Goal: Task Accomplishment & Management: Use online tool/utility

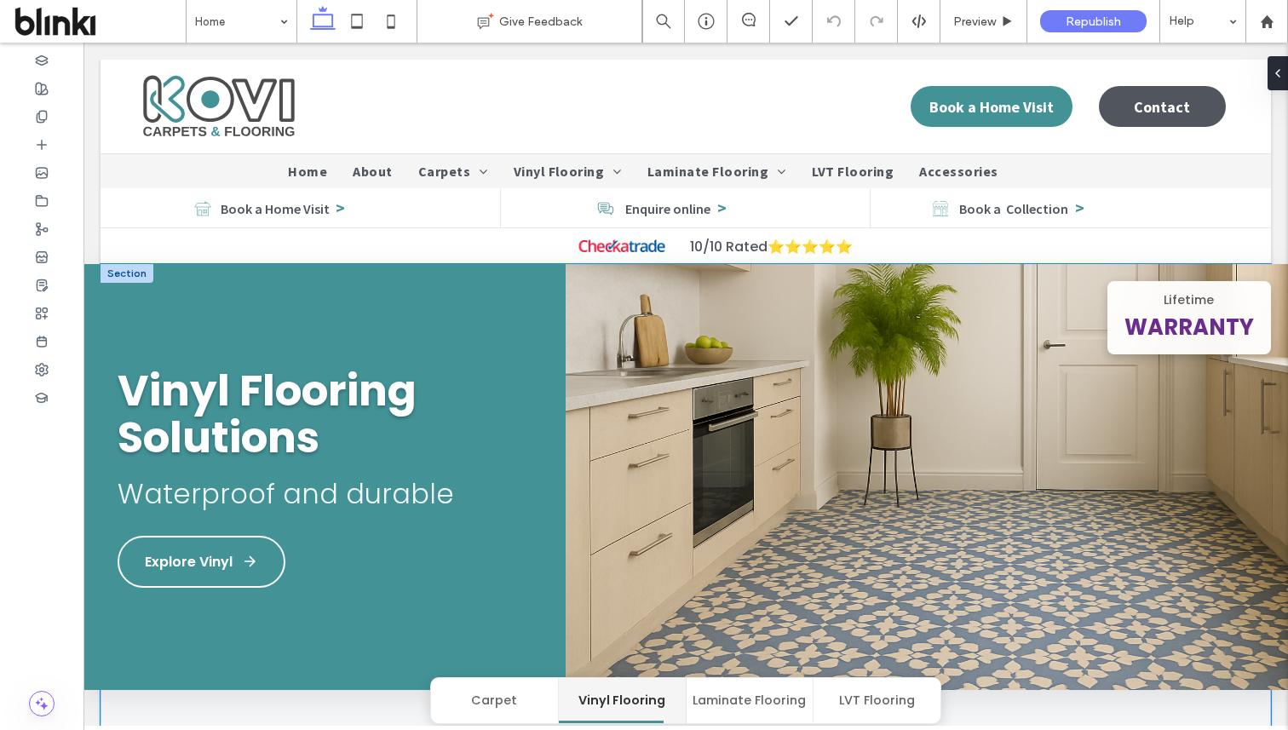
click at [473, 699] on button "Carpet" at bounding box center [495, 700] width 128 height 45
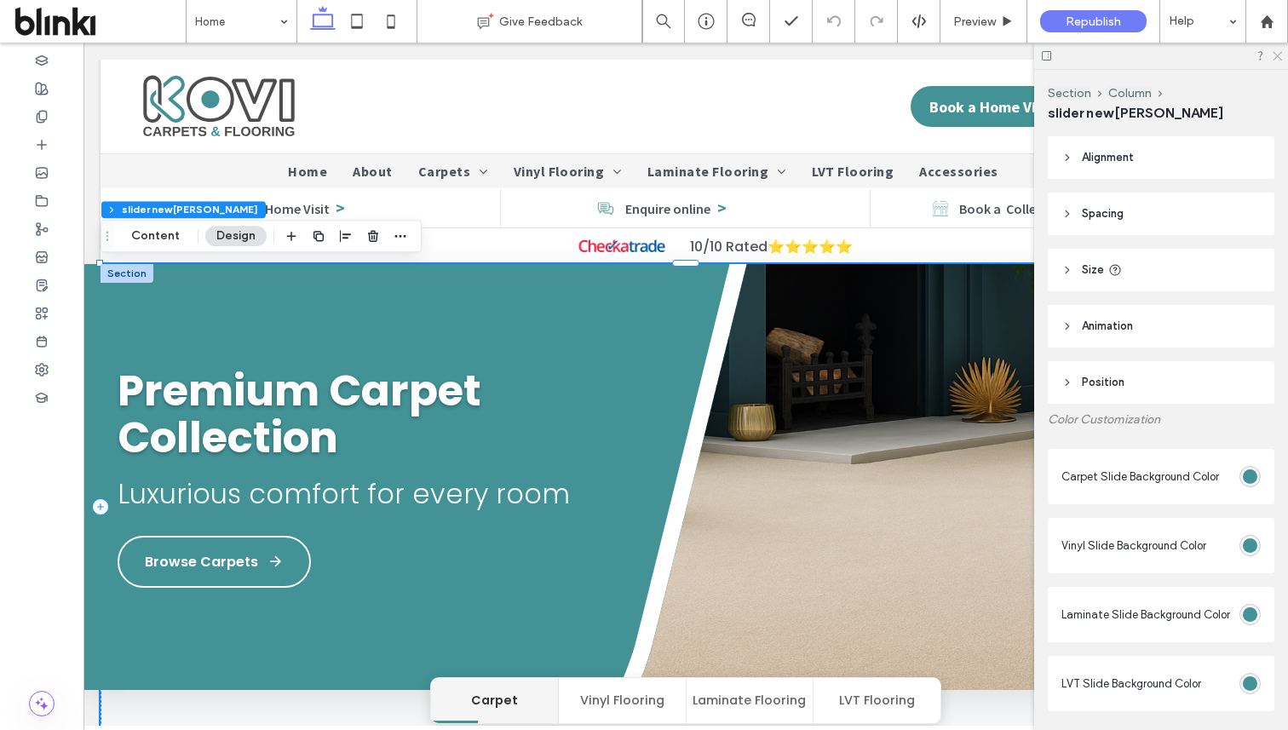
click at [1277, 57] on icon at bounding box center [1276, 54] width 11 height 11
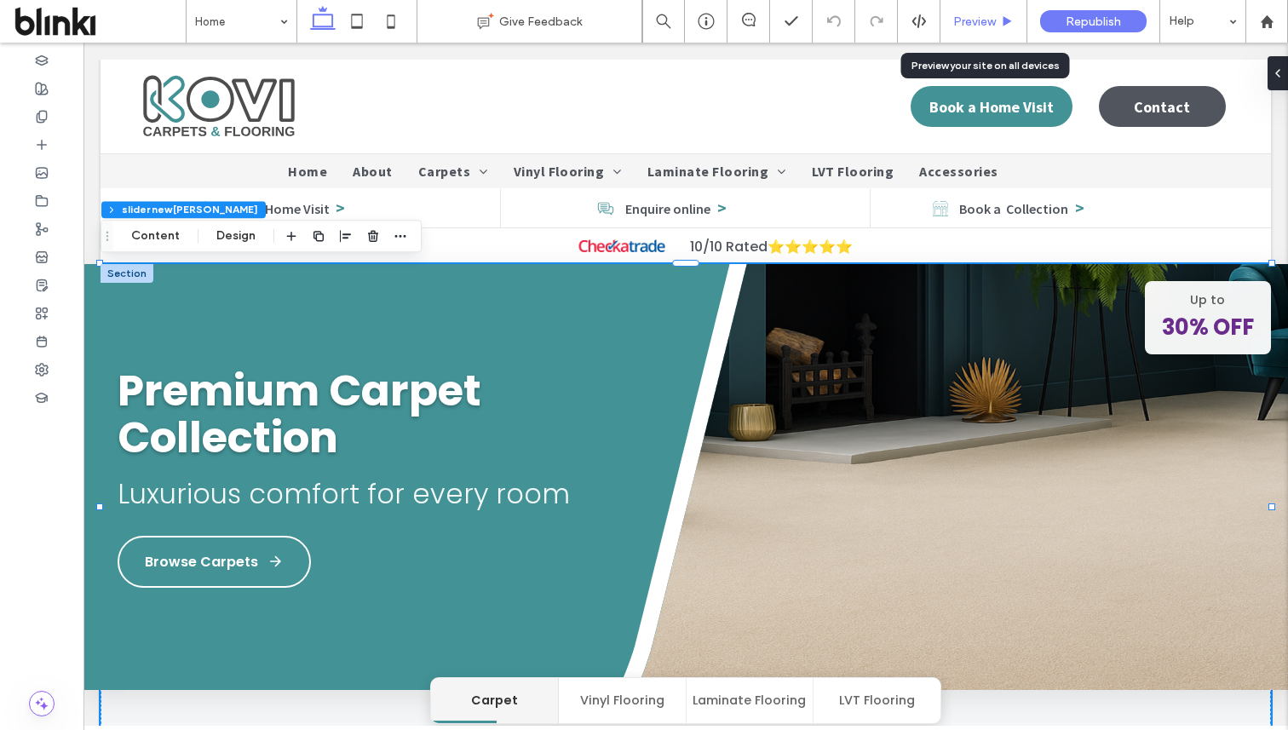
click at [982, 30] on div "Preview" at bounding box center [983, 21] width 87 height 43
click at [981, 20] on span "Preview" at bounding box center [974, 21] width 43 height 14
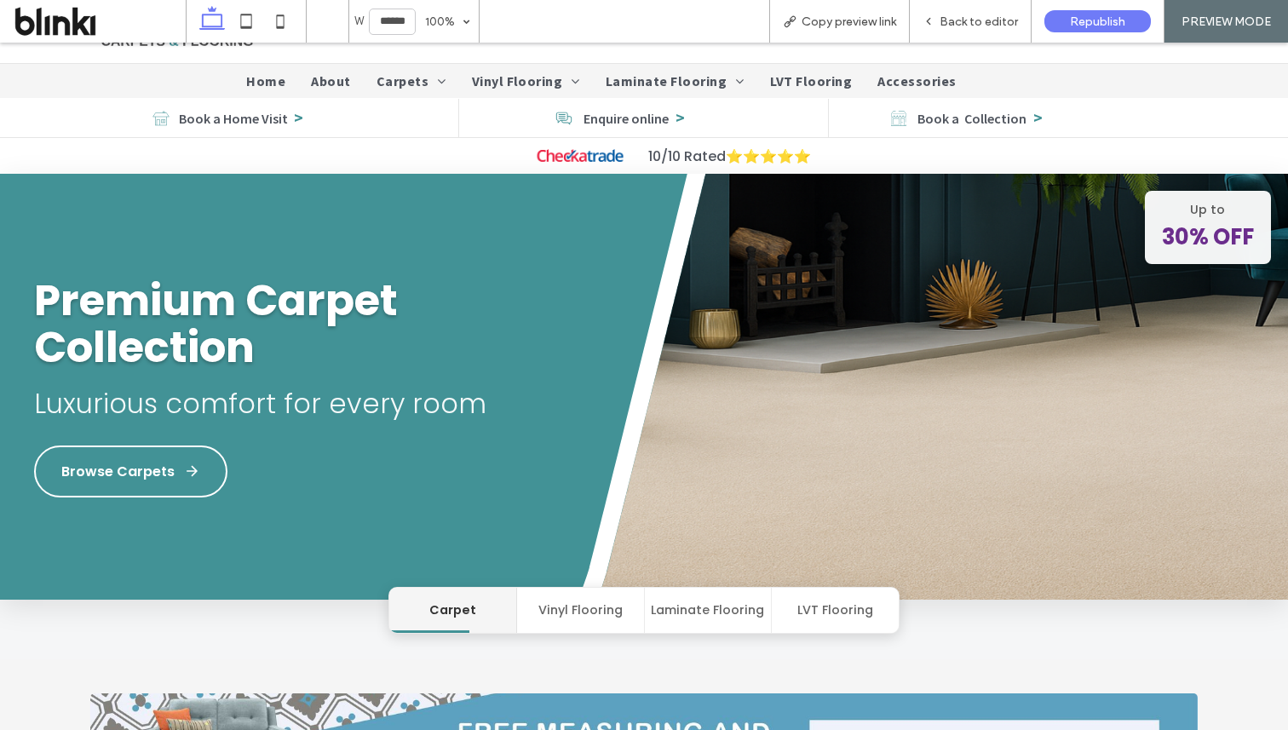
scroll to position [83, 0]
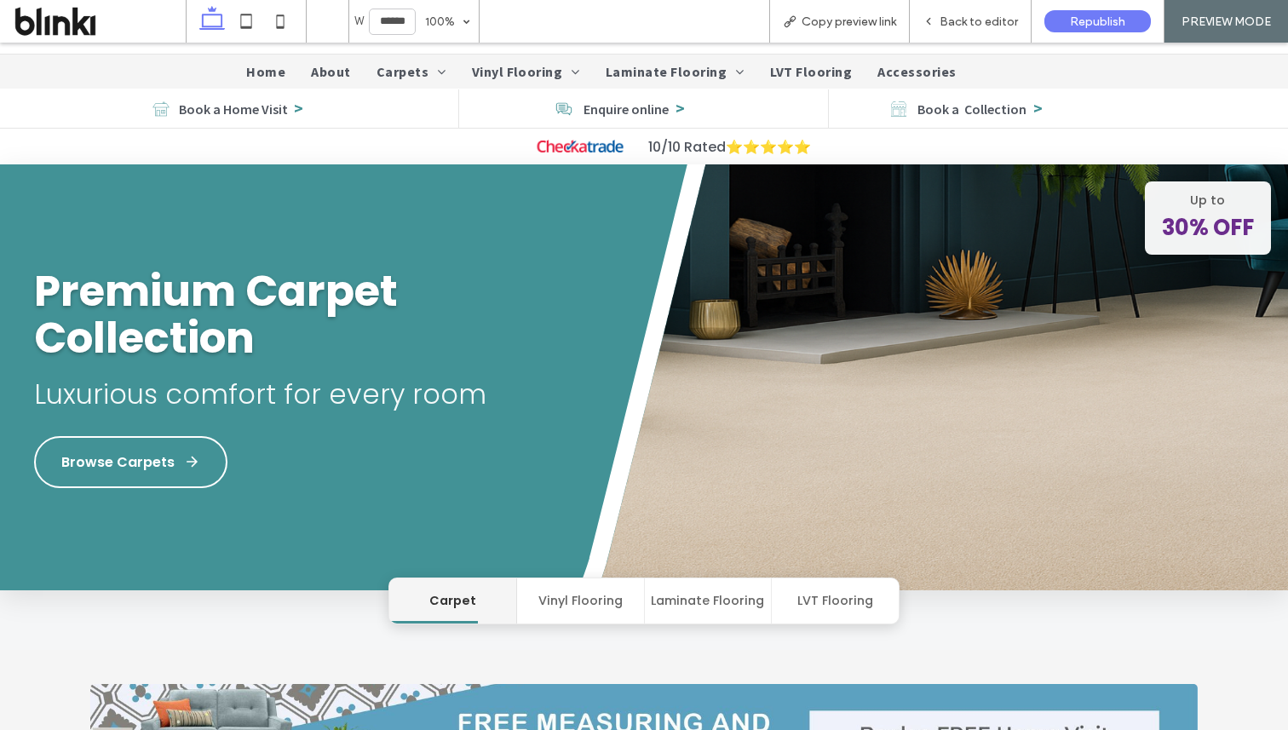
click at [590, 598] on button "Vinyl Flooring" at bounding box center [581, 600] width 128 height 45
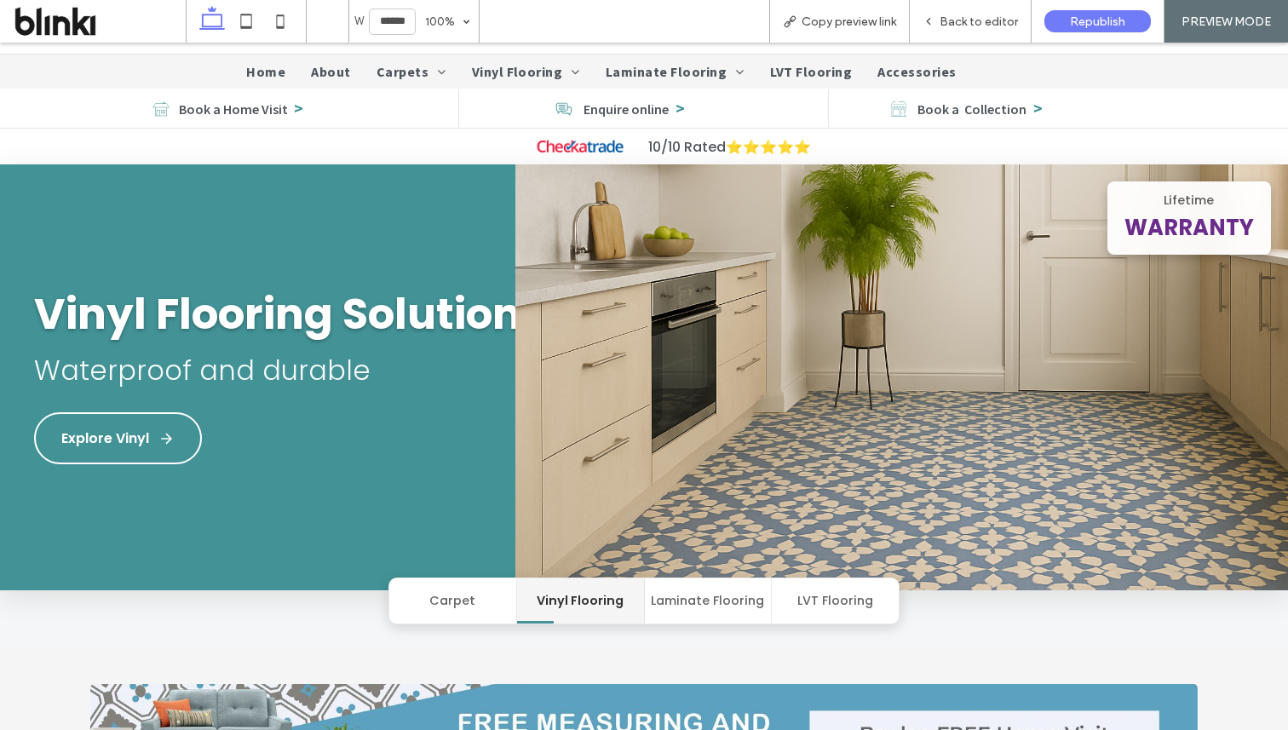
click at [709, 599] on button "Laminate Flooring" at bounding box center [709, 600] width 128 height 45
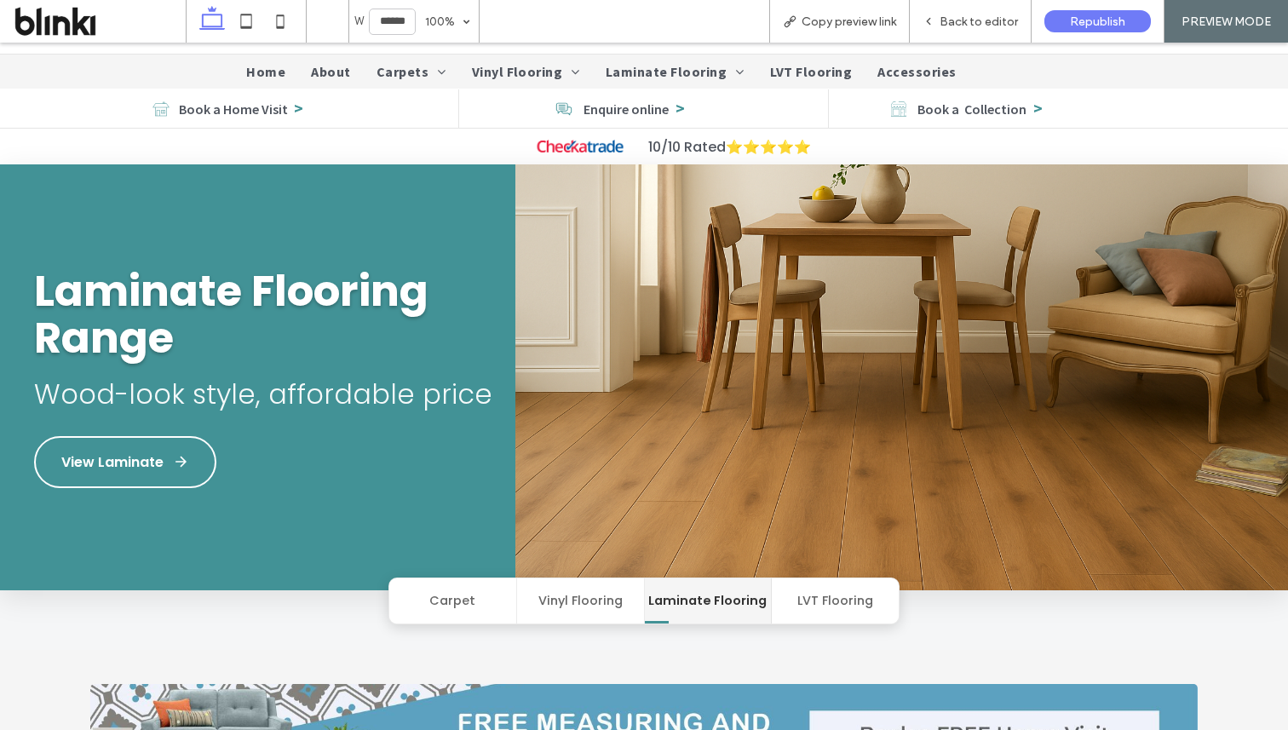
click at [847, 607] on button "LVT Flooring" at bounding box center [835, 600] width 127 height 45
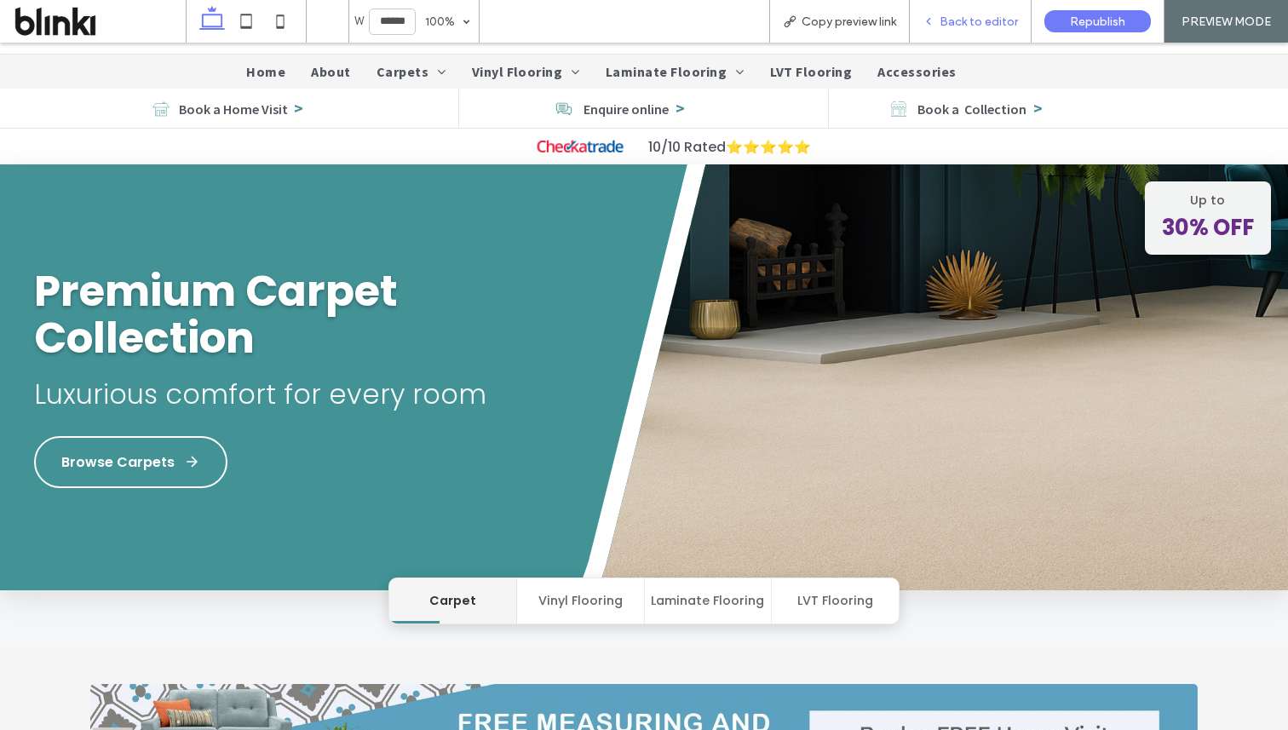
click at [988, 19] on span "Back to editor" at bounding box center [979, 21] width 78 height 14
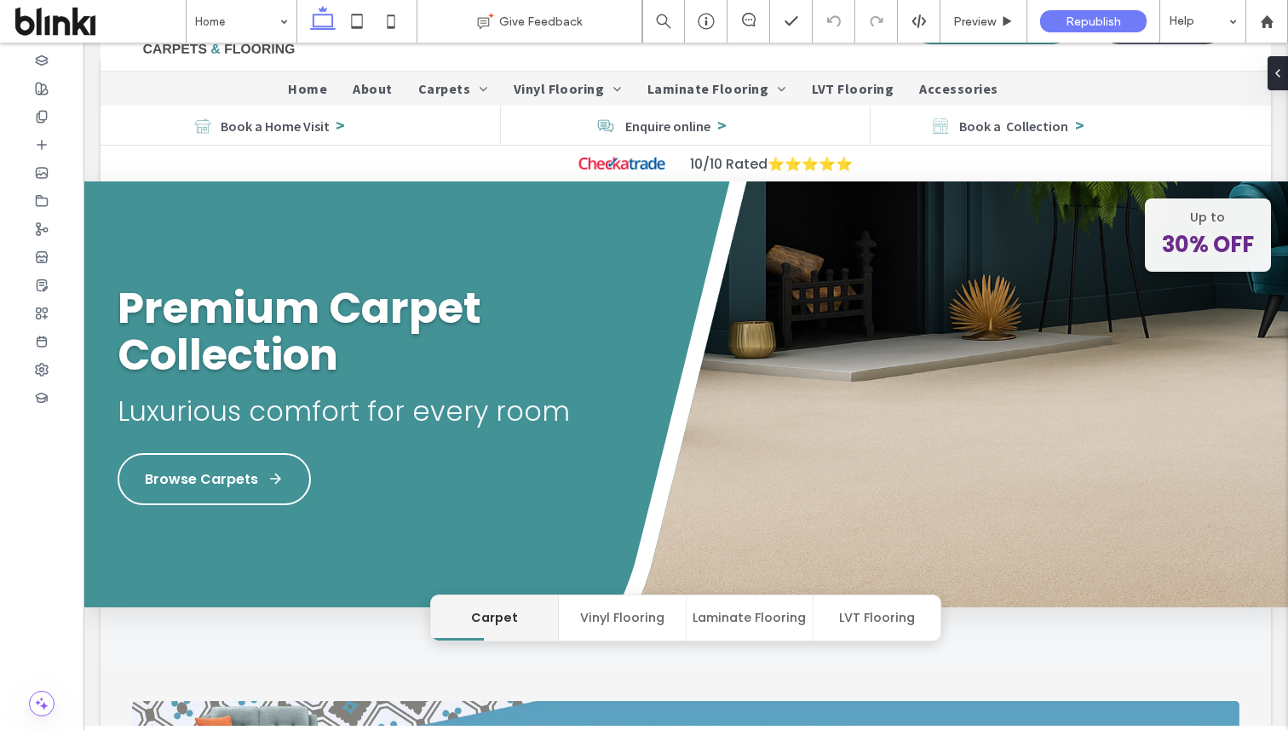
scroll to position [100, 0]
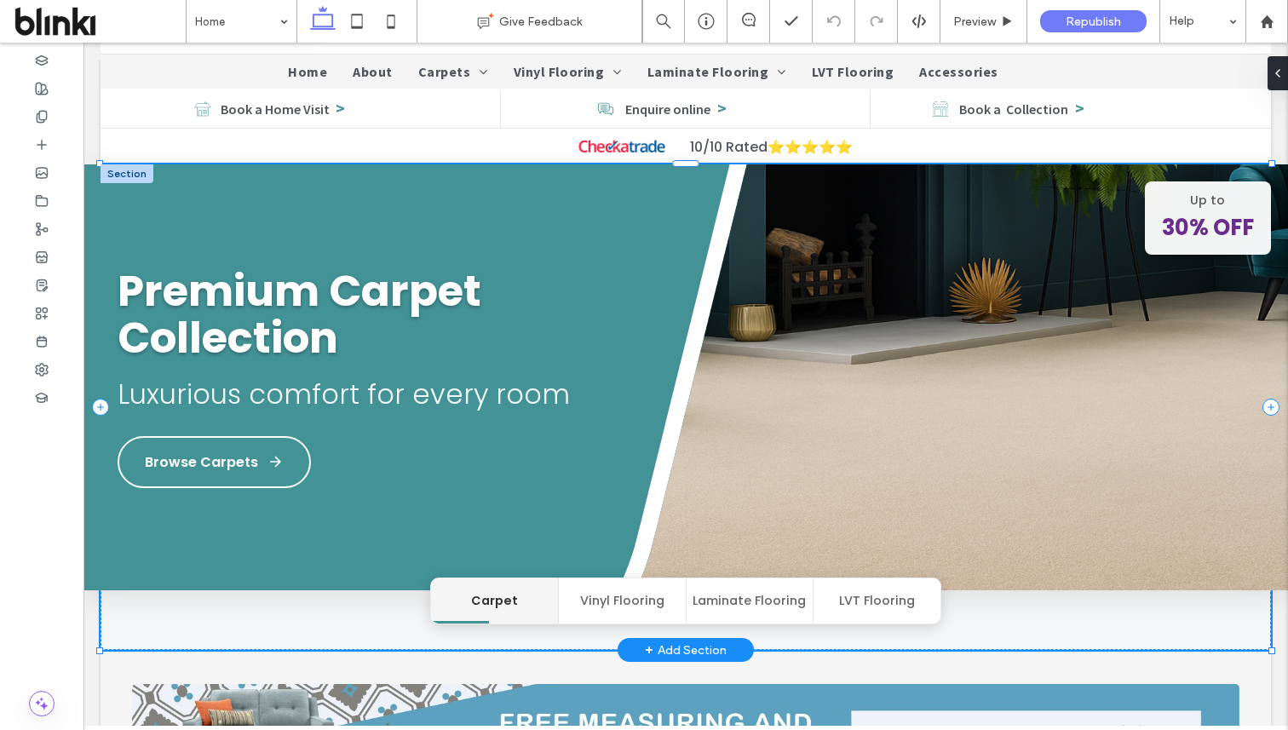
click at [815, 299] on img at bounding box center [927, 377] width 722 height 426
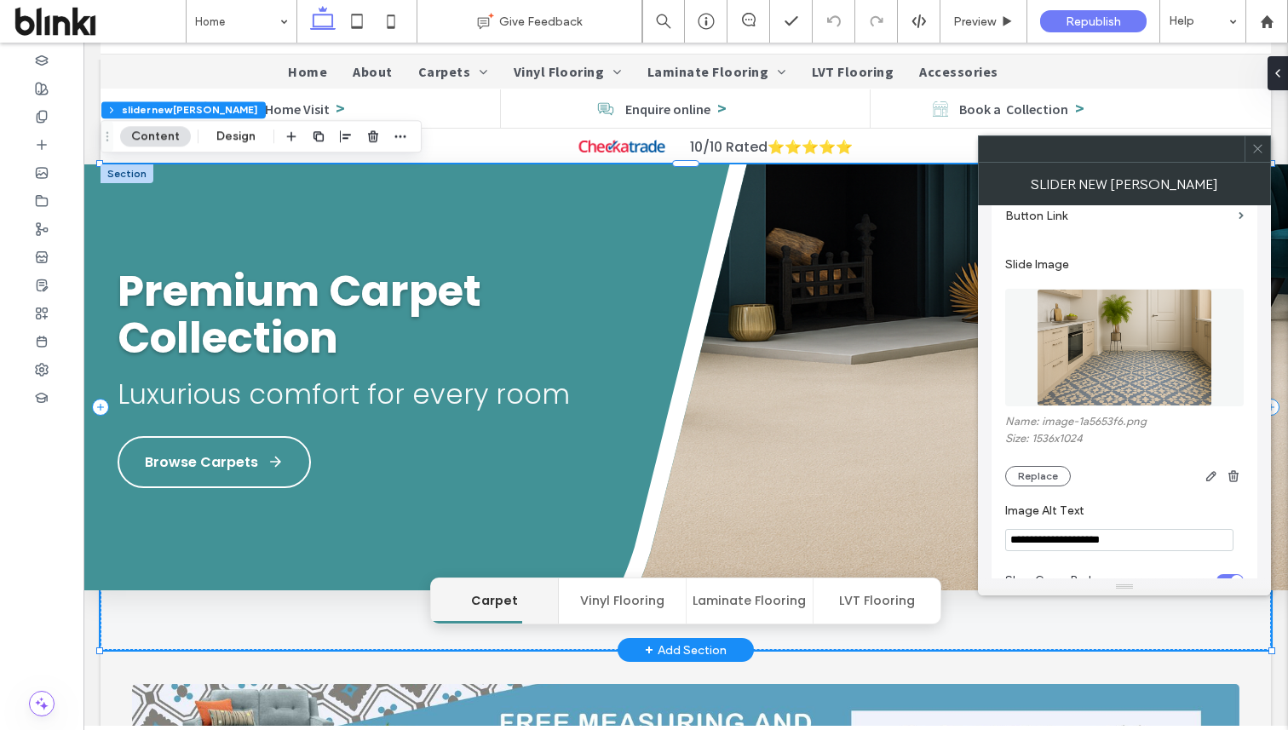
scroll to position [1084, 0]
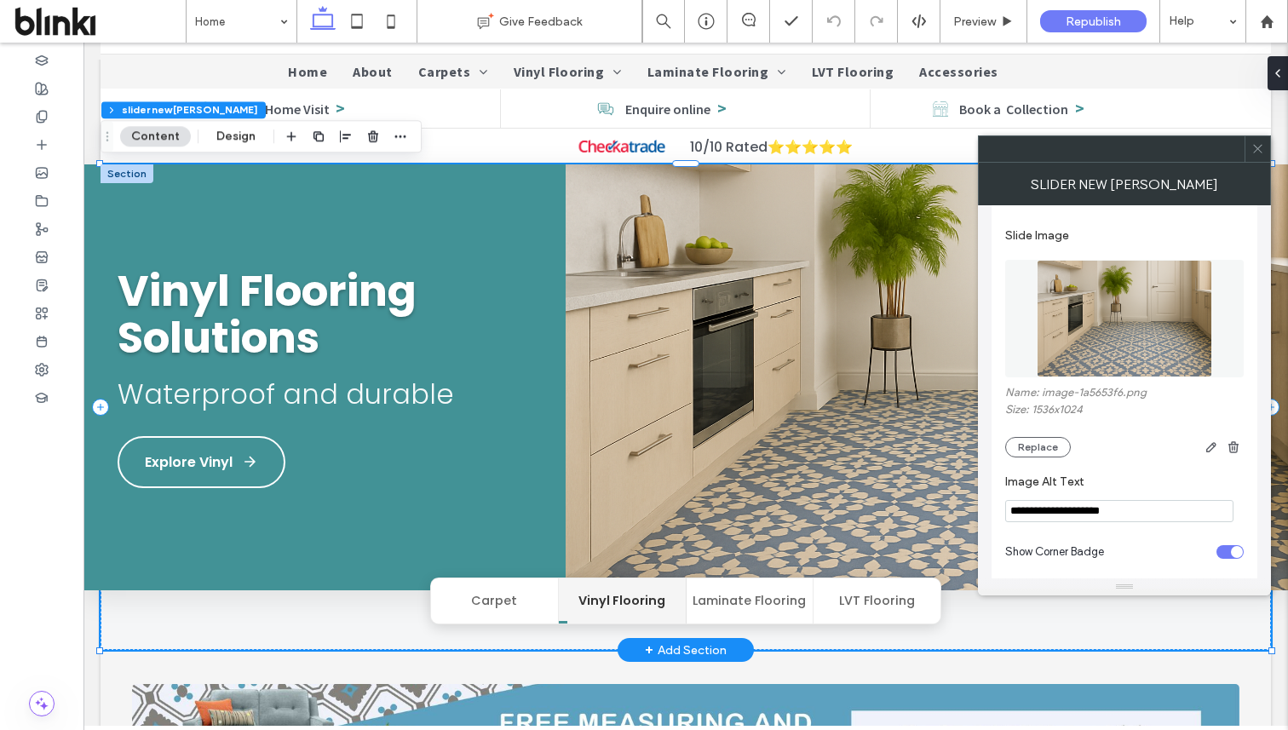
click at [686, 502] on img at bounding box center [927, 377] width 722 height 426
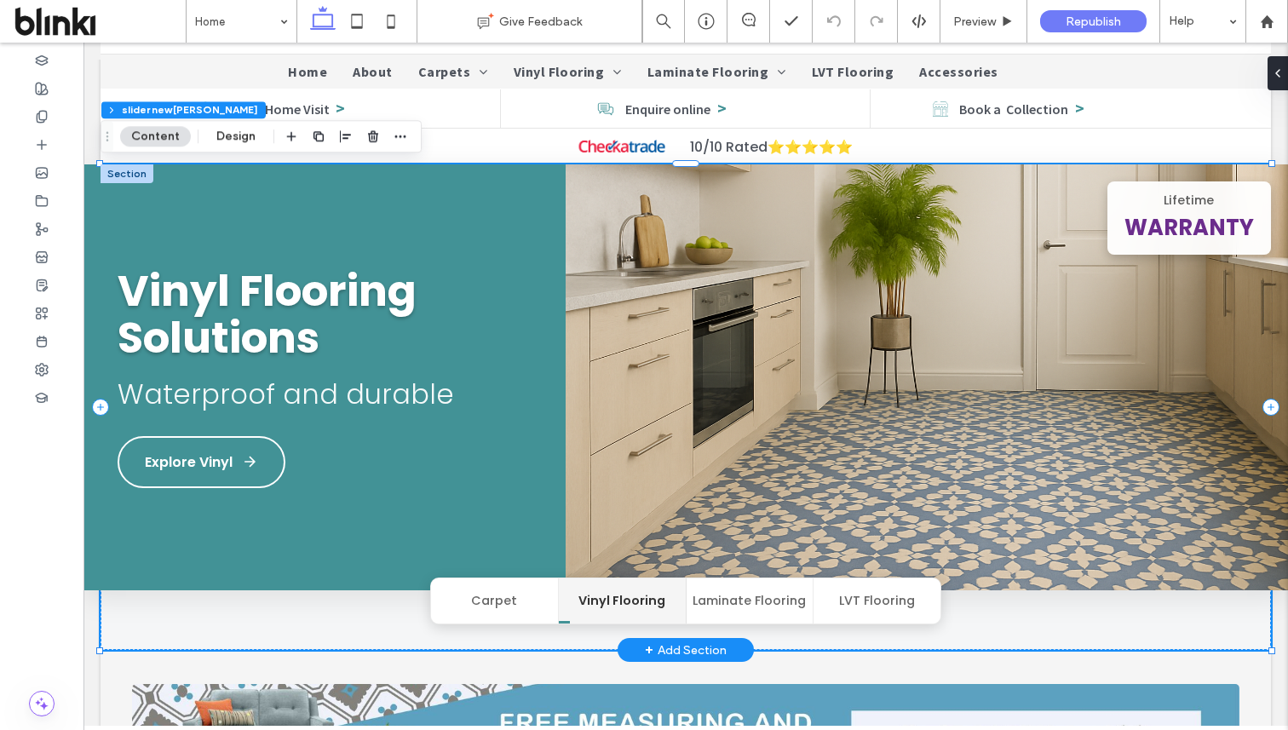
click at [686, 502] on img at bounding box center [927, 377] width 722 height 426
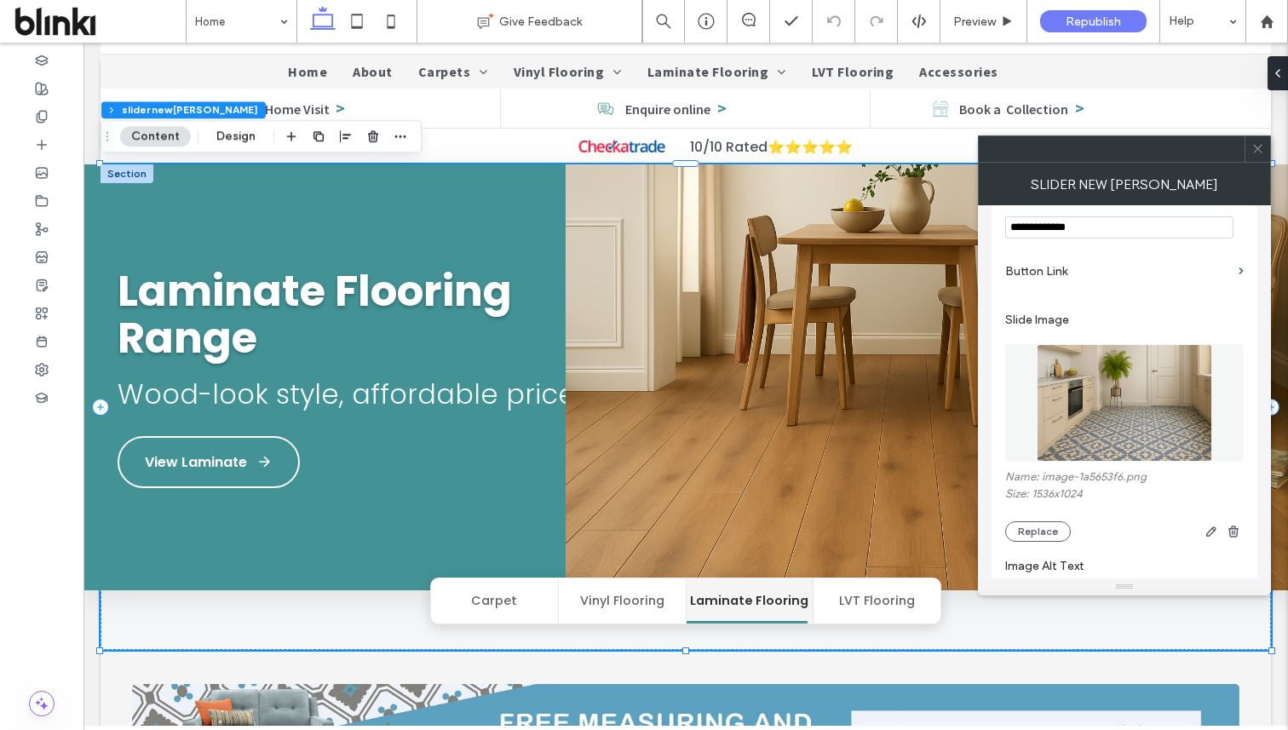
scroll to position [1035, 0]
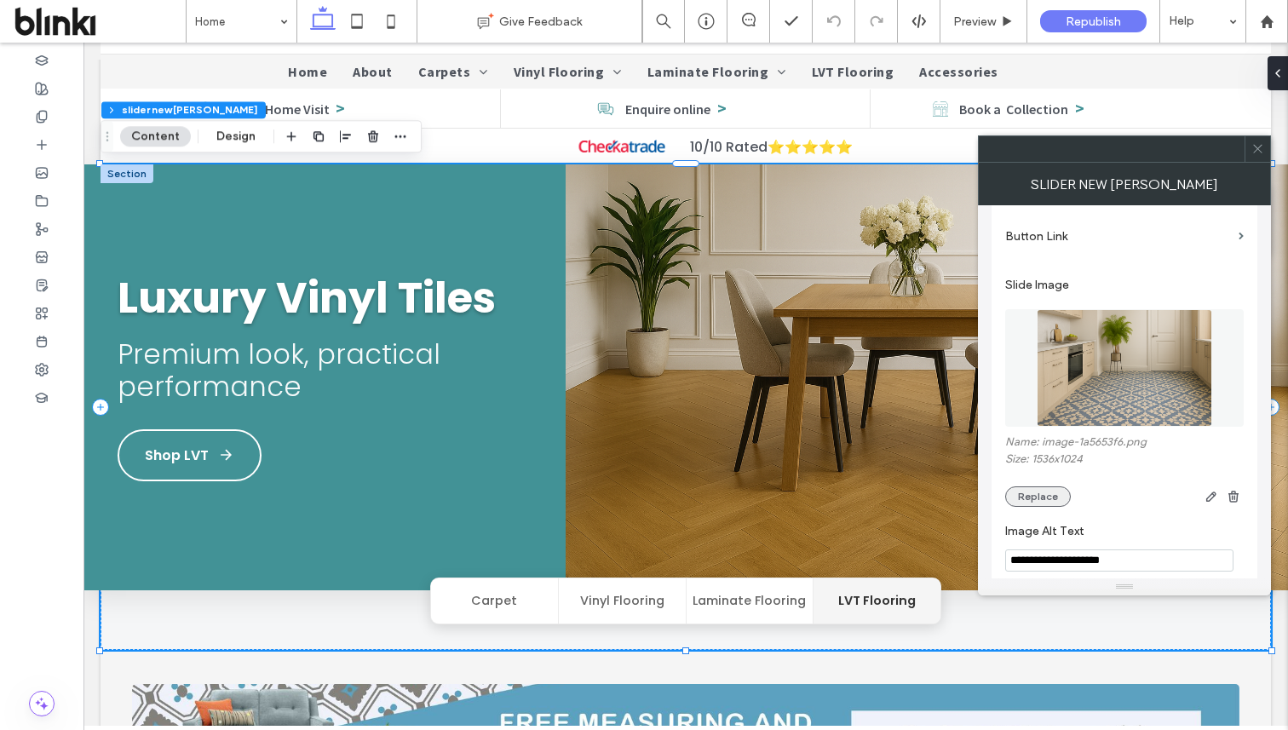
click at [1050, 507] on button "Replace" at bounding box center [1038, 496] width 66 height 20
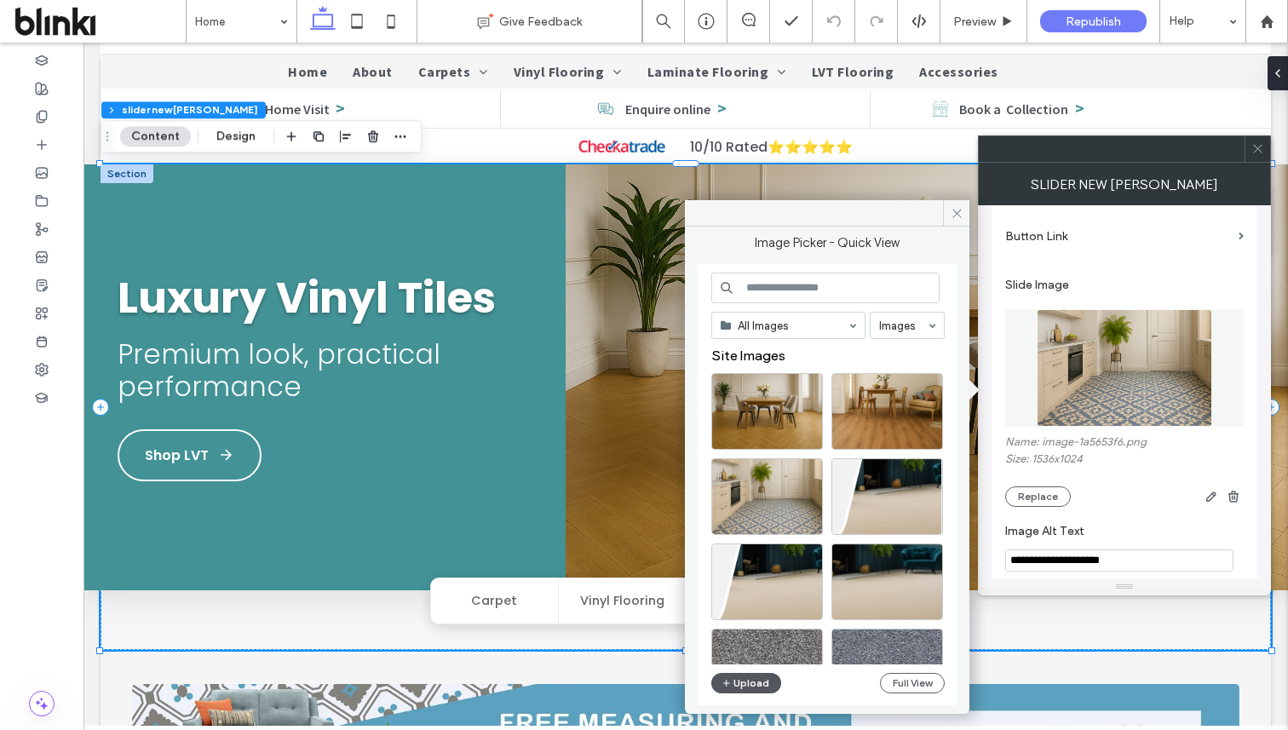
click at [757, 682] on button "Upload" at bounding box center [746, 683] width 70 height 20
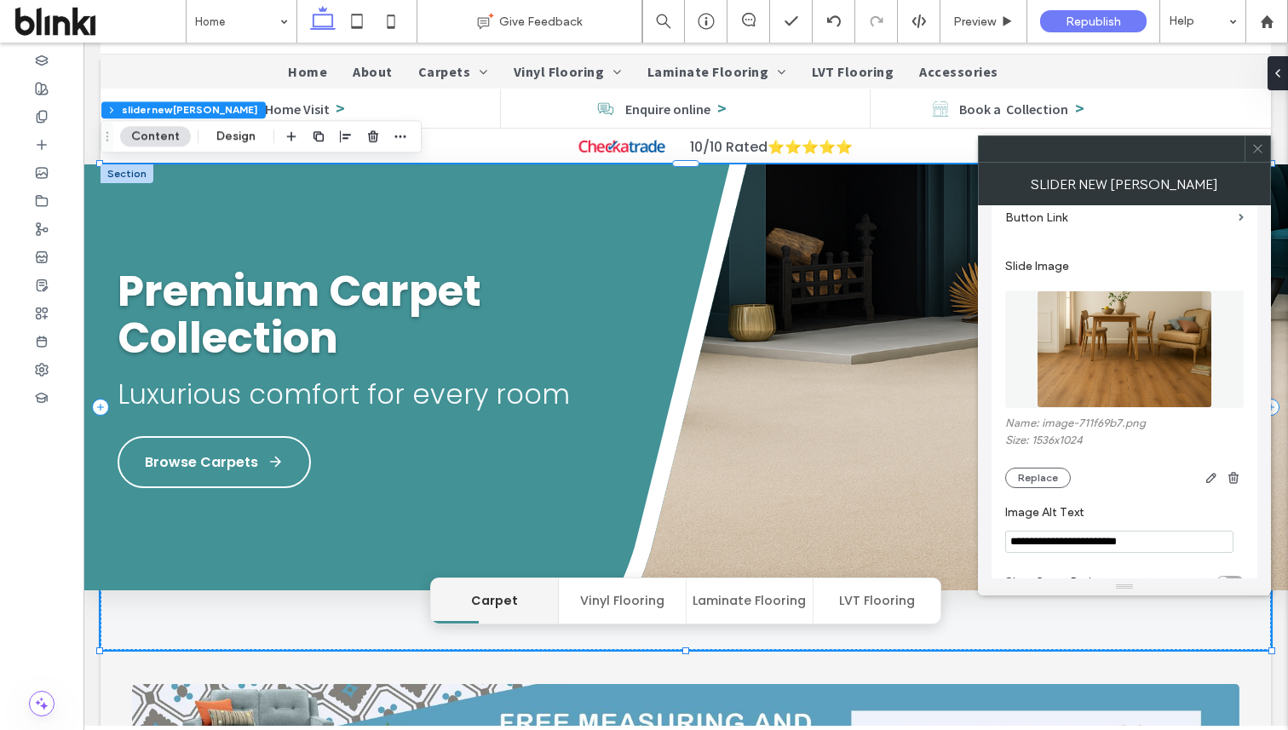
scroll to position [1813, 0]
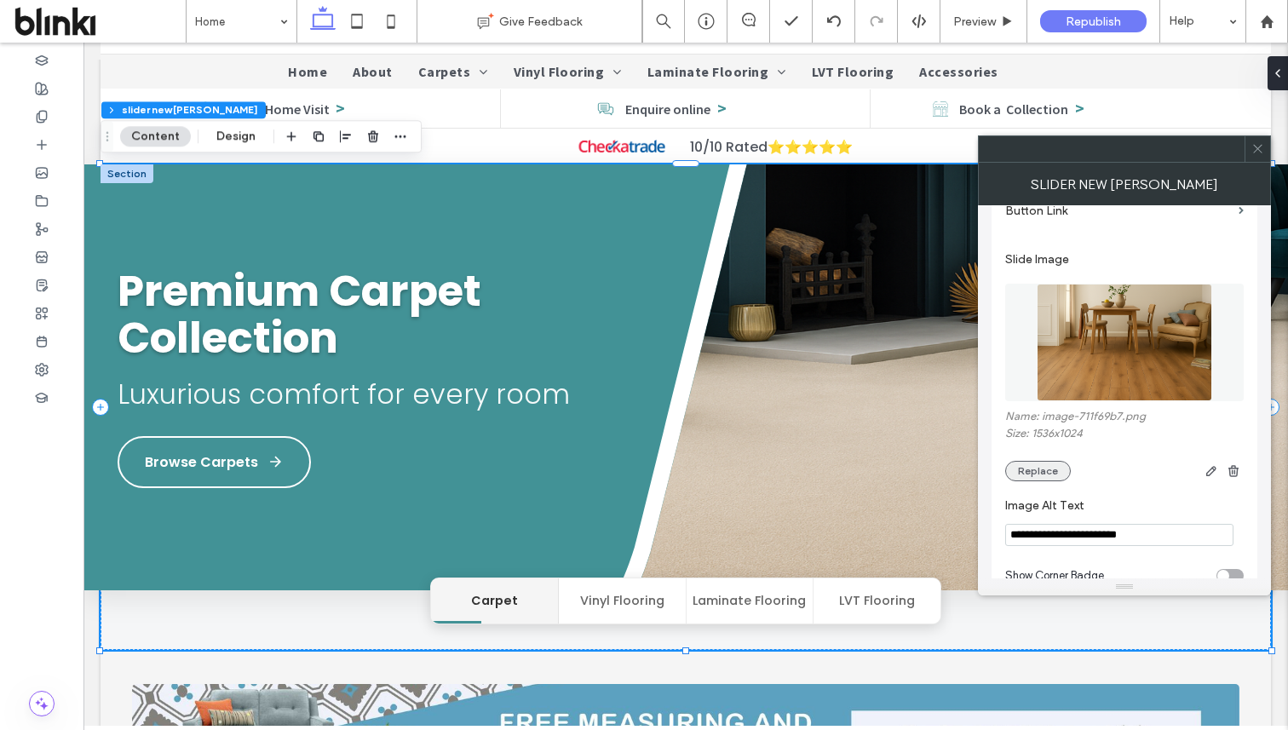
click at [1028, 481] on button "Replace" at bounding box center [1038, 471] width 66 height 20
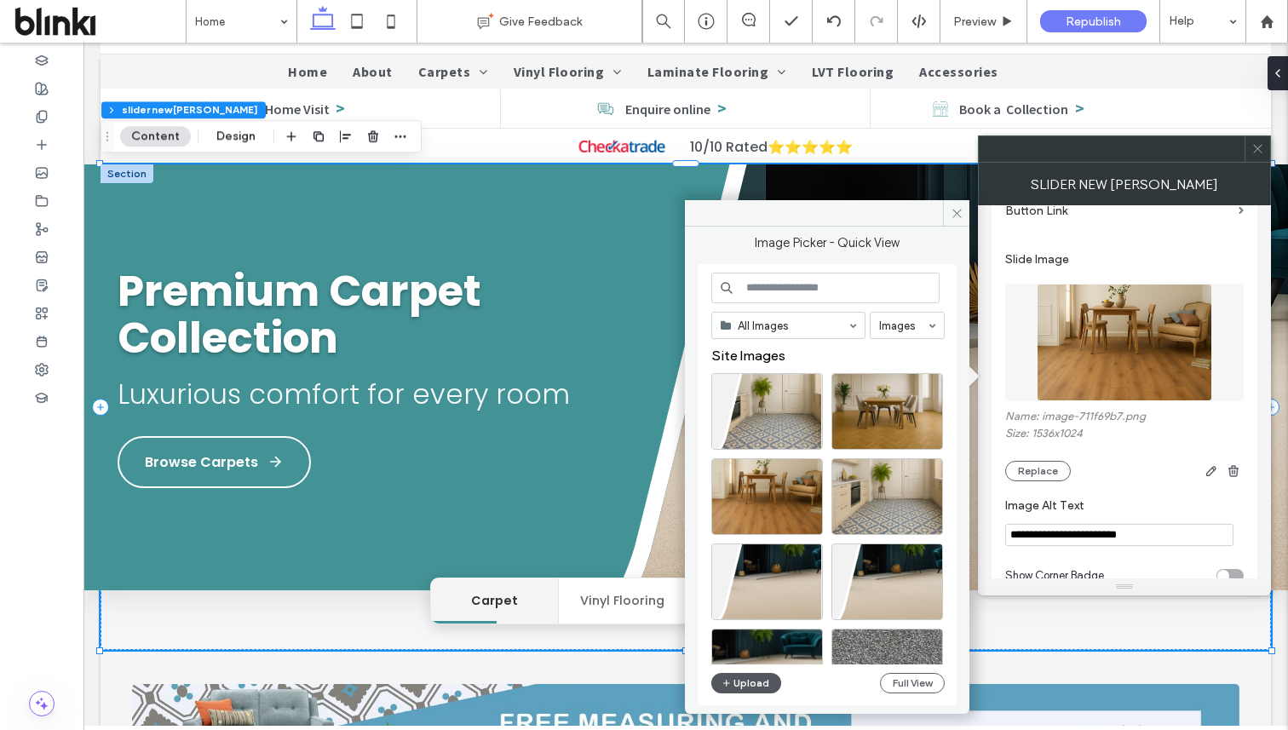
click at [744, 678] on button "Upload" at bounding box center [746, 683] width 70 height 20
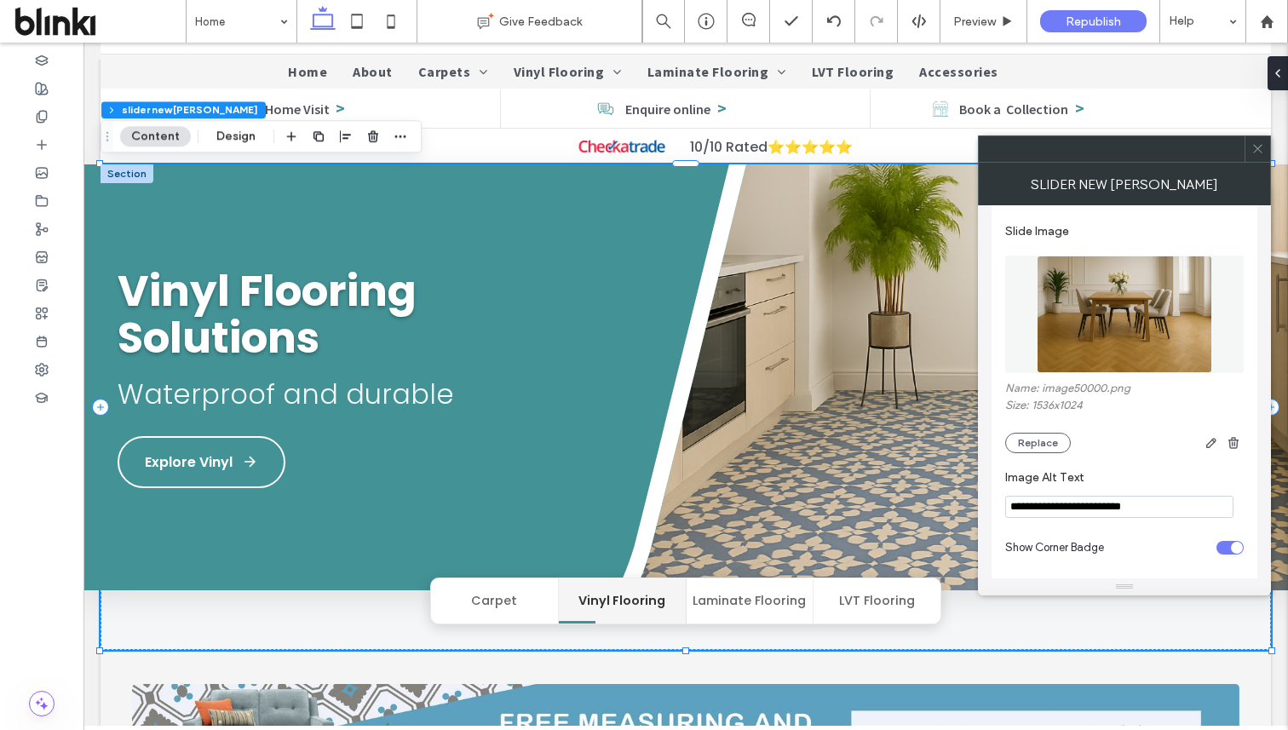
scroll to position [2602, 0]
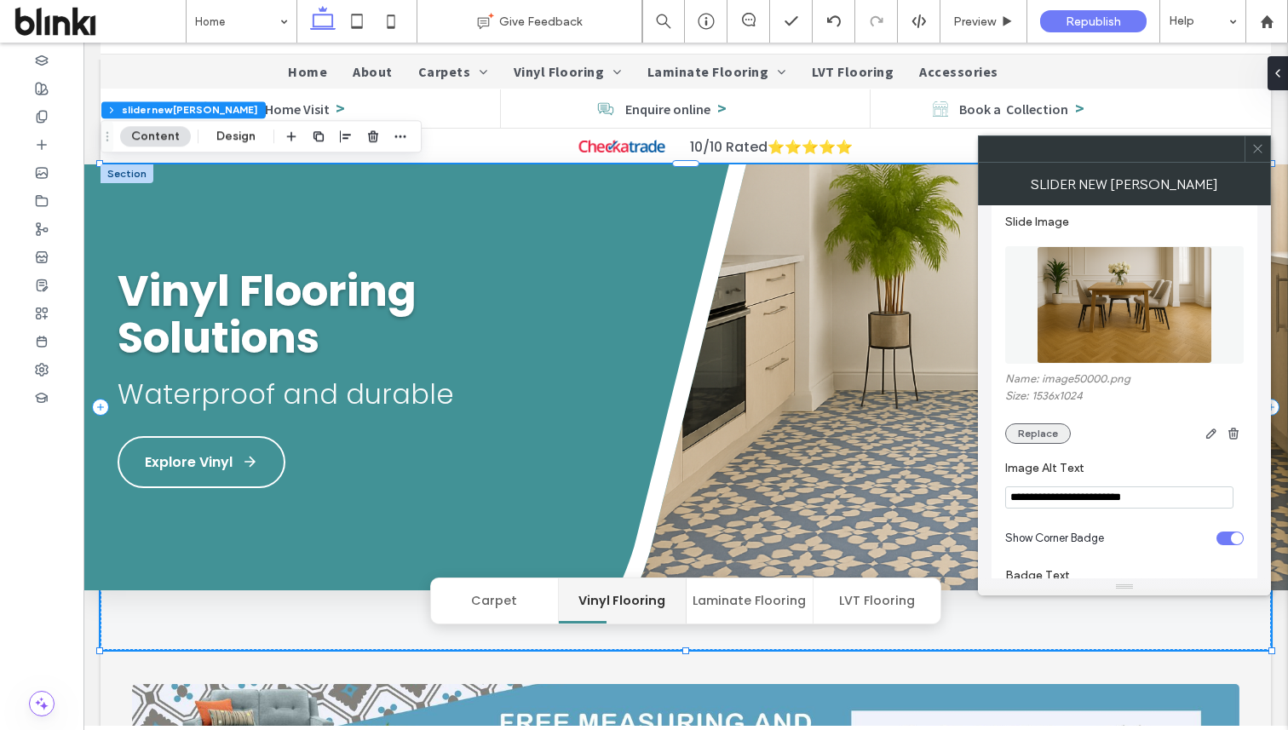
click at [1040, 444] on button "Replace" at bounding box center [1038, 433] width 66 height 20
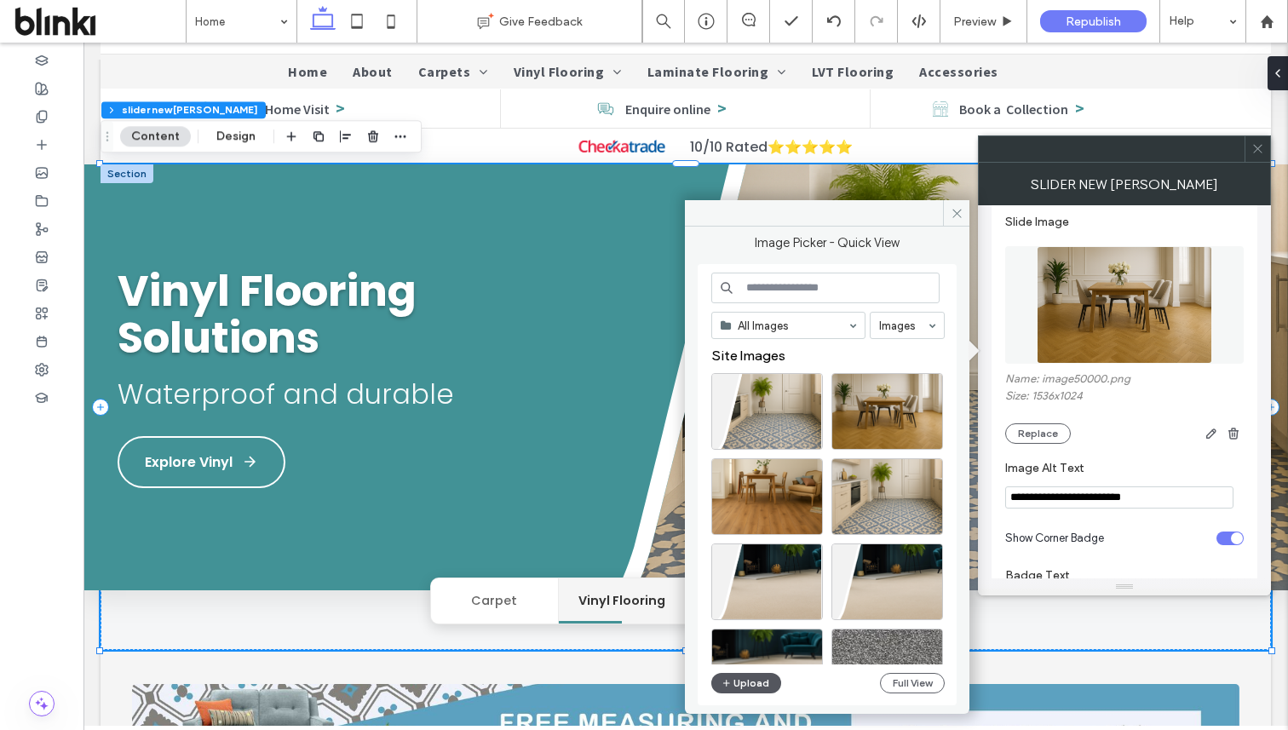
click at [748, 676] on button "Upload" at bounding box center [746, 683] width 70 height 20
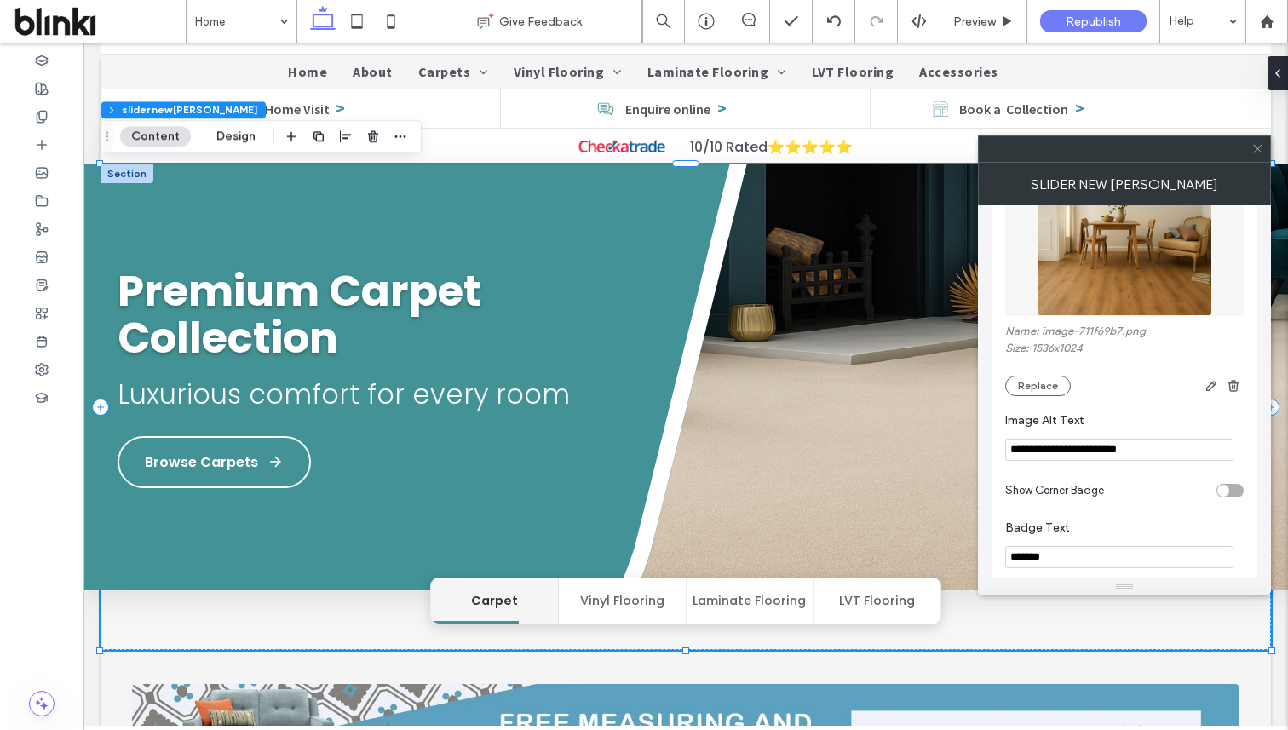
scroll to position [1878, 0]
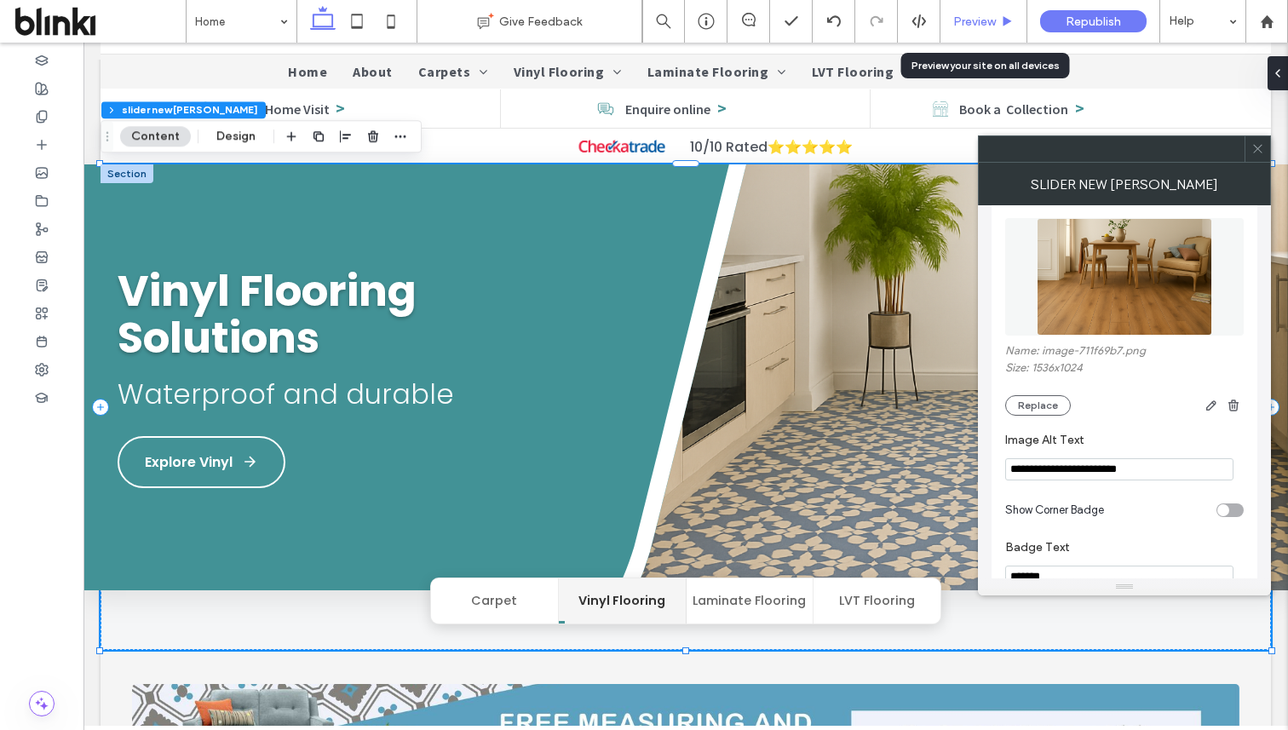
click at [975, 23] on span "Preview" at bounding box center [974, 21] width 43 height 14
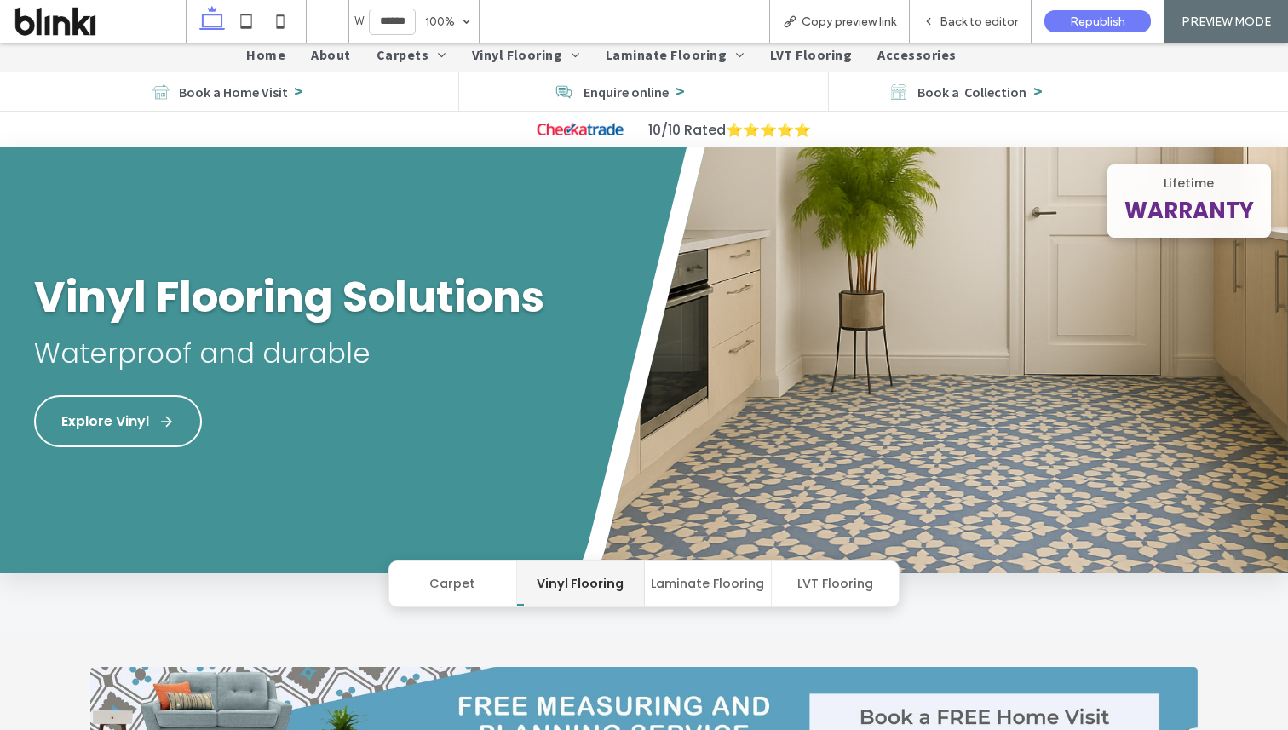
scroll to position [83, 0]
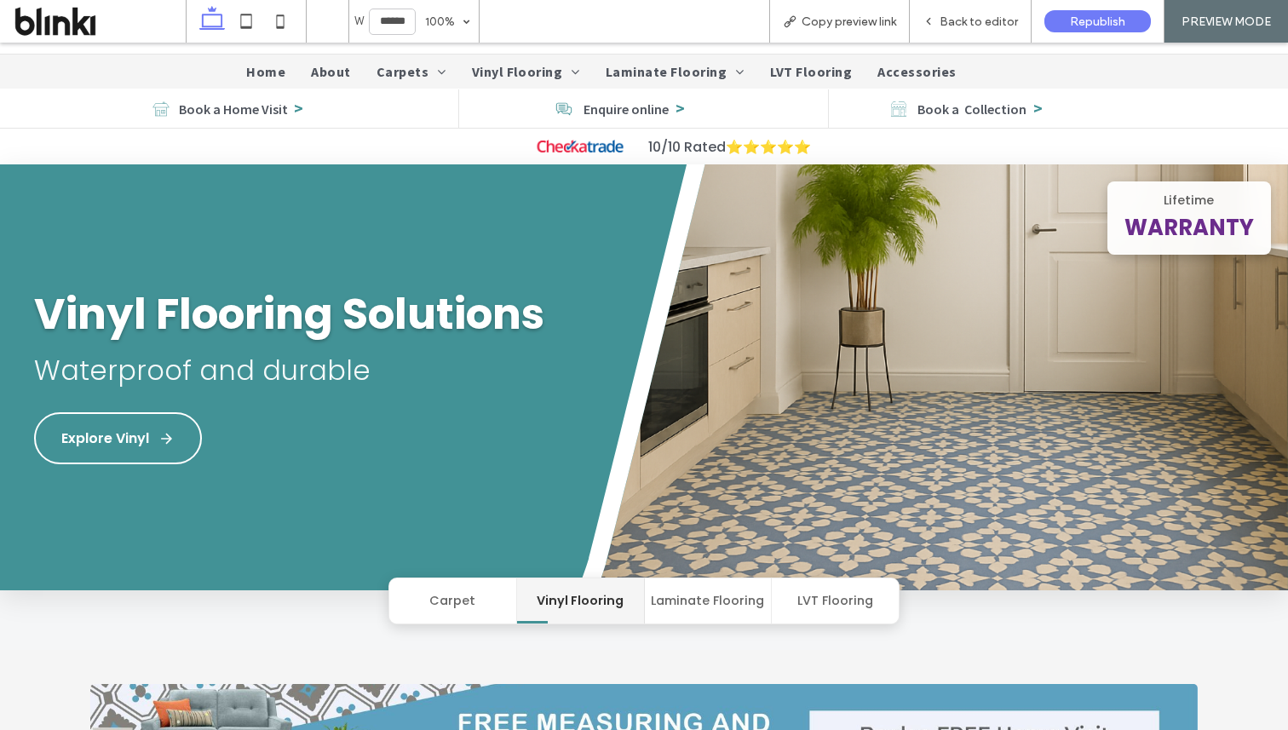
click at [719, 589] on button "Laminate Flooring" at bounding box center [709, 600] width 128 height 45
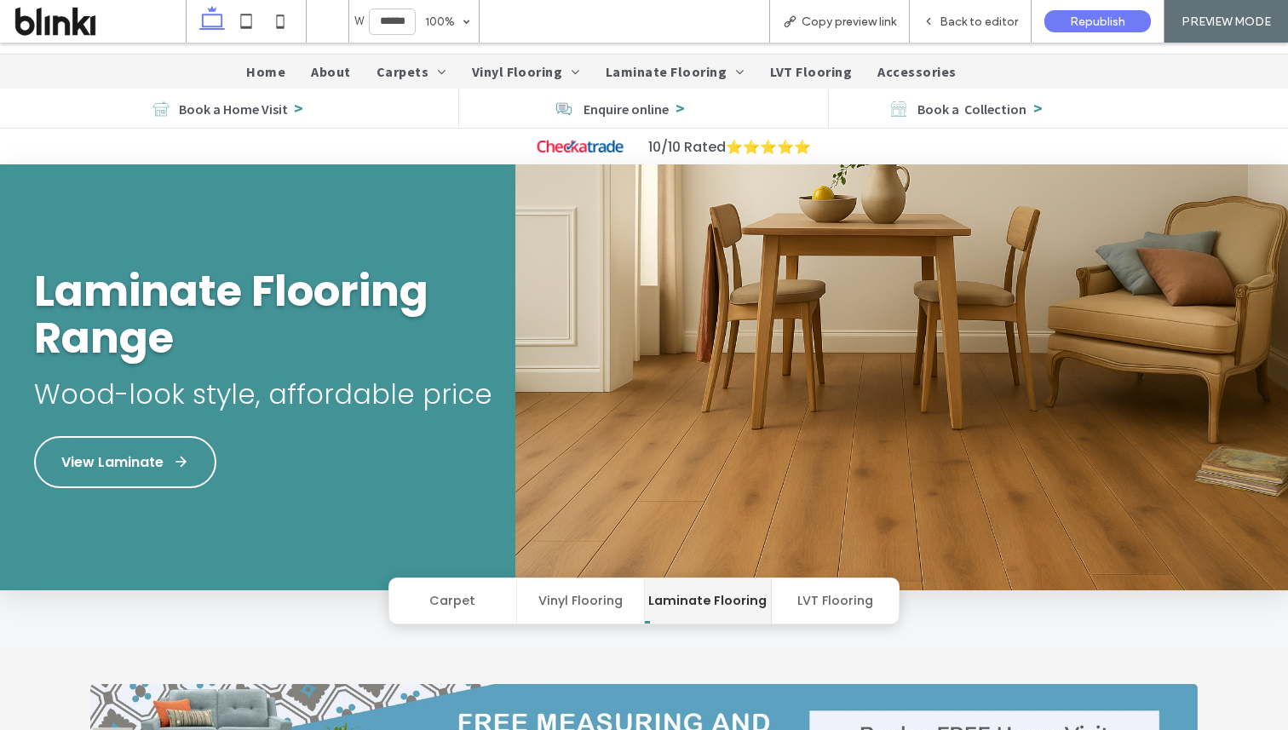
click at [825, 592] on button "LVT Flooring" at bounding box center [835, 600] width 127 height 45
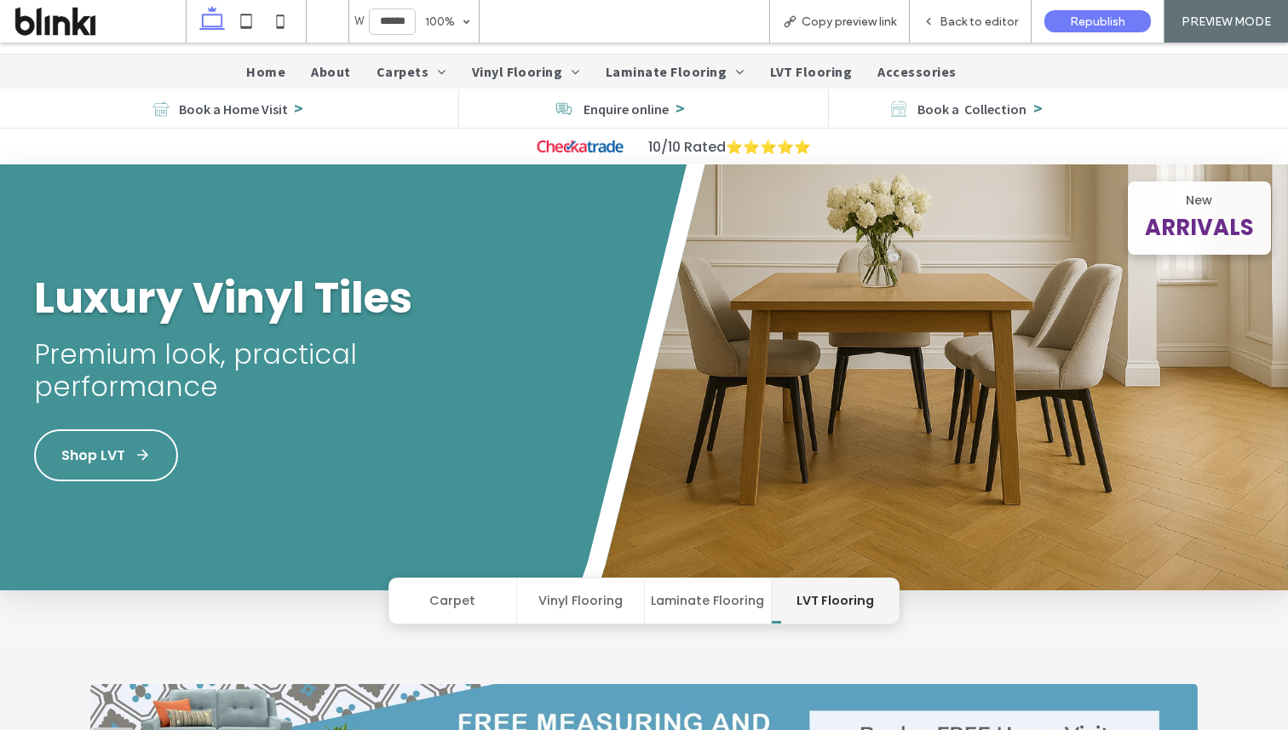
click at [455, 600] on button "Carpet" at bounding box center [453, 600] width 128 height 45
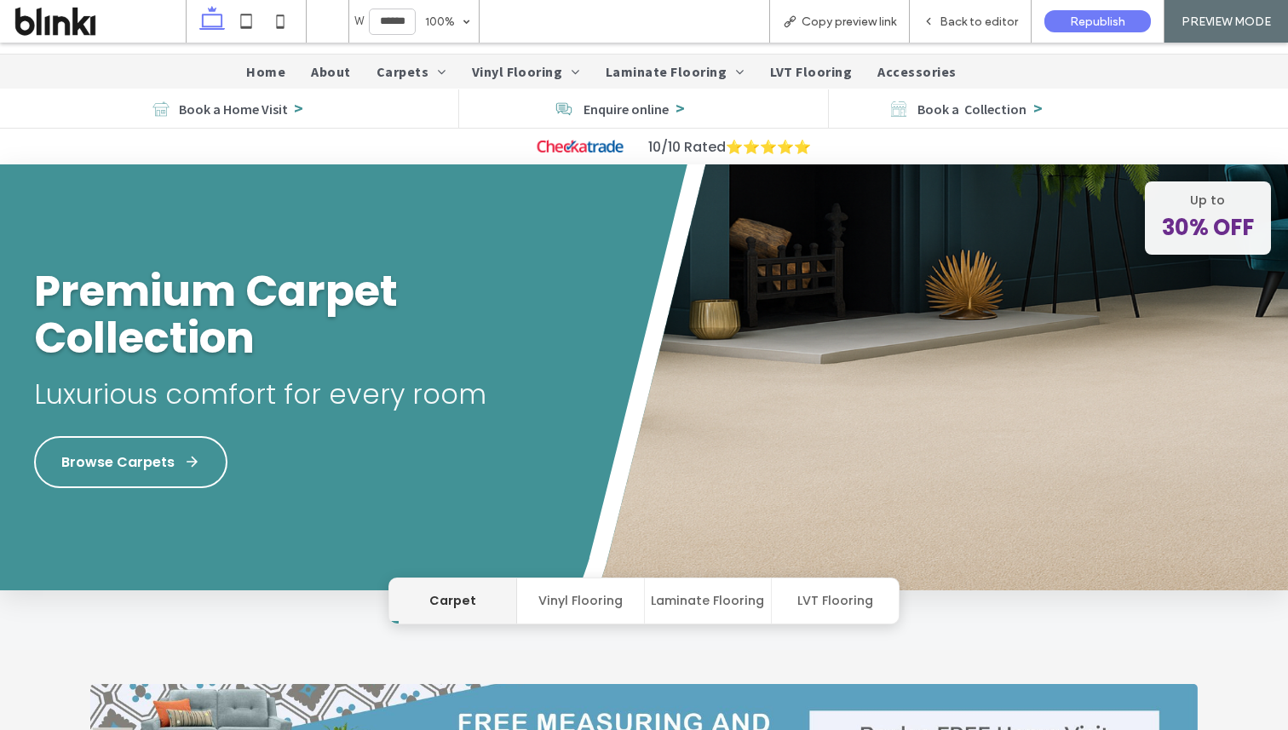
click at [543, 591] on button "Vinyl Flooring" at bounding box center [581, 600] width 128 height 45
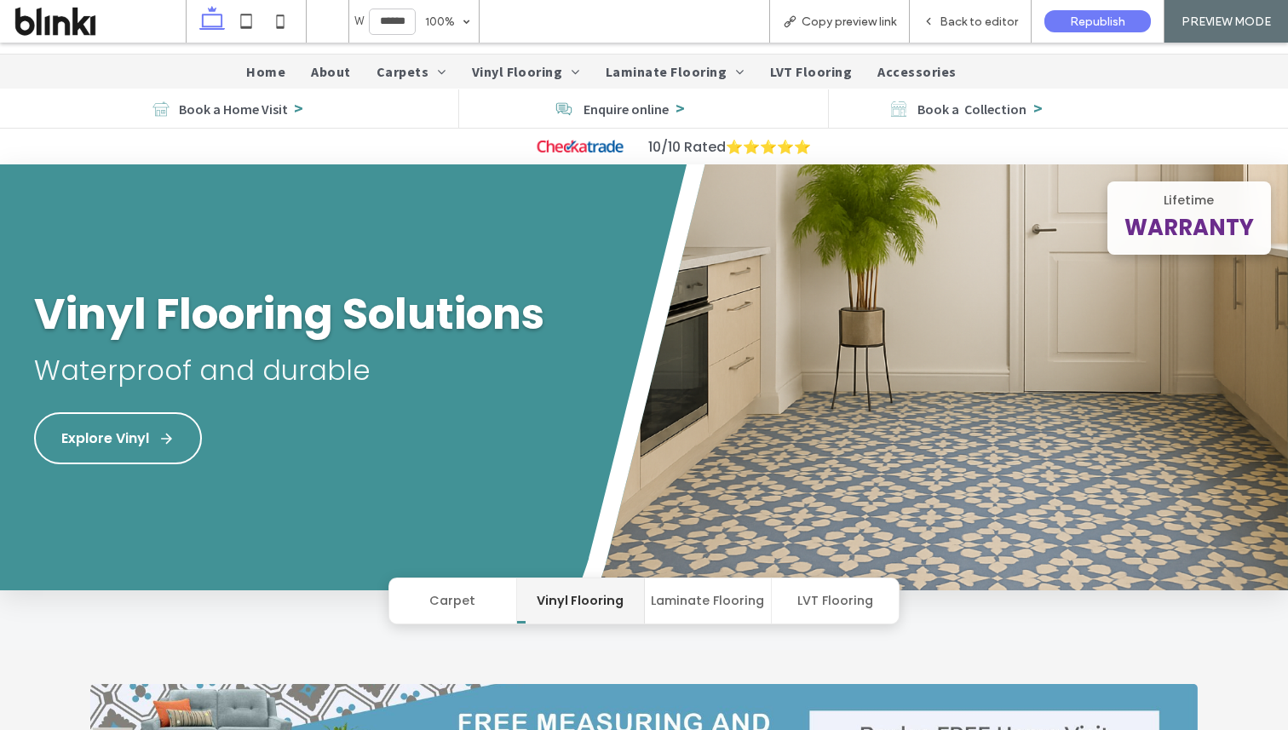
click at [681, 593] on button "Laminate Flooring" at bounding box center [709, 600] width 128 height 45
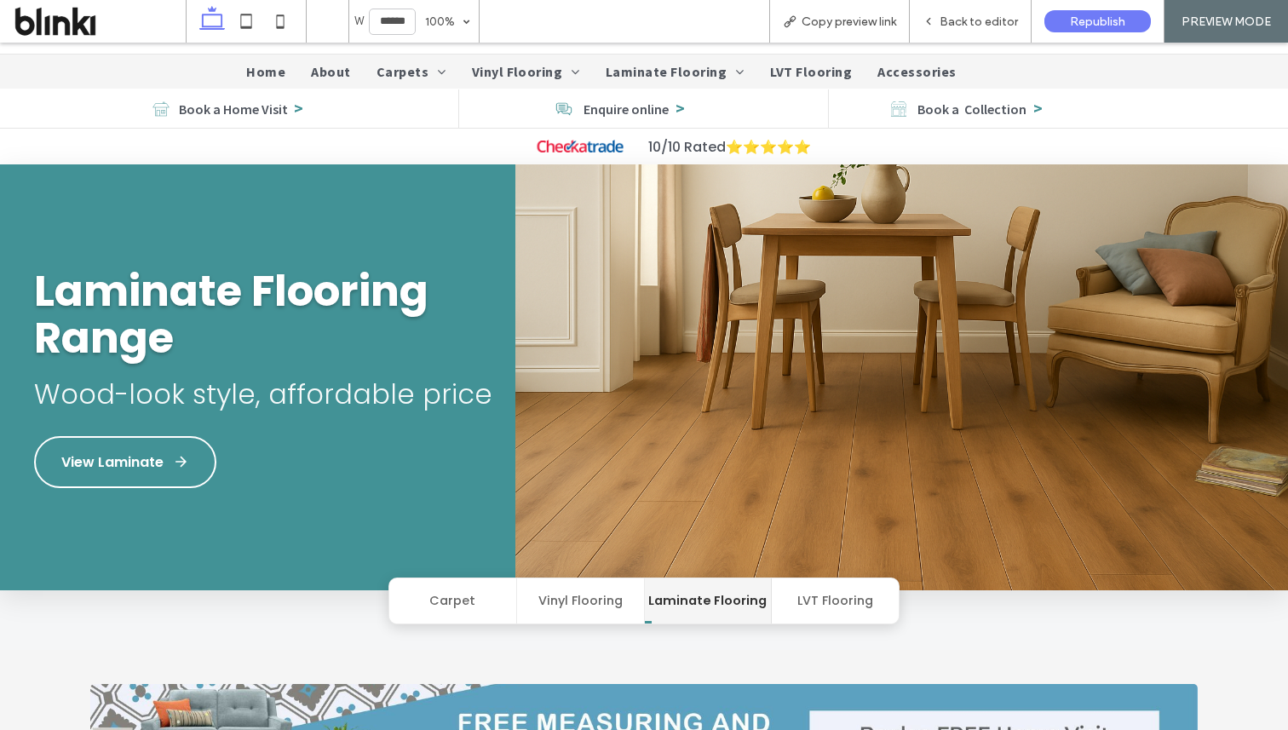
click at [789, 587] on button "LVT Flooring" at bounding box center [835, 600] width 127 height 45
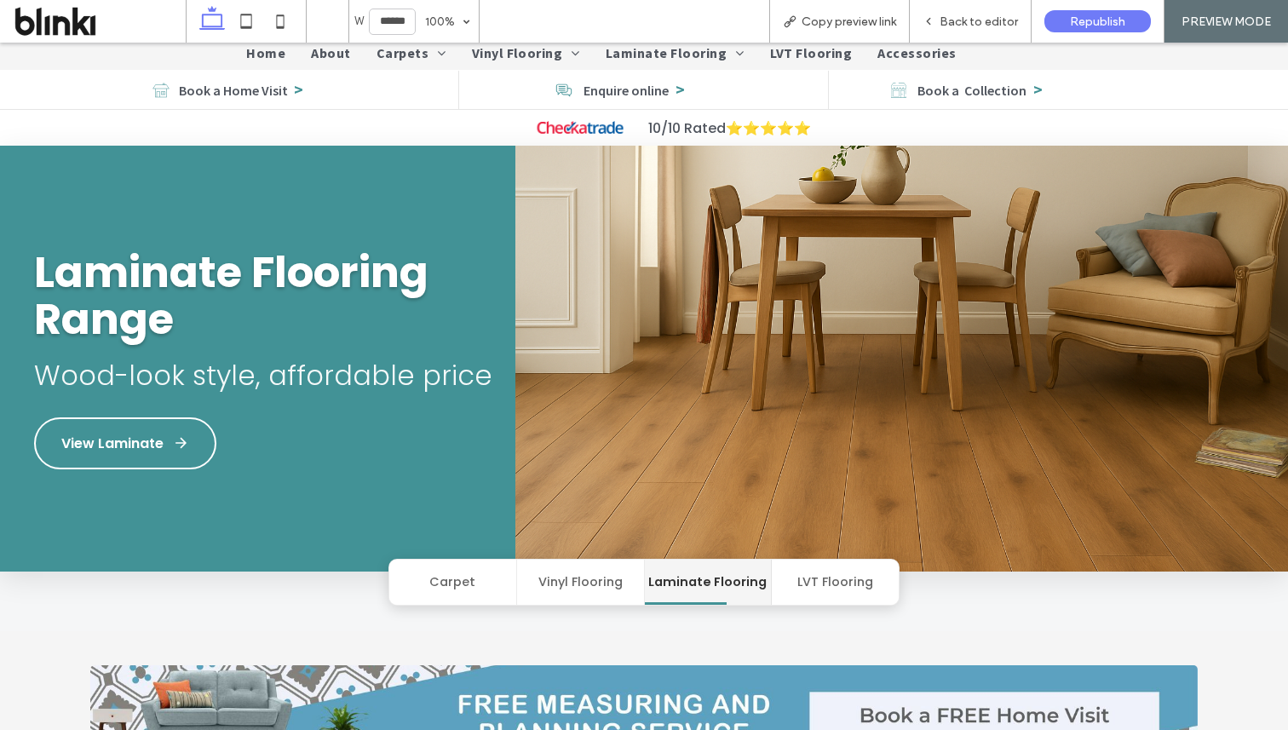
scroll to position [111, 0]
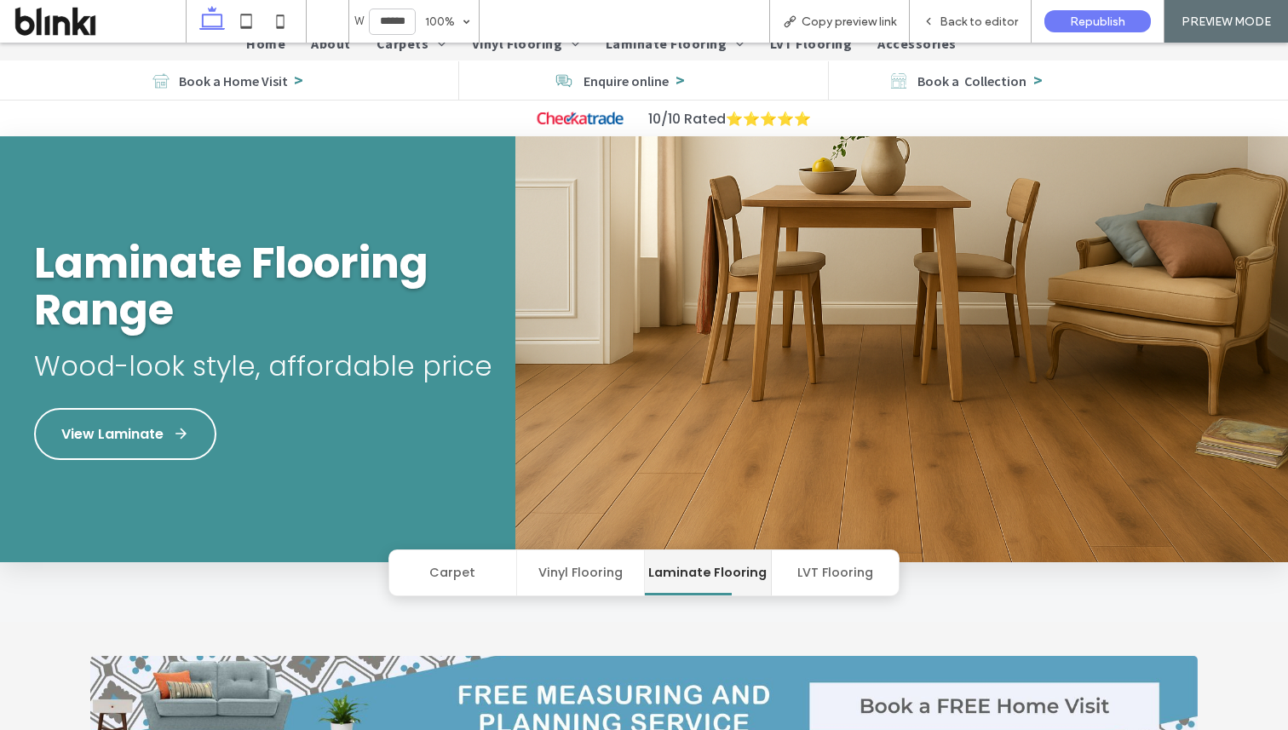
click at [583, 580] on button "Vinyl Flooring" at bounding box center [581, 572] width 128 height 45
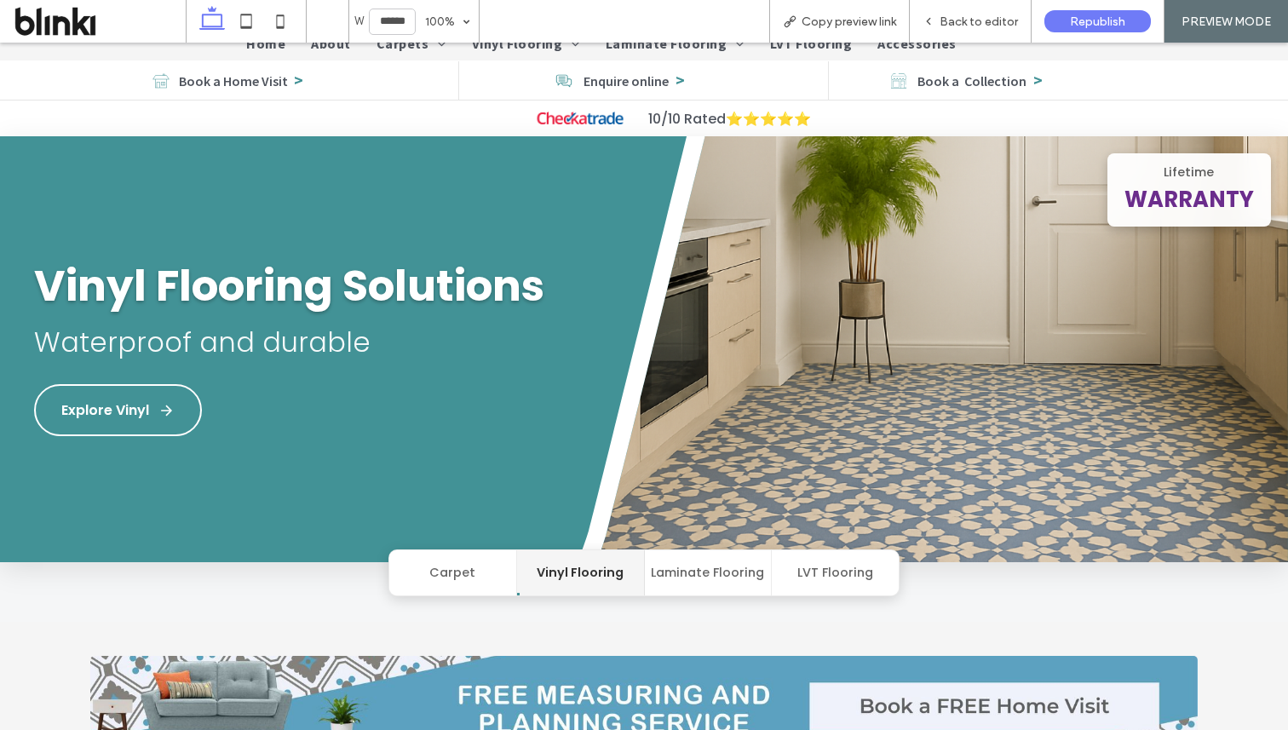
click at [467, 592] on button "Carpet" at bounding box center [453, 572] width 128 height 45
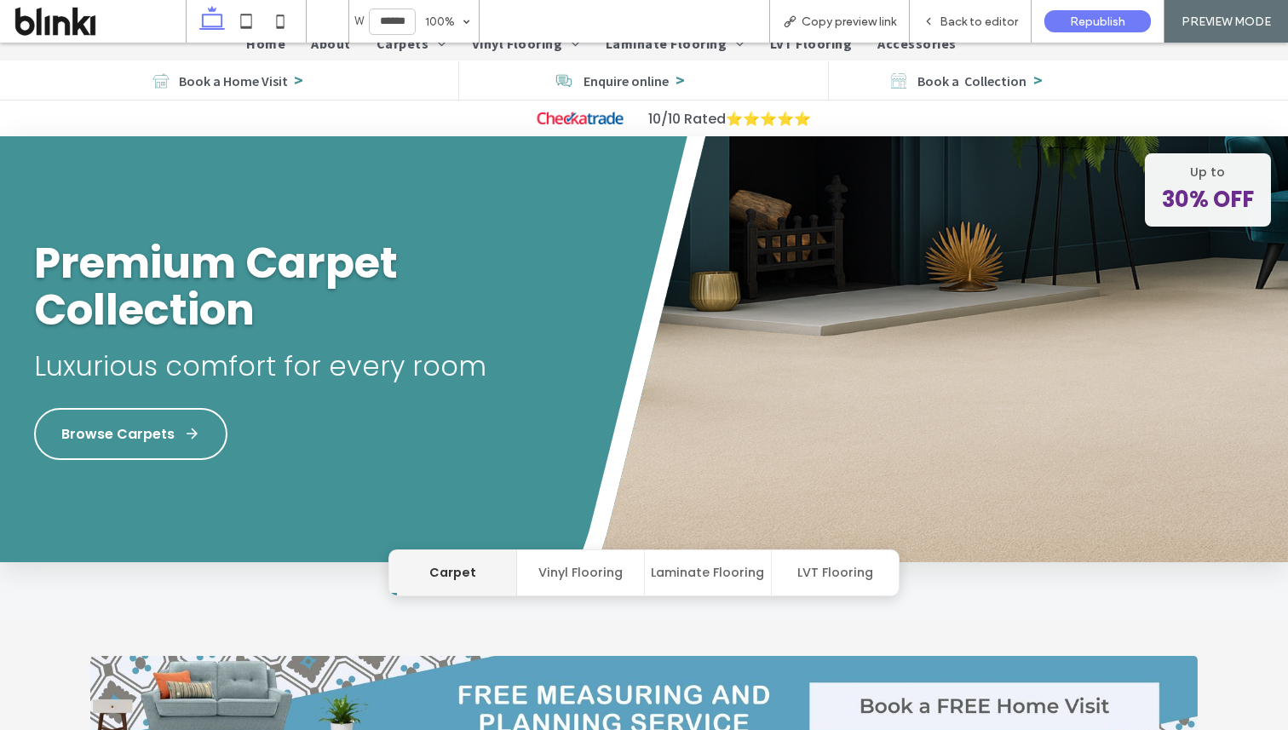
click at [530, 574] on button "Vinyl Flooring" at bounding box center [581, 572] width 128 height 45
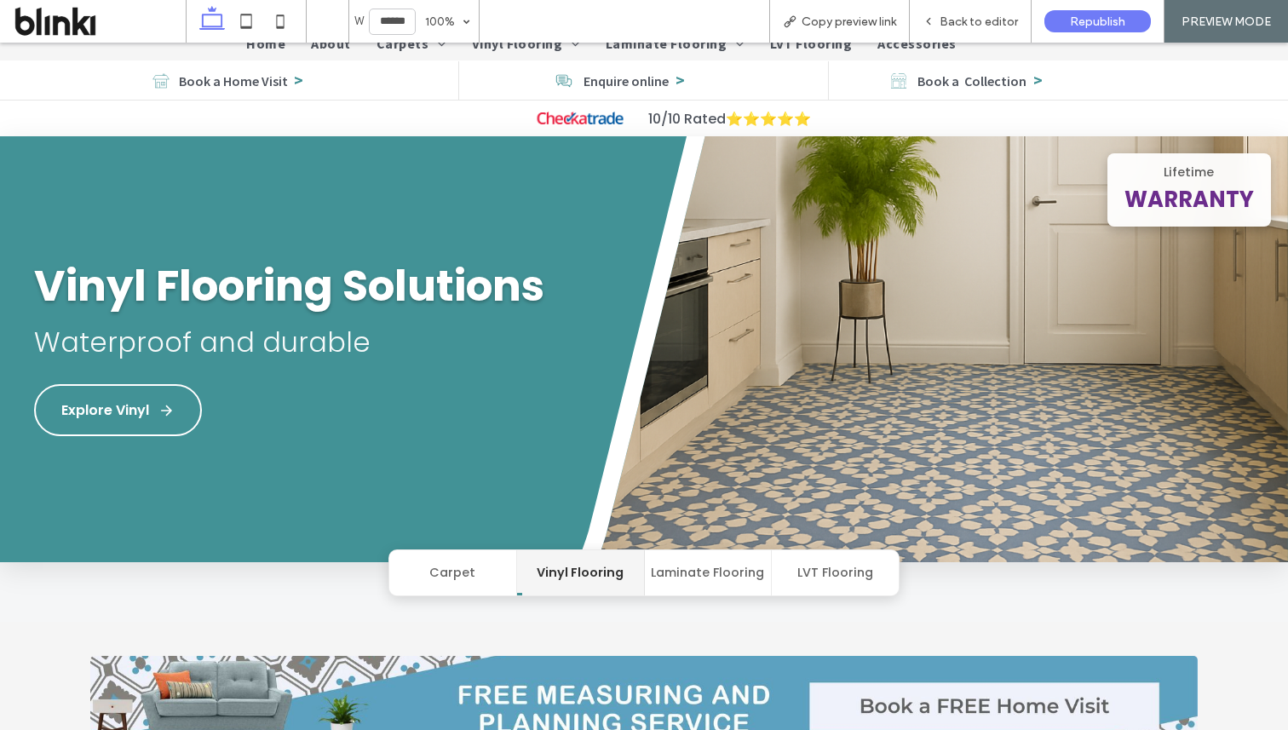
click at [601, 572] on button "Vinyl Flooring" at bounding box center [581, 572] width 128 height 45
click at [695, 572] on button "Laminate Flooring" at bounding box center [709, 572] width 128 height 45
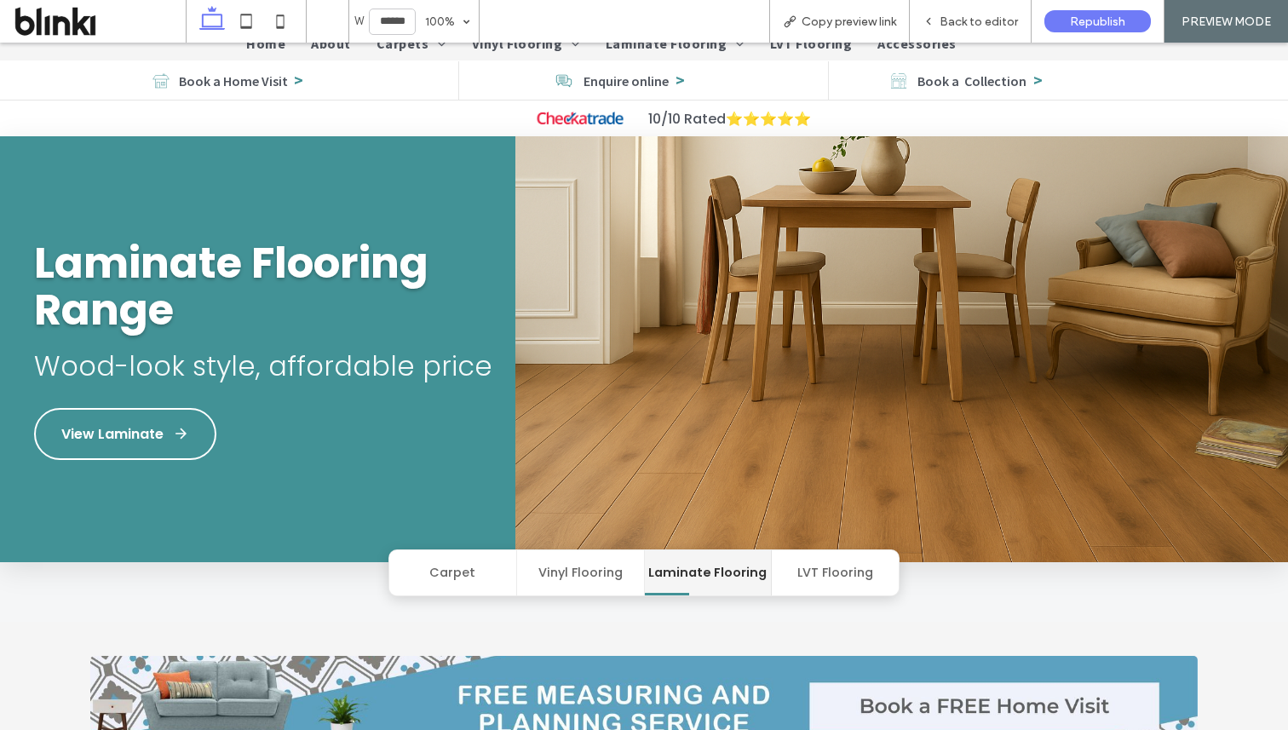
click at [831, 579] on button "LVT Flooring" at bounding box center [835, 572] width 127 height 45
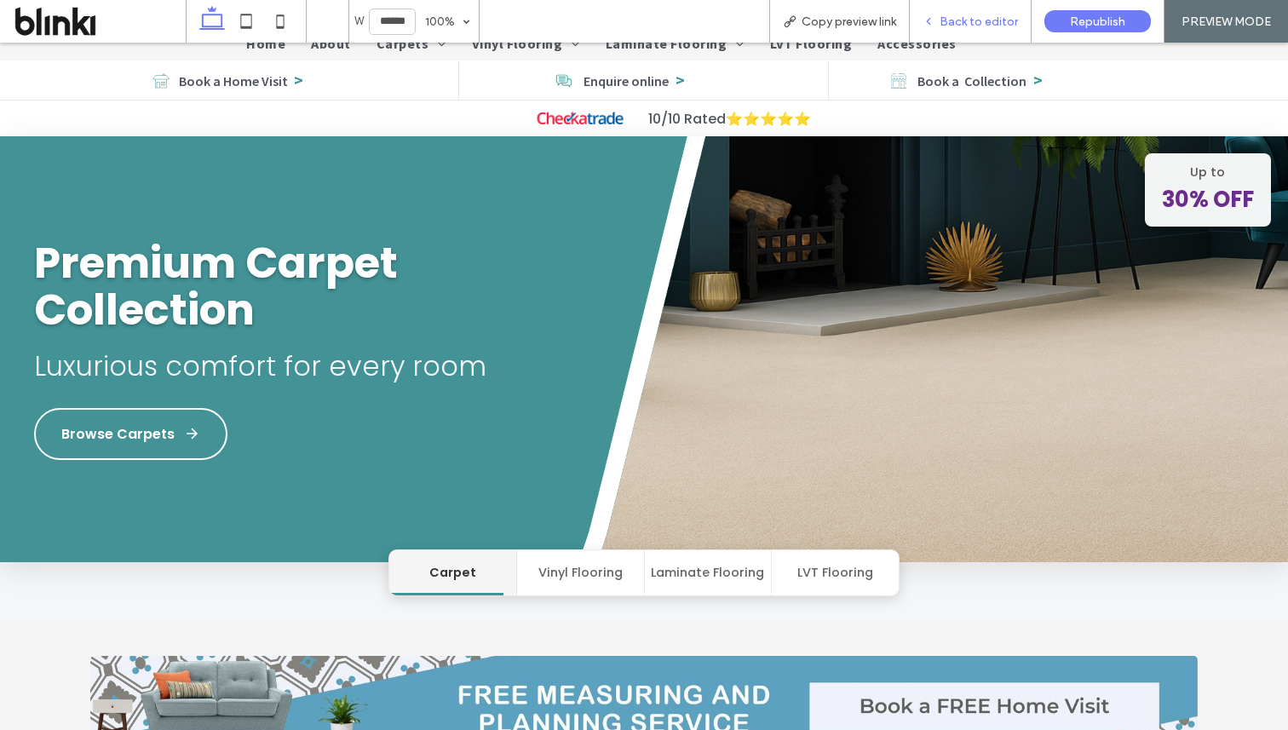
click at [1006, 16] on span "Back to editor" at bounding box center [979, 21] width 78 height 14
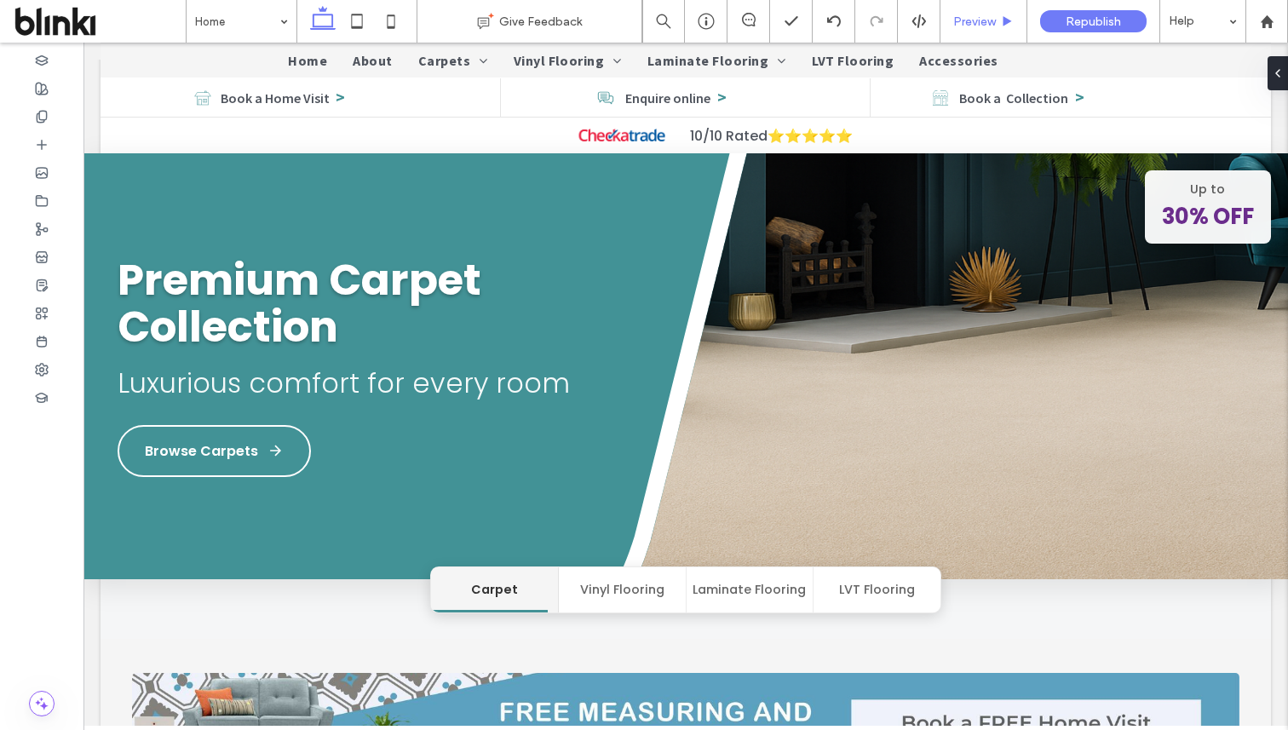
scroll to position [128, 0]
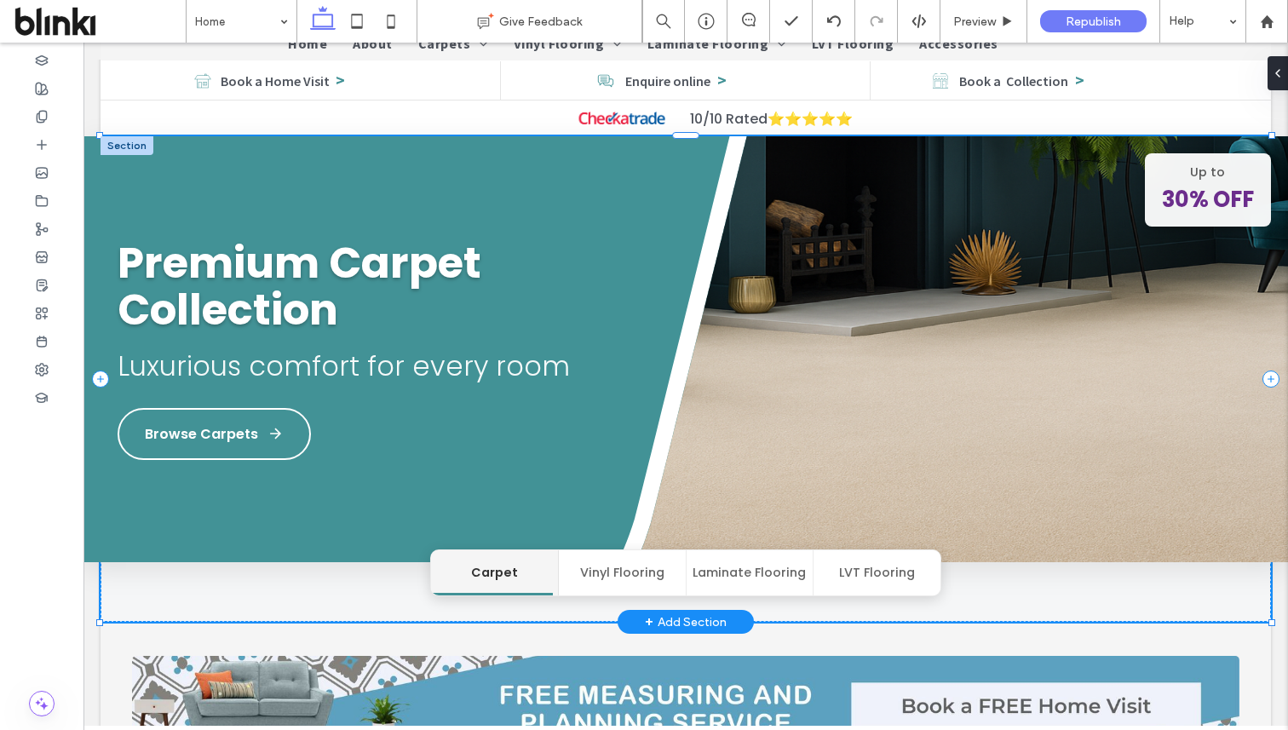
click at [903, 253] on img at bounding box center [927, 349] width 722 height 426
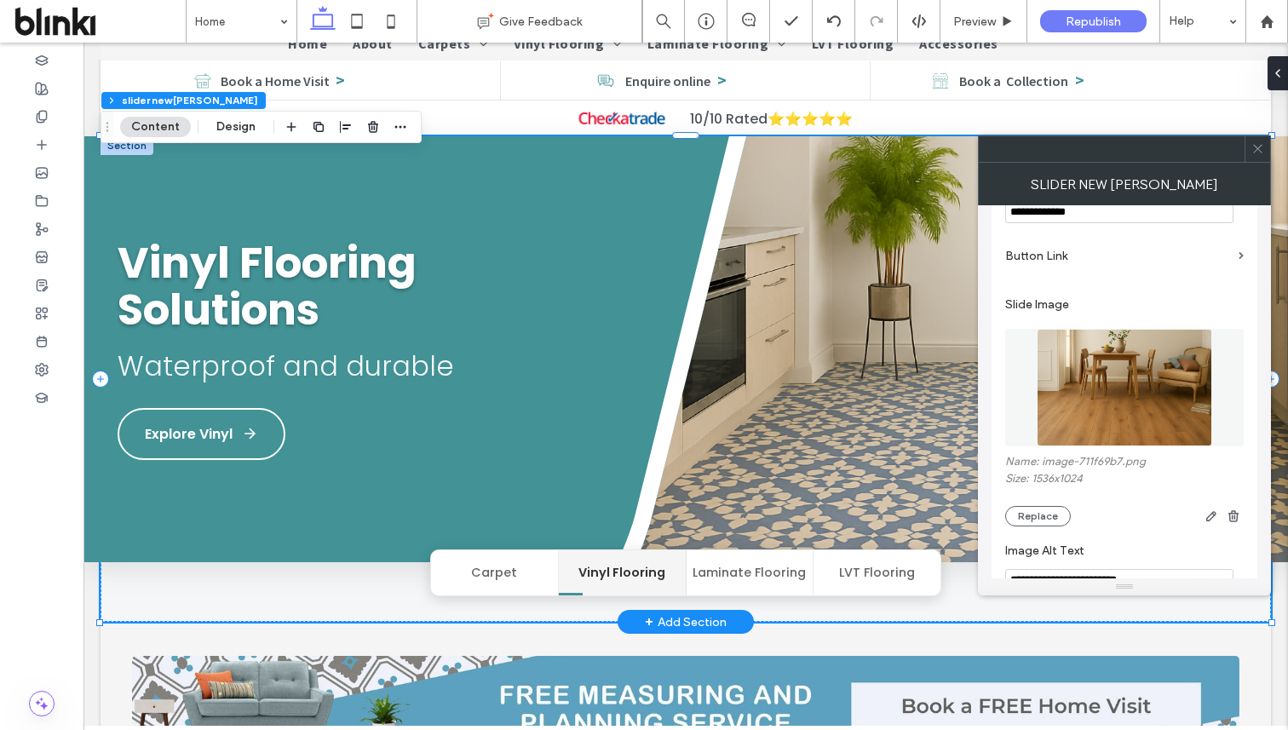
scroll to position [1790, 0]
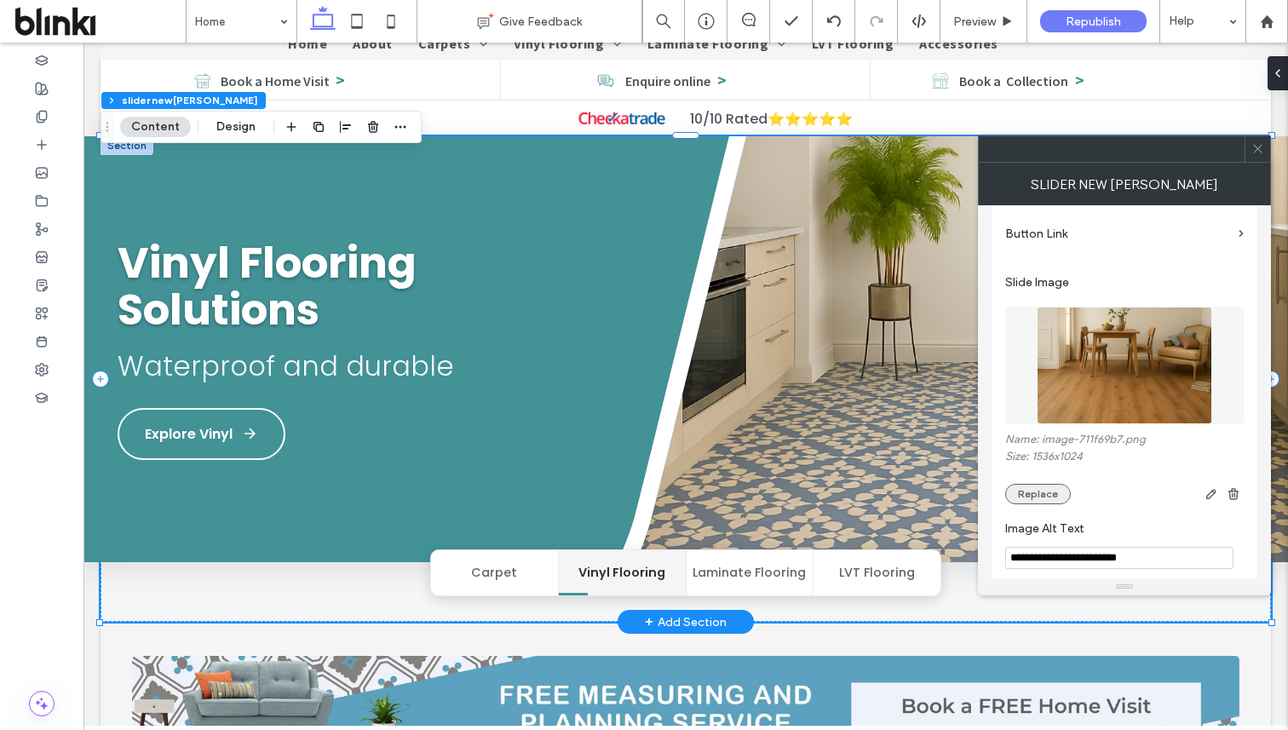
click at [1055, 504] on button "Replace" at bounding box center [1038, 494] width 66 height 20
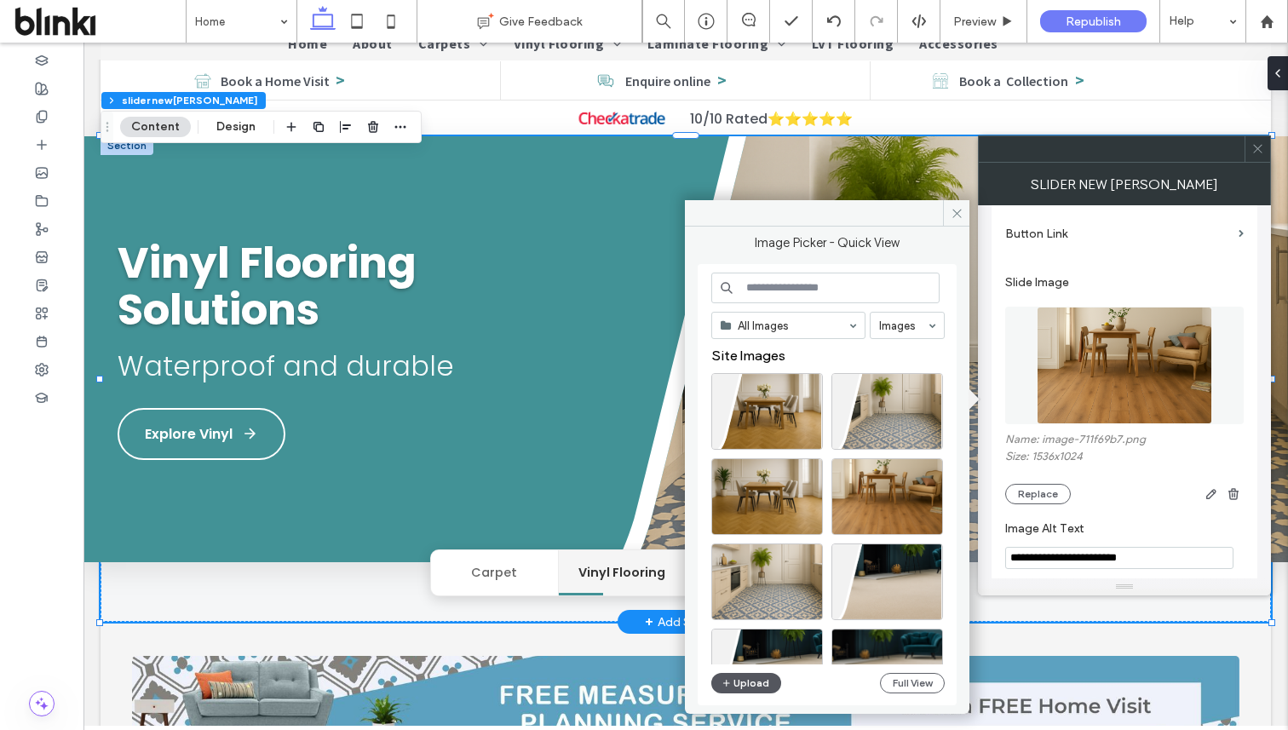
click at [762, 690] on button "Upload" at bounding box center [746, 683] width 70 height 20
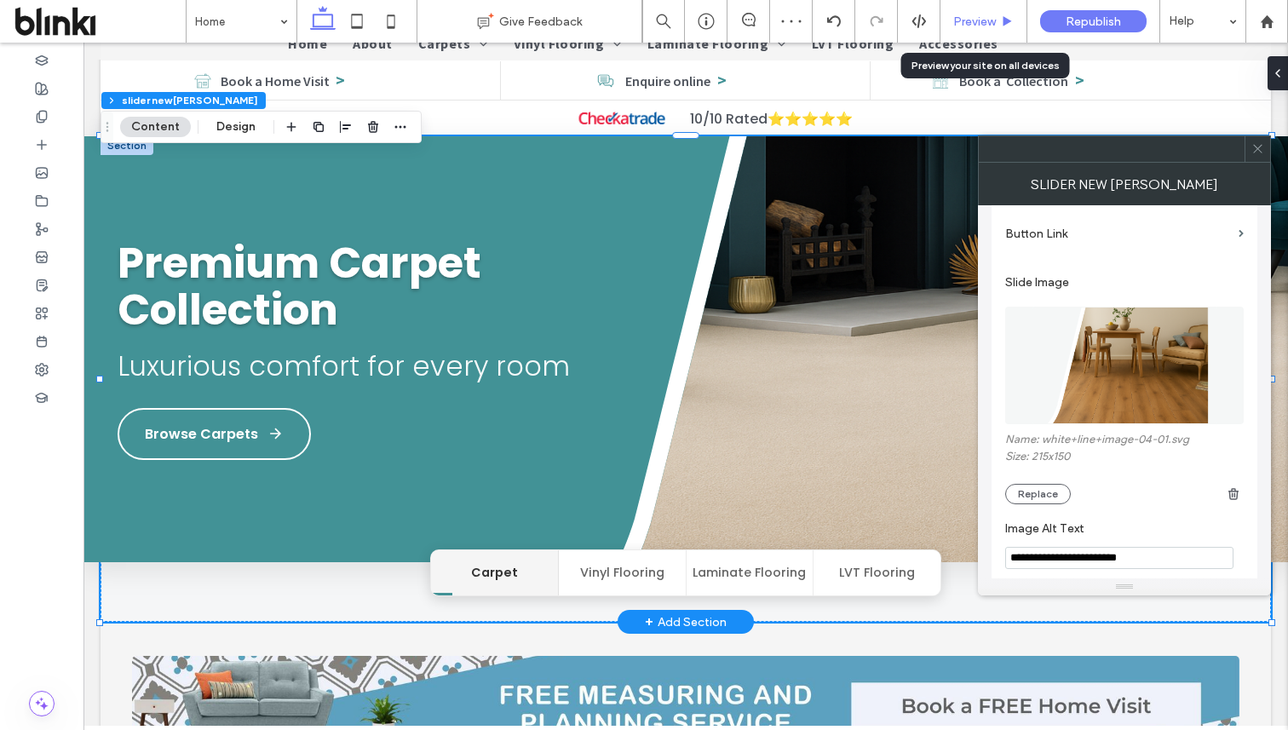
click at [980, 25] on span "Preview" at bounding box center [974, 21] width 43 height 14
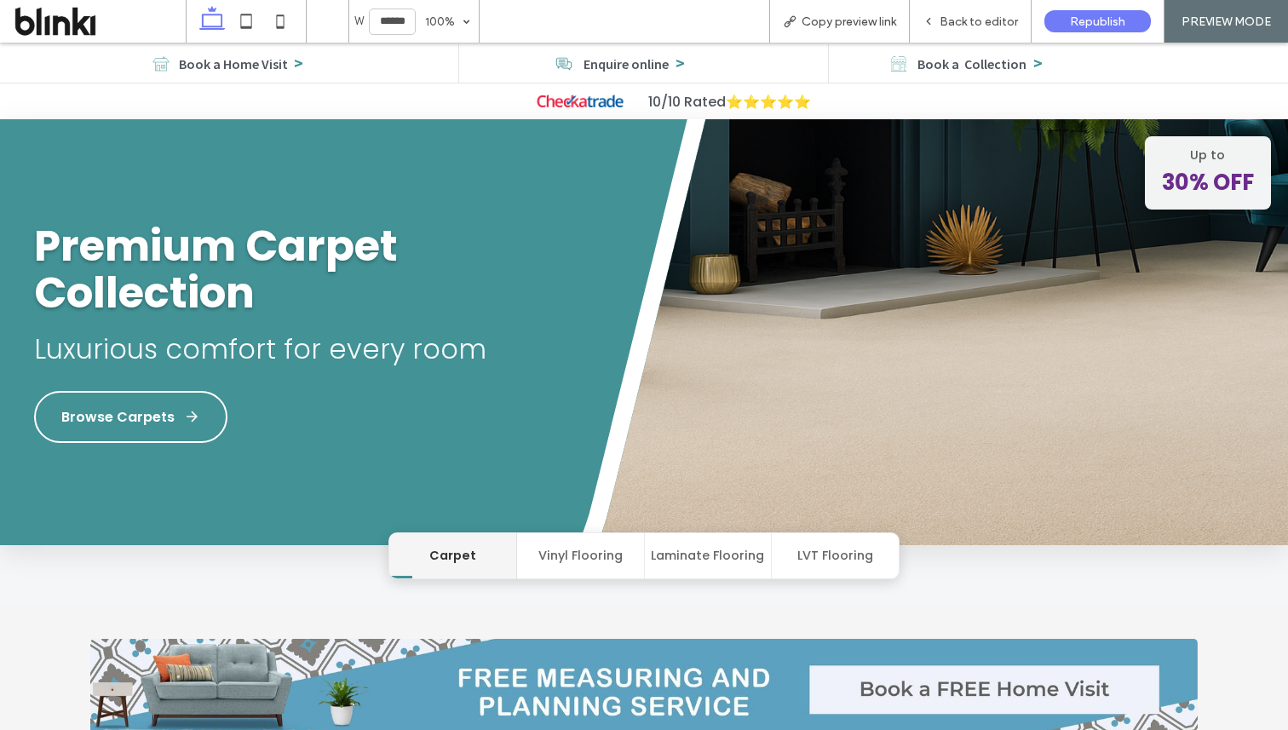
scroll to position [111, 0]
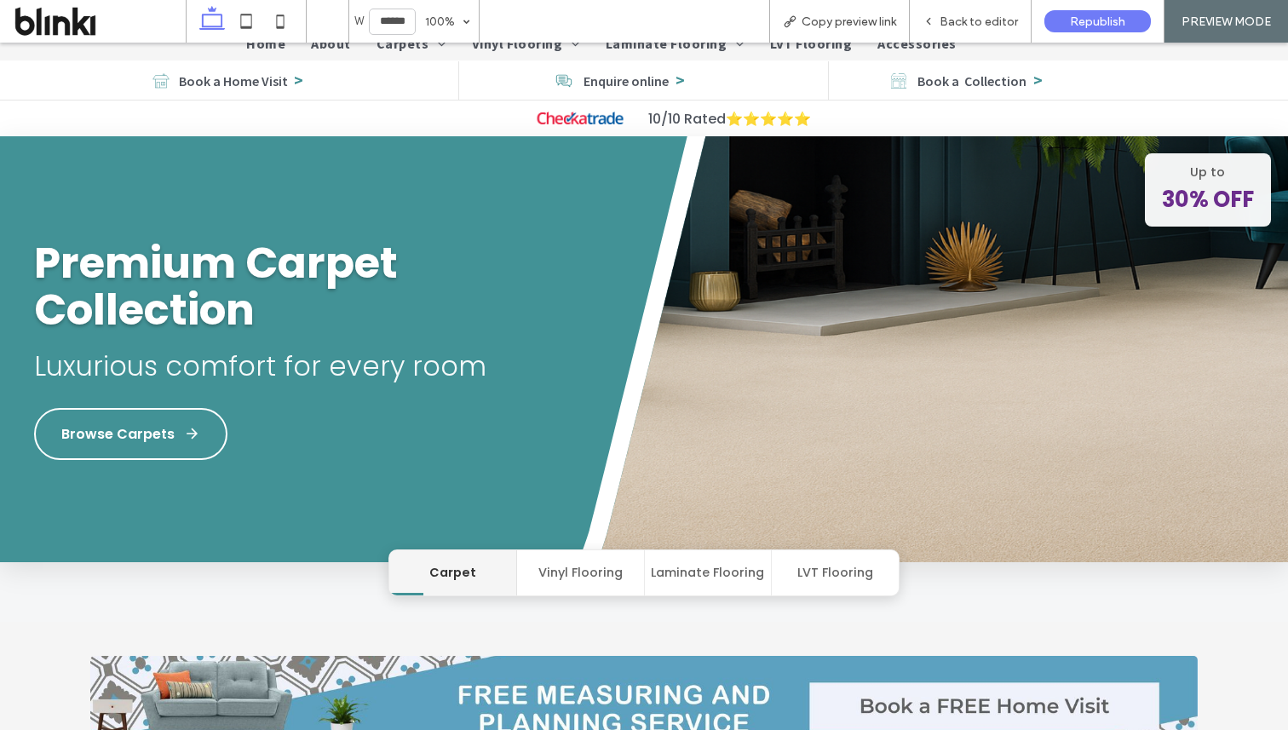
click at [599, 568] on button "Vinyl Flooring" at bounding box center [581, 572] width 128 height 45
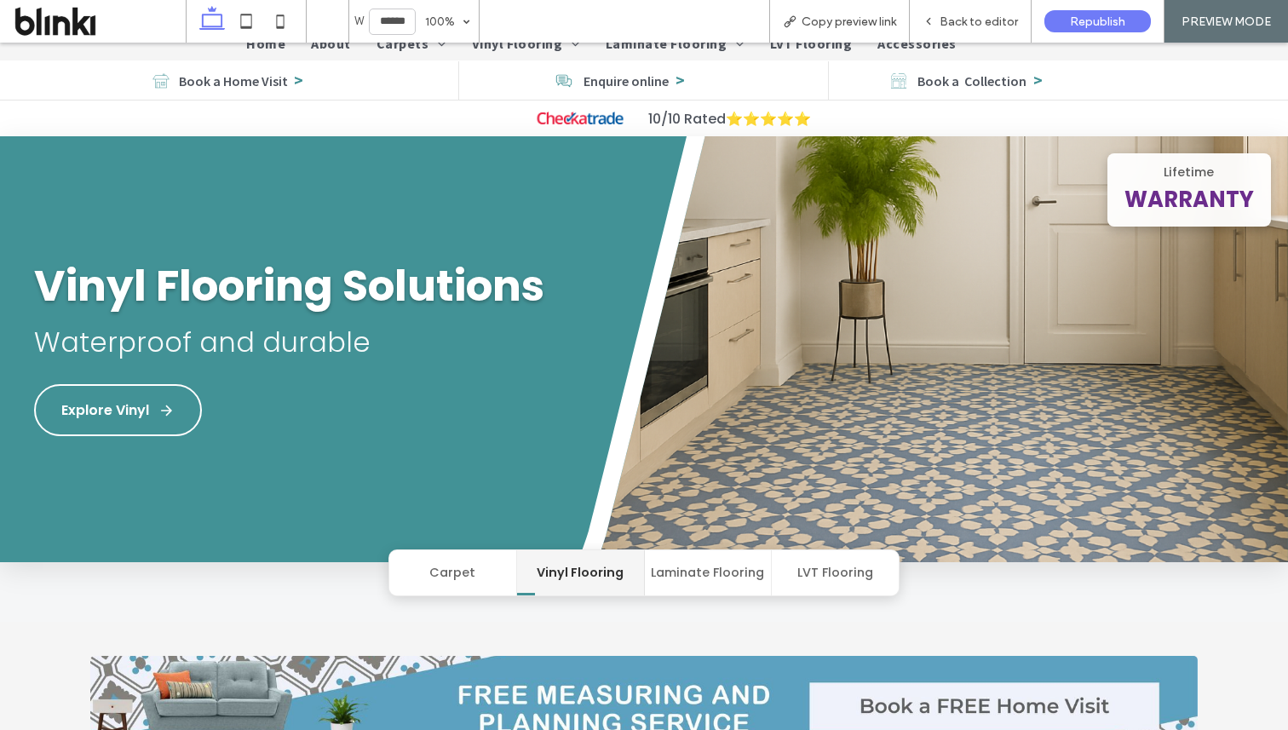
click at [721, 576] on button "Laminate Flooring" at bounding box center [709, 572] width 128 height 45
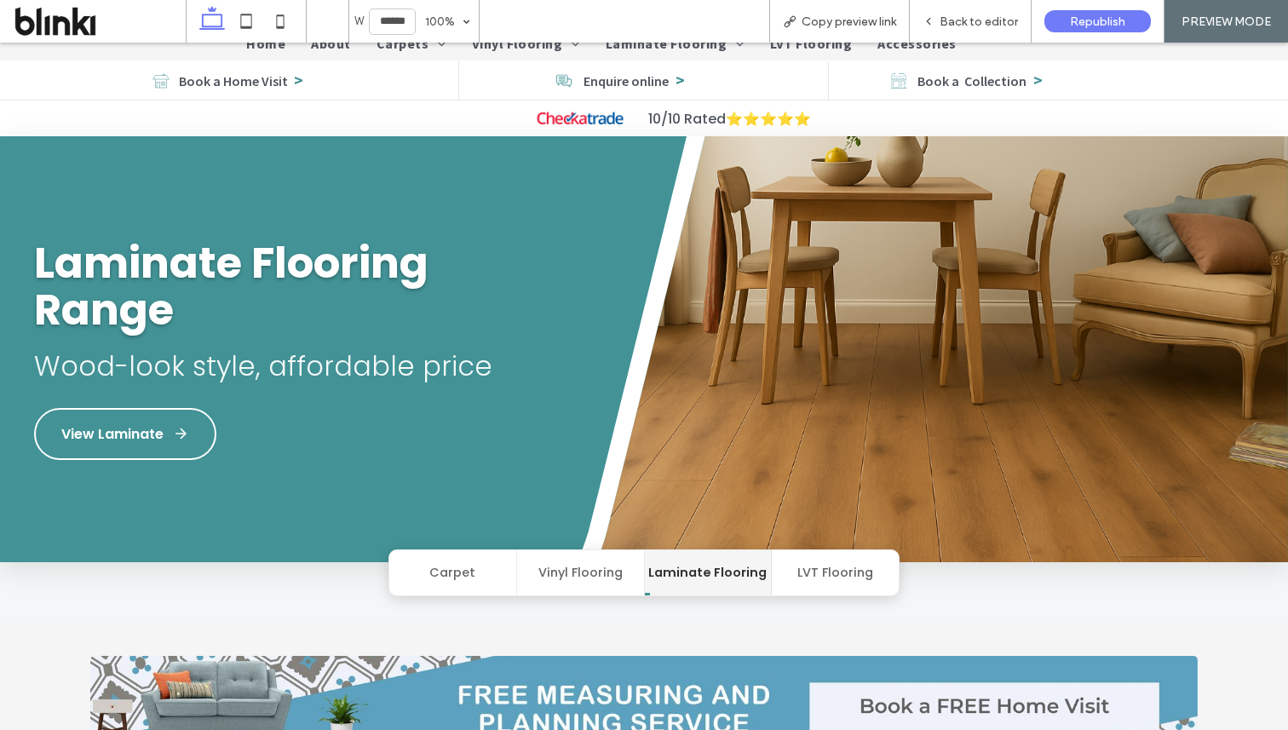
click at [789, 570] on button "LVT Flooring" at bounding box center [835, 572] width 127 height 45
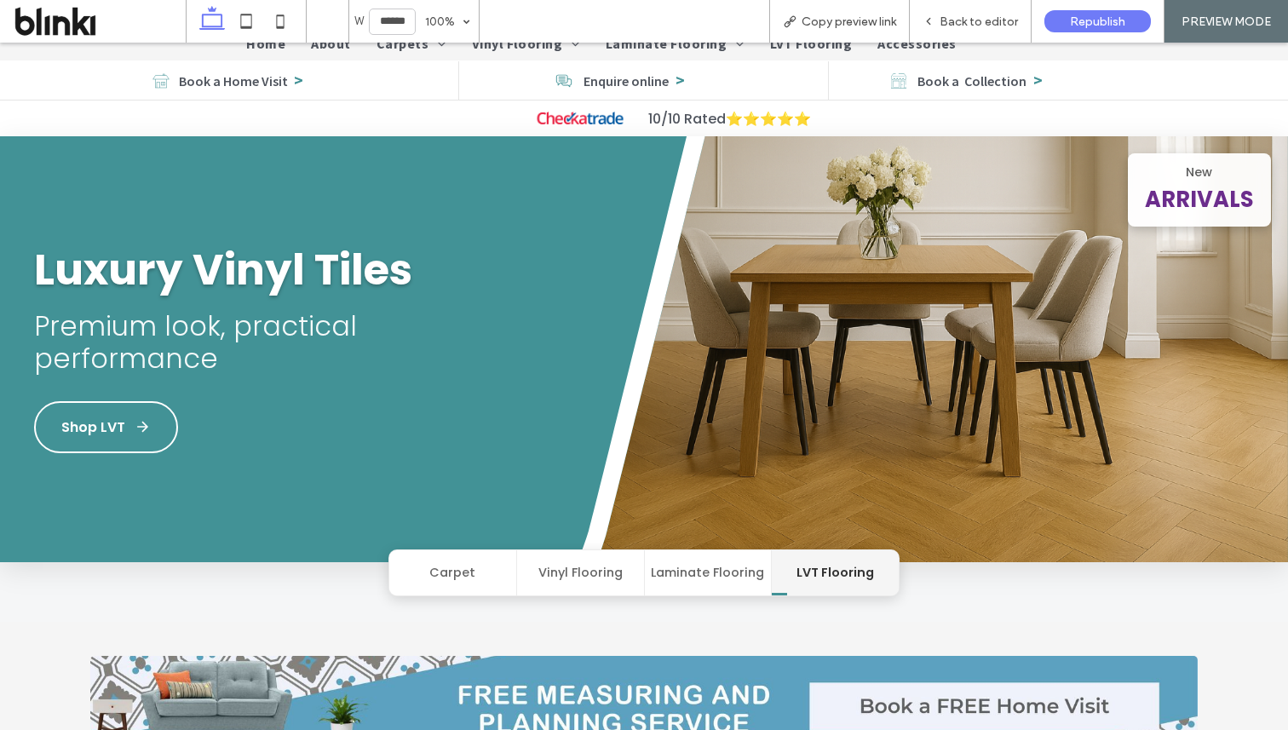
click at [486, 568] on button "Carpet" at bounding box center [453, 572] width 128 height 45
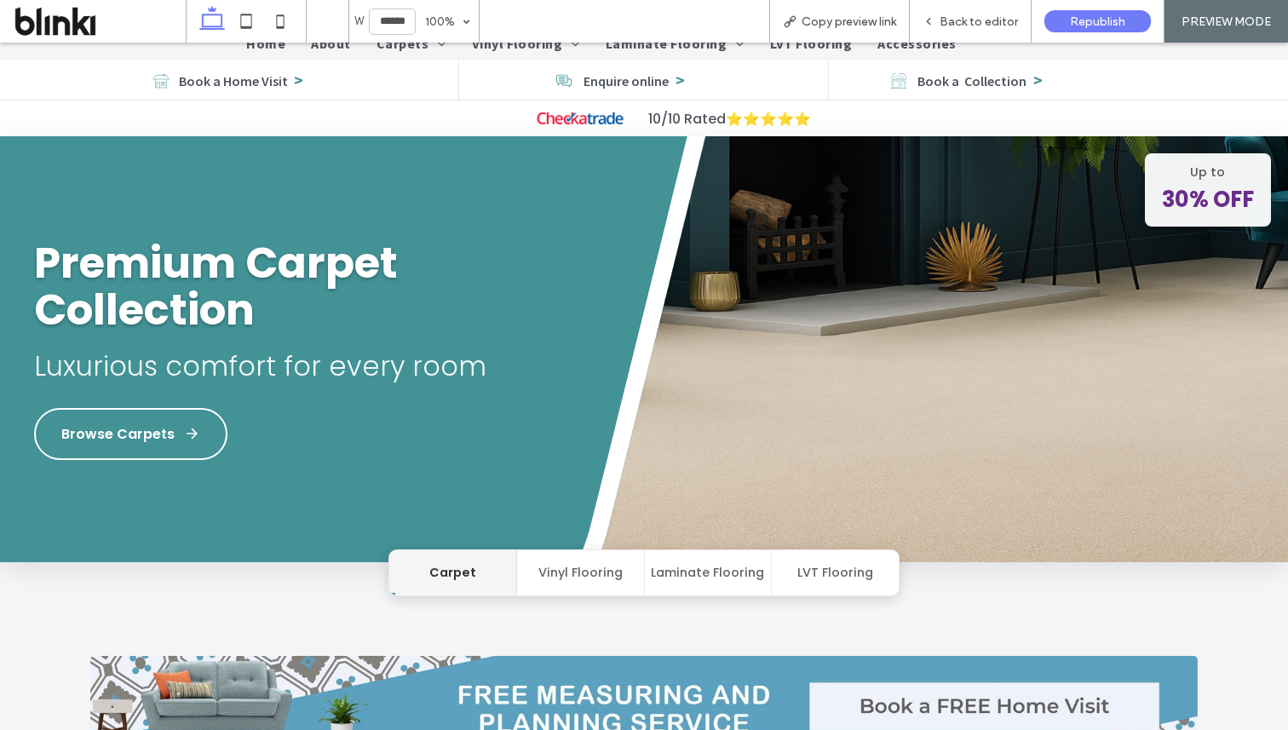
click at [566, 574] on button "Vinyl Flooring" at bounding box center [581, 572] width 128 height 45
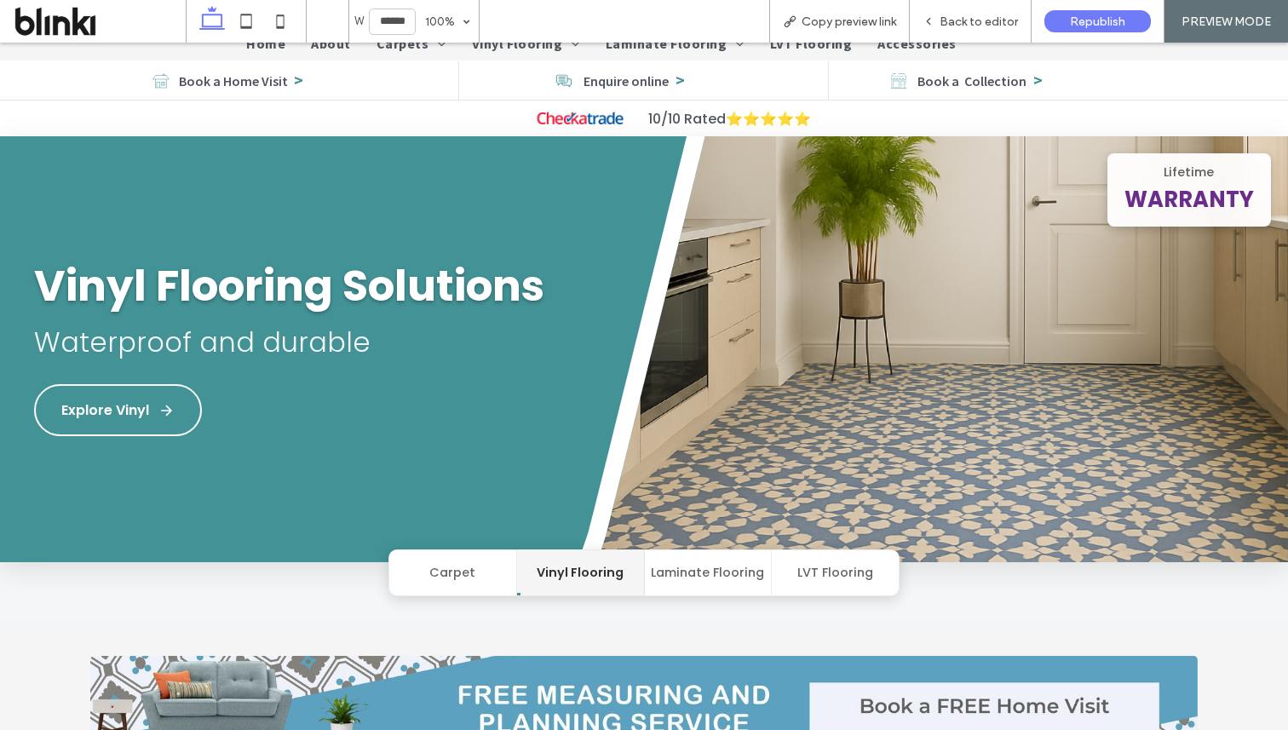
click at [676, 555] on button "Laminate Flooring" at bounding box center [709, 572] width 128 height 45
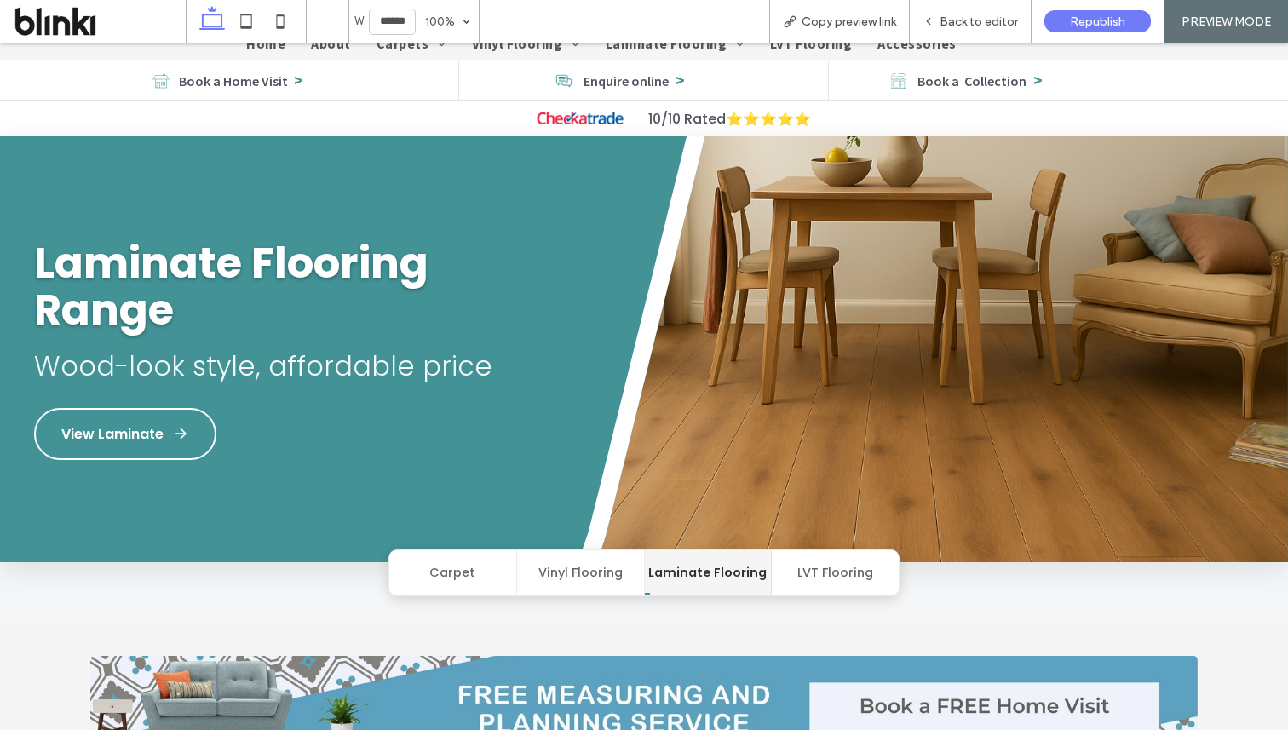
click at [799, 578] on button "LVT Flooring" at bounding box center [835, 572] width 127 height 45
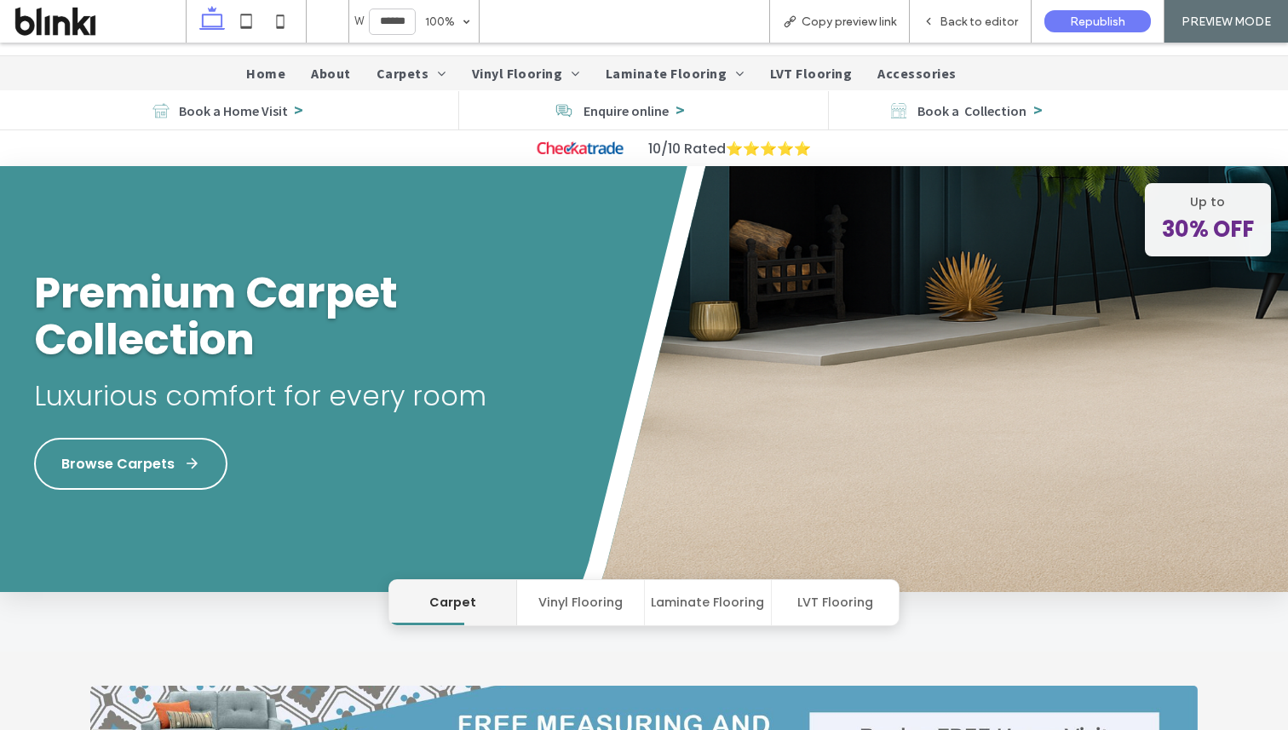
scroll to position [82, 0]
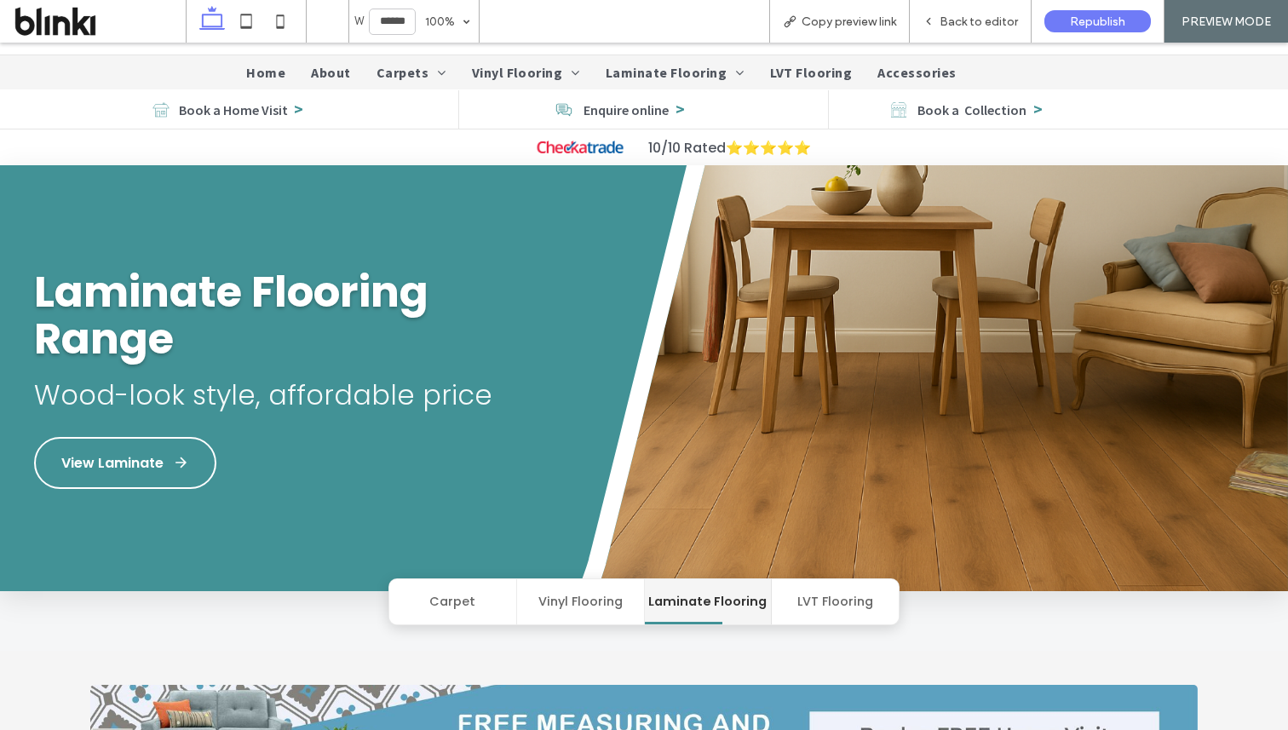
click at [756, 623] on button "Laminate Flooring" at bounding box center [709, 601] width 128 height 45
click at [817, 601] on button "LVT Flooring" at bounding box center [835, 601] width 127 height 45
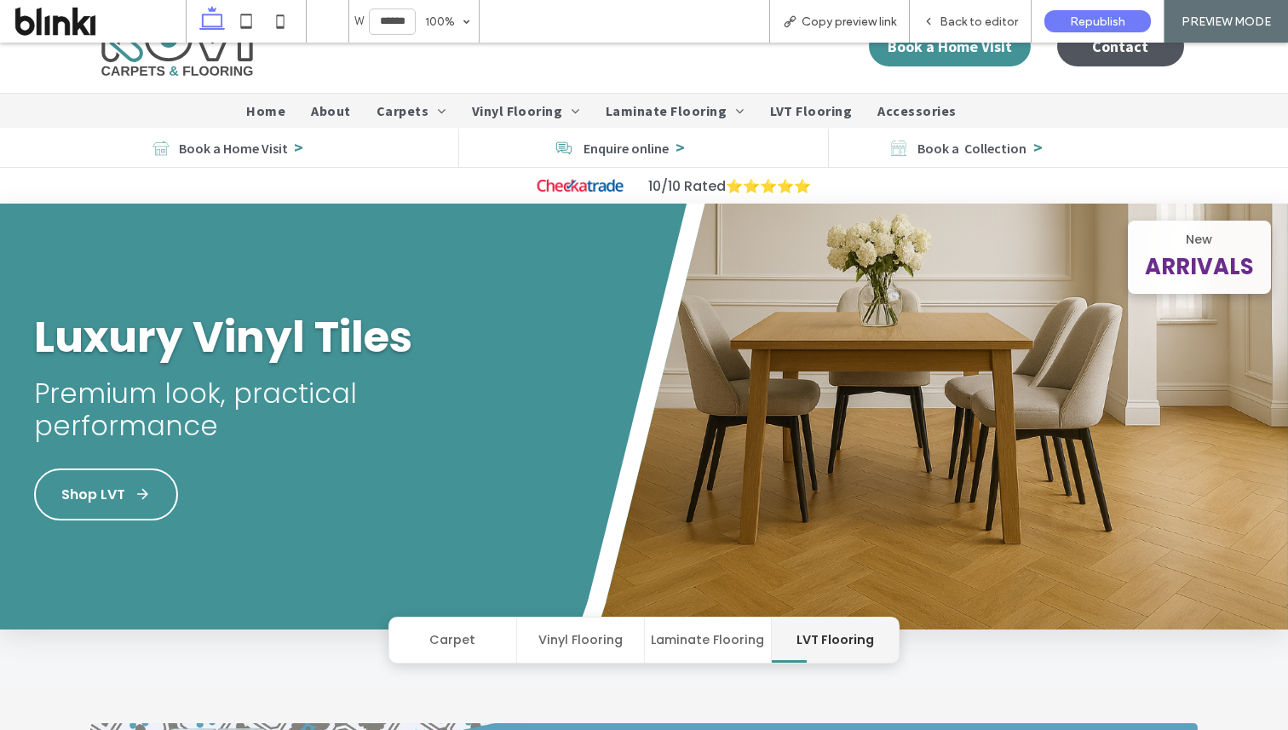
scroll to position [0, 0]
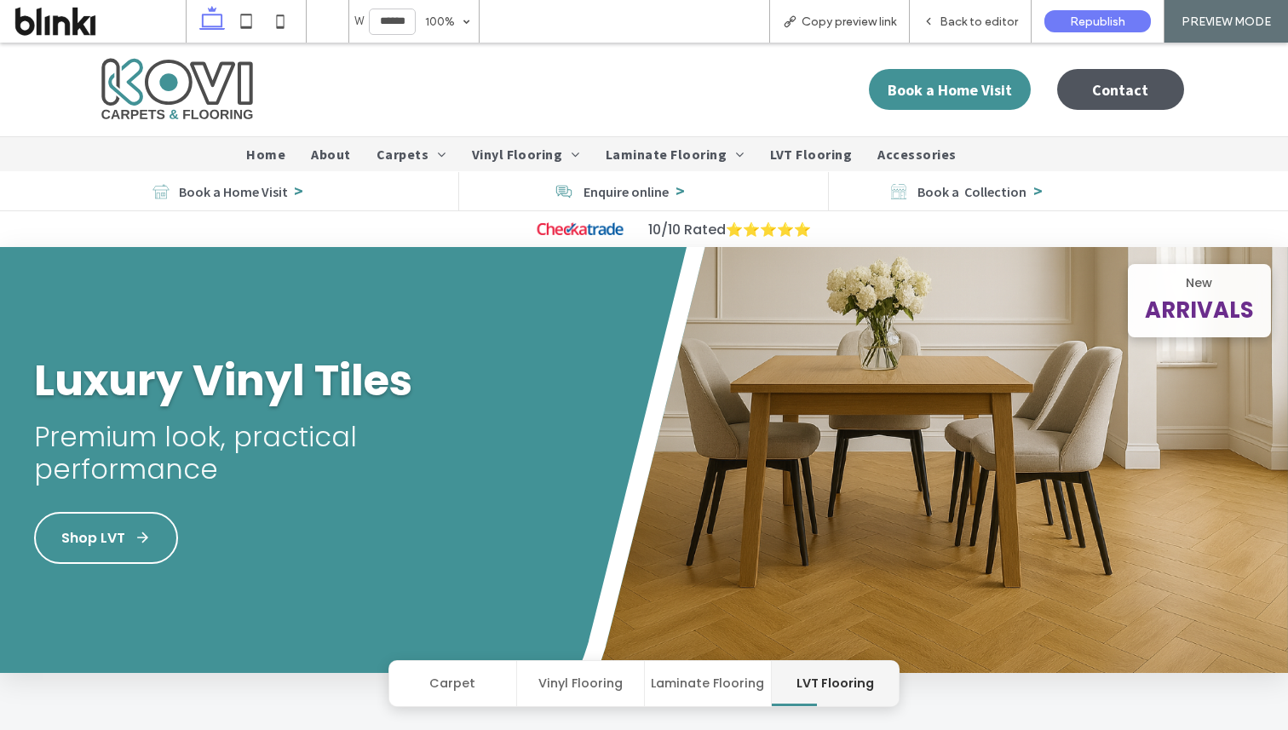
click at [349, 152] on span "About" at bounding box center [330, 154] width 39 height 17
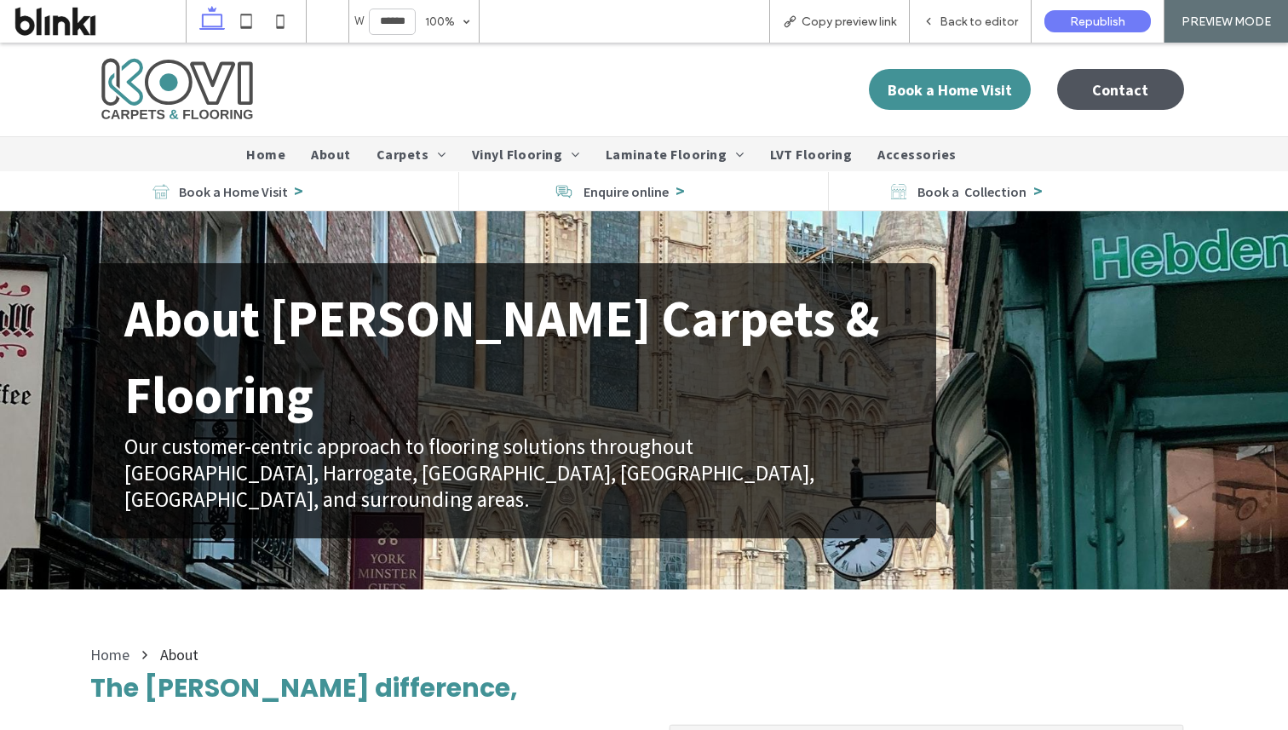
click at [880, 148] on span "Accessories" at bounding box center [916, 154] width 78 height 17
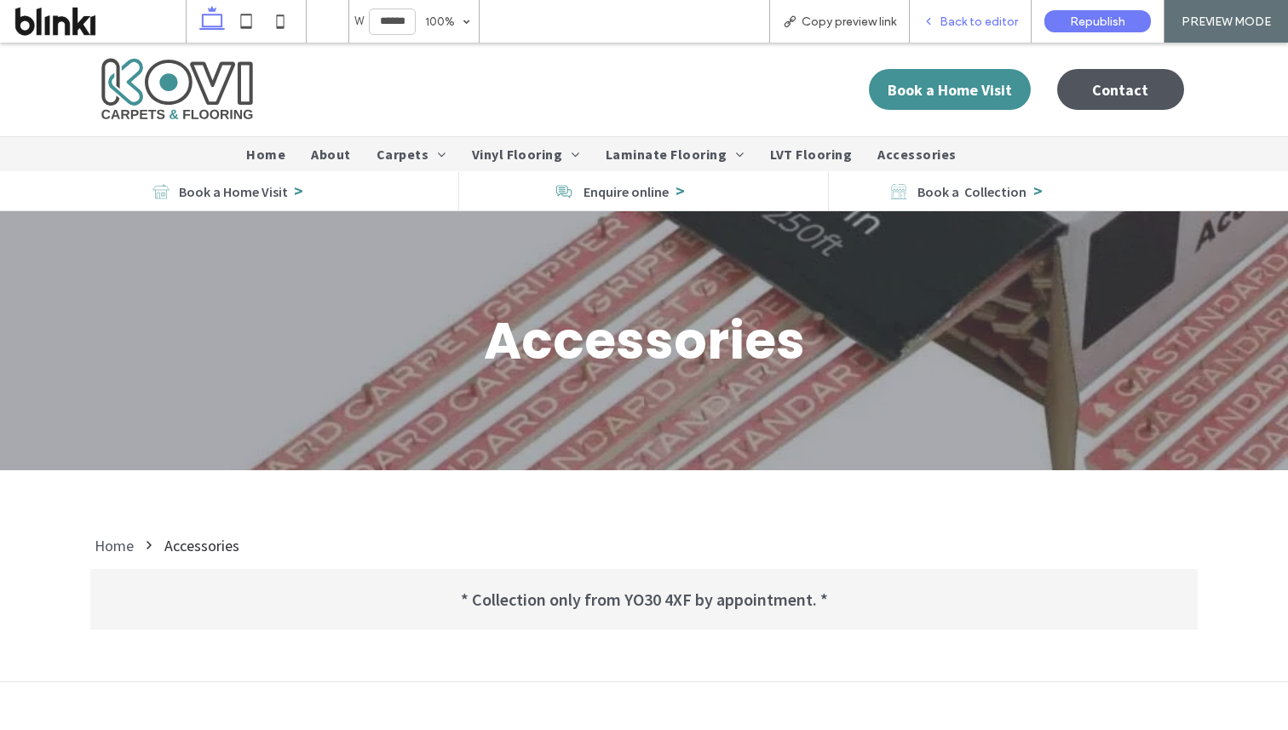
click at [981, 13] on div "Back to editor" at bounding box center [971, 21] width 122 height 43
click at [970, 27] on span "Back to editor" at bounding box center [979, 21] width 78 height 14
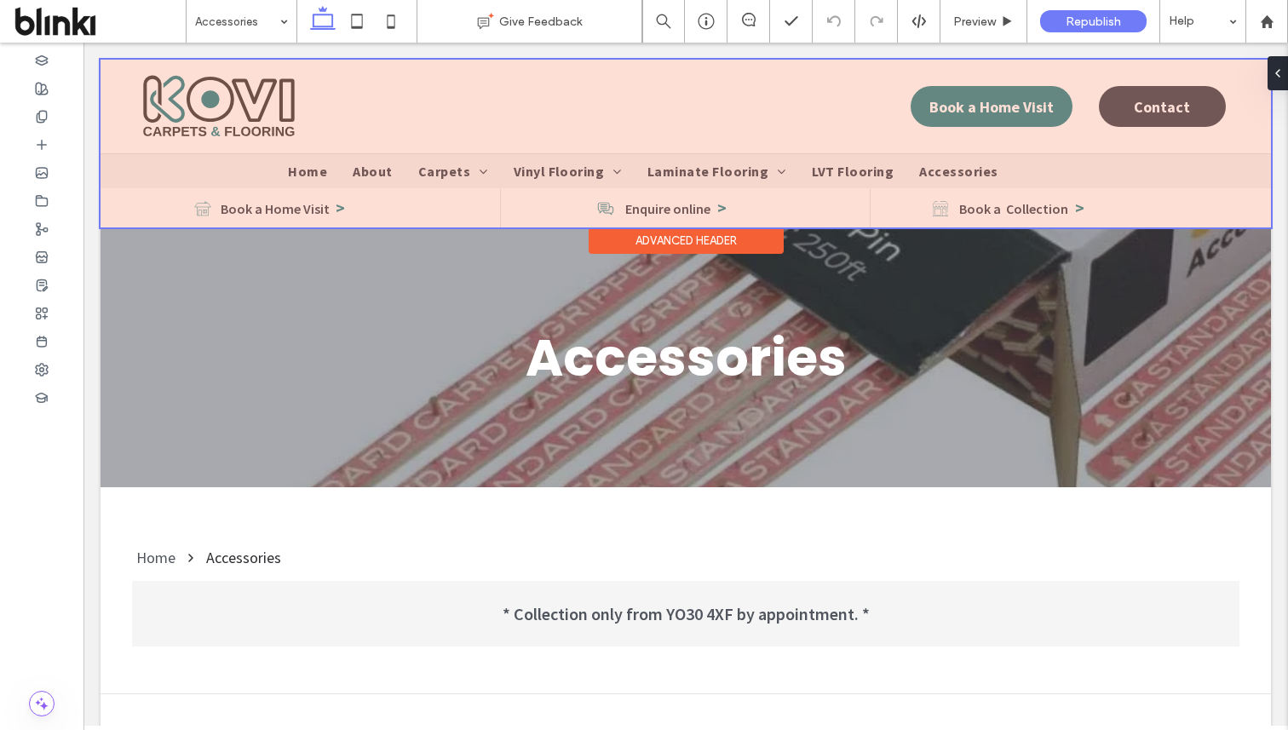
click at [973, 101] on div at bounding box center [686, 144] width 1170 height 168
click at [973, 101] on span "Book a Home Visit" at bounding box center [991, 107] width 124 height 20
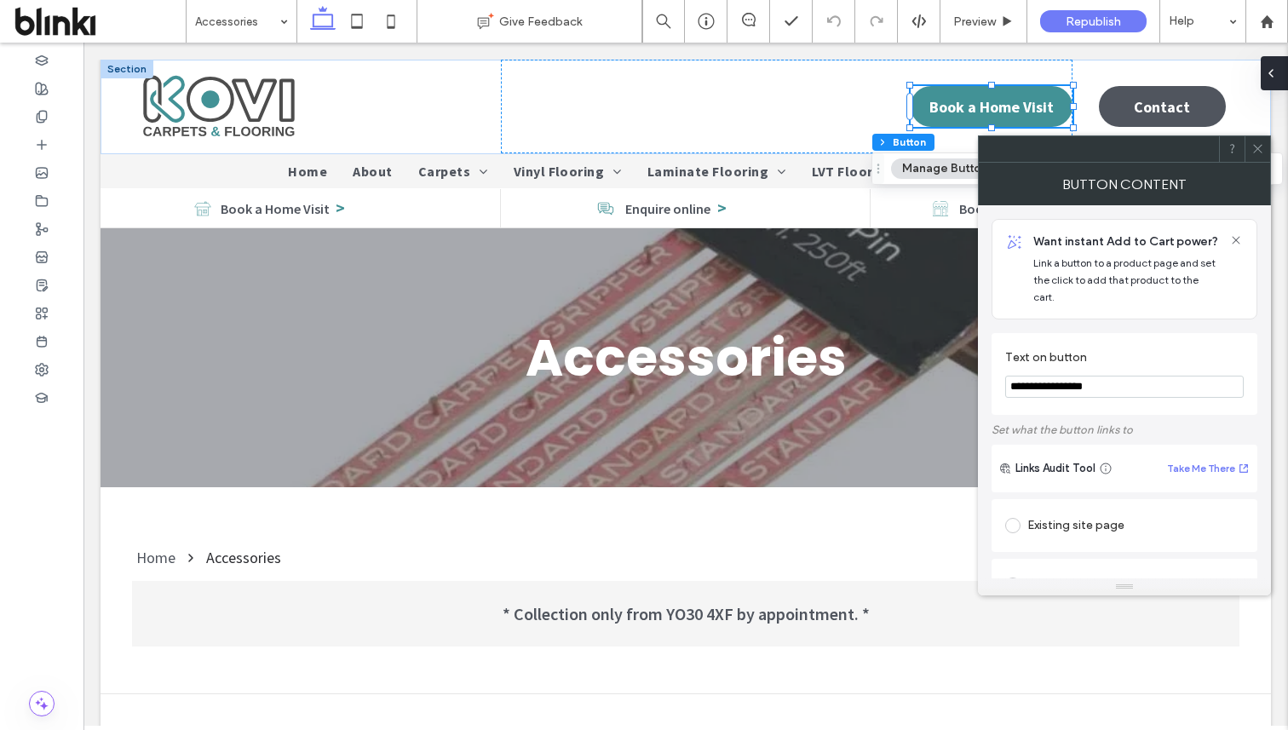
click at [1276, 72] on icon at bounding box center [1271, 73] width 14 height 14
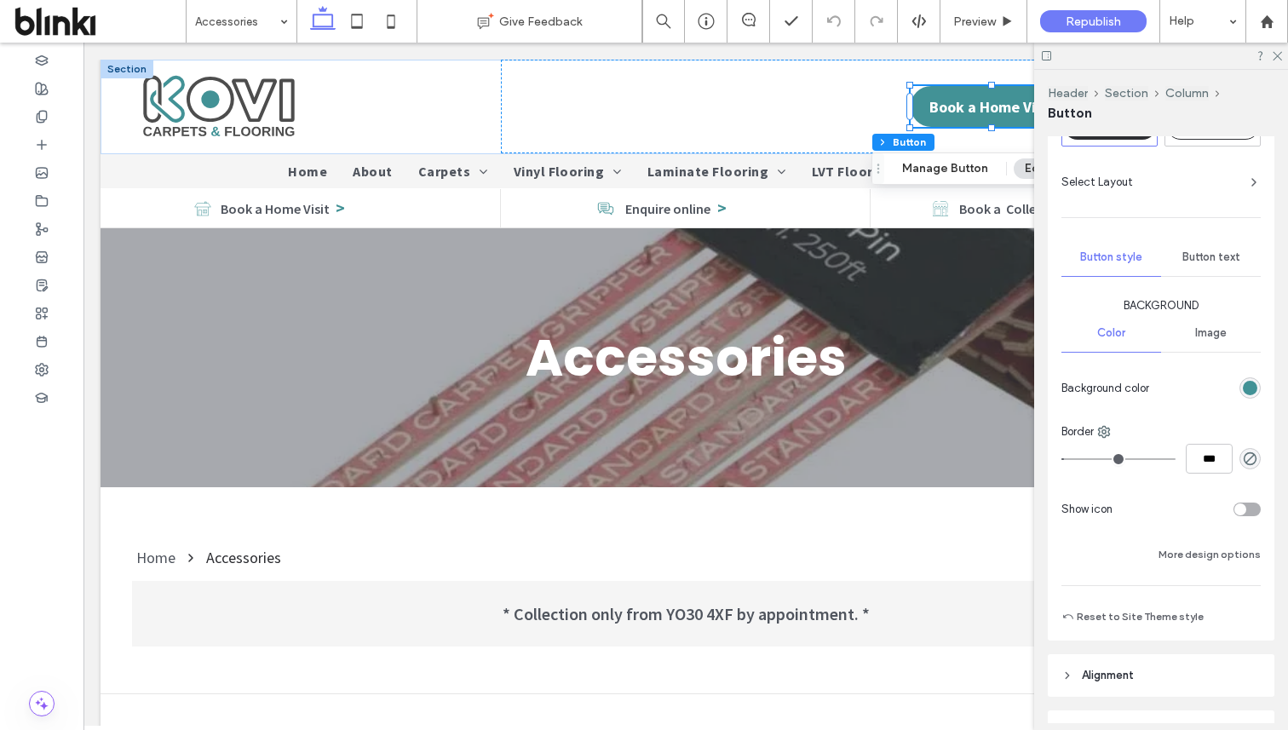
scroll to position [118, 0]
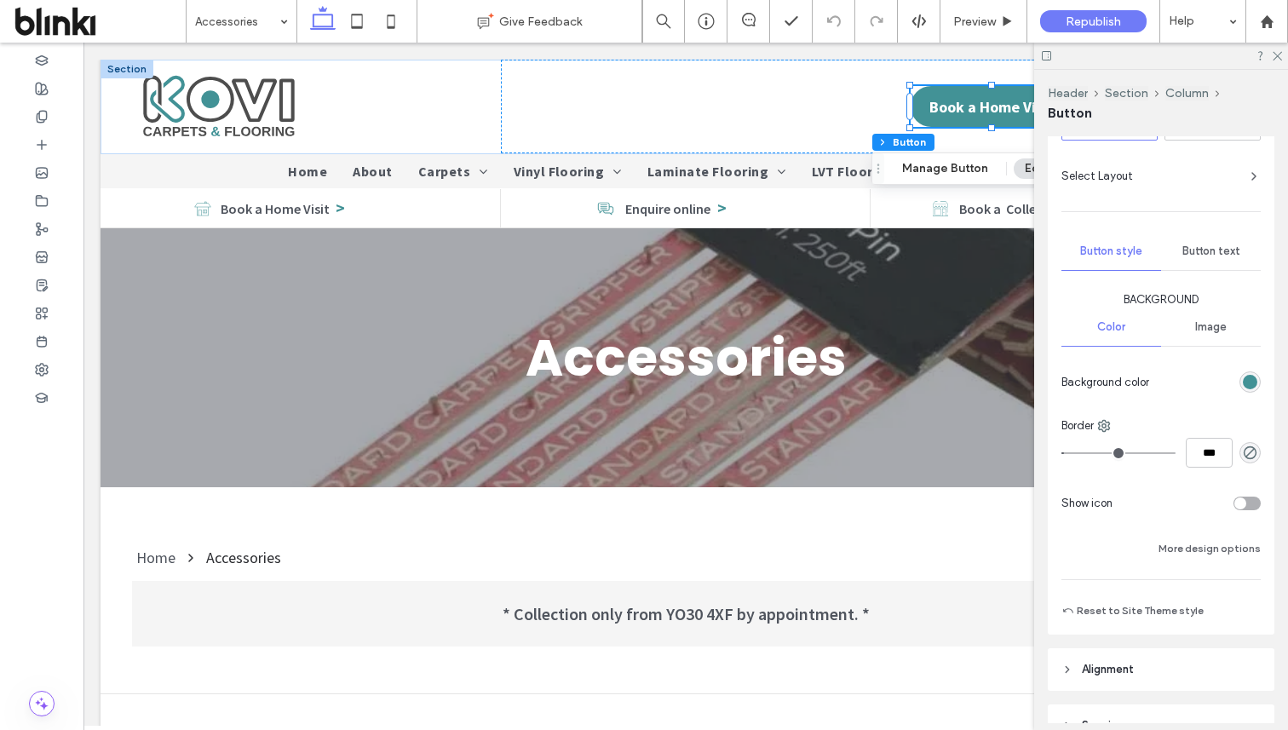
click at [1256, 382] on div "rgb(66, 146, 150)" at bounding box center [1250, 382] width 14 height 14
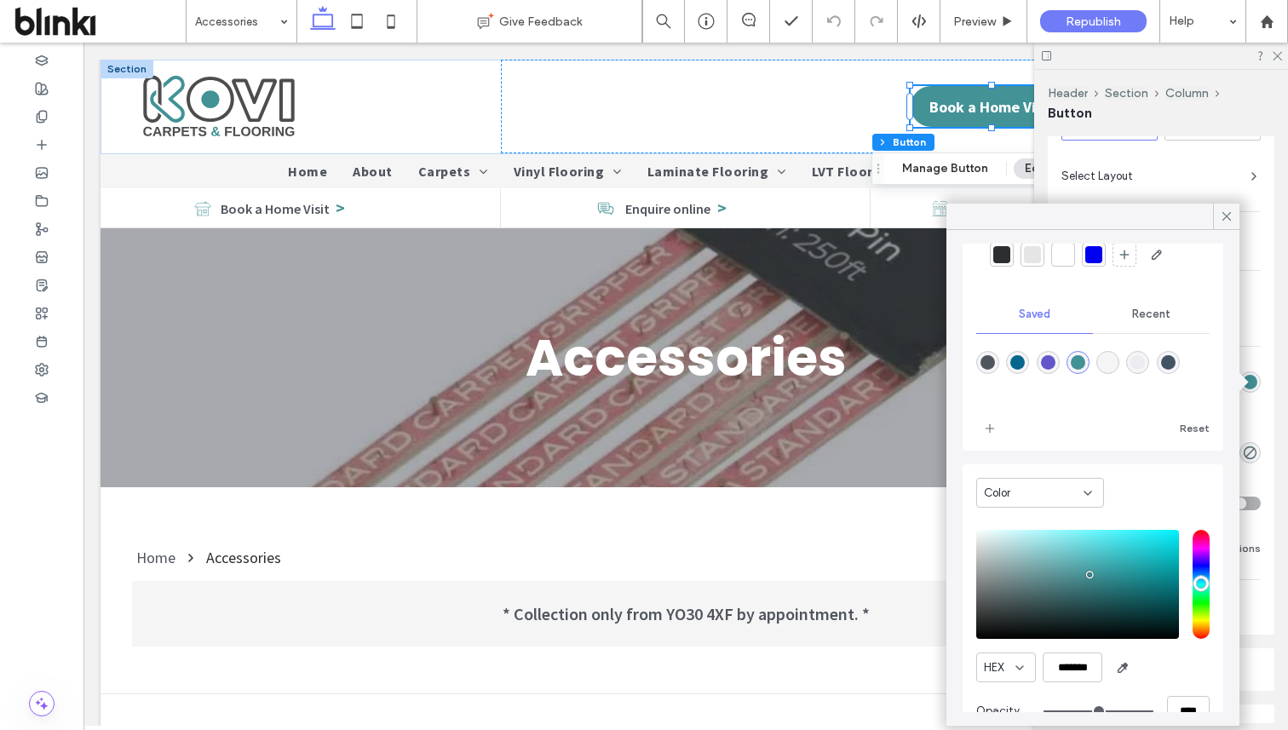
scroll to position [106, 0]
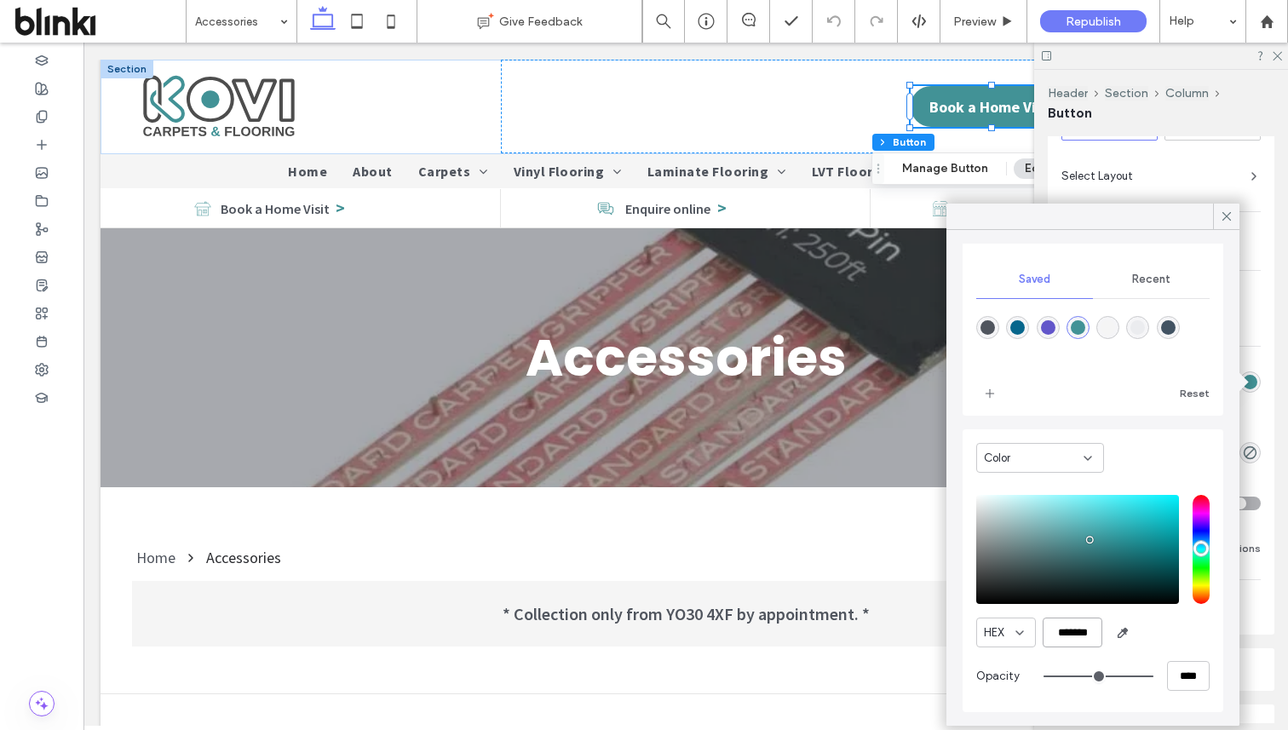
drag, startPoint x: 1050, startPoint y: 630, endPoint x: 1098, endPoint y: 632, distance: 47.7
click at [1098, 632] on input "*******" at bounding box center [1073, 633] width 60 height 30
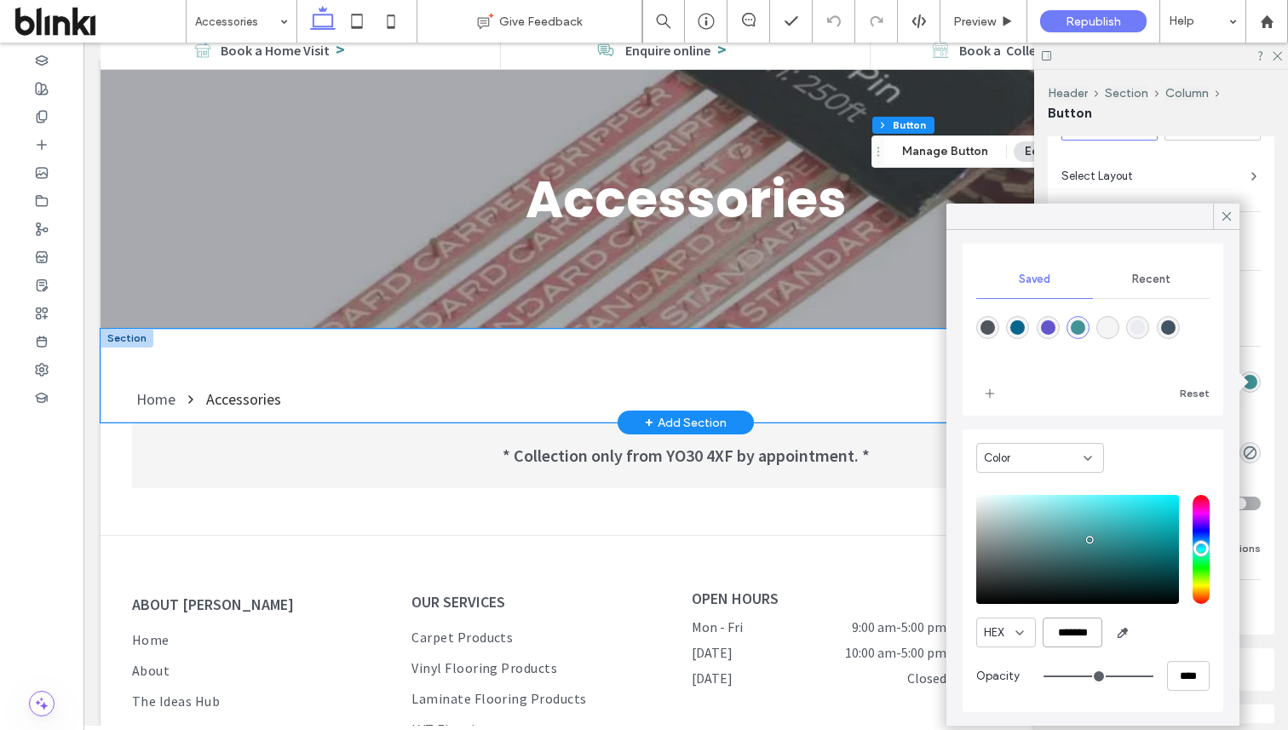
scroll to position [168, 0]
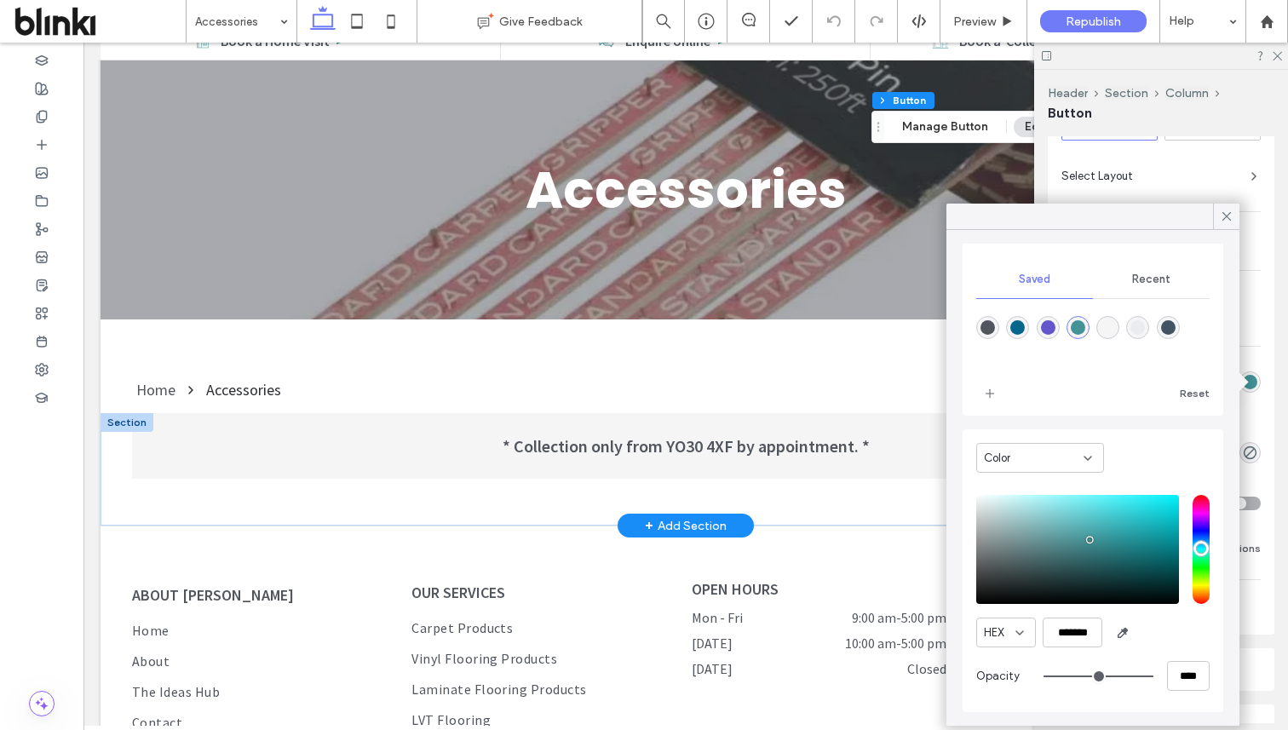
click at [705, 530] on div "+ Add Section" at bounding box center [686, 525] width 82 height 19
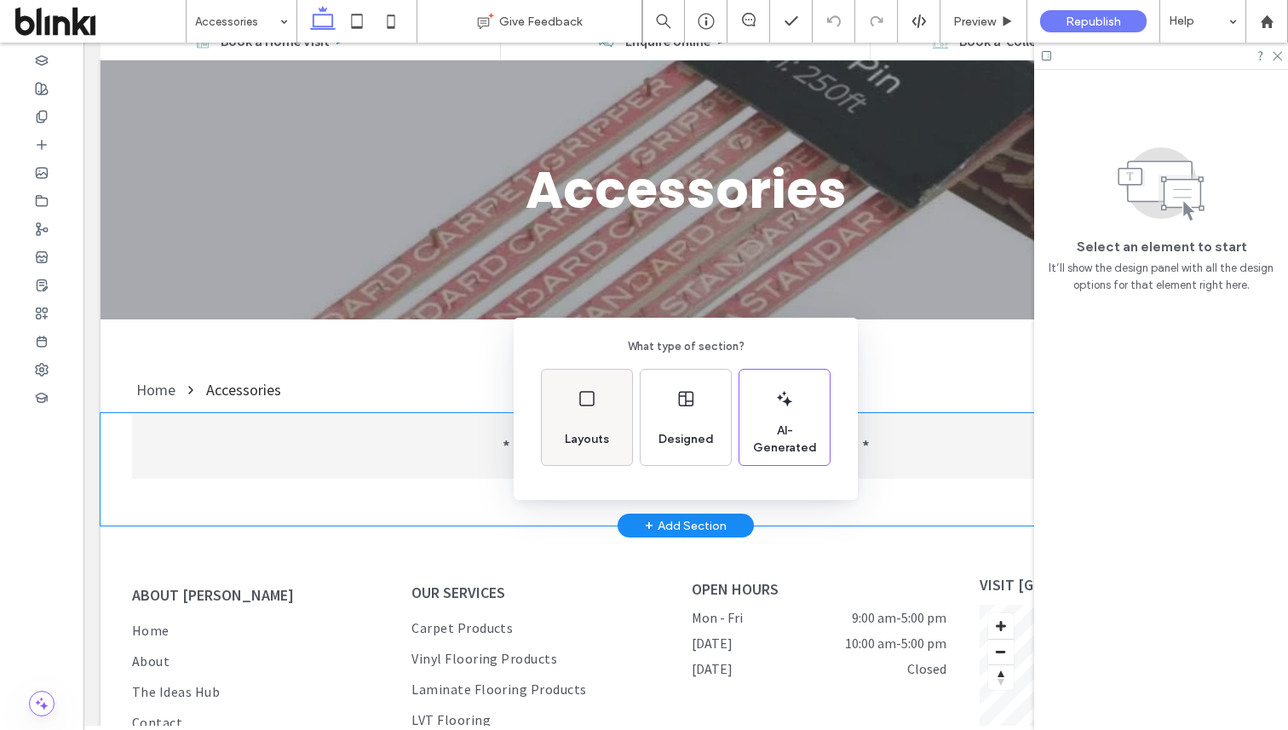
click at [624, 429] on div "Layouts" at bounding box center [587, 417] width 90 height 95
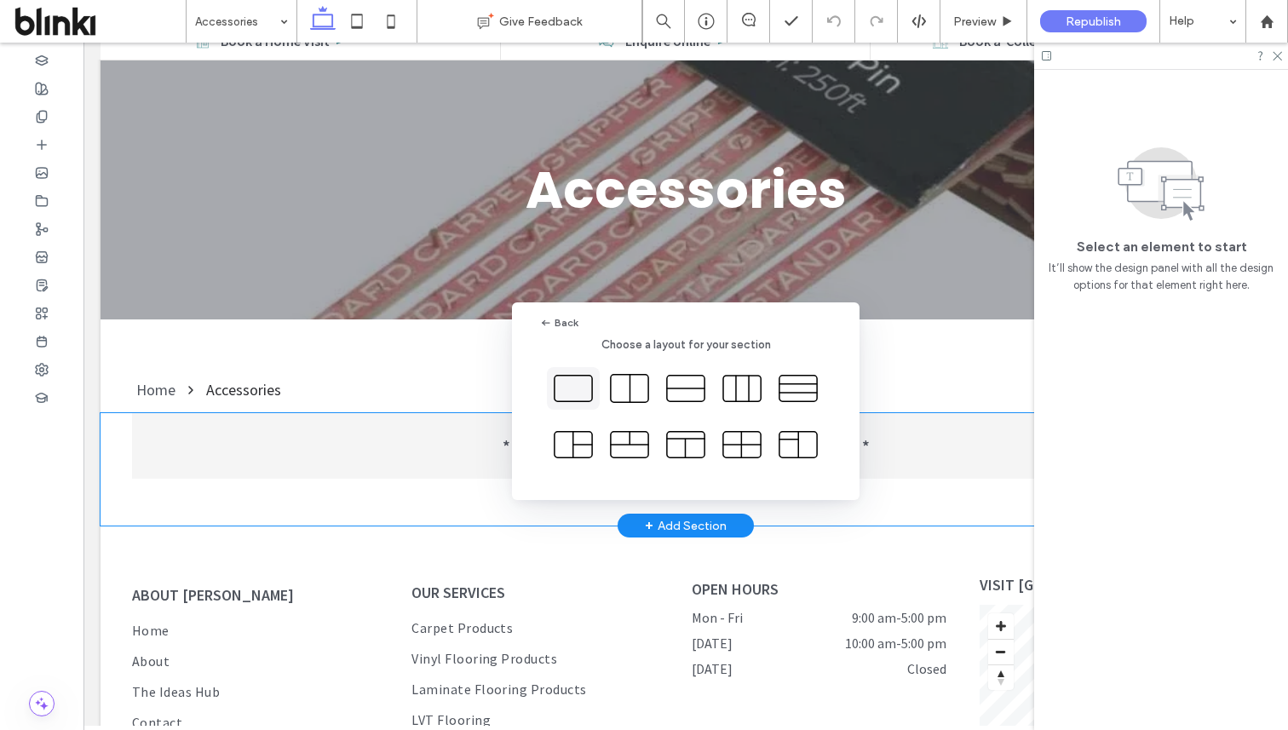
click at [577, 396] on icon at bounding box center [573, 388] width 43 height 43
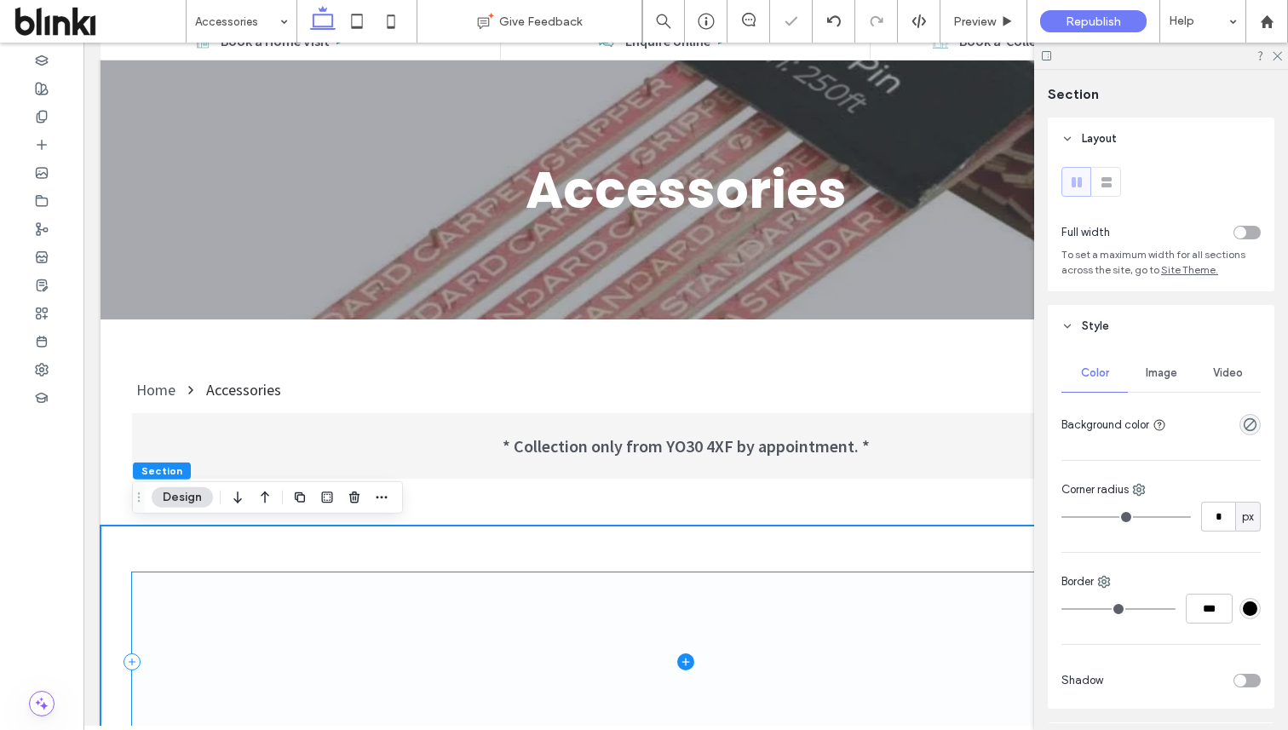
click at [520, 641] on span at bounding box center [685, 661] width 1107 height 179
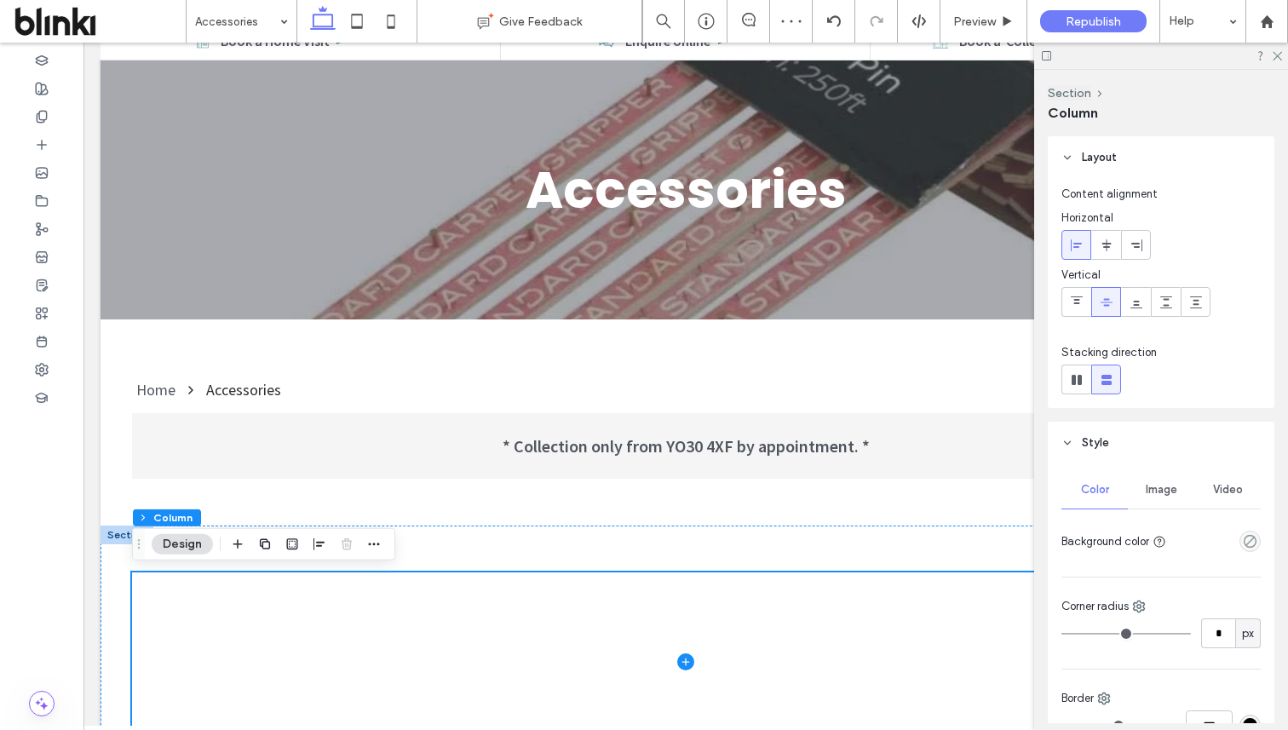
click at [1239, 540] on div at bounding box center [1217, 541] width 88 height 30
click at [1251, 538] on icon "empty color" at bounding box center [1250, 541] width 14 height 14
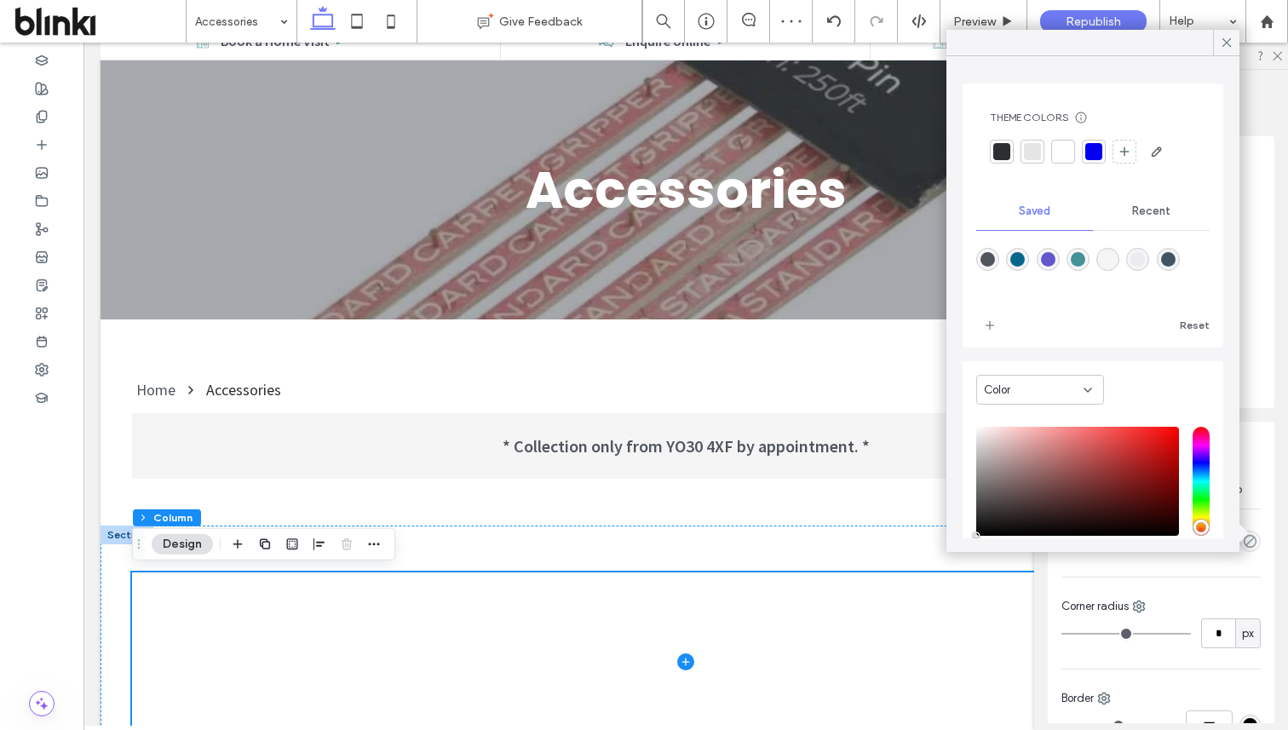
scroll to position [106, 0]
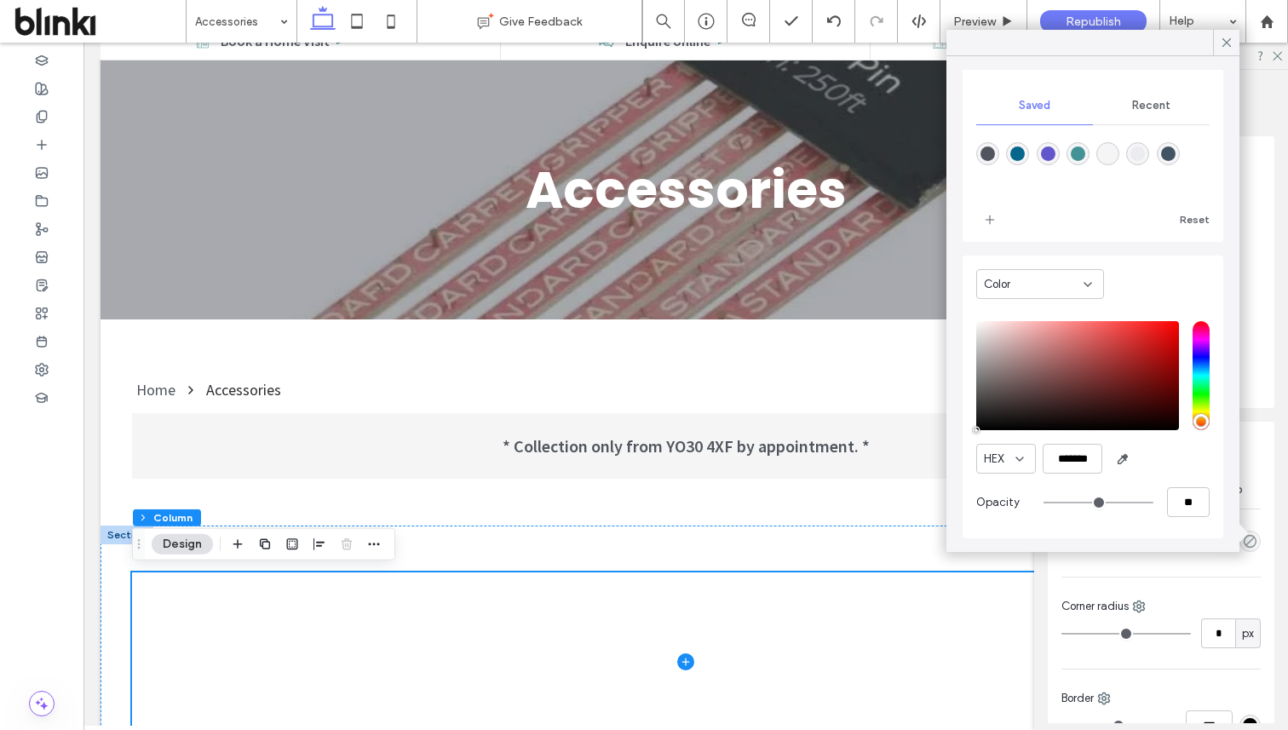
click at [1044, 163] on div "rgba(98,86,202,1)" at bounding box center [1048, 153] width 23 height 23
type input "*******"
type input "***"
type input "****"
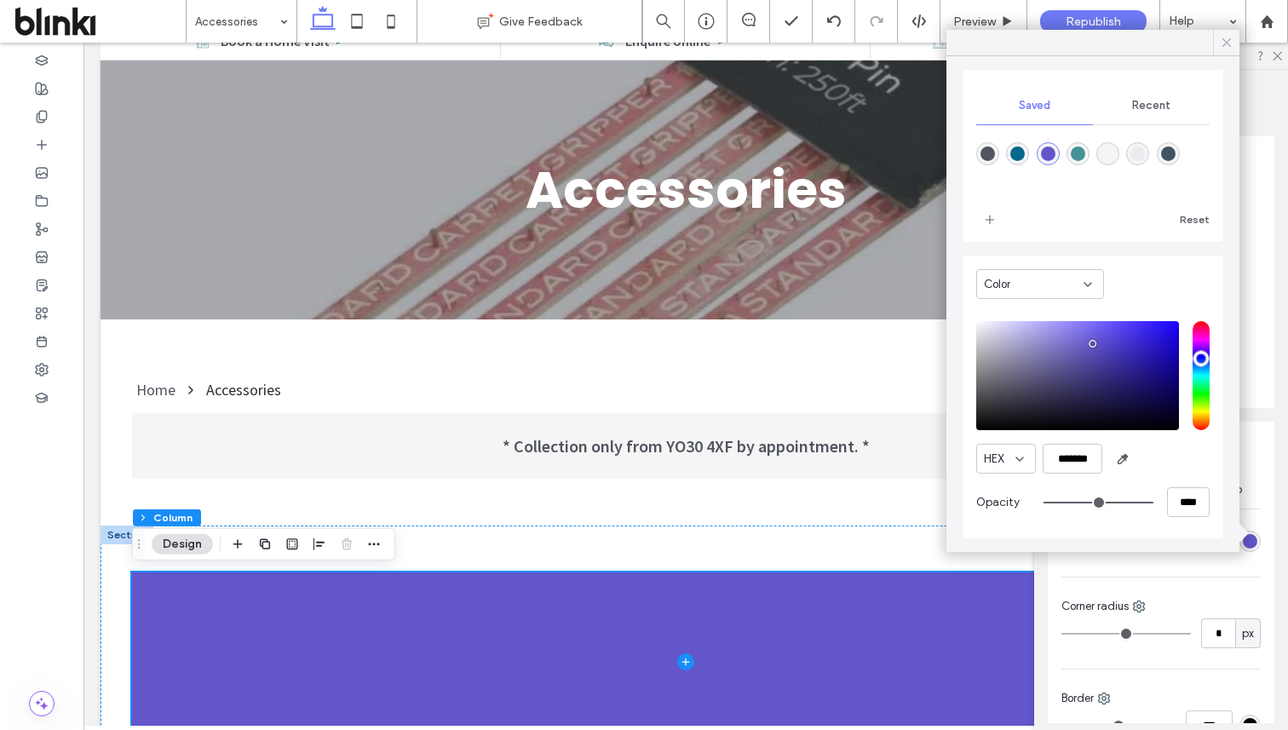
click at [1225, 43] on icon at bounding box center [1226, 42] width 15 height 15
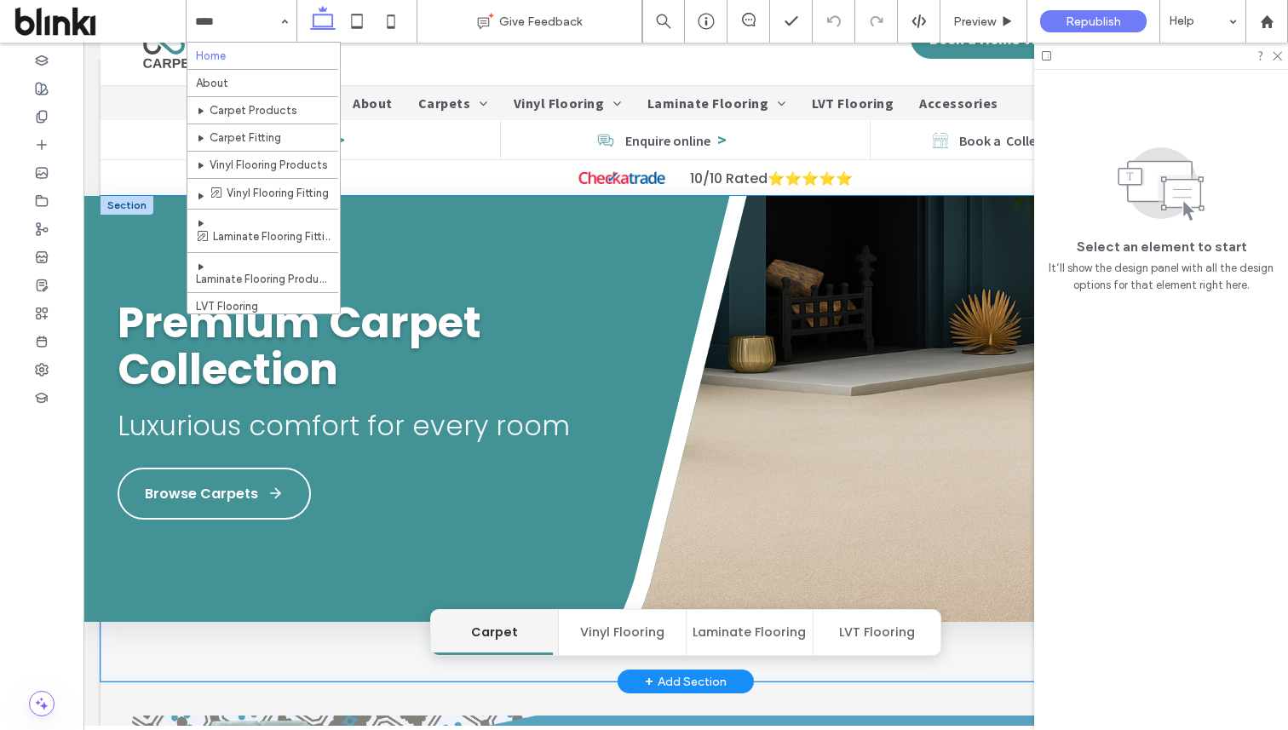
scroll to position [97, 0]
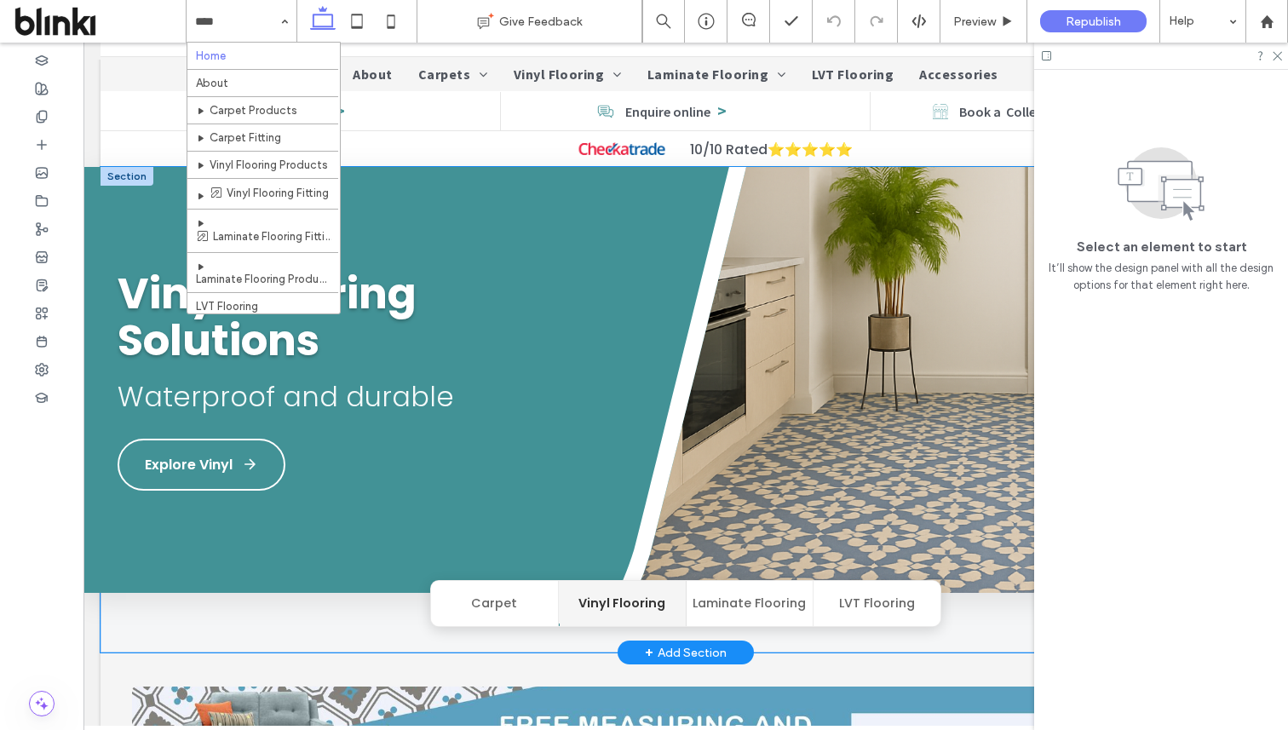
click at [496, 544] on div "Vinyl Flooring Solutions Waterproof and durable Explore Vinyl" at bounding box center [354, 380] width 542 height 426
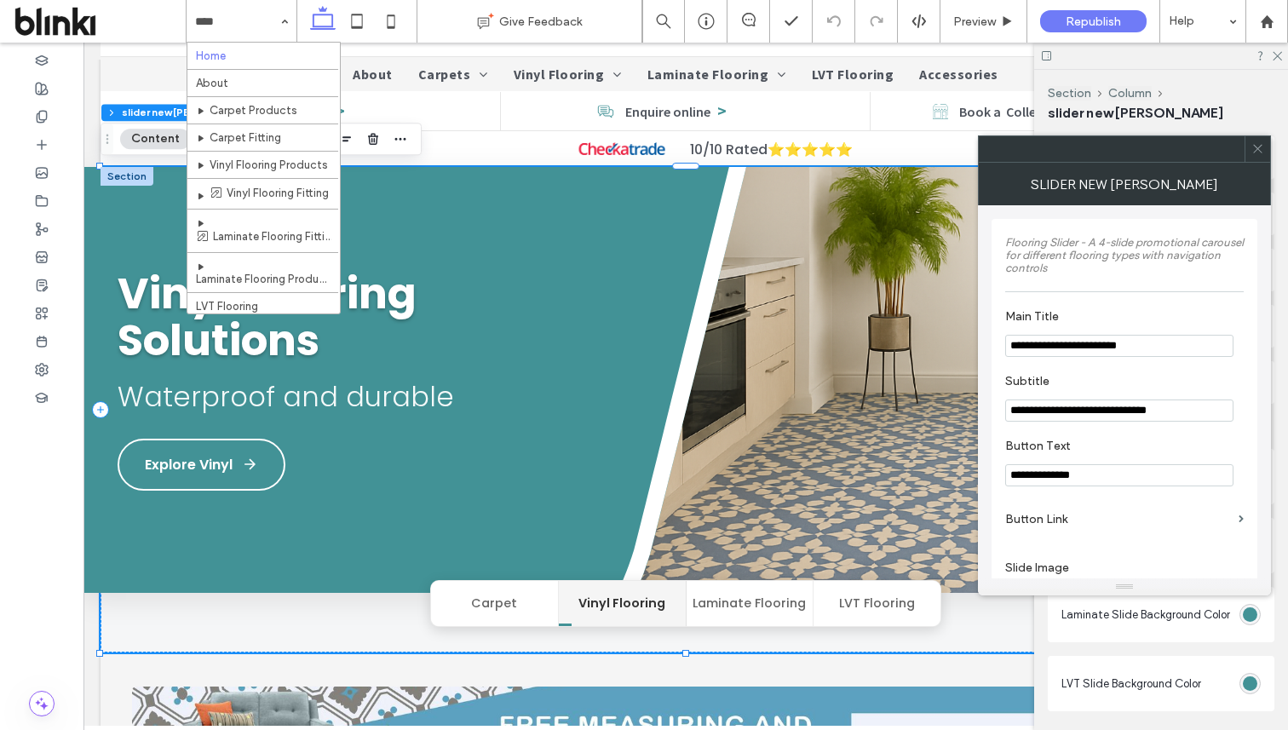
click at [1257, 146] on icon at bounding box center [1257, 148] width 13 height 13
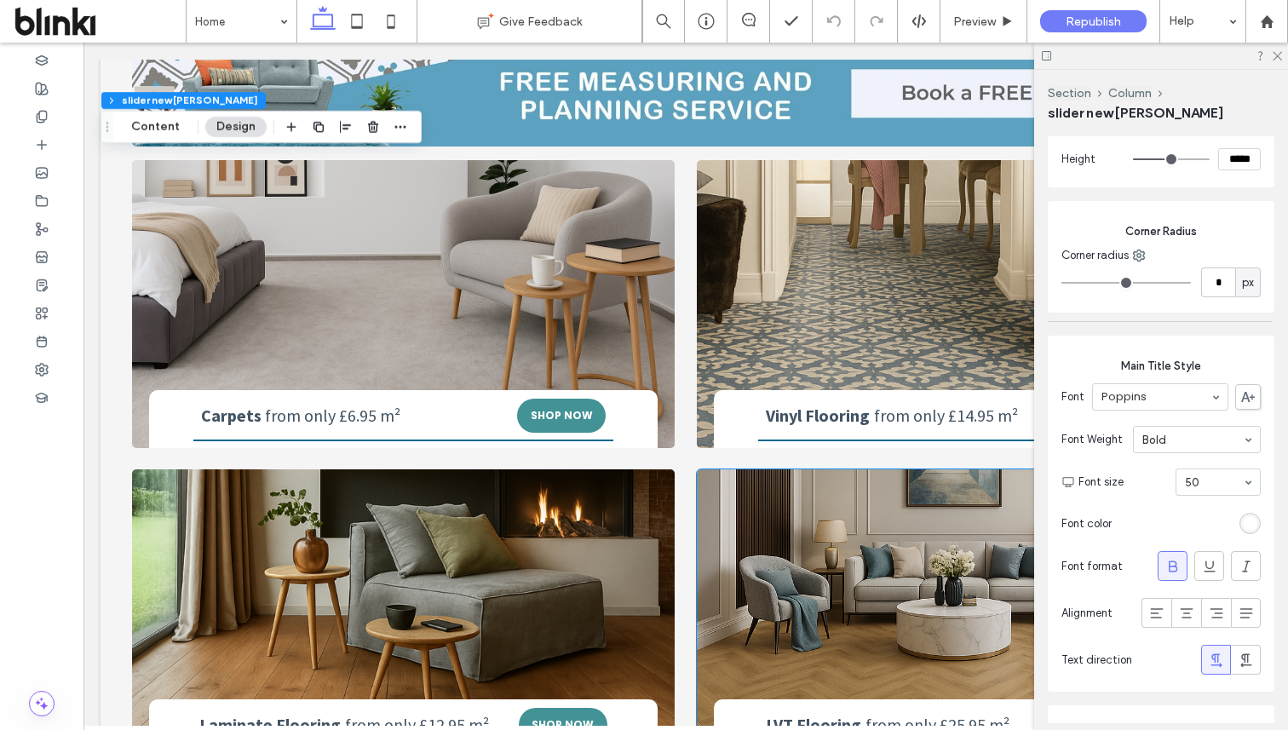
scroll to position [753, 0]
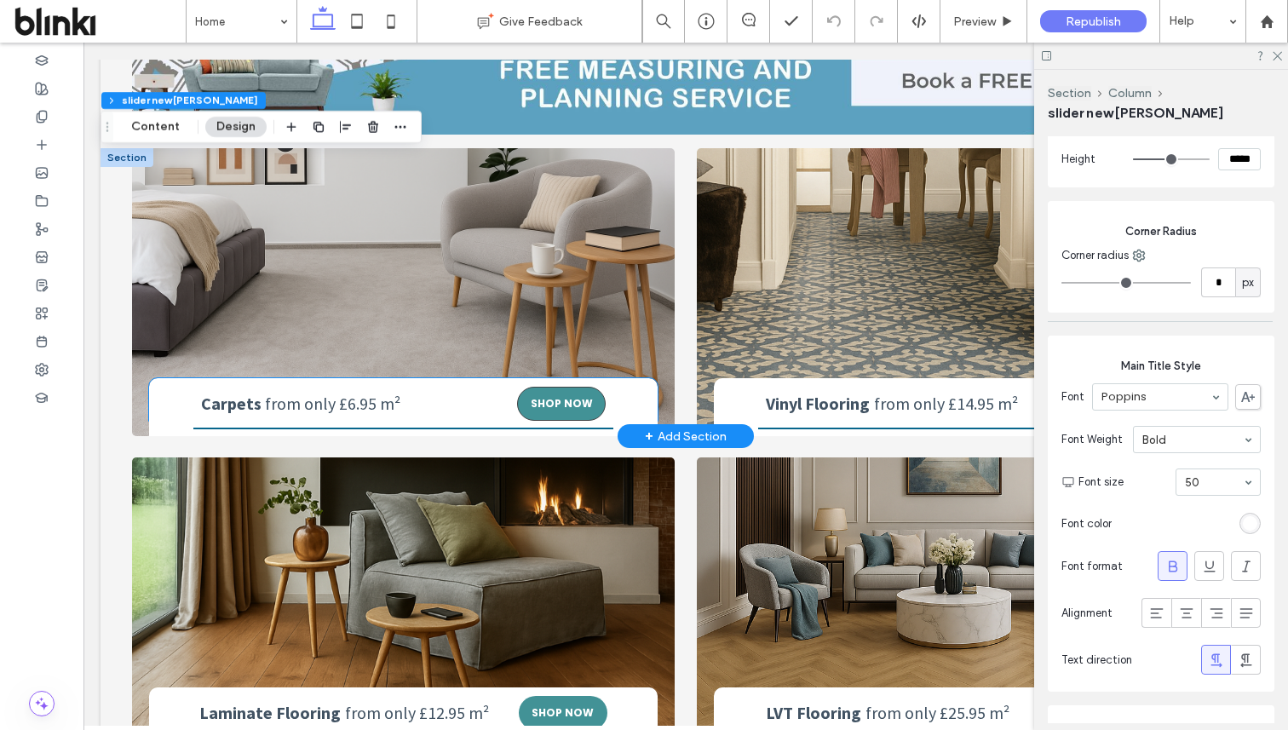
click at [547, 400] on span "SHOP NOW" at bounding box center [562, 403] width 62 height 15
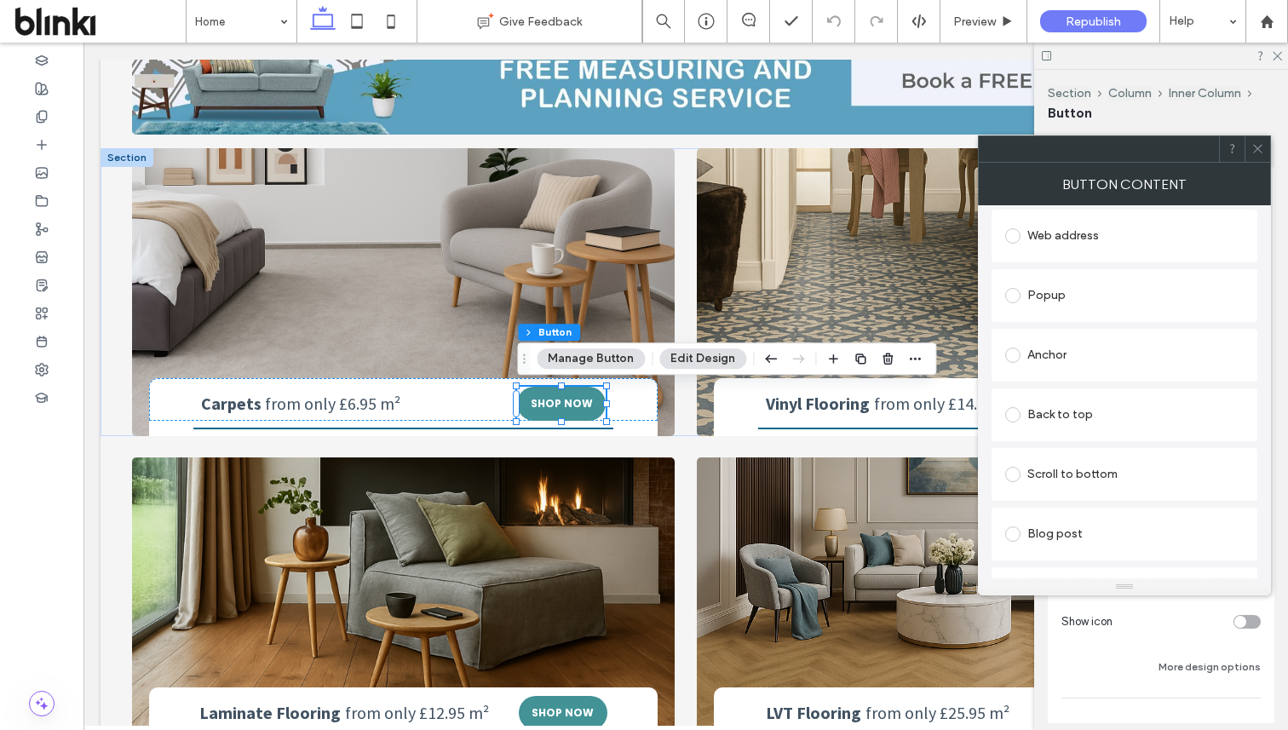
scroll to position [506, 0]
click at [1261, 145] on use at bounding box center [1257, 149] width 9 height 9
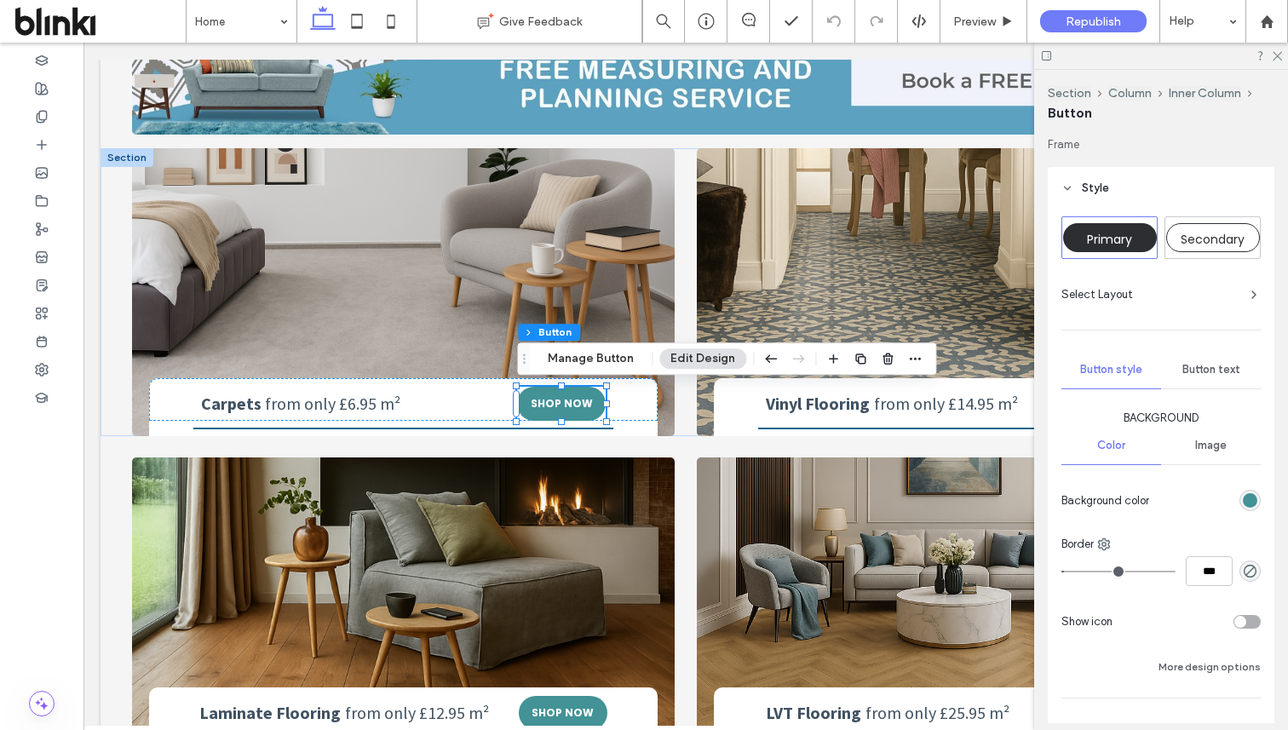
click at [1255, 498] on div "rgb(66, 146, 150)" at bounding box center [1250, 500] width 14 height 14
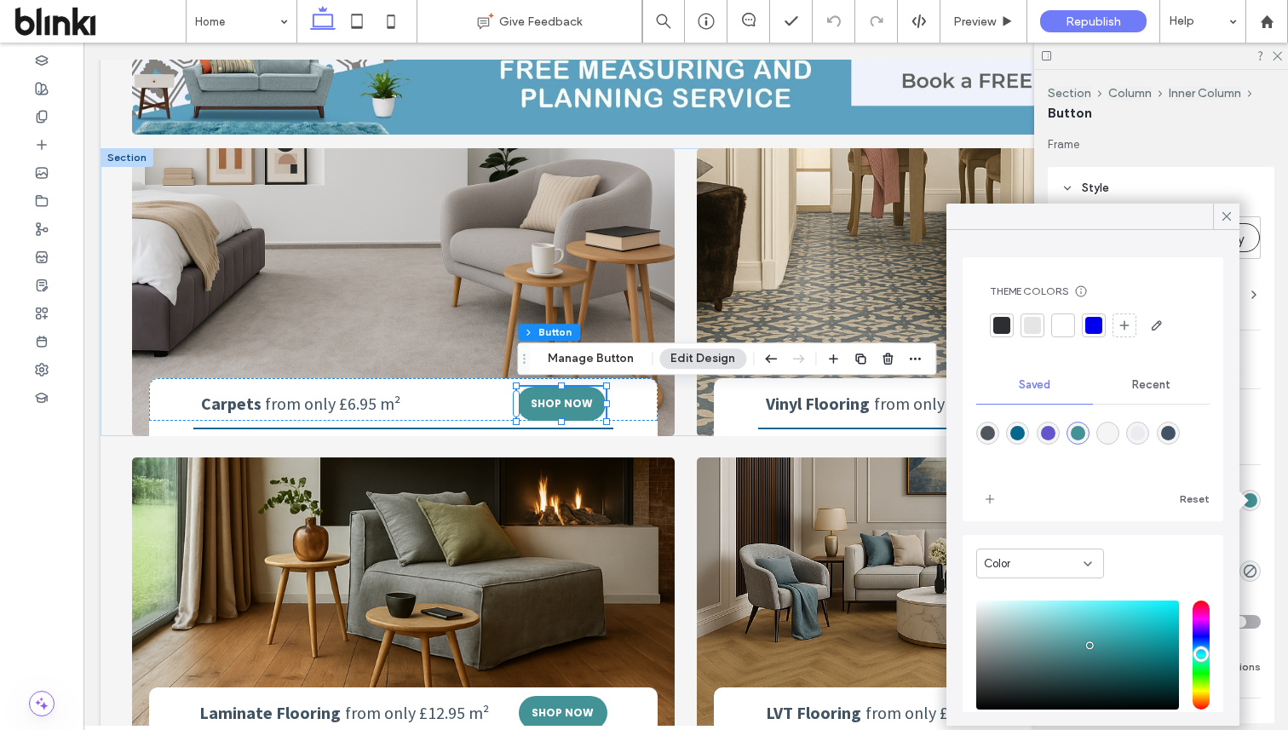
scroll to position [106, 0]
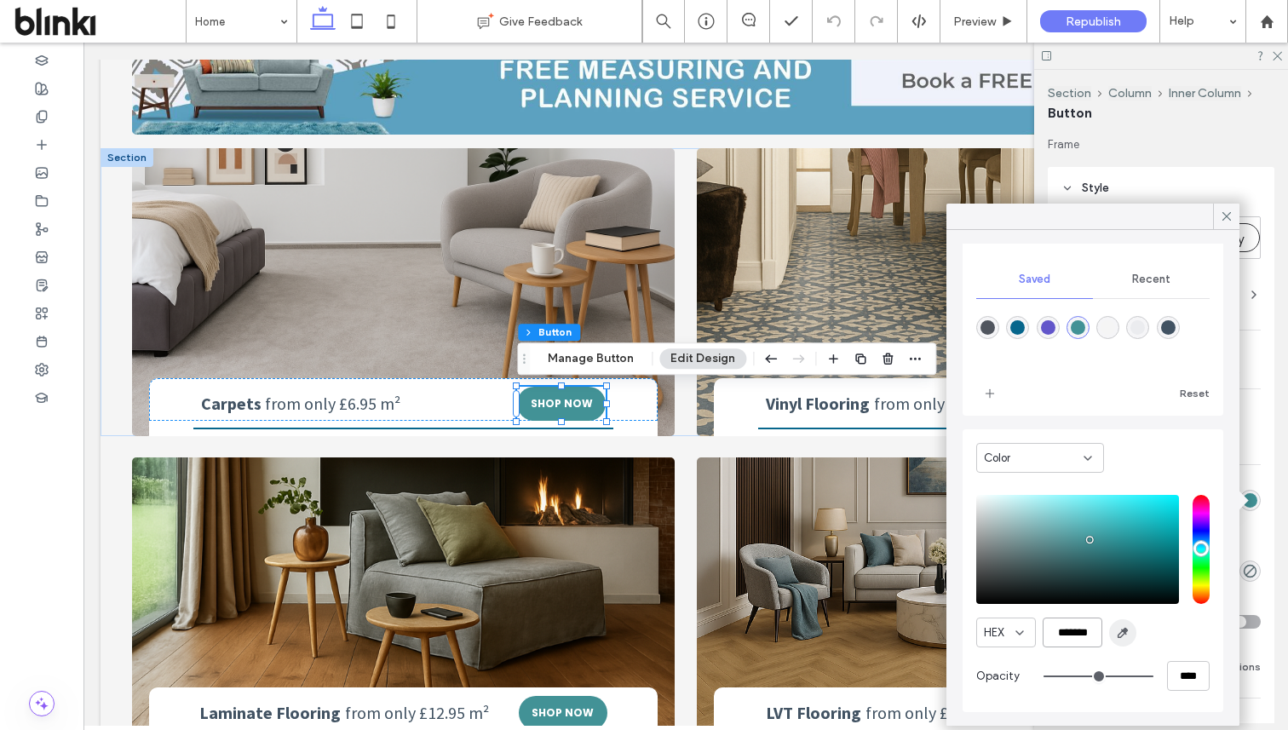
drag, startPoint x: 1050, startPoint y: 635, endPoint x: 1117, endPoint y: 635, distance: 66.4
click at [1117, 635] on div "HEX *******" at bounding box center [1092, 633] width 233 height 30
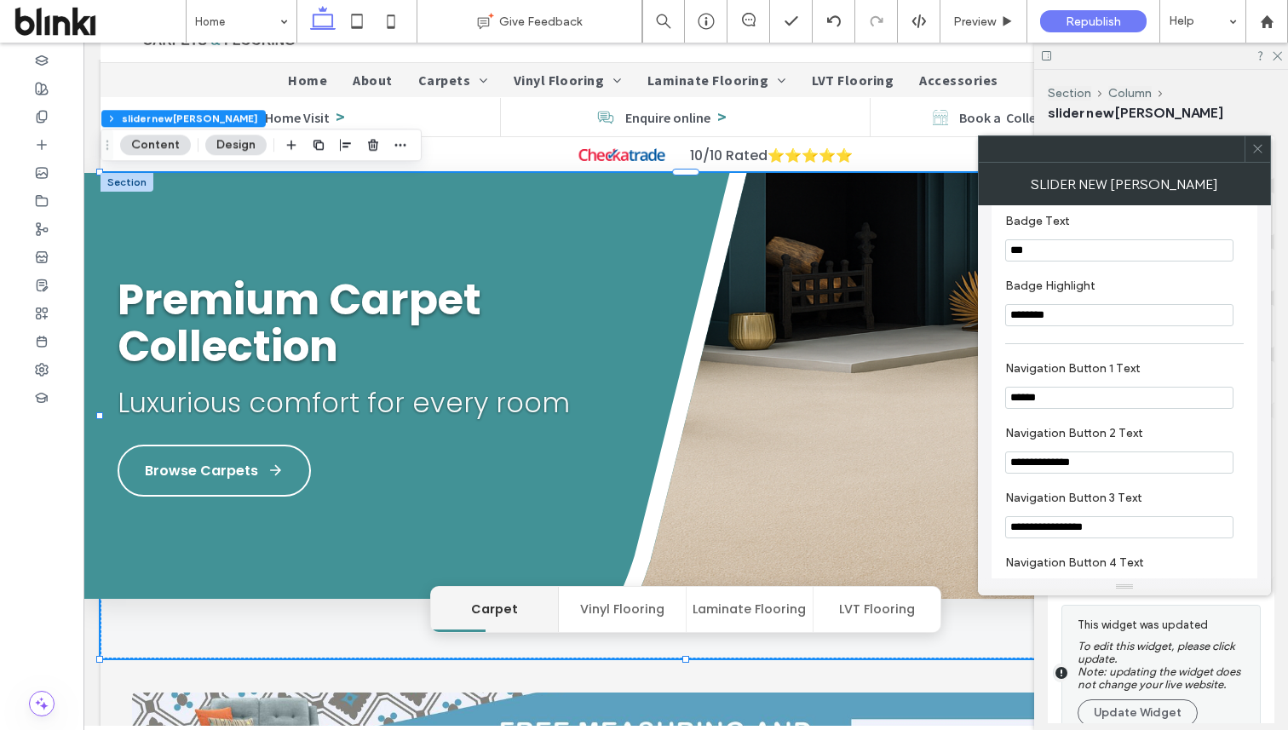
scroll to position [3184, 0]
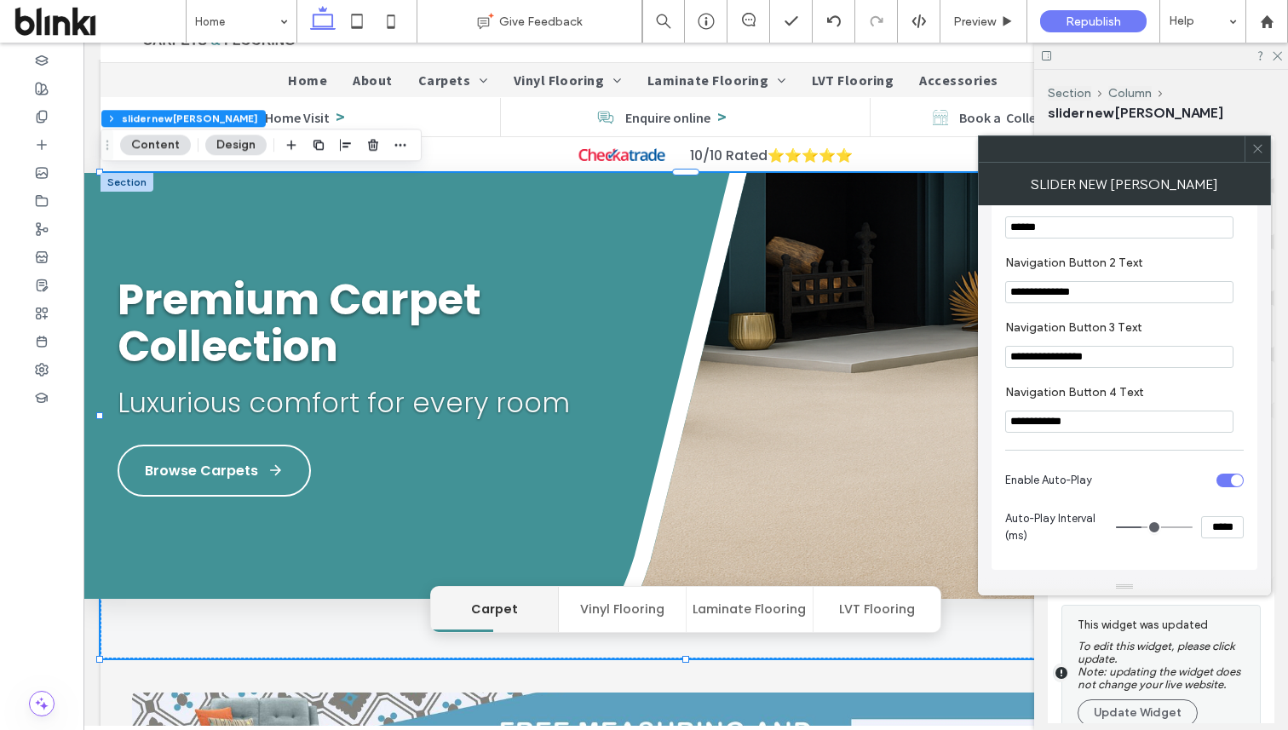
click at [1251, 155] on div at bounding box center [1258, 149] width 26 height 26
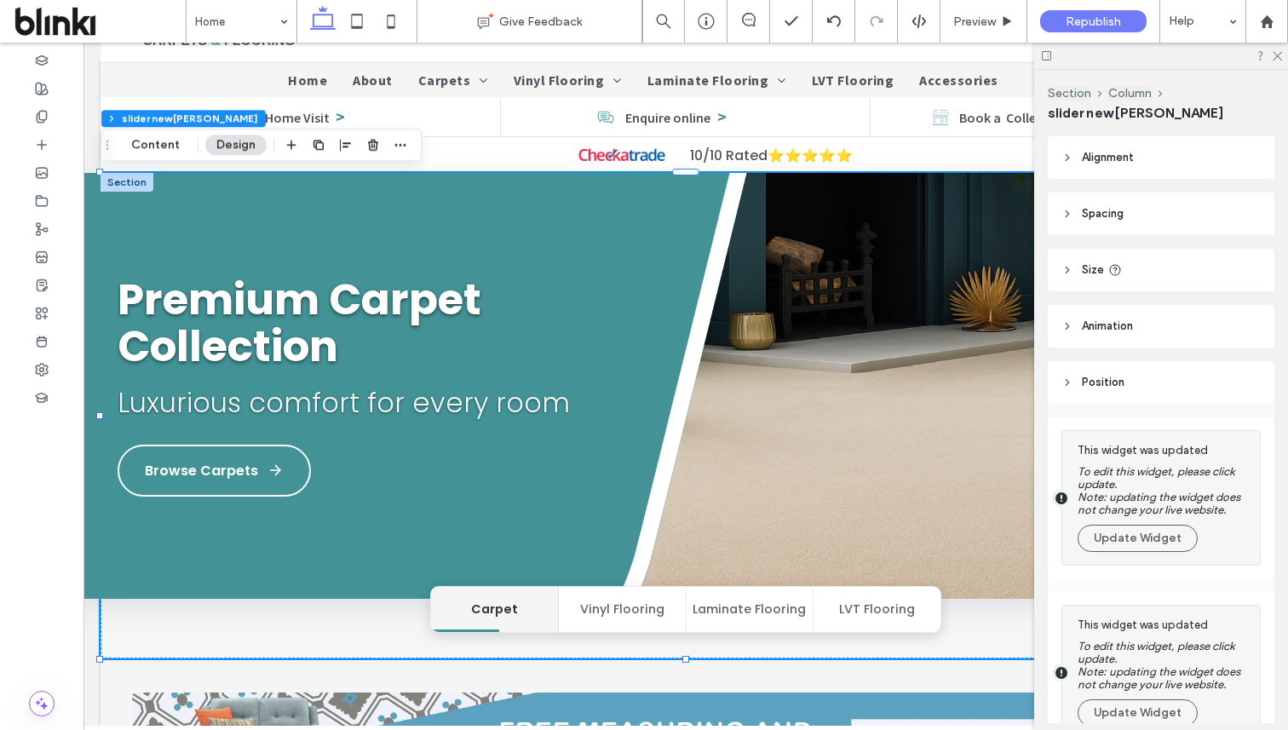
click at [1150, 525] on div "This widget was updated To edit this widget, please click update. Note: updatin…" at bounding box center [1165, 498] width 174 height 117
click at [1153, 532] on button "Update Widget" at bounding box center [1138, 538] width 120 height 27
click at [1153, 699] on button "Update Widget" at bounding box center [1138, 712] width 120 height 27
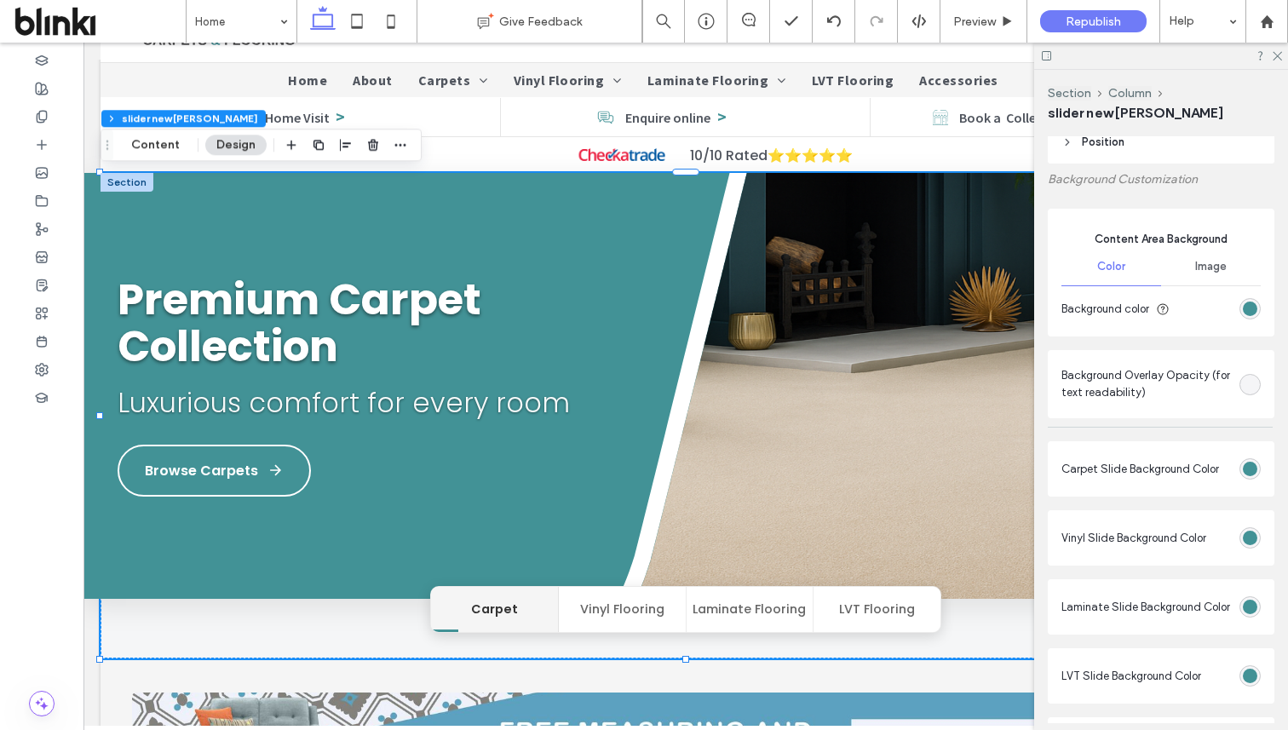
scroll to position [257, 0]
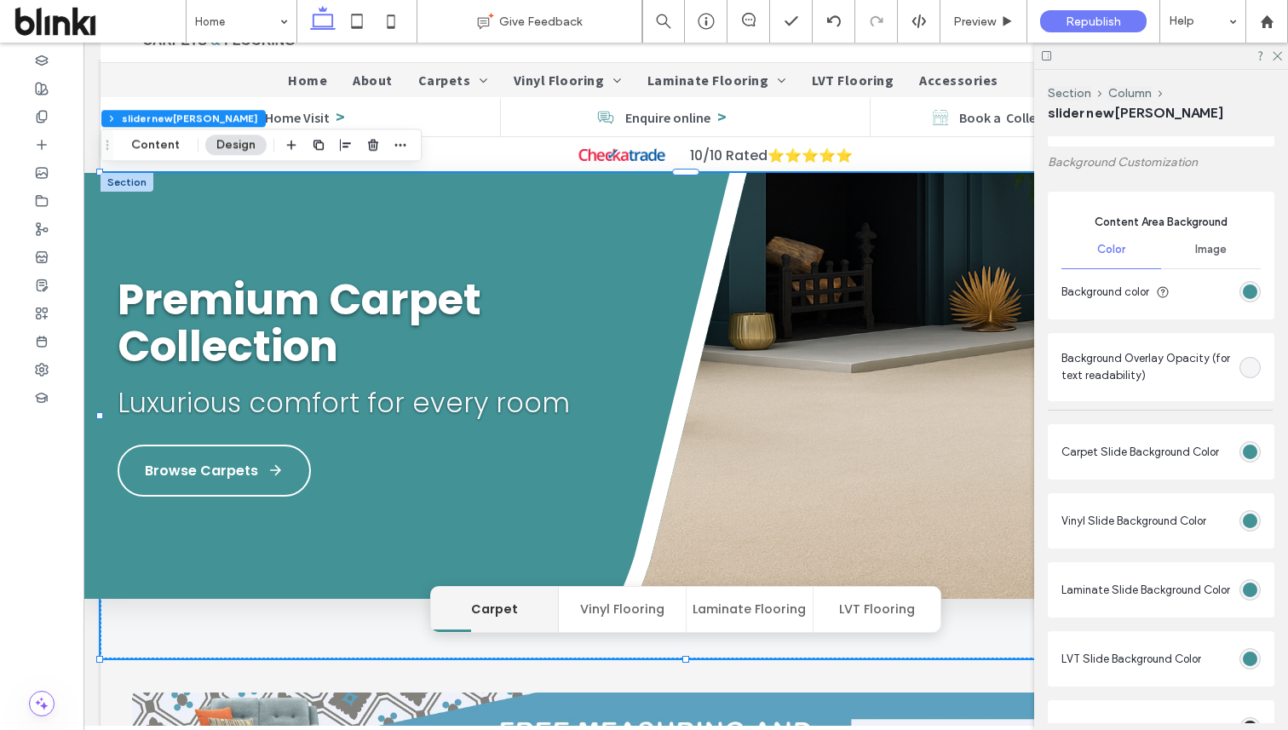
click at [1221, 250] on span "Image" at bounding box center [1211, 250] width 32 height 14
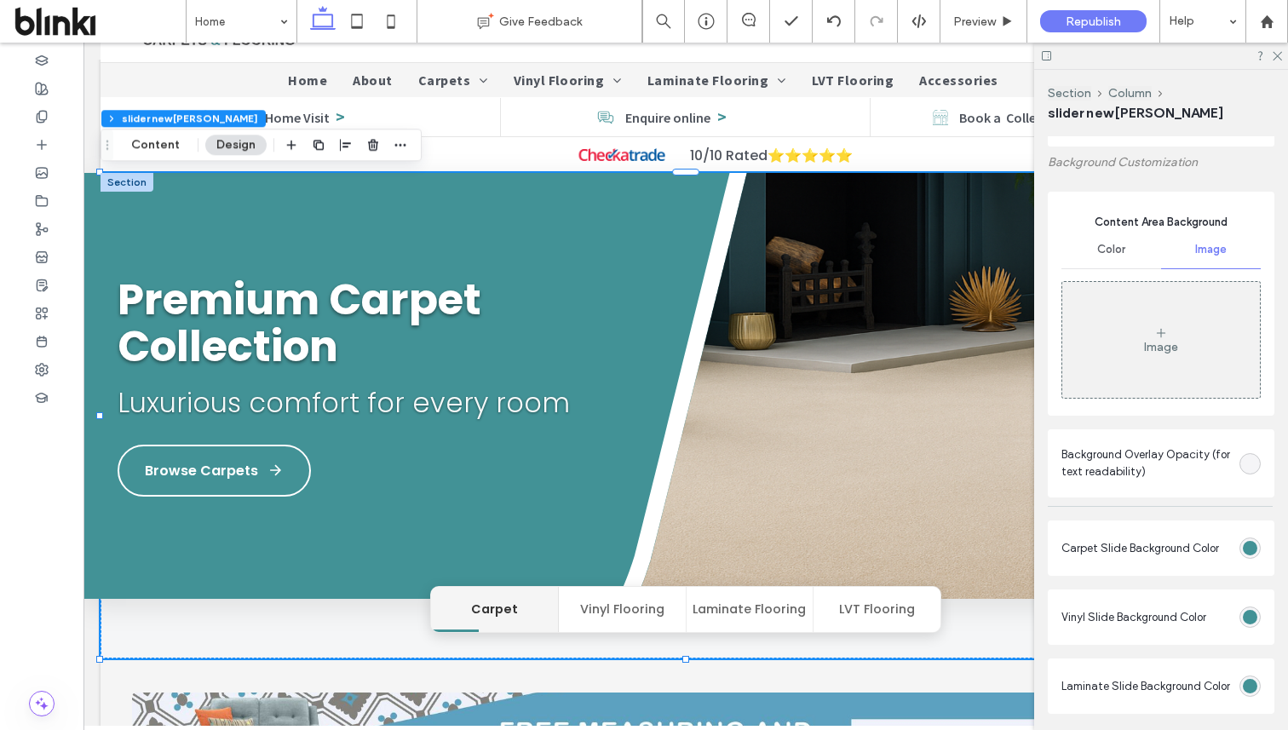
click at [1132, 341] on div "Image" at bounding box center [1161, 340] width 198 height 112
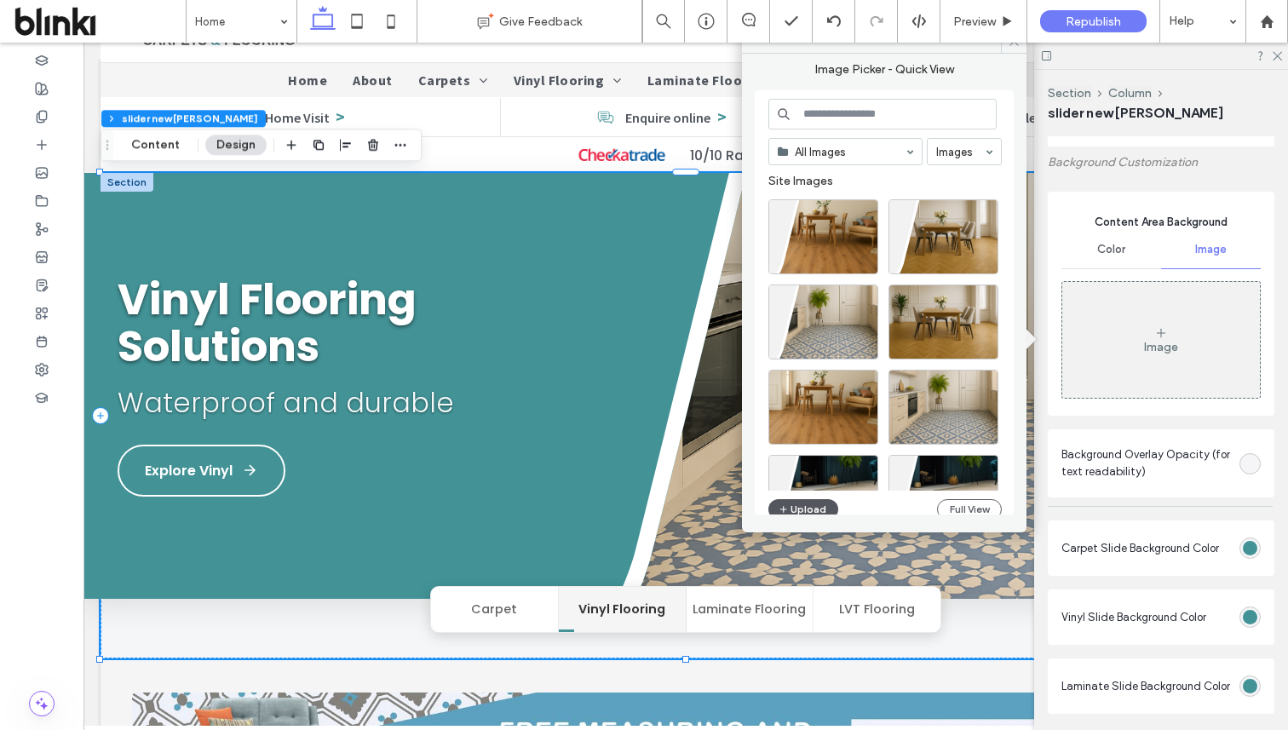
click at [814, 506] on button "Upload" at bounding box center [803, 509] width 70 height 20
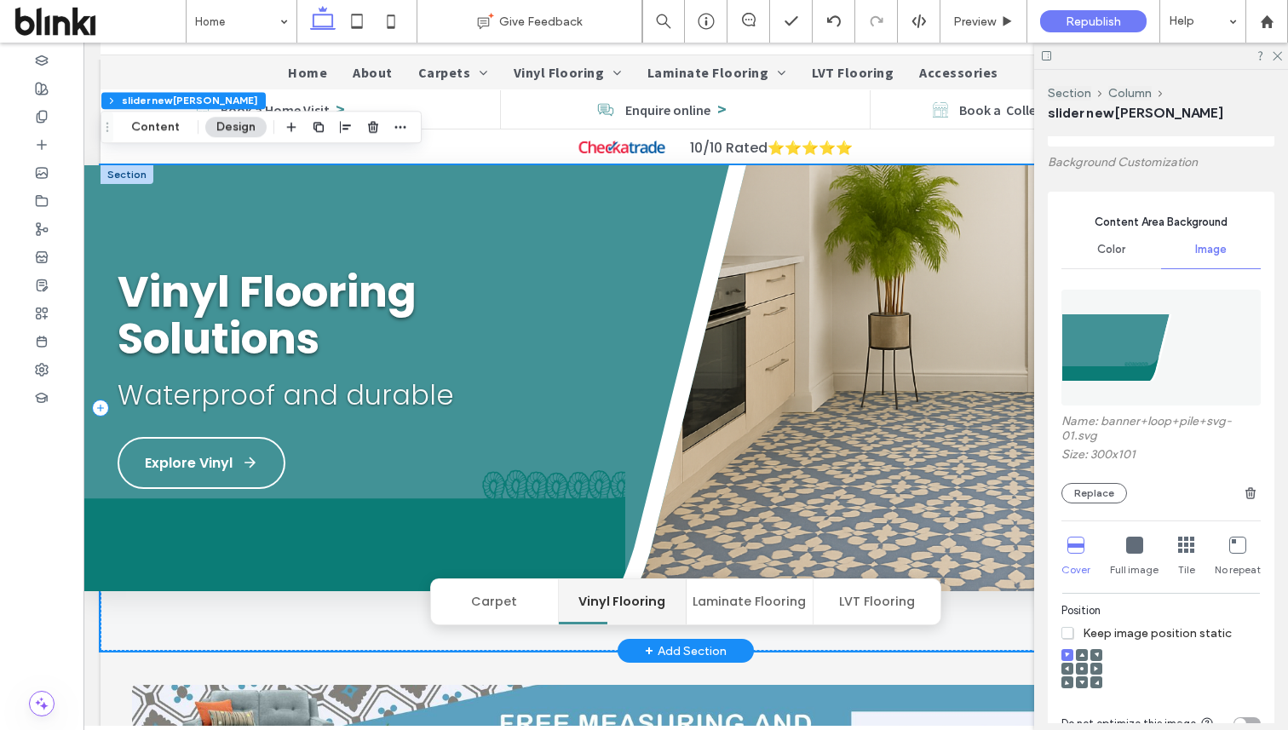
scroll to position [95, 0]
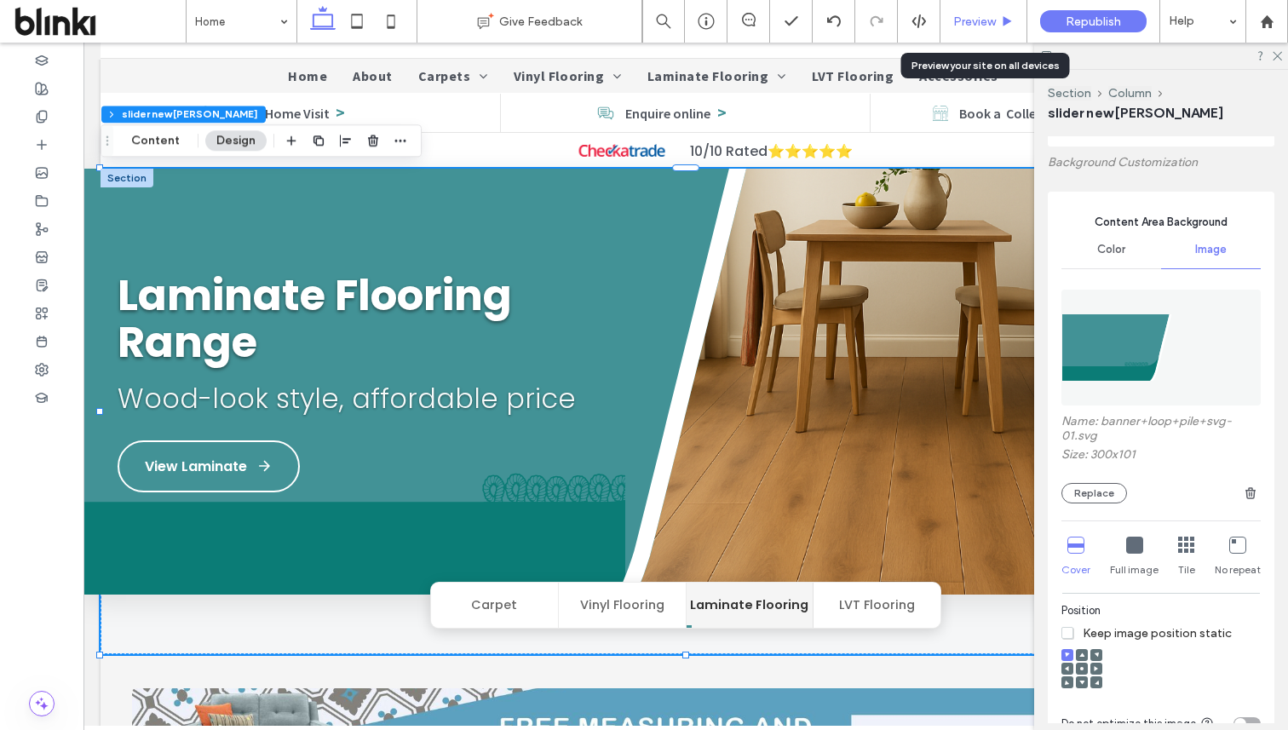
click at [996, 32] on div "Preview" at bounding box center [983, 21] width 87 height 43
click at [995, 26] on span "Preview" at bounding box center [974, 21] width 43 height 14
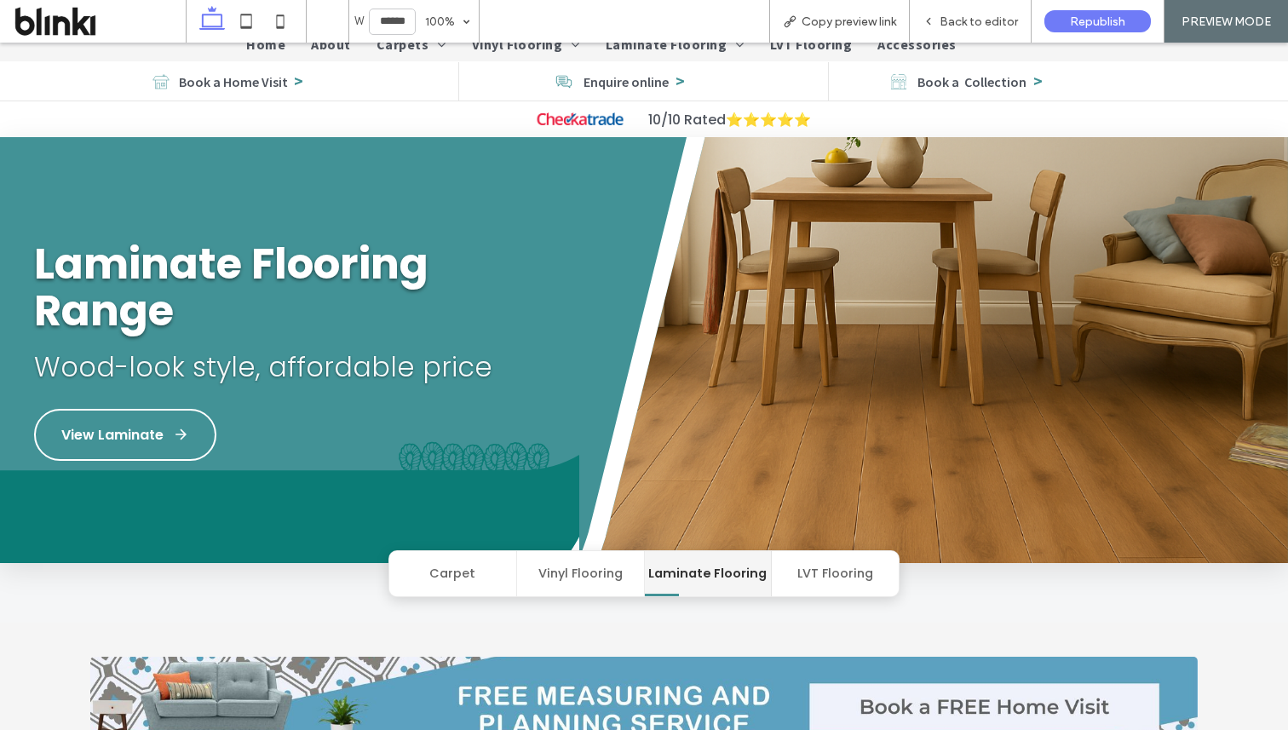
scroll to position [102, 0]
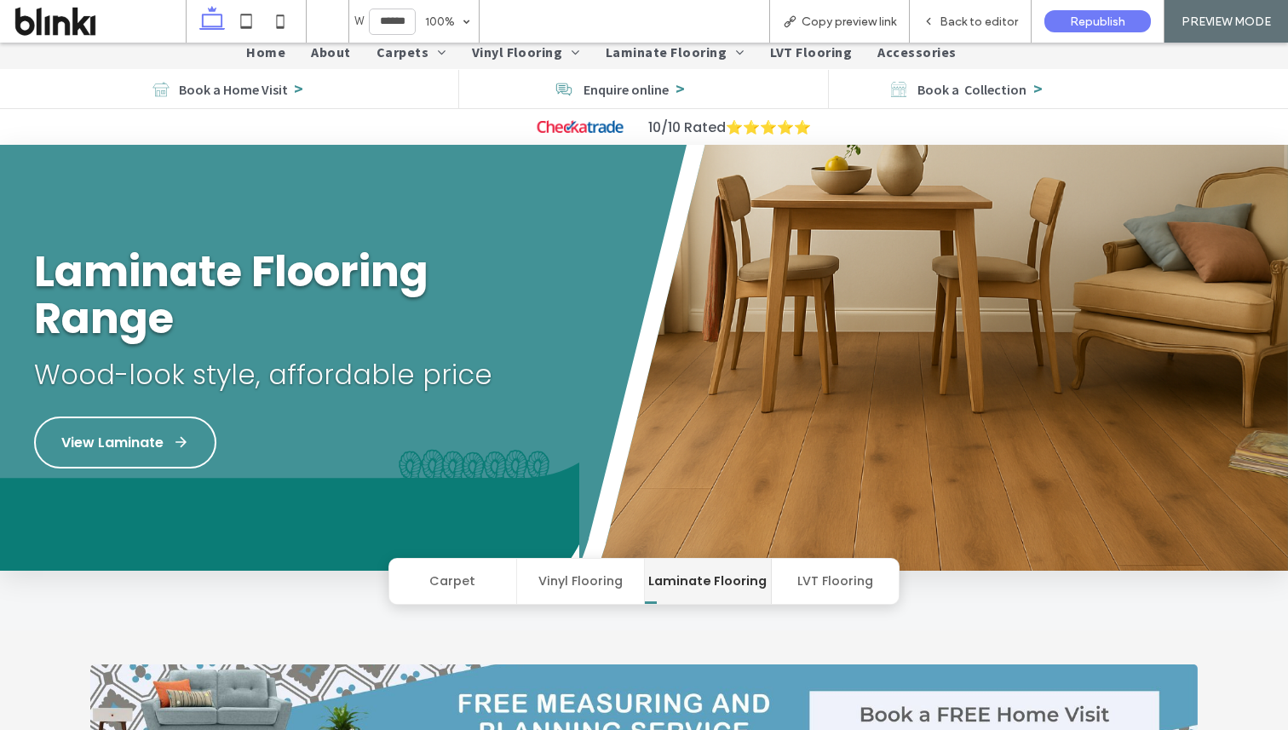
drag, startPoint x: 342, startPoint y: 511, endPoint x: 456, endPoint y: 516, distance: 114.3
click at [456, 516] on div "Laminate Flooring Range Wood-look style, affordable price View Laminate" at bounding box center [289, 358] width 579 height 426
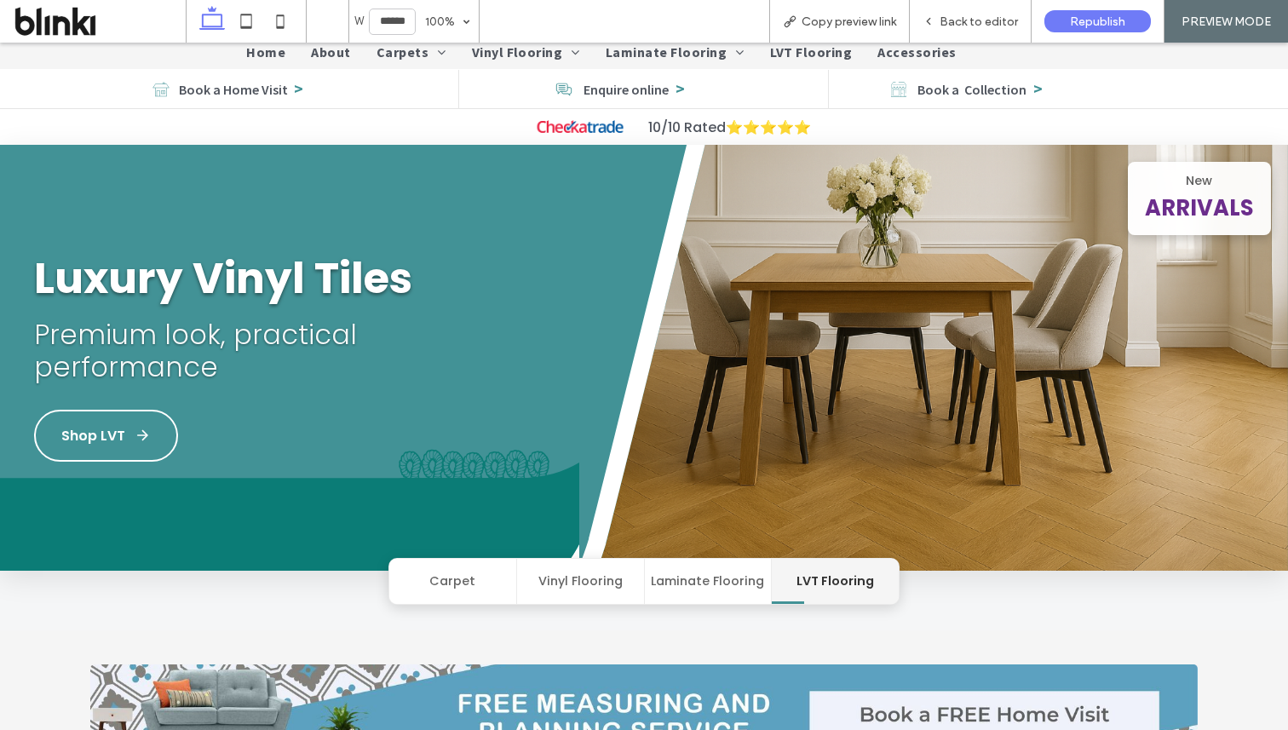
scroll to position [124, 0]
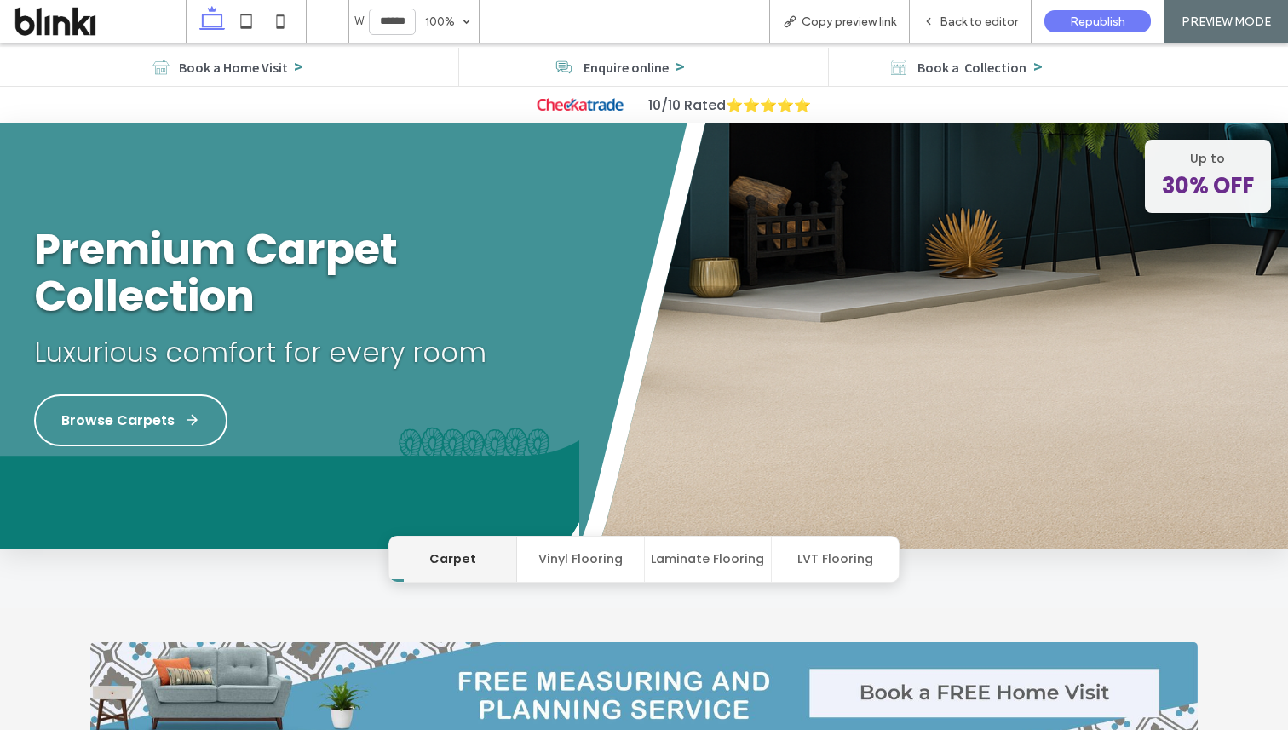
click at [566, 340] on img at bounding box center [901, 336] width 773 height 426
click at [977, 6] on div "Back to editor" at bounding box center [971, 21] width 122 height 43
click at [977, 13] on div "Back to editor" at bounding box center [971, 21] width 122 height 43
click at [974, 15] on span "Back to editor" at bounding box center [979, 21] width 78 height 14
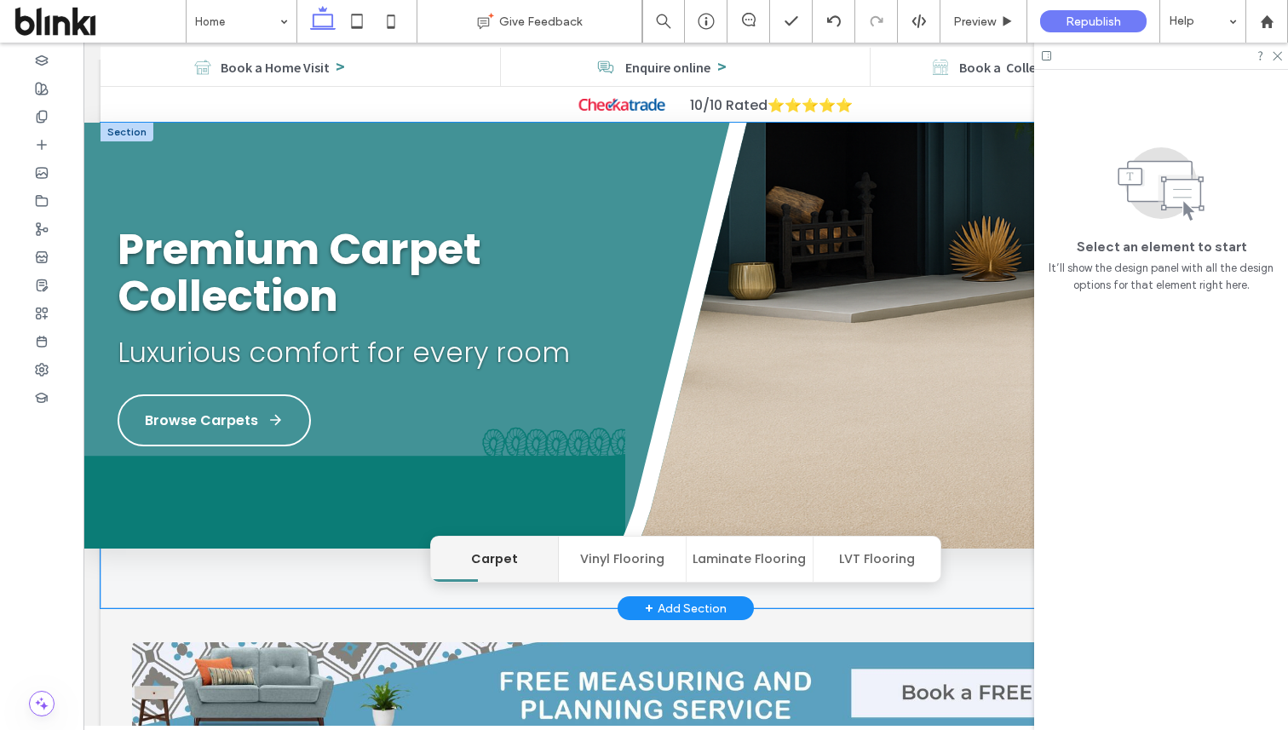
click at [641, 488] on img at bounding box center [927, 336] width 722 height 426
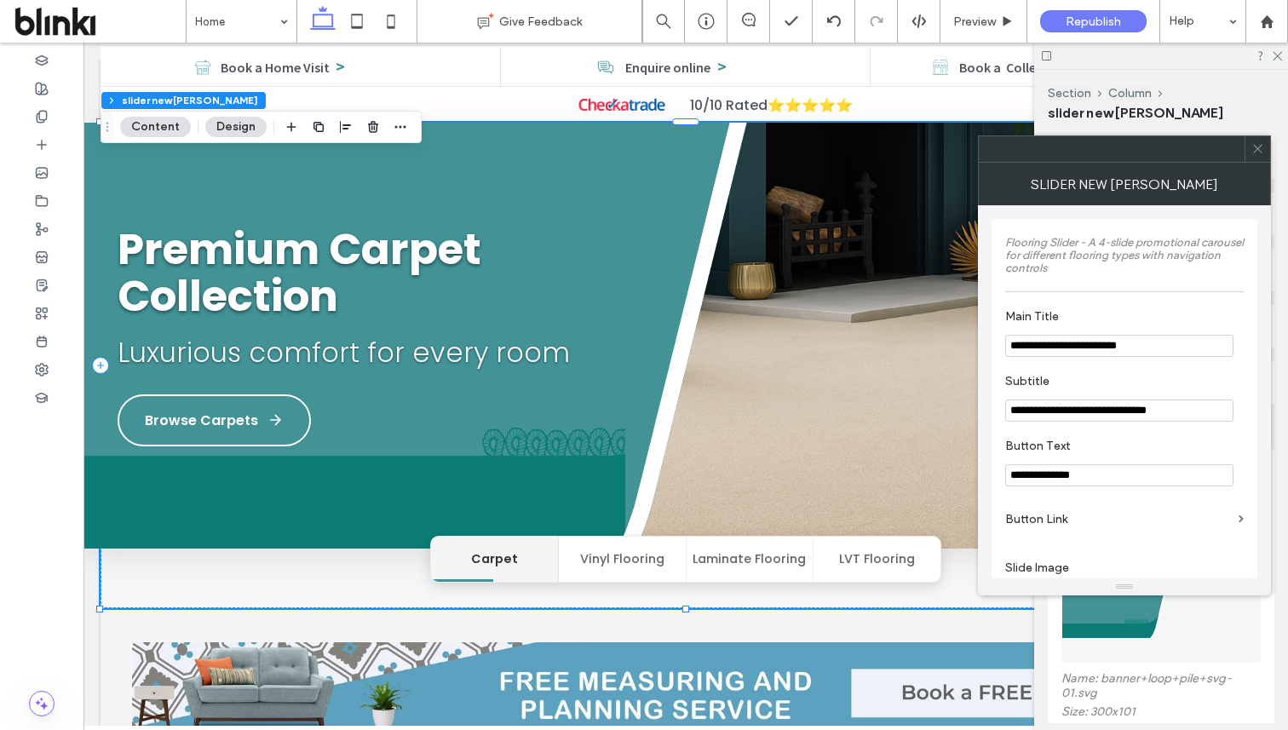
click at [1254, 156] on span at bounding box center [1257, 149] width 13 height 26
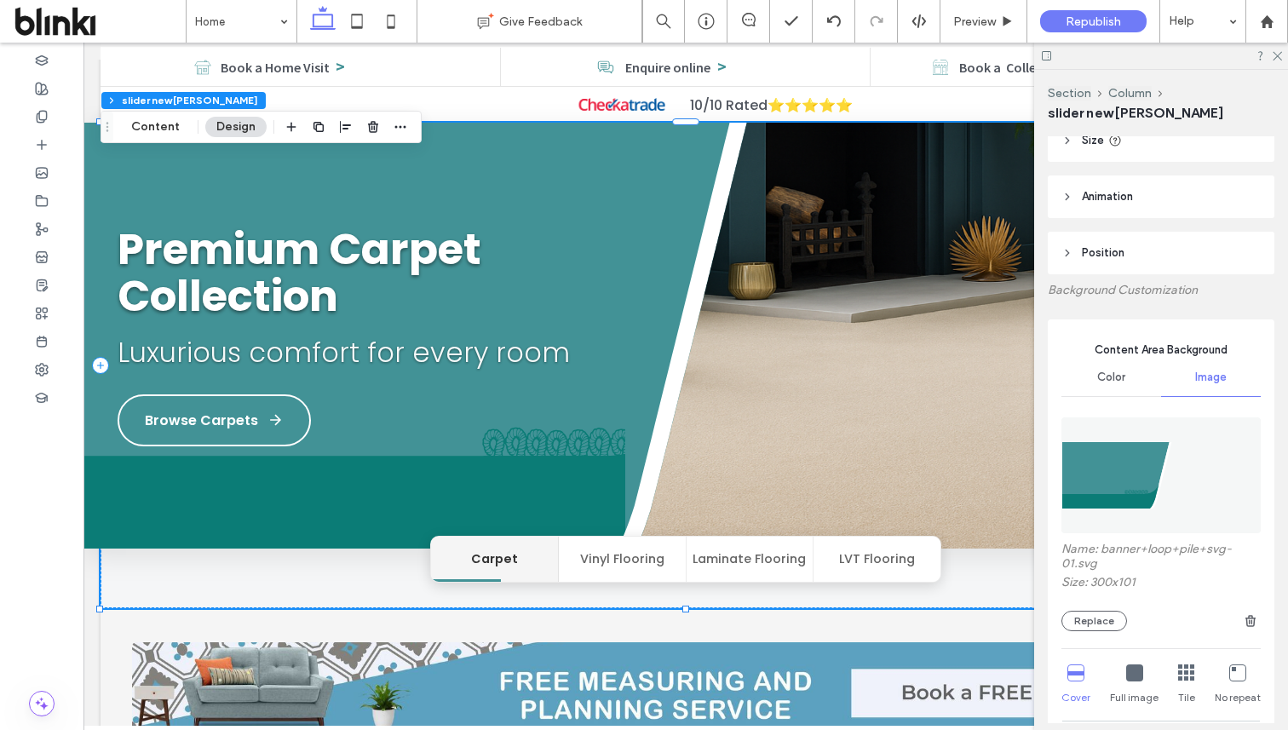
scroll to position [200, 0]
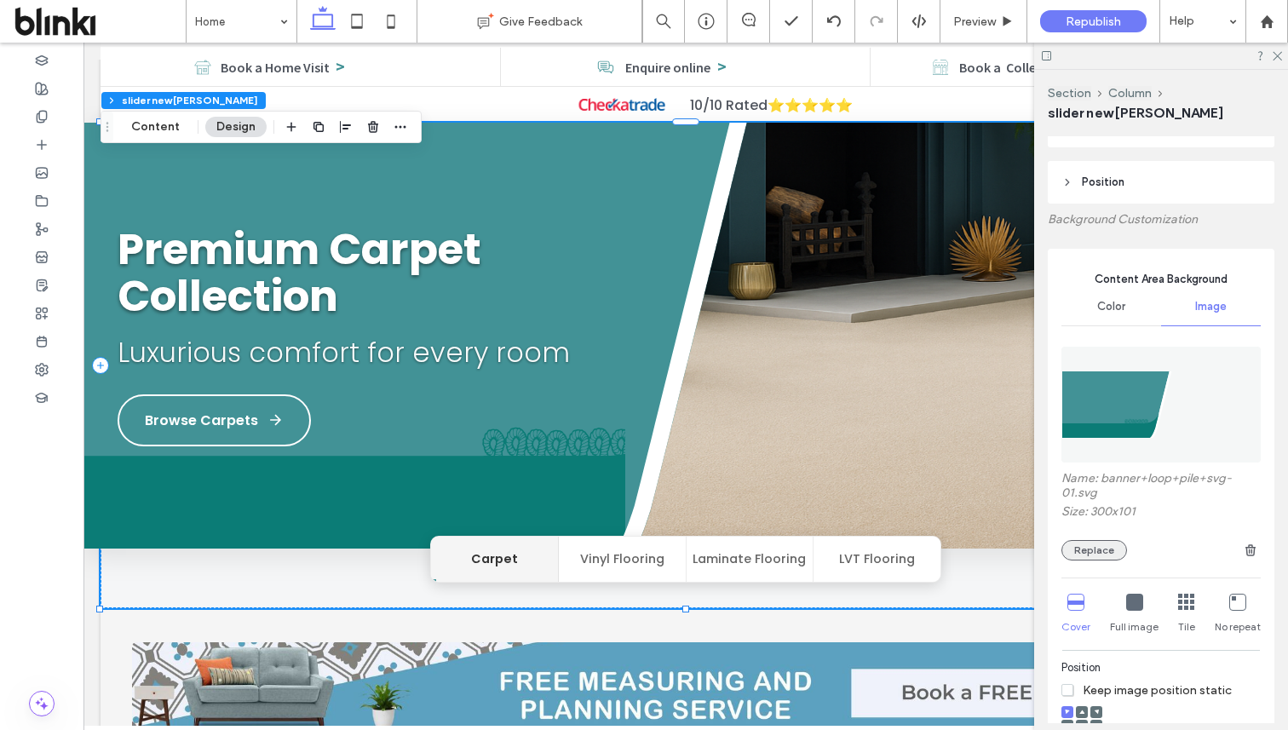
click at [1113, 546] on button "Replace" at bounding box center [1094, 550] width 66 height 20
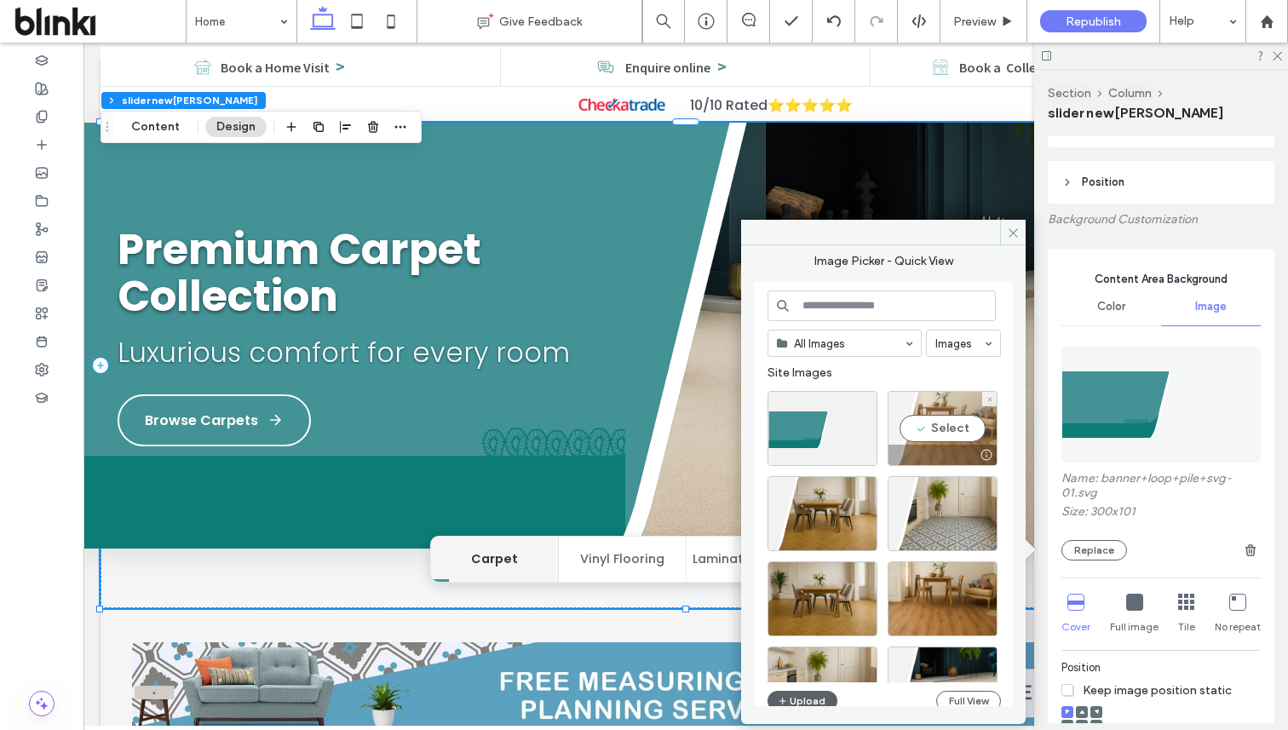
click at [940, 434] on div "Select" at bounding box center [943, 428] width 110 height 75
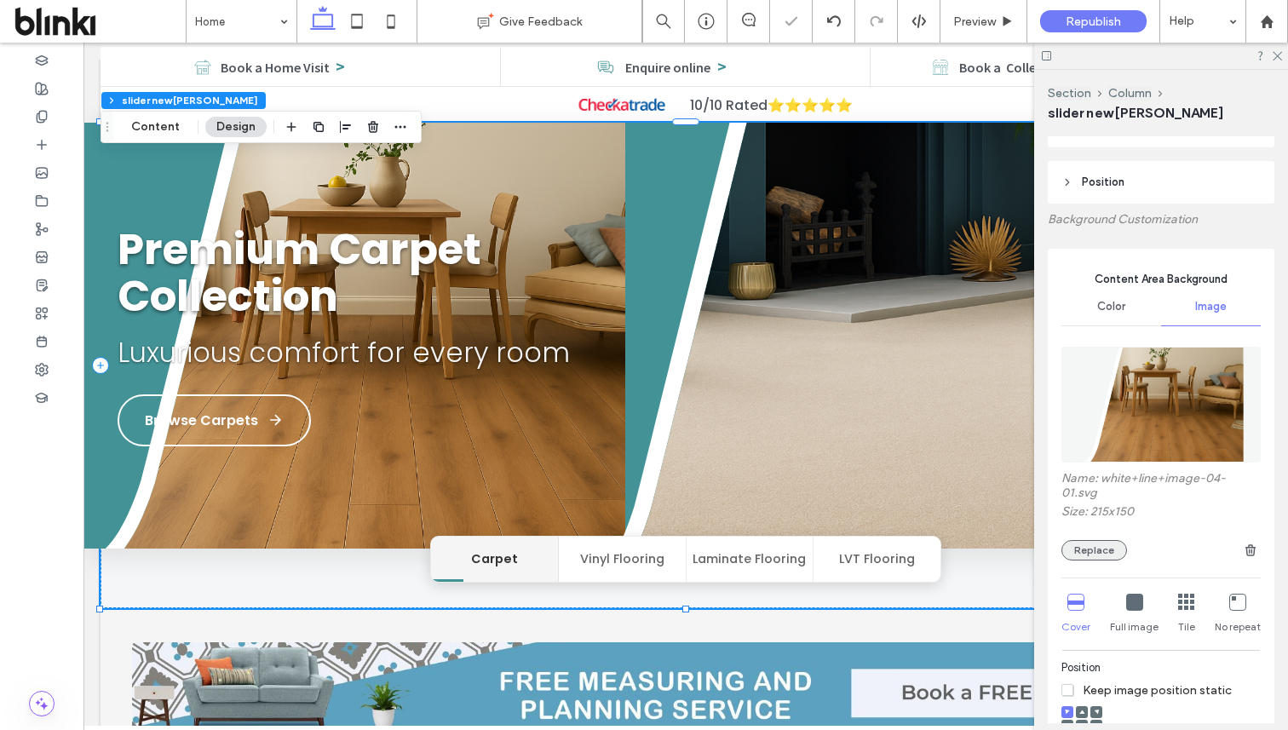
click at [1097, 540] on button "Replace" at bounding box center [1094, 550] width 66 height 20
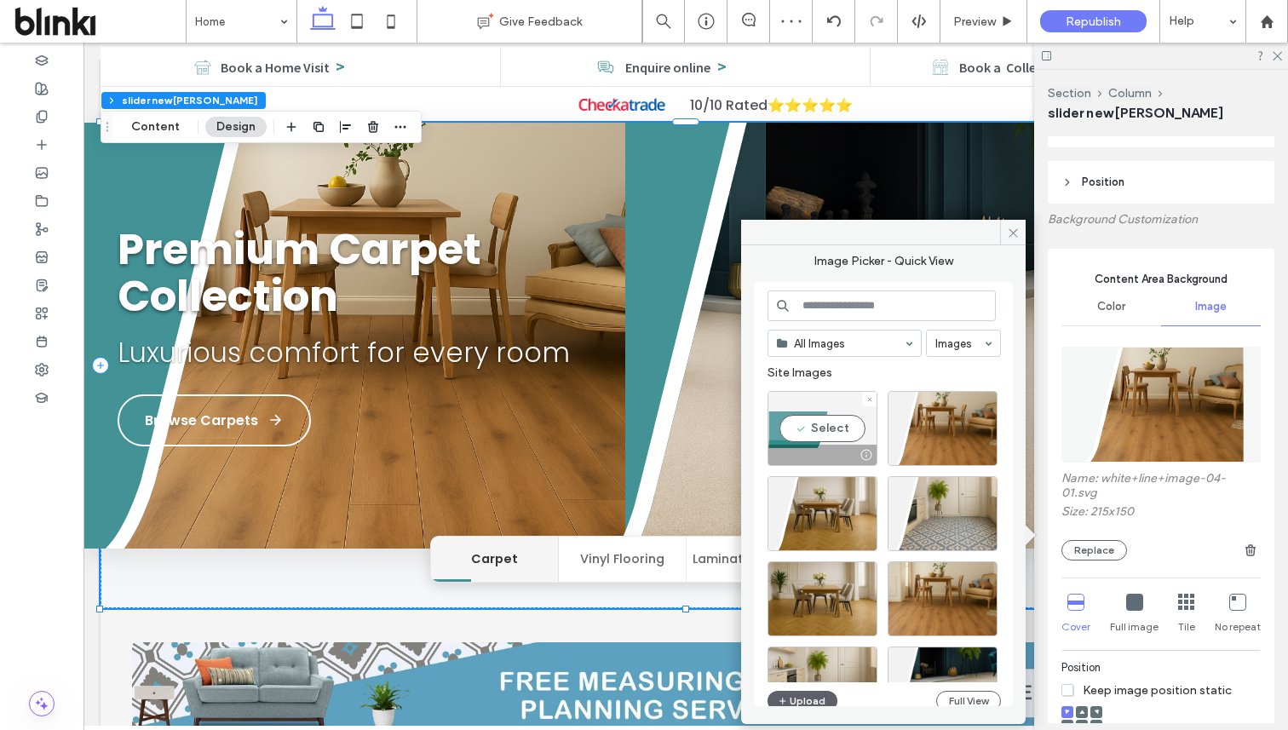
click at [817, 417] on div "Select" at bounding box center [823, 428] width 110 height 75
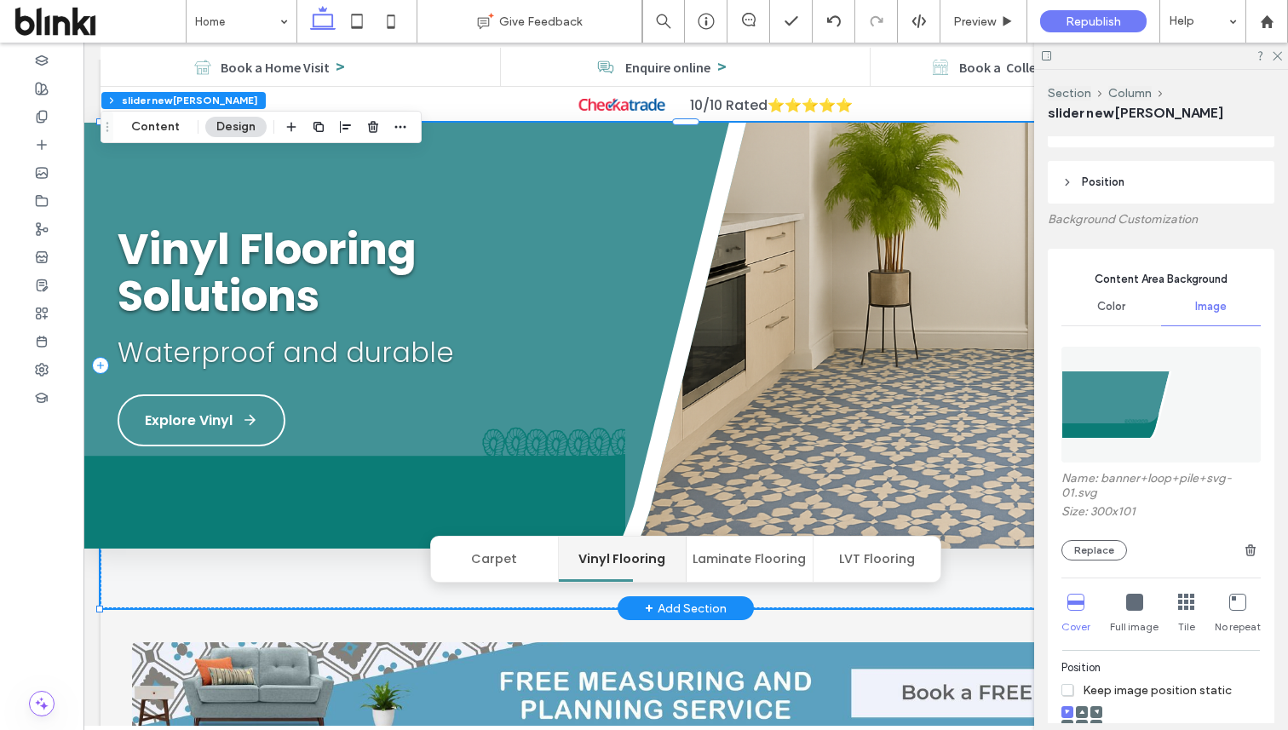
click at [532, 257] on h1 "Vinyl Flooring Solutions" at bounding box center [355, 273] width 474 height 94
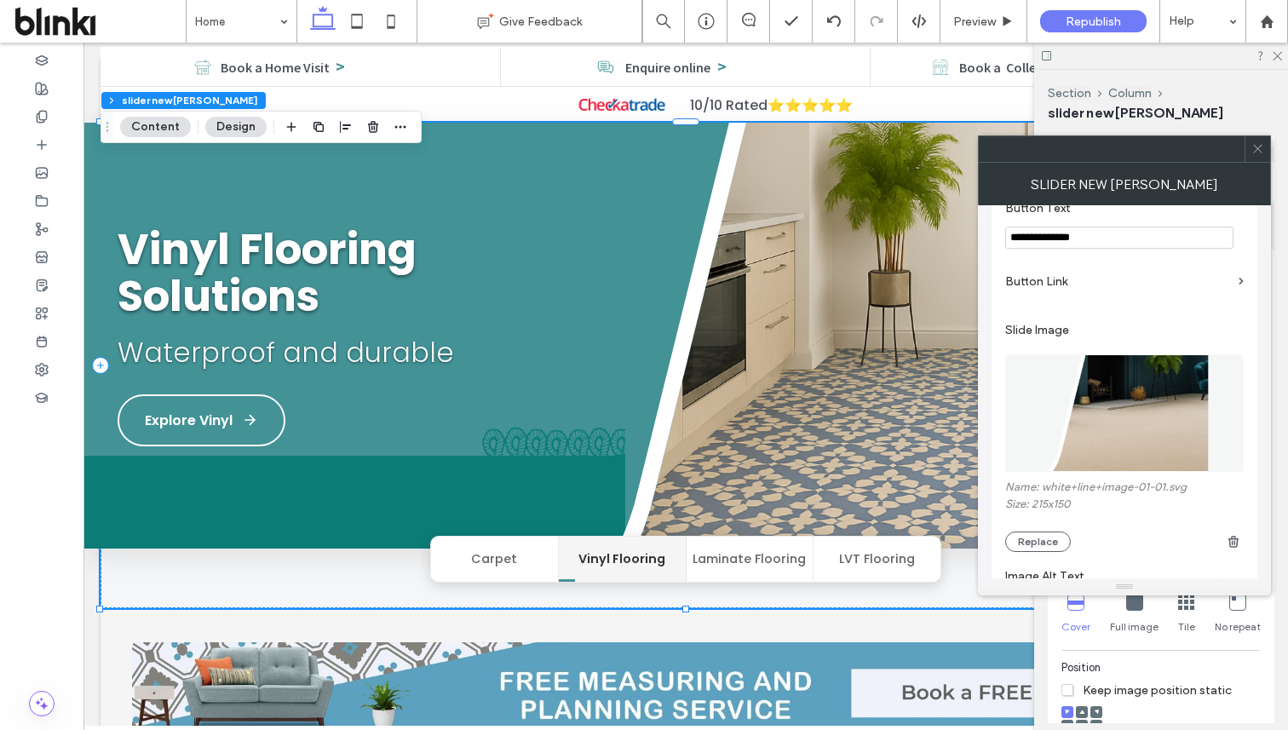
scroll to position [372, 0]
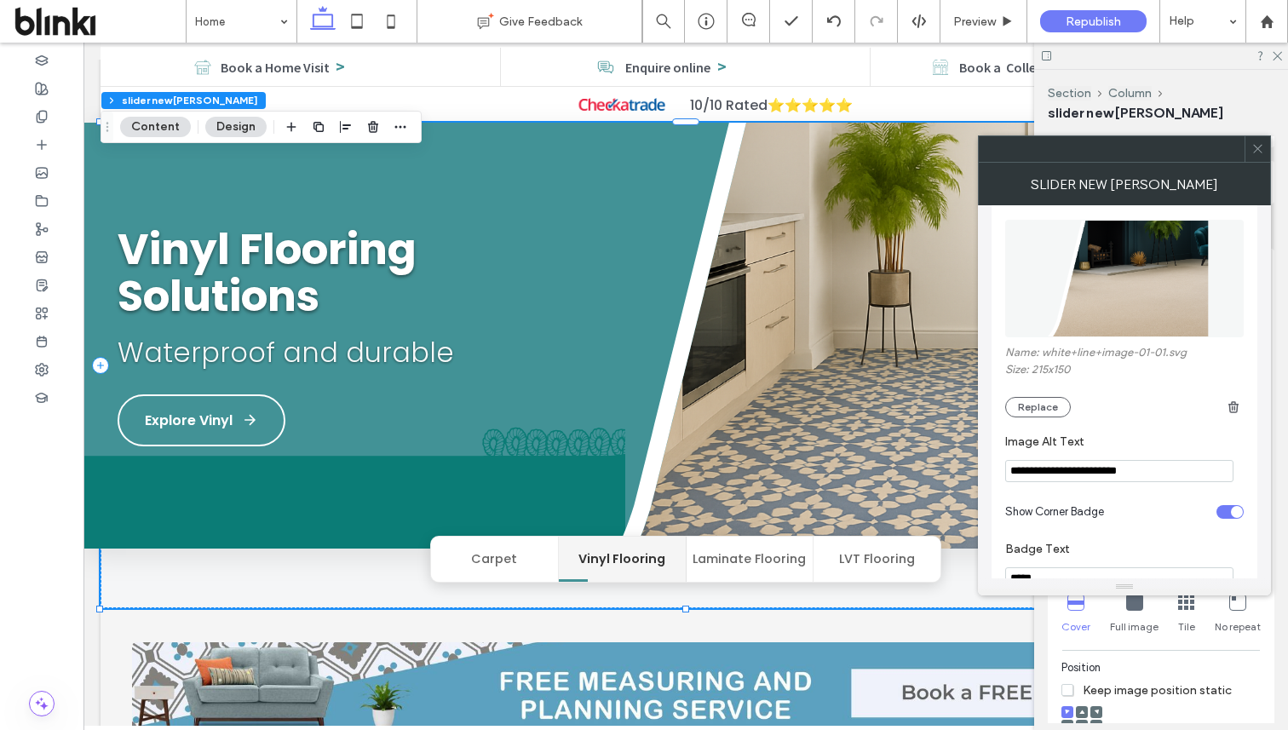
click at [1250, 154] on div at bounding box center [1258, 149] width 26 height 26
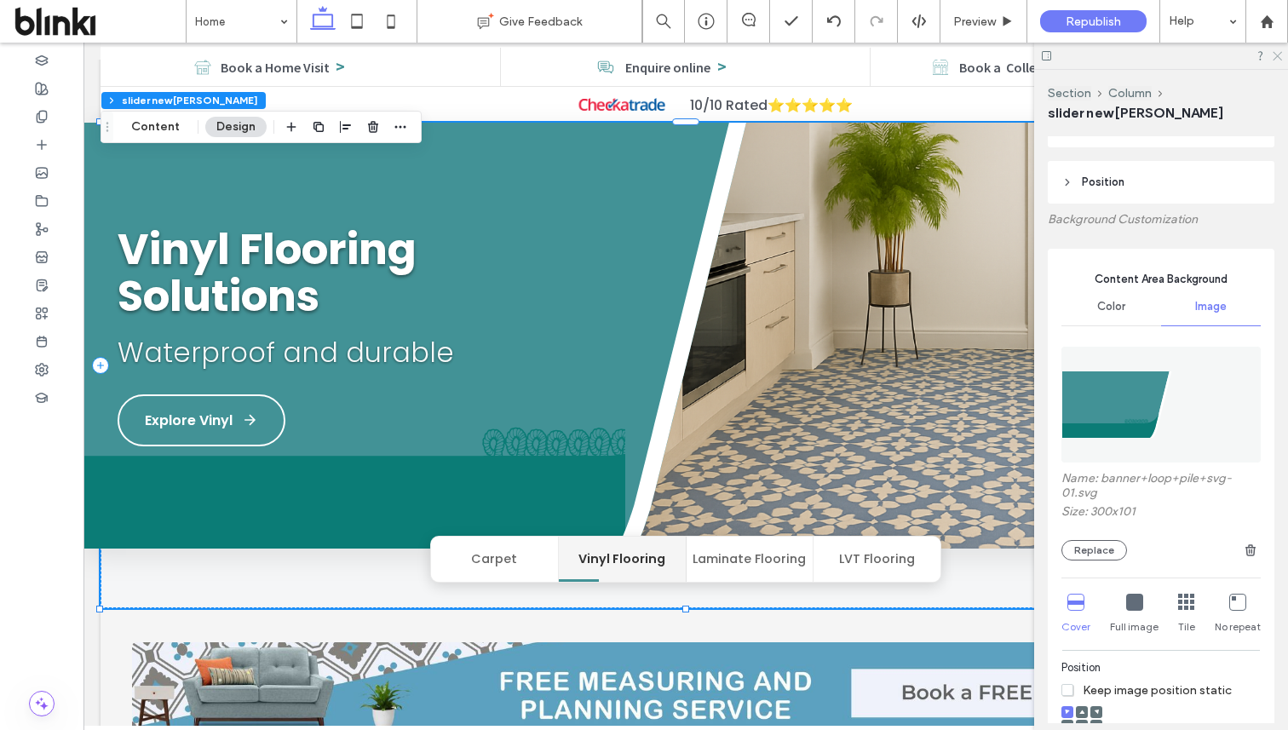
drag, startPoint x: 1274, startPoint y: 52, endPoint x: 556, endPoint y: 125, distance: 721.8
click at [1274, 52] on icon at bounding box center [1276, 54] width 11 height 11
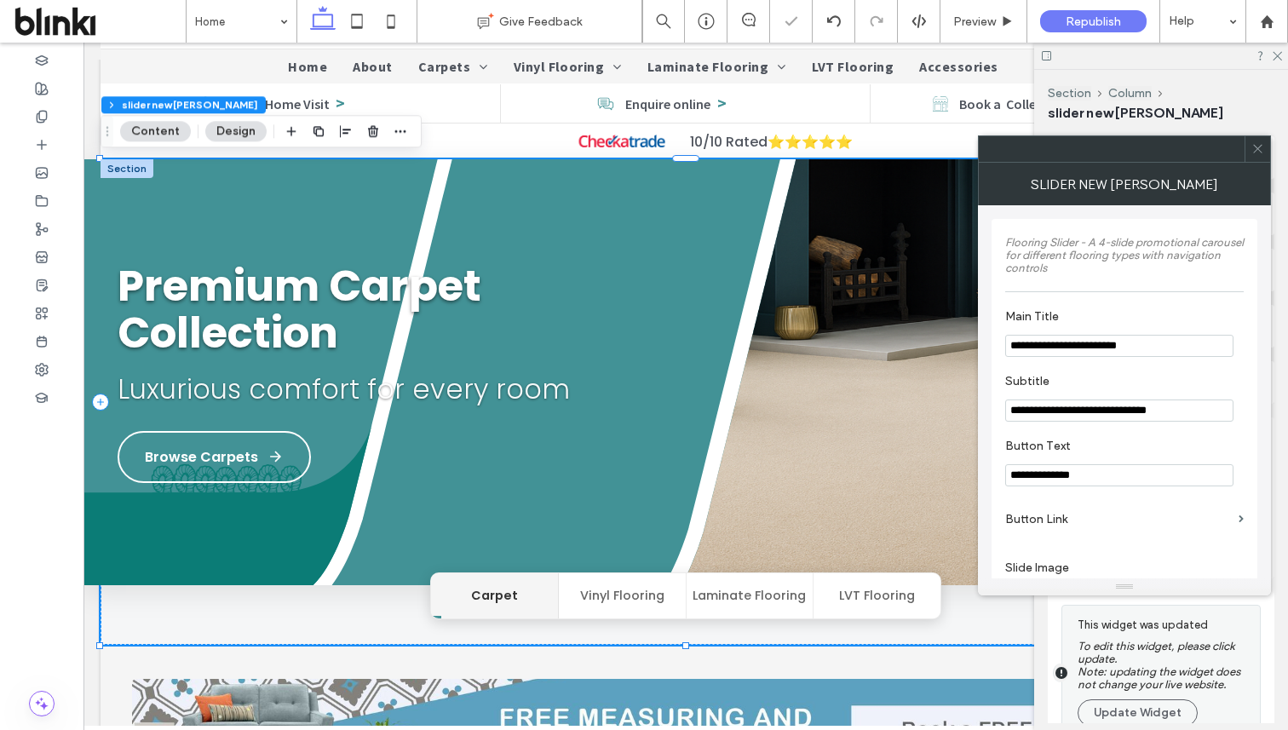
click at [1257, 155] on span at bounding box center [1257, 149] width 13 height 26
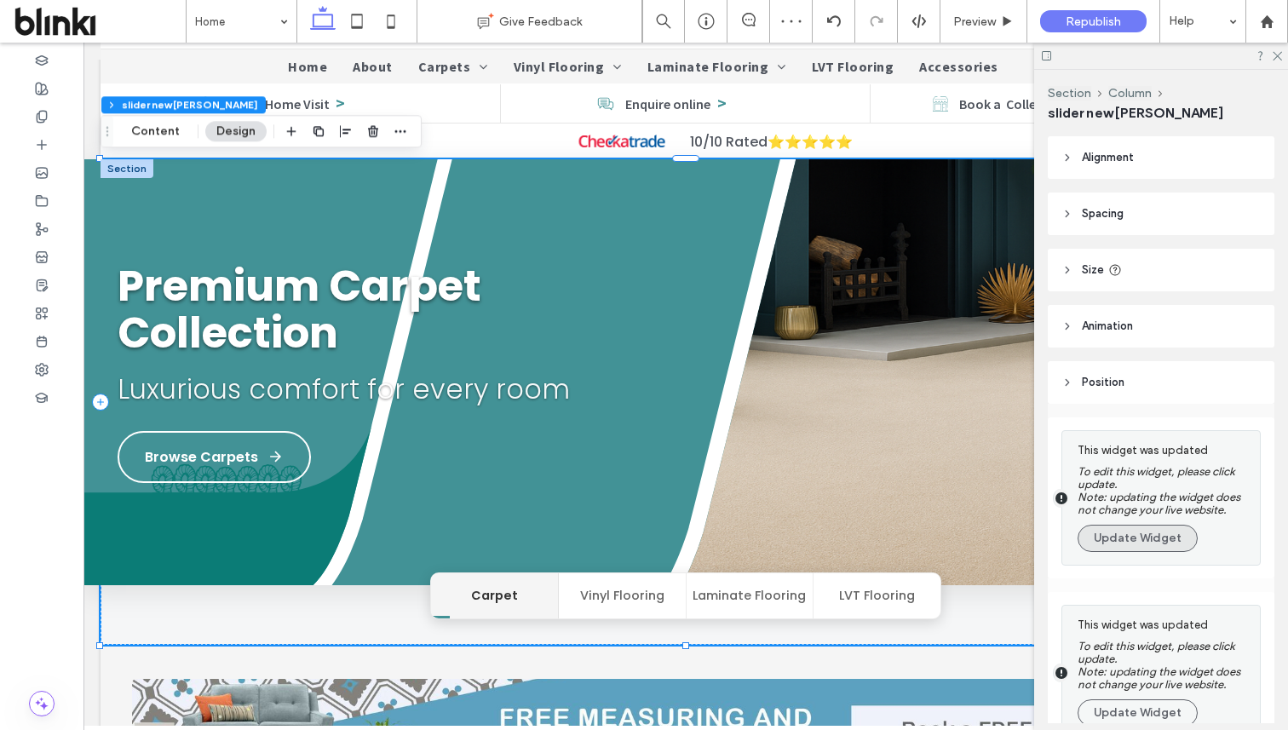
click at [1141, 550] on button "Update Widget" at bounding box center [1138, 538] width 120 height 27
click at [1141, 699] on button "Update Widget" at bounding box center [1138, 712] width 120 height 27
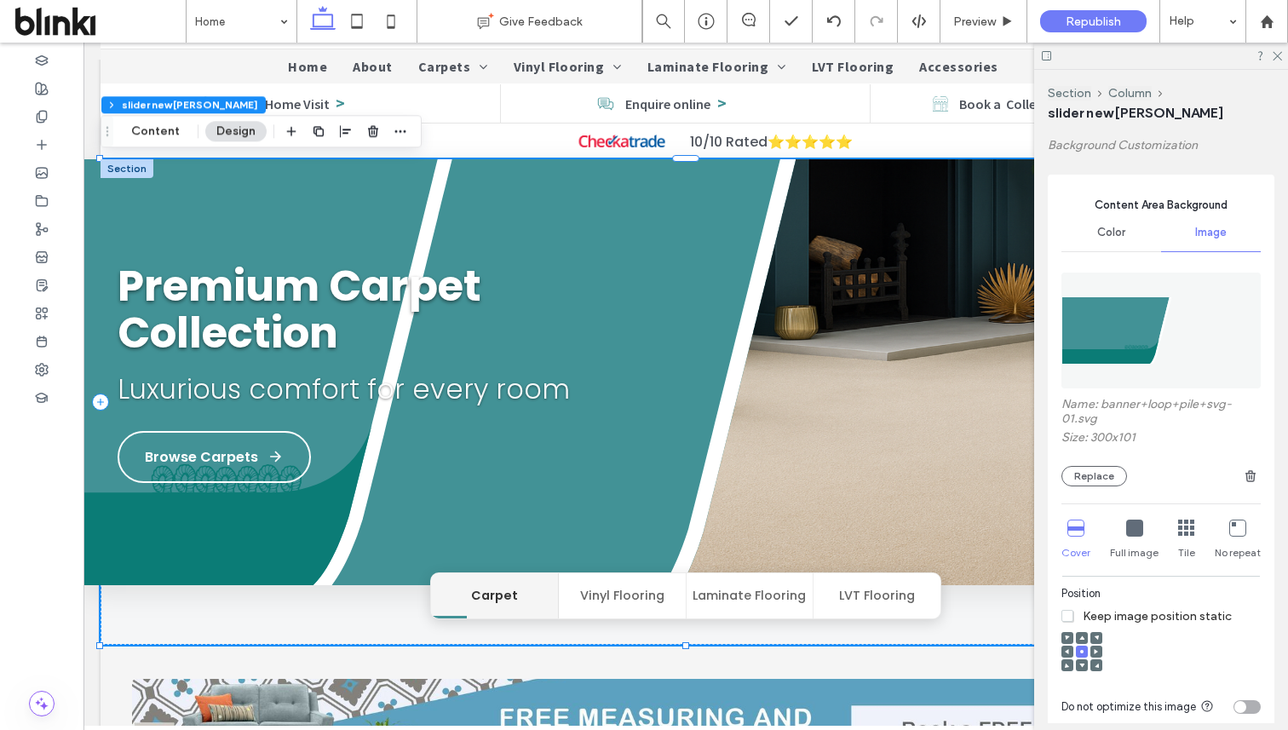
scroll to position [278, 0]
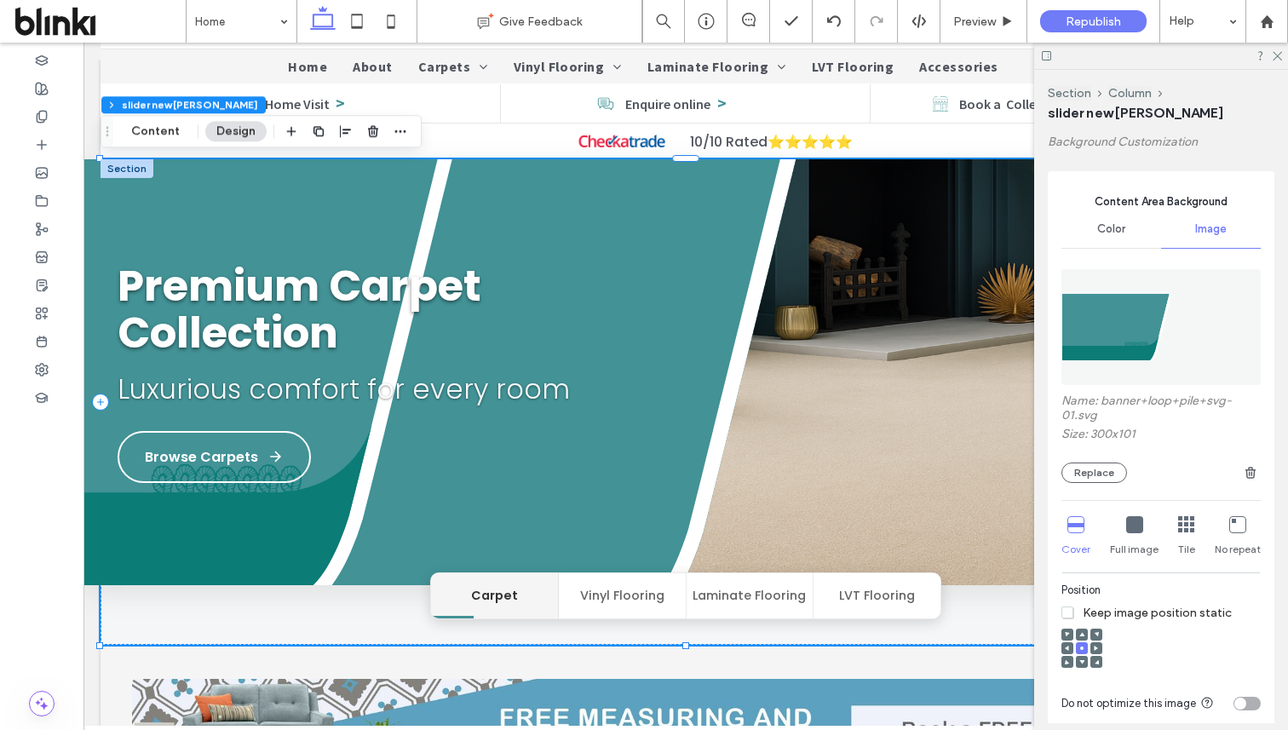
click at [1097, 642] on span at bounding box center [1096, 648] width 5 height 12
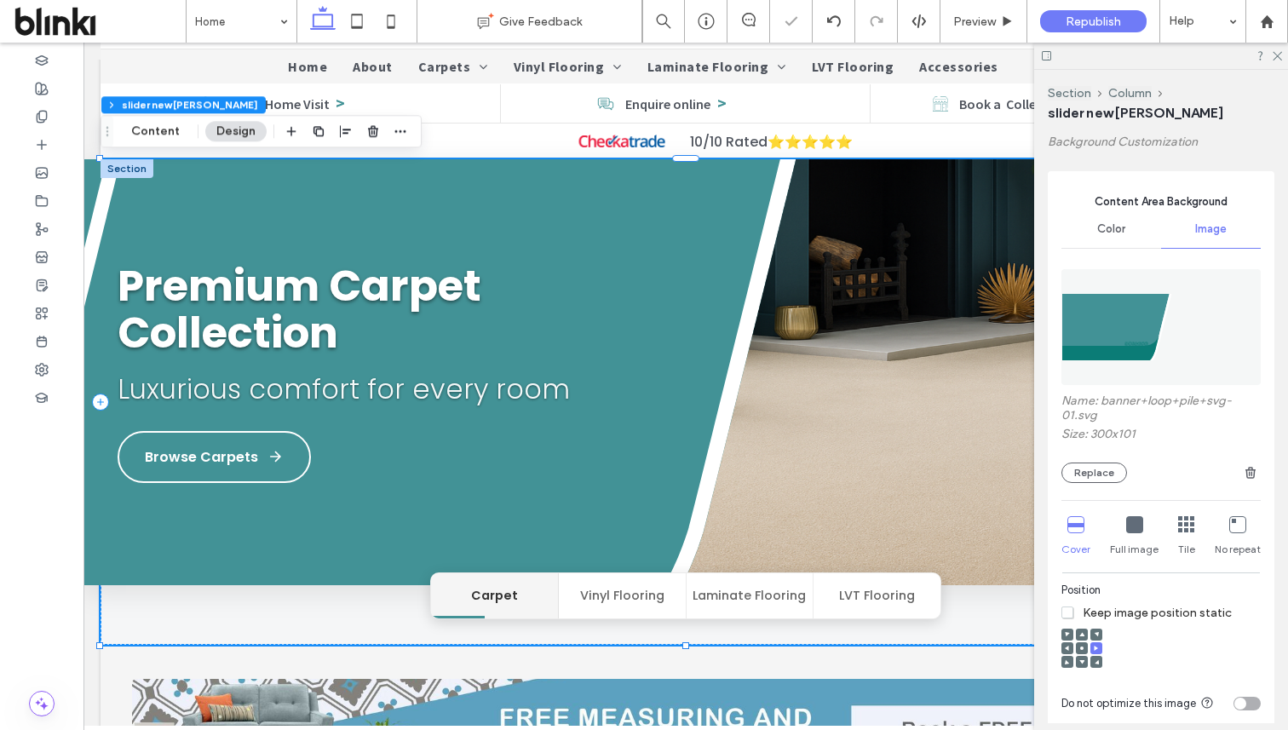
click at [1077, 646] on div at bounding box center [1082, 648] width 12 height 12
click at [1079, 649] on icon at bounding box center [1081, 648] width 5 height 5
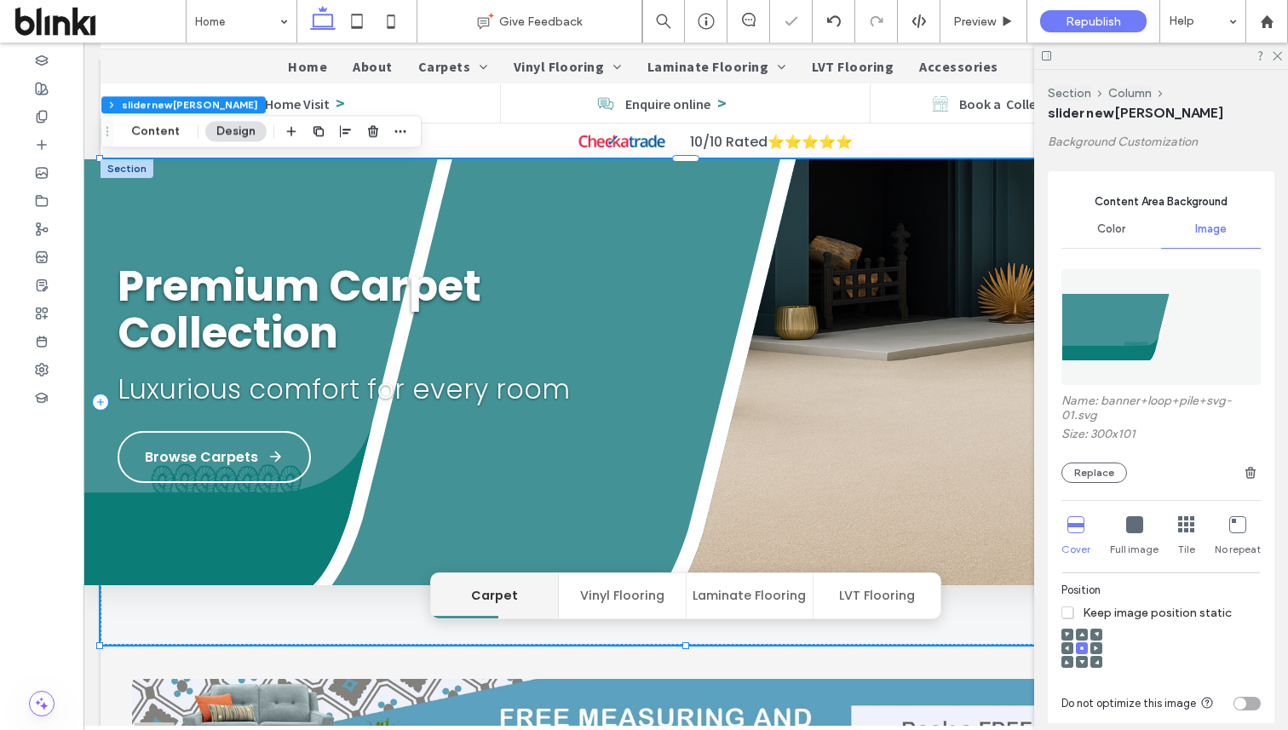
click at [1068, 646] on icon at bounding box center [1067, 648] width 5 height 5
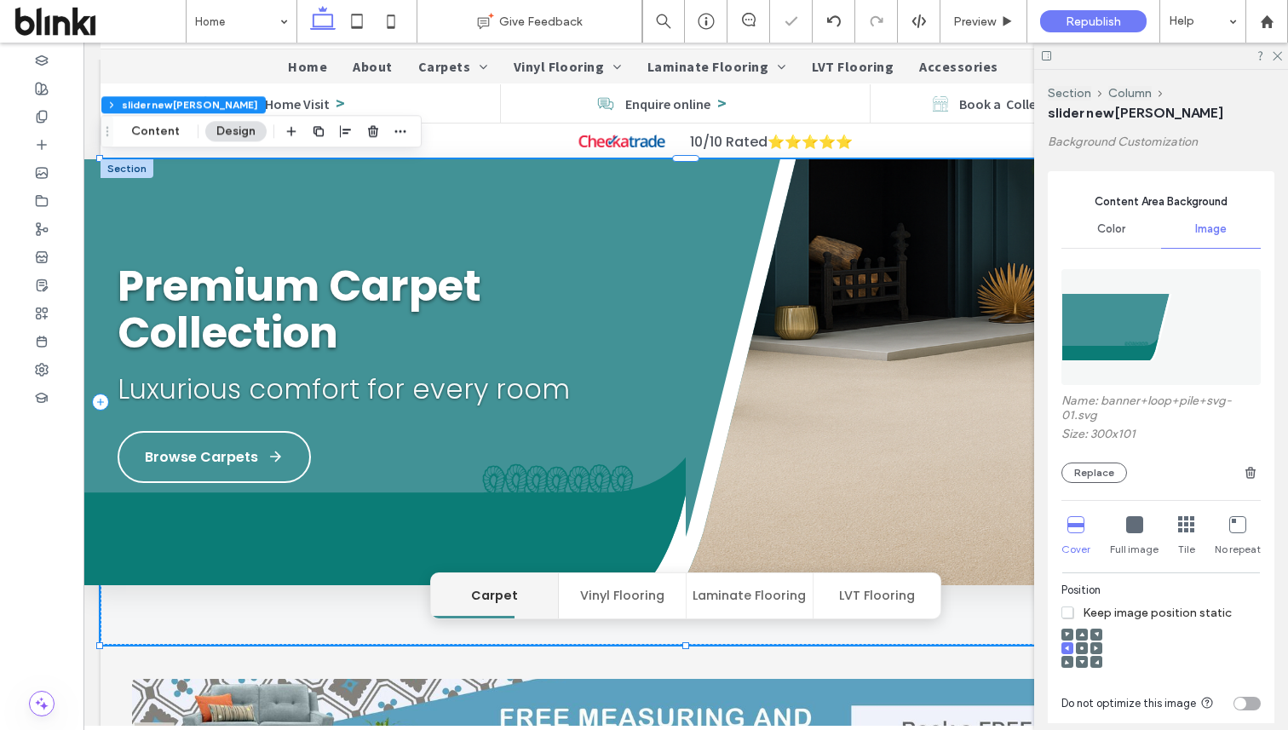
click at [1068, 646] on use at bounding box center [1067, 648] width 4 height 5
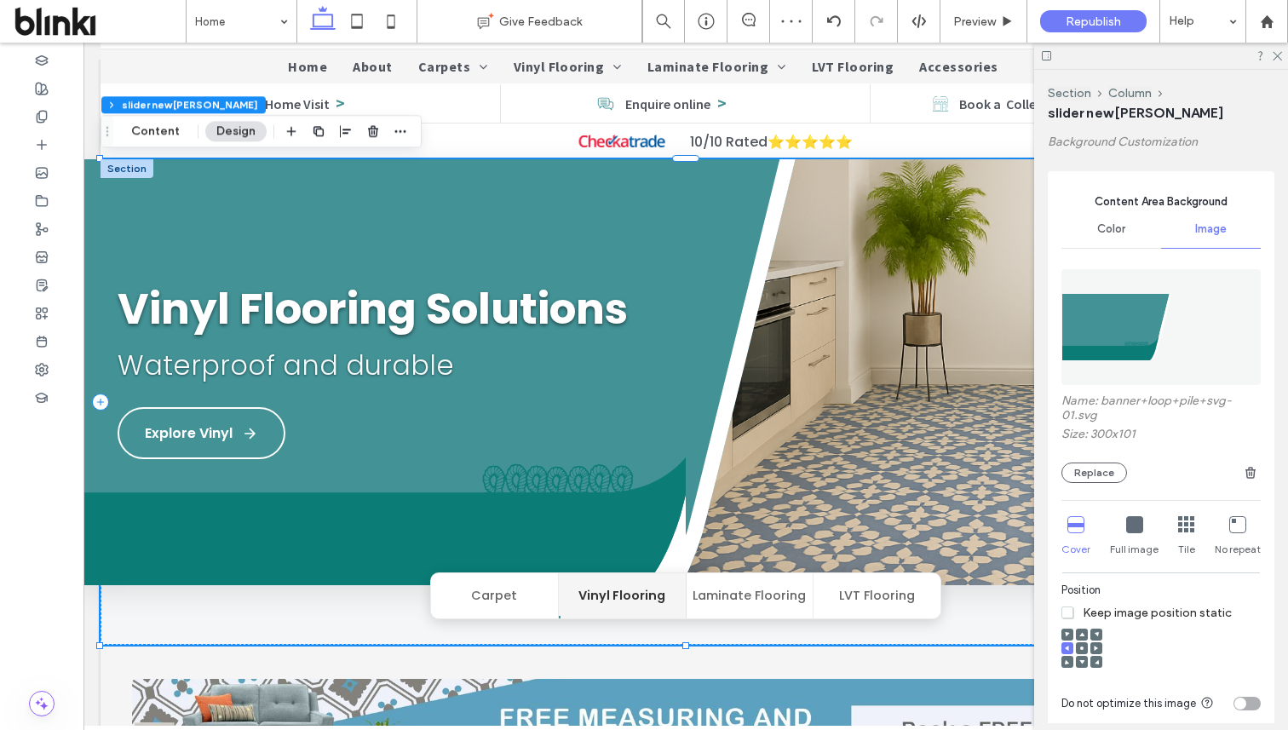
click at [1130, 521] on icon at bounding box center [1134, 524] width 17 height 17
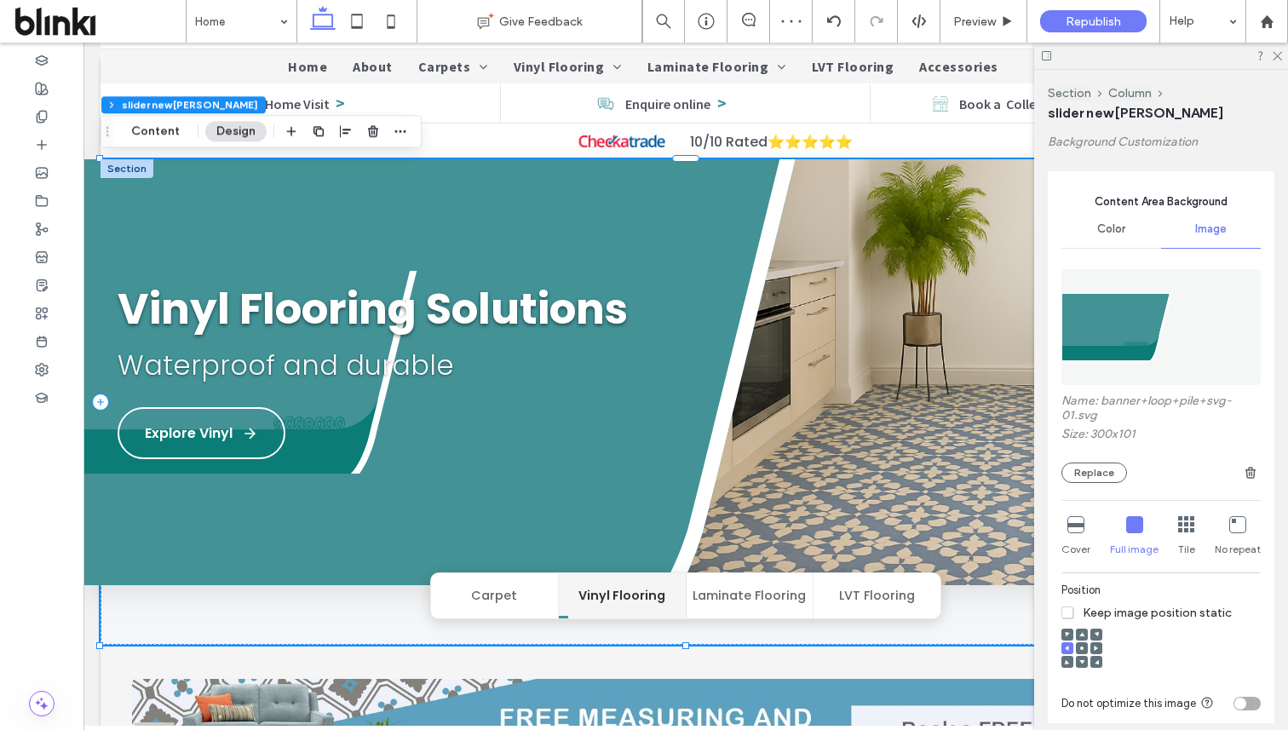
click at [1074, 520] on icon at bounding box center [1075, 524] width 17 height 17
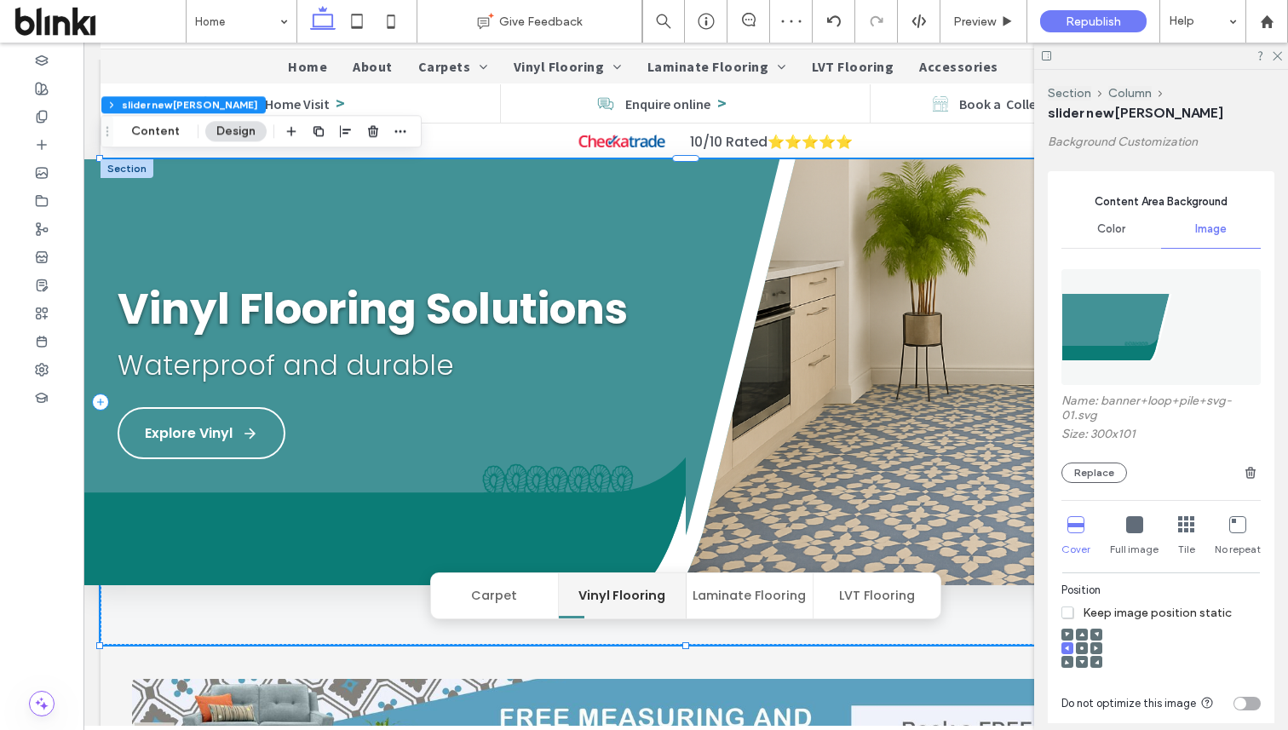
click at [1084, 649] on div at bounding box center [1082, 648] width 12 height 12
click at [1084, 643] on span at bounding box center [1081, 648] width 5 height 12
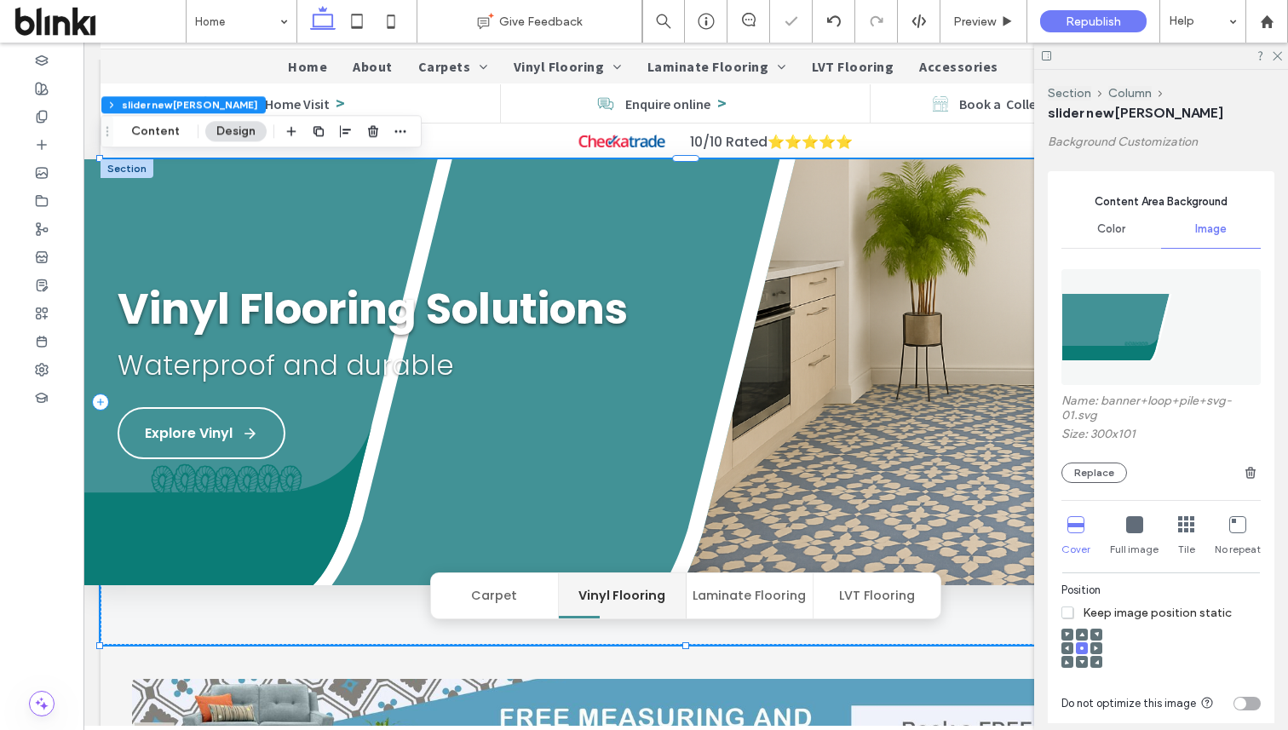
click at [1065, 646] on icon at bounding box center [1067, 648] width 5 height 5
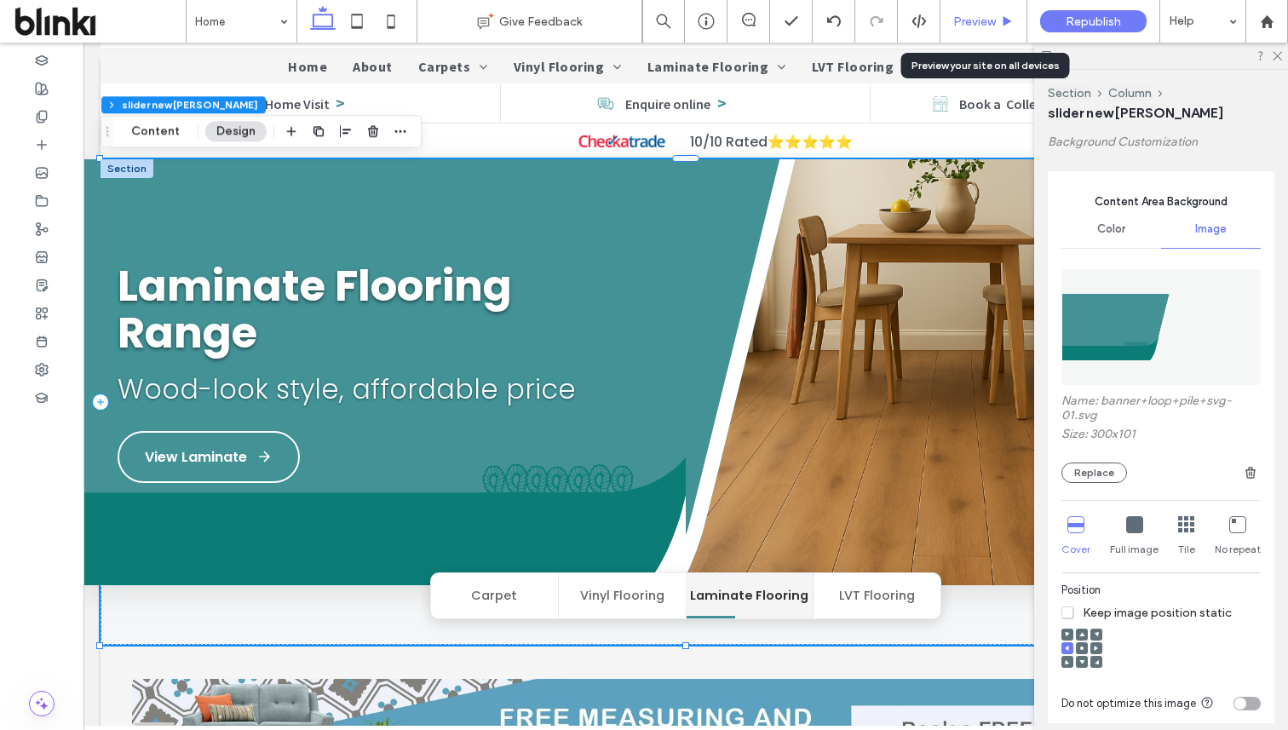
click at [1002, 21] on icon at bounding box center [1007, 21] width 13 height 13
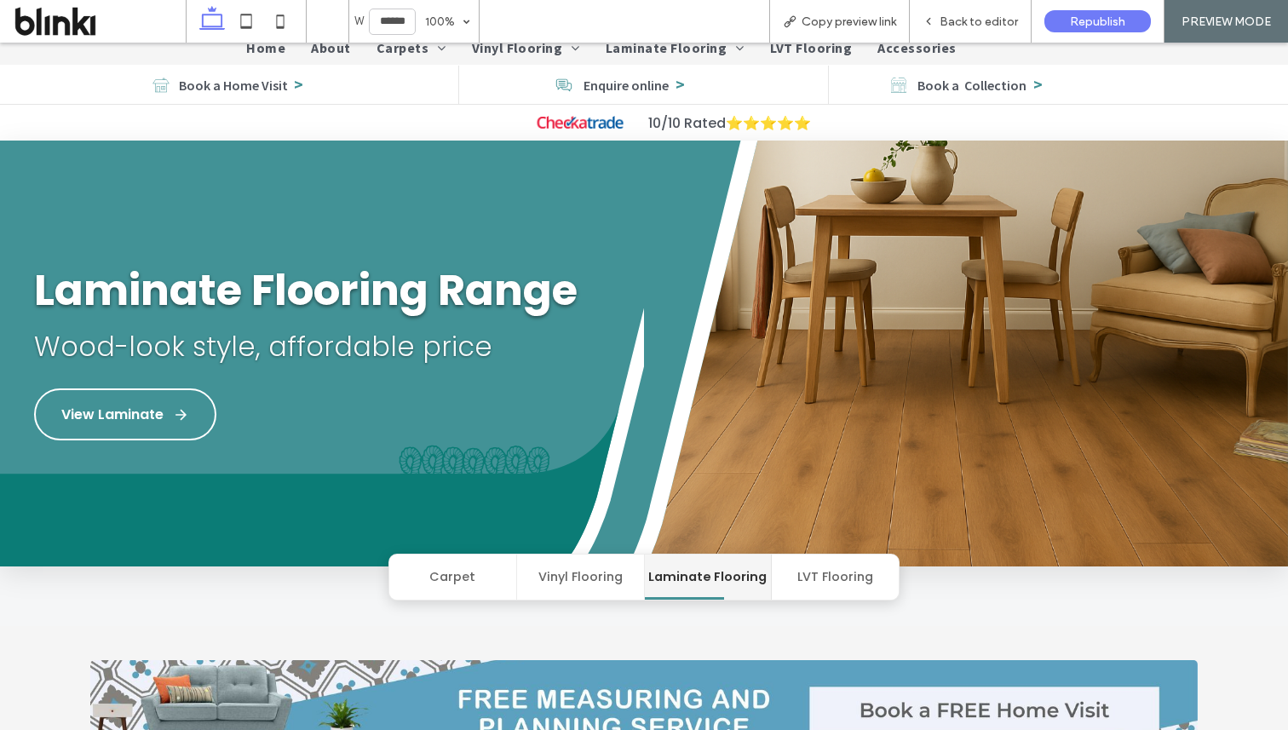
scroll to position [104, 0]
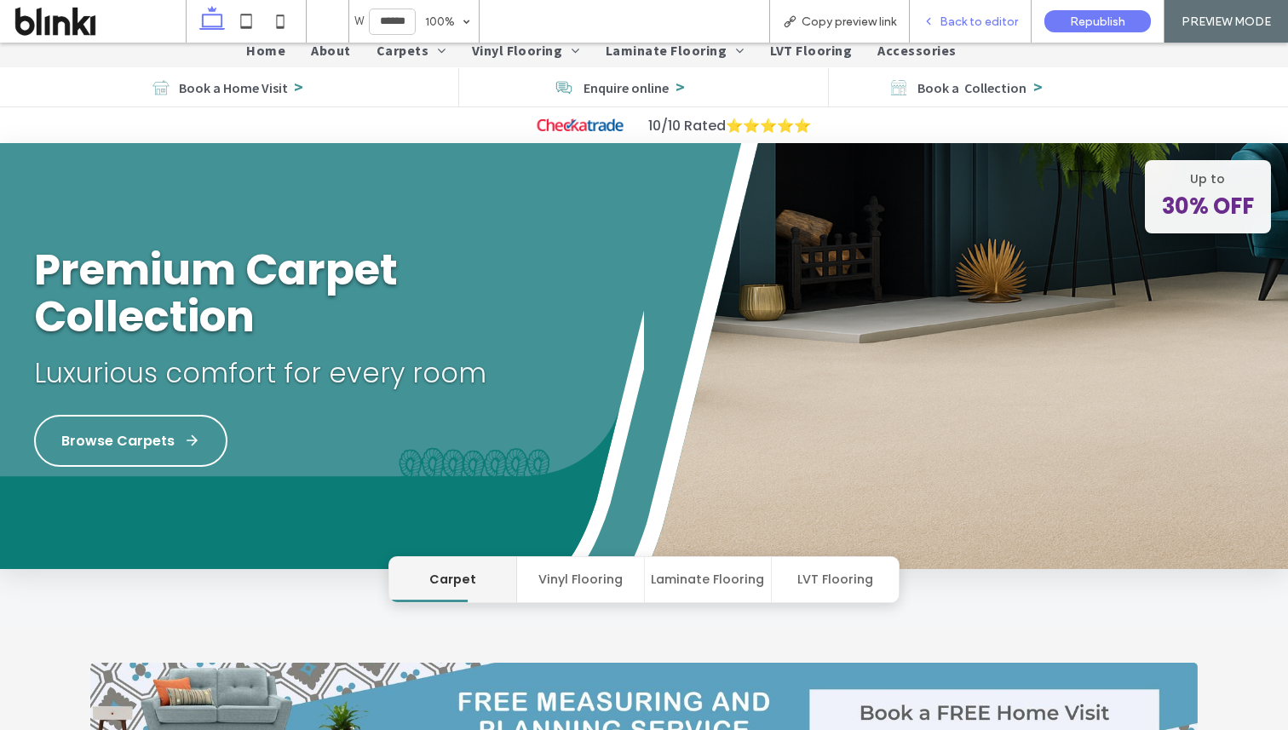
click at [980, 14] on span "Back to editor" at bounding box center [979, 21] width 78 height 14
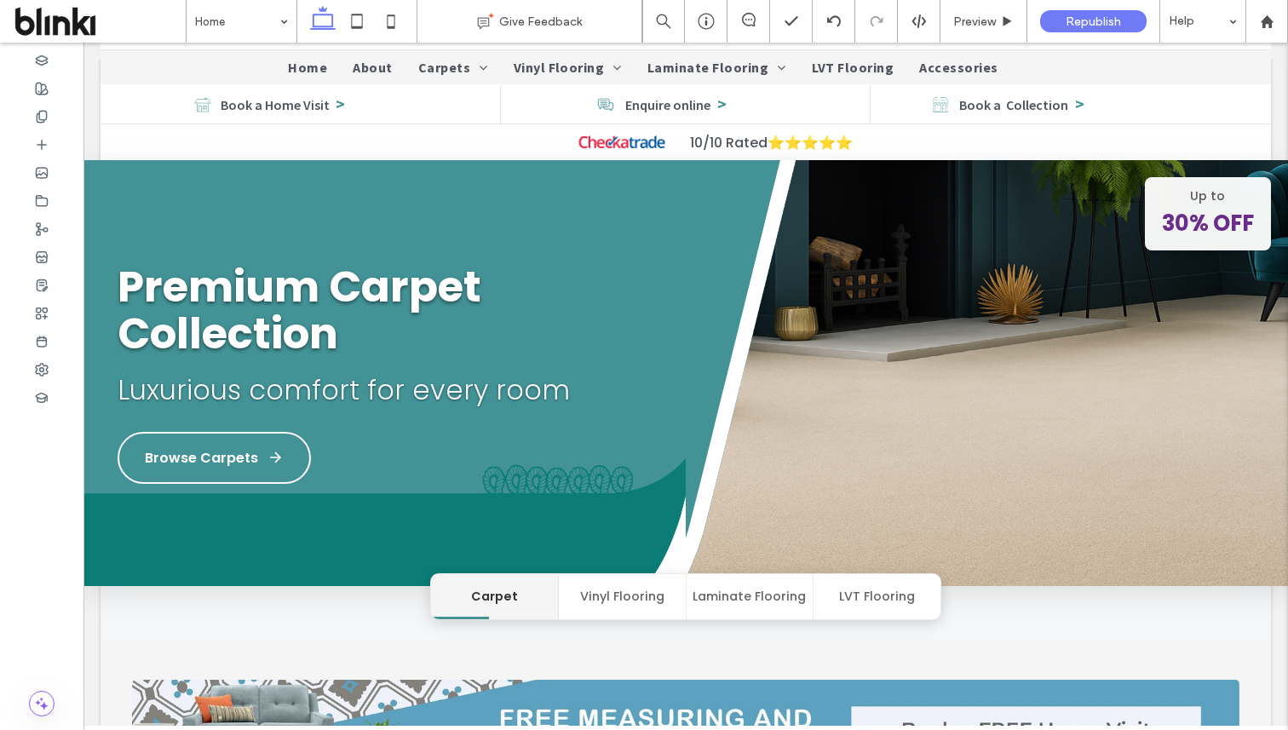
scroll to position [121, 0]
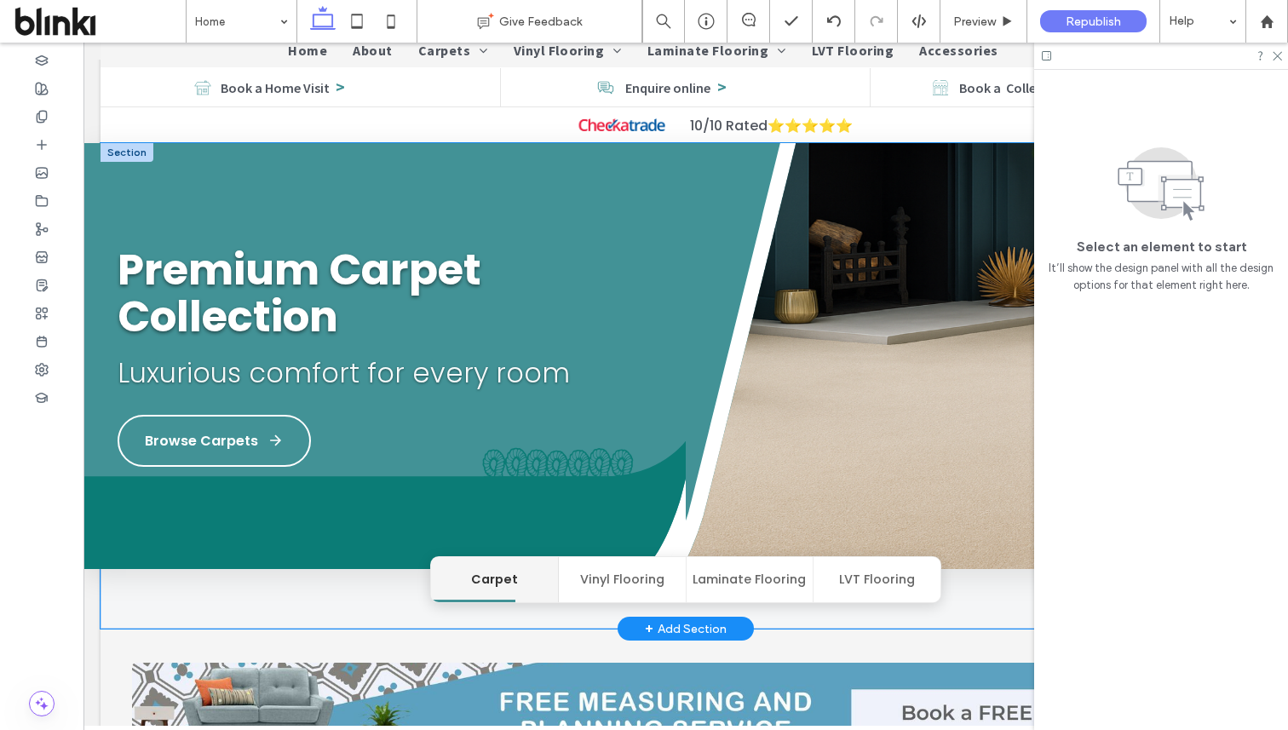
click at [785, 319] on img at bounding box center [956, 356] width 663 height 426
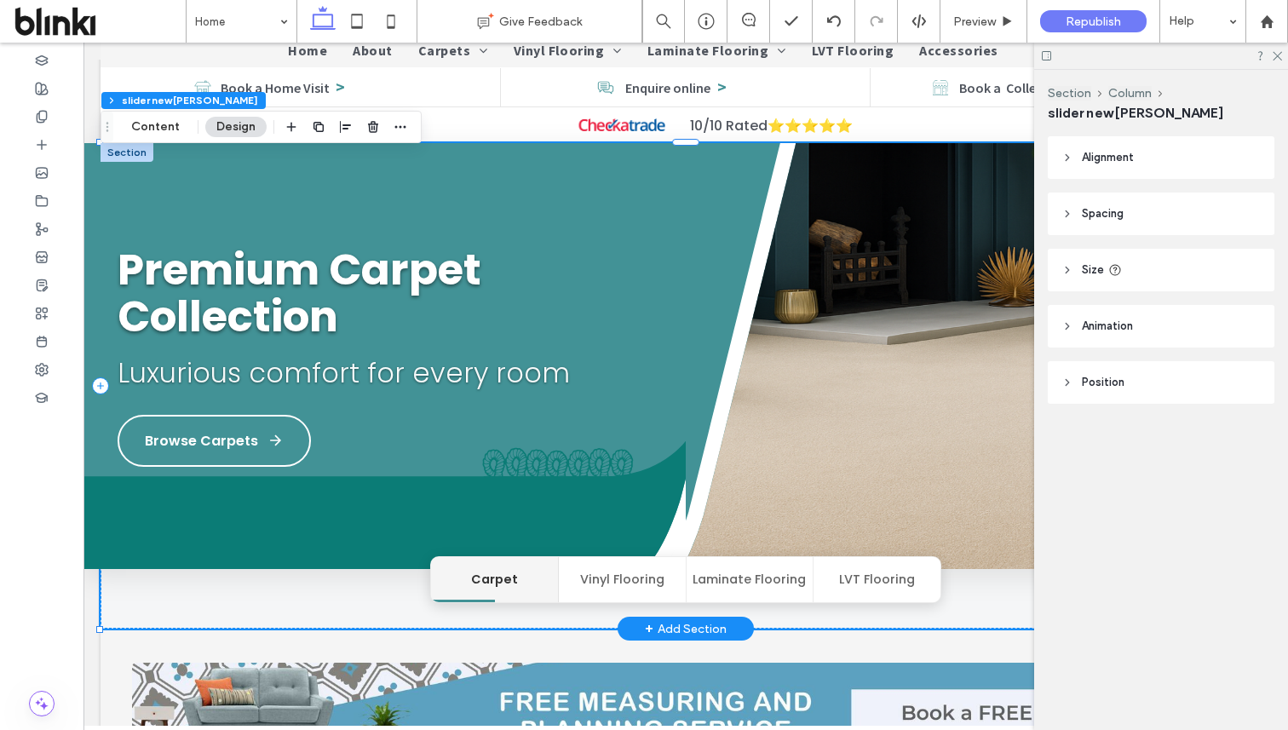
click at [785, 319] on img at bounding box center [956, 356] width 663 height 426
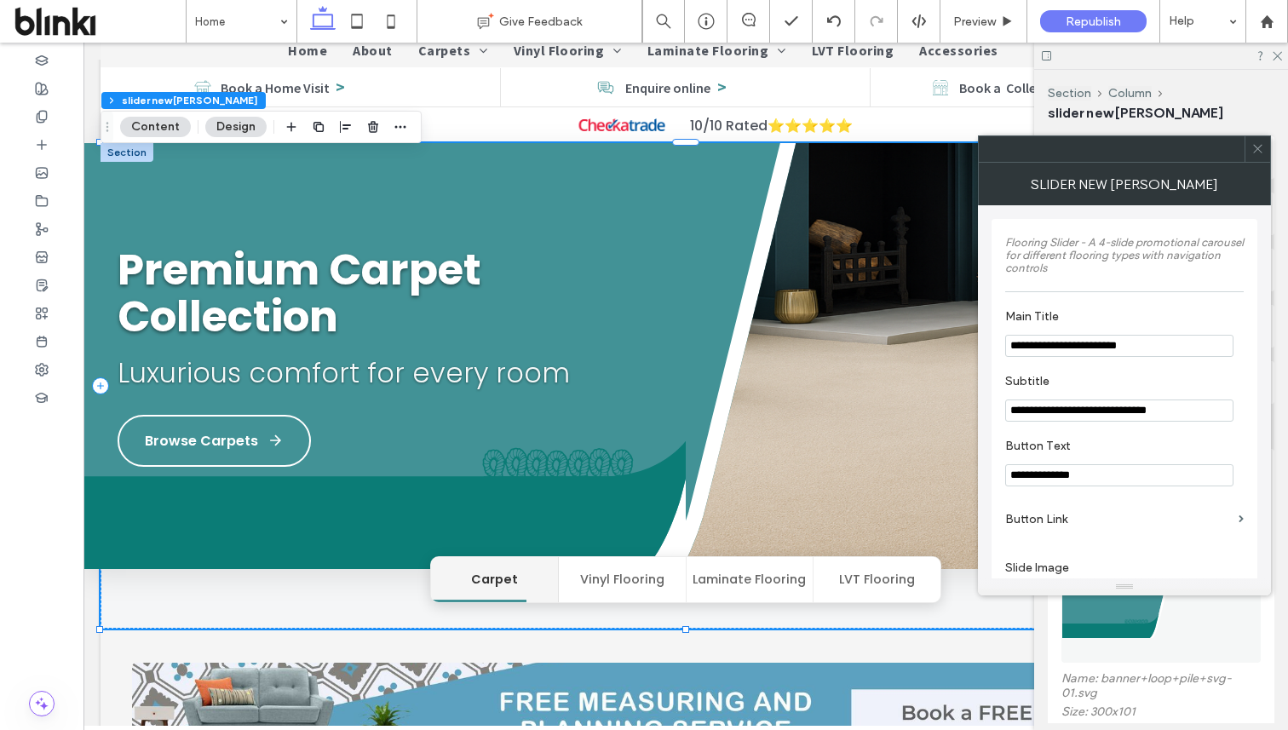
click at [1256, 139] on span at bounding box center [1257, 149] width 13 height 26
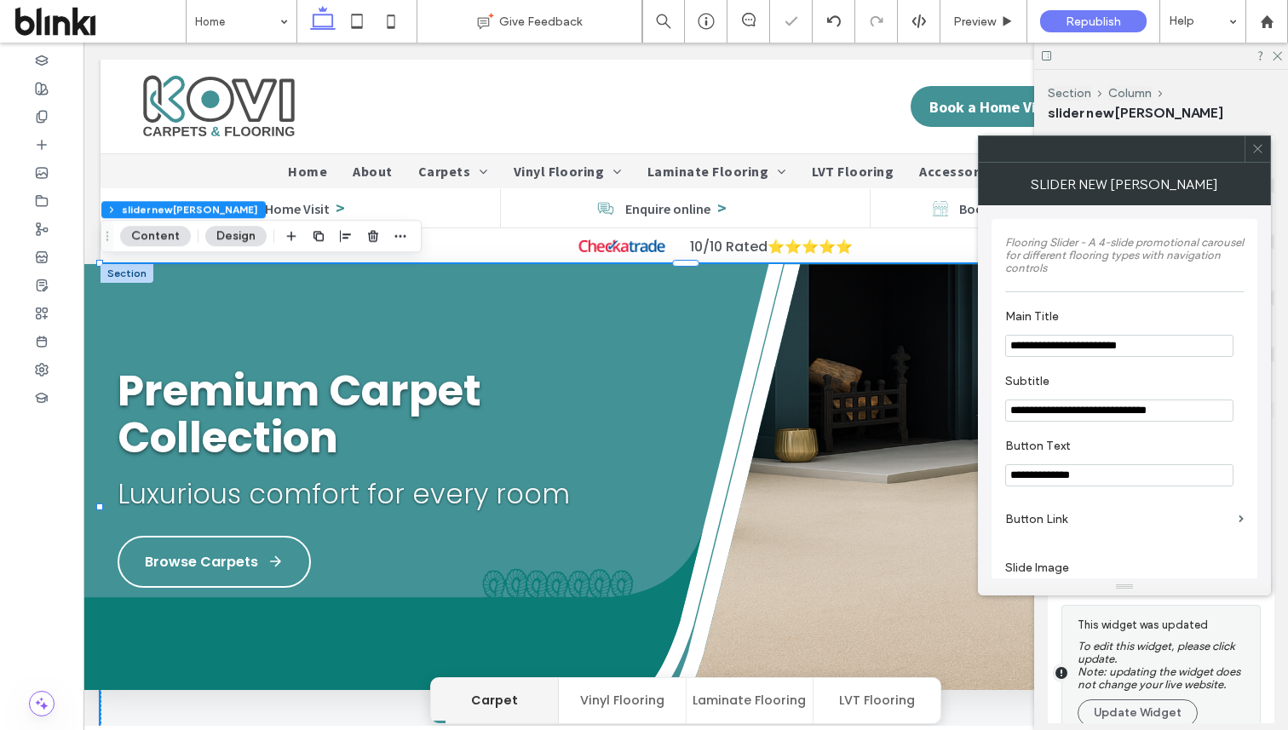
click at [1258, 153] on icon at bounding box center [1257, 148] width 13 height 13
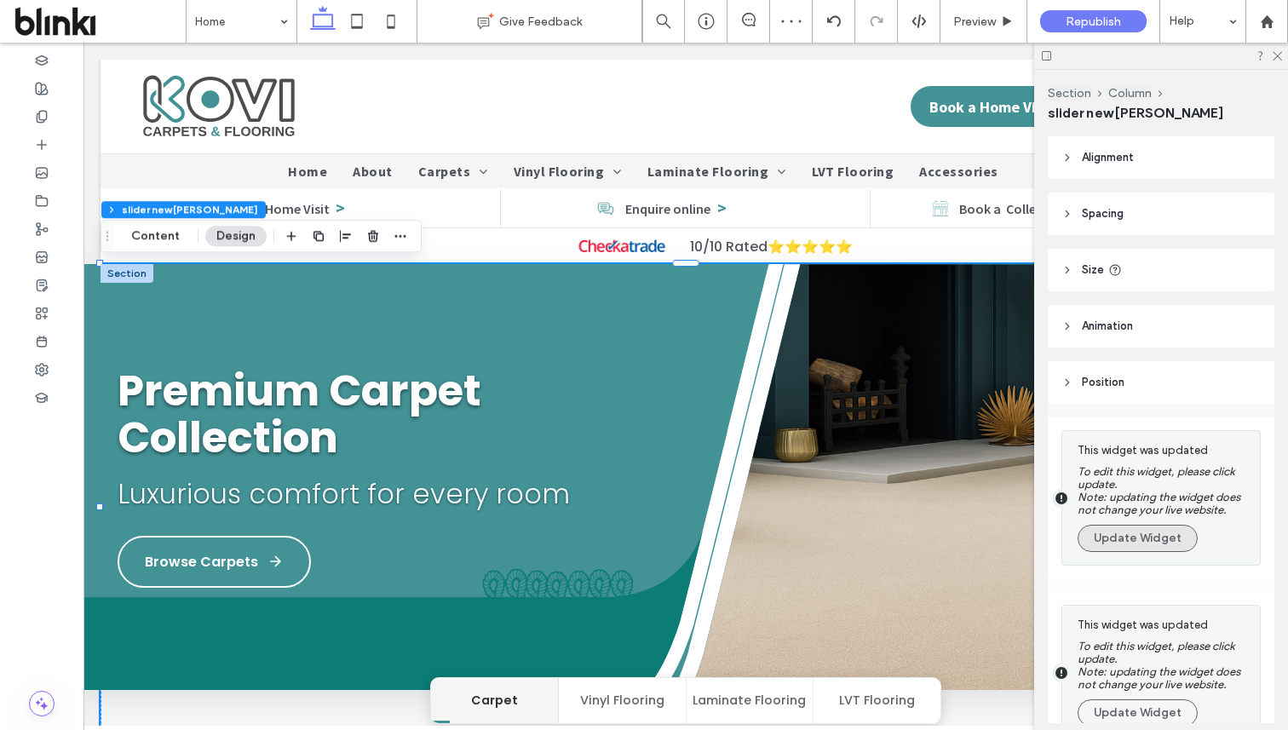
click at [1146, 543] on button "Update Widget" at bounding box center [1138, 538] width 120 height 27
click at [1146, 699] on button "Update Widget" at bounding box center [1138, 712] width 120 height 27
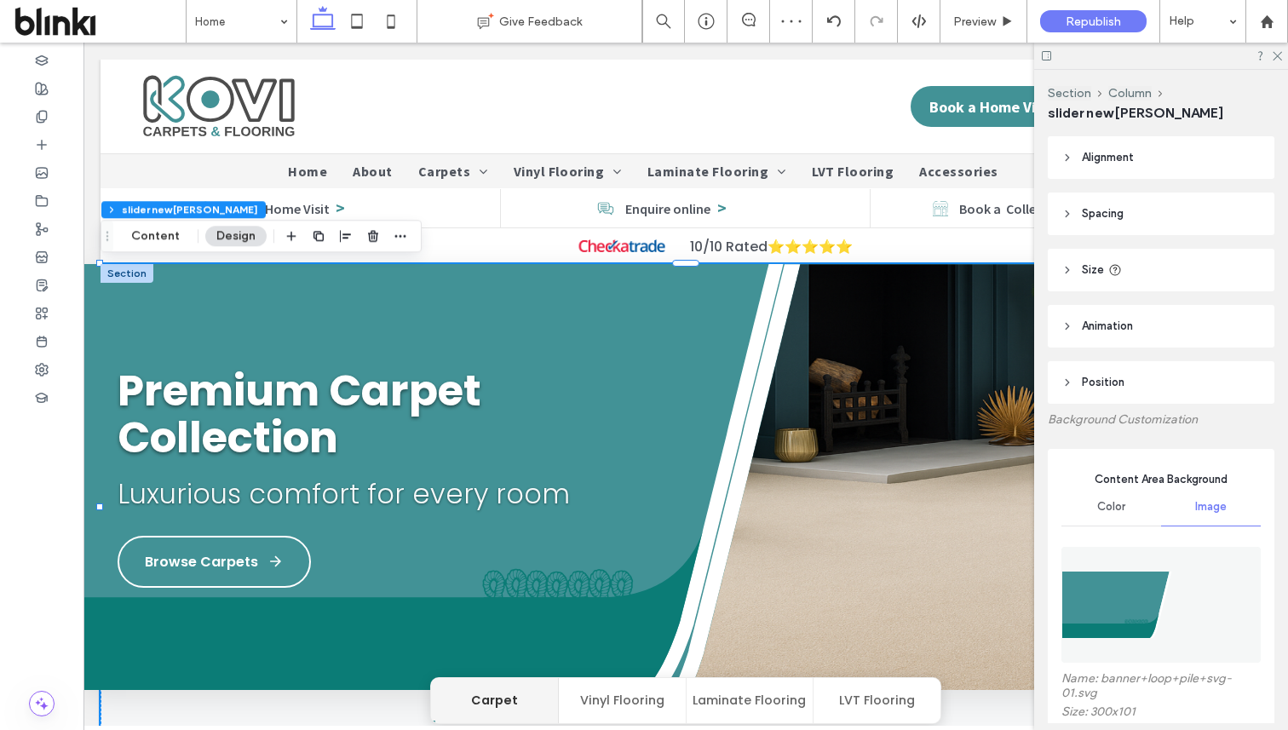
click at [1146, 543] on div at bounding box center [1160, 604] width 199 height 133
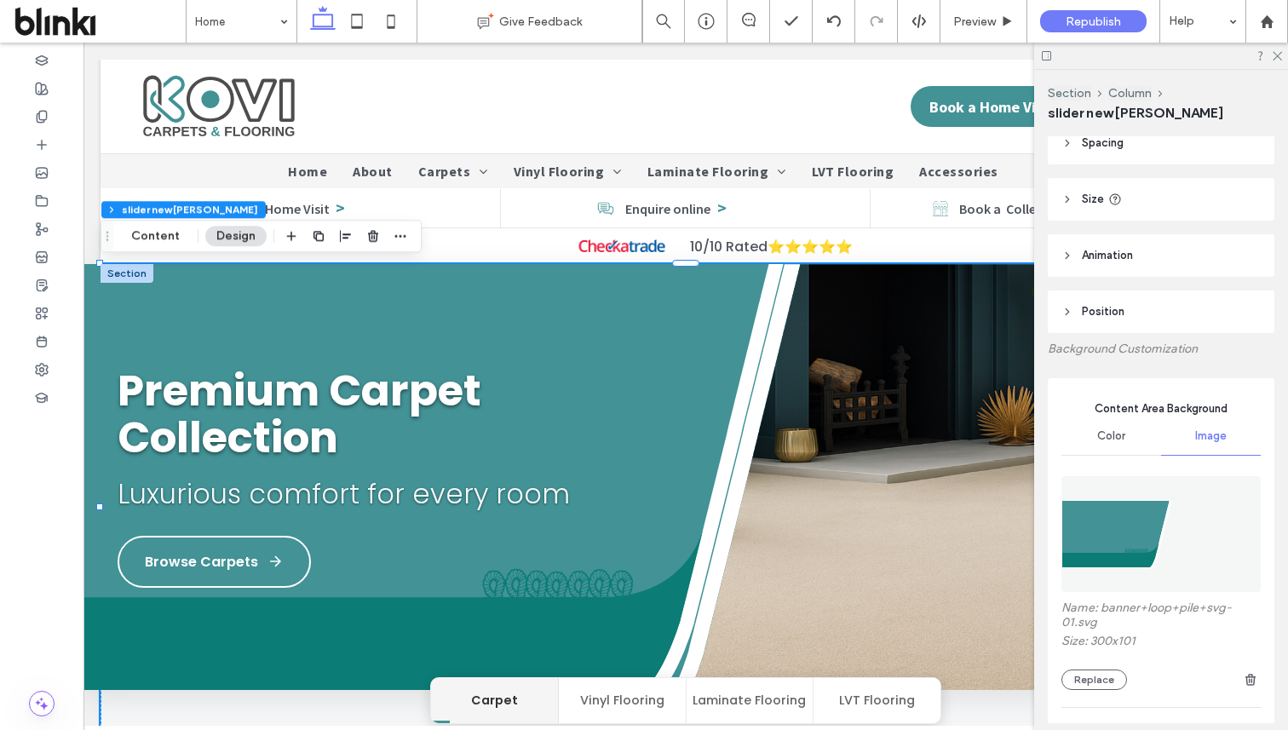
scroll to position [106, 0]
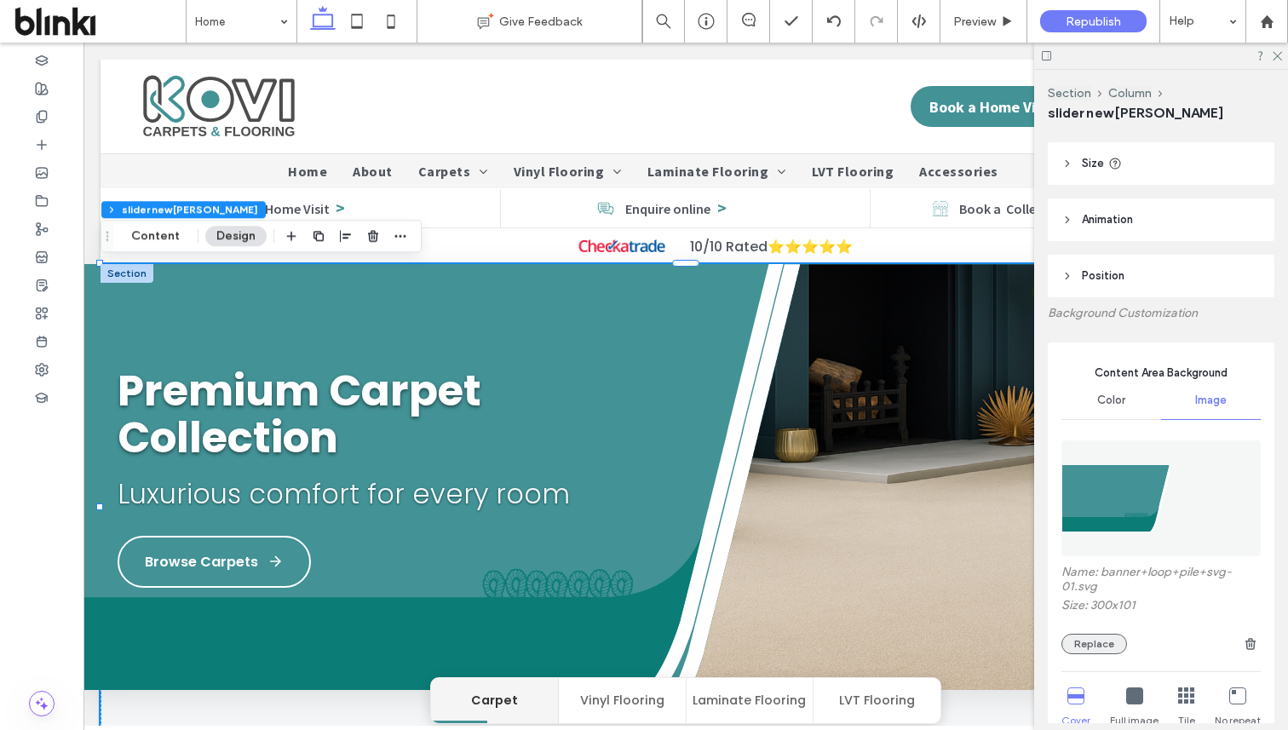
click at [1100, 647] on button "Replace" at bounding box center [1094, 644] width 66 height 20
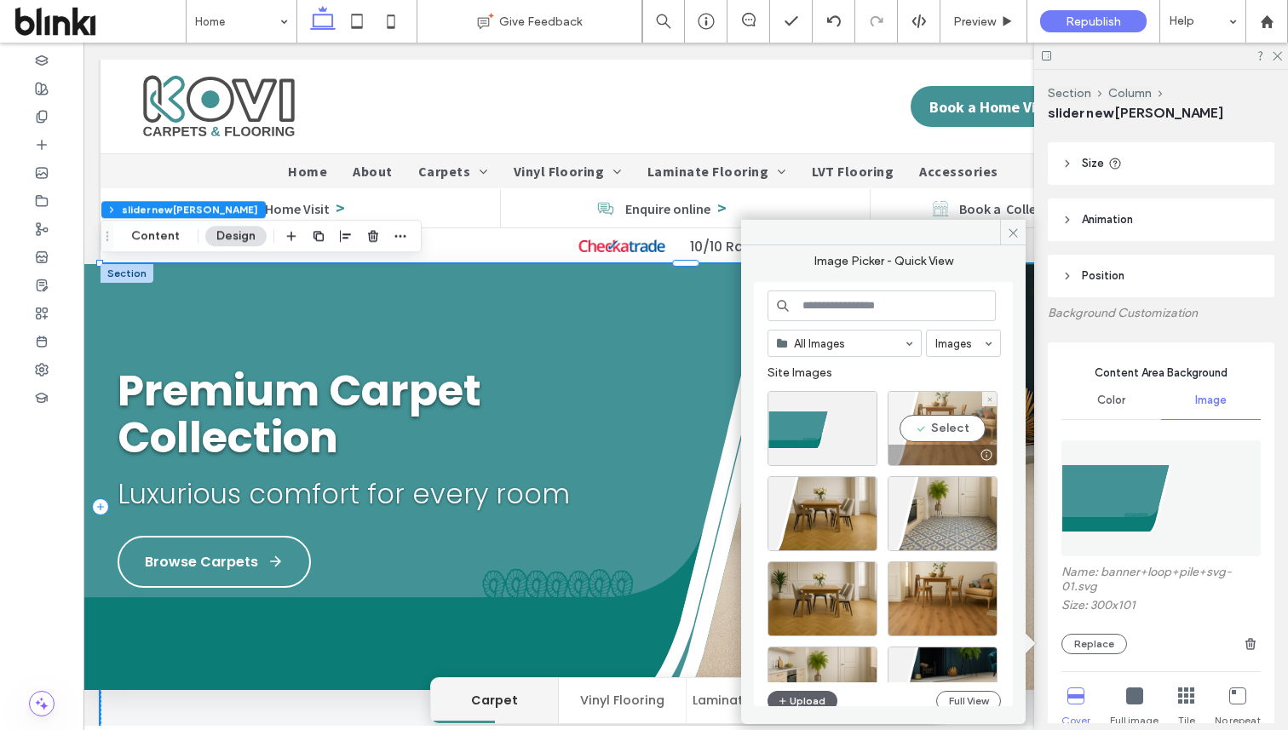
click at [956, 418] on div "Select" at bounding box center [943, 428] width 110 height 75
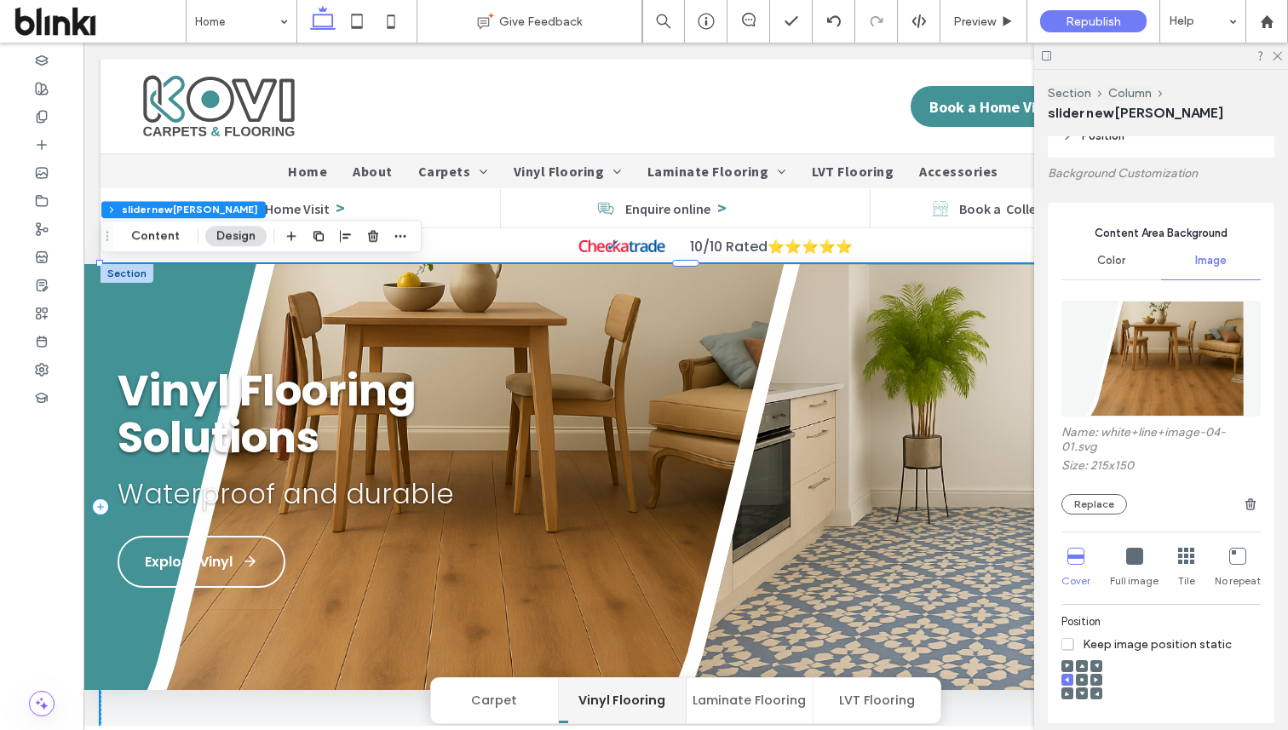
scroll to position [252, 0]
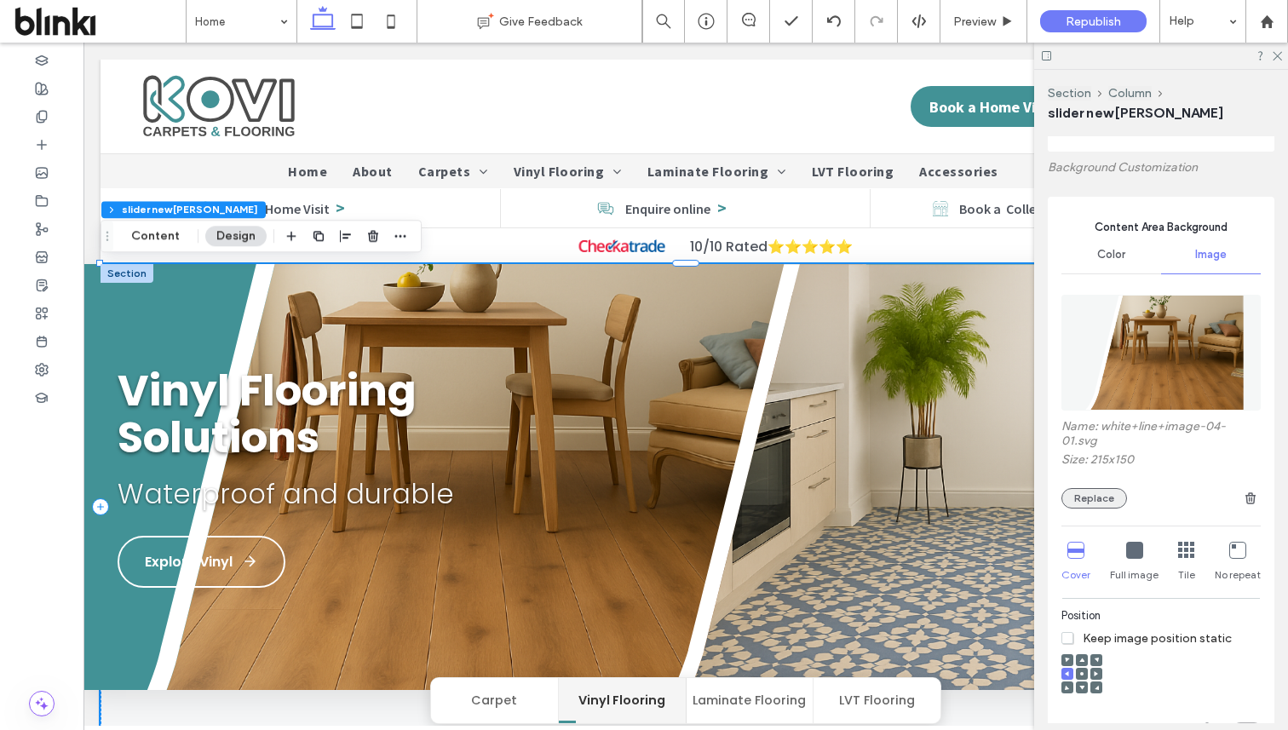
click at [1106, 488] on button "Replace" at bounding box center [1094, 498] width 66 height 20
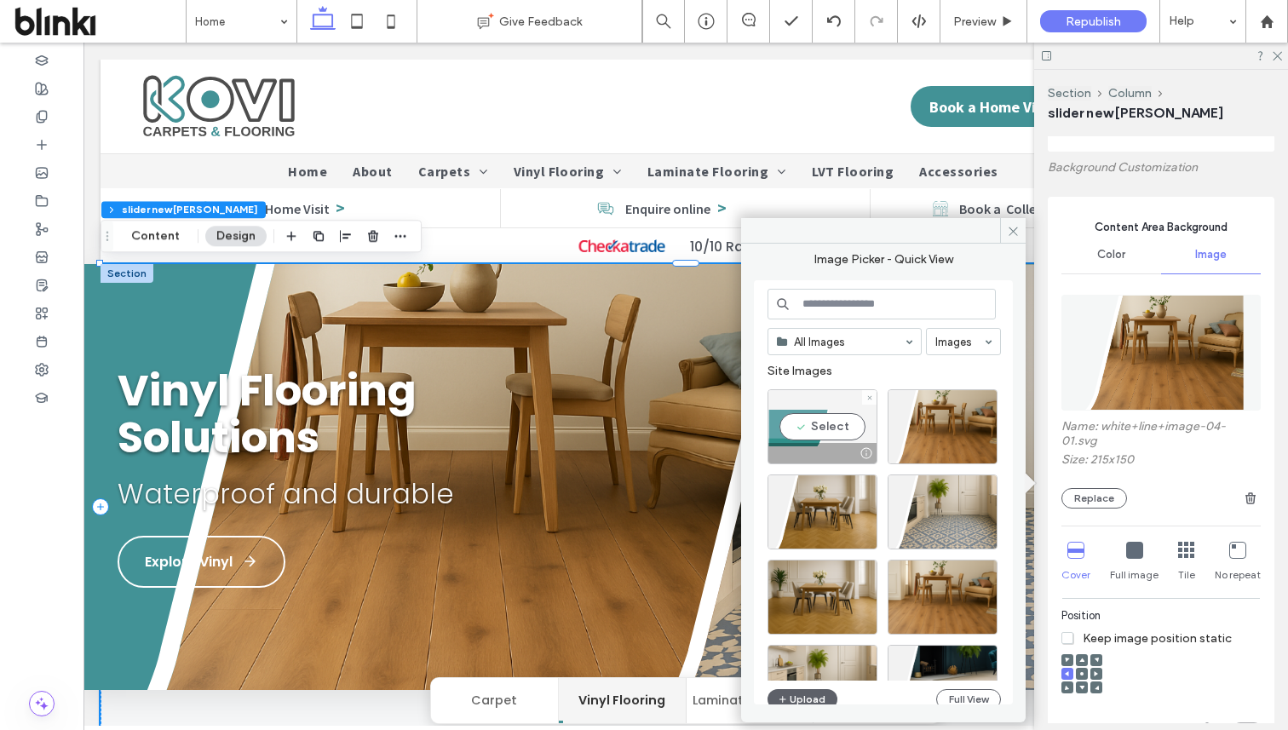
click at [861, 422] on div "Select" at bounding box center [823, 426] width 110 height 75
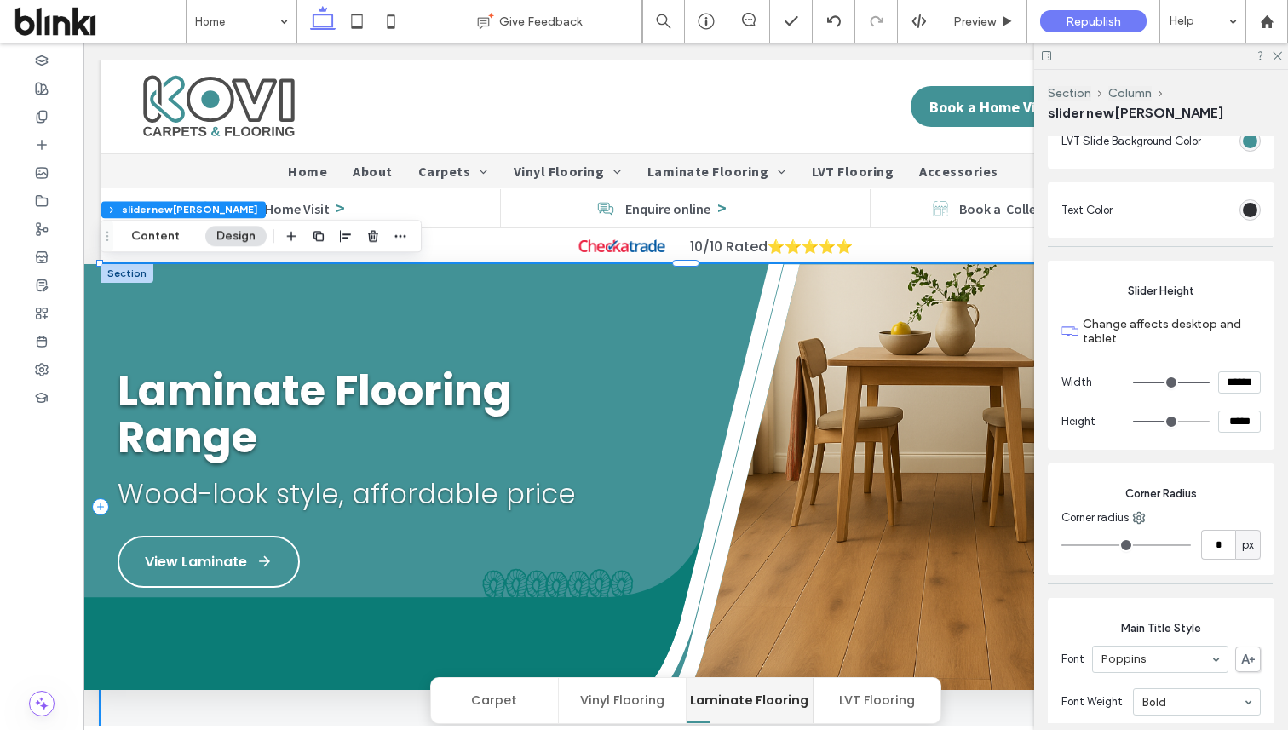
scroll to position [1248, 0]
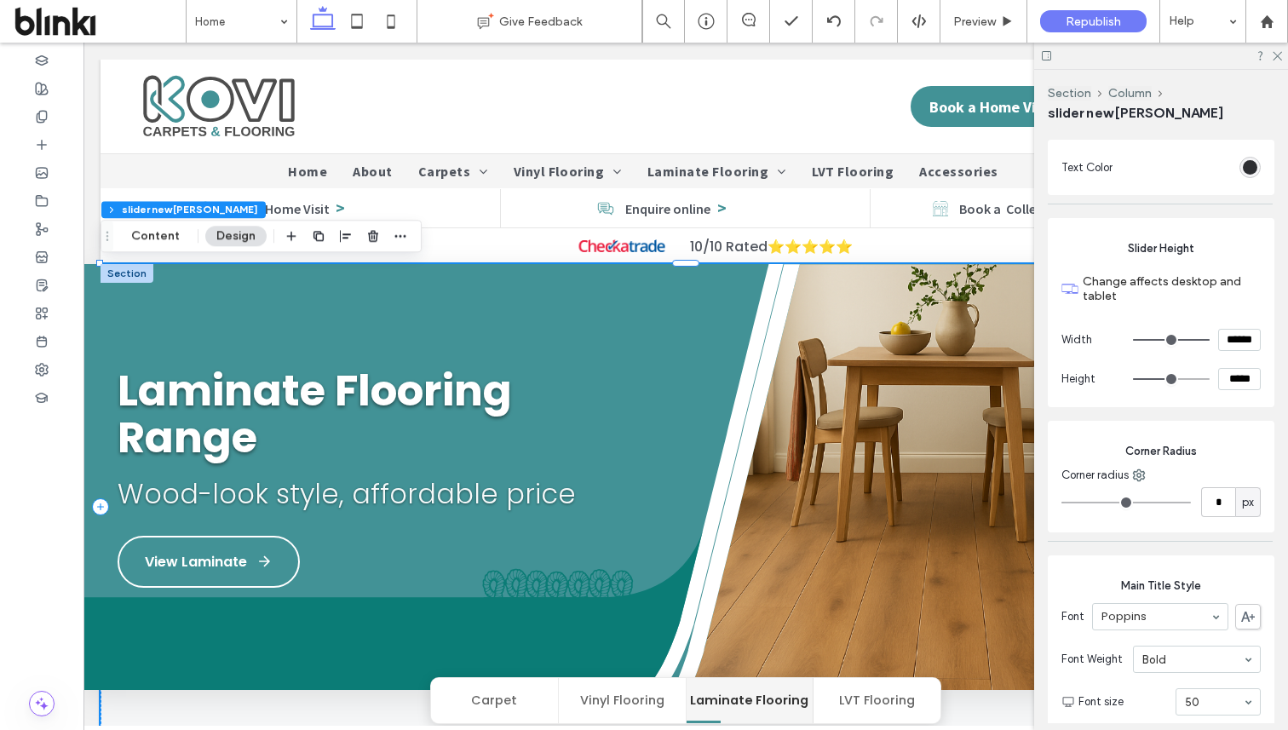
click at [501, 706] on button "Carpet" at bounding box center [495, 700] width 128 height 45
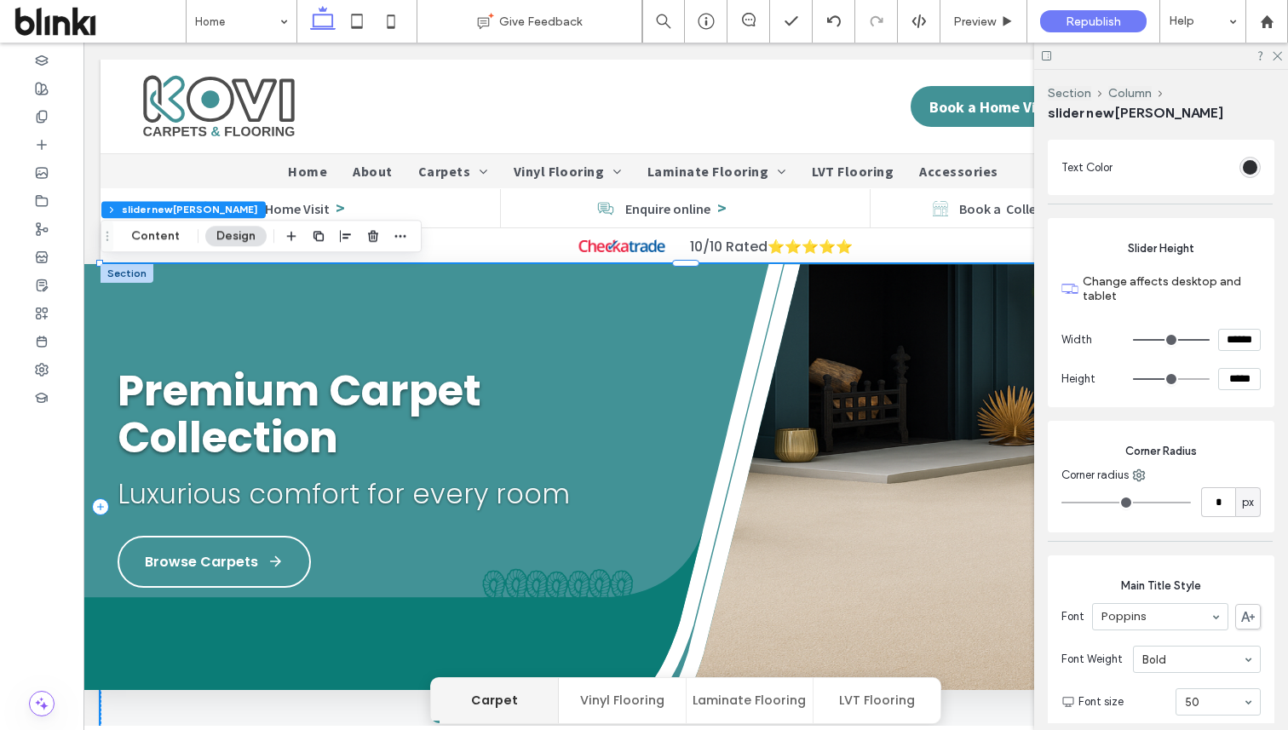
click at [618, 689] on button "Vinyl Flooring" at bounding box center [623, 700] width 128 height 45
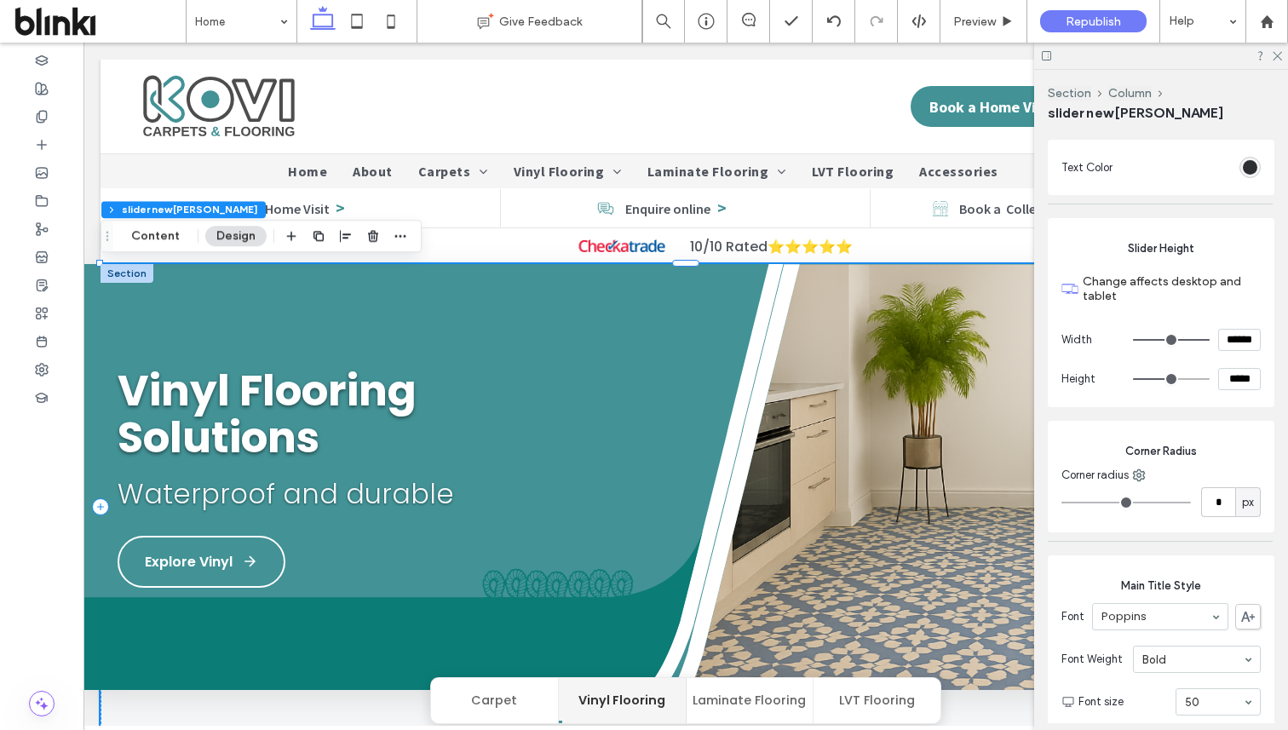
click at [748, 704] on button "Laminate Flooring" at bounding box center [751, 700] width 128 height 45
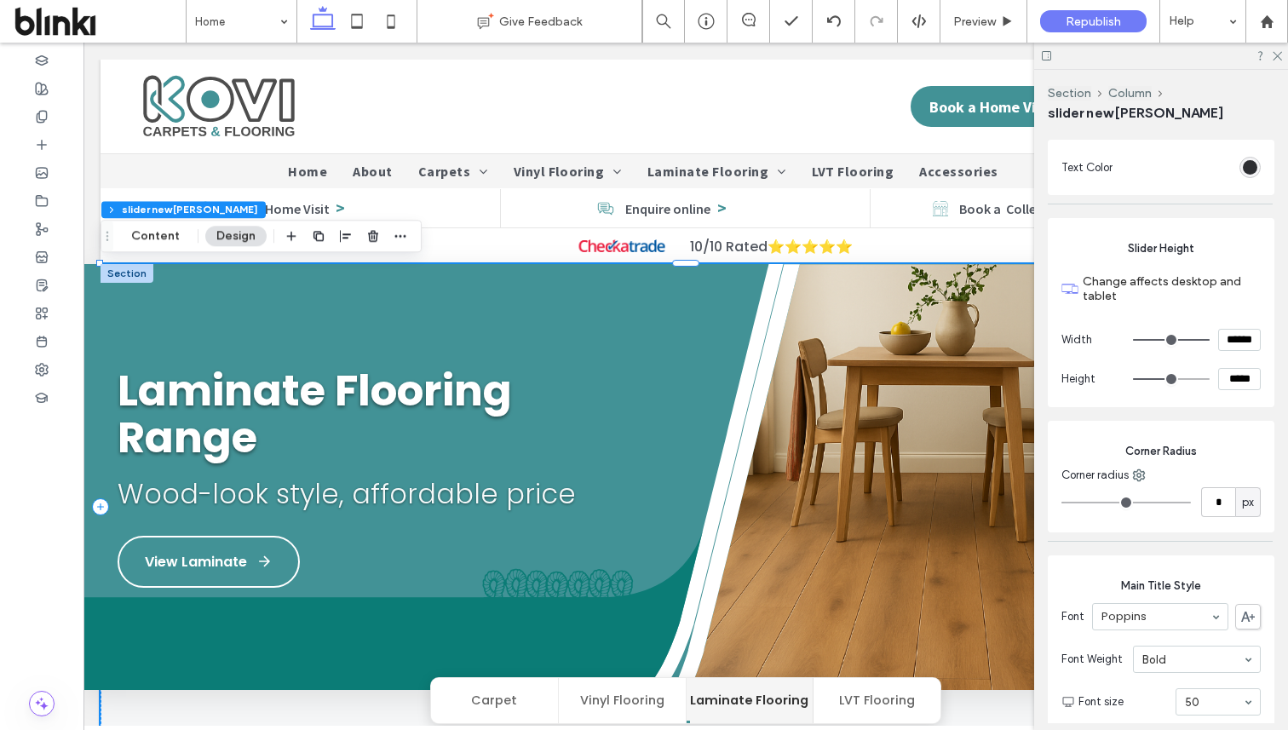
click at [850, 695] on button "LVT Flooring" at bounding box center [877, 700] width 127 height 45
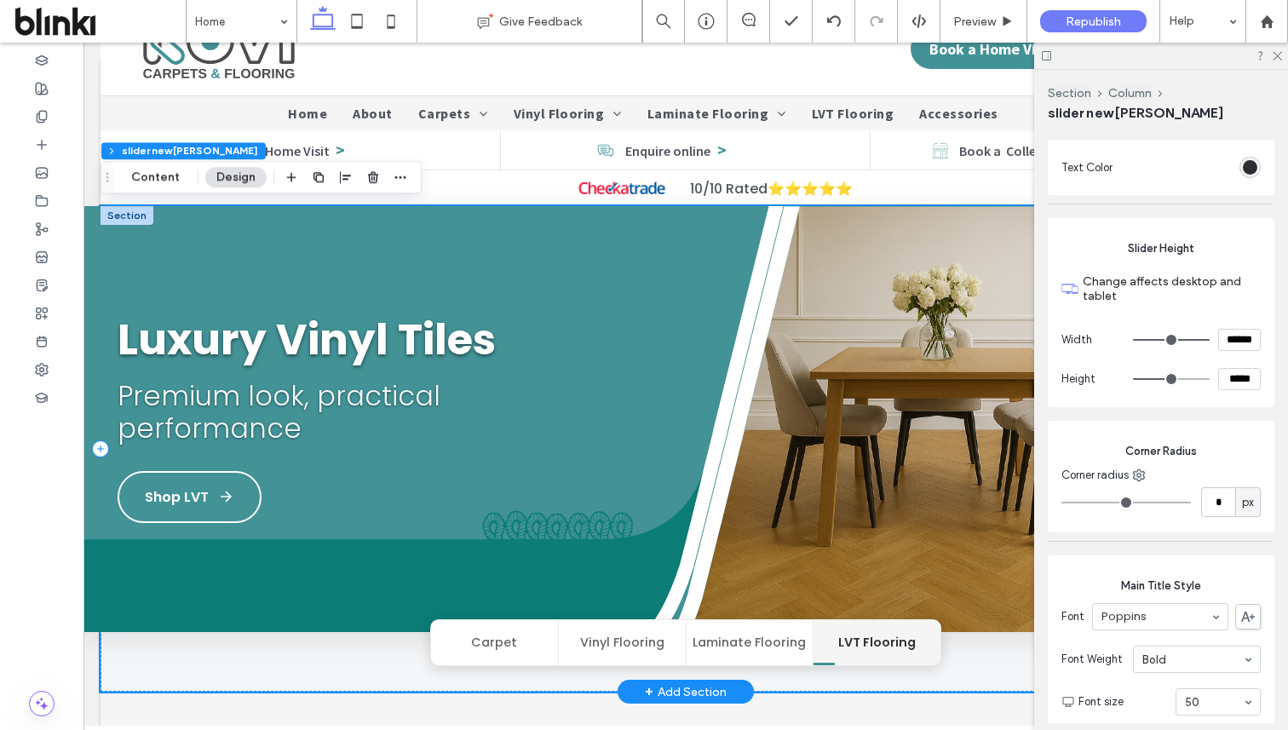
scroll to position [55, 0]
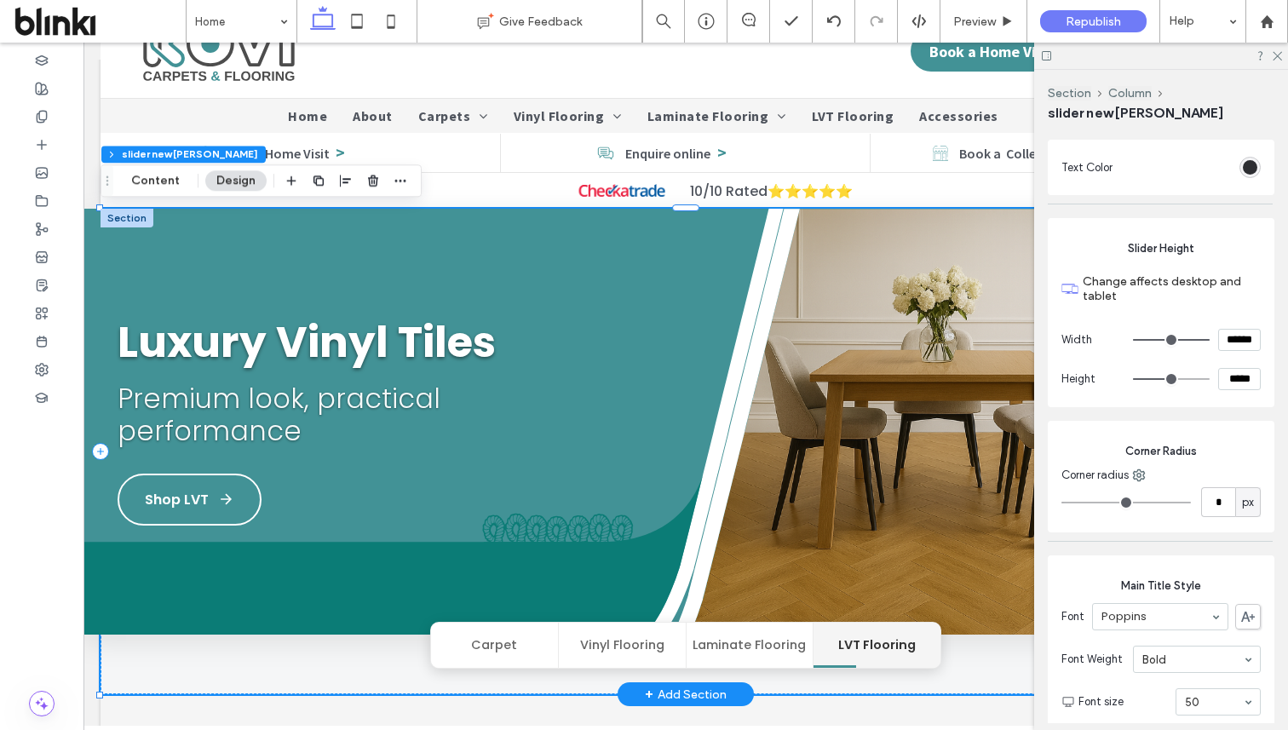
click at [586, 500] on div "Luxury Vinyl Tiles Premium look, practical performance Shop LVT" at bounding box center [368, 422] width 500 height 207
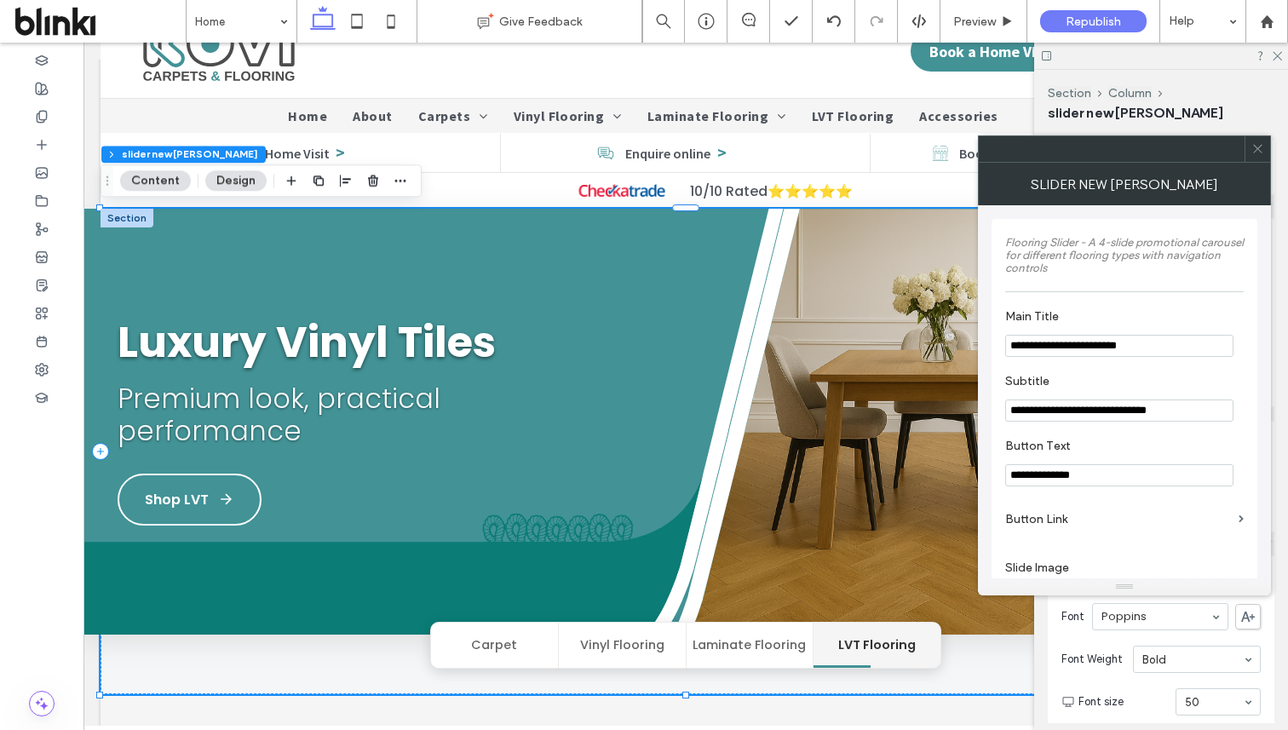
click at [1254, 140] on span at bounding box center [1257, 149] width 13 height 26
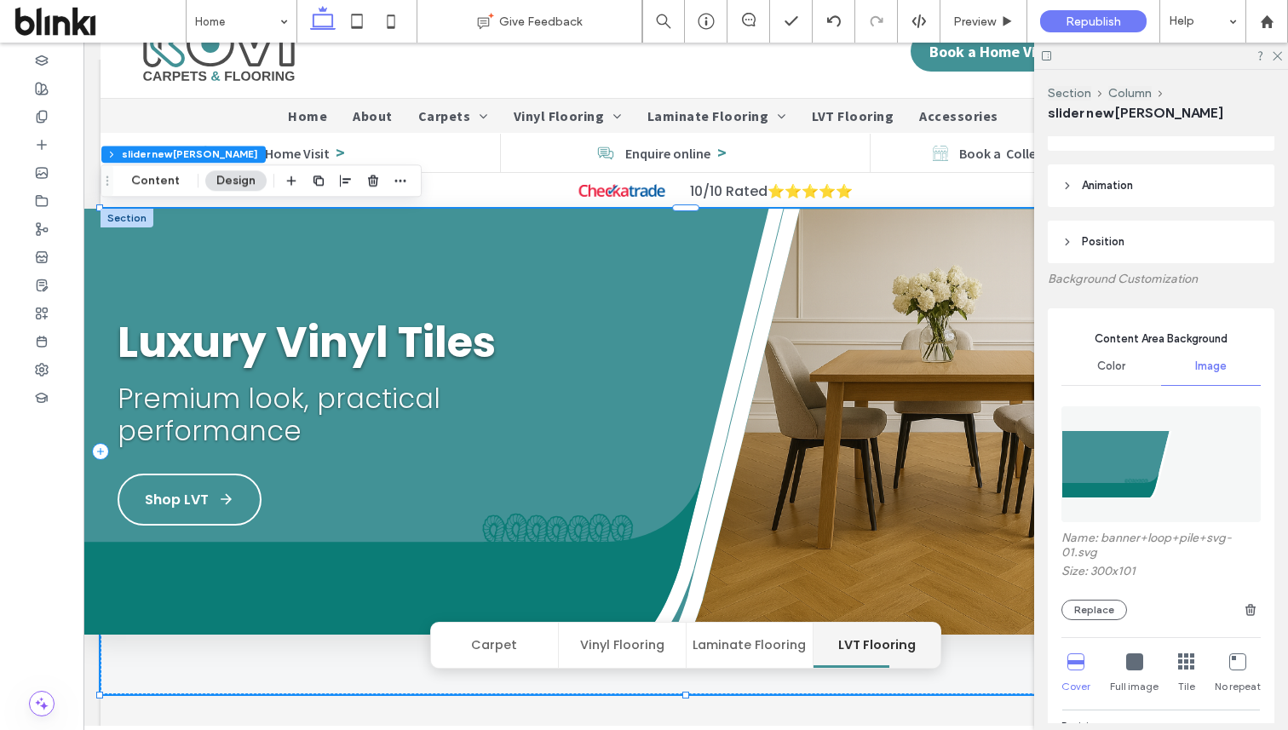
scroll to position [173, 0]
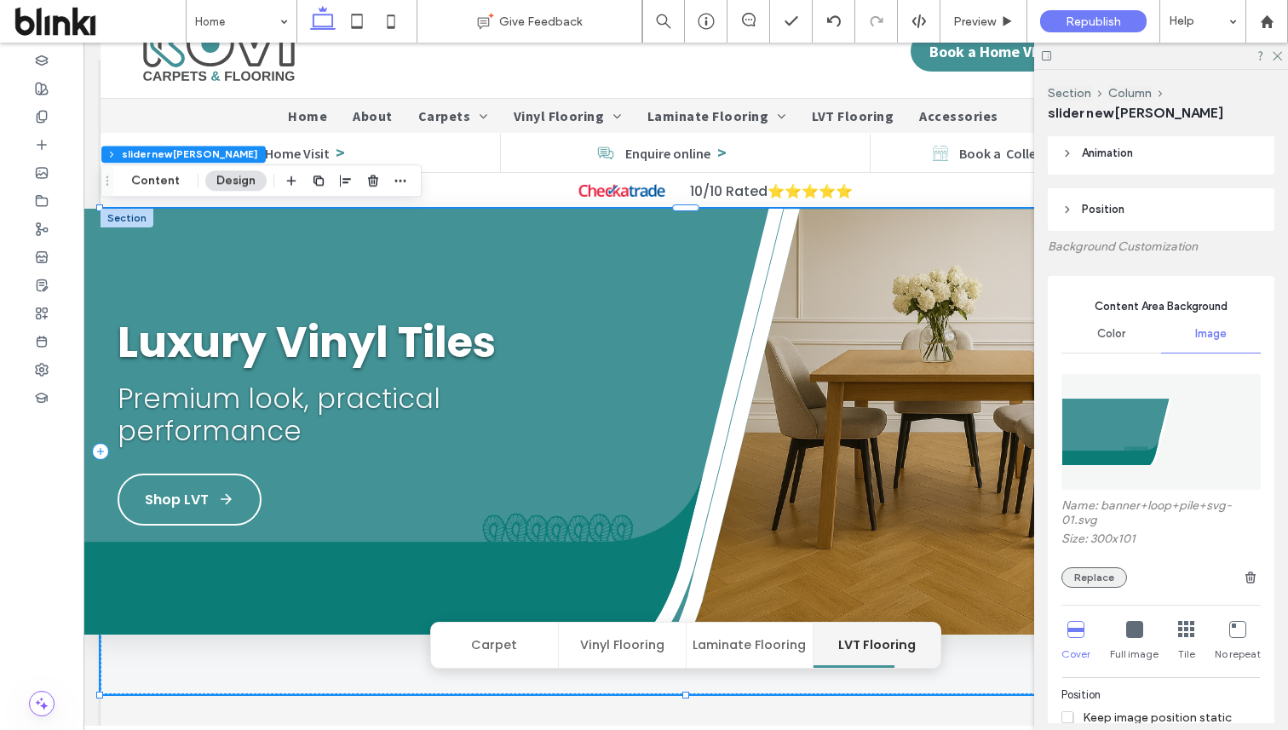
click at [1102, 577] on button "Replace" at bounding box center [1094, 577] width 66 height 20
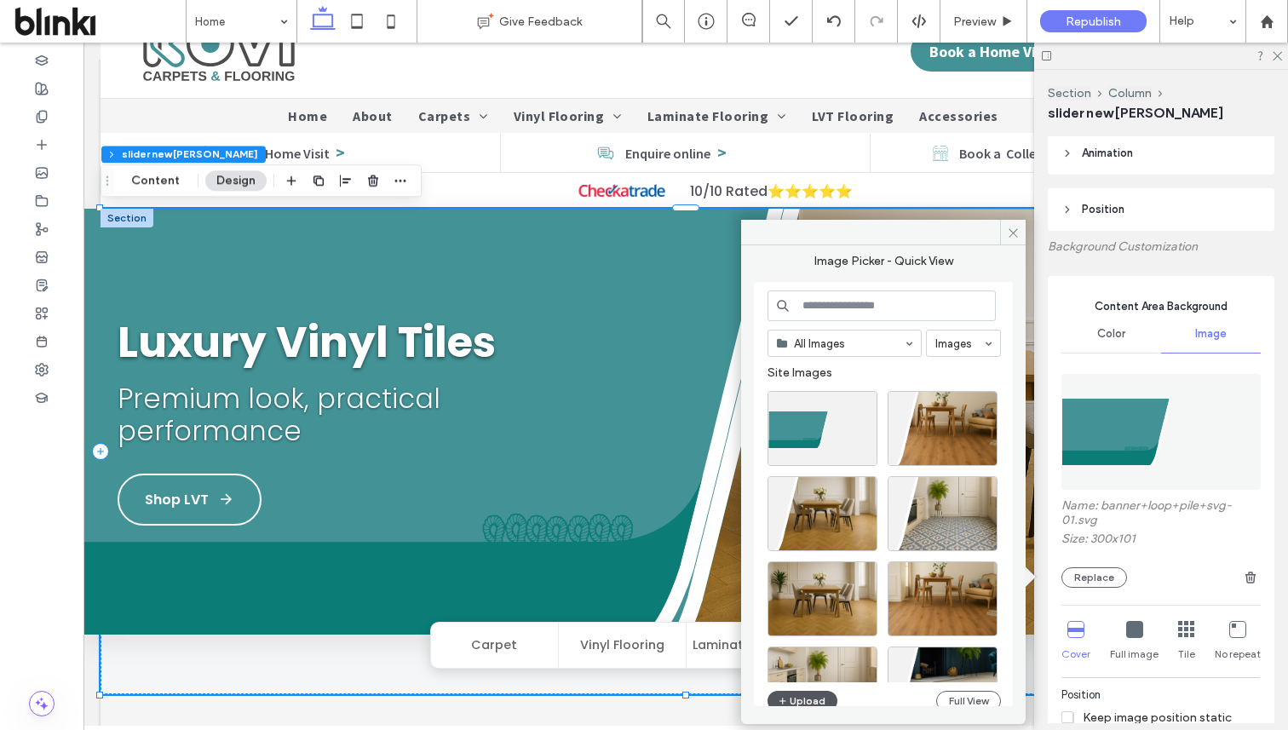
click at [819, 696] on button "Upload" at bounding box center [803, 701] width 70 height 20
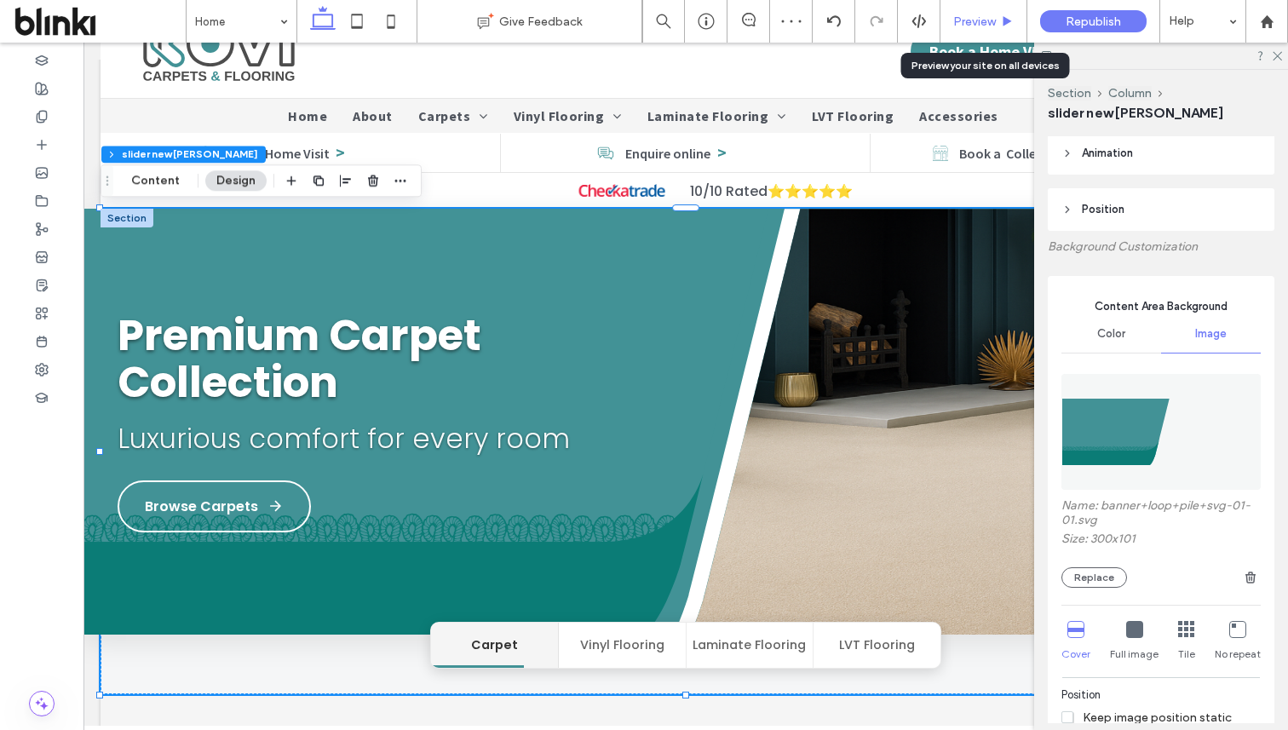
click at [994, 20] on span "Preview" at bounding box center [974, 21] width 43 height 14
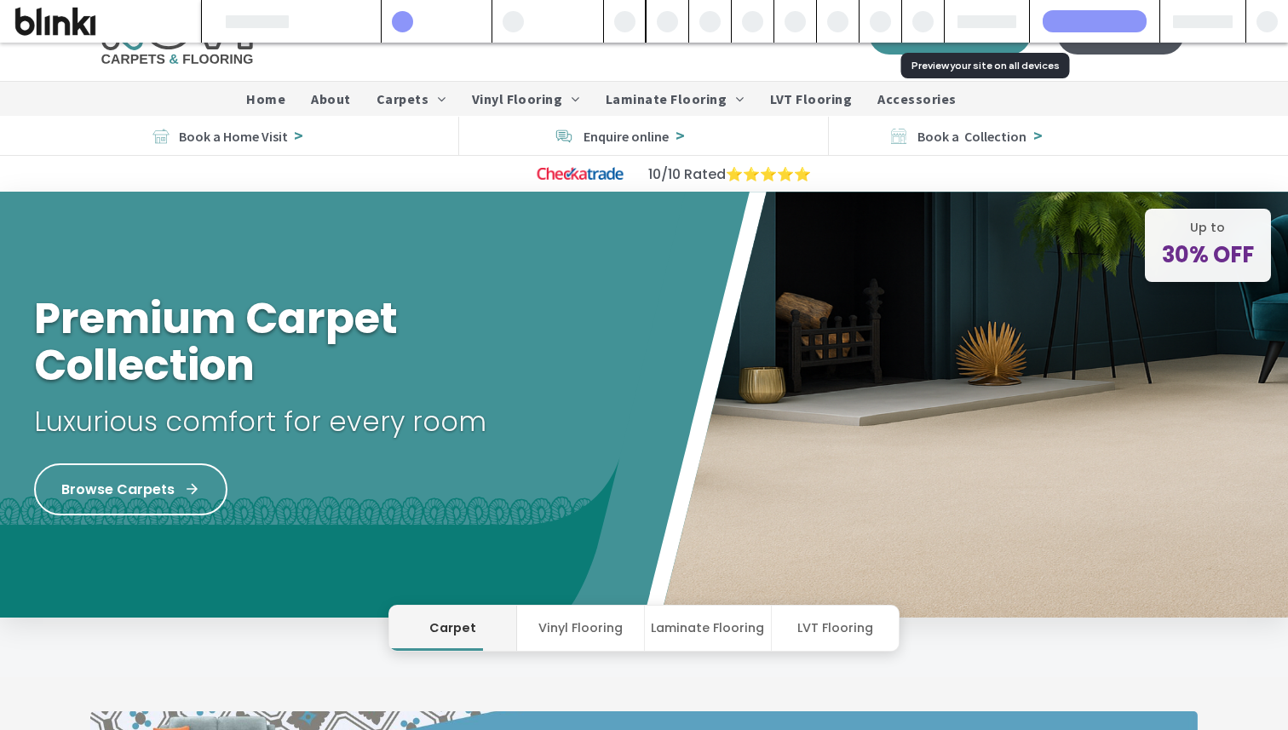
scroll to position [38, 0]
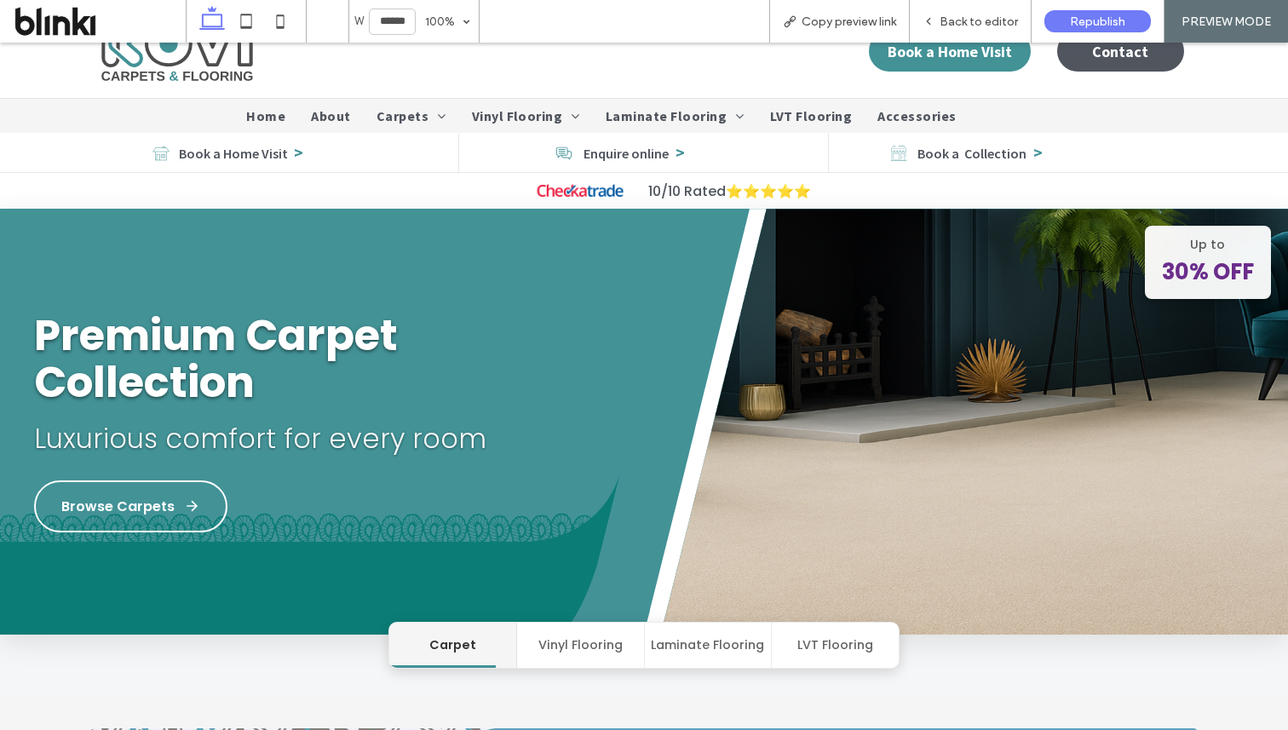
click at [994, 20] on span "Back to editor" at bounding box center [979, 21] width 78 height 14
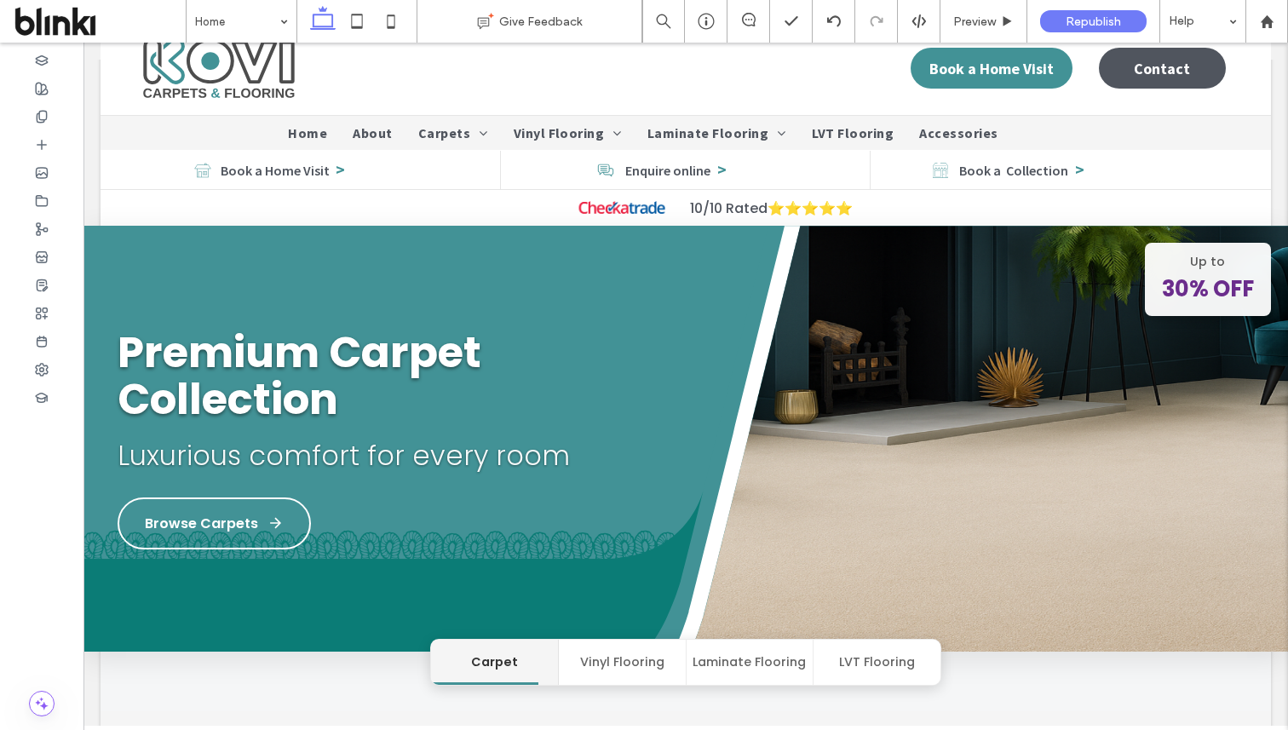
scroll to position [55, 0]
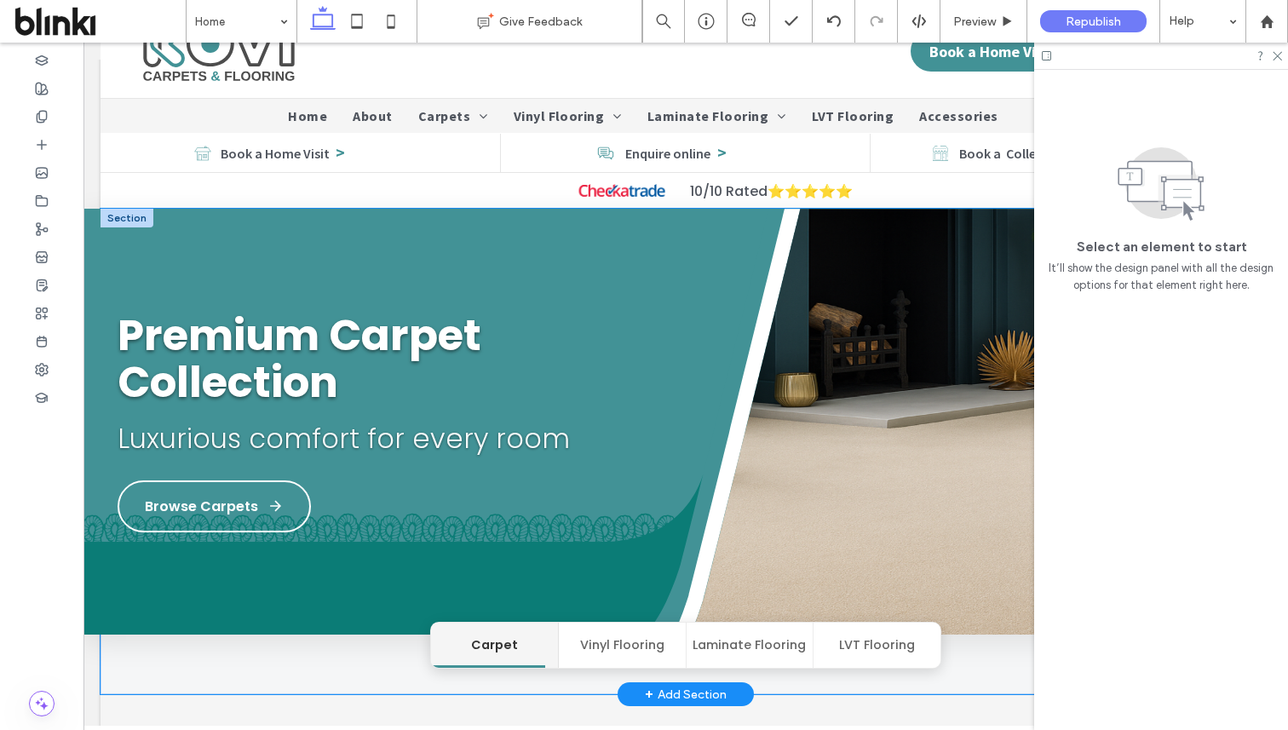
click at [861, 442] on img at bounding box center [956, 440] width 663 height 462
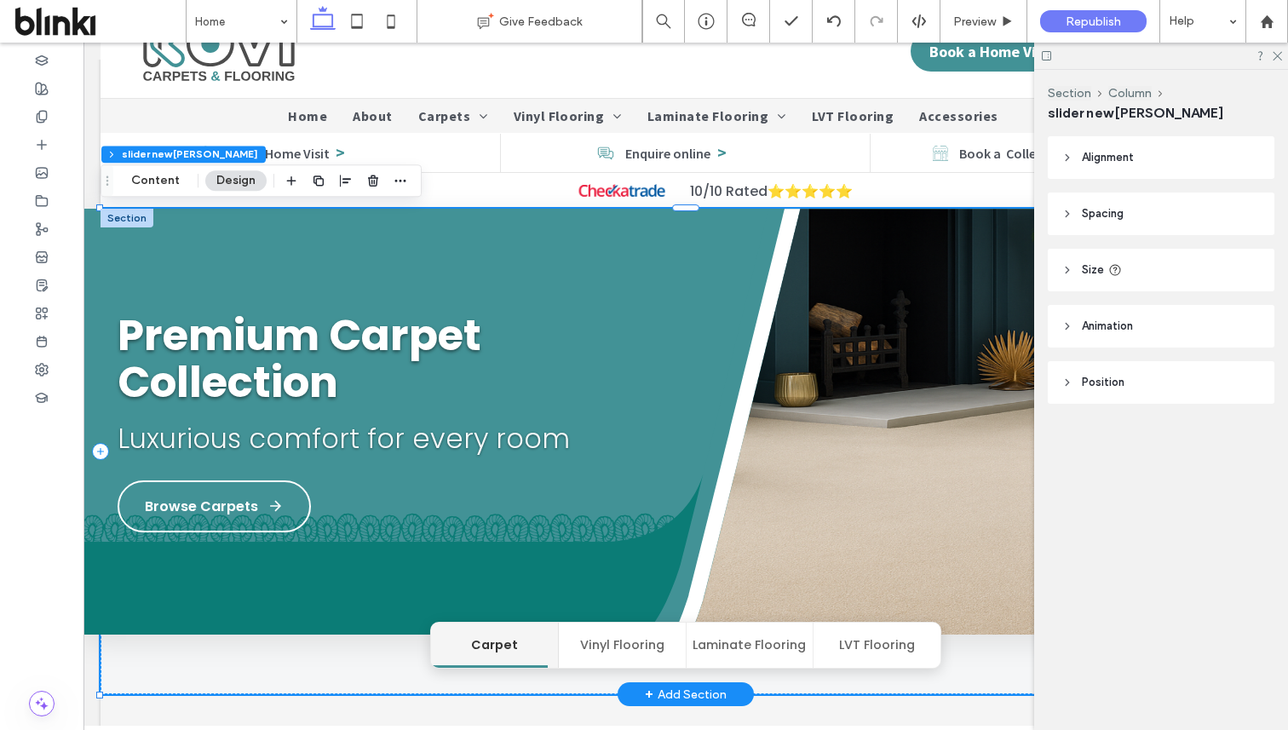
click at [861, 442] on img at bounding box center [956, 440] width 663 height 462
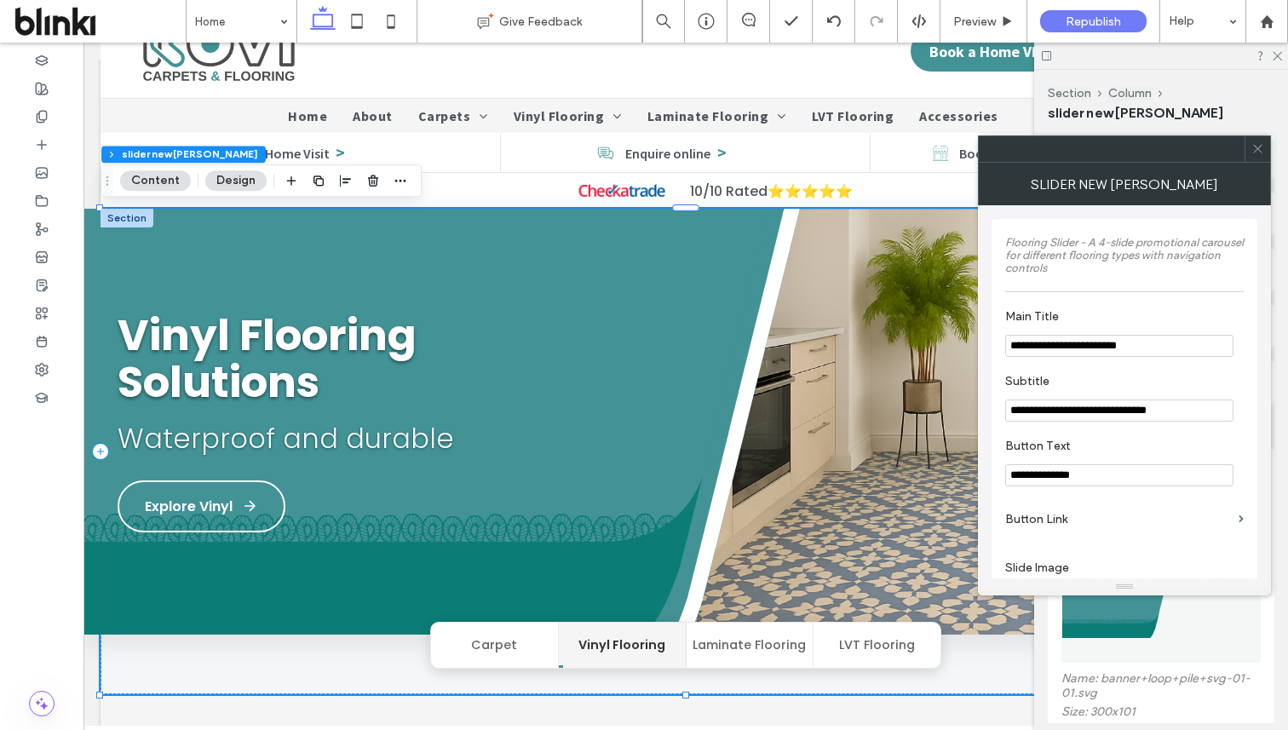
click at [1262, 145] on icon at bounding box center [1257, 148] width 13 height 13
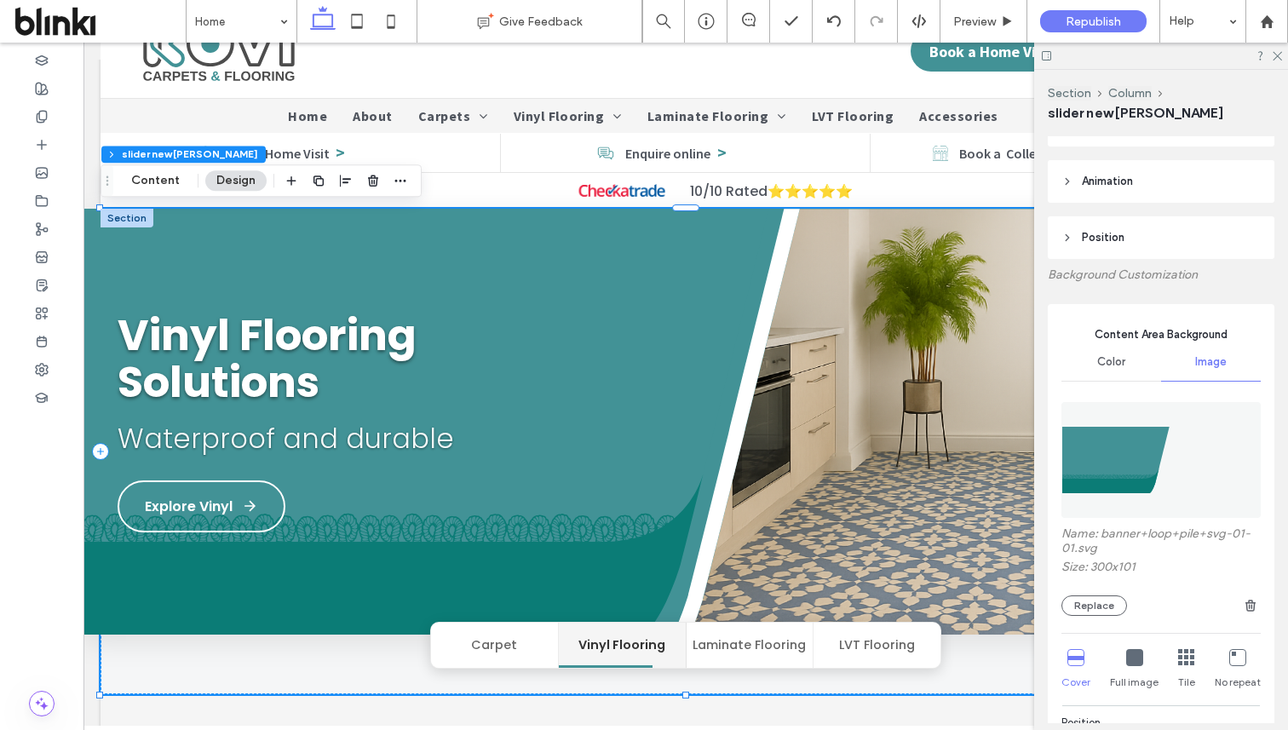
scroll to position [175, 0]
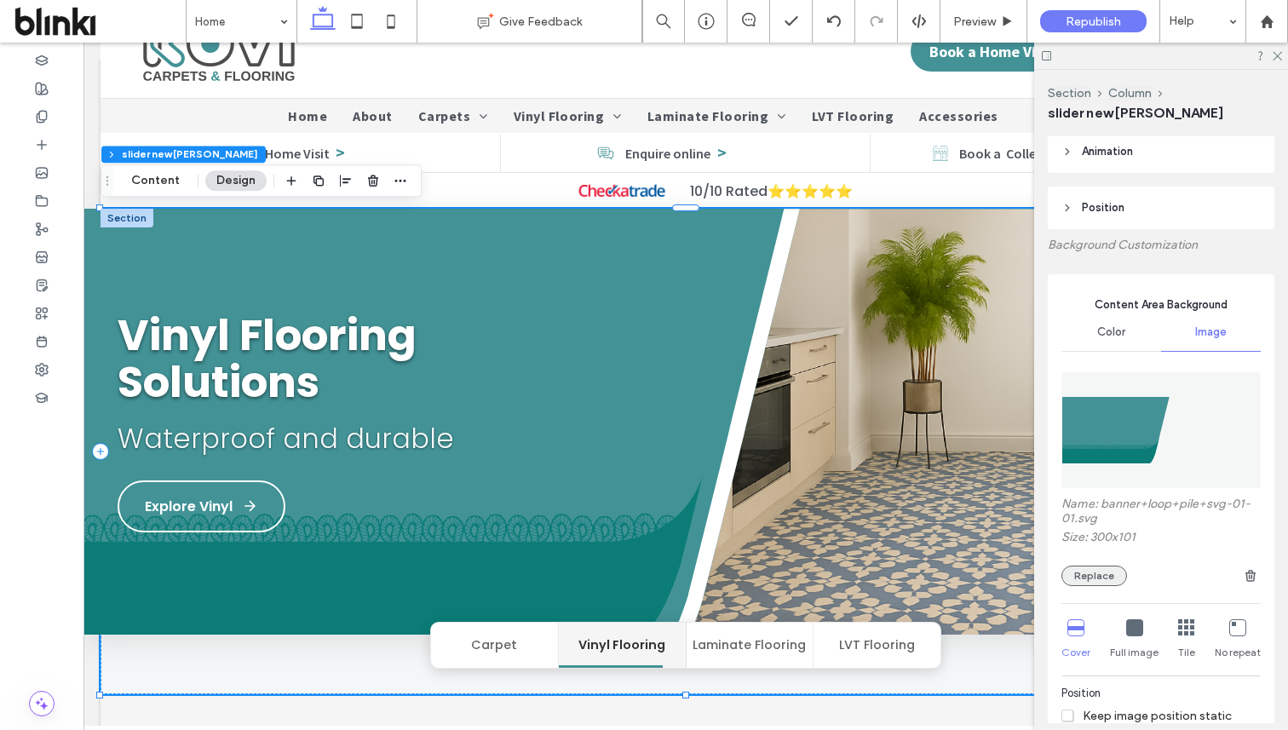
click at [1110, 571] on button "Replace" at bounding box center [1094, 576] width 66 height 20
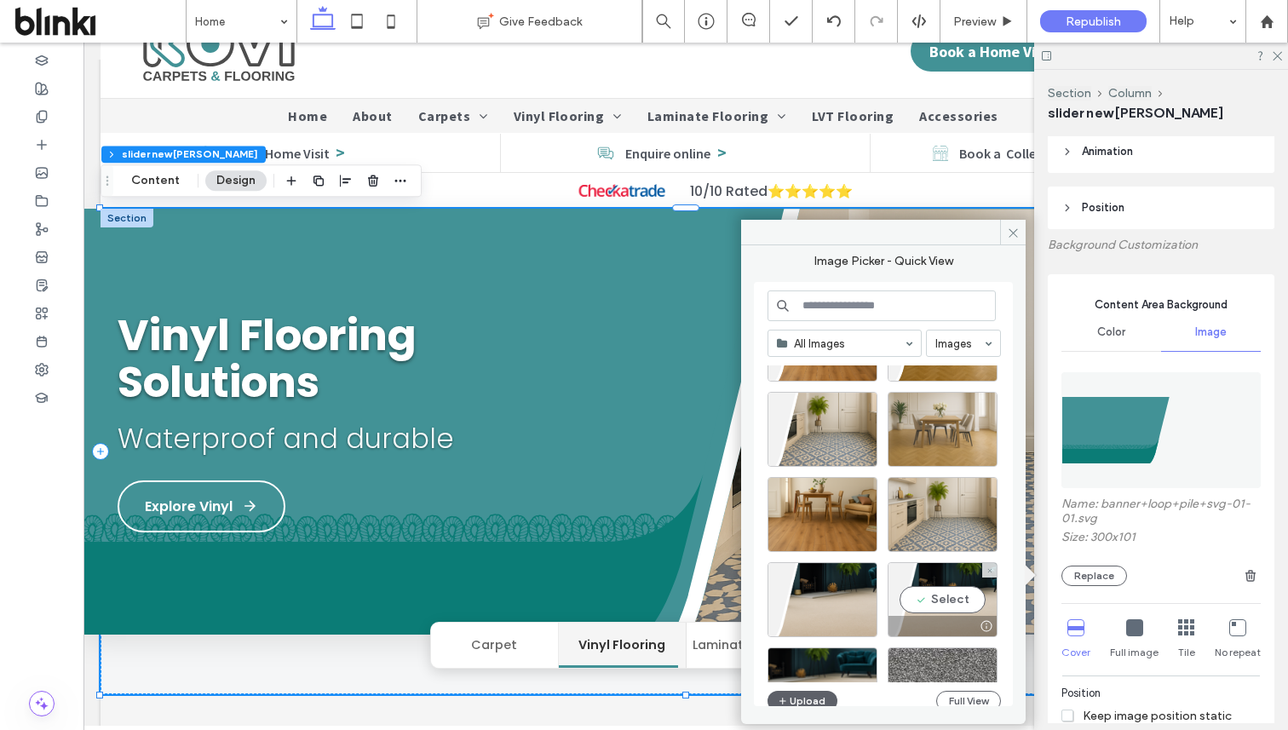
scroll to position [208, 0]
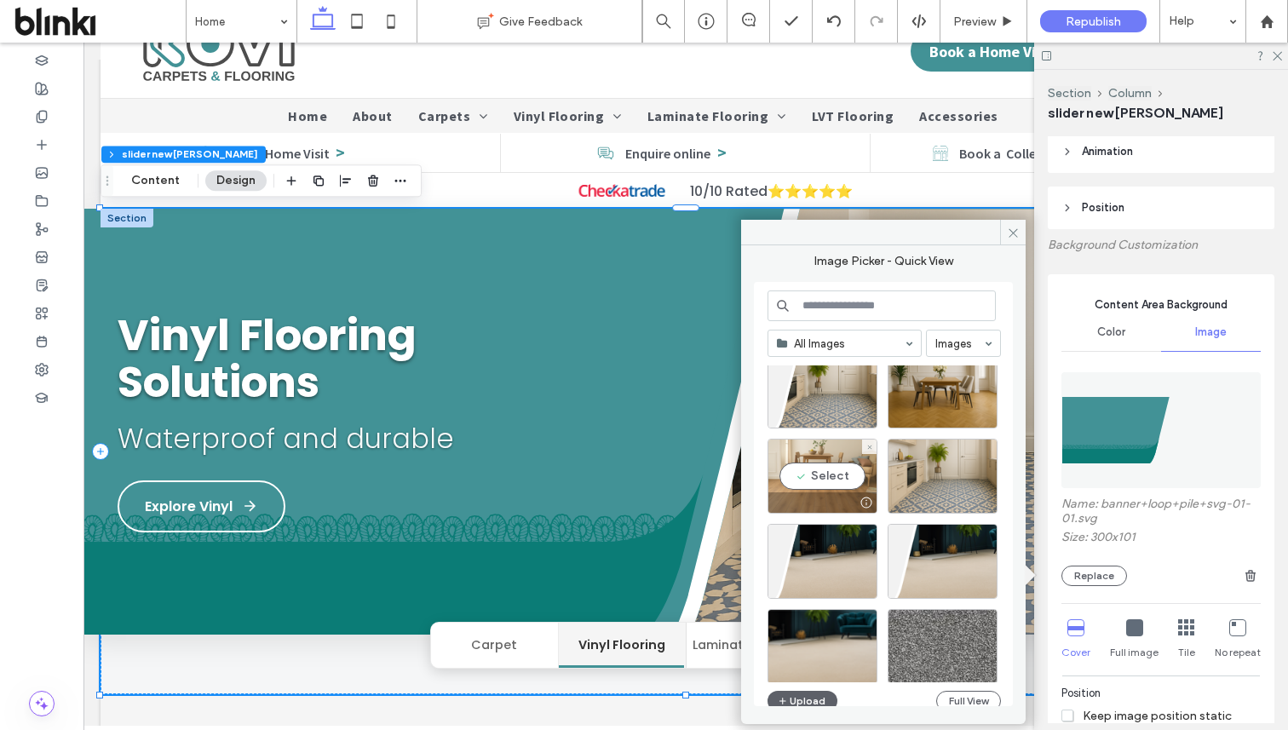
click at [830, 476] on div "Select" at bounding box center [823, 476] width 110 height 75
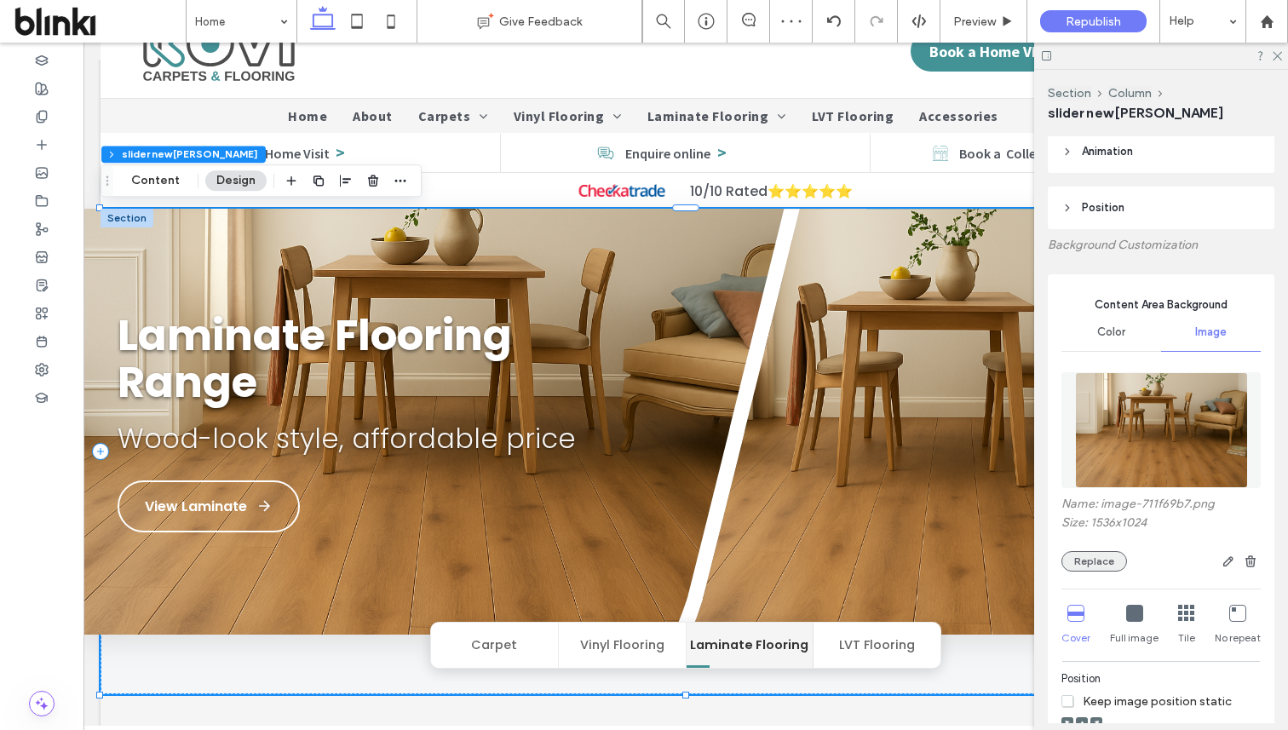
click at [1105, 557] on button "Replace" at bounding box center [1094, 561] width 66 height 20
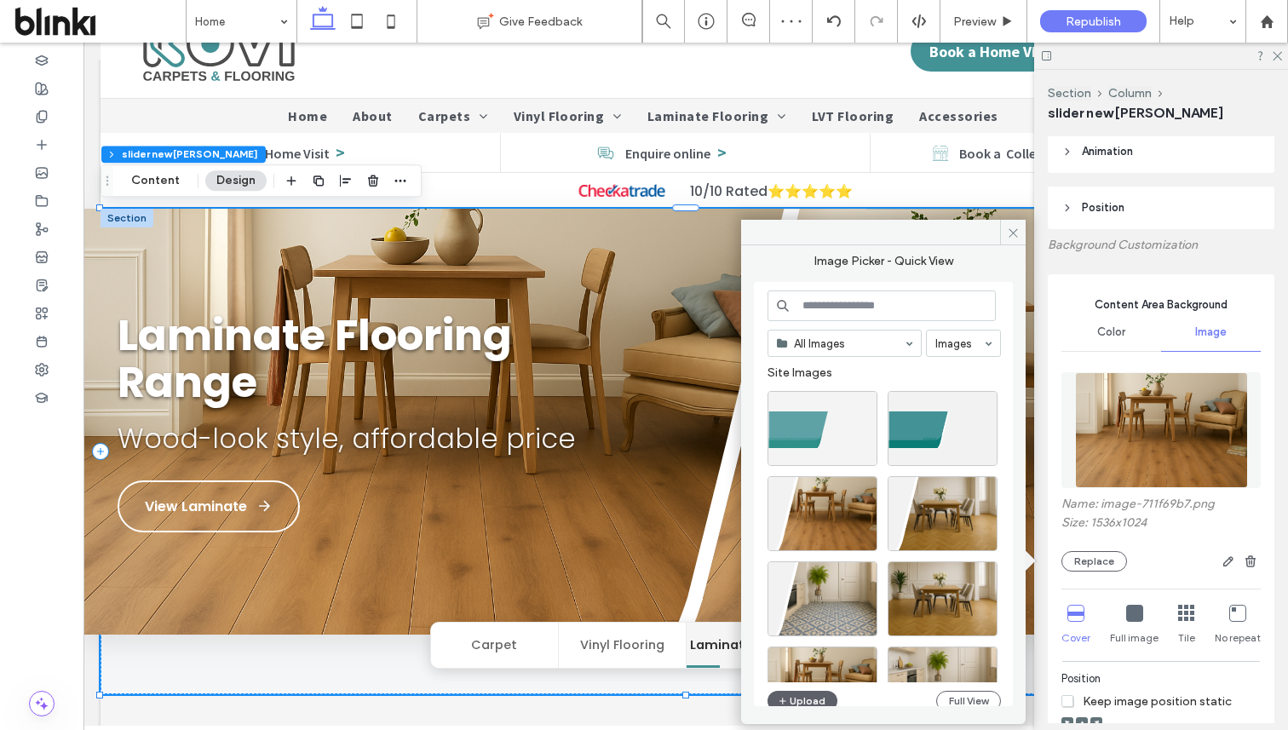
click at [848, 442] on div at bounding box center [823, 428] width 110 height 75
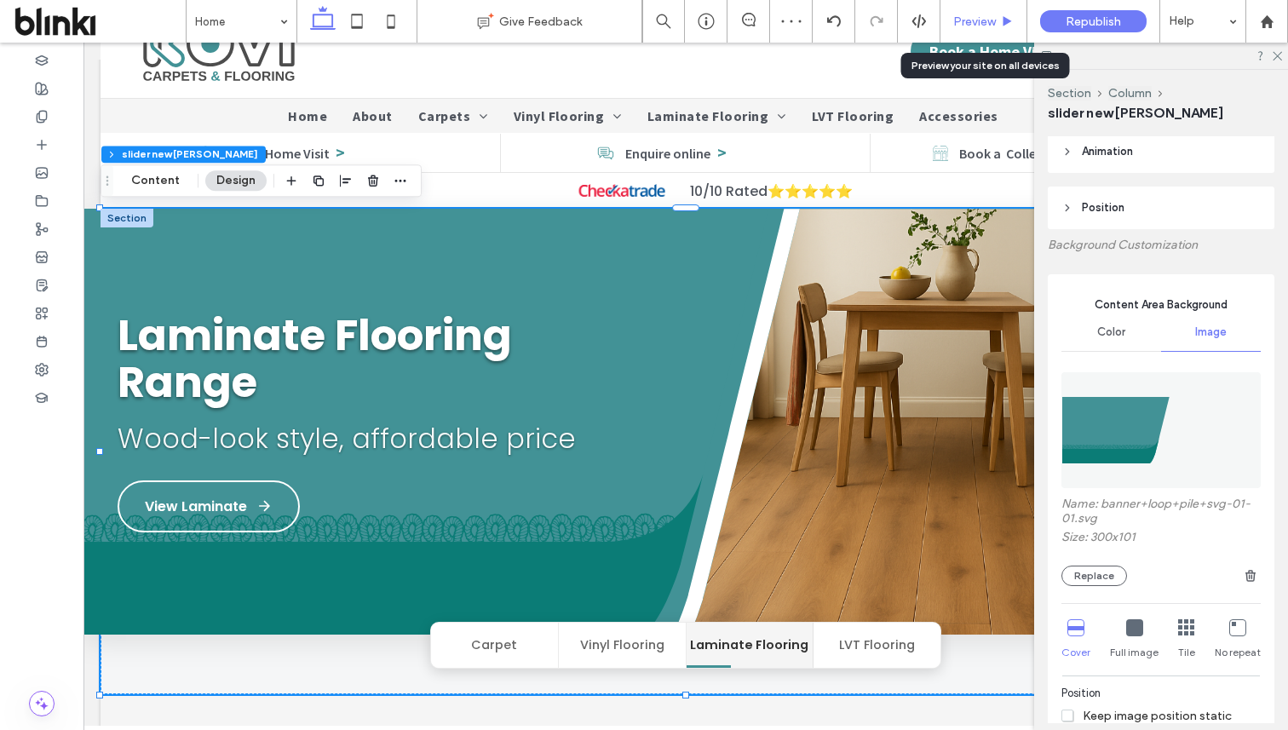
click at [998, 13] on div "Preview" at bounding box center [983, 21] width 87 height 43
click at [993, 15] on span "Preview" at bounding box center [974, 21] width 43 height 14
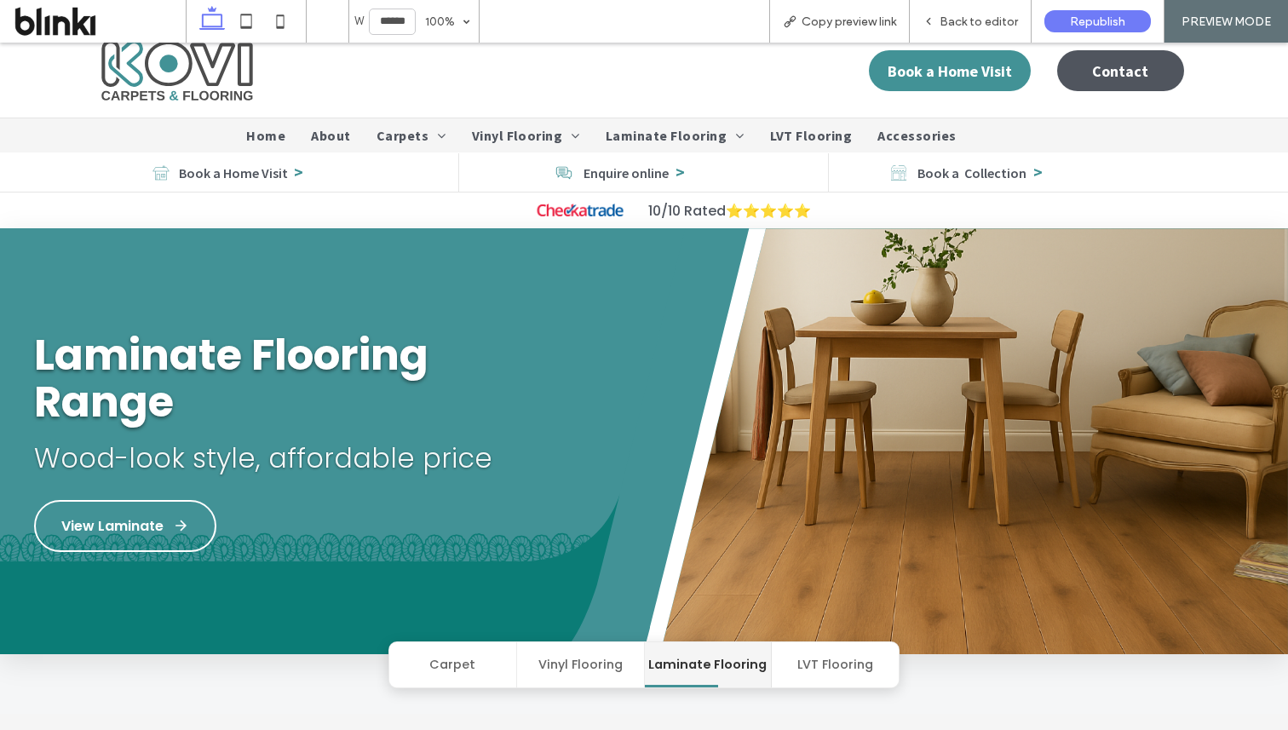
scroll to position [12, 0]
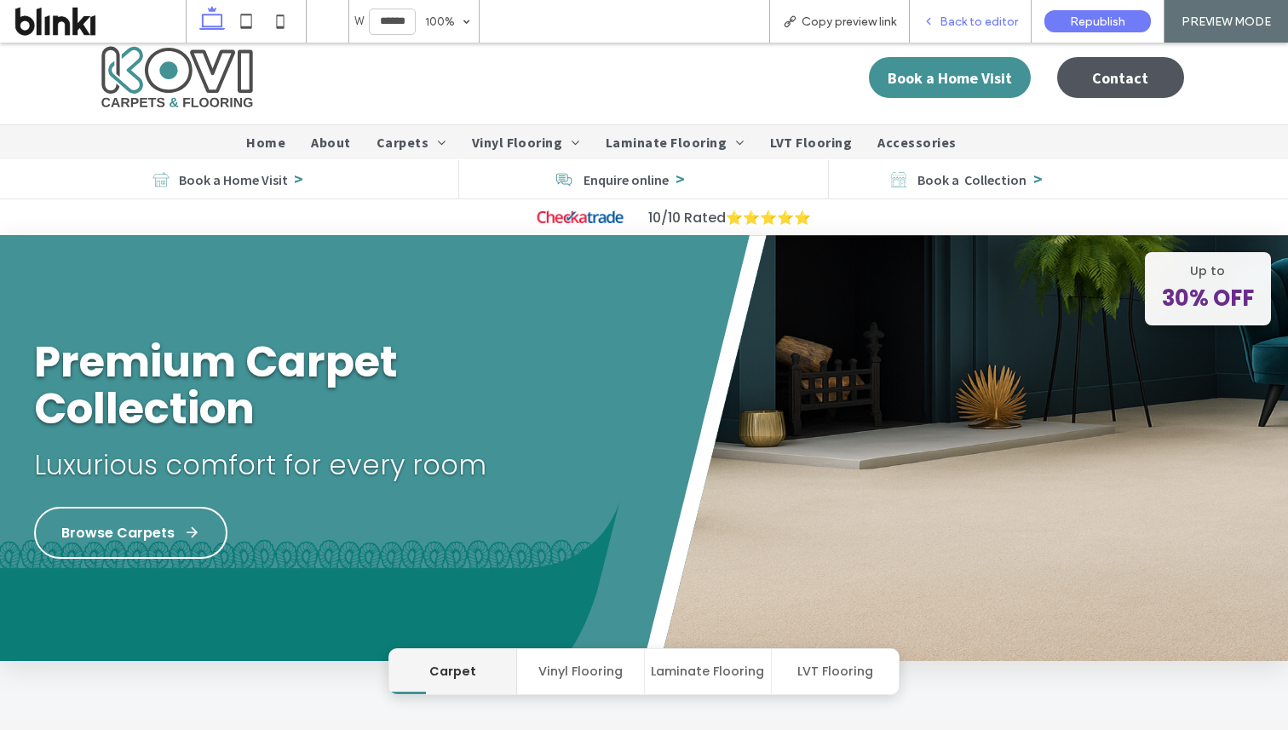
click at [983, 22] on span "Back to editor" at bounding box center [979, 21] width 78 height 14
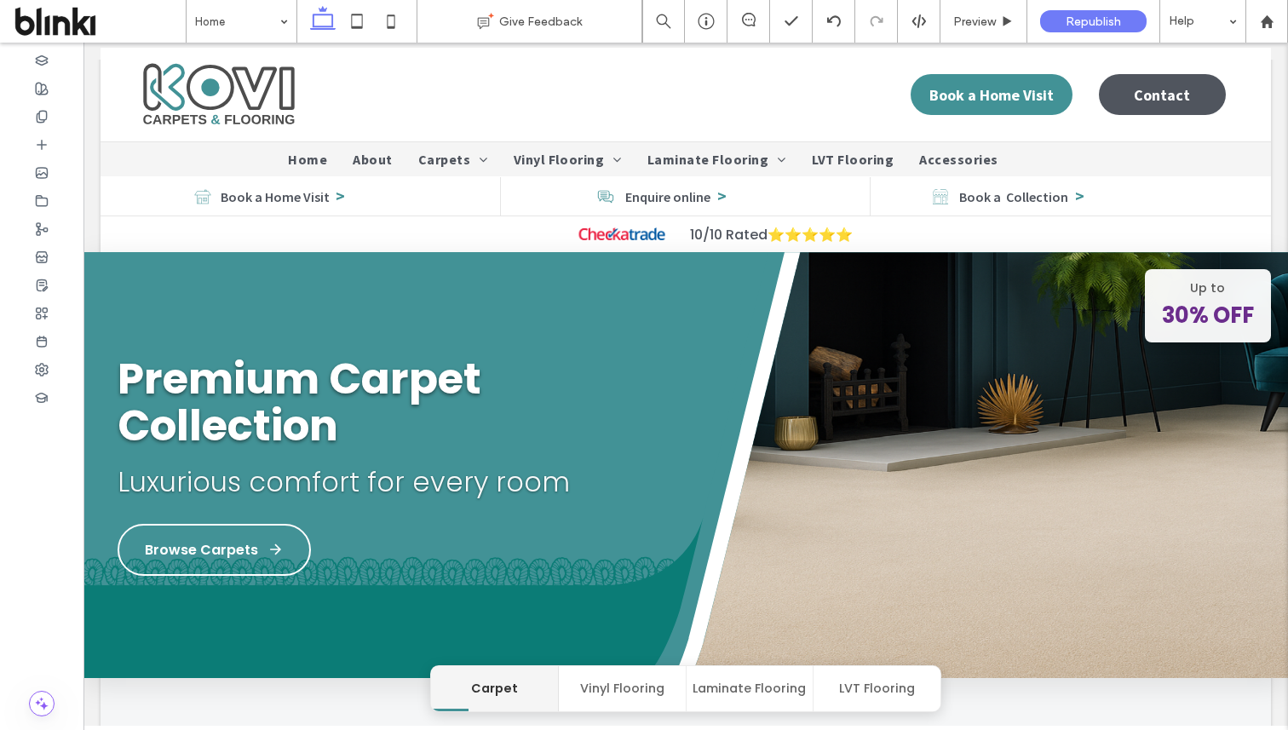
scroll to position [29, 0]
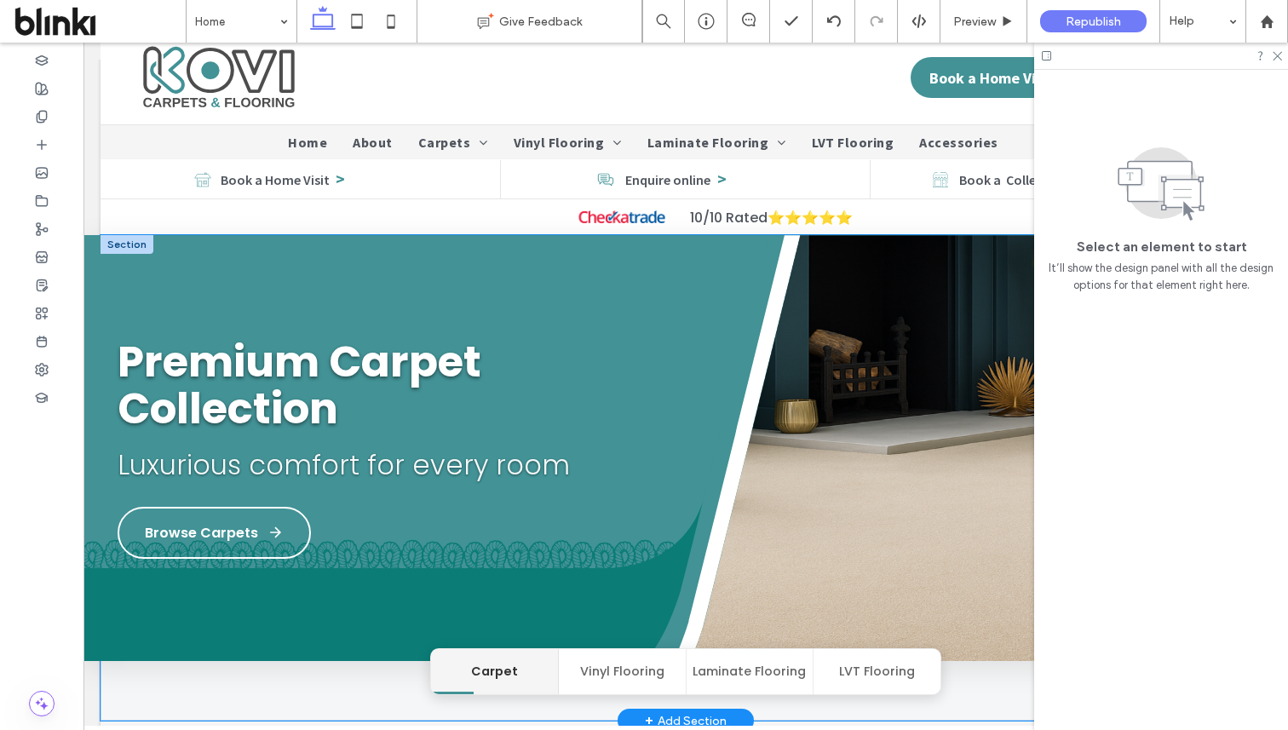
click at [754, 405] on img at bounding box center [956, 466] width 663 height 462
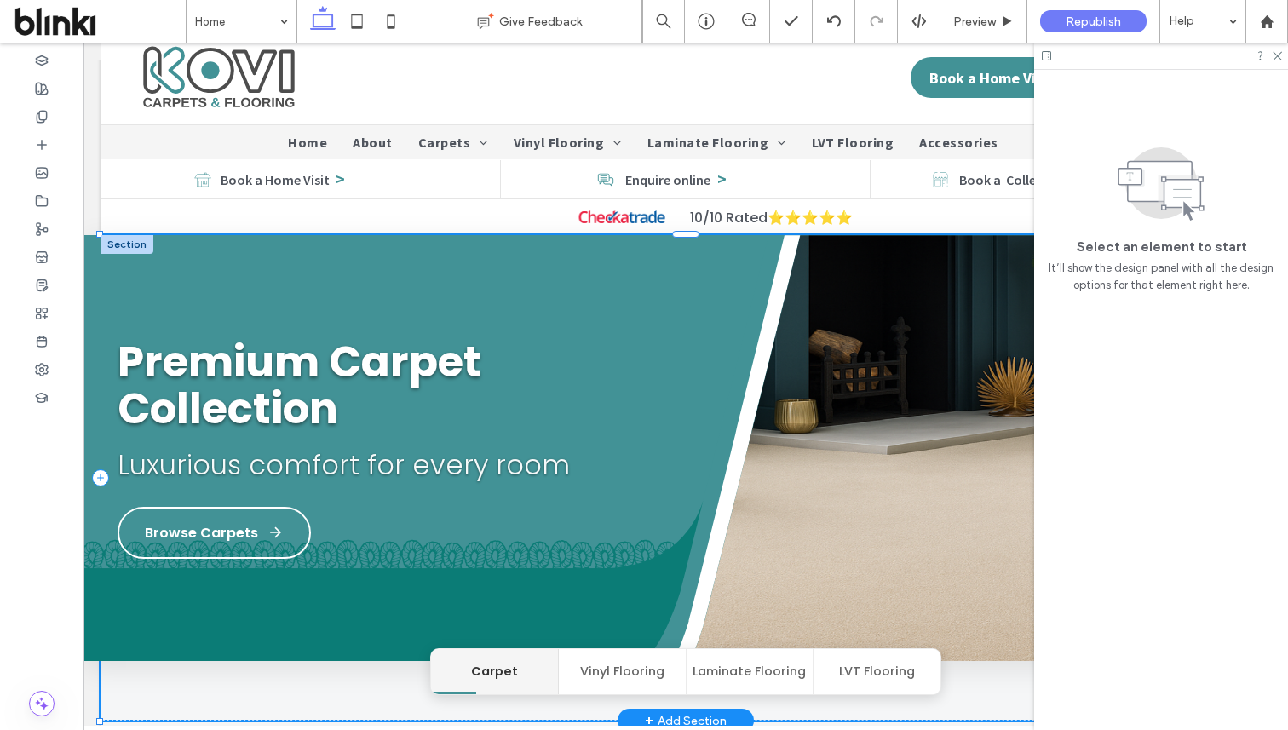
click at [754, 405] on img at bounding box center [956, 466] width 663 height 462
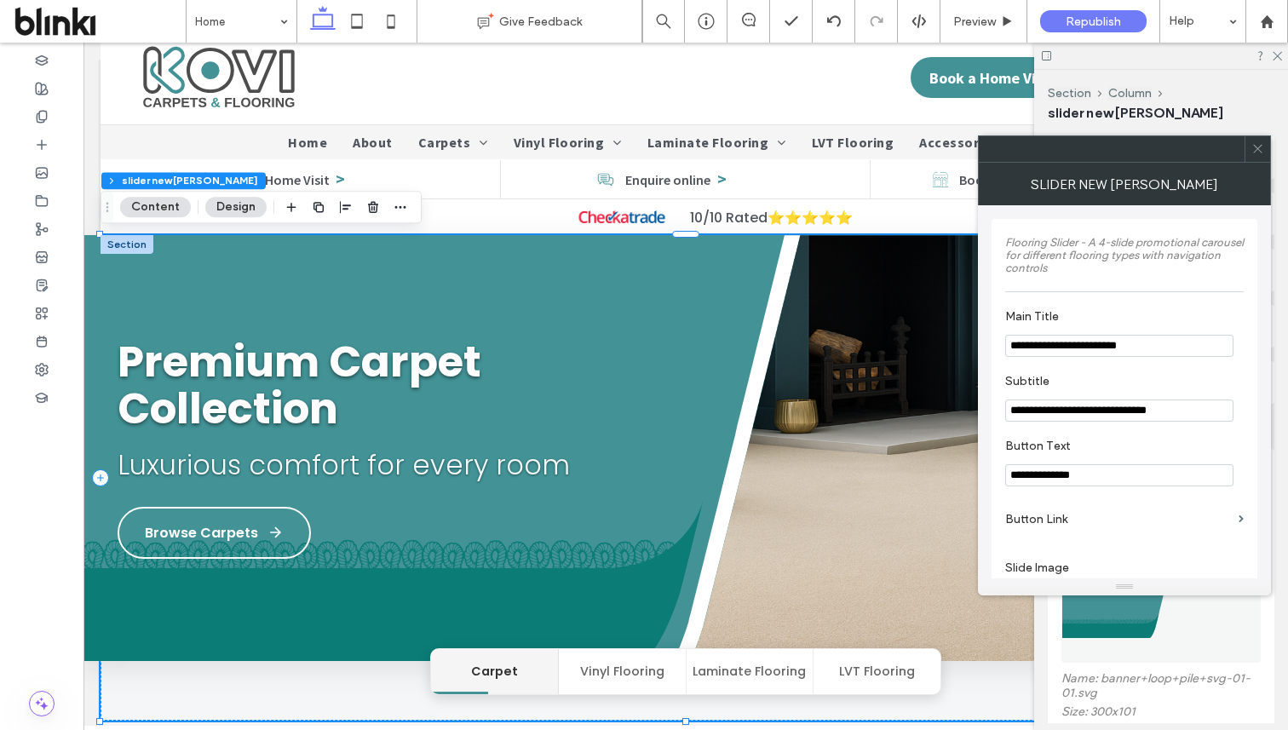
click at [1261, 147] on icon at bounding box center [1257, 148] width 13 height 13
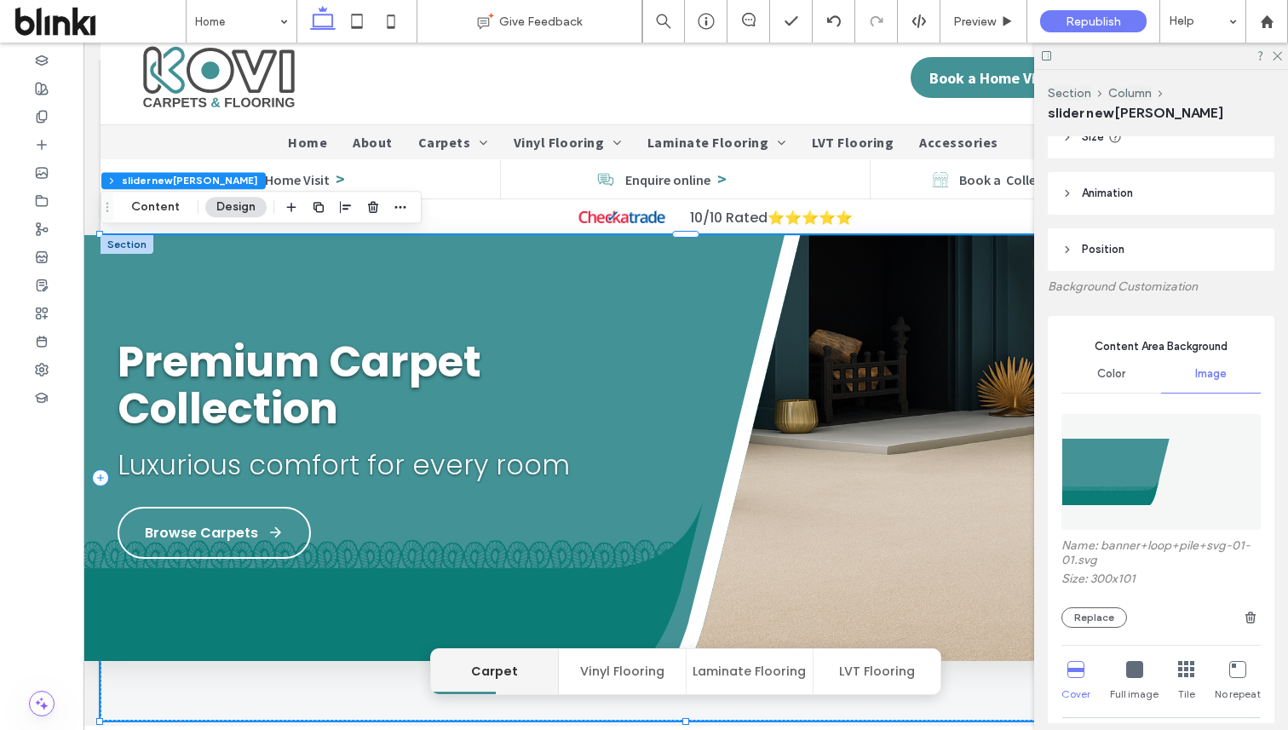
scroll to position [186, 0]
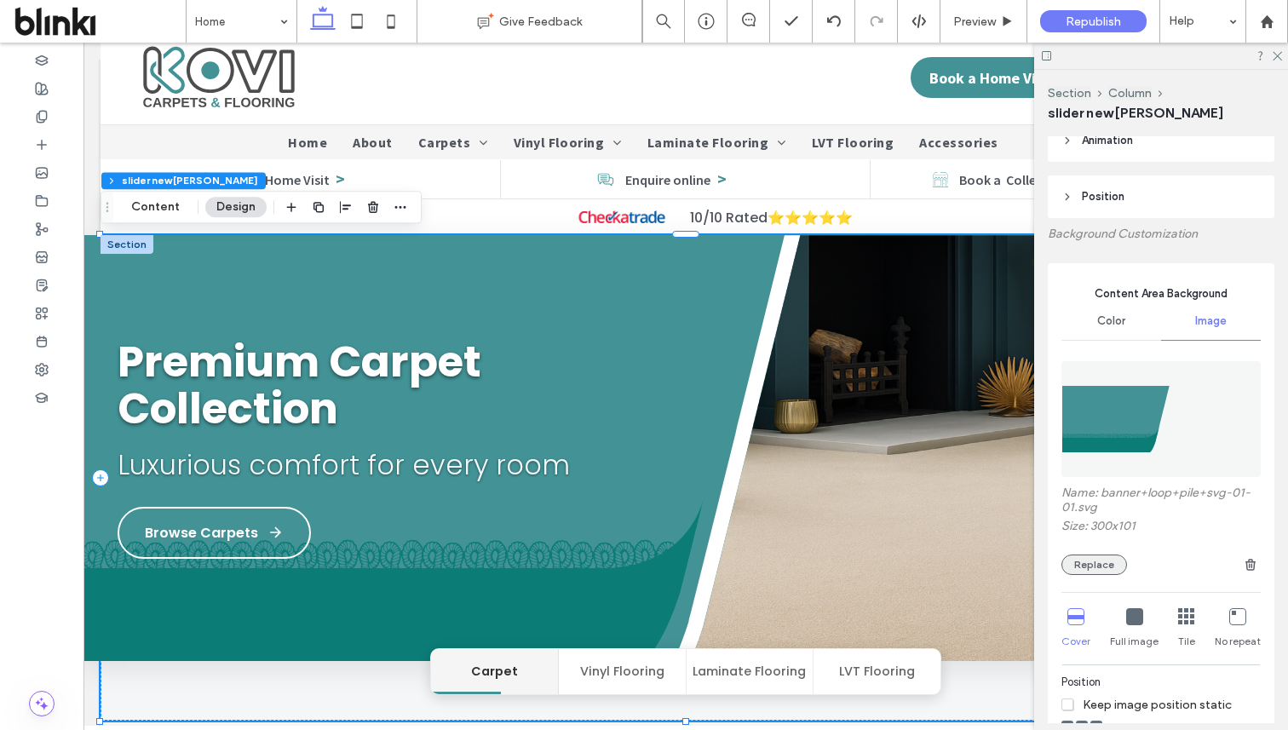
click at [1109, 555] on button "Replace" at bounding box center [1094, 565] width 66 height 20
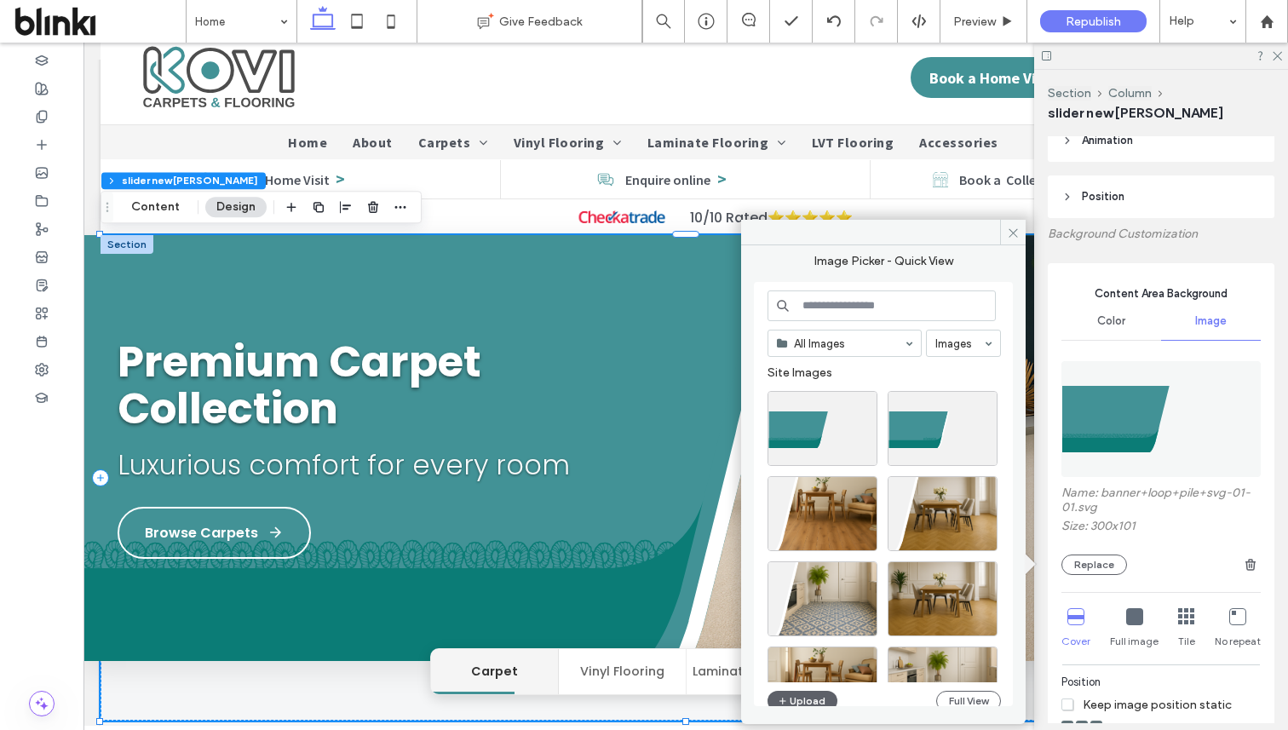
click at [803, 707] on div "Image Picker - Quick View All Images Images Site Images Upload Full View" at bounding box center [883, 482] width 259 height 457
click at [805, 685] on div "All Images Images Site Images Upload Full View" at bounding box center [884, 502] width 233 height 425
click at [809, 691] on button "Upload" at bounding box center [803, 701] width 70 height 20
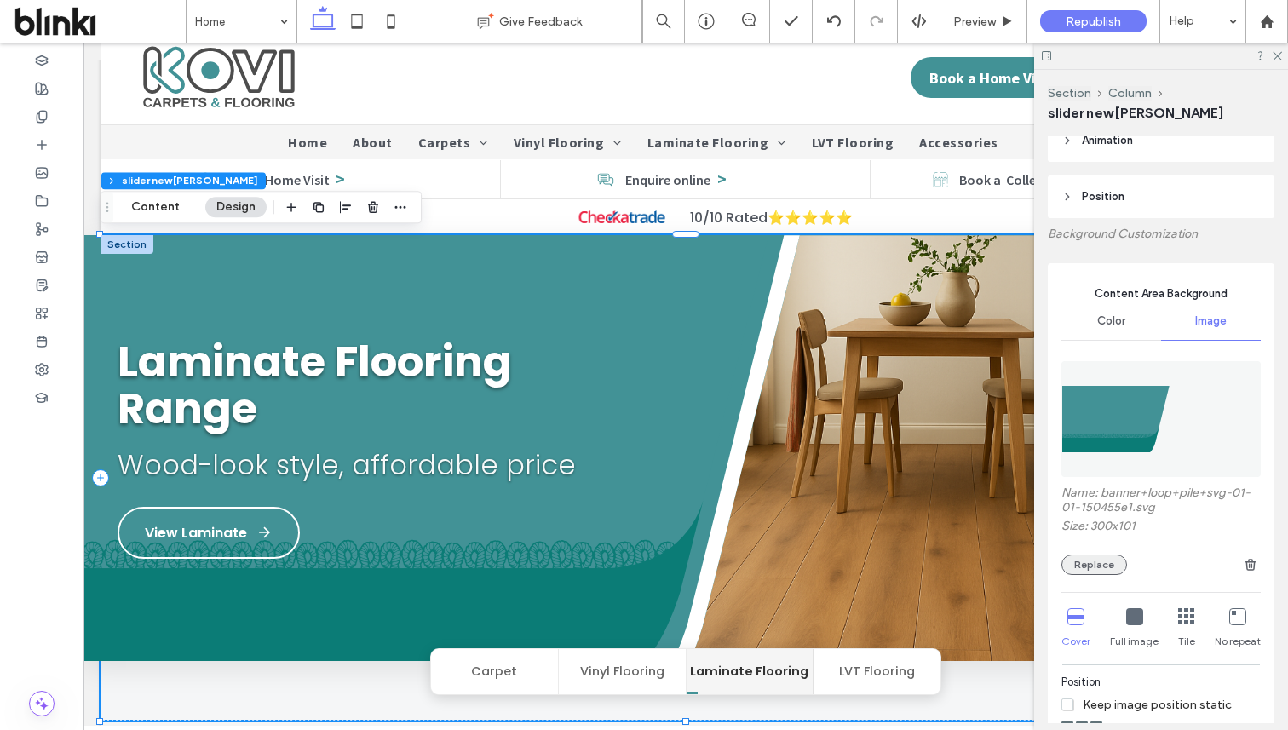
click at [1101, 567] on button "Replace" at bounding box center [1094, 565] width 66 height 20
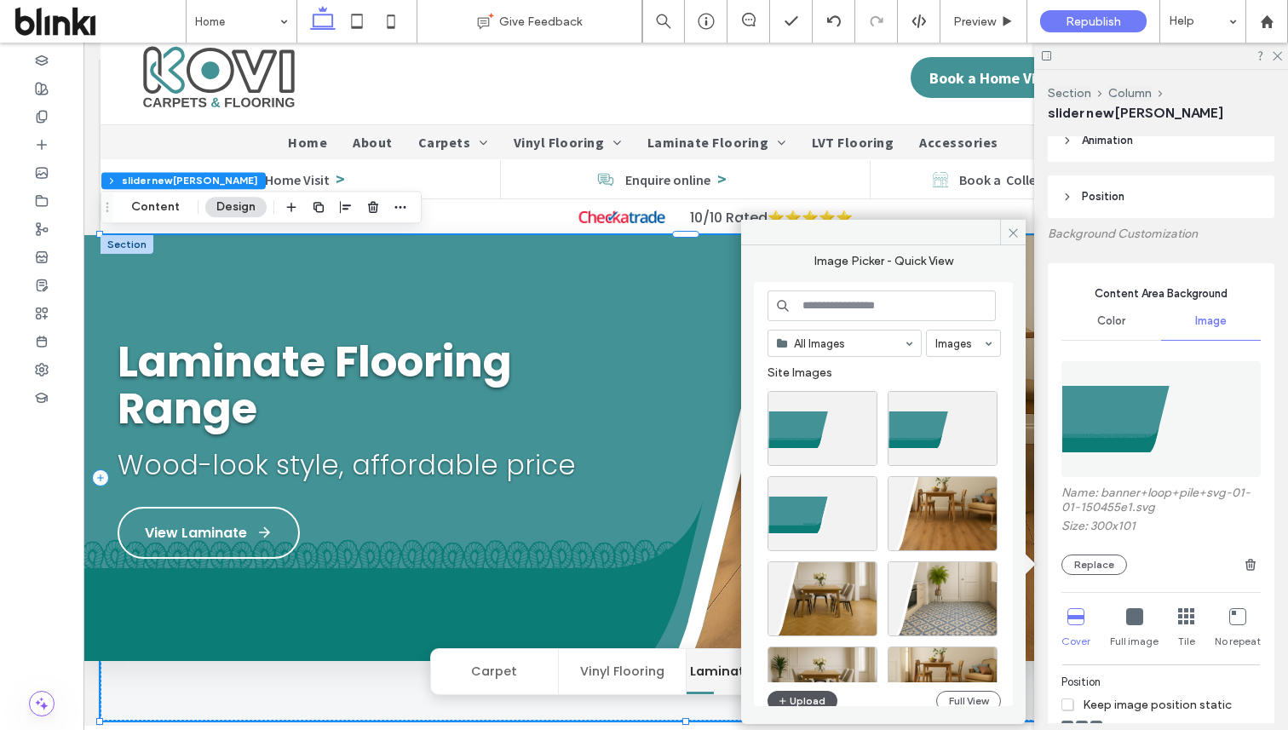
click at [821, 693] on button "Upload" at bounding box center [803, 701] width 70 height 20
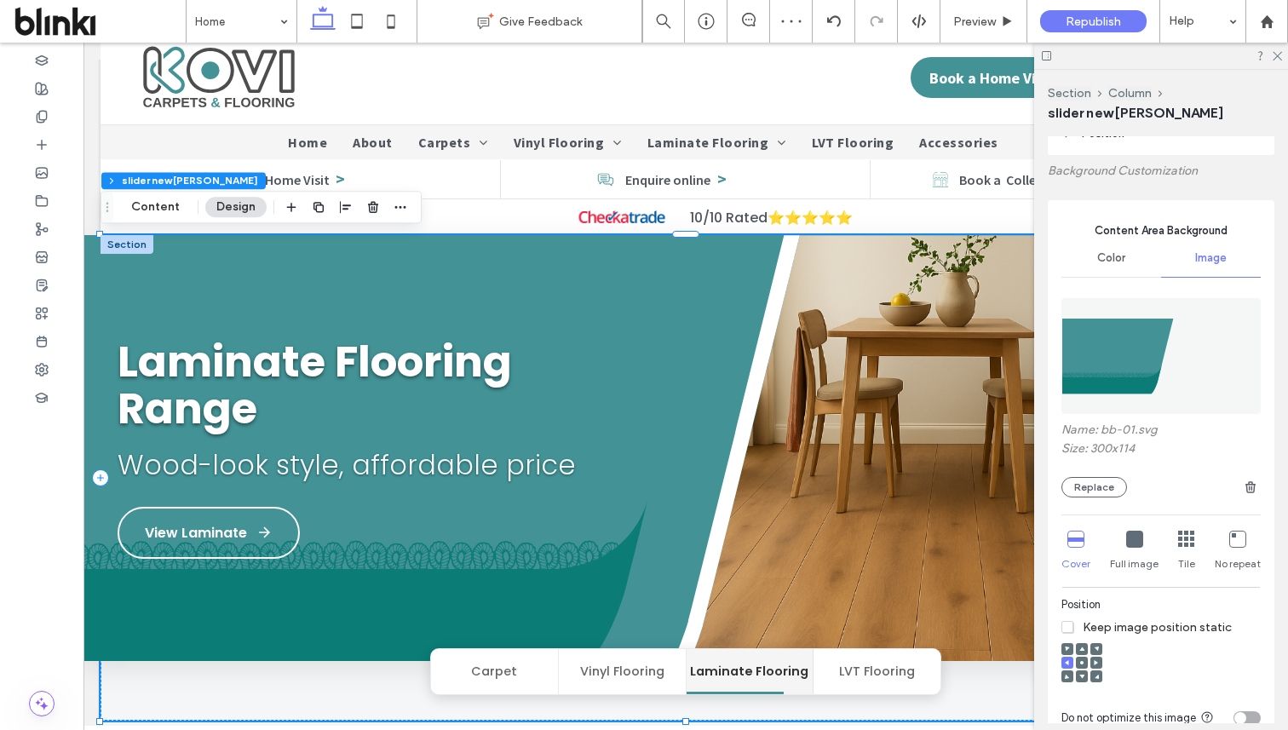
scroll to position [256, 0]
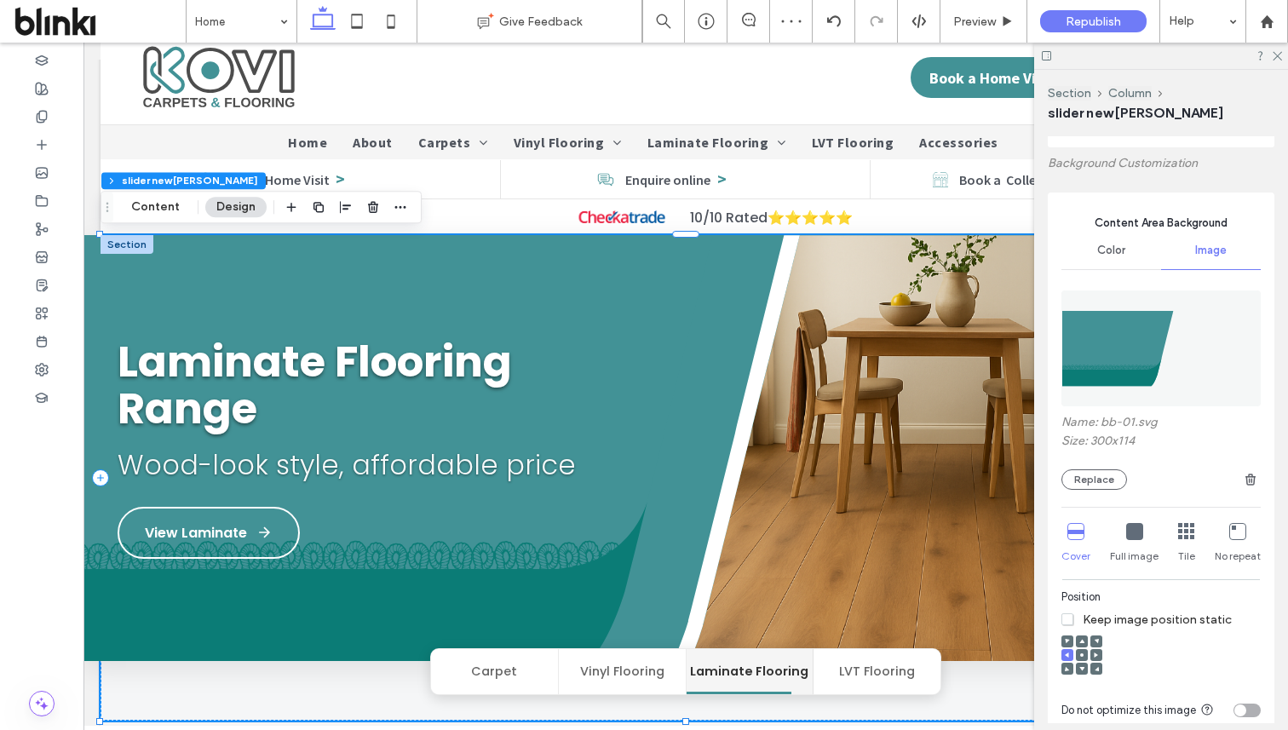
click at [1095, 653] on use at bounding box center [1096, 655] width 4 height 5
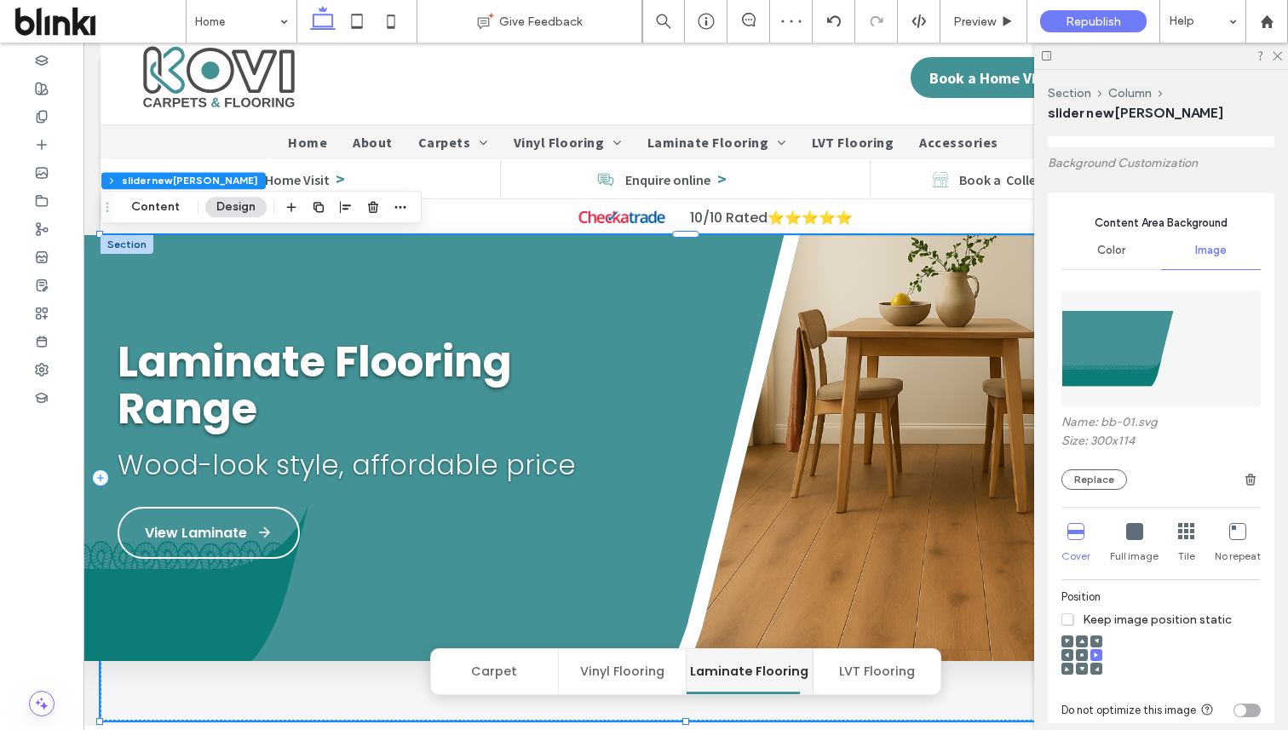
click at [1078, 654] on div at bounding box center [1082, 655] width 12 height 12
click at [1069, 655] on icon at bounding box center [1067, 655] width 5 height 5
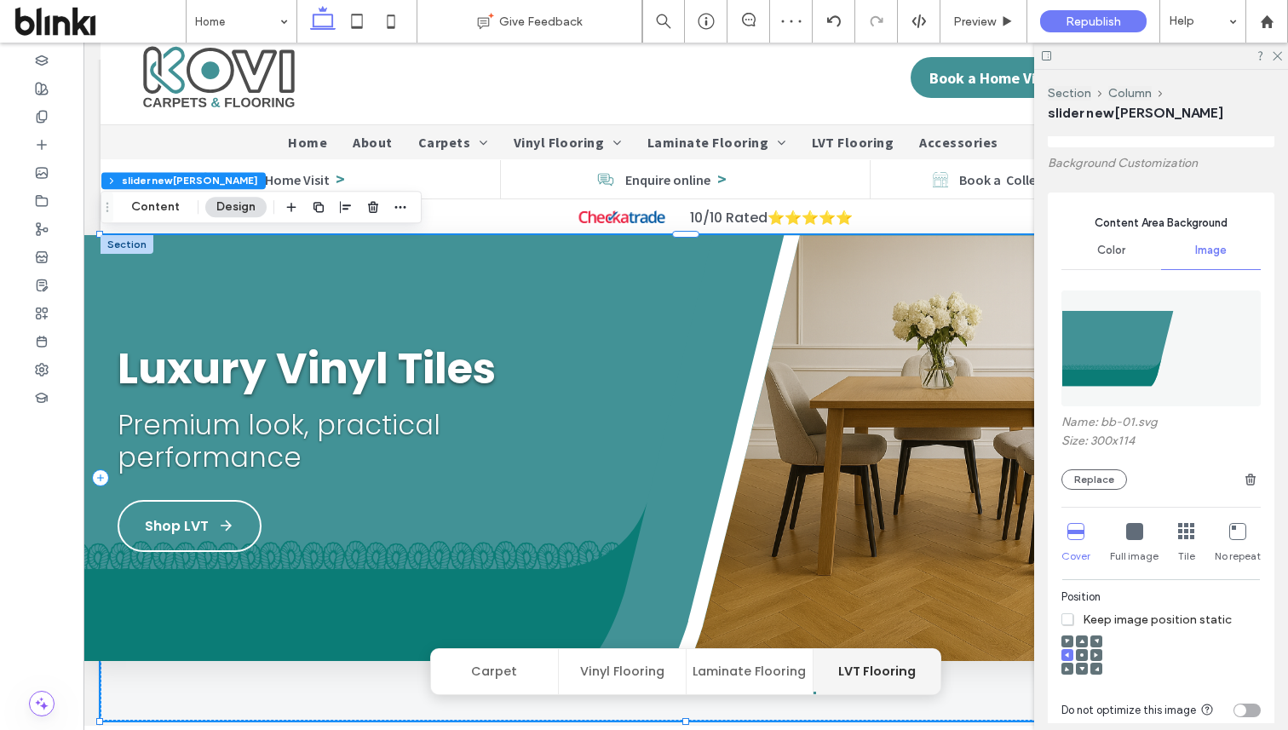
click at [1068, 655] on icon at bounding box center [1067, 655] width 5 height 5
click at [1002, 19] on icon at bounding box center [1007, 21] width 13 height 13
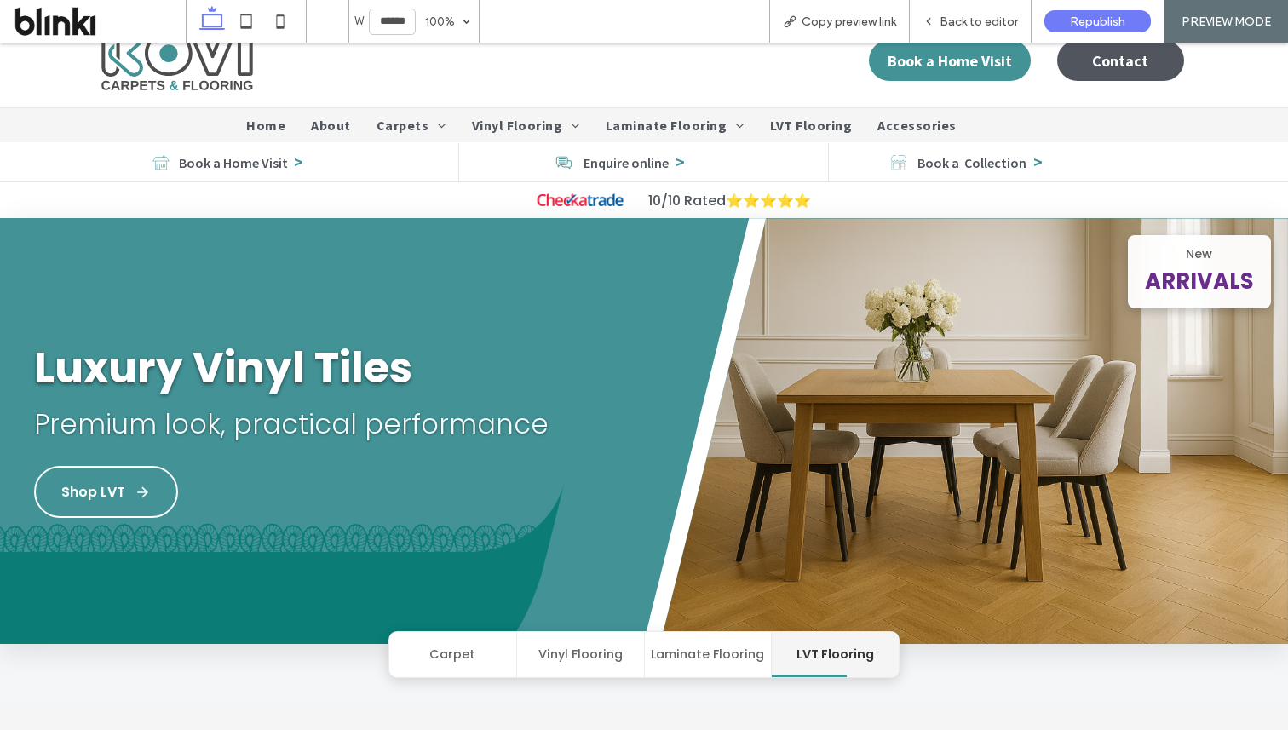
scroll to position [12, 0]
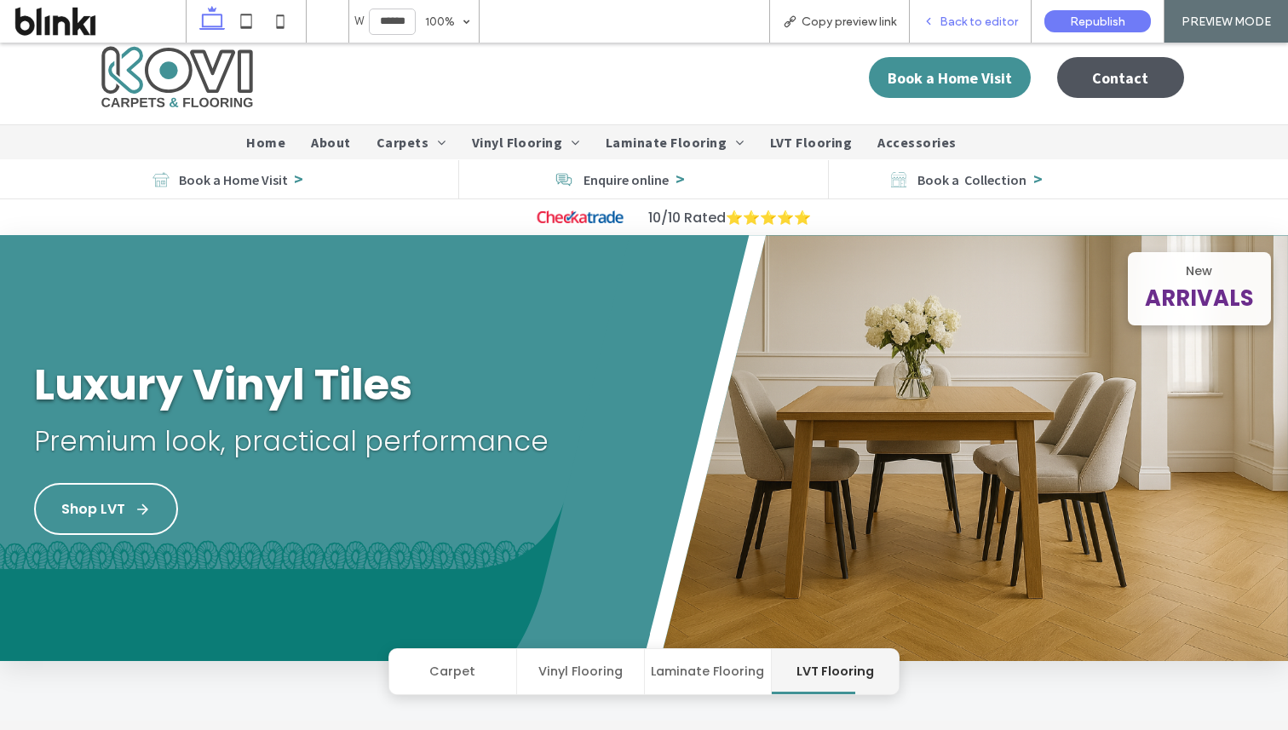
click at [998, 20] on span "Back to editor" at bounding box center [979, 21] width 78 height 14
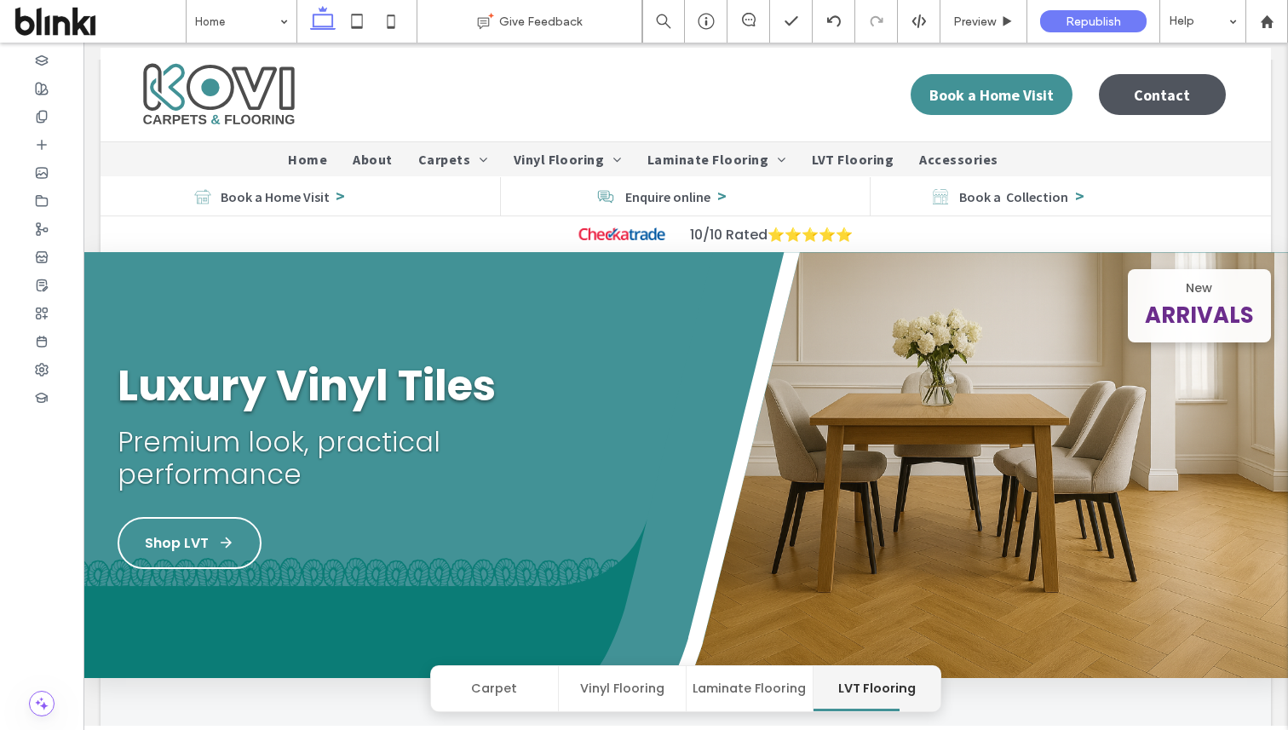
scroll to position [29, 0]
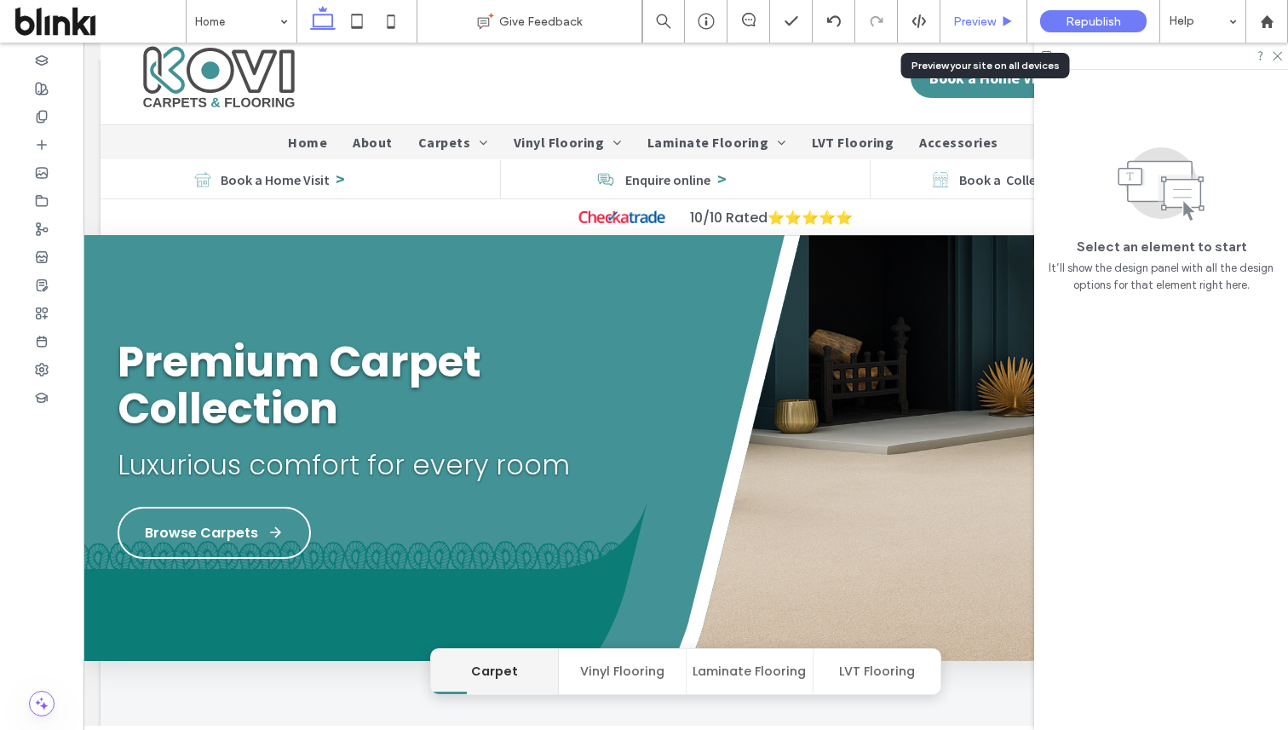
click at [1004, 15] on icon at bounding box center [1007, 21] width 13 height 13
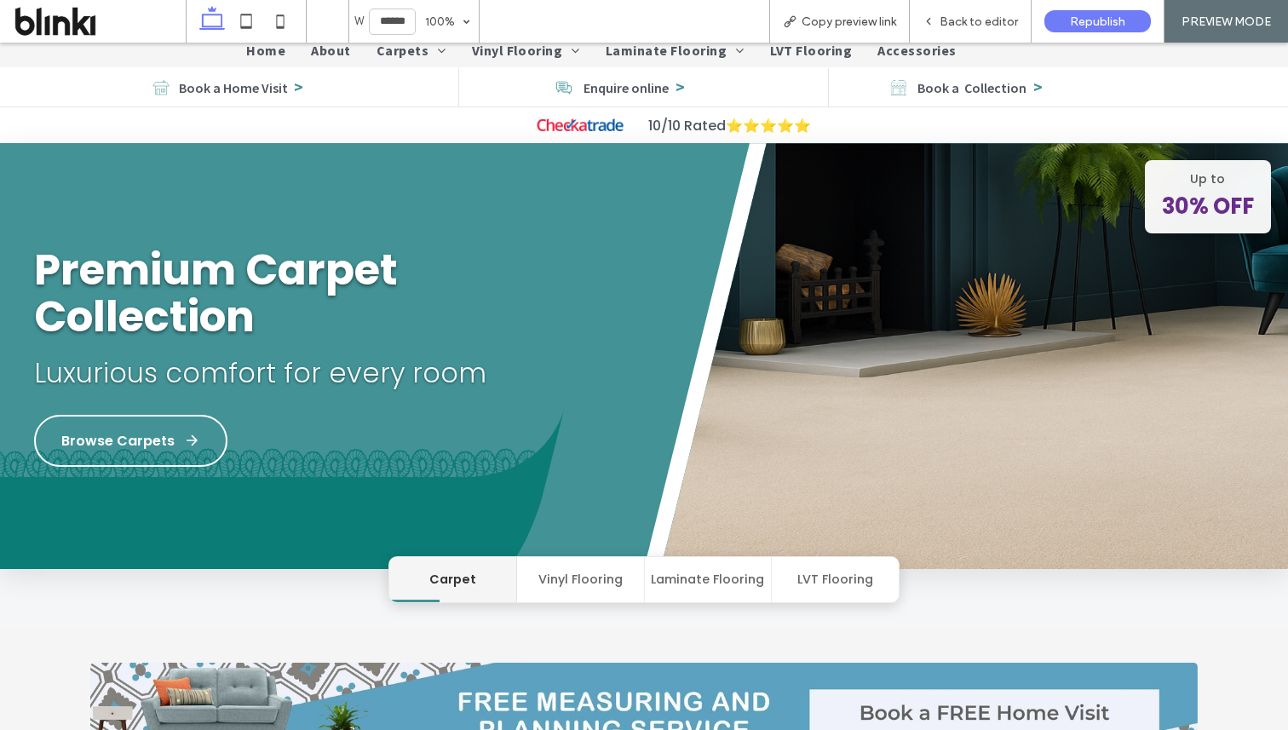
scroll to position [98, 0]
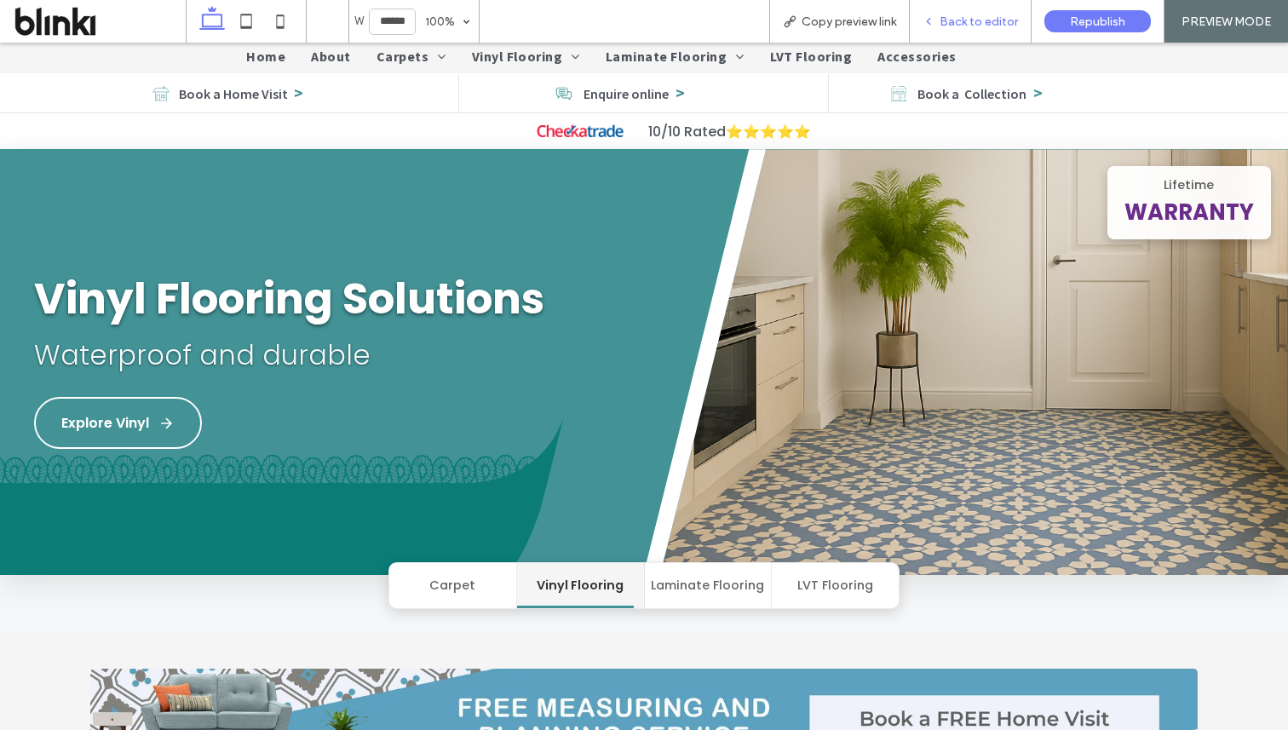
click at [998, 25] on span "Back to editor" at bounding box center [979, 21] width 78 height 14
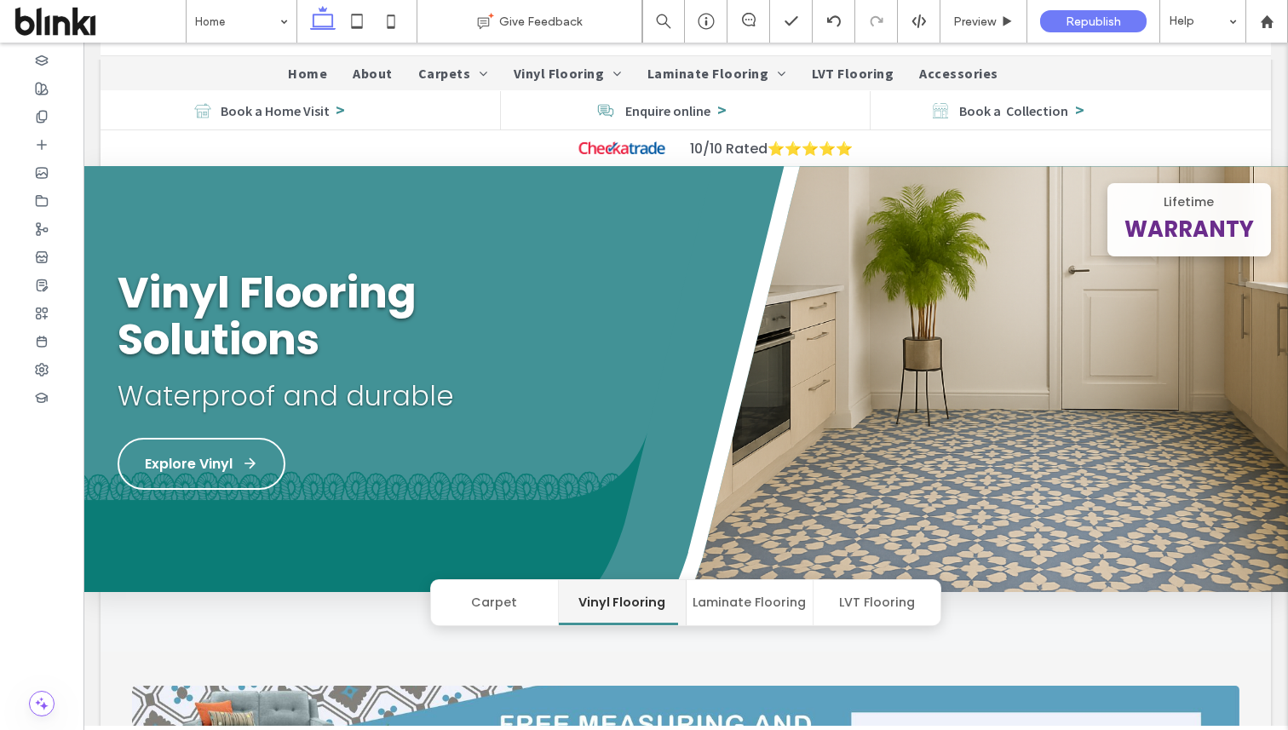
scroll to position [115, 0]
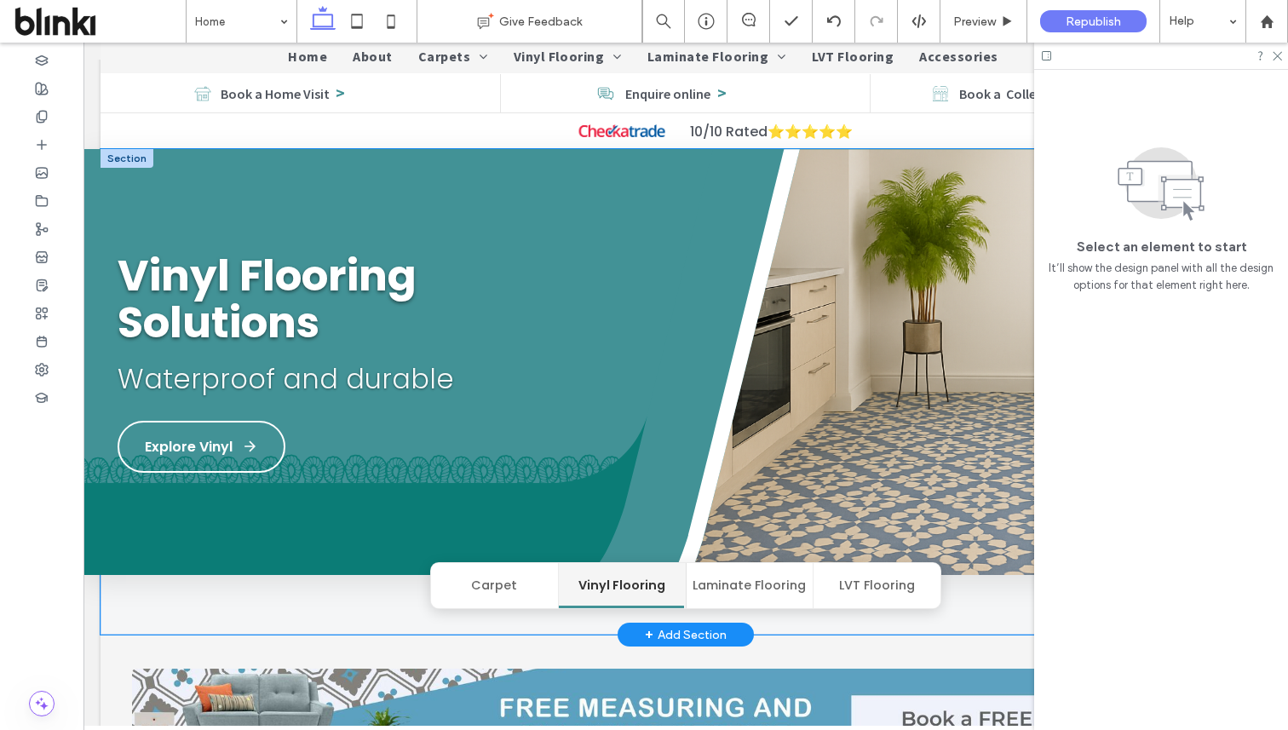
click at [746, 393] on img at bounding box center [956, 380] width 663 height 462
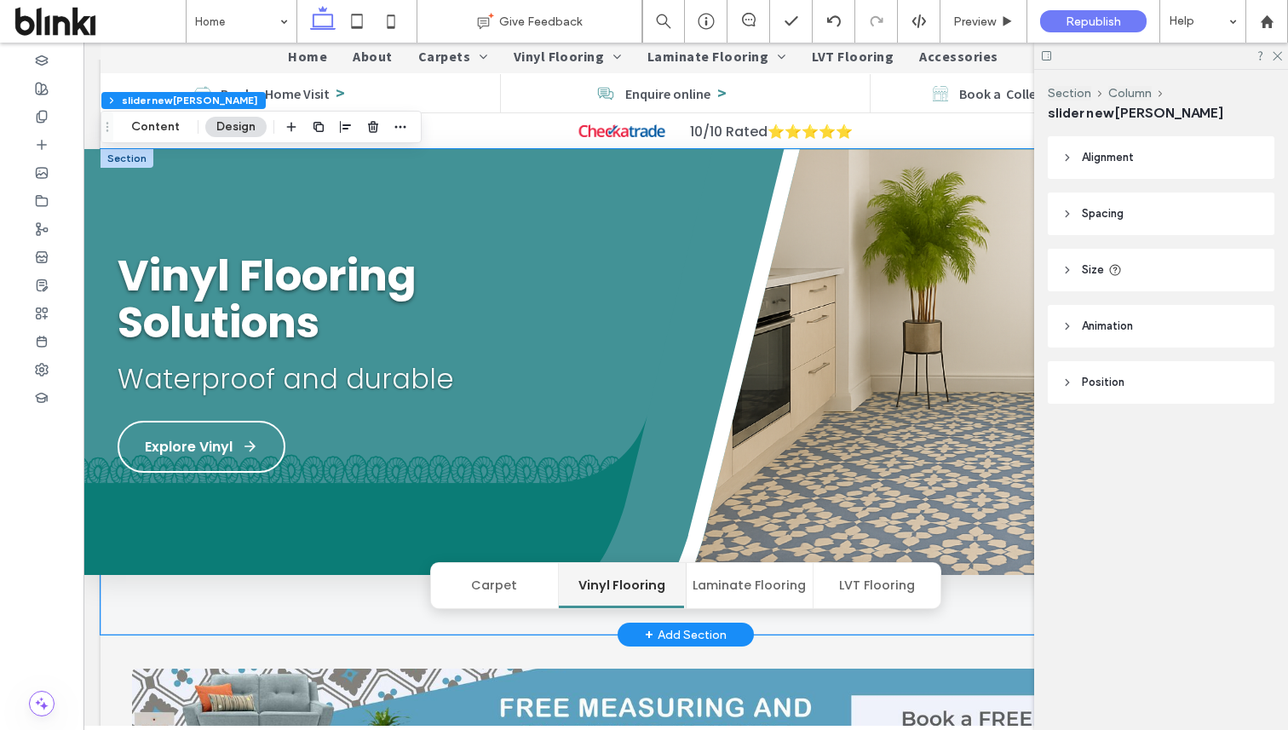
click at [746, 393] on img at bounding box center [956, 380] width 663 height 462
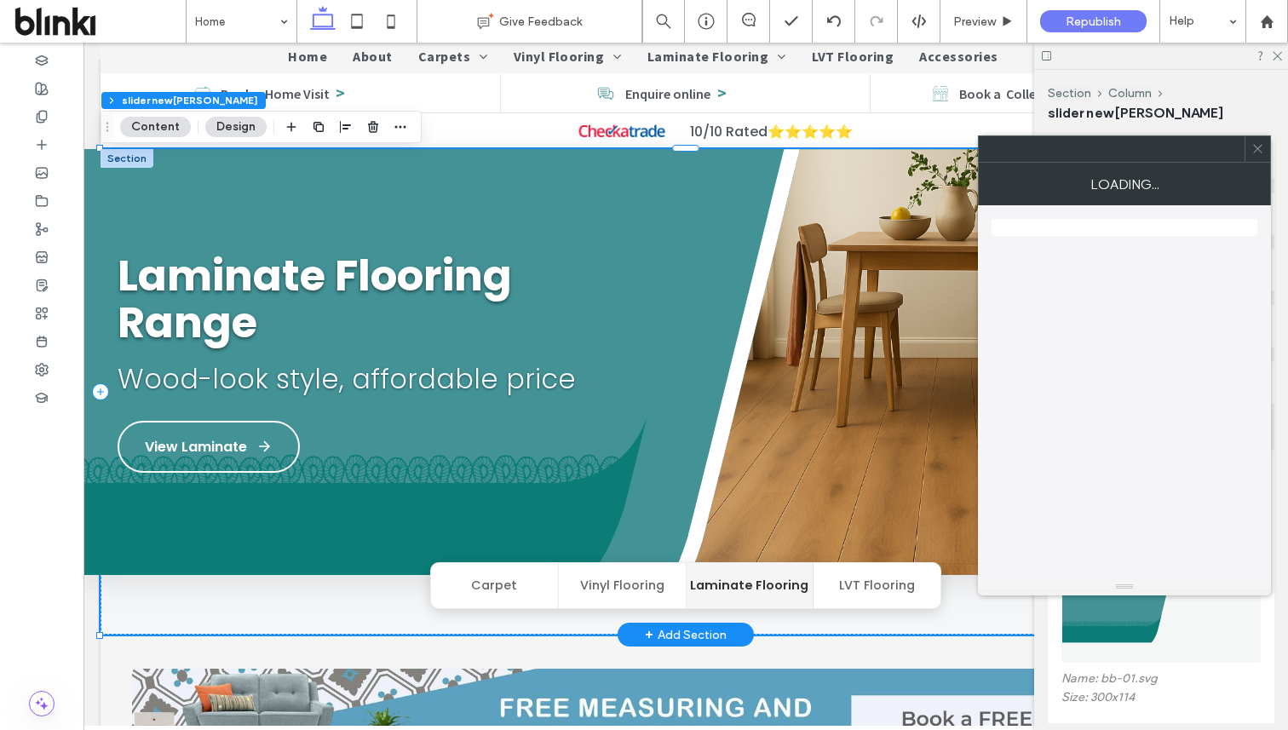
click at [746, 393] on img at bounding box center [956, 380] width 663 height 462
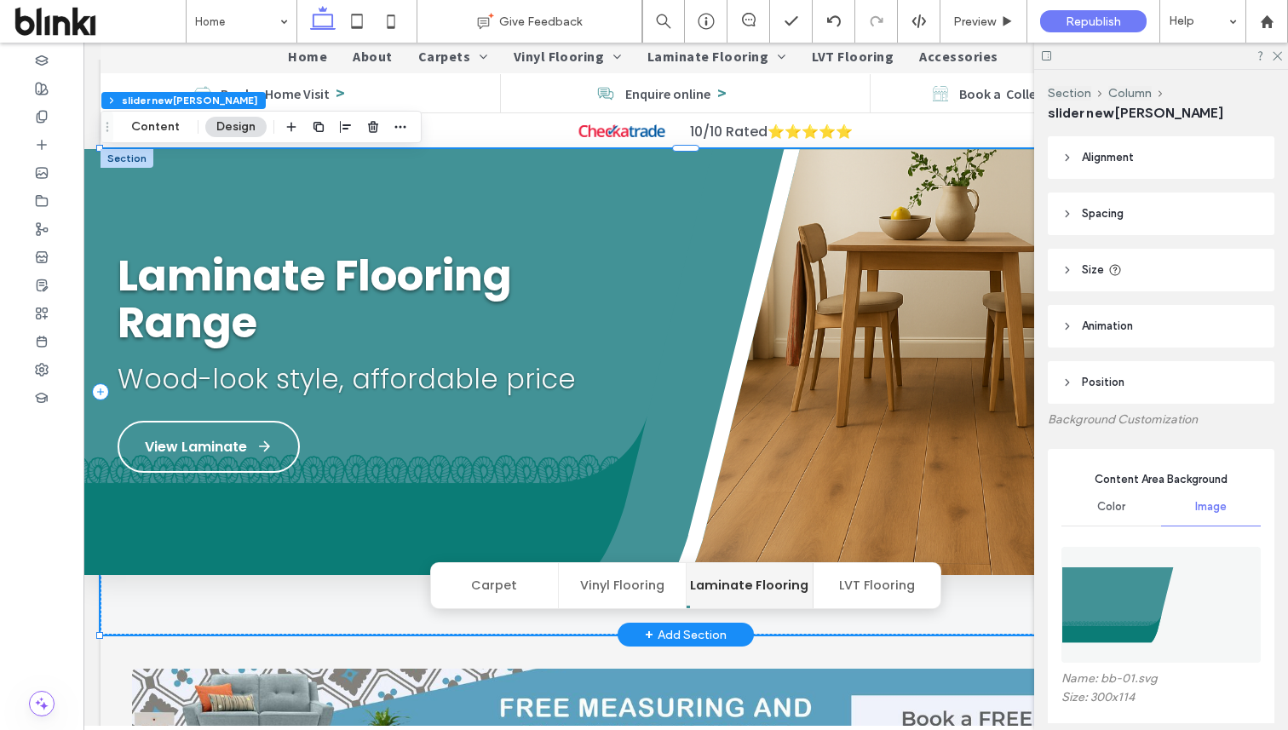
click at [746, 393] on img at bounding box center [956, 380] width 663 height 462
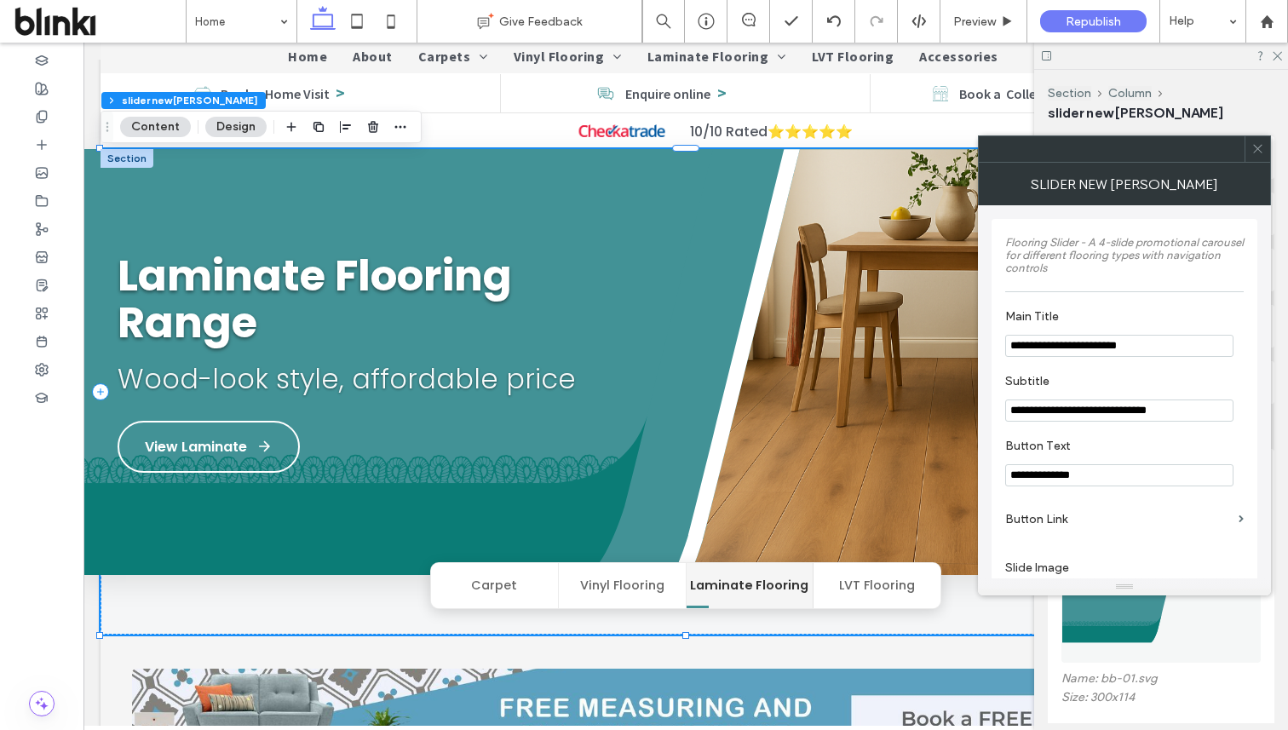
click at [1257, 147] on use at bounding box center [1257, 149] width 9 height 9
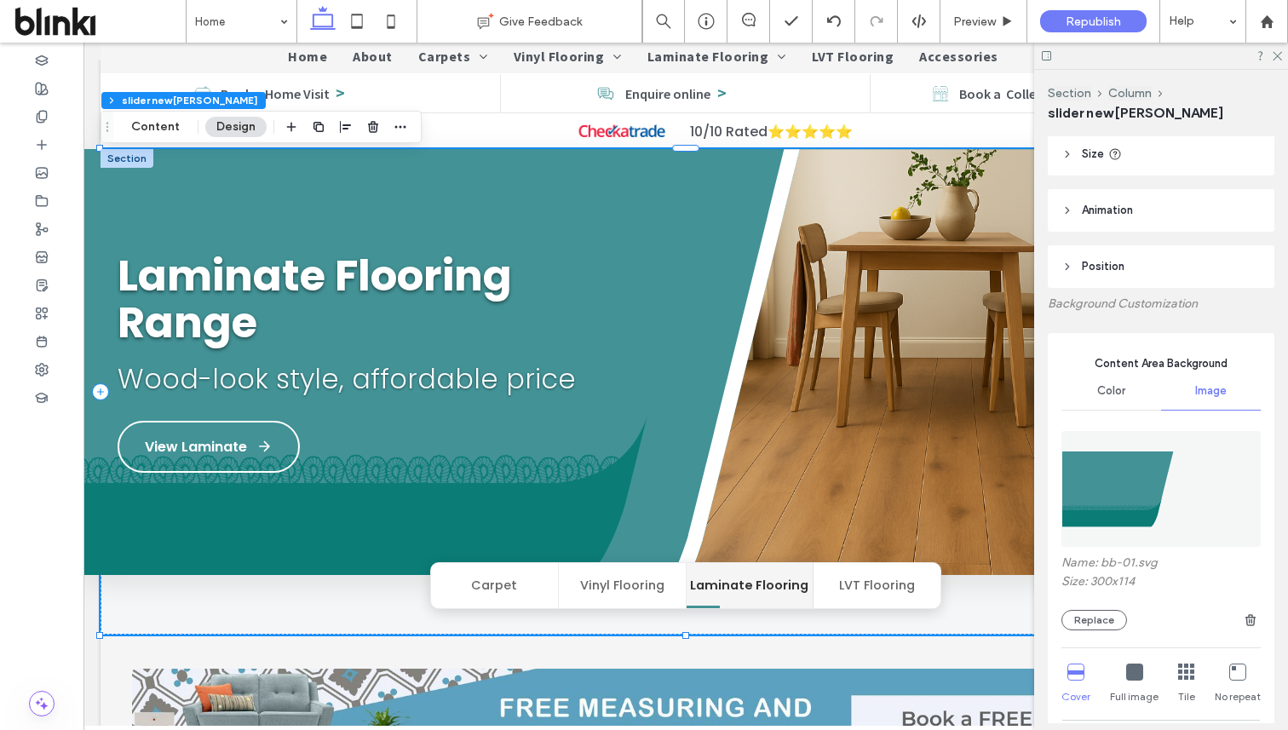
scroll to position [117, 0]
click at [1107, 607] on div "Name: bb-01.svg Size: 300x114 Replace" at bounding box center [1160, 592] width 199 height 75
click at [1114, 615] on button "Replace" at bounding box center [1094, 619] width 66 height 20
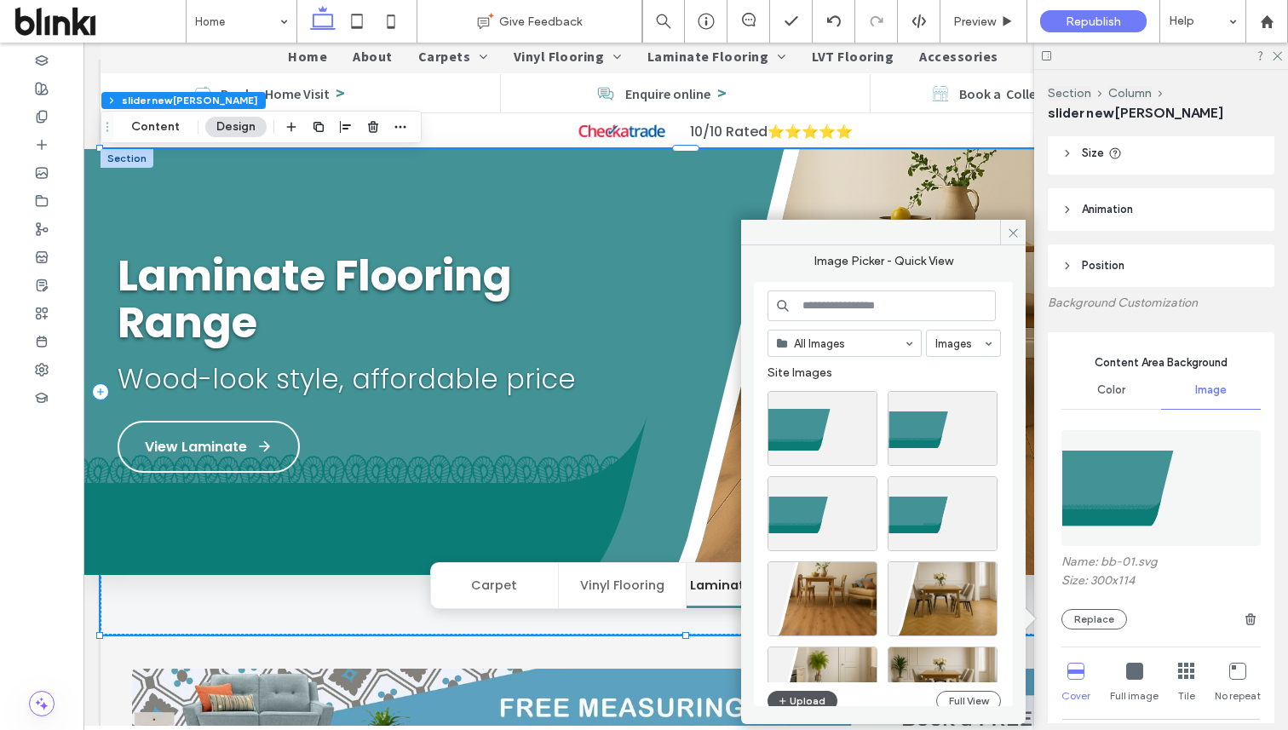
click at [808, 691] on button "Upload" at bounding box center [803, 701] width 70 height 20
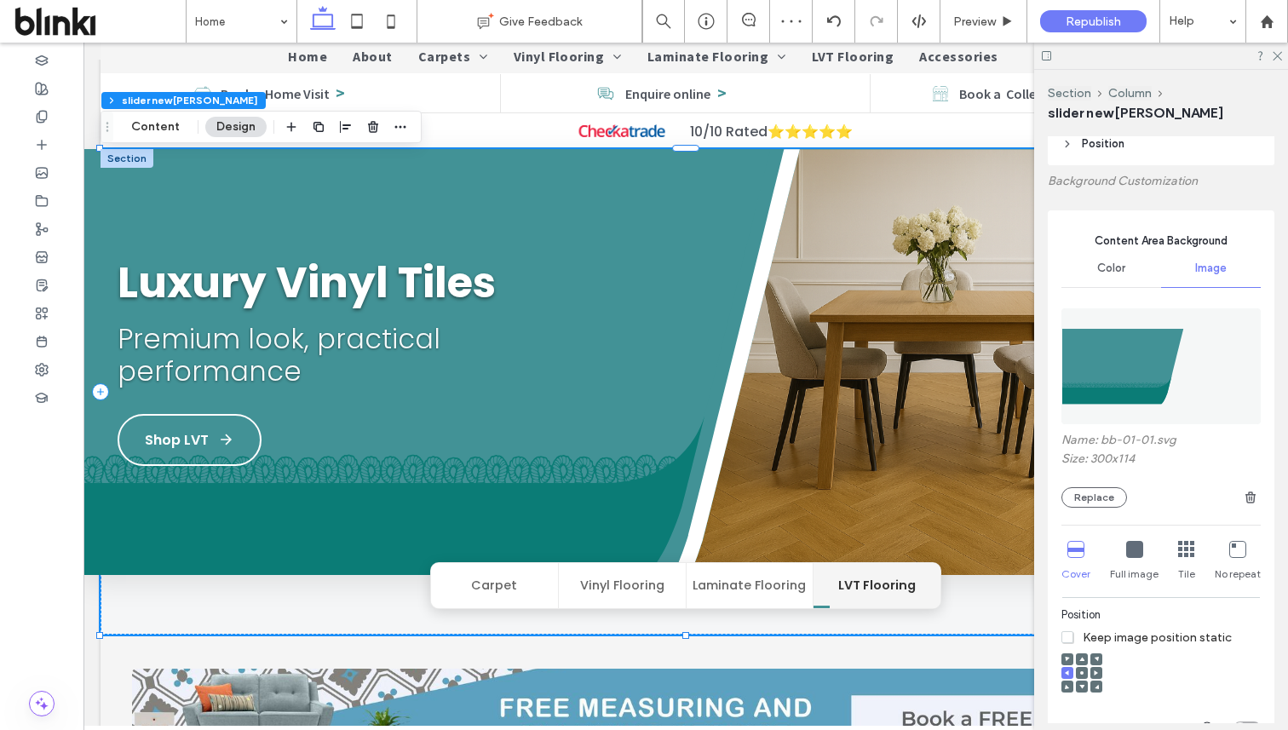
scroll to position [254, 0]
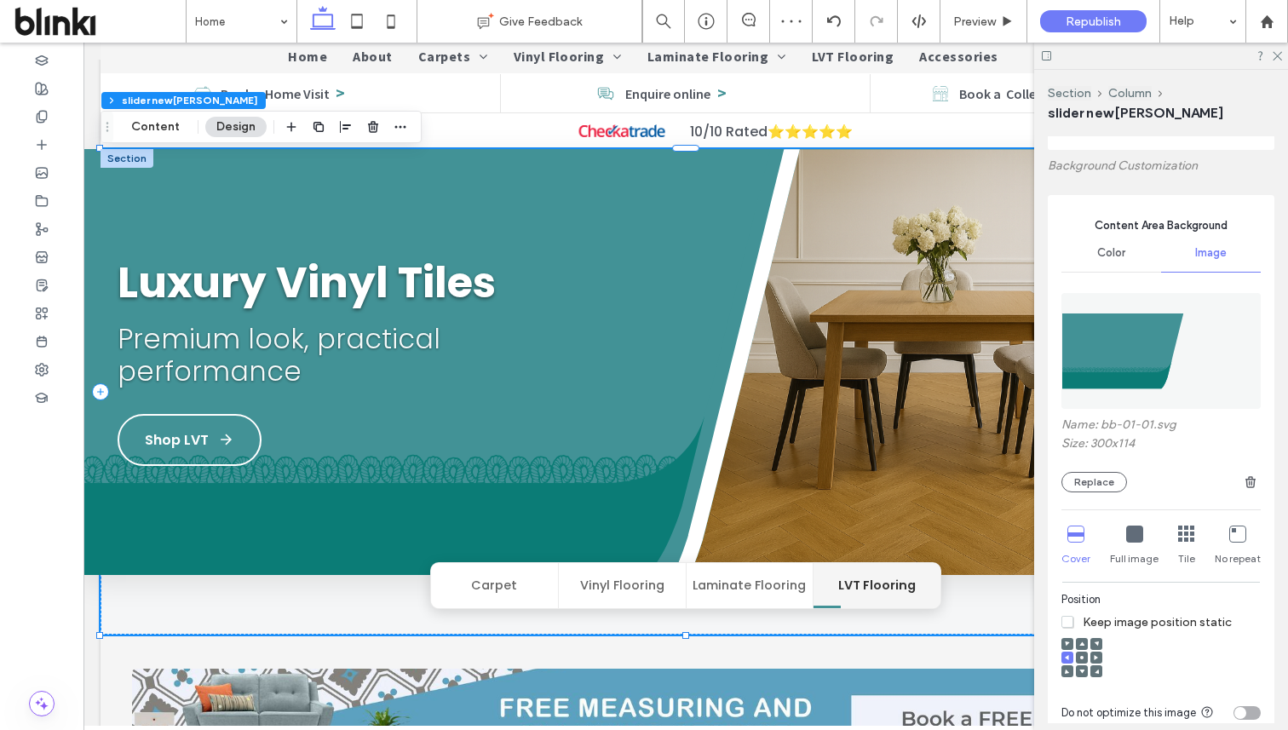
click at [1084, 658] on icon at bounding box center [1081, 657] width 5 height 5
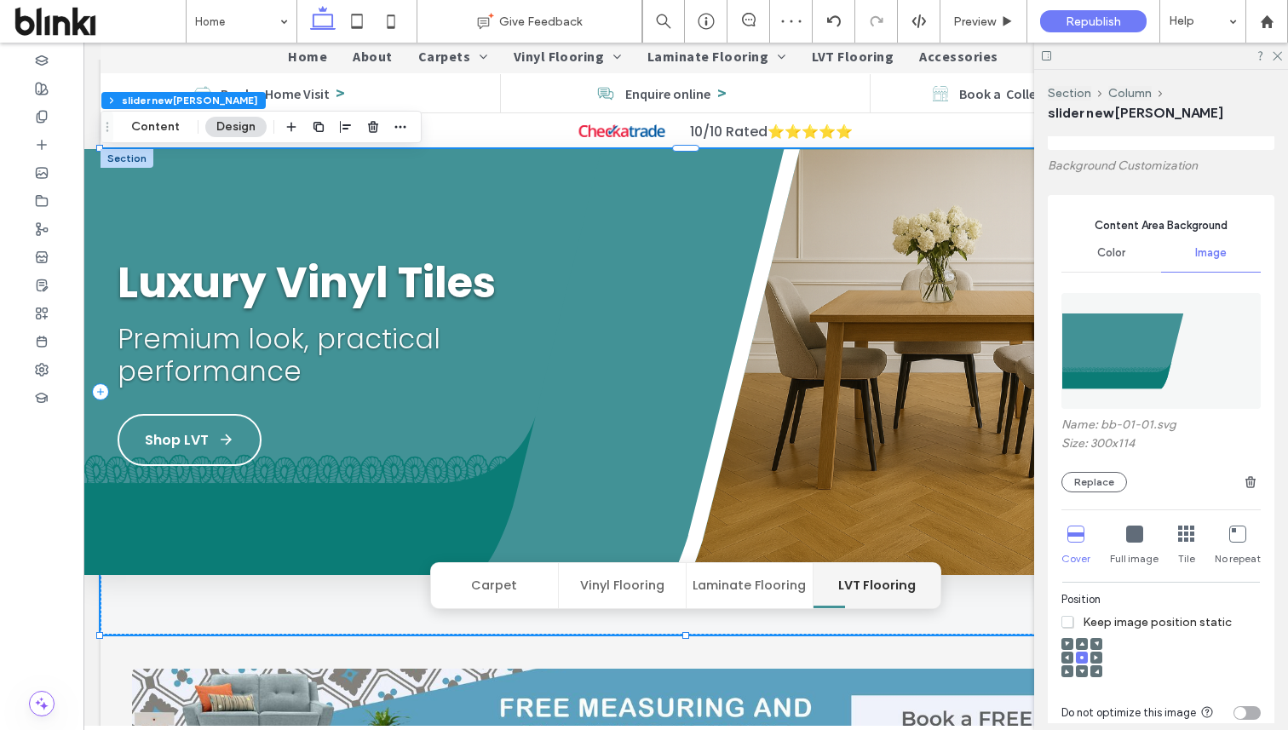
click at [1065, 655] on icon at bounding box center [1067, 657] width 5 height 5
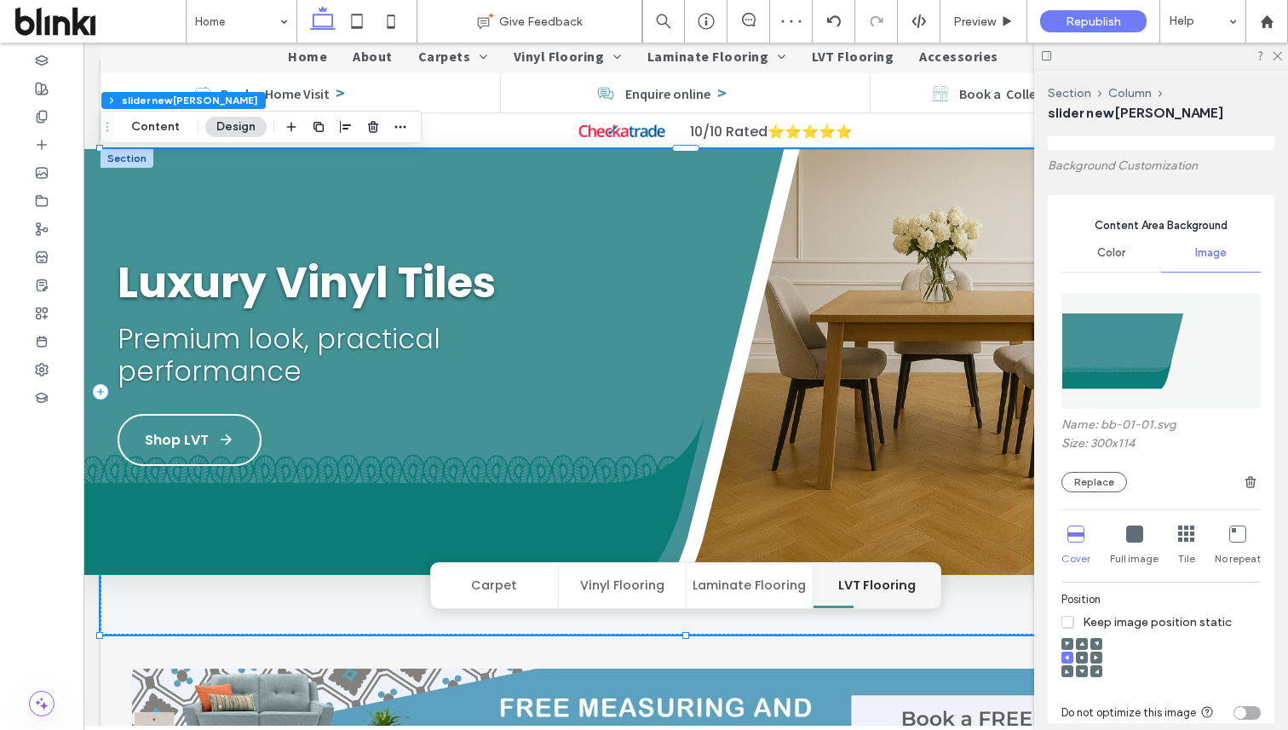
click at [1065, 655] on icon at bounding box center [1067, 657] width 5 height 5
click at [994, 27] on span "Preview" at bounding box center [974, 21] width 43 height 14
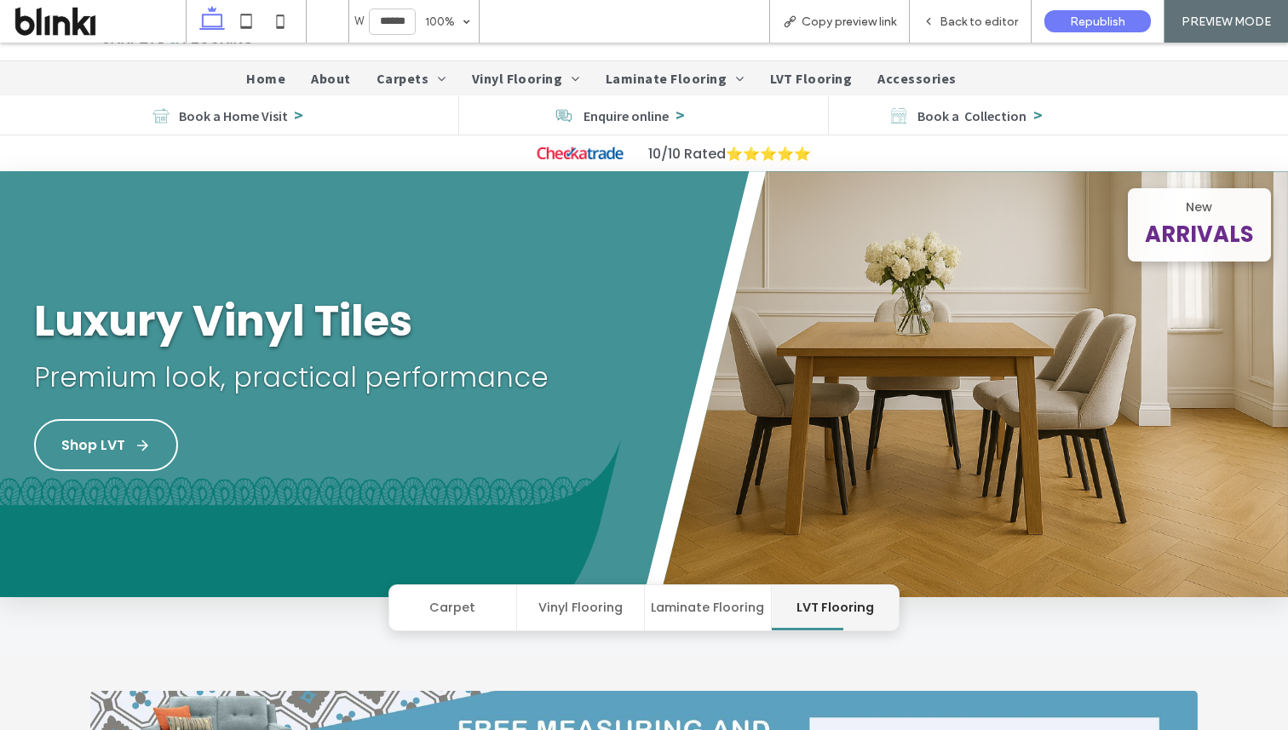
scroll to position [79, 0]
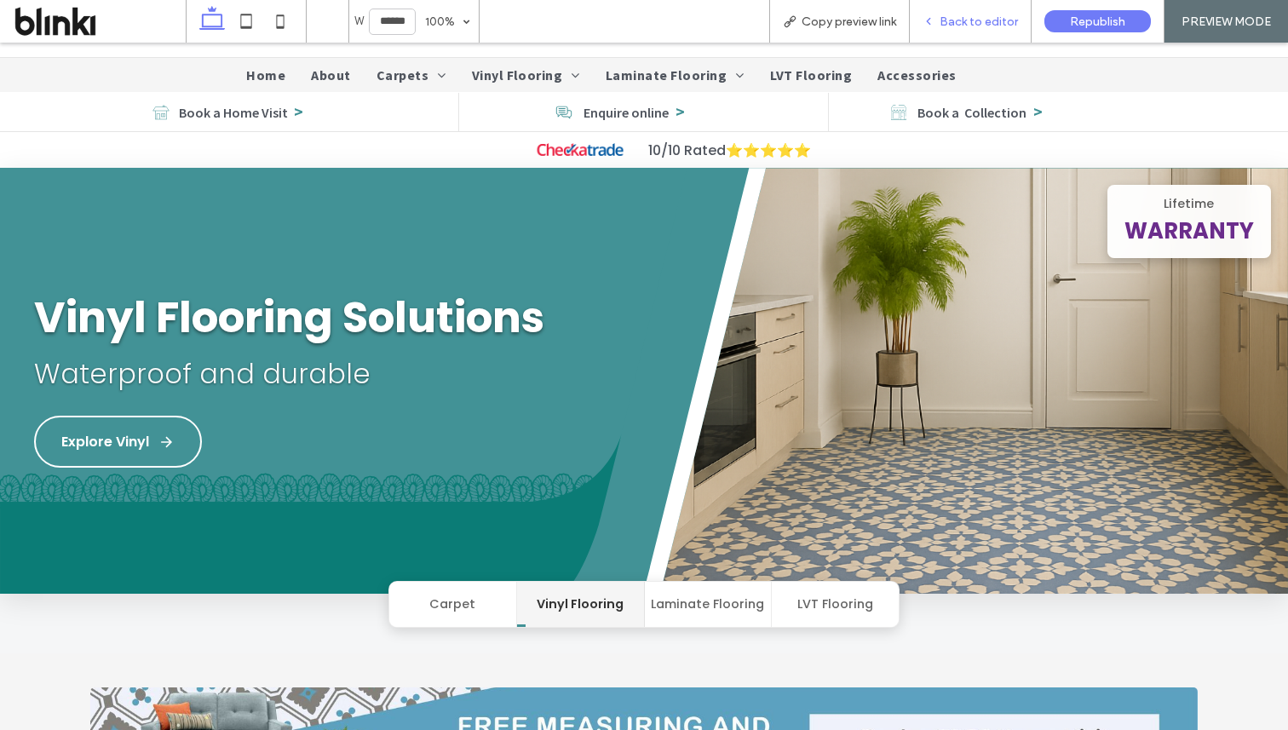
click at [979, 23] on span "Back to editor" at bounding box center [979, 21] width 78 height 14
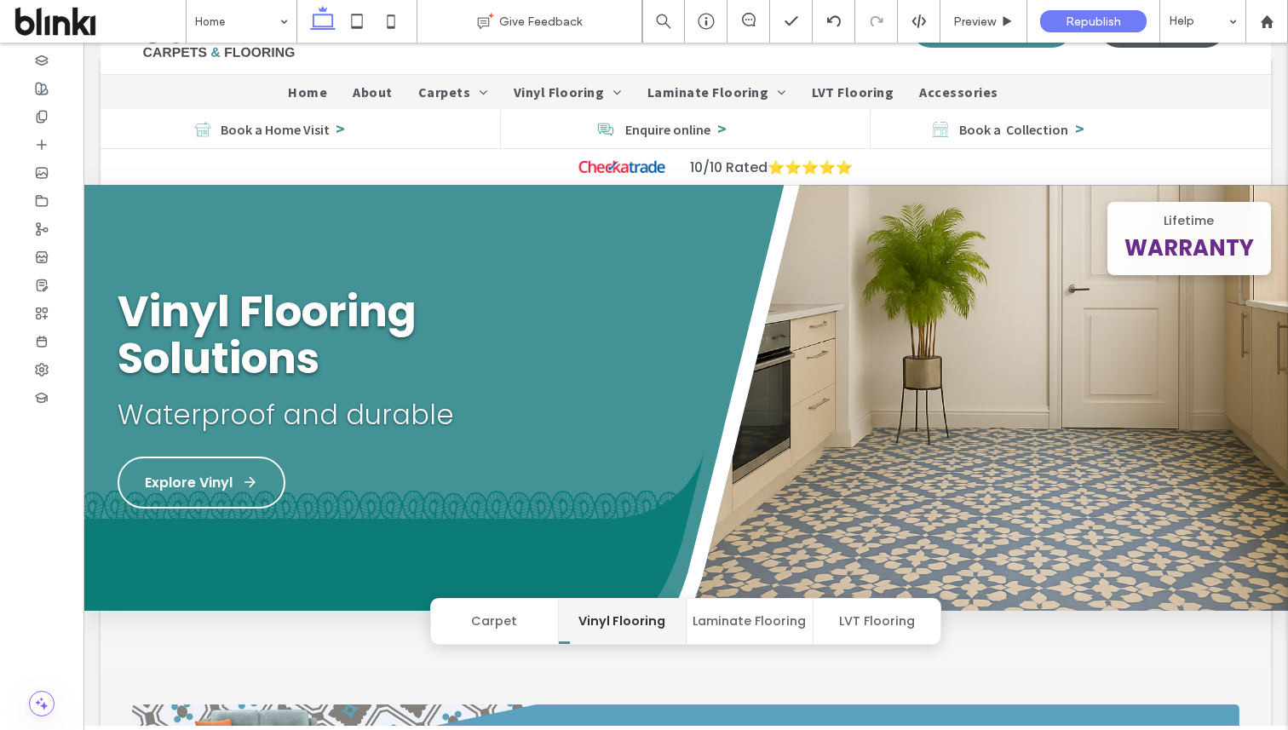
scroll to position [96, 0]
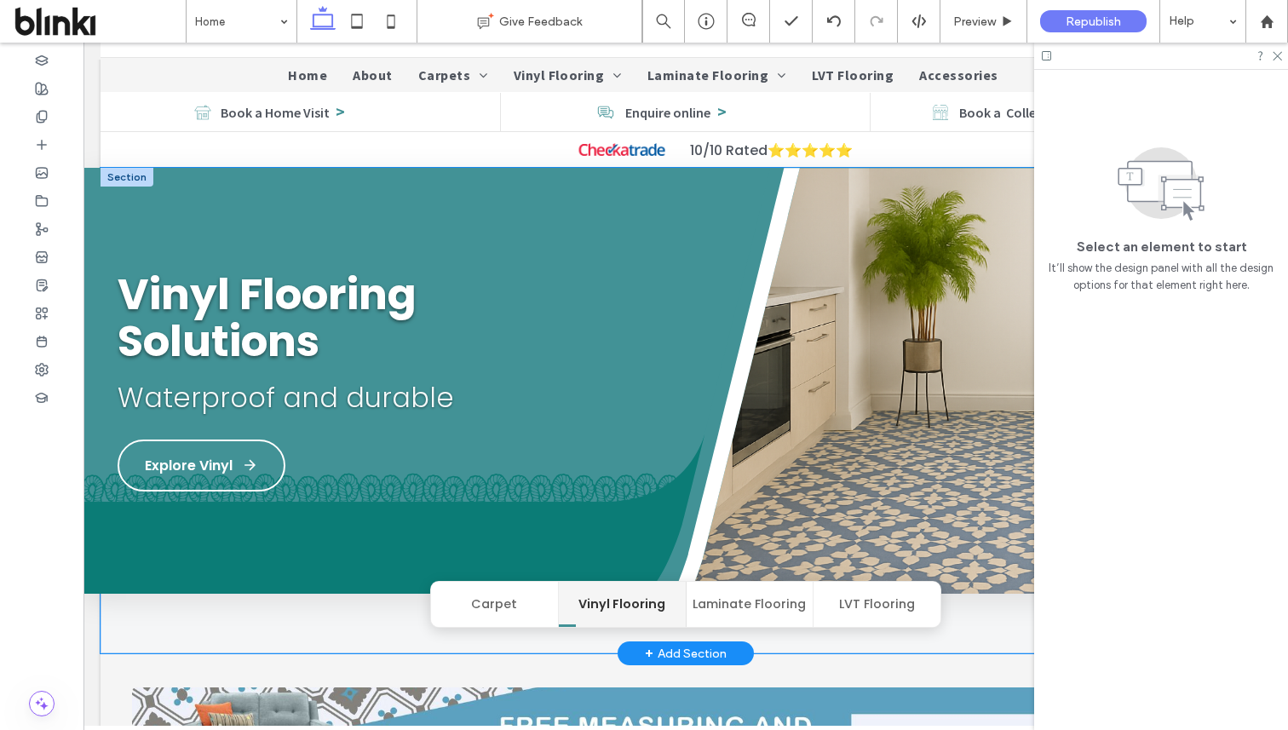
click at [756, 463] on img at bounding box center [956, 399] width 663 height 462
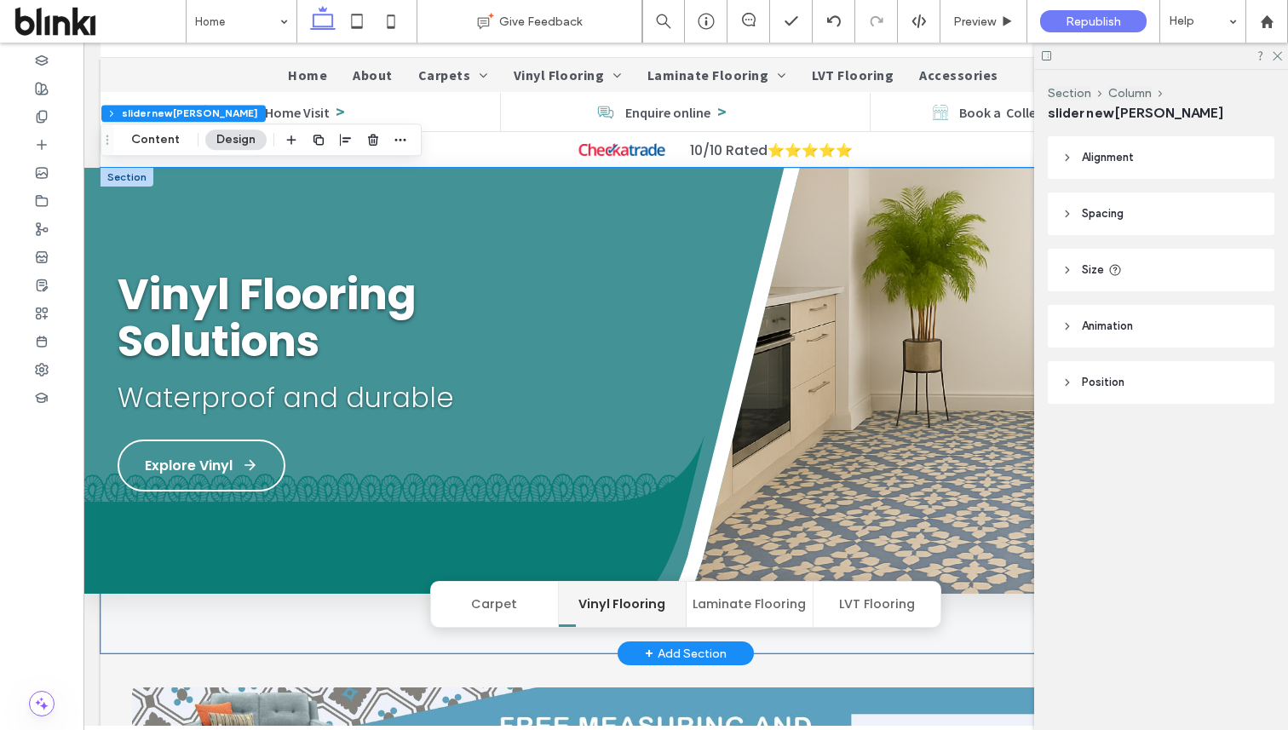
click at [756, 463] on img at bounding box center [956, 399] width 663 height 462
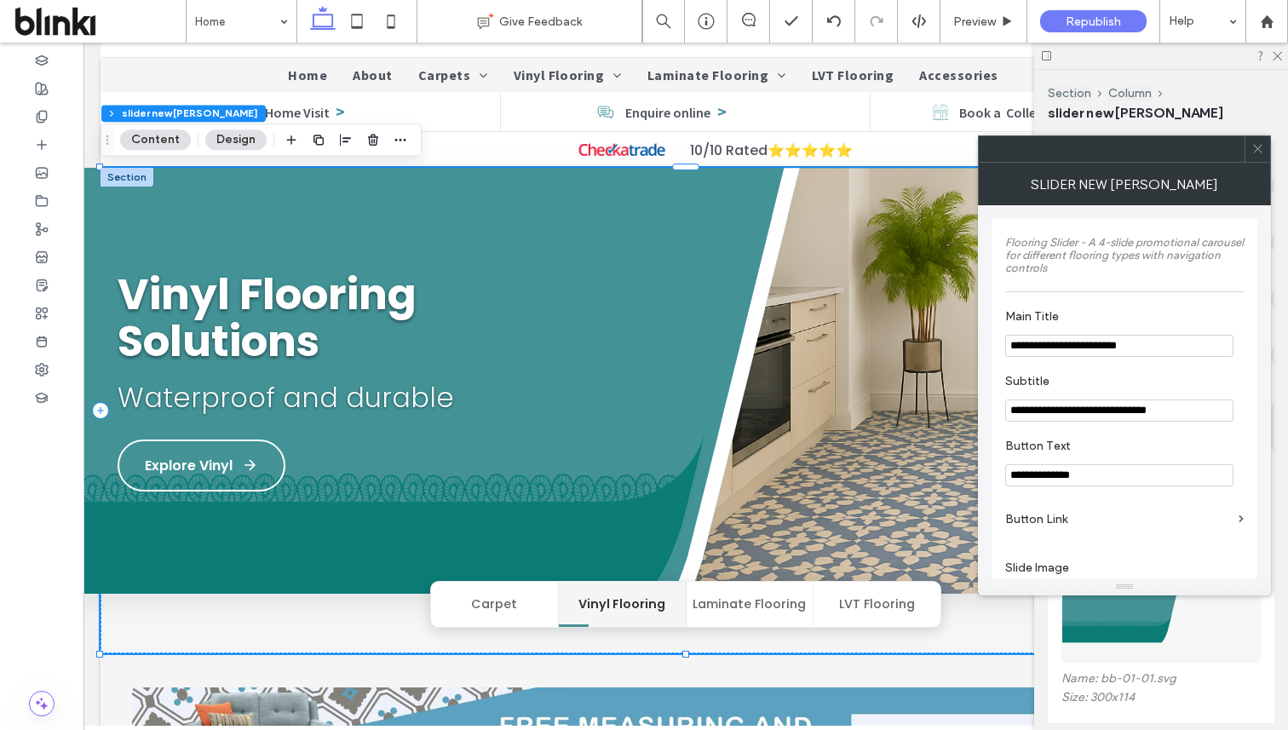
click at [1259, 149] on icon at bounding box center [1257, 148] width 13 height 13
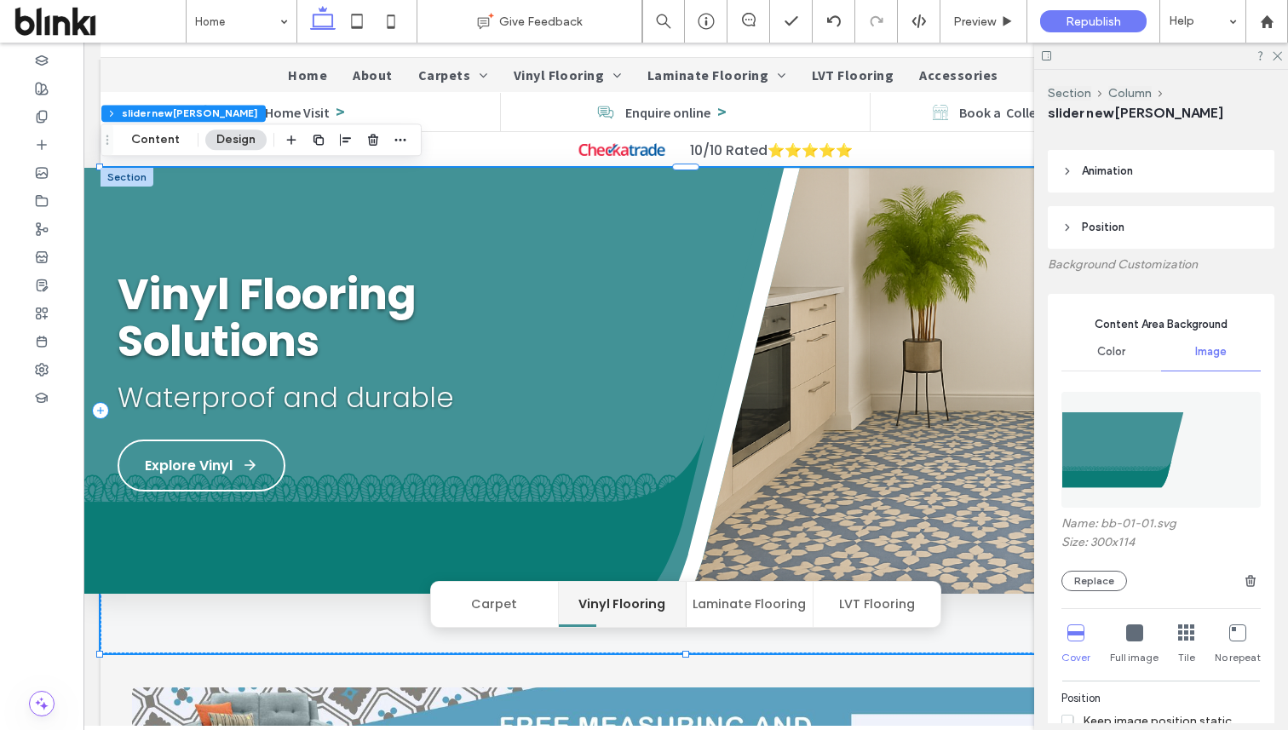
scroll to position [204, 0]
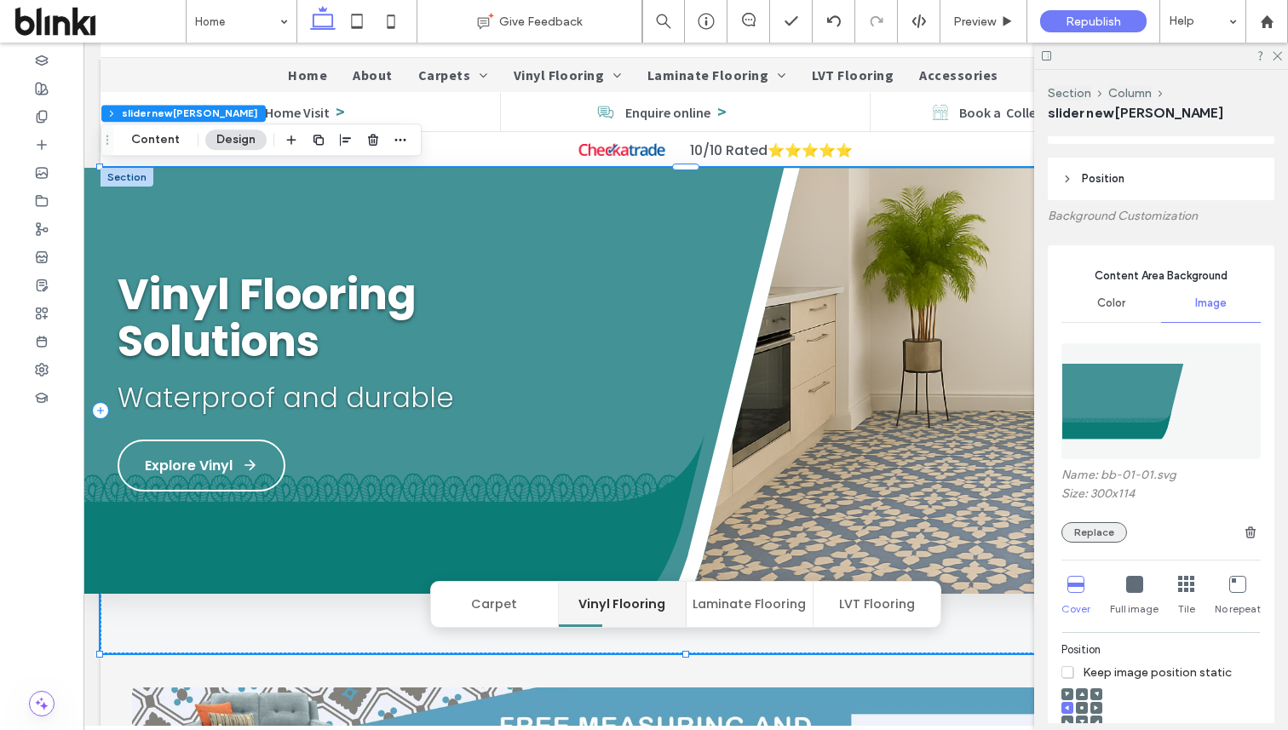
click at [1107, 530] on button "Replace" at bounding box center [1094, 532] width 66 height 20
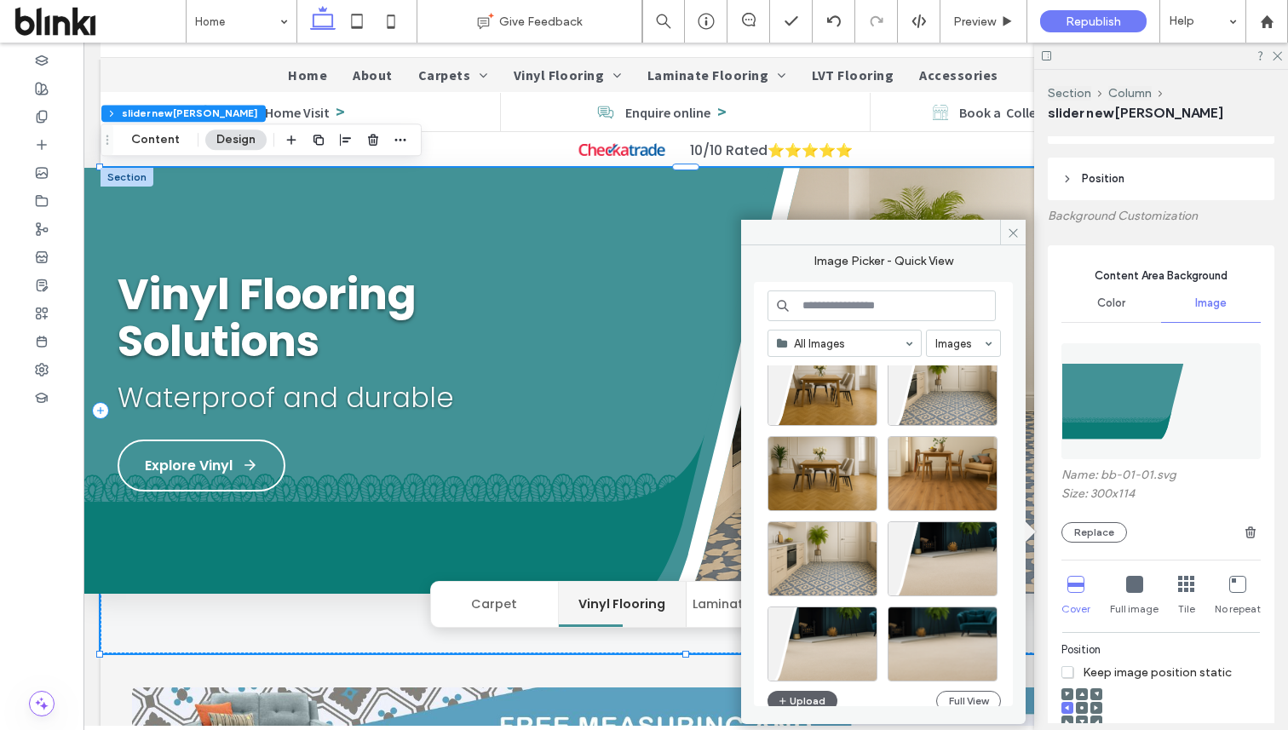
scroll to position [301, 0]
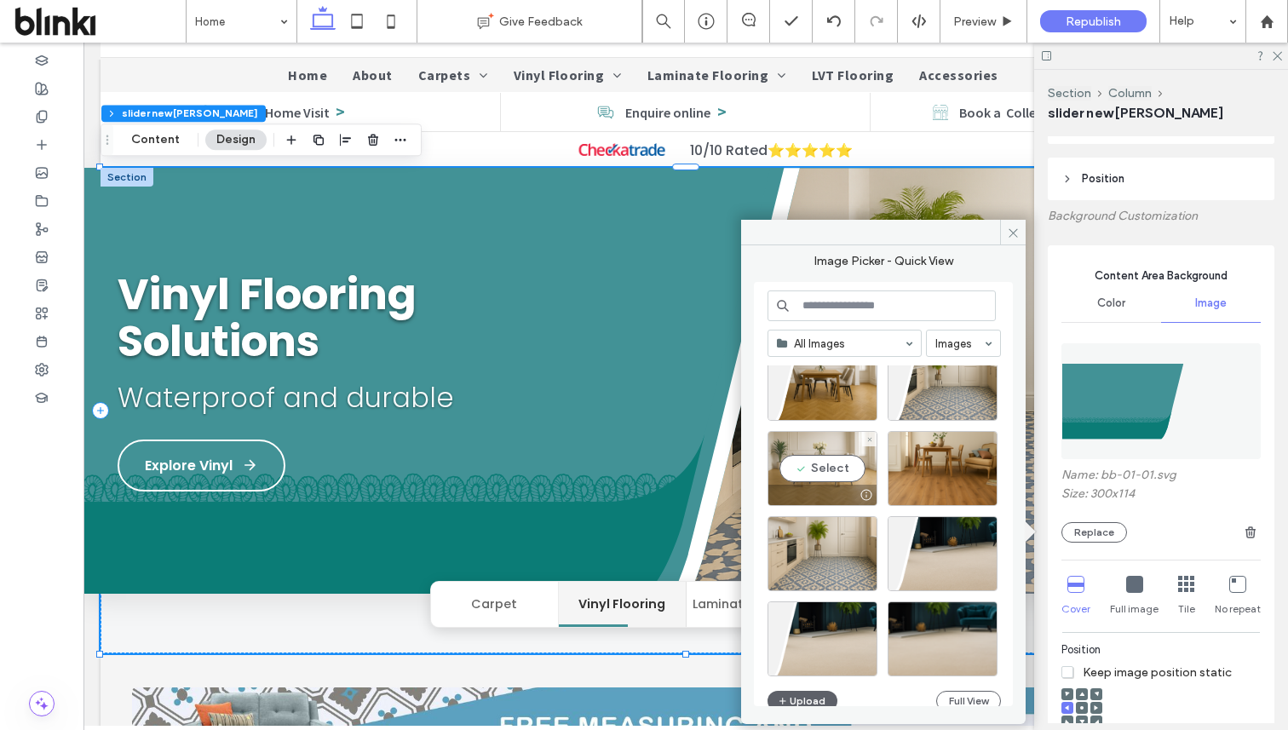
click at [829, 455] on div "Select" at bounding box center [823, 468] width 110 height 75
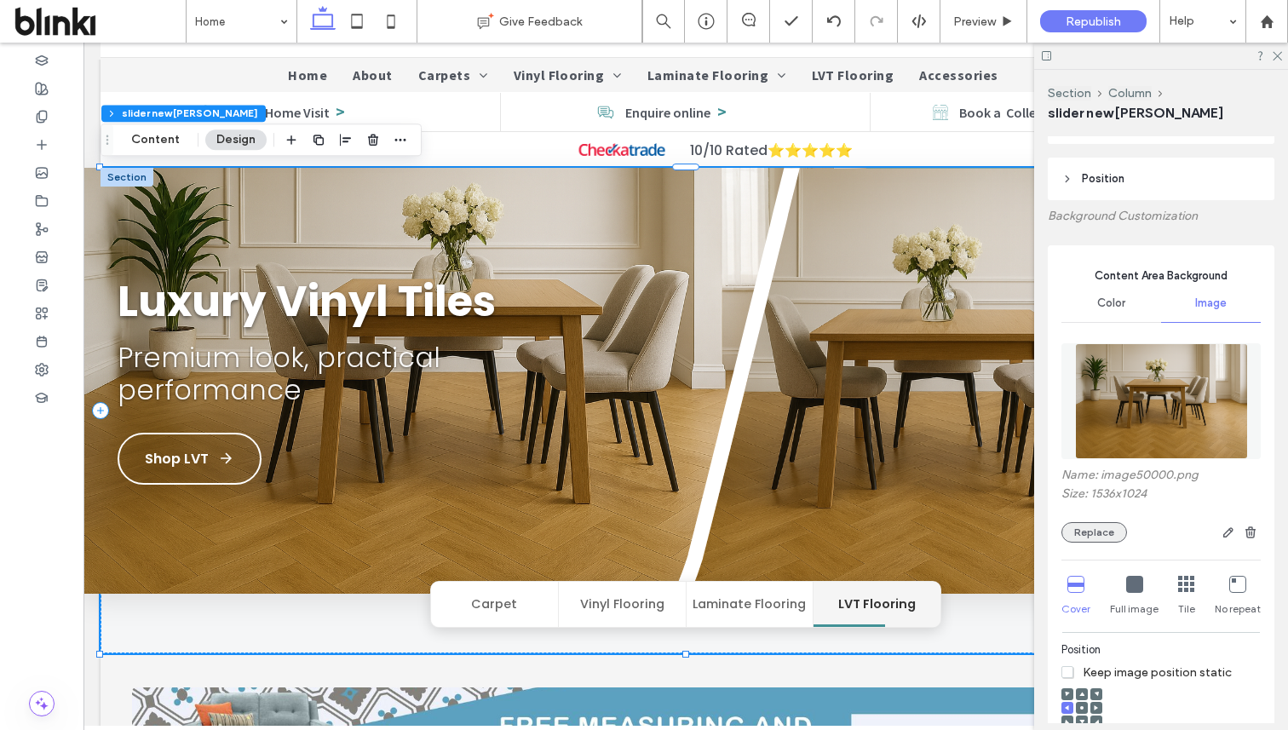
click at [1099, 531] on button "Replace" at bounding box center [1094, 532] width 66 height 20
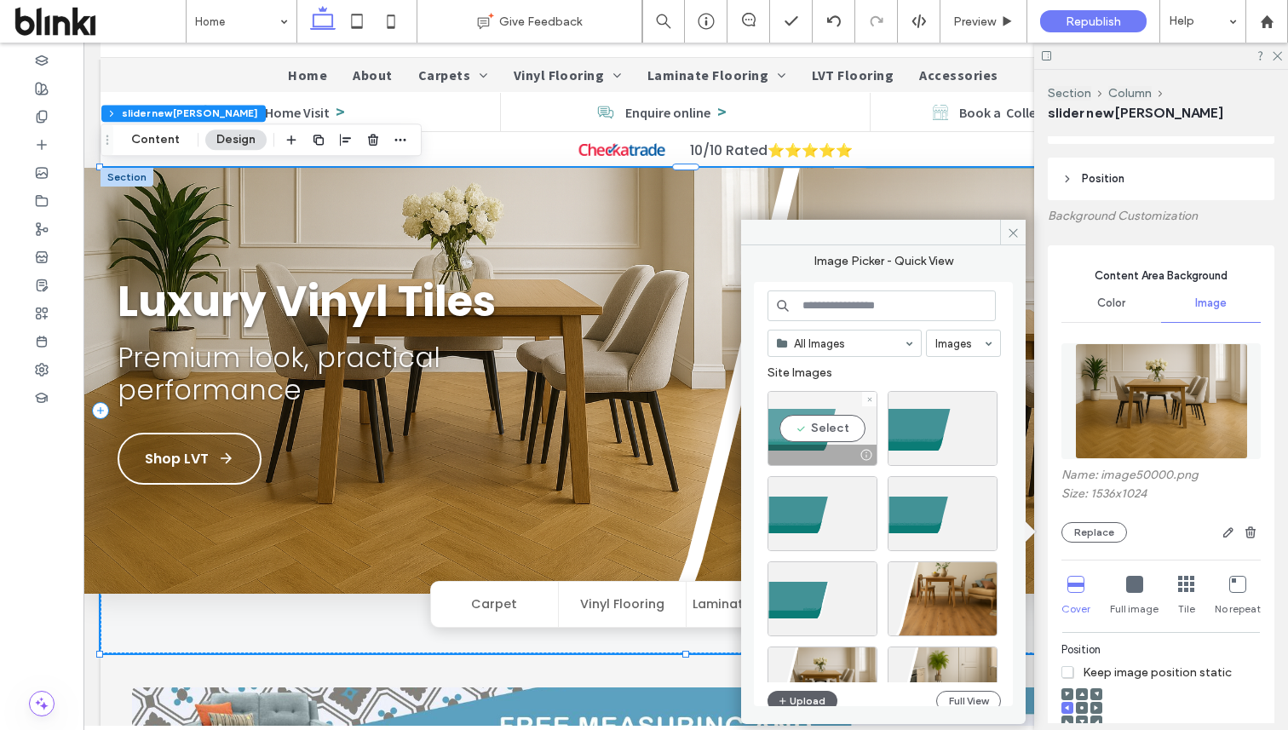
click at [820, 419] on div "Select" at bounding box center [823, 428] width 110 height 75
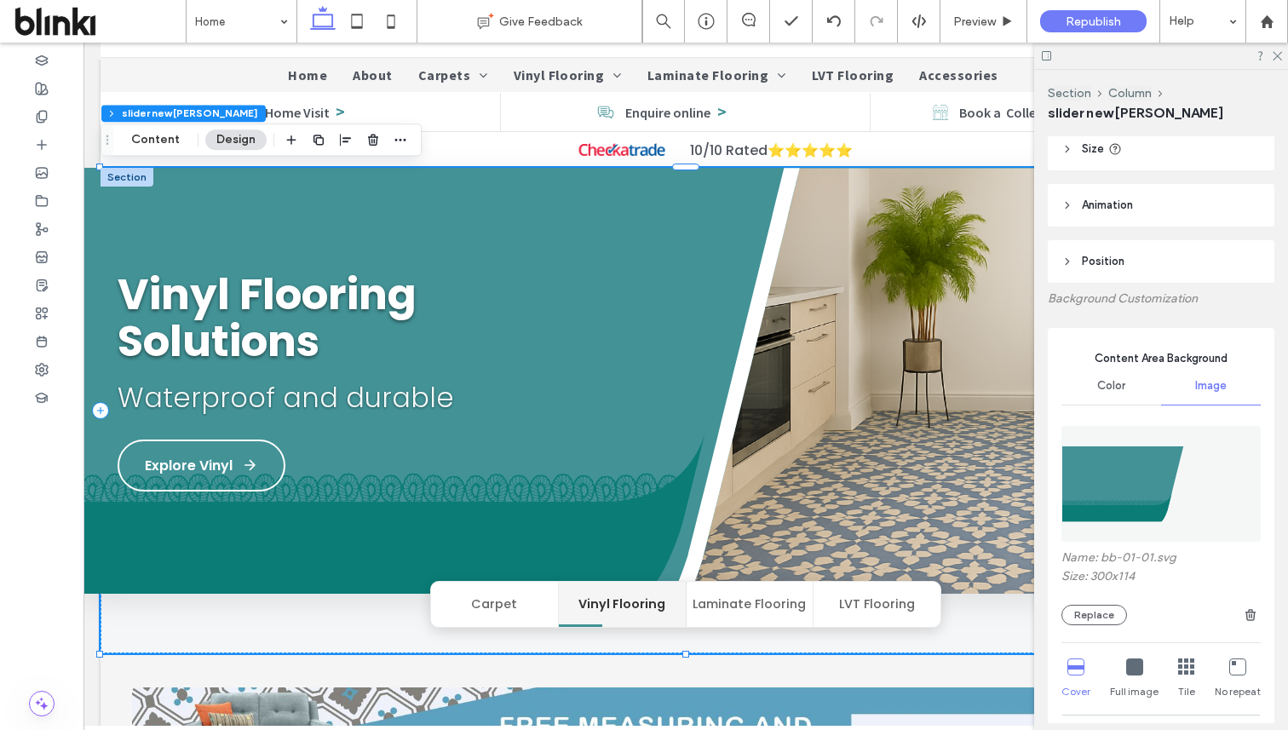
scroll to position [188, 0]
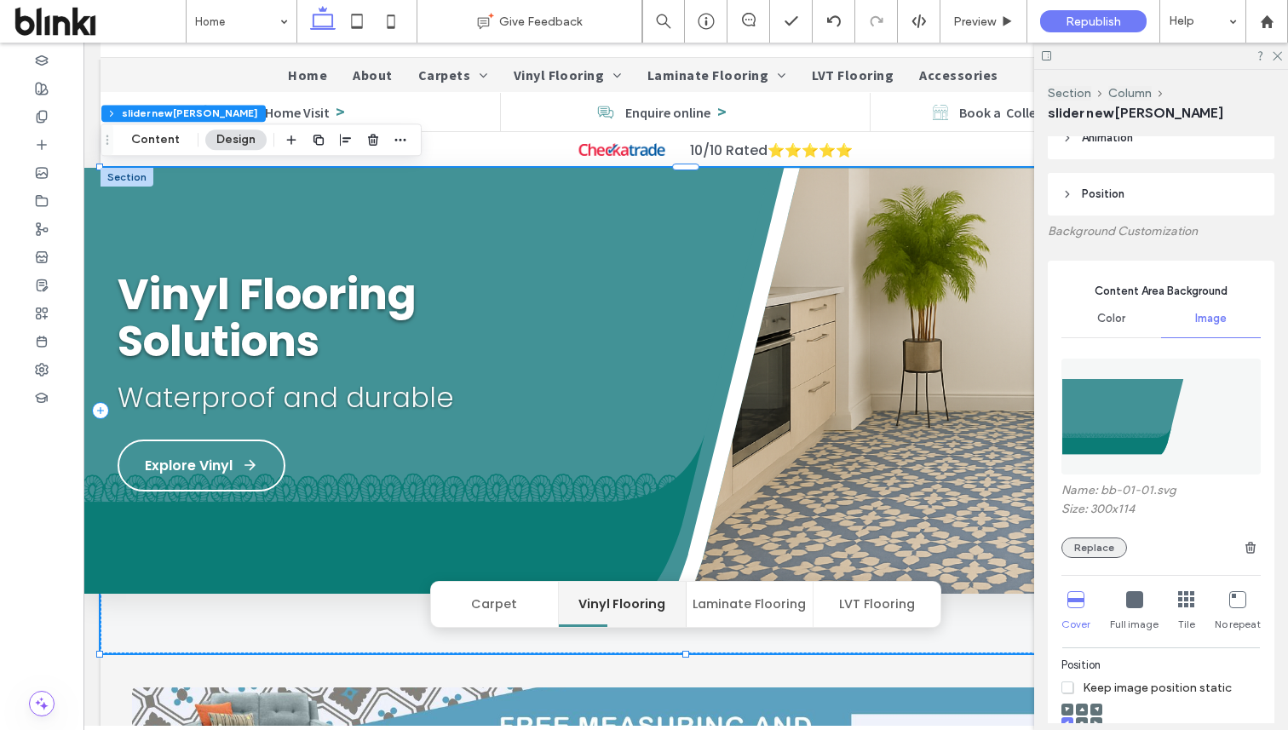
click at [1104, 543] on button "Replace" at bounding box center [1094, 548] width 66 height 20
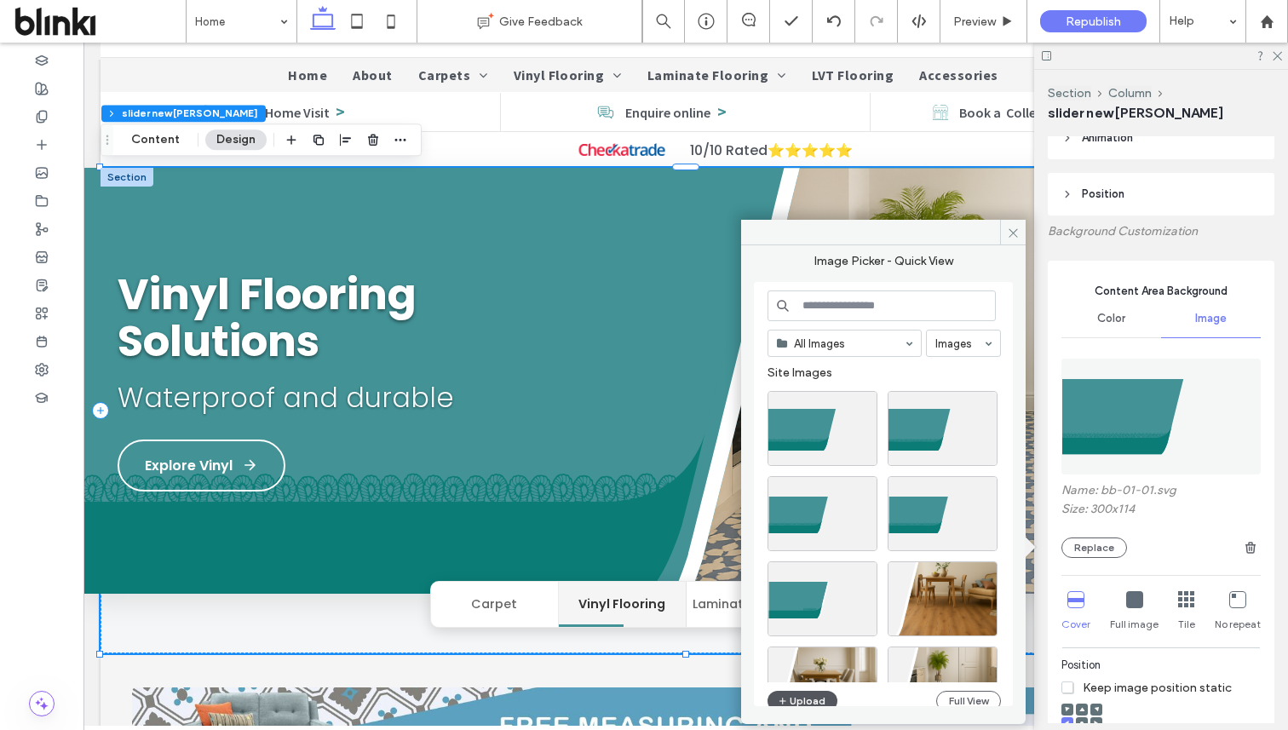
click at [821, 695] on button "Upload" at bounding box center [803, 701] width 70 height 20
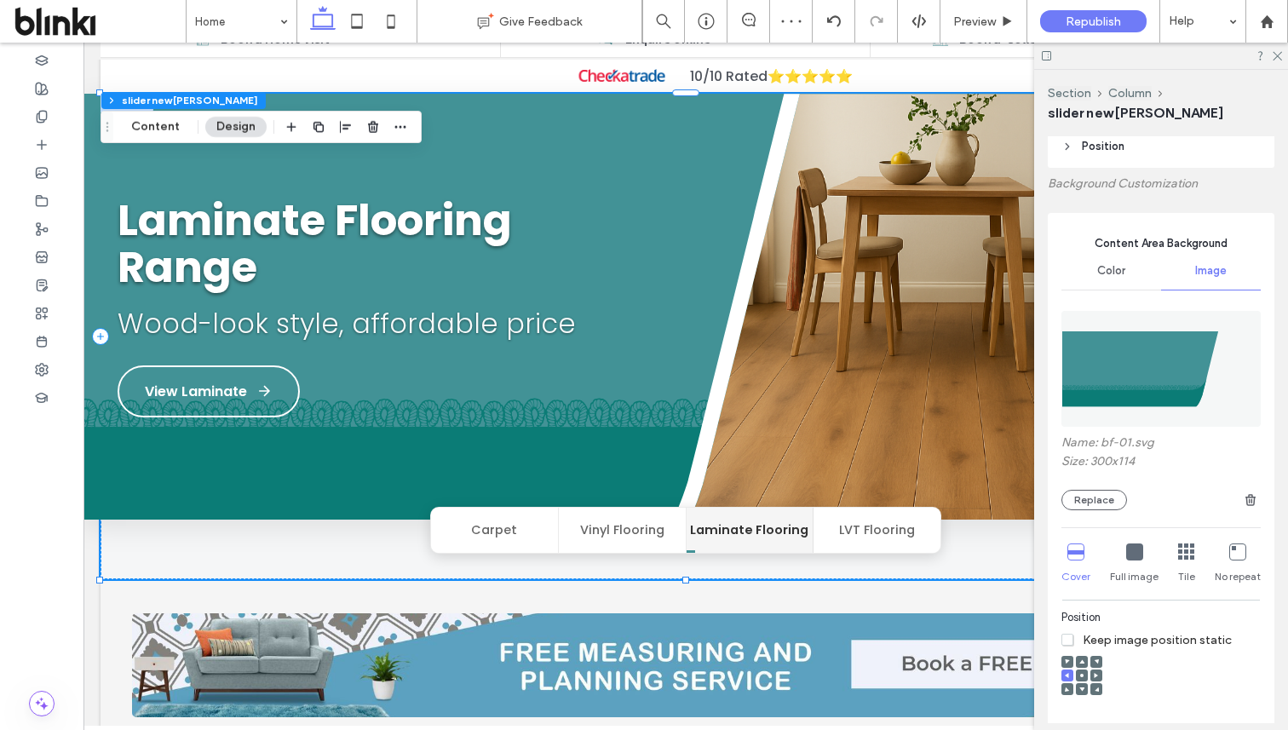
scroll to position [267, 0]
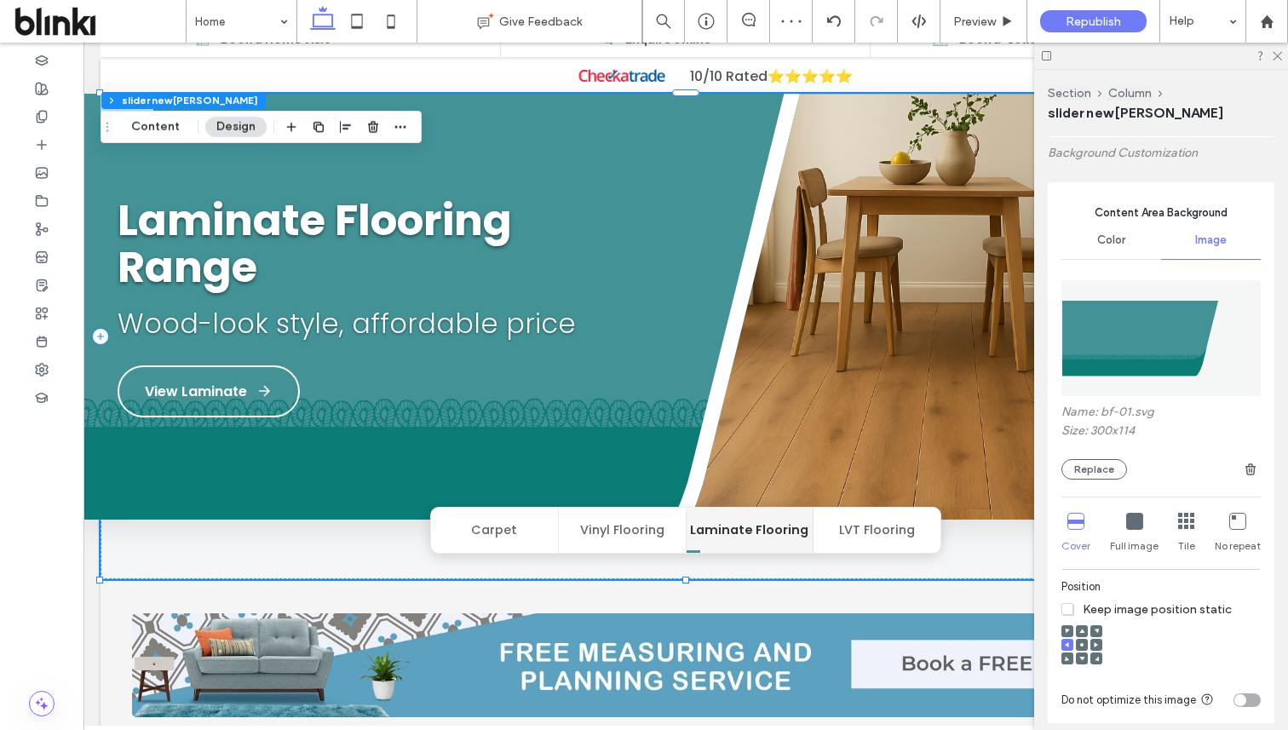
click at [1084, 642] on icon at bounding box center [1081, 644] width 5 height 5
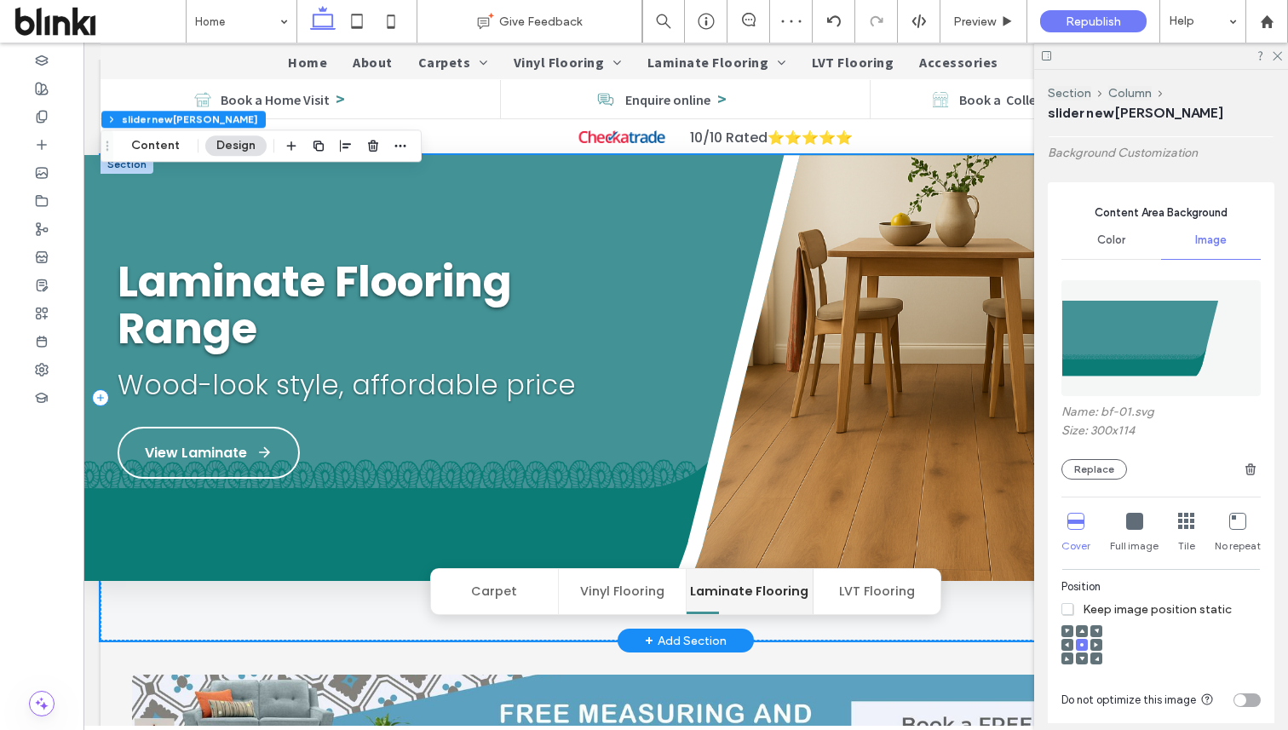
scroll to position [82, 0]
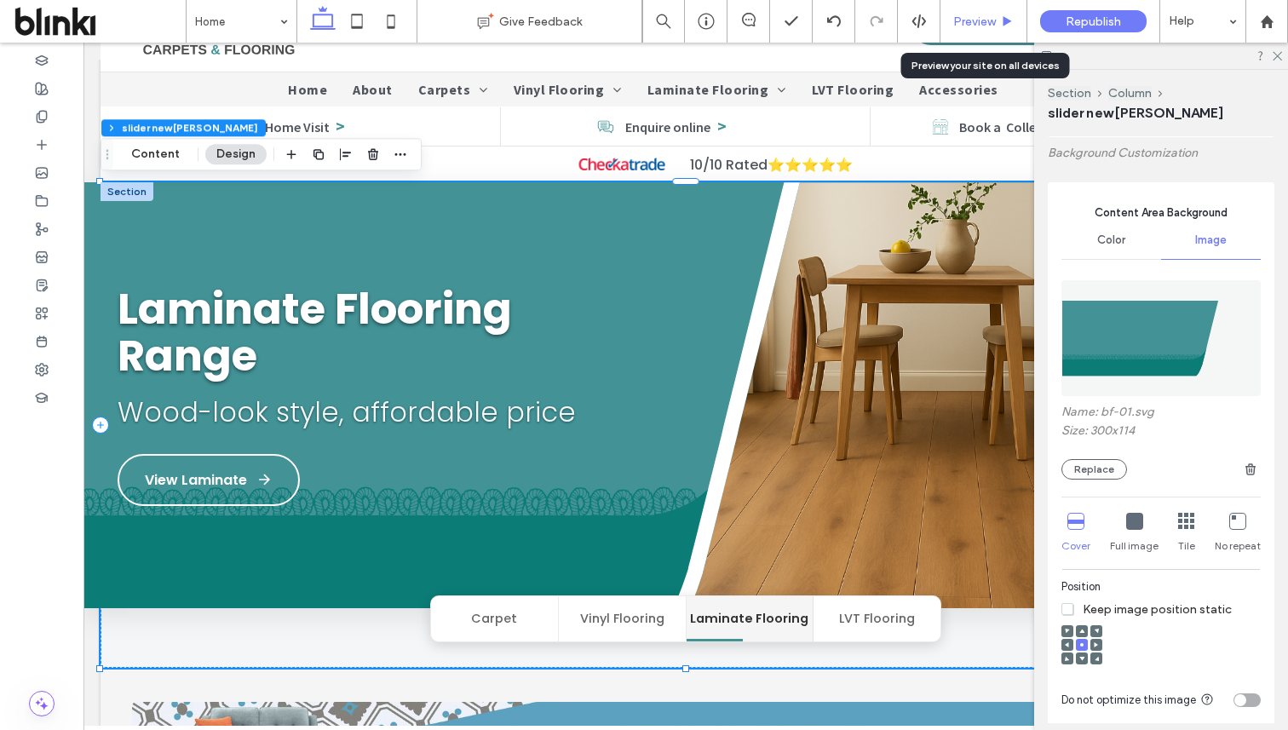
click at [1004, 27] on div "Preview" at bounding box center [983, 21] width 86 height 14
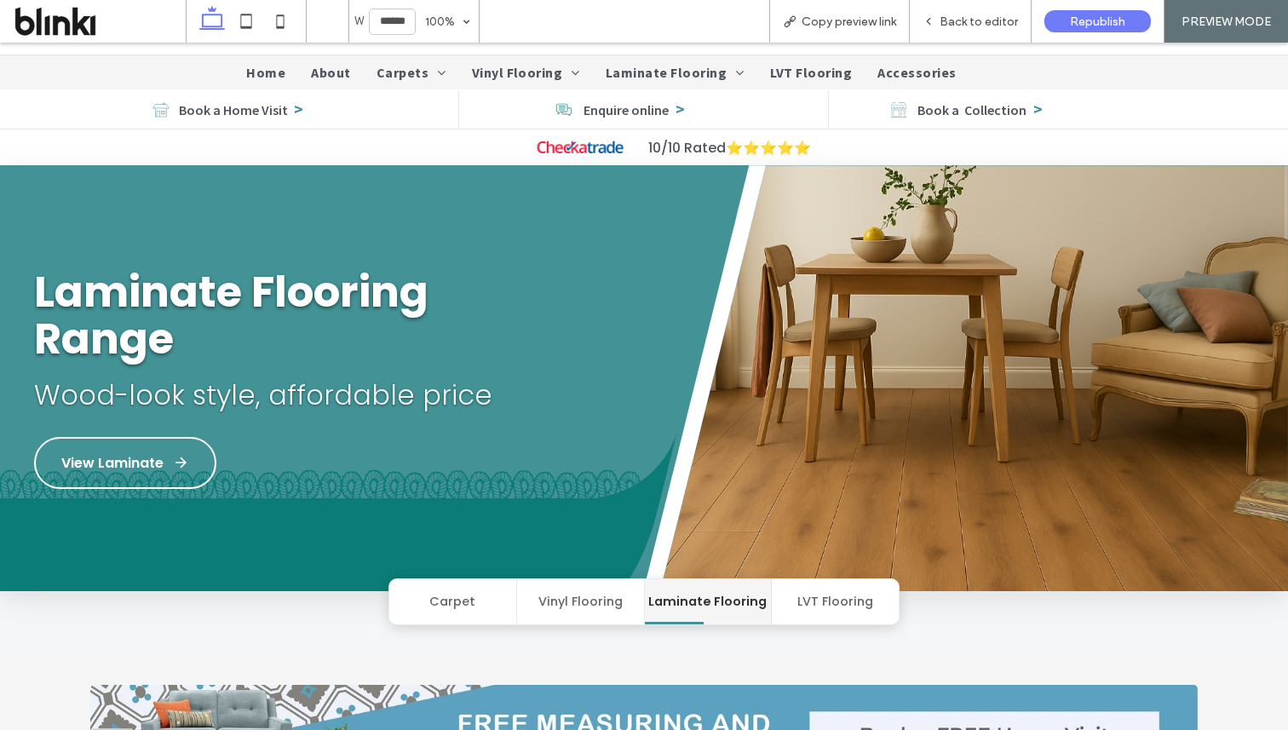
scroll to position [65, 0]
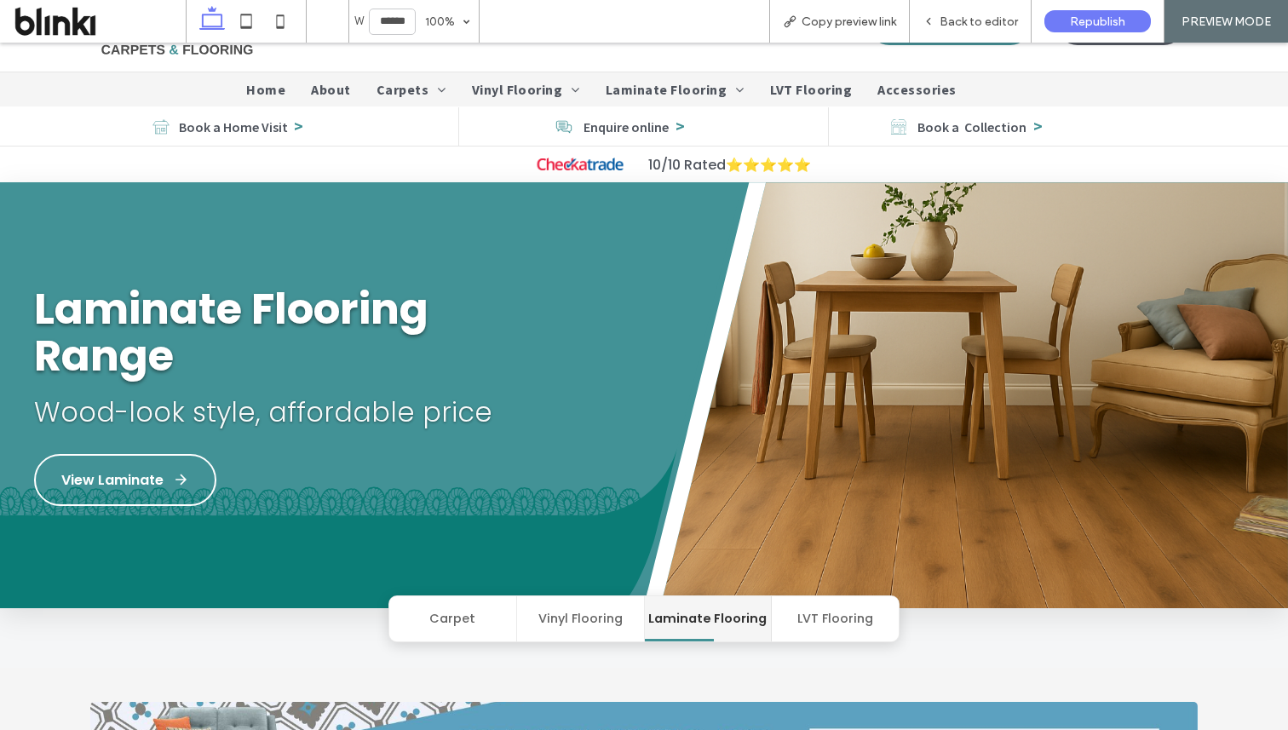
click at [1004, 27] on span "Back to editor" at bounding box center [979, 21] width 78 height 14
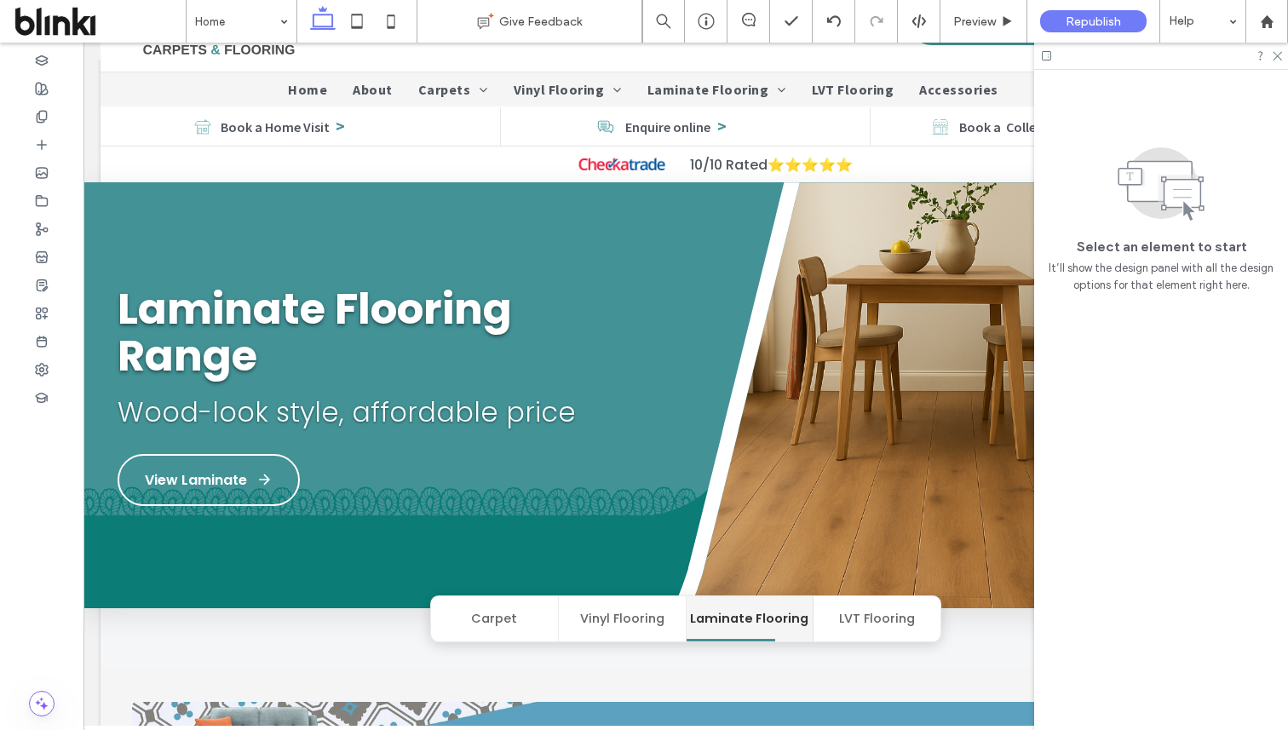
click at [1282, 57] on div at bounding box center [1161, 56] width 254 height 26
click at [1279, 57] on icon at bounding box center [1276, 54] width 11 height 11
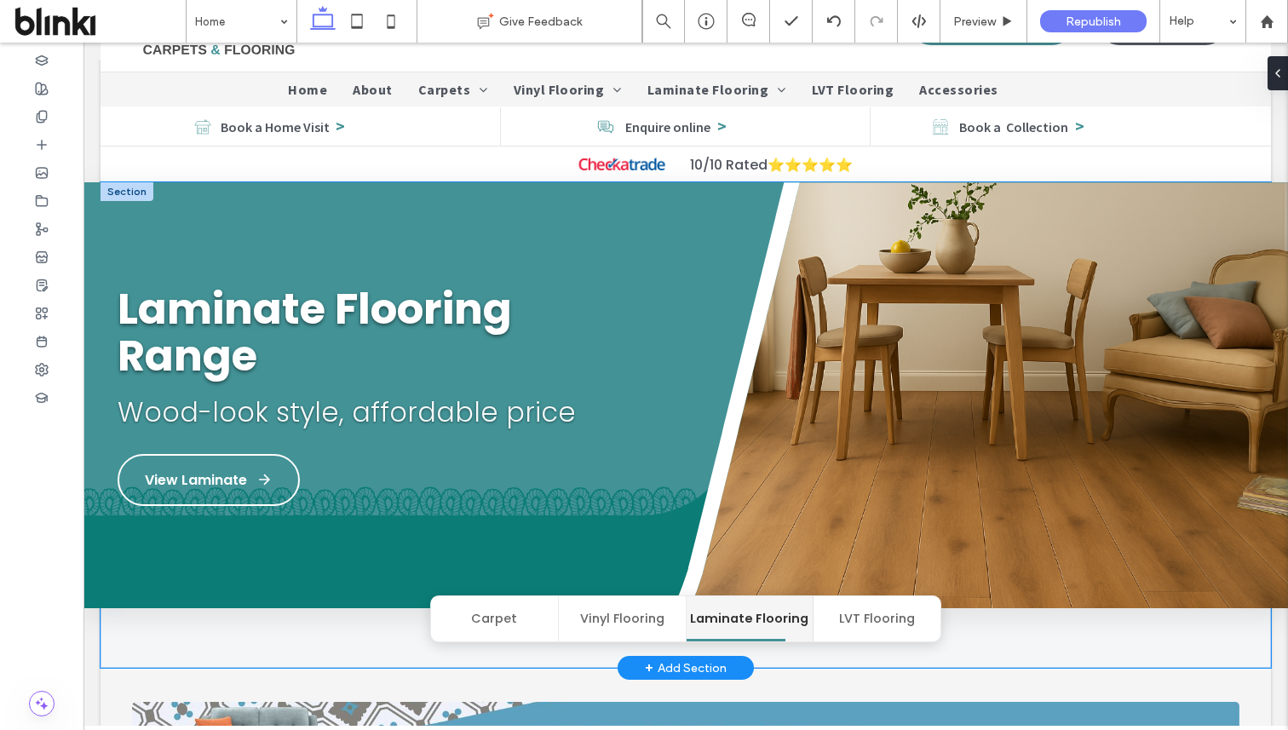
click at [931, 392] on img at bounding box center [956, 413] width 663 height 462
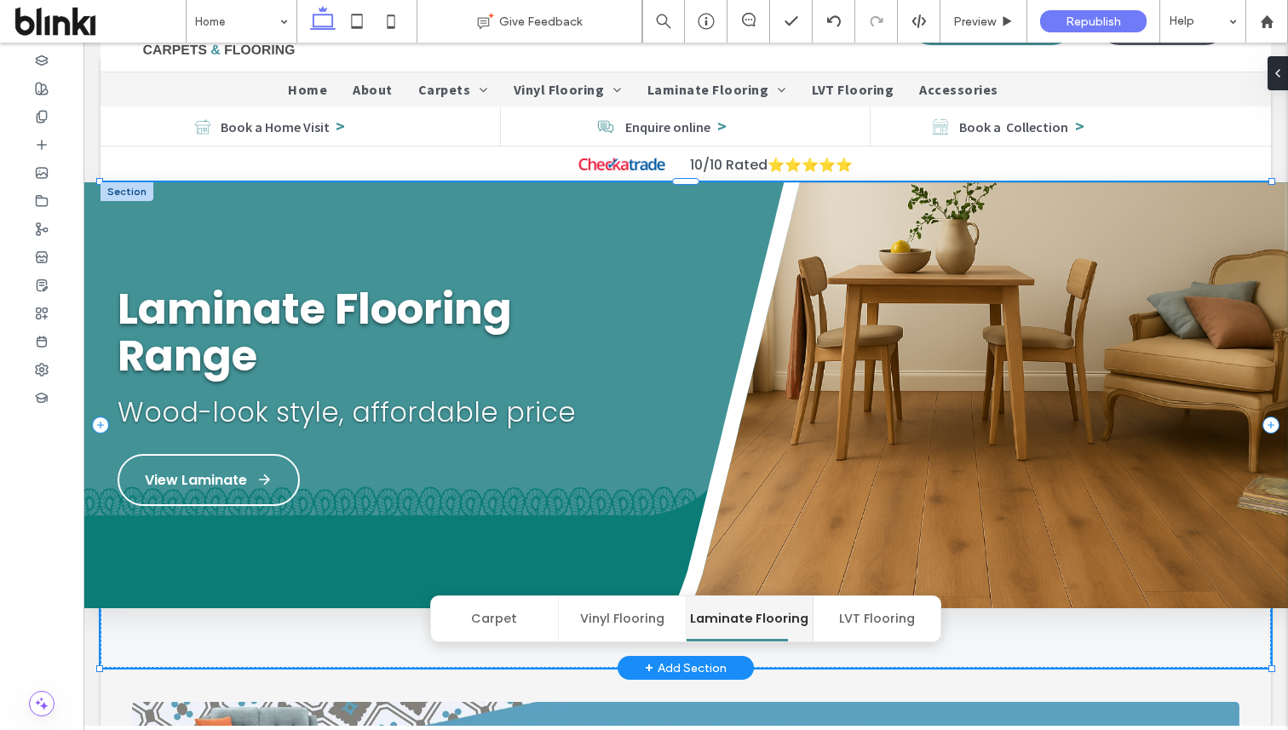
drag, startPoint x: 931, startPoint y: 392, endPoint x: 1371, endPoint y: 161, distance: 496.5
click at [931, 392] on img at bounding box center [956, 413] width 663 height 462
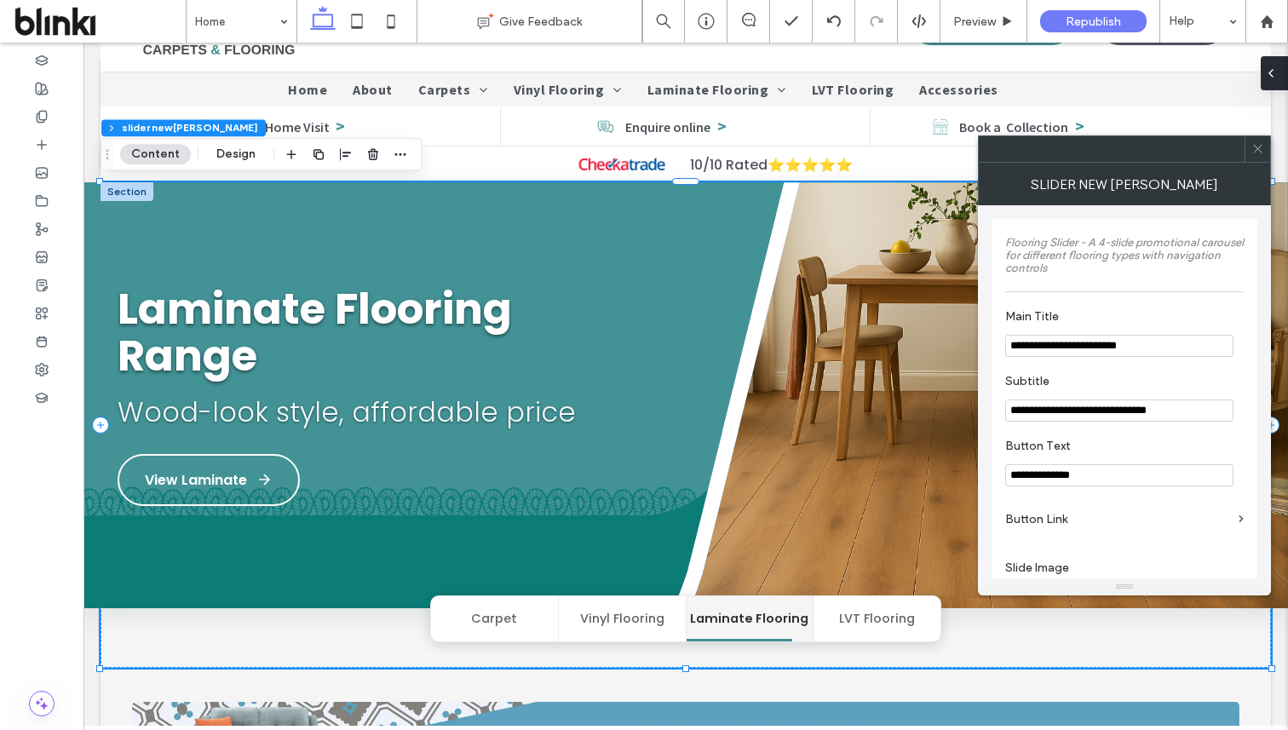
click at [1276, 78] on icon at bounding box center [1271, 73] width 14 height 14
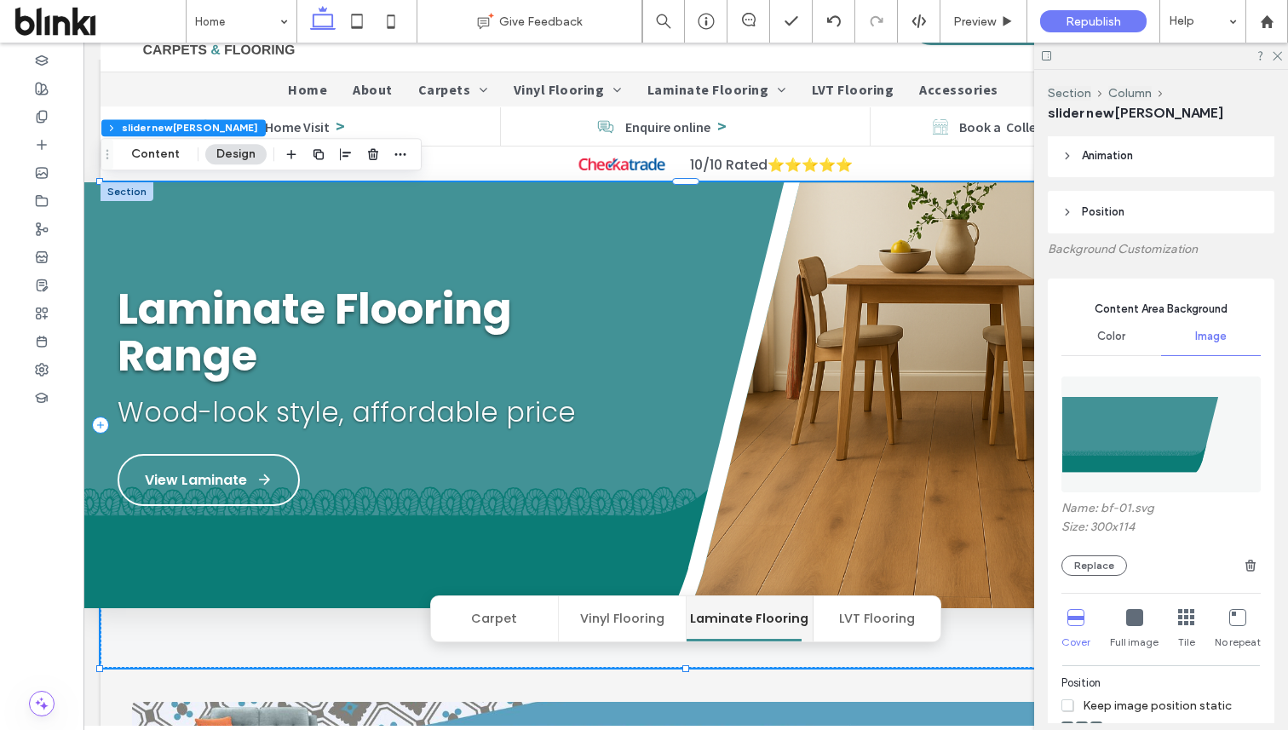
scroll to position [285, 0]
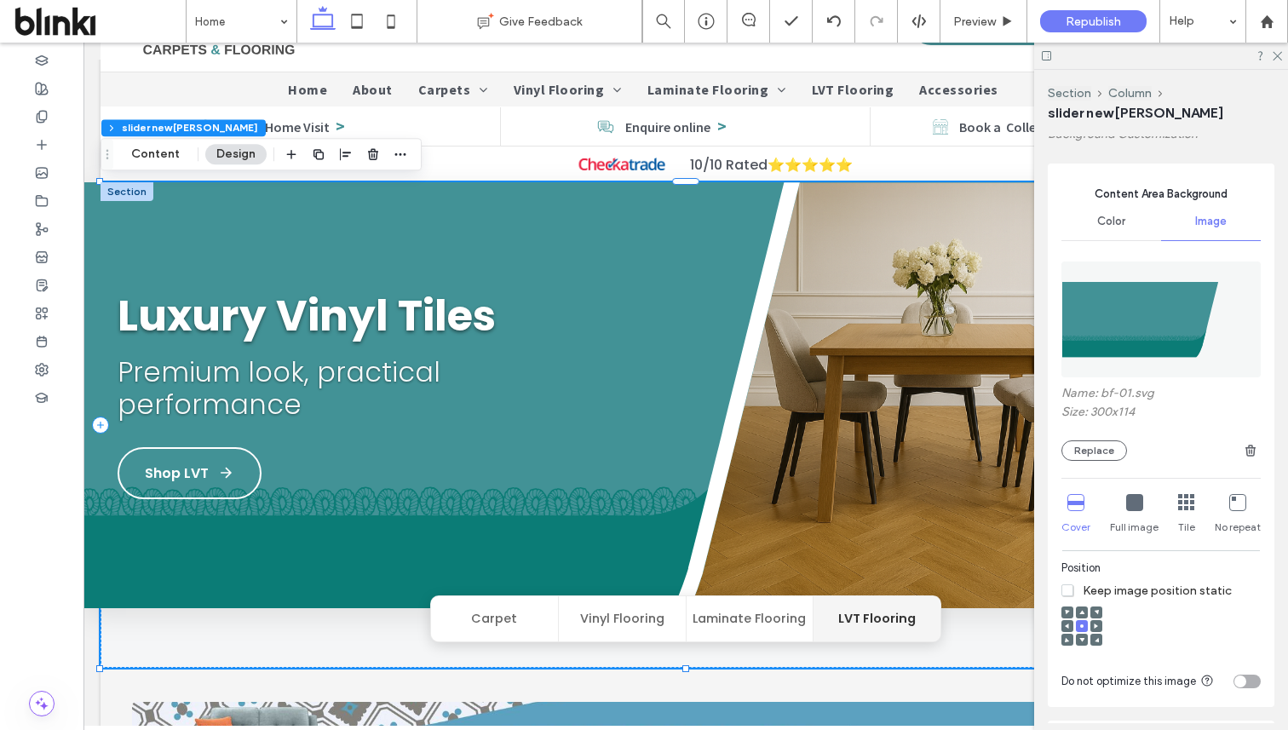
click at [1067, 627] on icon at bounding box center [1067, 626] width 5 height 5
click at [980, 20] on span "Preview" at bounding box center [974, 21] width 43 height 14
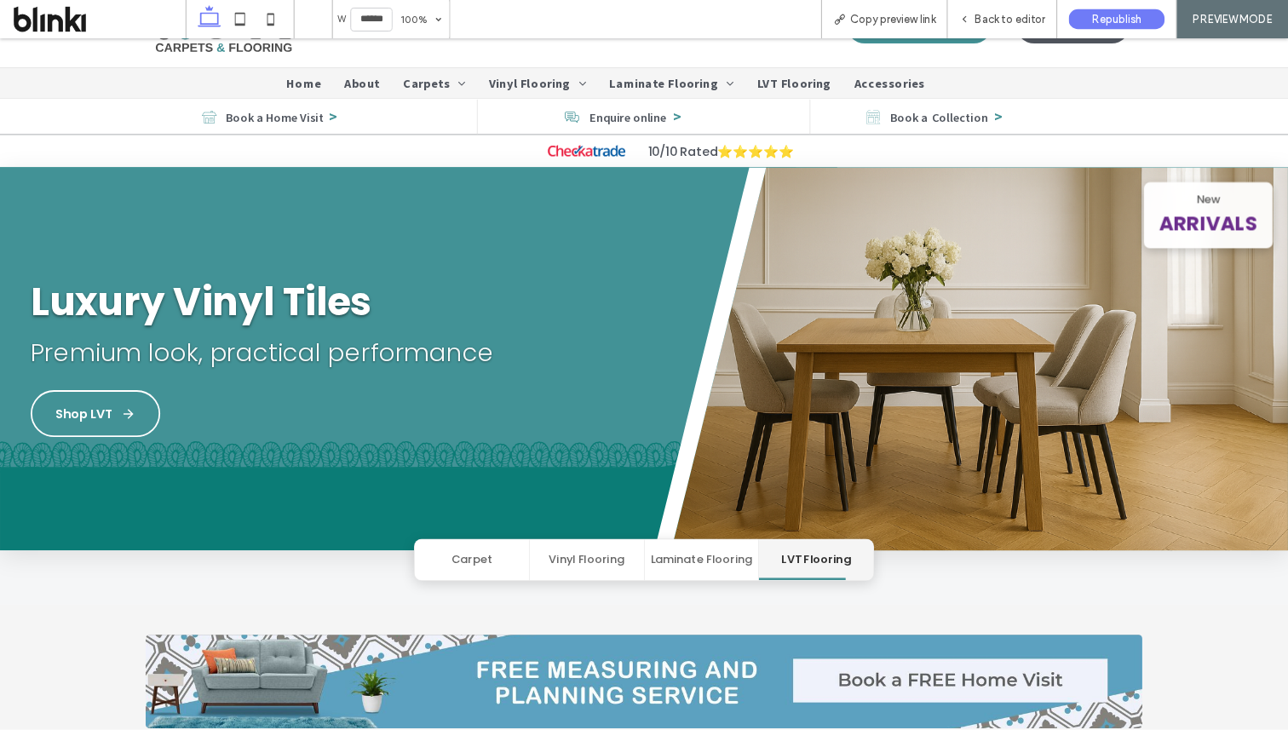
scroll to position [62, 0]
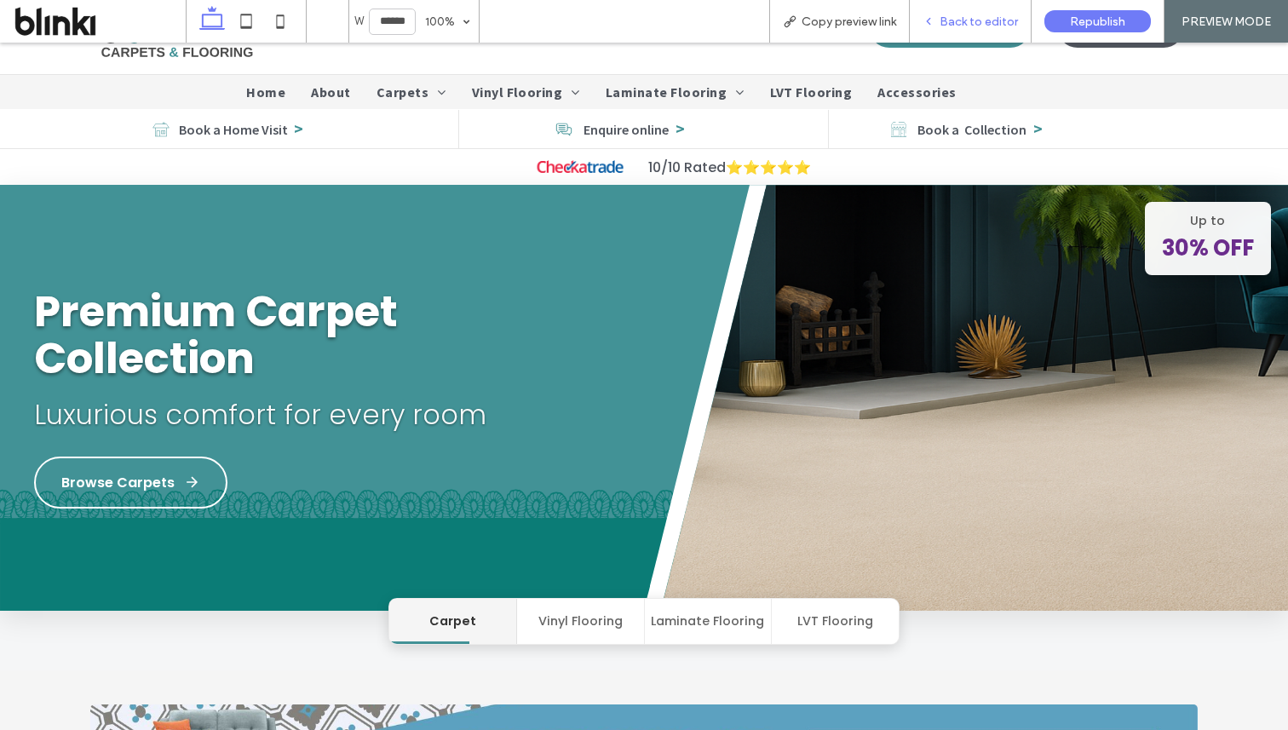
click at [984, 28] on div "Back to editor" at bounding box center [971, 21] width 122 height 43
click at [984, 27] on span "Back to editor" at bounding box center [979, 21] width 78 height 14
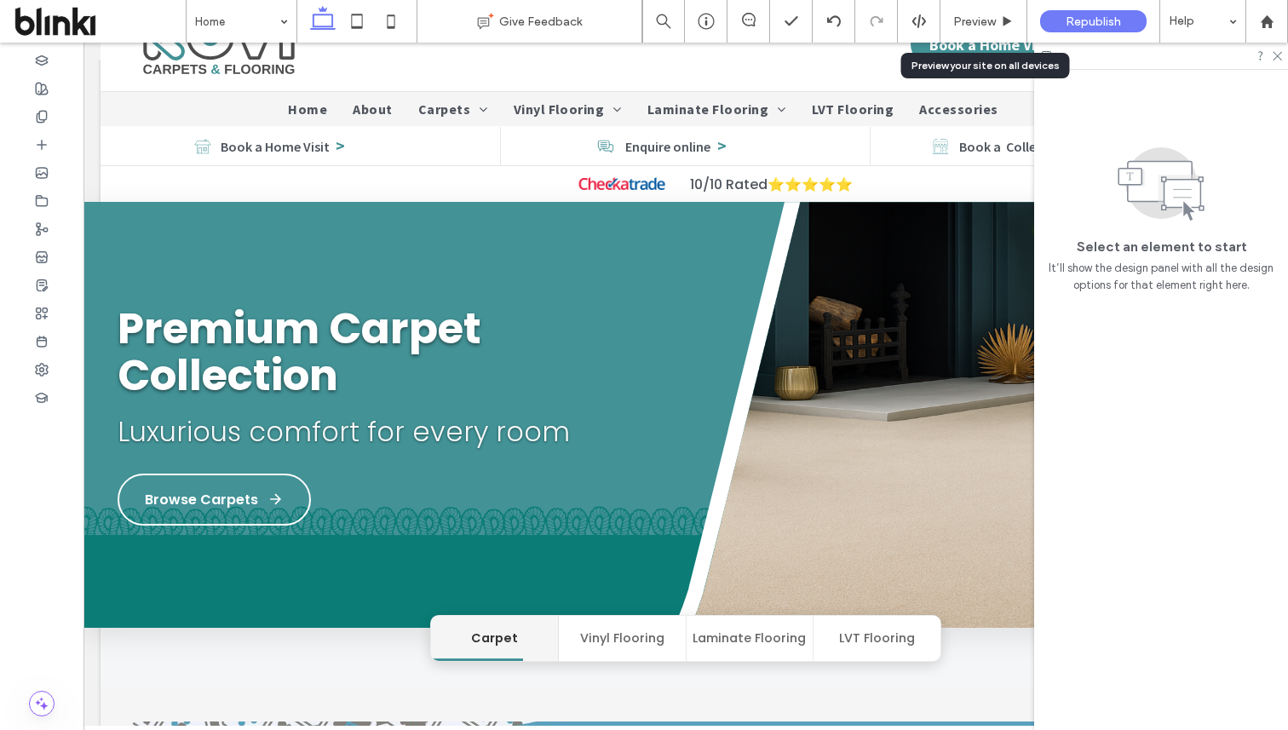
scroll to position [79, 0]
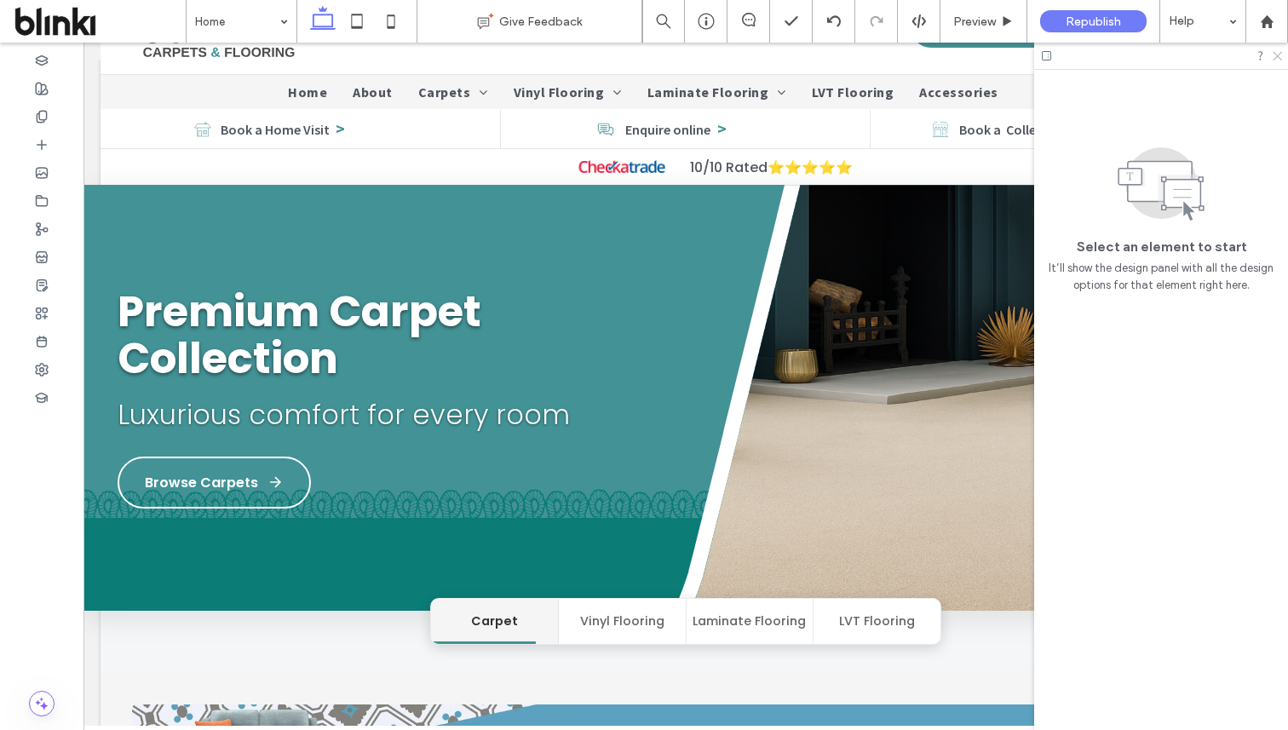
click at [1273, 53] on icon at bounding box center [1276, 54] width 11 height 11
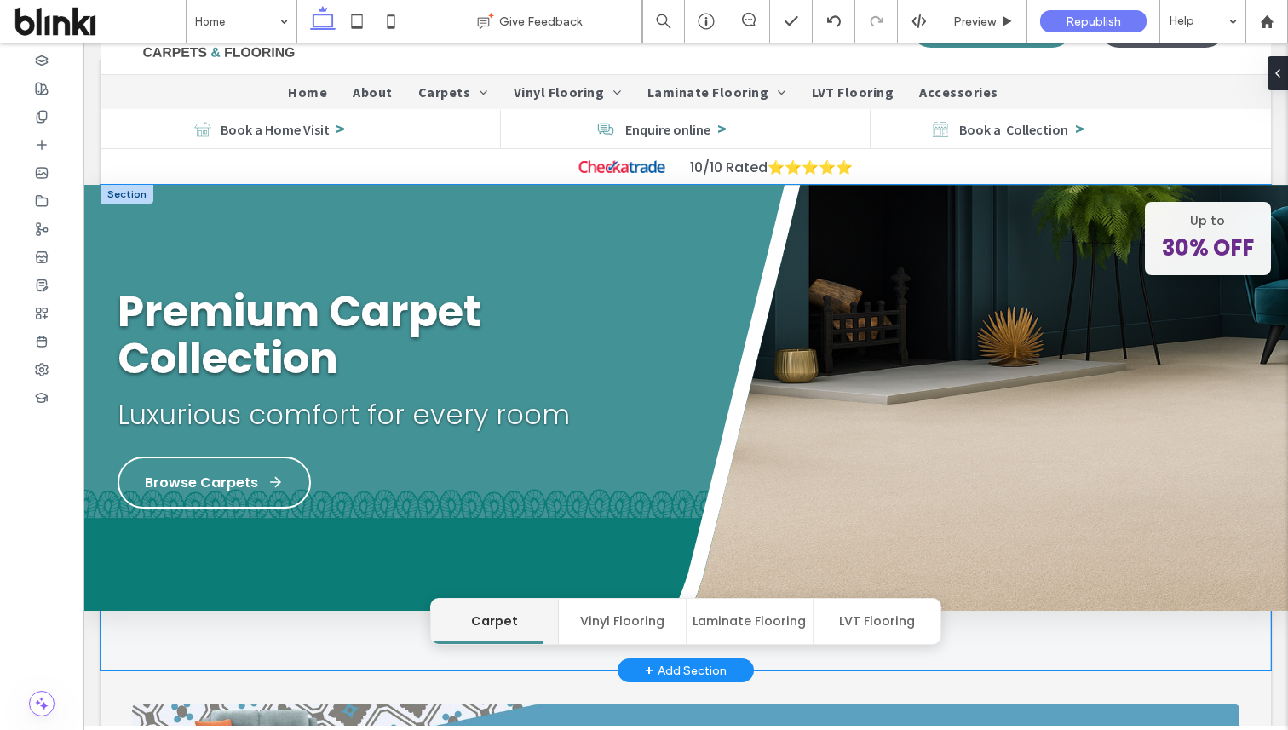
click at [1048, 359] on img at bounding box center [956, 416] width 663 height 462
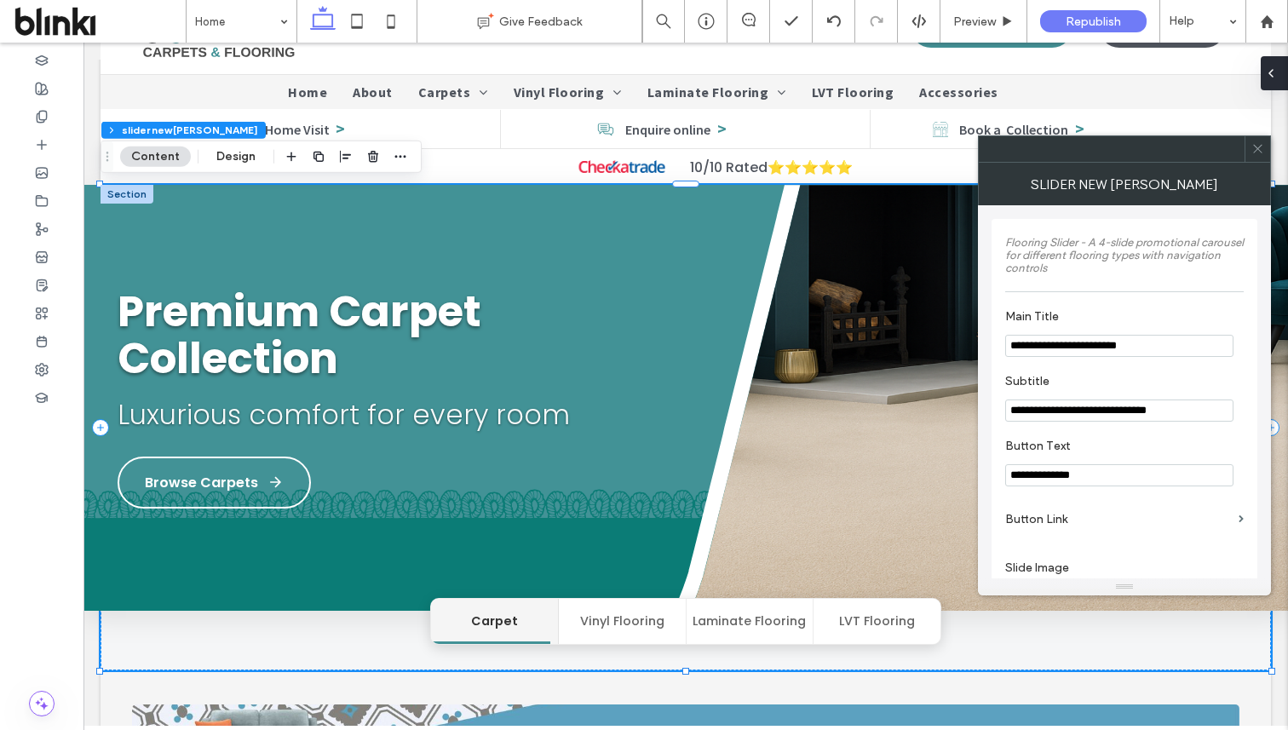
click at [1274, 71] on icon at bounding box center [1271, 73] width 14 height 14
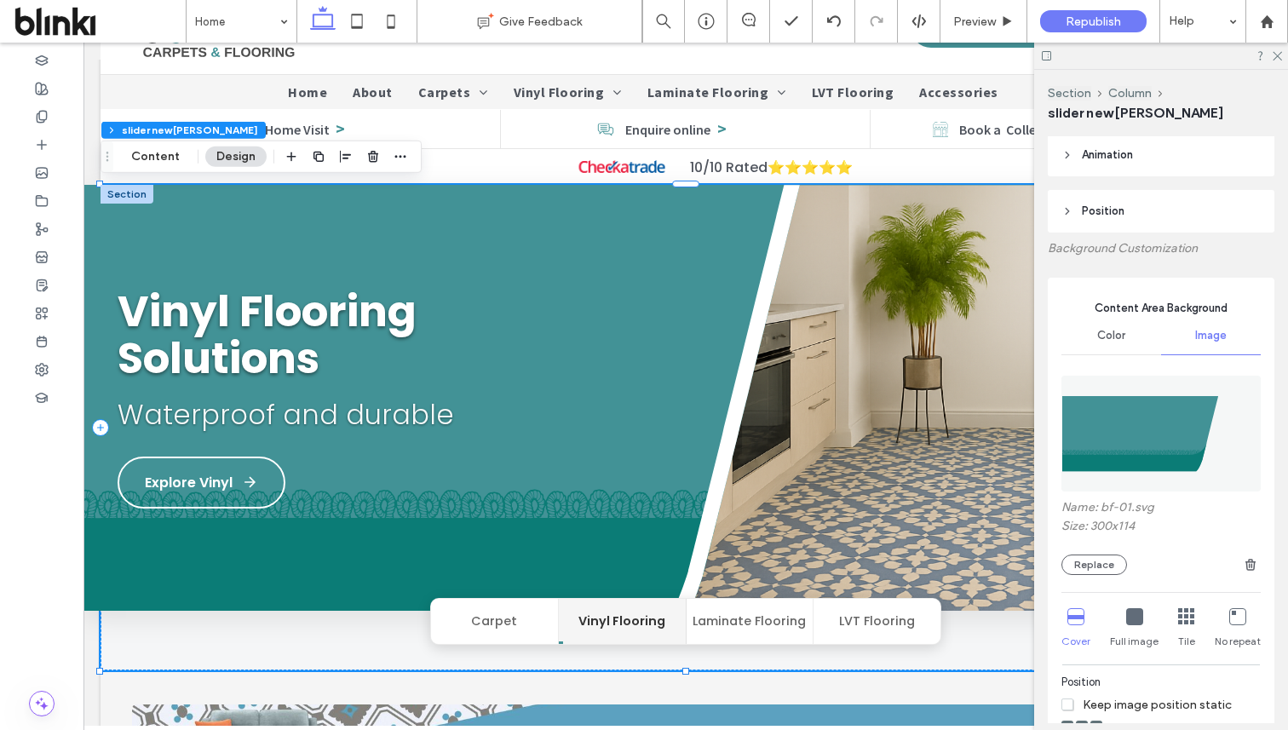
scroll to position [173, 0]
click at [1129, 612] on icon at bounding box center [1134, 615] width 17 height 17
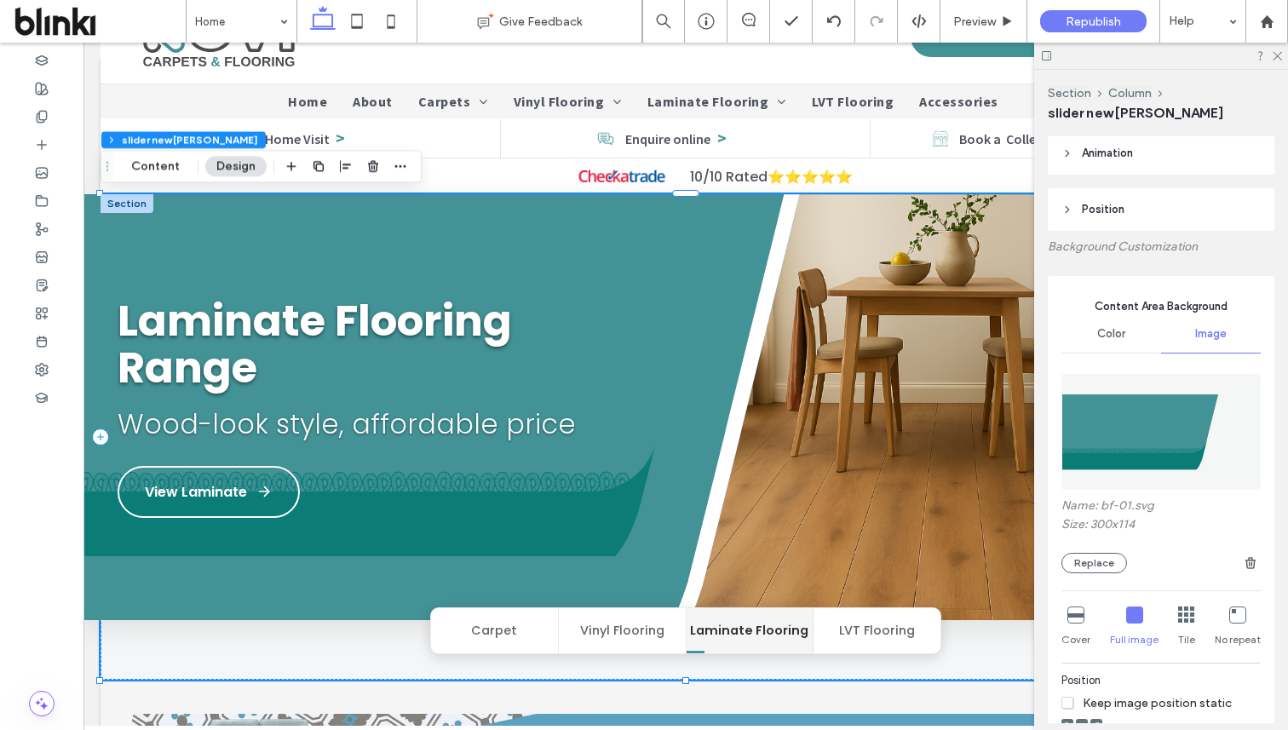
click at [1084, 612] on icon at bounding box center [1075, 615] width 17 height 17
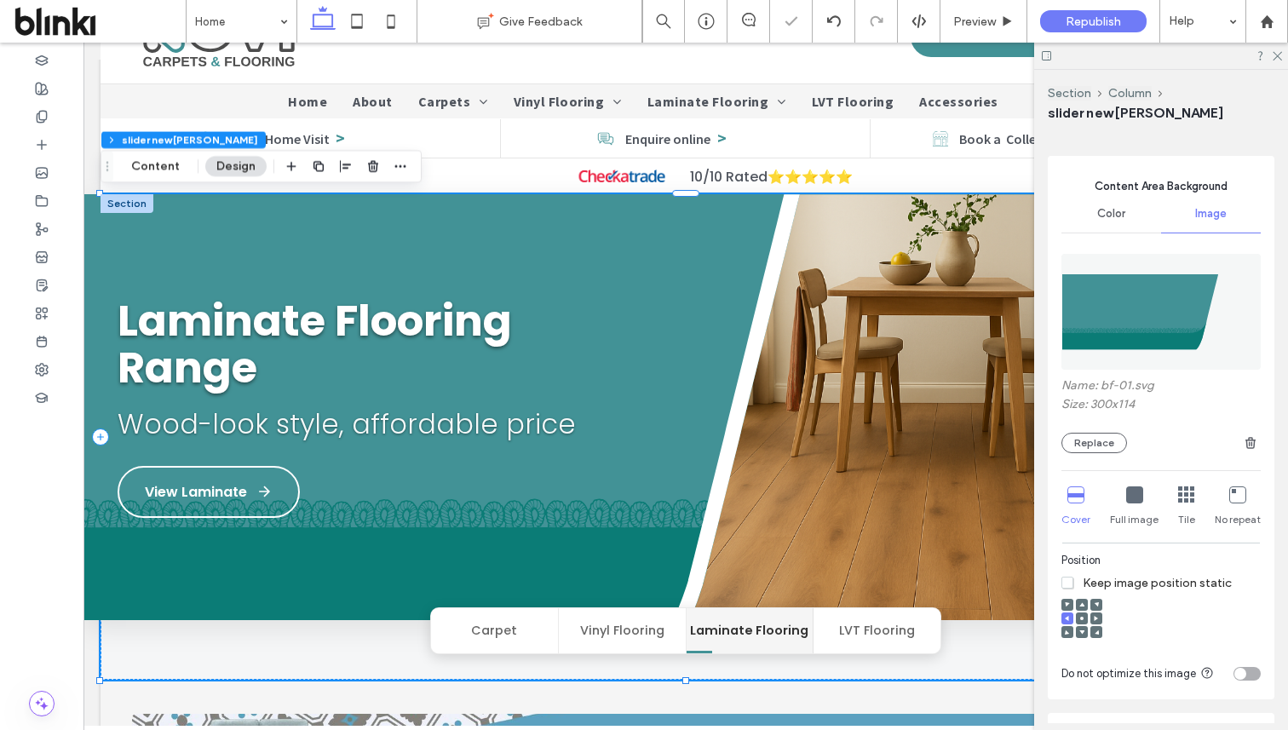
scroll to position [306, 0]
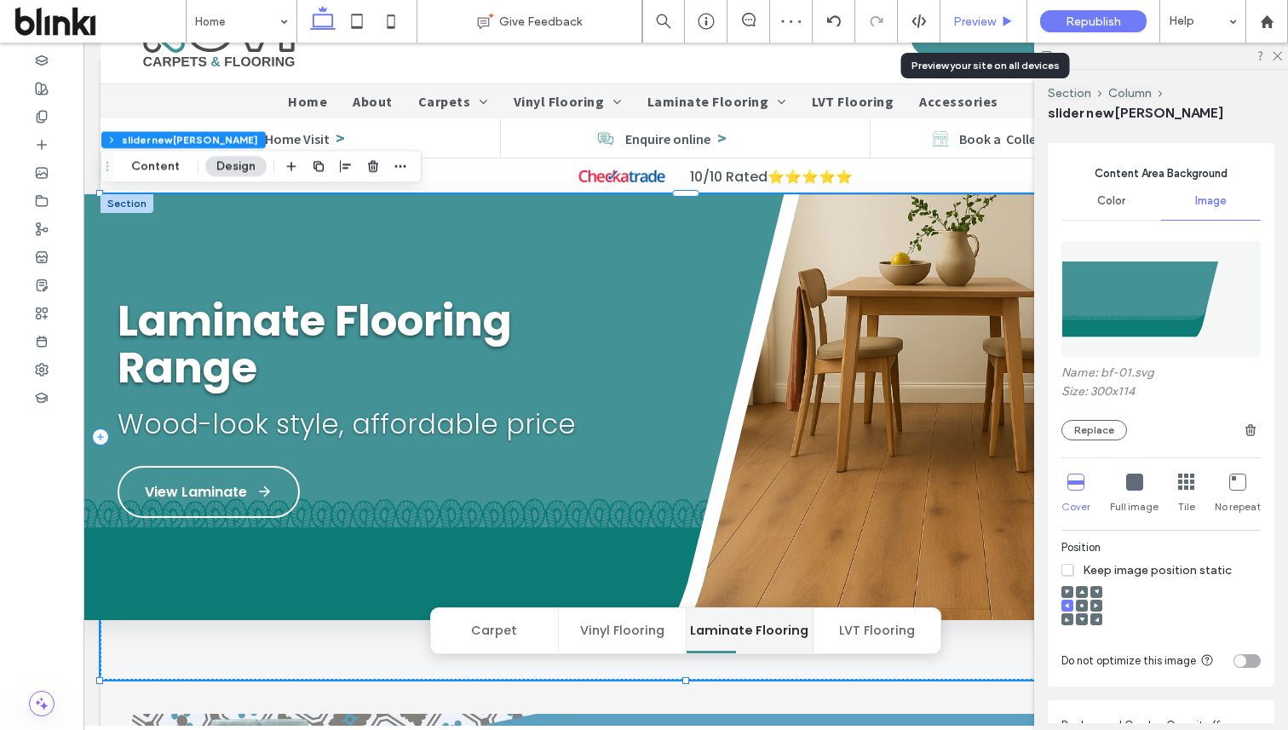
click at [995, 15] on span "Preview" at bounding box center [974, 21] width 43 height 14
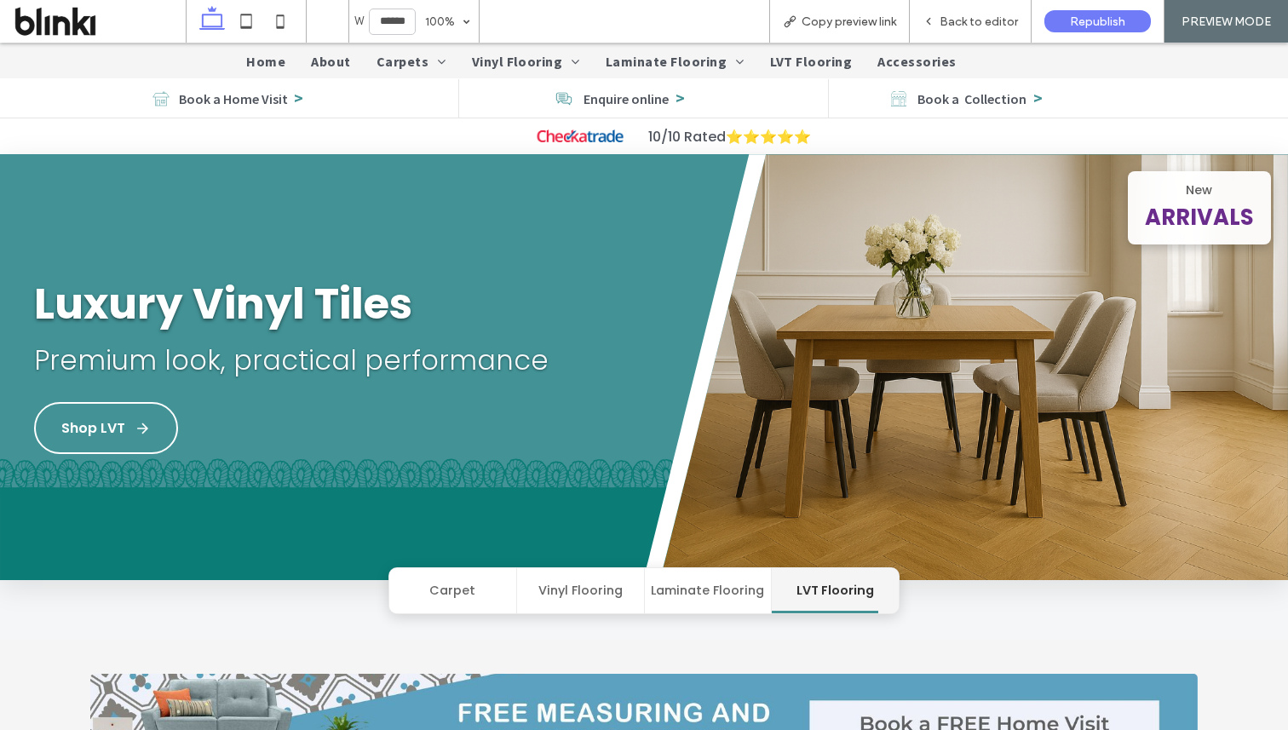
scroll to position [95, 0]
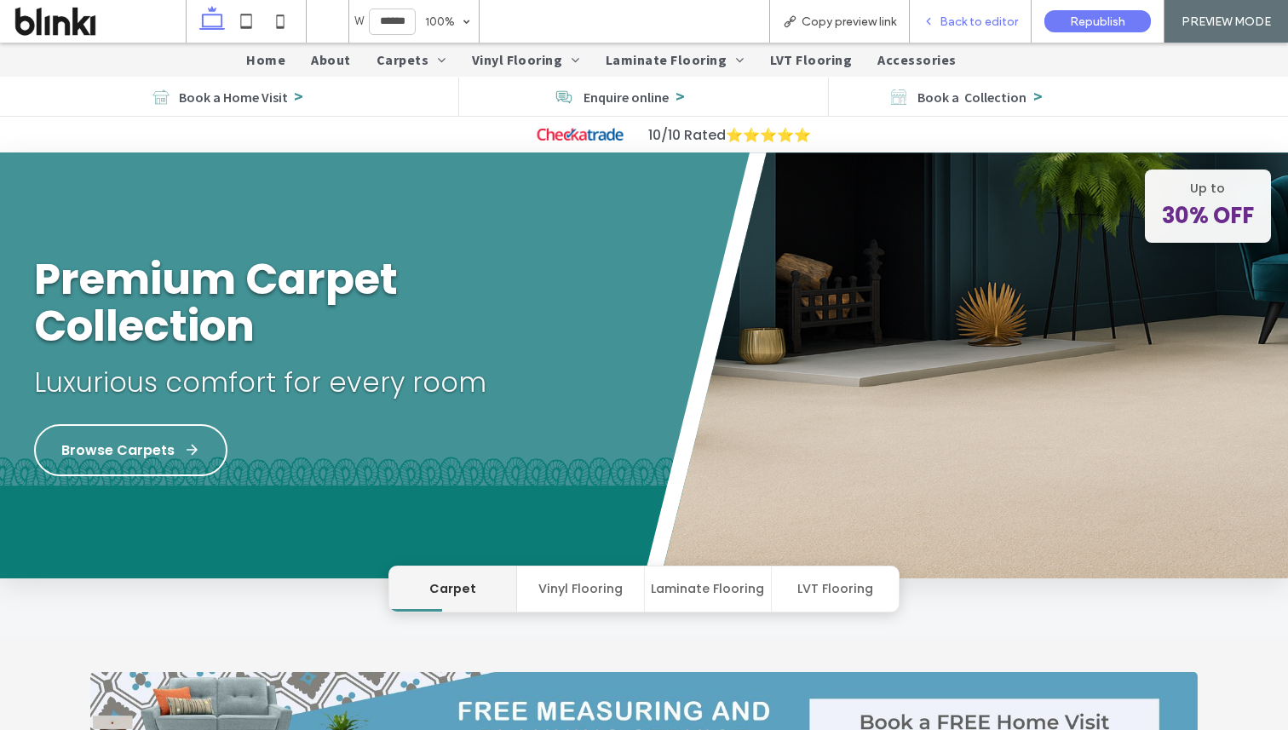
click at [985, 36] on div "Back to editor" at bounding box center [971, 21] width 122 height 43
click at [980, 26] on span "Back to editor" at bounding box center [979, 21] width 78 height 14
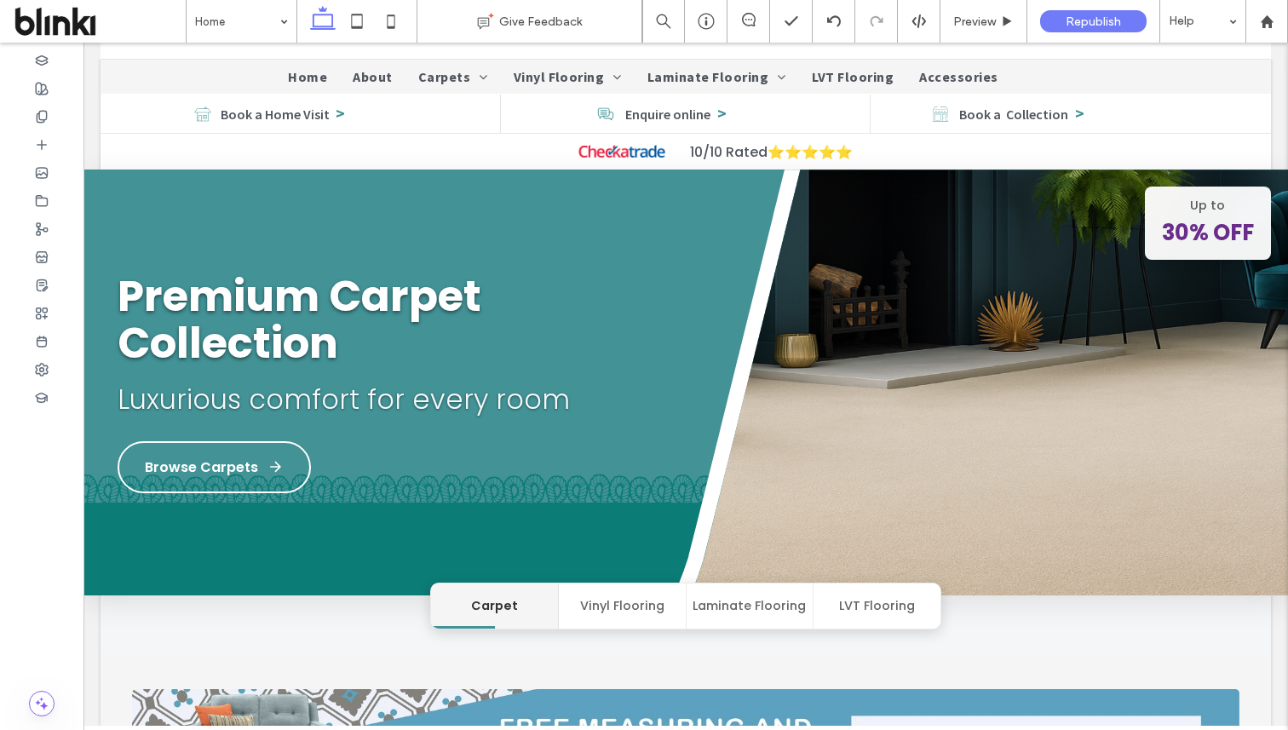
scroll to position [112, 0]
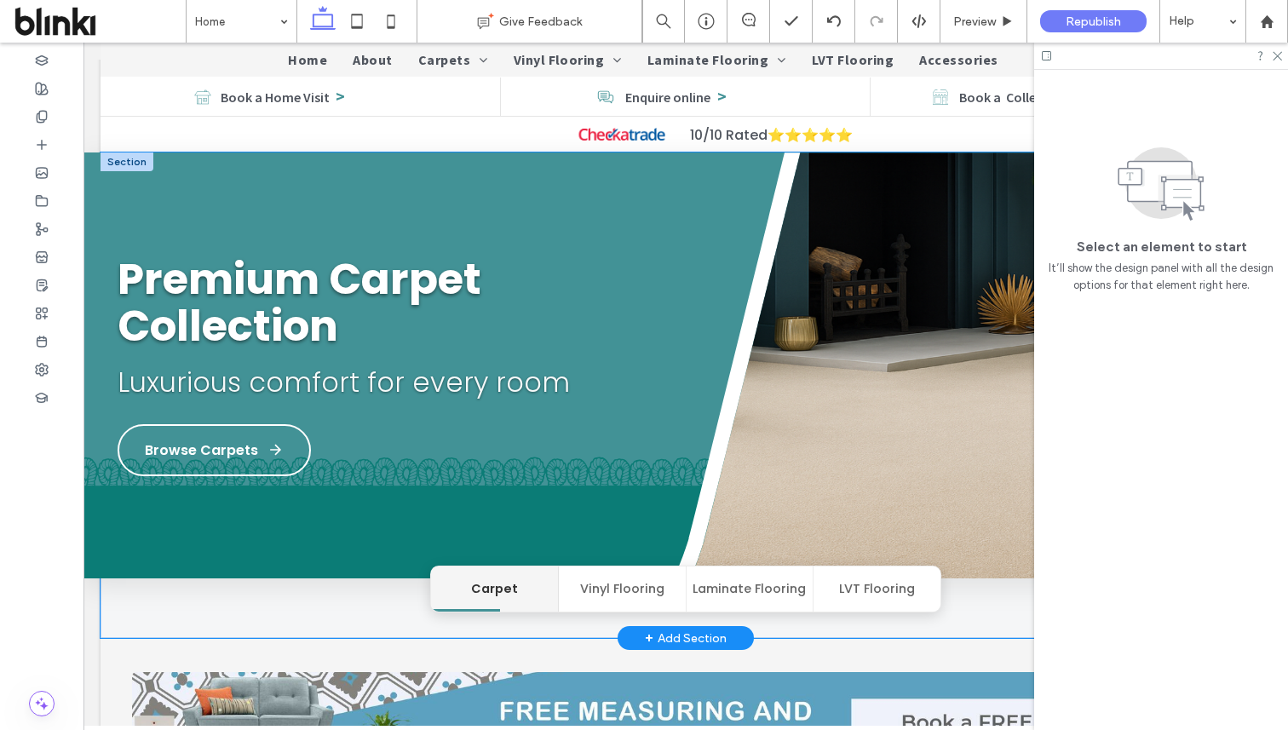
click at [794, 408] on img at bounding box center [956, 383] width 663 height 462
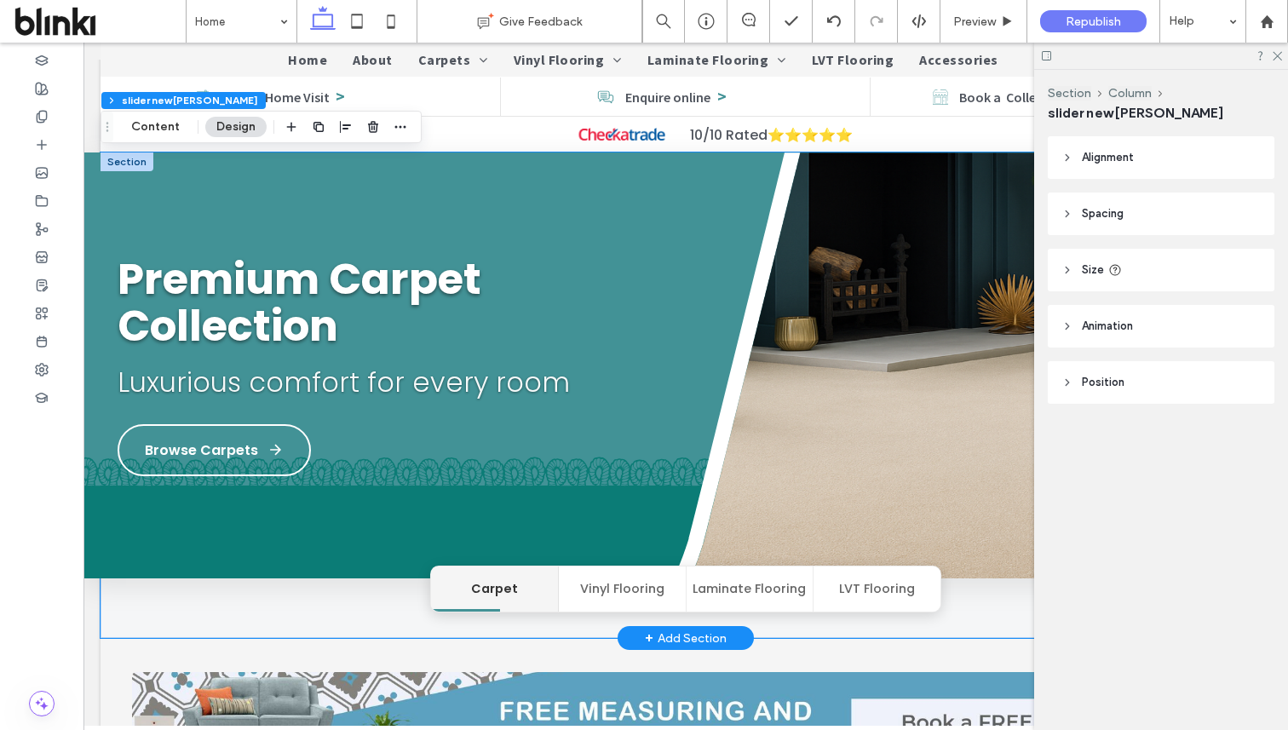
click at [794, 408] on img at bounding box center [956, 383] width 663 height 462
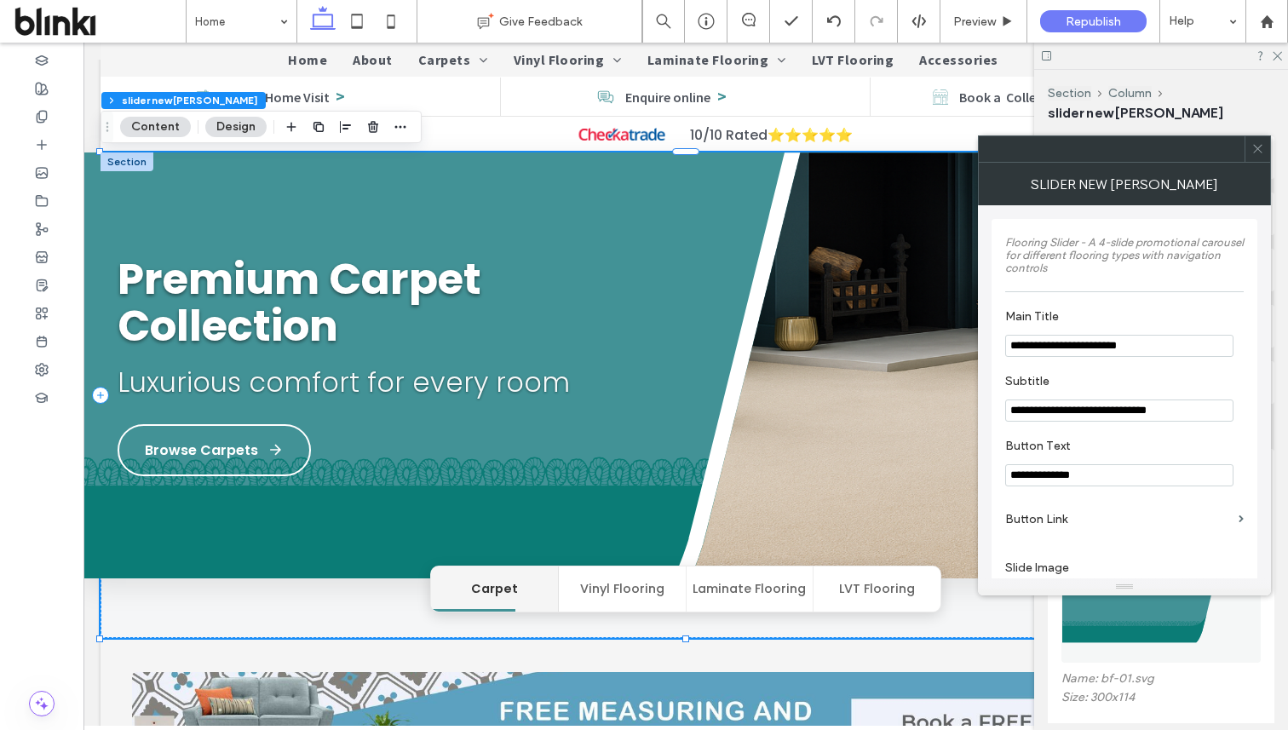
click at [1250, 146] on div at bounding box center [1258, 149] width 26 height 26
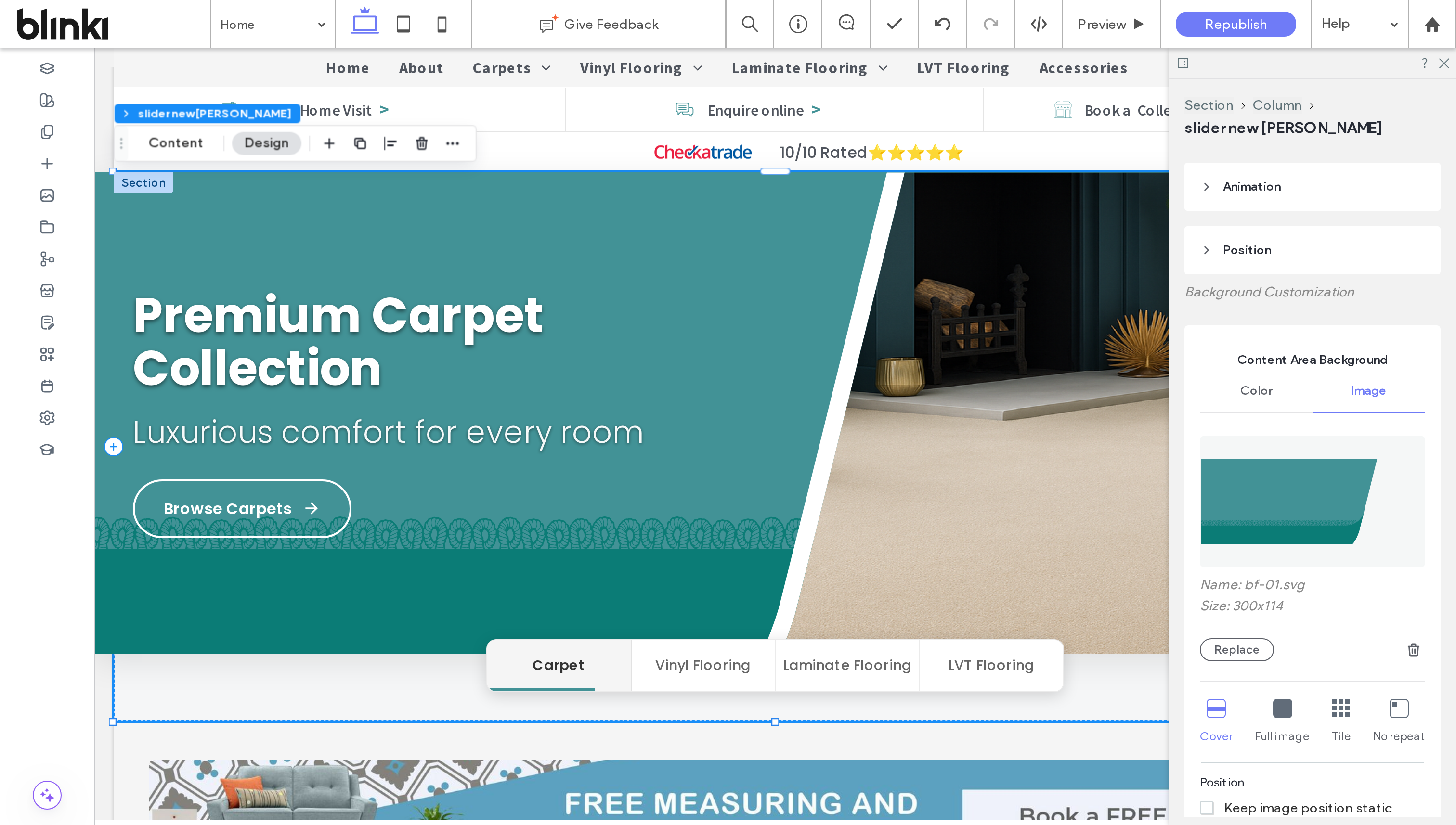
scroll to position [94, 0]
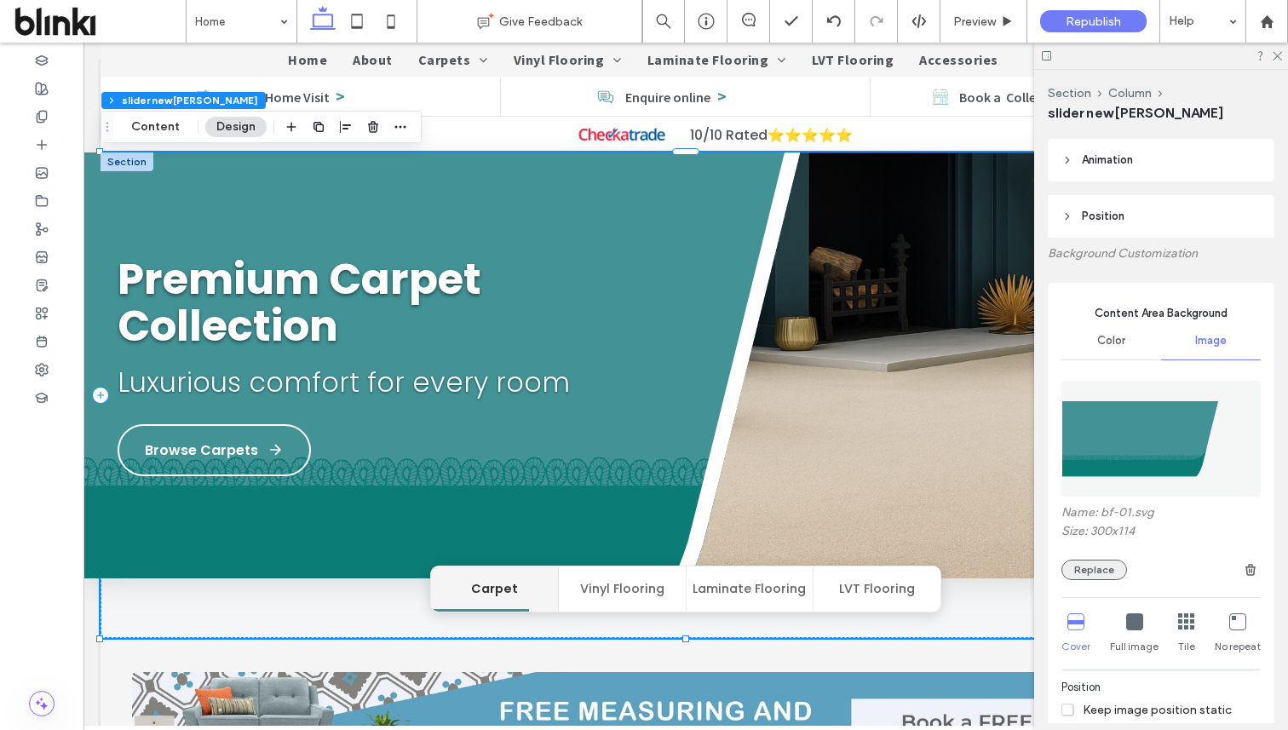
click at [1101, 561] on button "Replace" at bounding box center [1094, 570] width 66 height 20
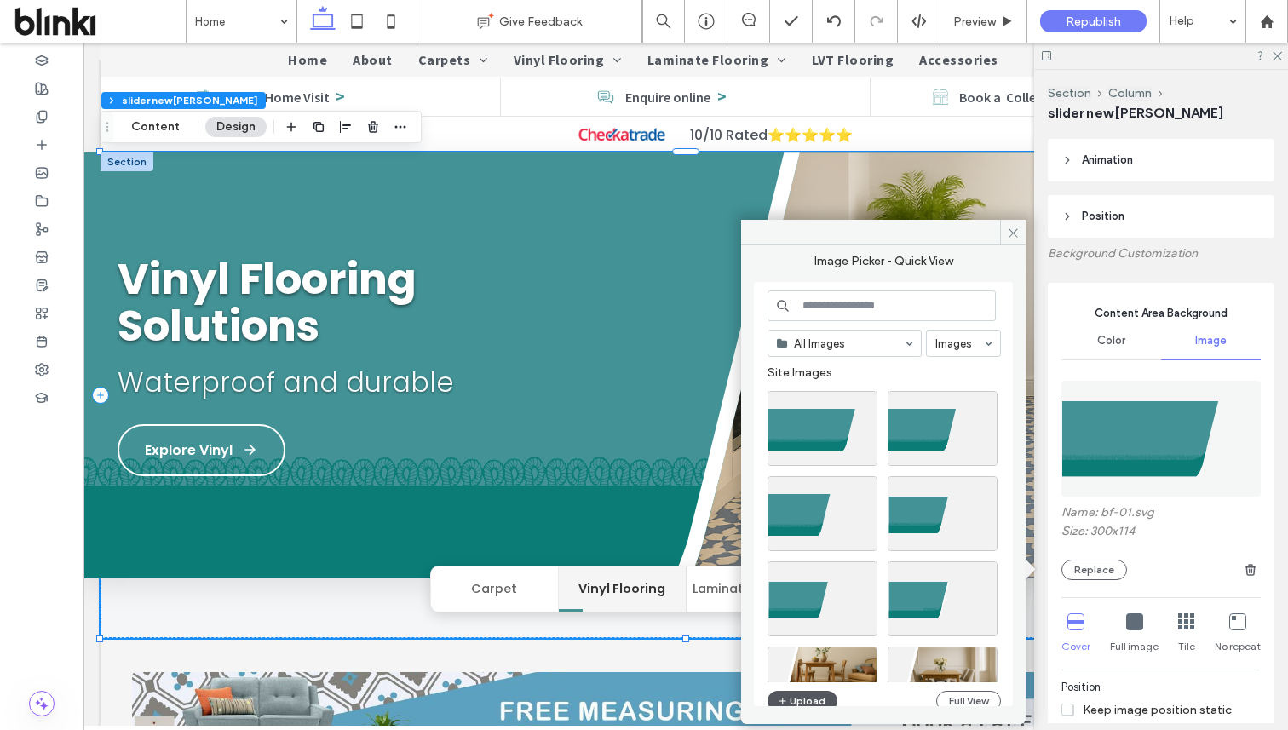
click at [819, 694] on button "Upload" at bounding box center [803, 701] width 70 height 20
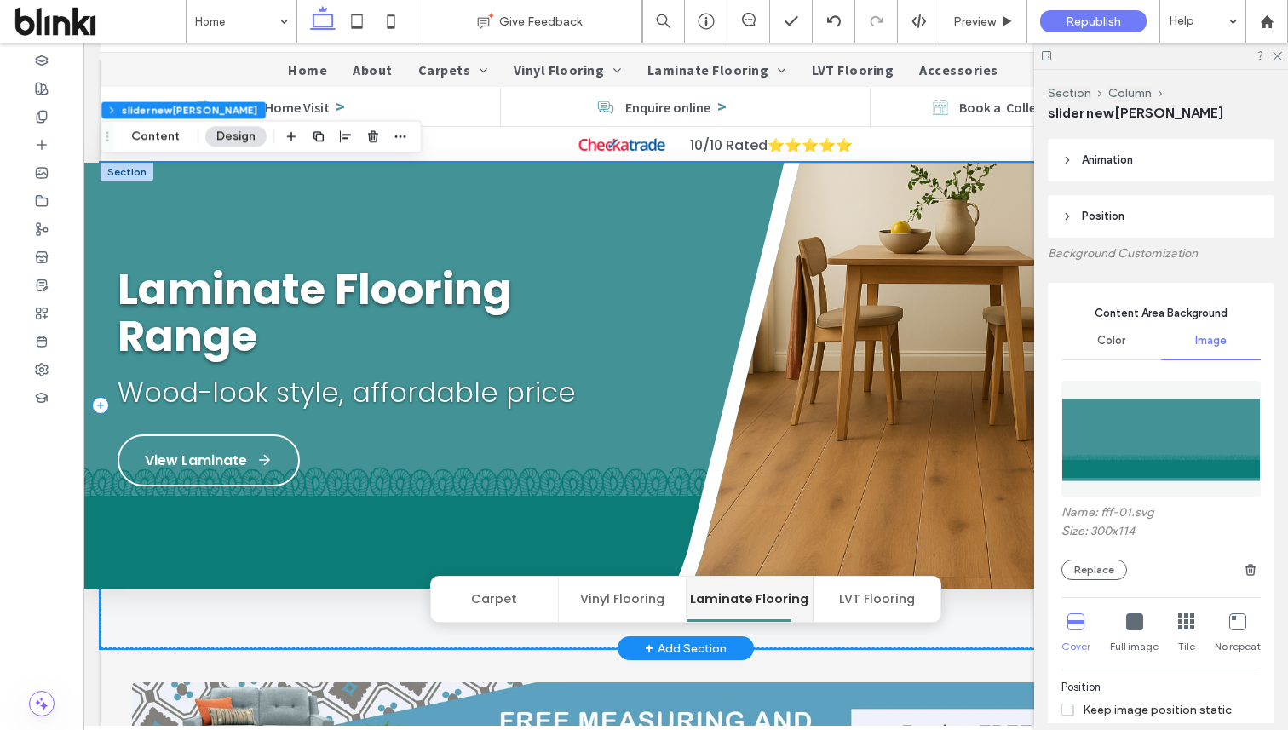
scroll to position [100, 0]
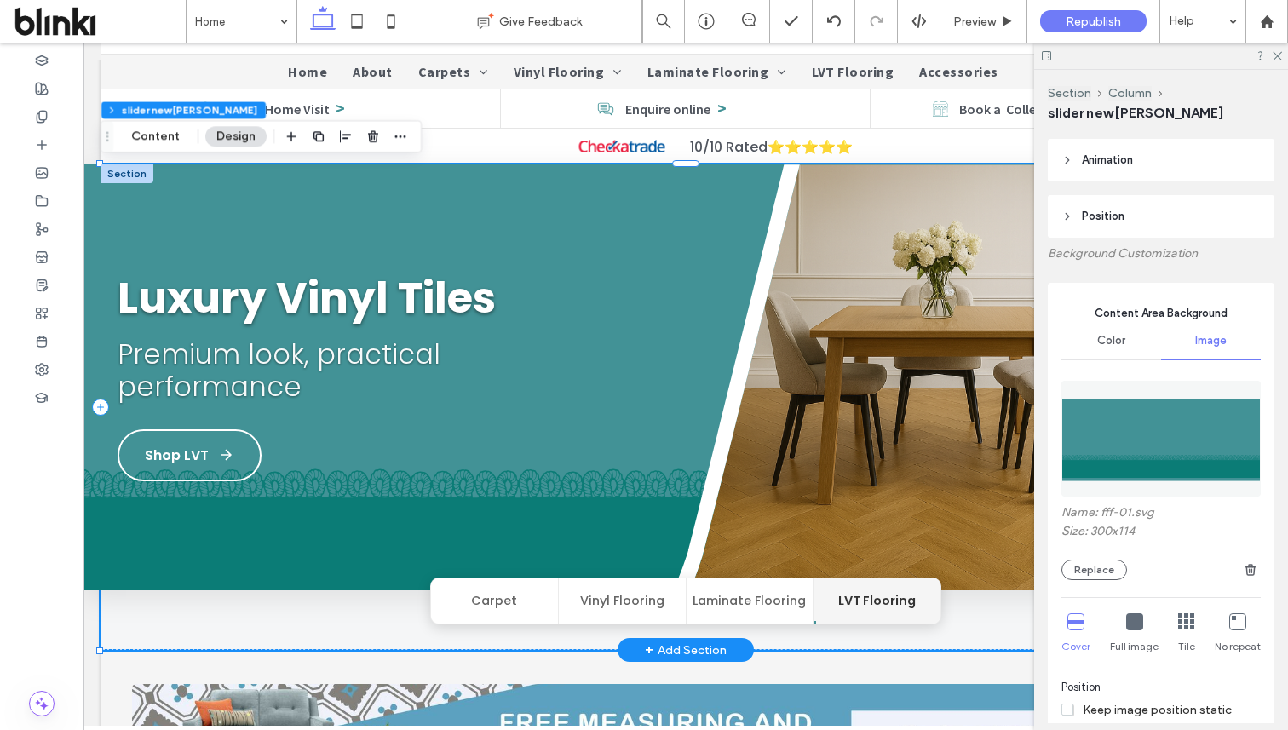
click at [514, 593] on button "Carpet" at bounding box center [495, 600] width 128 height 45
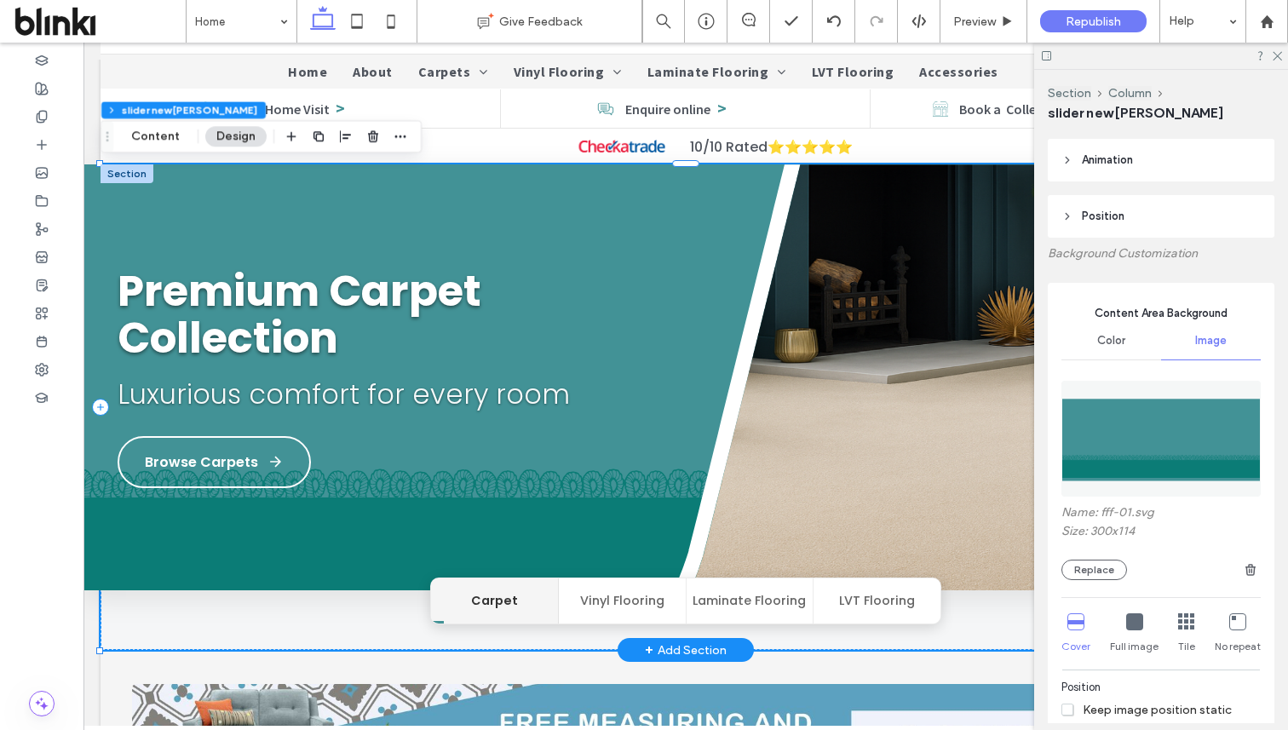
click at [508, 615] on button "Carpet" at bounding box center [495, 600] width 128 height 45
click at [641, 510] on img at bounding box center [956, 395] width 663 height 462
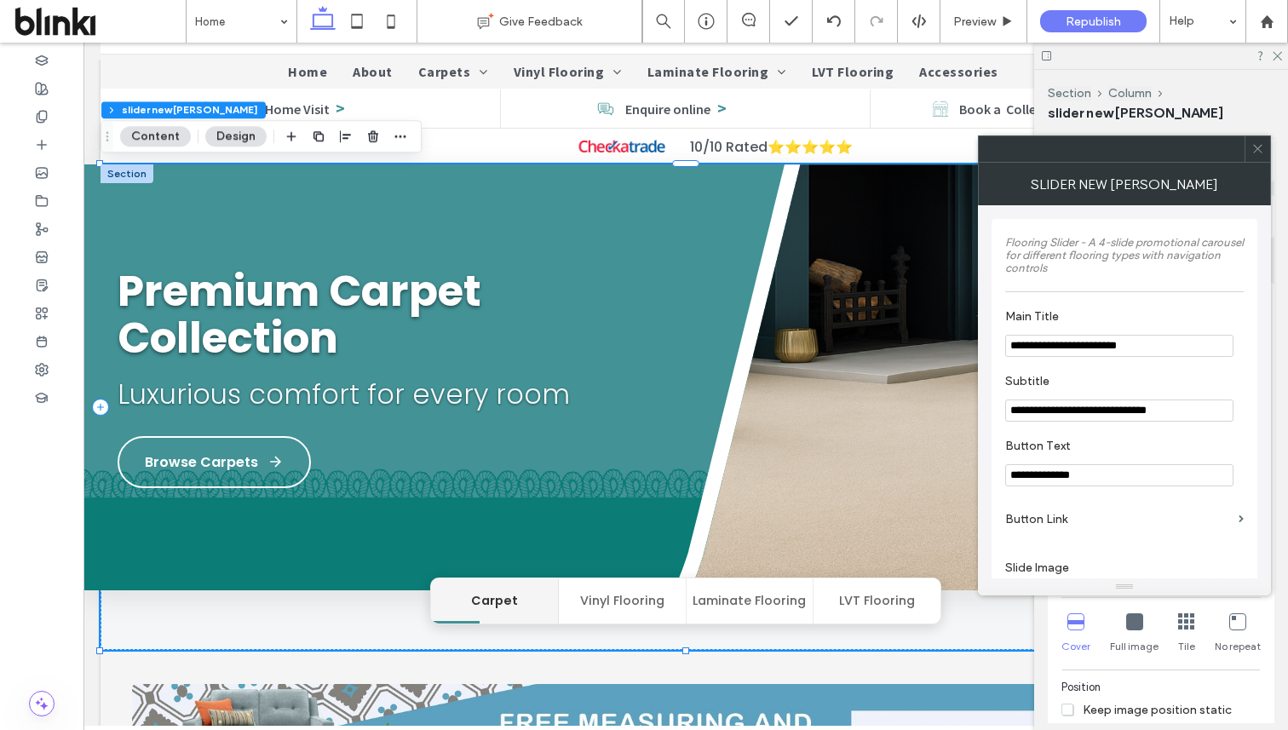
drag, startPoint x: 1155, startPoint y: 345, endPoint x: 1098, endPoint y: 344, distance: 57.1
click at [1098, 344] on input "**********" at bounding box center [1119, 346] width 228 height 22
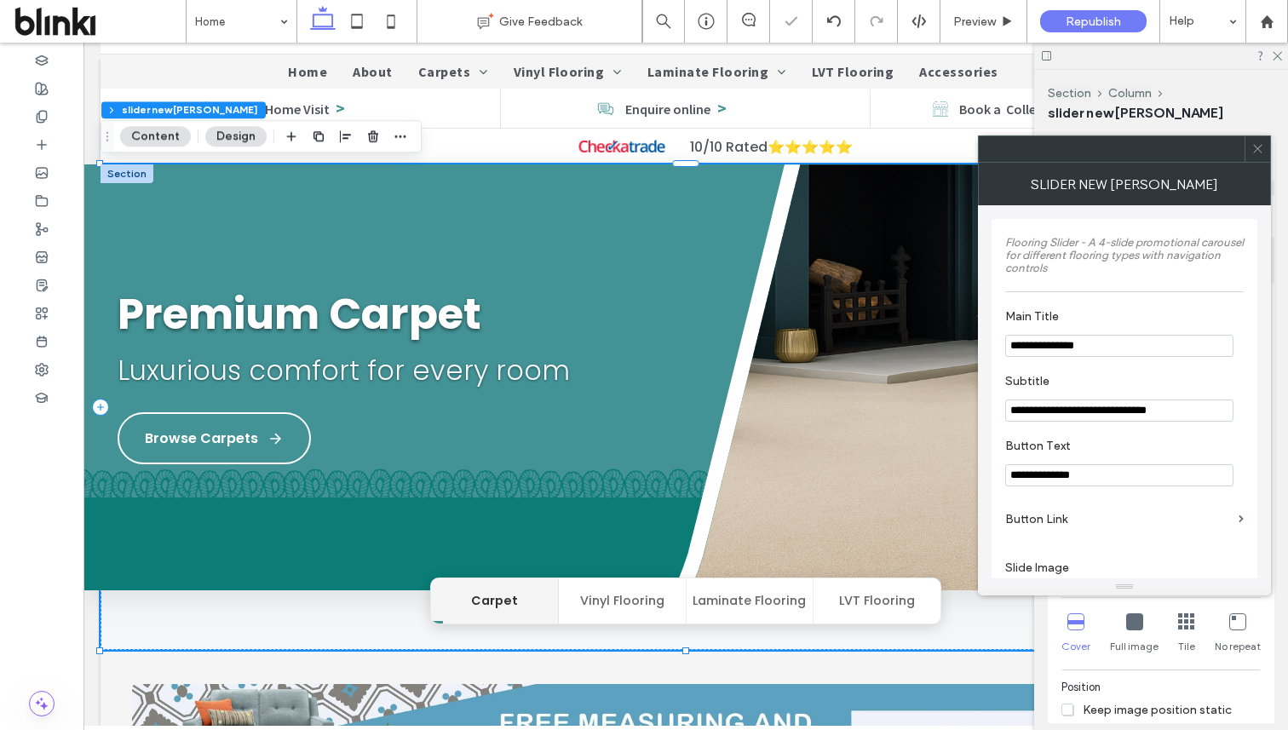
drag, startPoint x: 1057, startPoint y: 345, endPoint x: 1006, endPoint y: 342, distance: 51.2
click at [1006, 342] on input "**********" at bounding box center [1119, 346] width 228 height 22
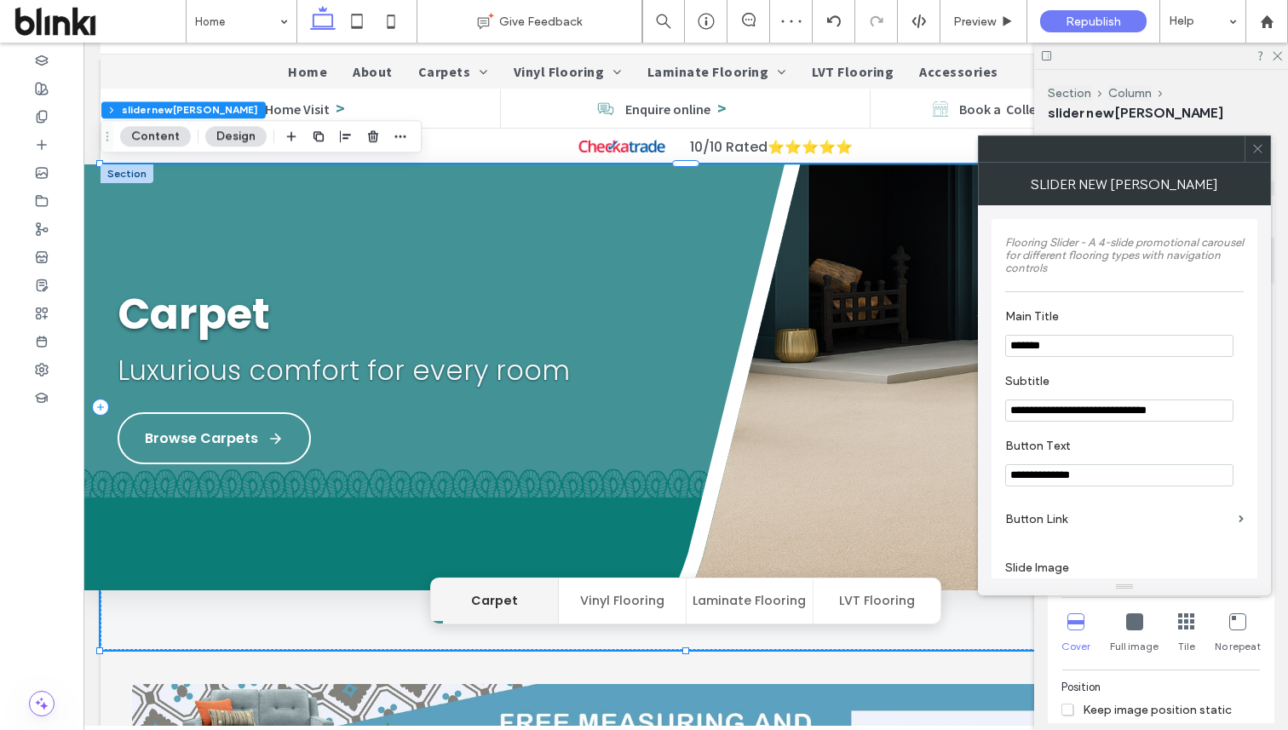
type input "******"
drag, startPoint x: 1182, startPoint y: 417, endPoint x: 1020, endPoint y: 401, distance: 162.6
click at [1020, 401] on section "**********" at bounding box center [1124, 397] width 239 height 65
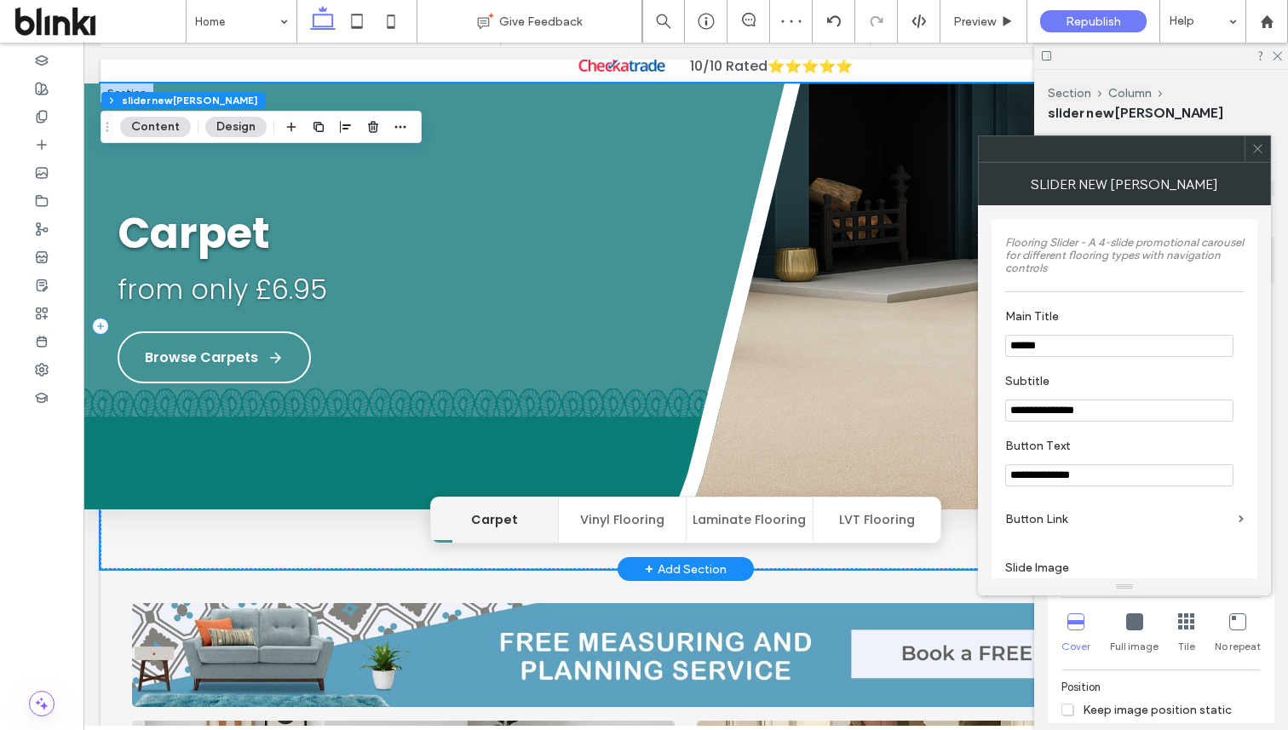
scroll to position [170, 0]
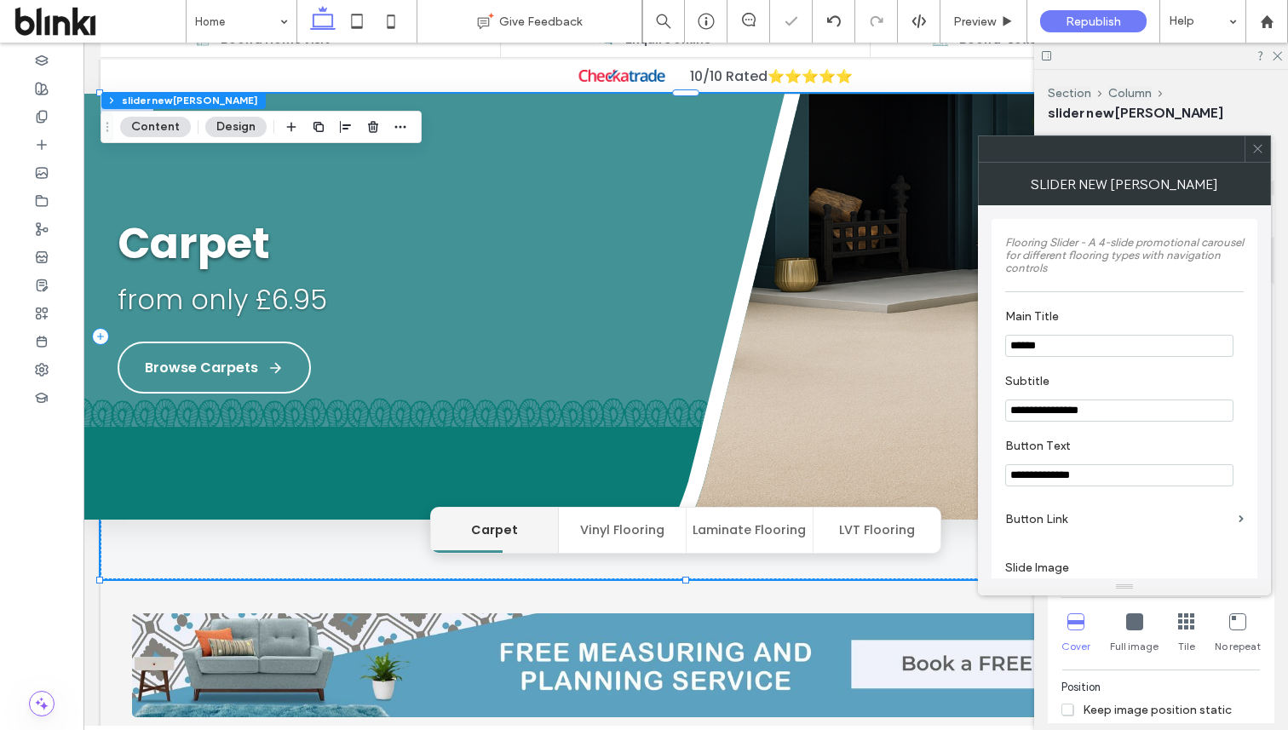
paste input "***"
type input "**********"
click at [1125, 384] on label "Subtitle" at bounding box center [1121, 383] width 232 height 19
click at [1251, 152] on icon at bounding box center [1257, 148] width 13 height 13
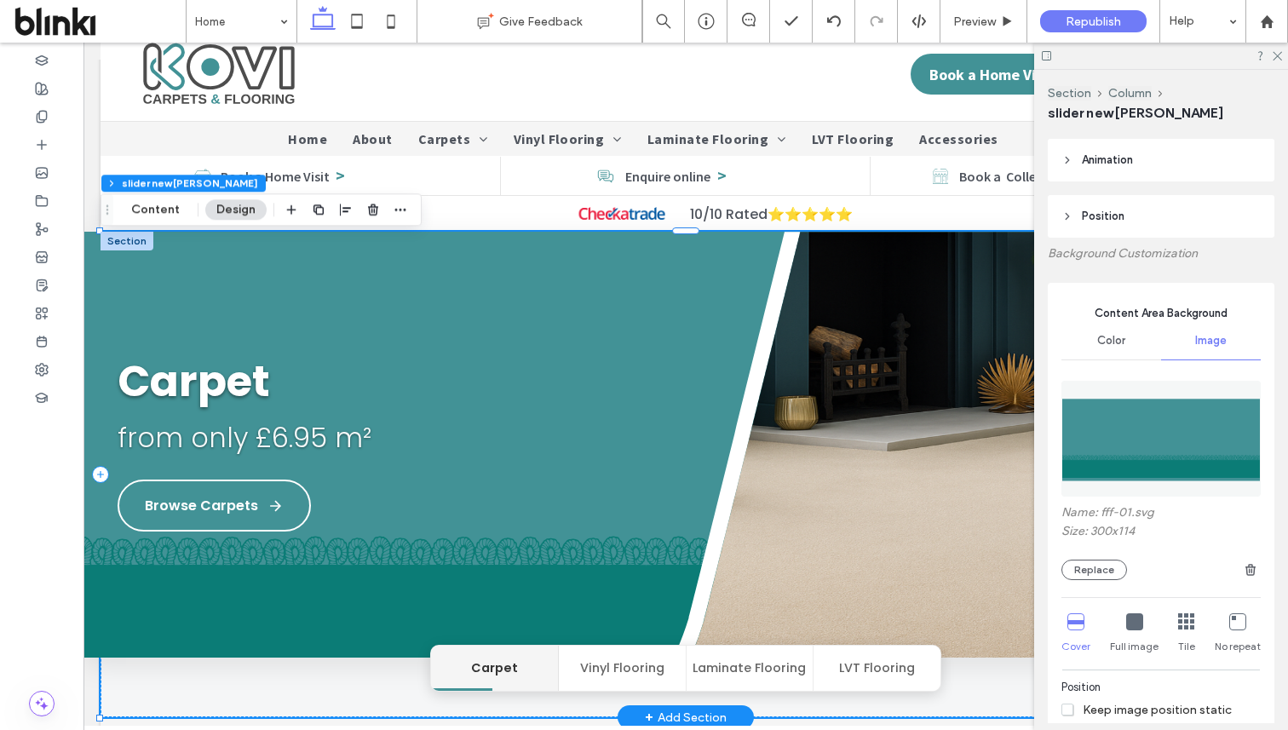
scroll to position [26, 0]
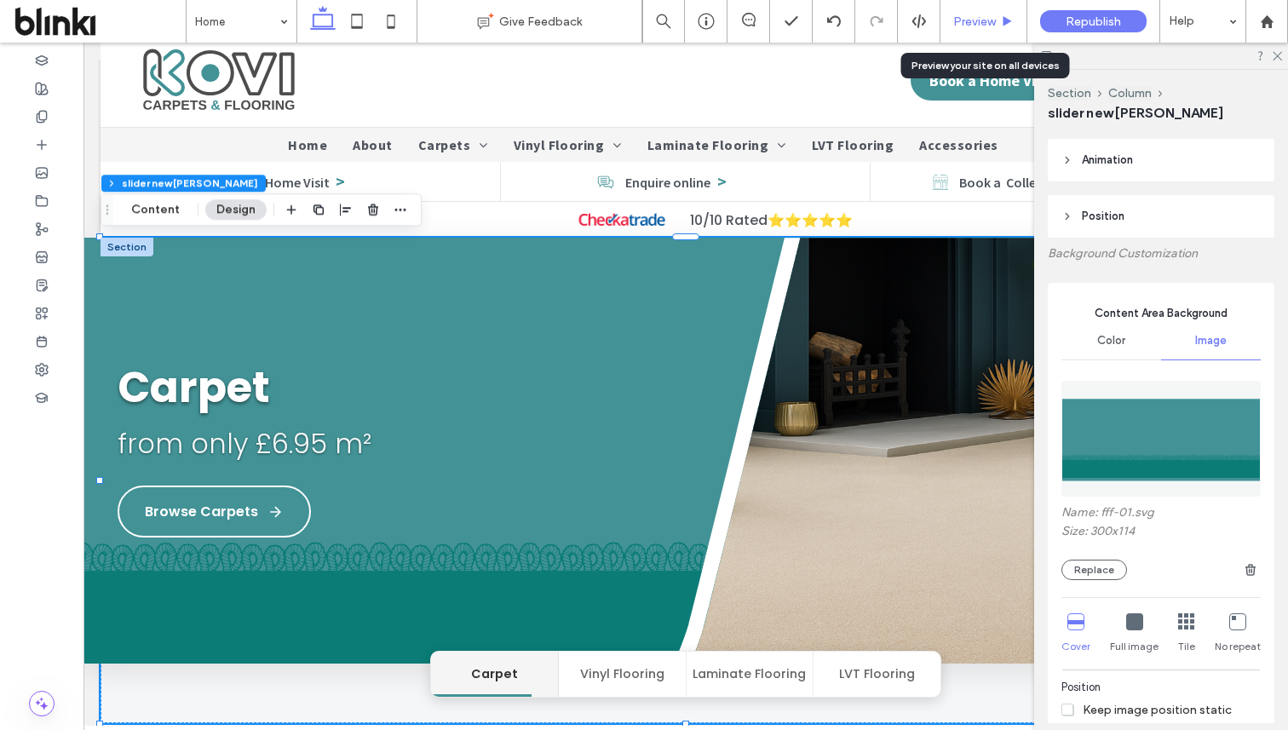
click at [980, 16] on span "Preview" at bounding box center [974, 21] width 43 height 14
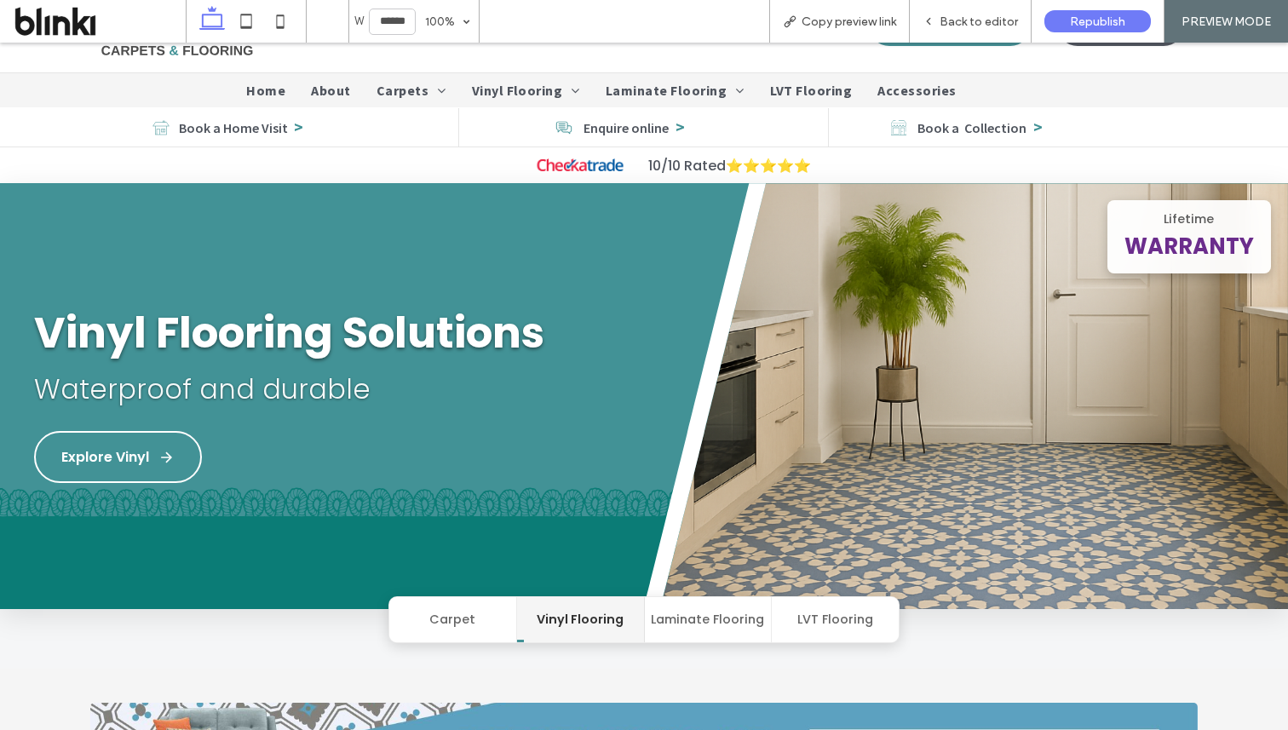
scroll to position [62, 0]
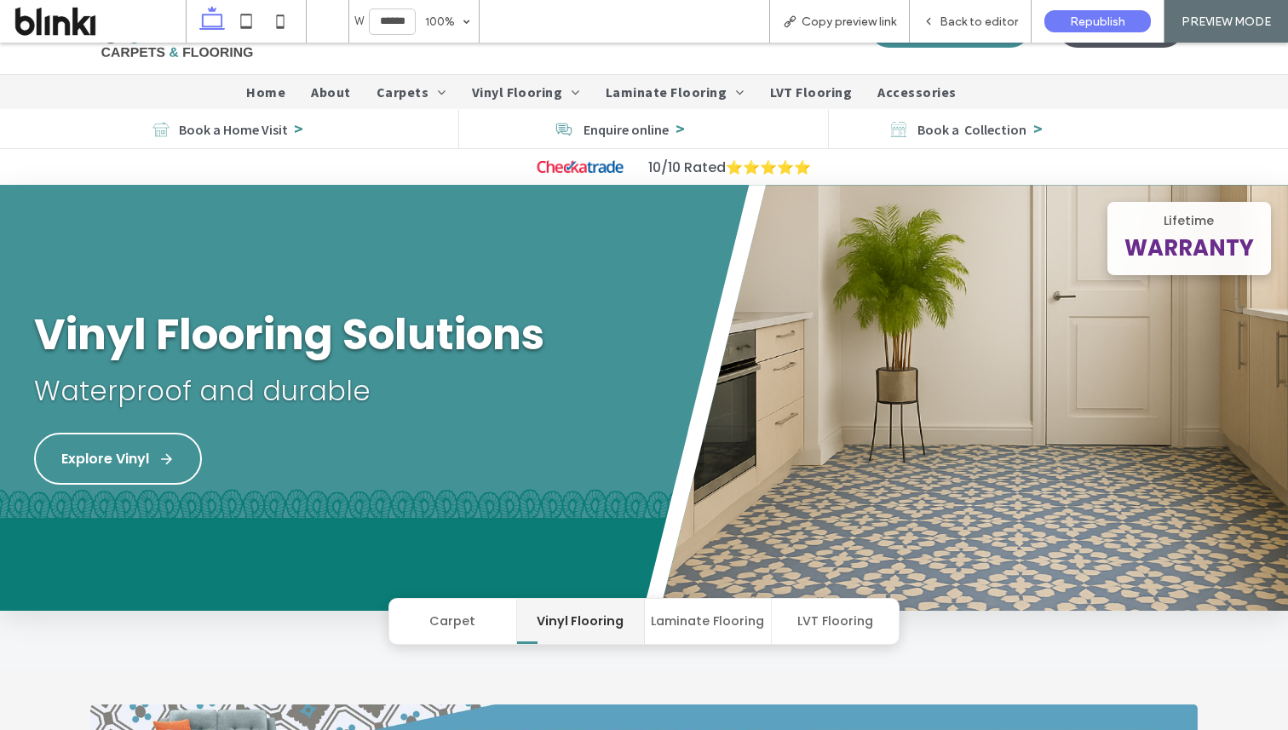
click at [463, 624] on button "Carpet" at bounding box center [453, 621] width 128 height 45
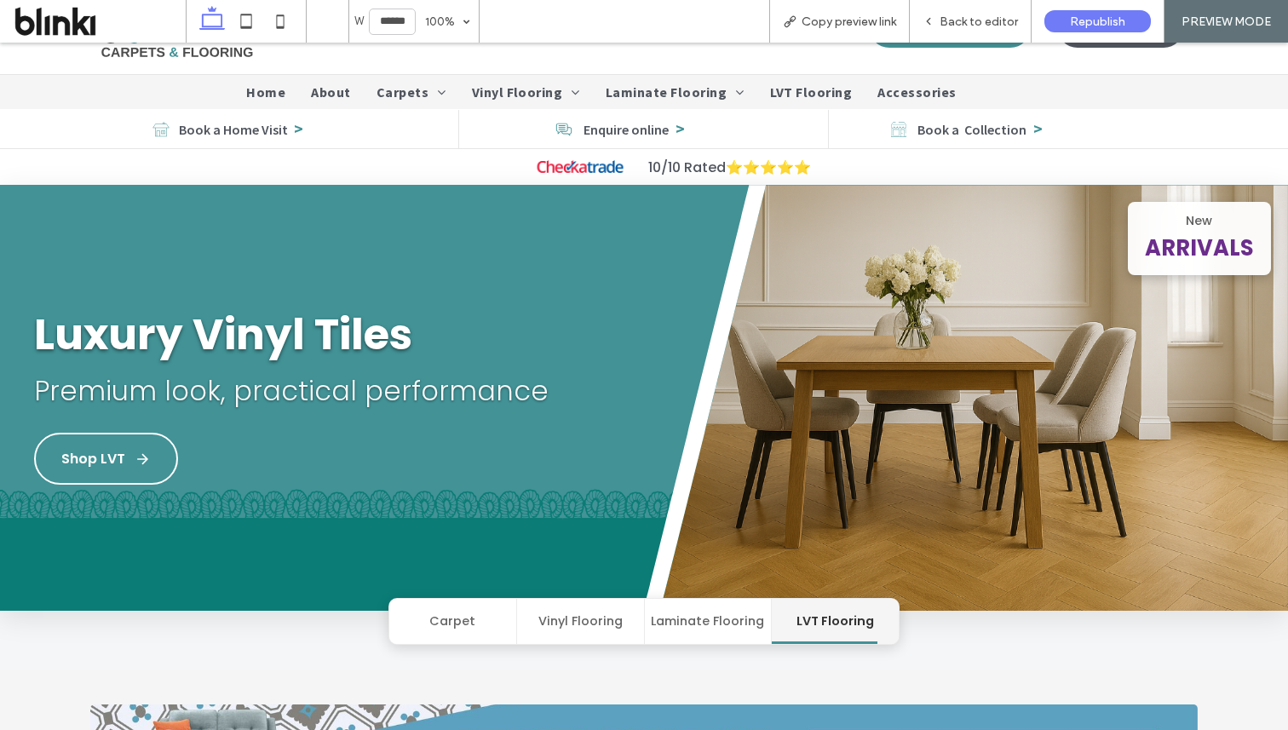
click at [566, 628] on button "Vinyl Flooring" at bounding box center [581, 621] width 128 height 45
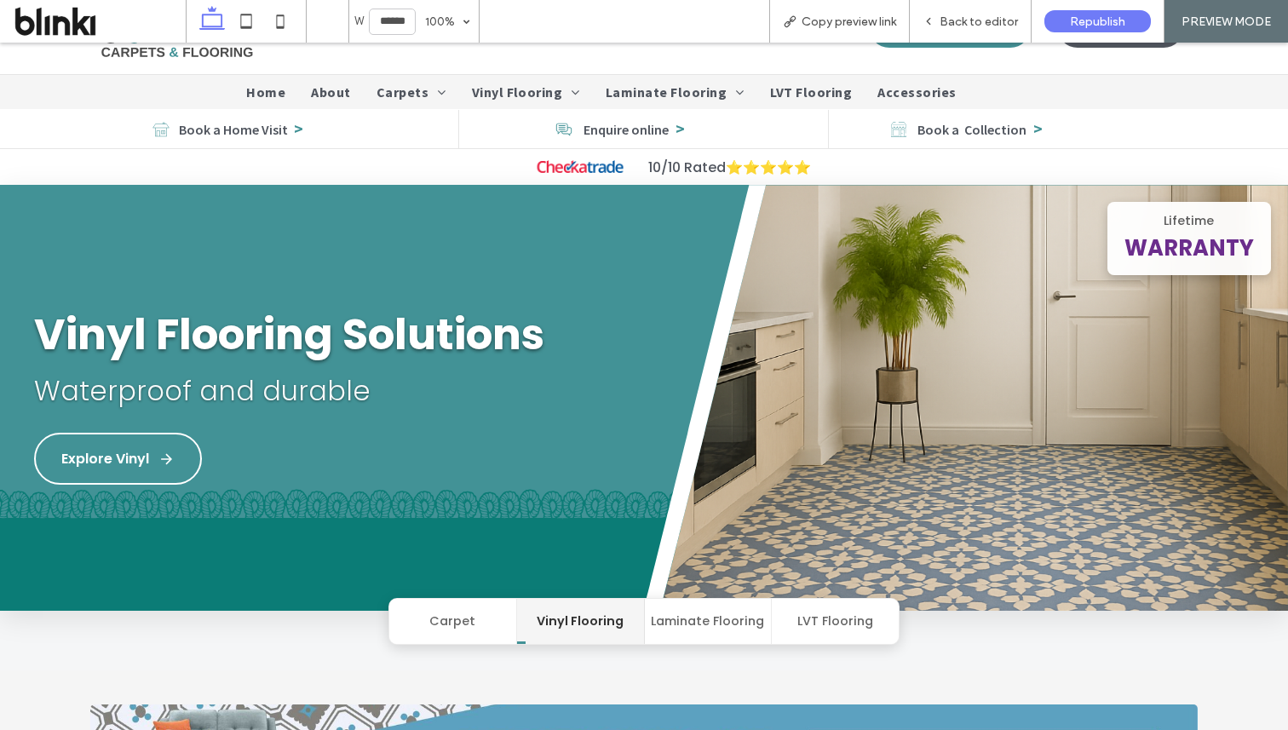
click at [444, 636] on button "Carpet" at bounding box center [453, 621] width 128 height 45
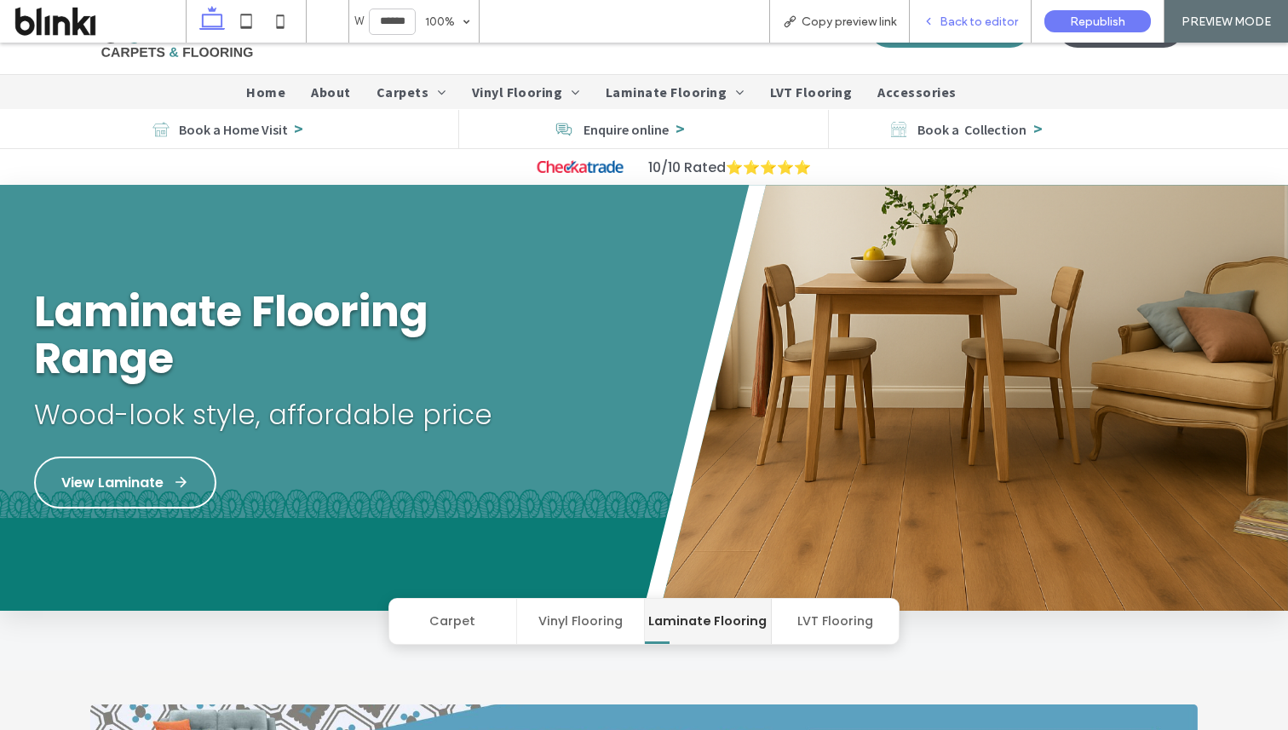
click at [952, 20] on span "Back to editor" at bounding box center [979, 21] width 78 height 14
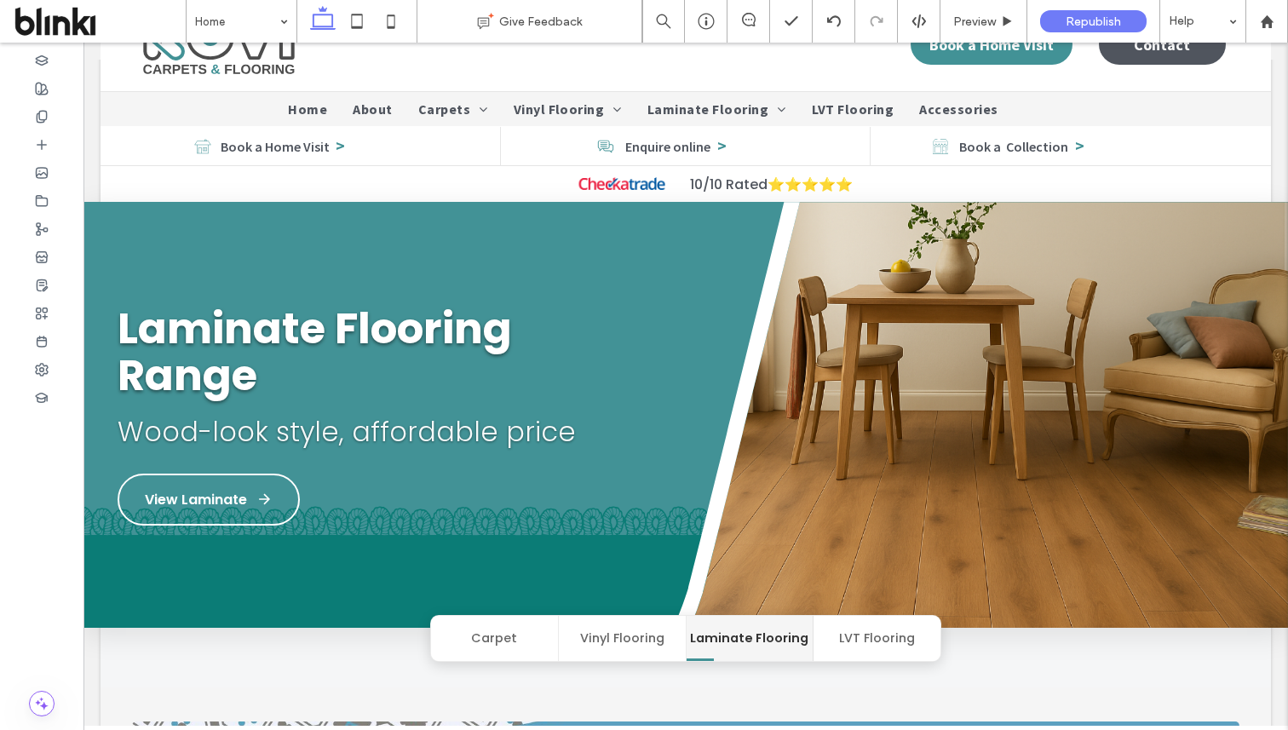
scroll to position [79, 0]
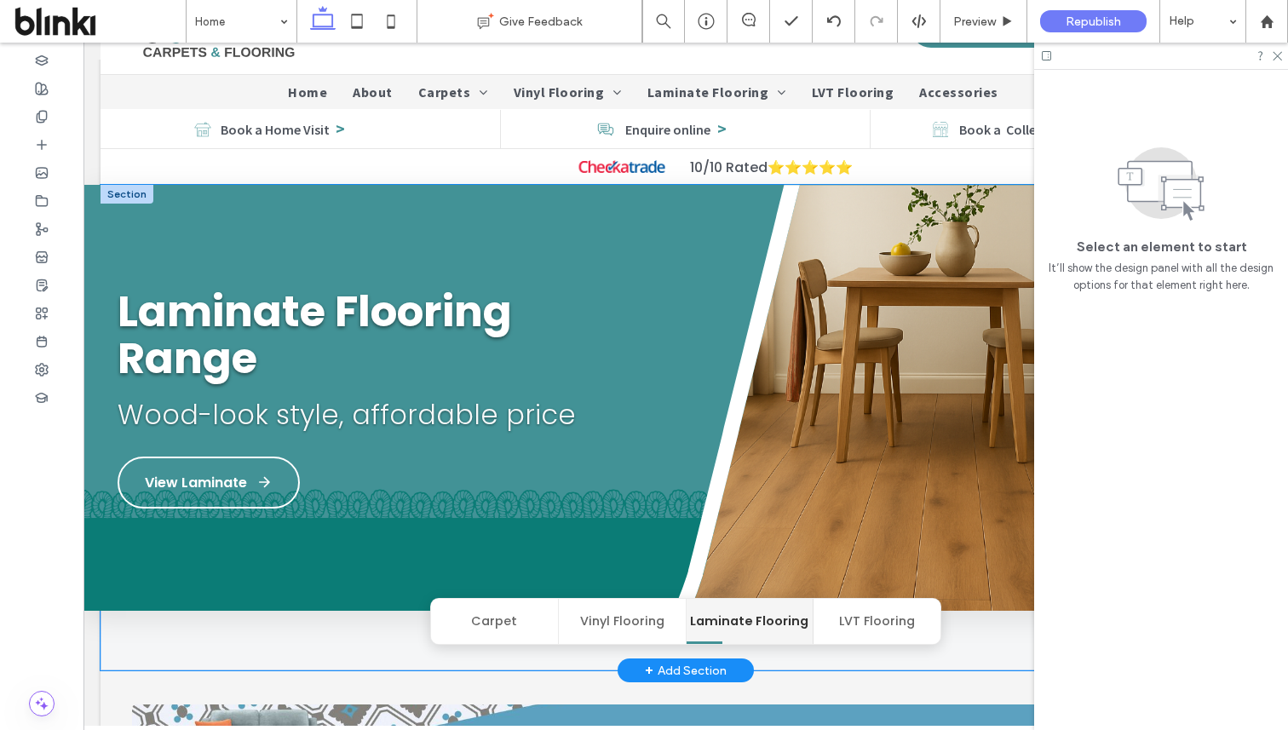
click at [611, 364] on h1 "Laminate Flooring Range" at bounding box center [368, 335] width 500 height 94
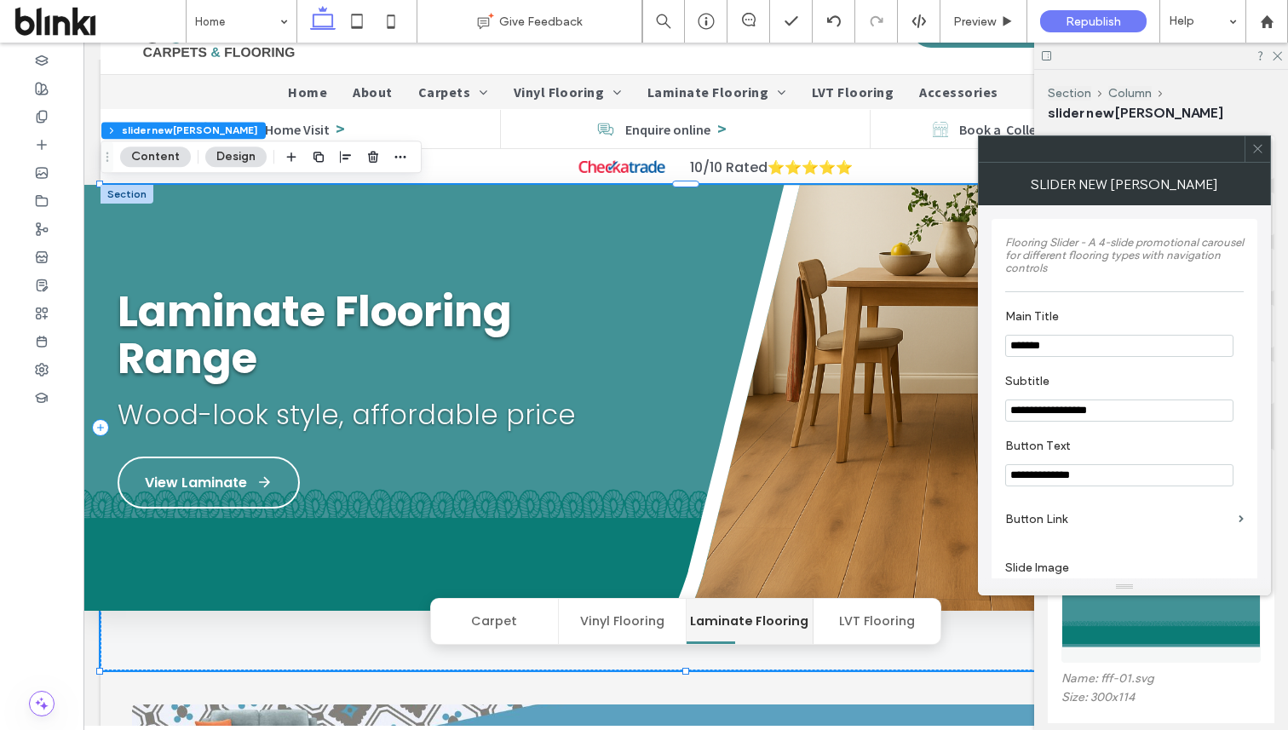
click at [1262, 142] on icon at bounding box center [1257, 148] width 13 height 13
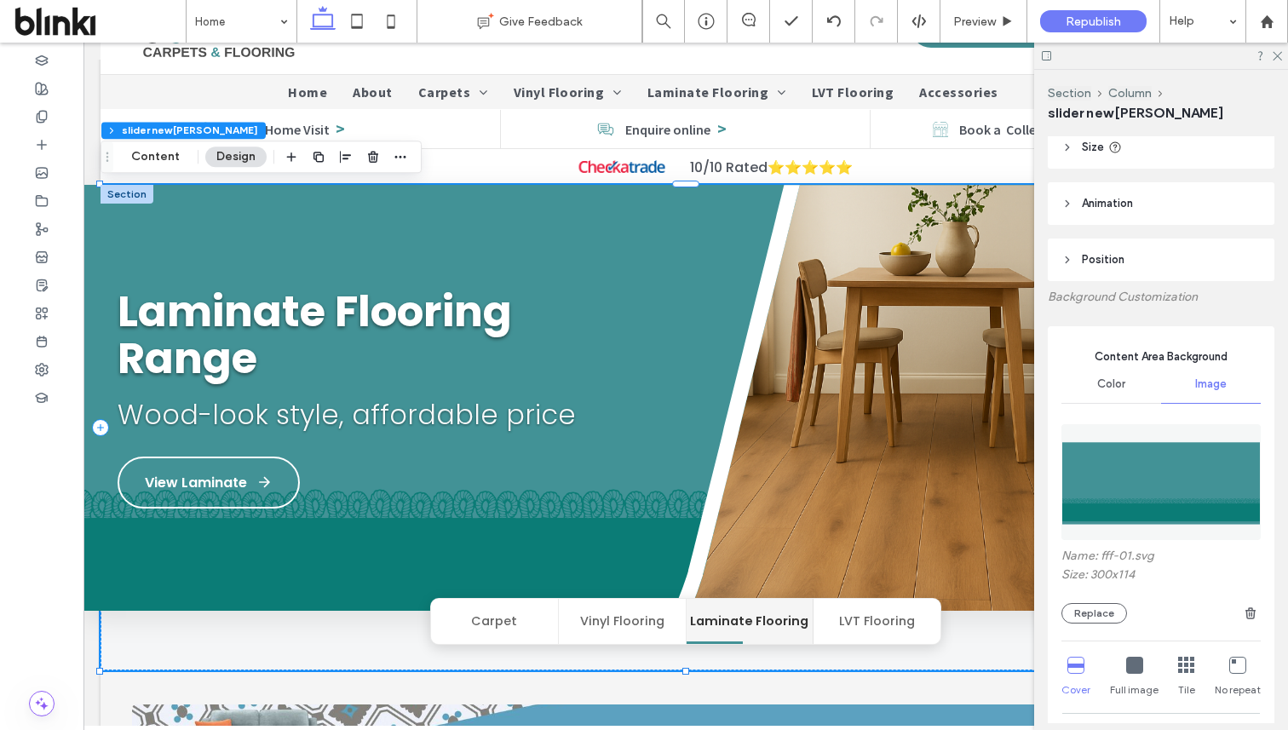
scroll to position [158, 0]
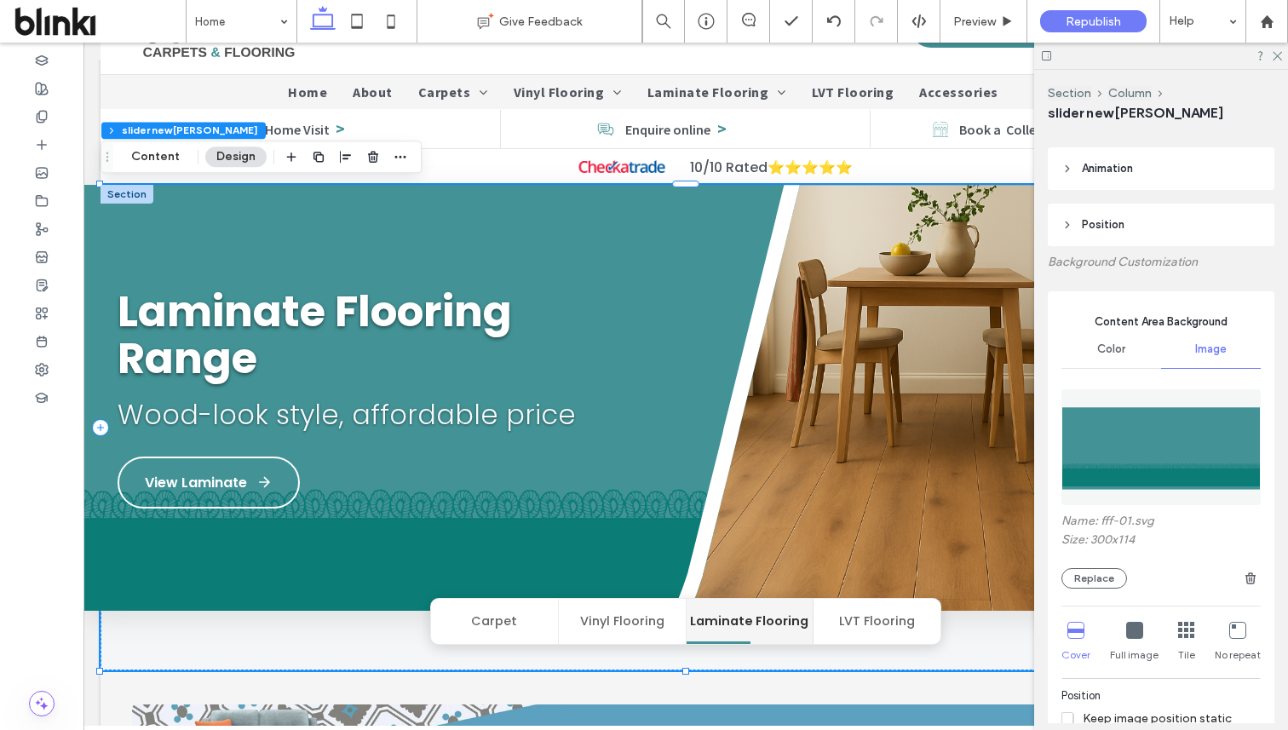
click at [1092, 566] on div "Name: fff-01.svg Size: 300x114 Replace" at bounding box center [1160, 551] width 199 height 75
click at [1095, 572] on button "Replace" at bounding box center [1094, 578] width 66 height 20
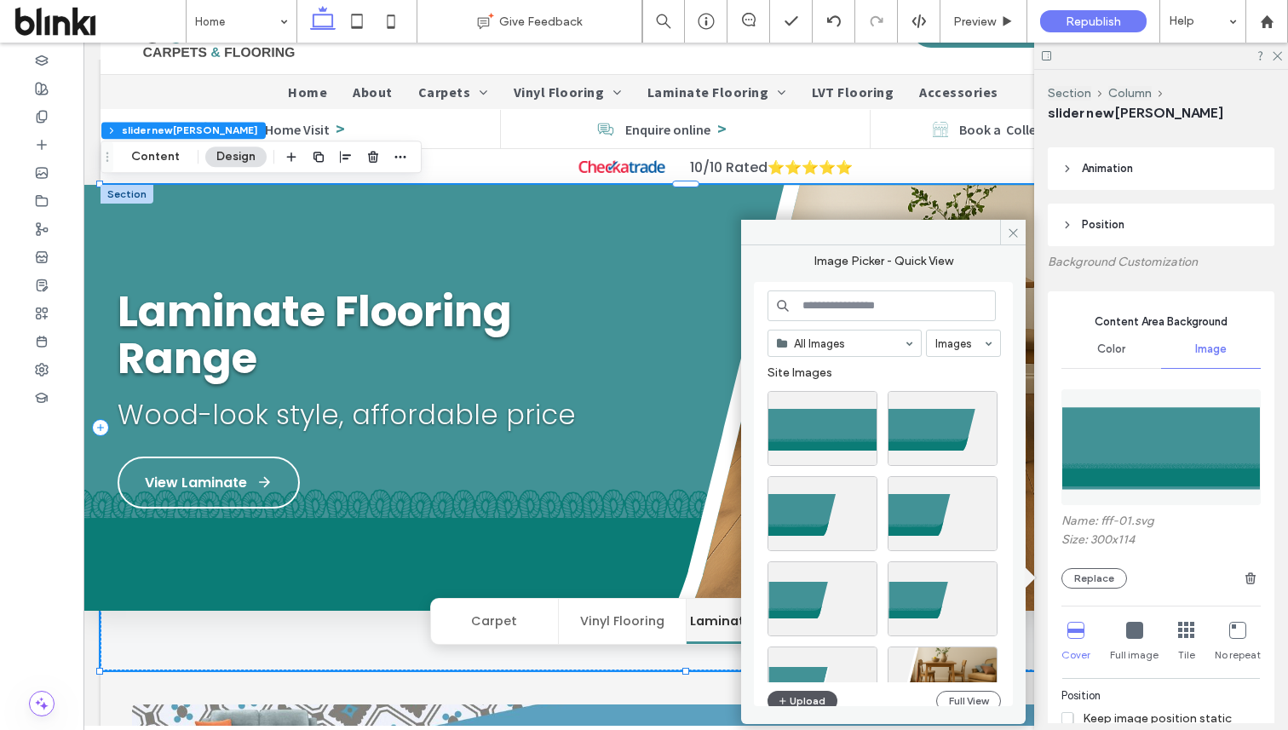
click at [808, 697] on button "Upload" at bounding box center [803, 701] width 70 height 20
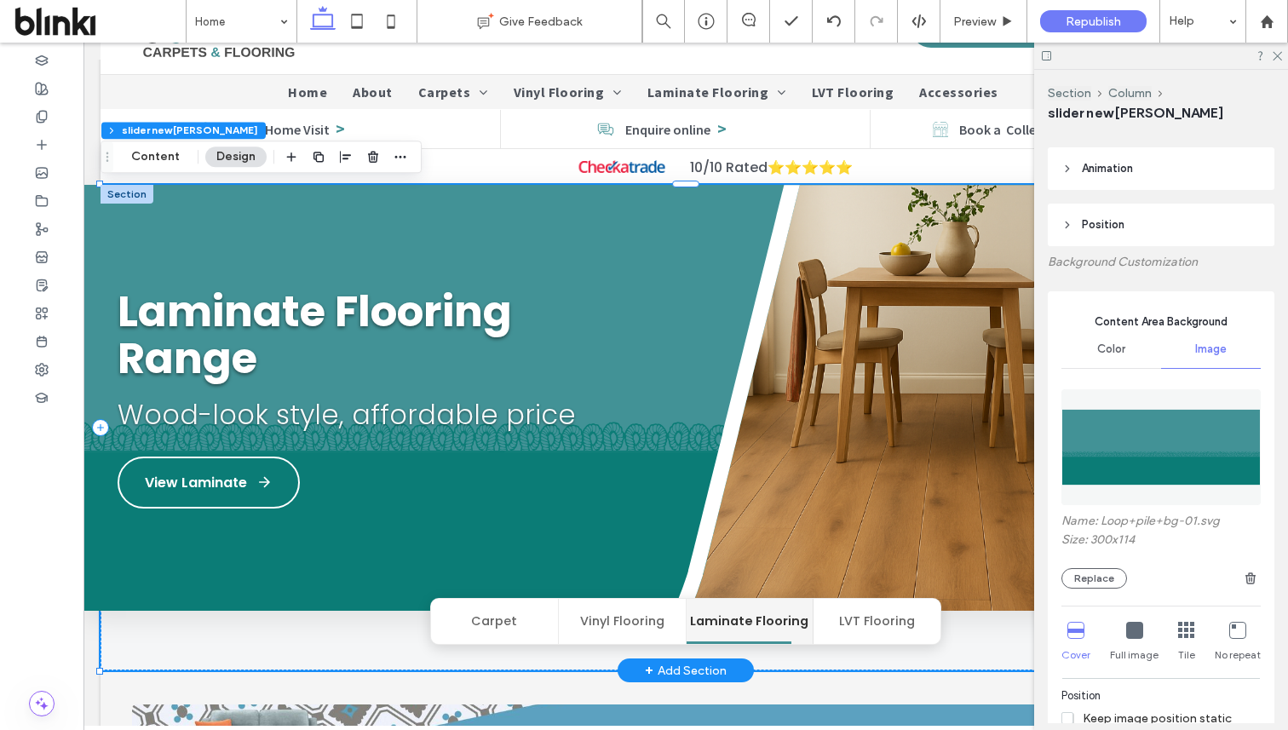
click at [626, 479] on img at bounding box center [956, 416] width 663 height 462
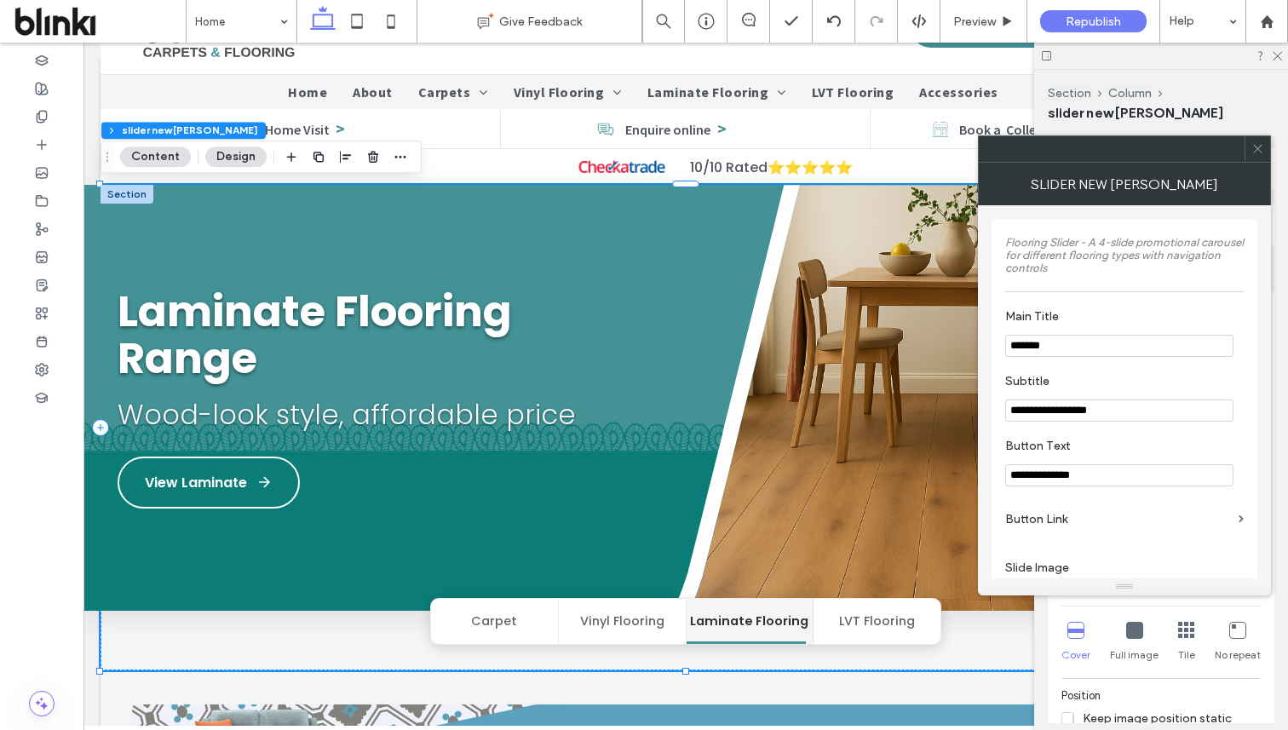
click at [1260, 156] on span at bounding box center [1257, 149] width 13 height 26
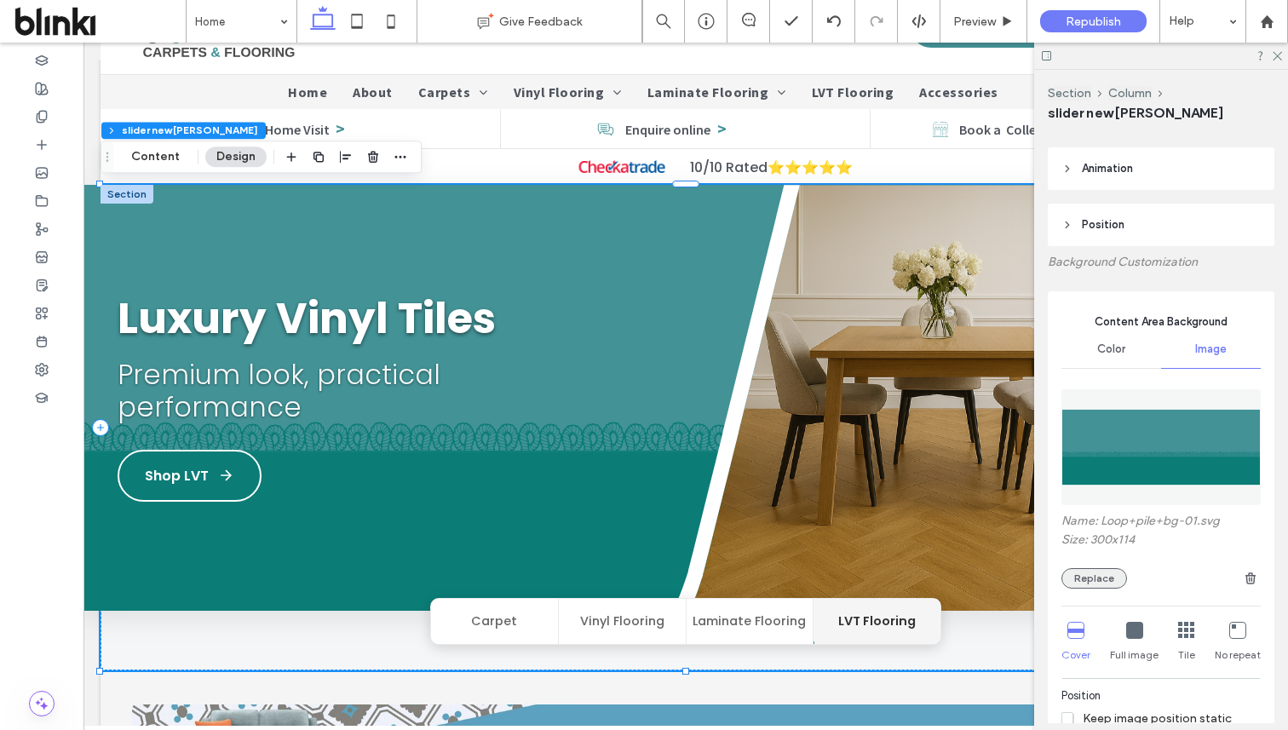
click at [1107, 574] on button "Replace" at bounding box center [1094, 578] width 66 height 20
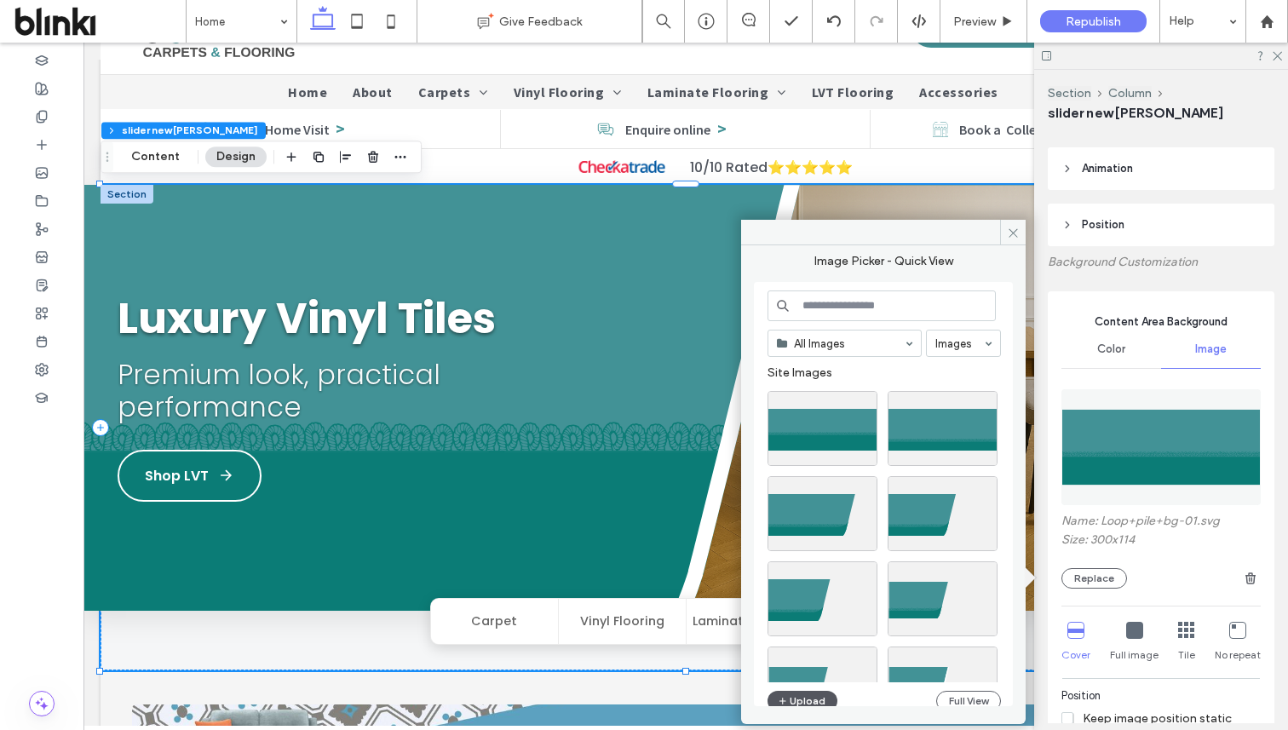
click at [814, 691] on button "Upload" at bounding box center [803, 701] width 70 height 20
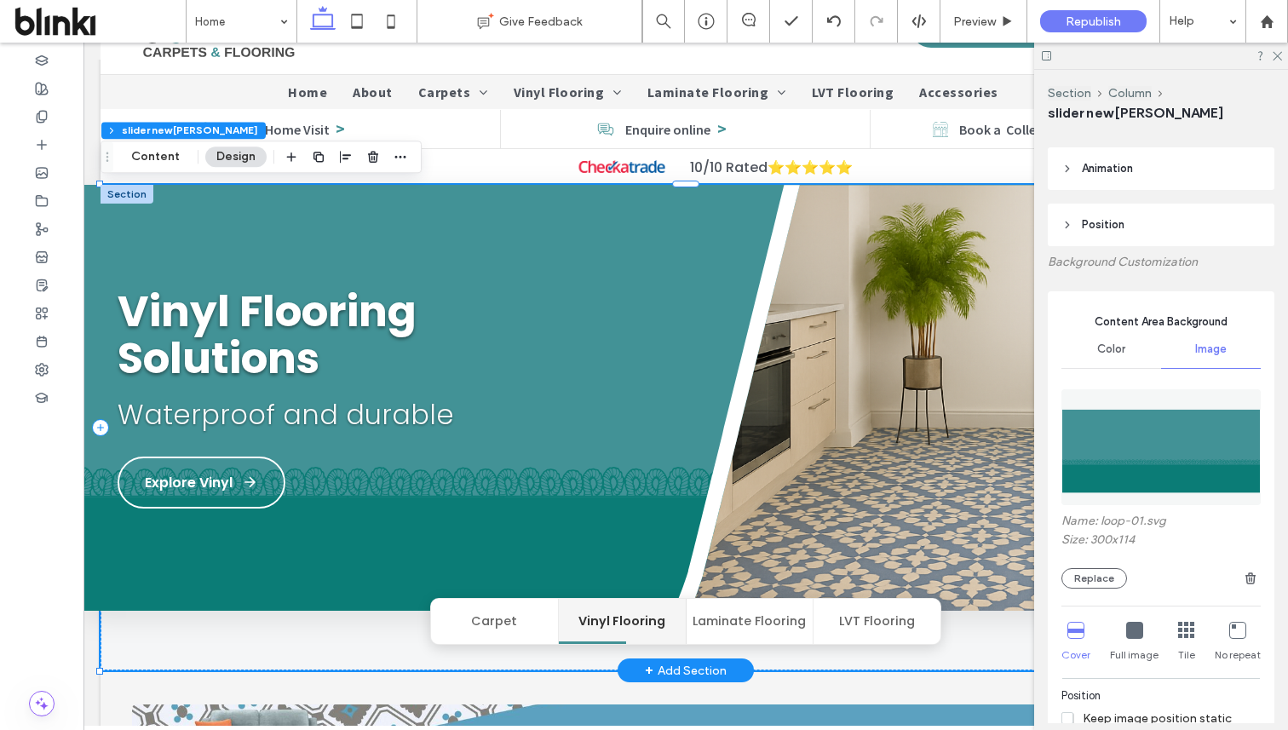
click at [522, 616] on button "Carpet" at bounding box center [495, 621] width 128 height 45
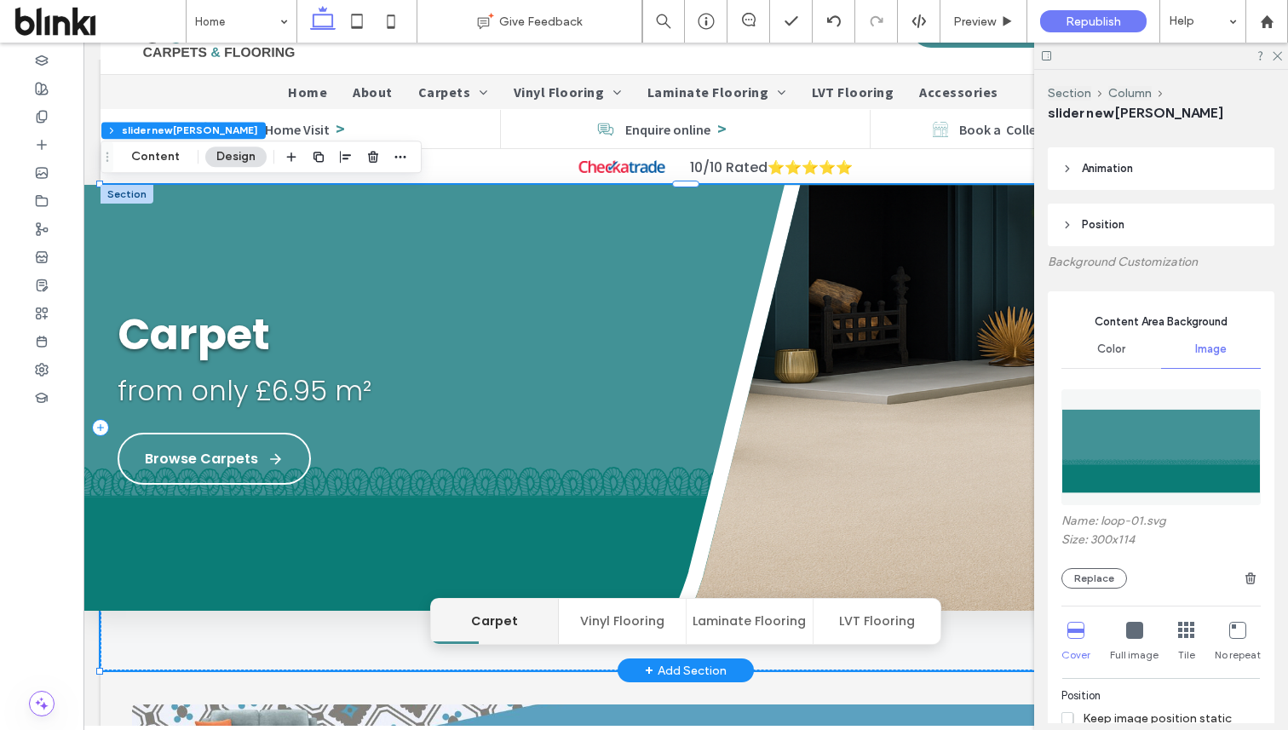
click at [860, 537] on img at bounding box center [956, 416] width 663 height 462
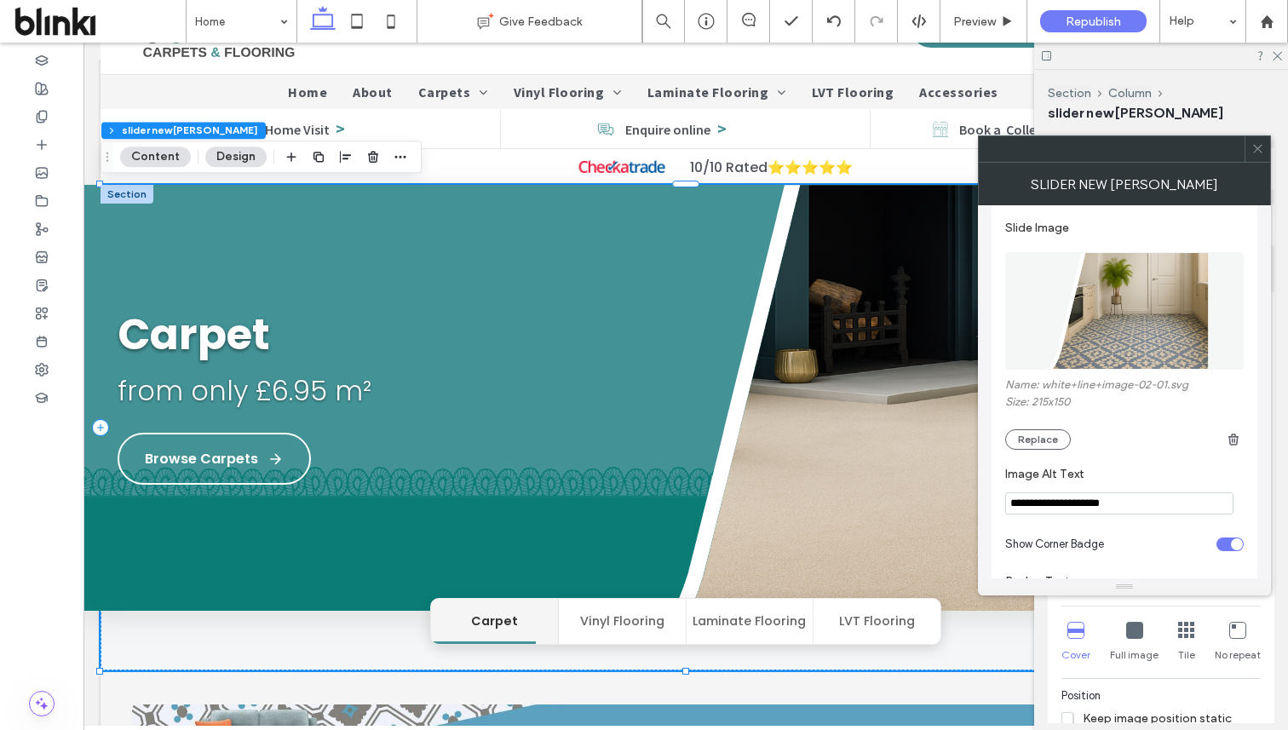
scroll to position [1084, 0]
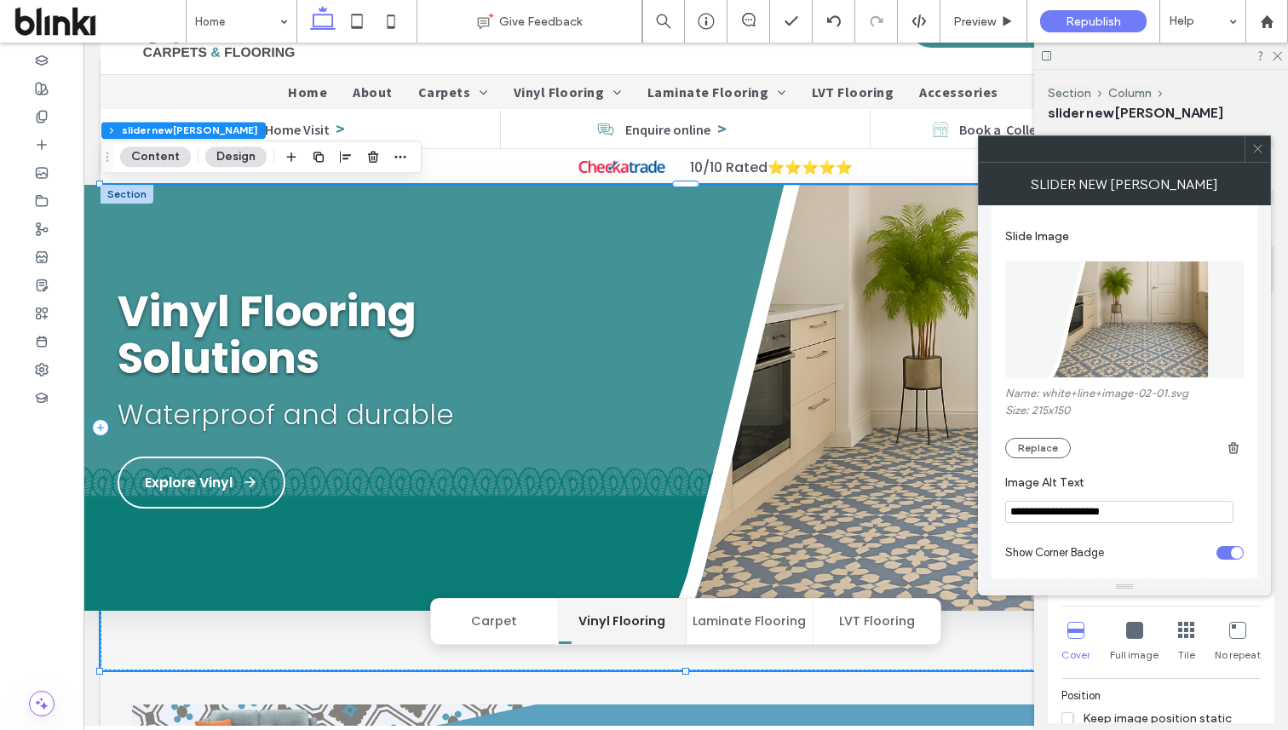
drag, startPoint x: 1076, startPoint y: 534, endPoint x: 1053, endPoint y: 534, distance: 23.0
click at [1053, 523] on input "**********" at bounding box center [1119, 512] width 228 height 22
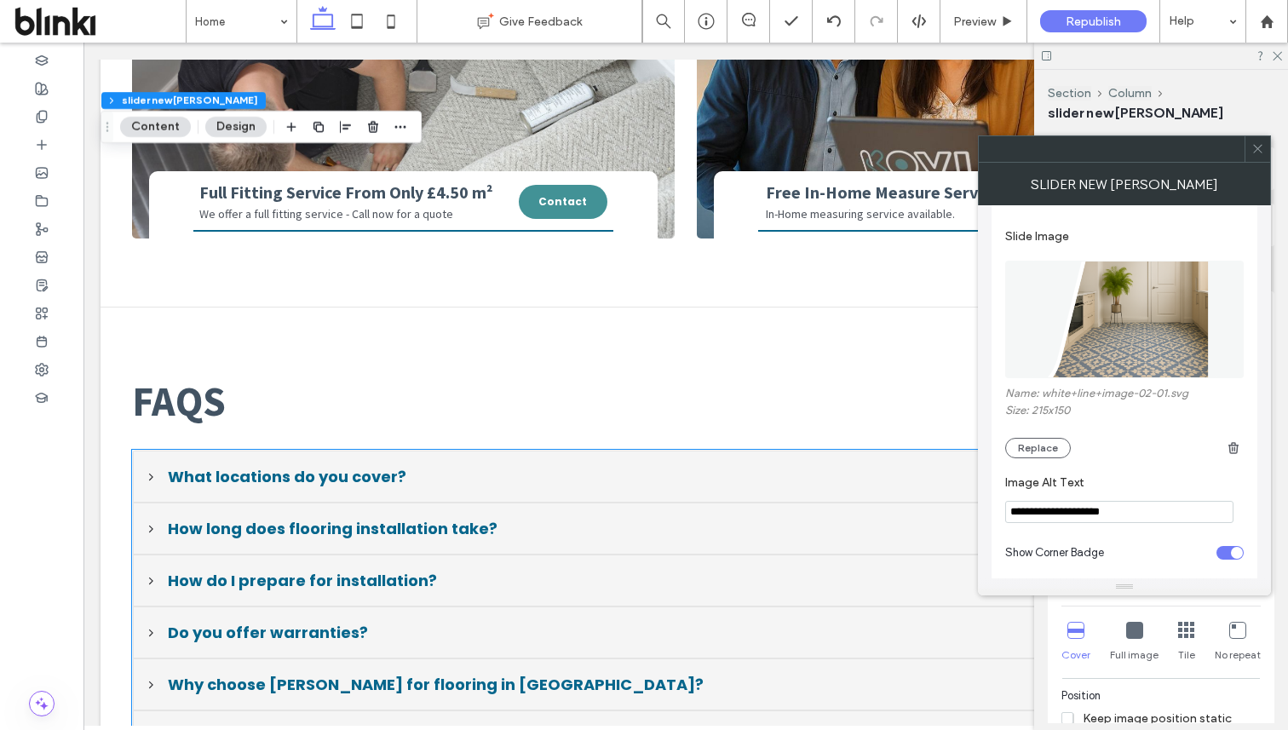
scroll to position [2424, 0]
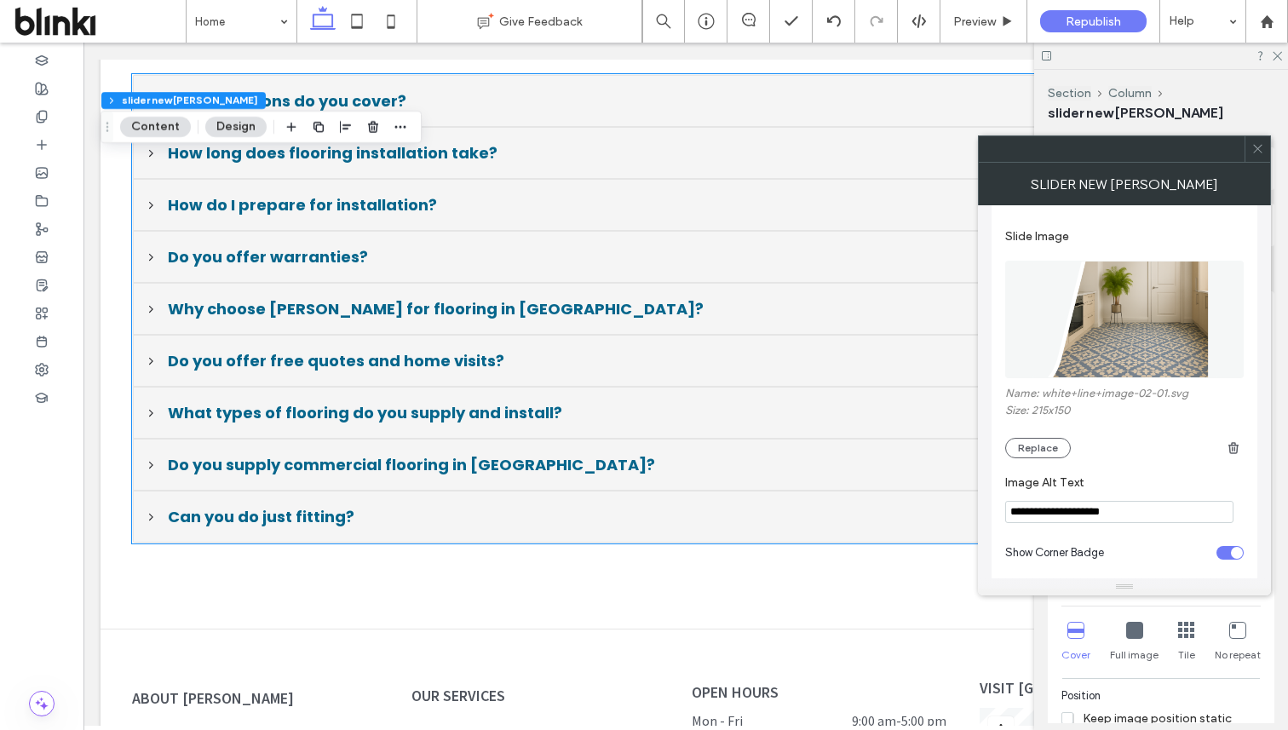
click at [747, 453] on span "Do you supply commercial flooring in [GEOGRAPHIC_DATA]?" at bounding box center [697, 464] width 1059 height 23
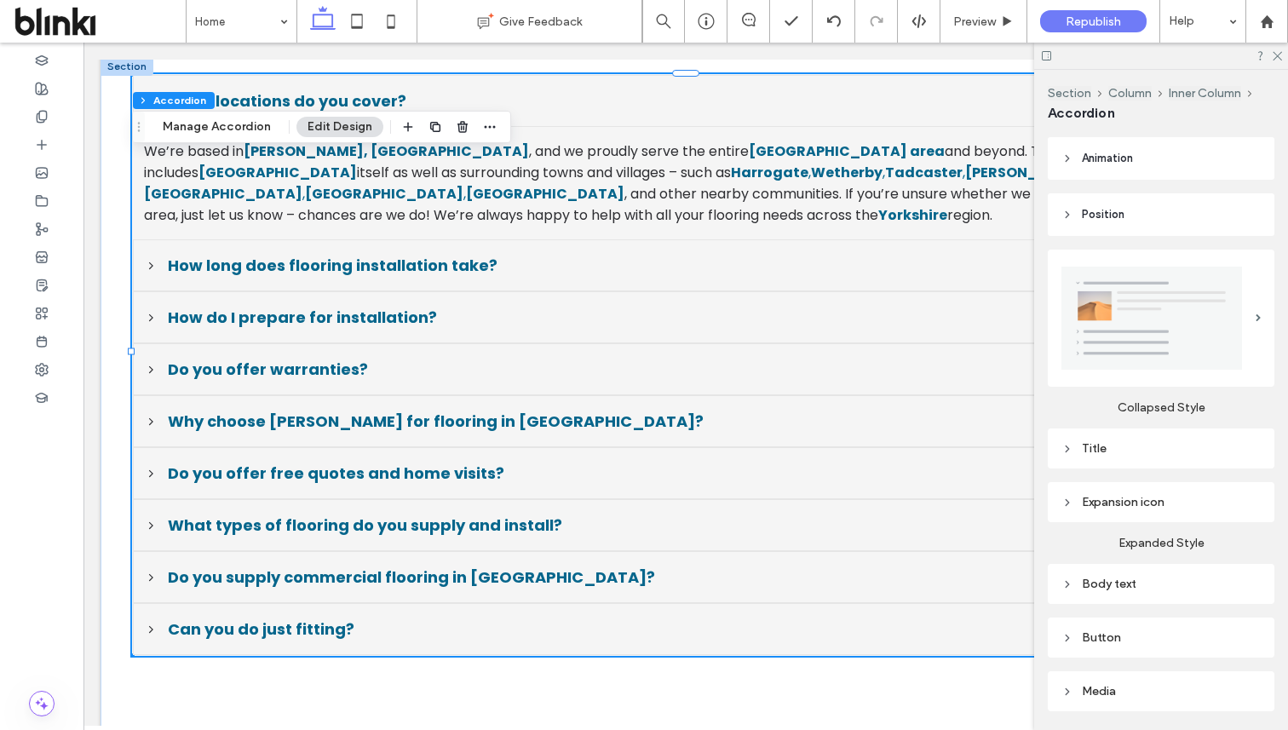
scroll to position [251, 0]
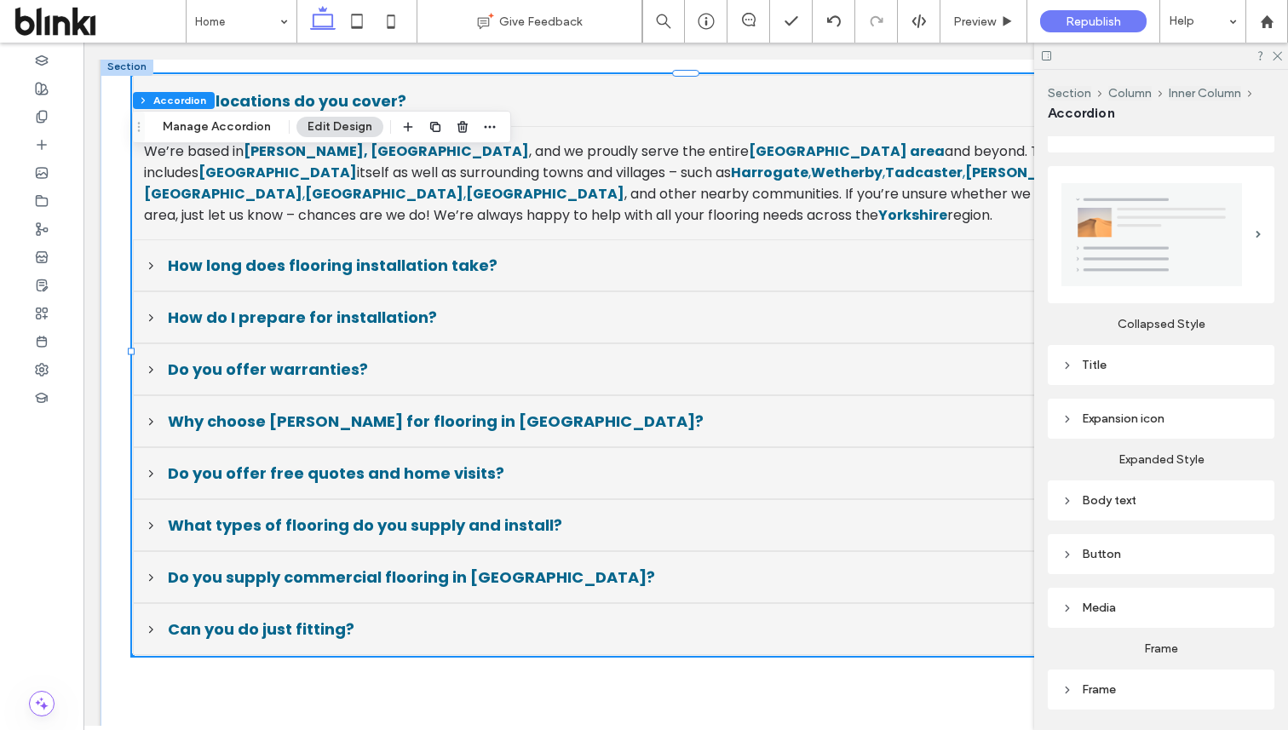
click at [1129, 358] on div "Title" at bounding box center [1160, 365] width 199 height 14
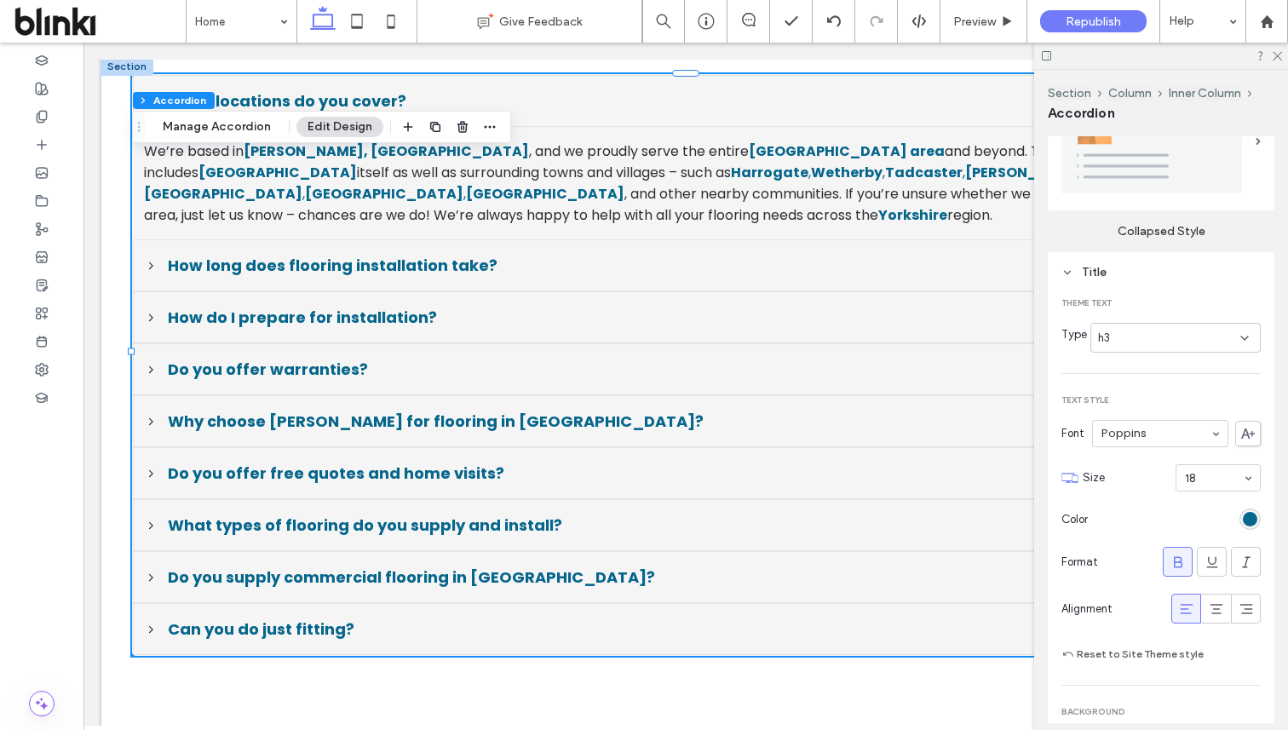
scroll to position [418, 0]
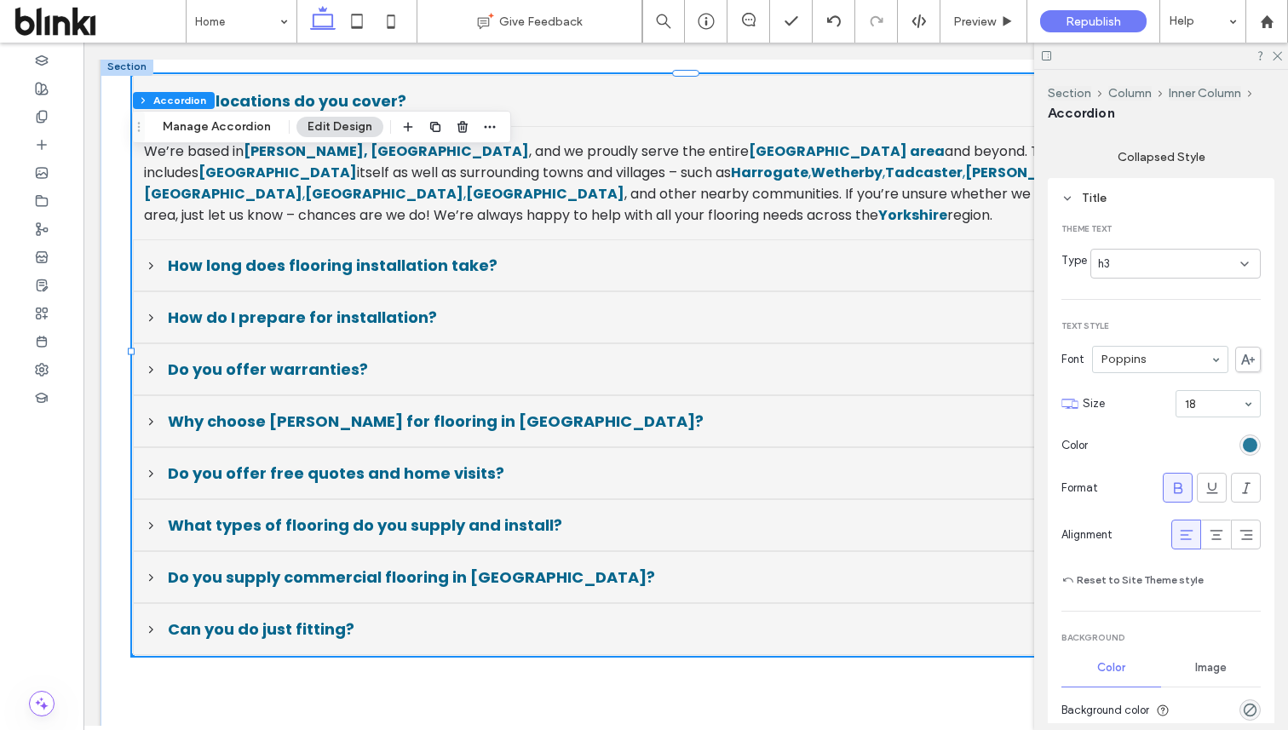
click at [1245, 439] on div "rgb(7, 102, 140)" at bounding box center [1250, 445] width 14 height 14
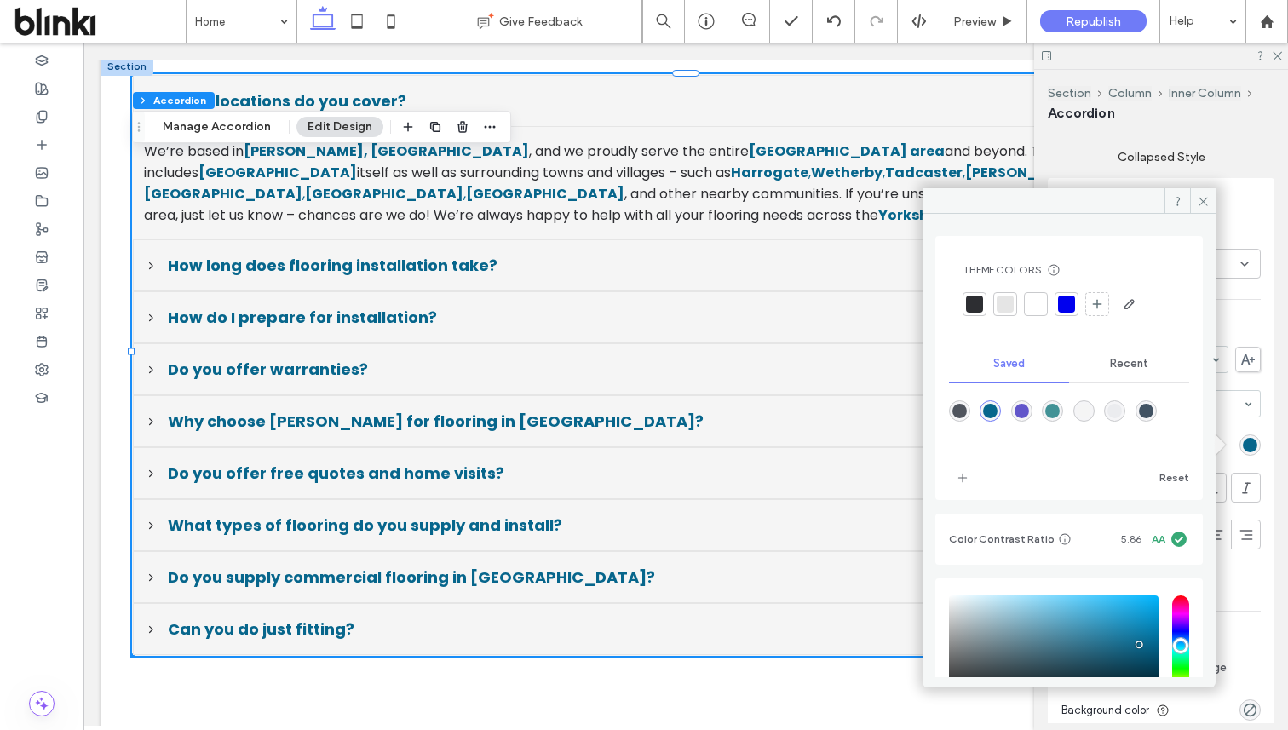
scroll to position [135, 0]
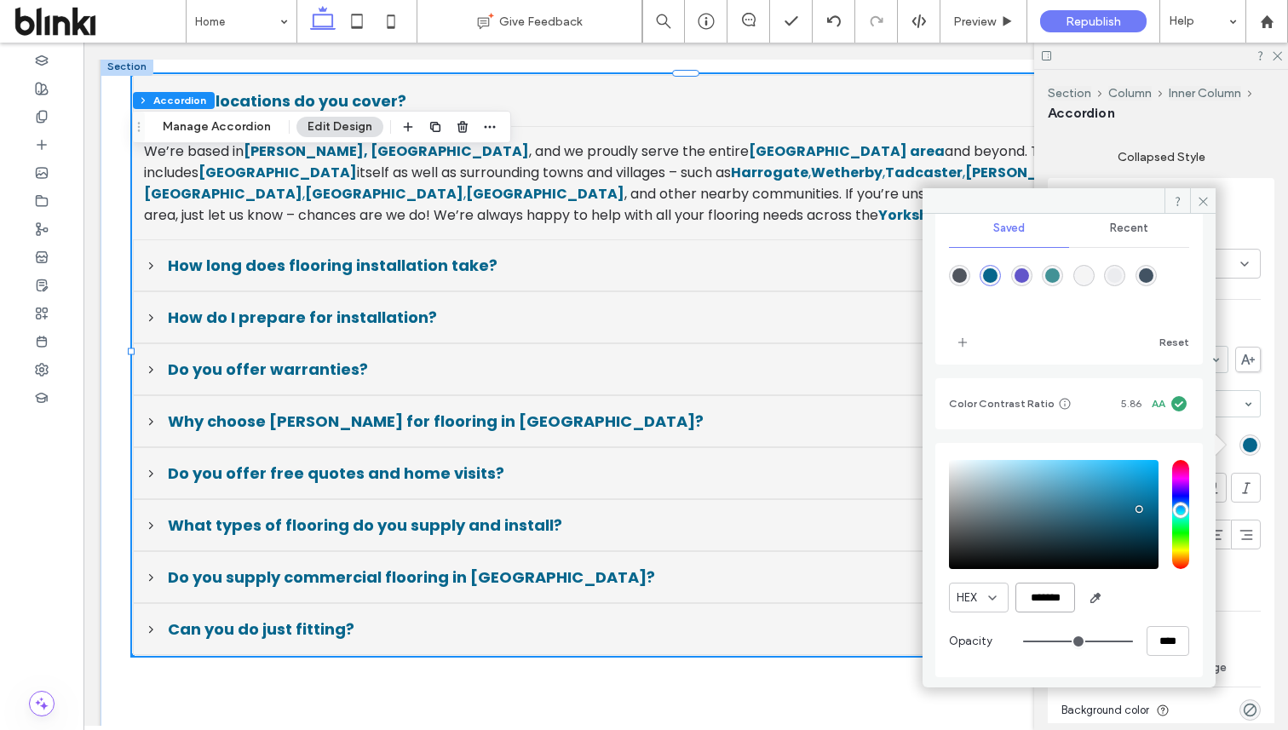
drag, startPoint x: 1069, startPoint y: 596, endPoint x: 998, endPoint y: 596, distance: 70.7
click at [998, 596] on div "HEX *******" at bounding box center [1069, 598] width 240 height 30
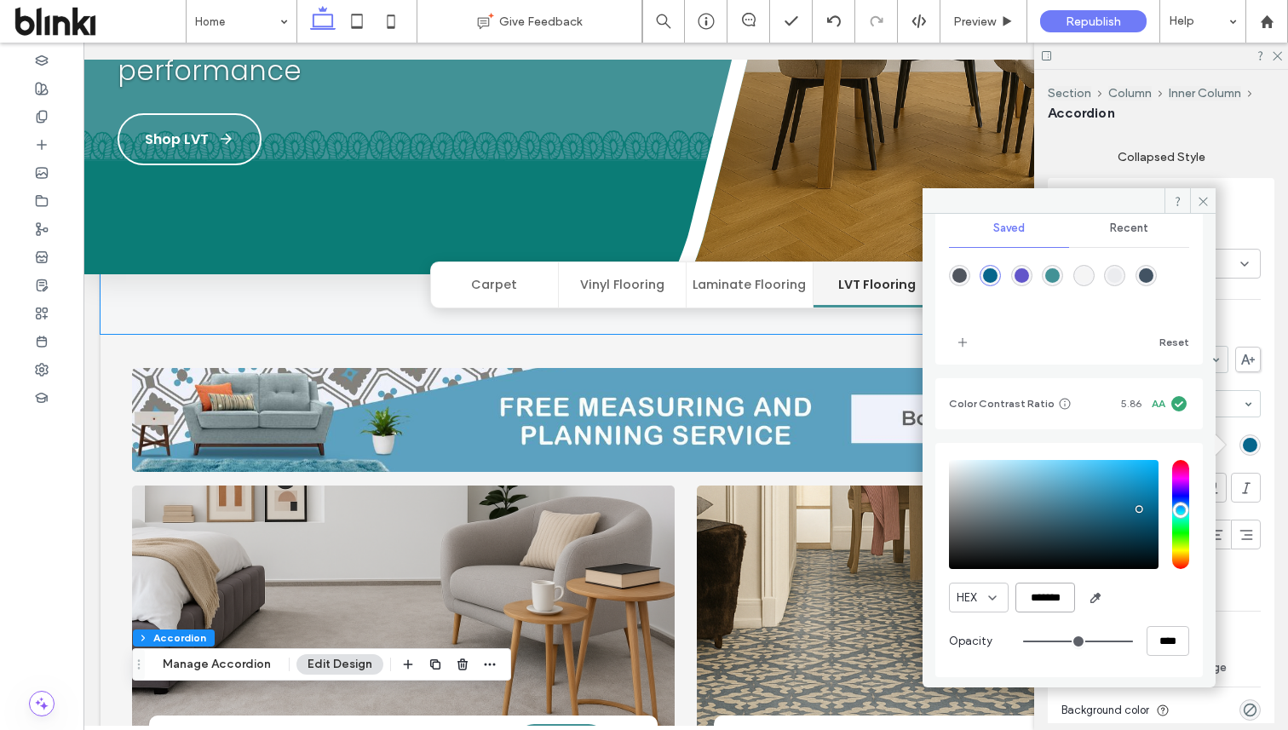
scroll to position [0, 0]
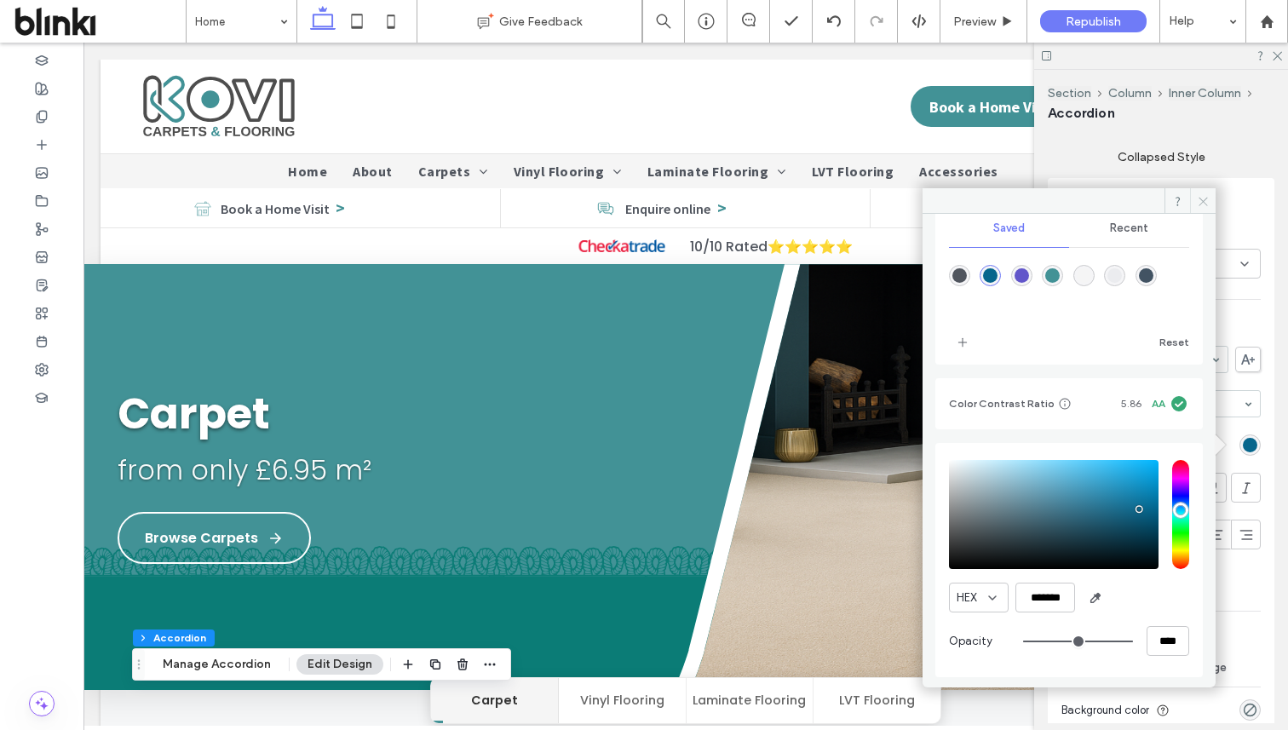
click at [1197, 198] on icon at bounding box center [1203, 201] width 13 height 13
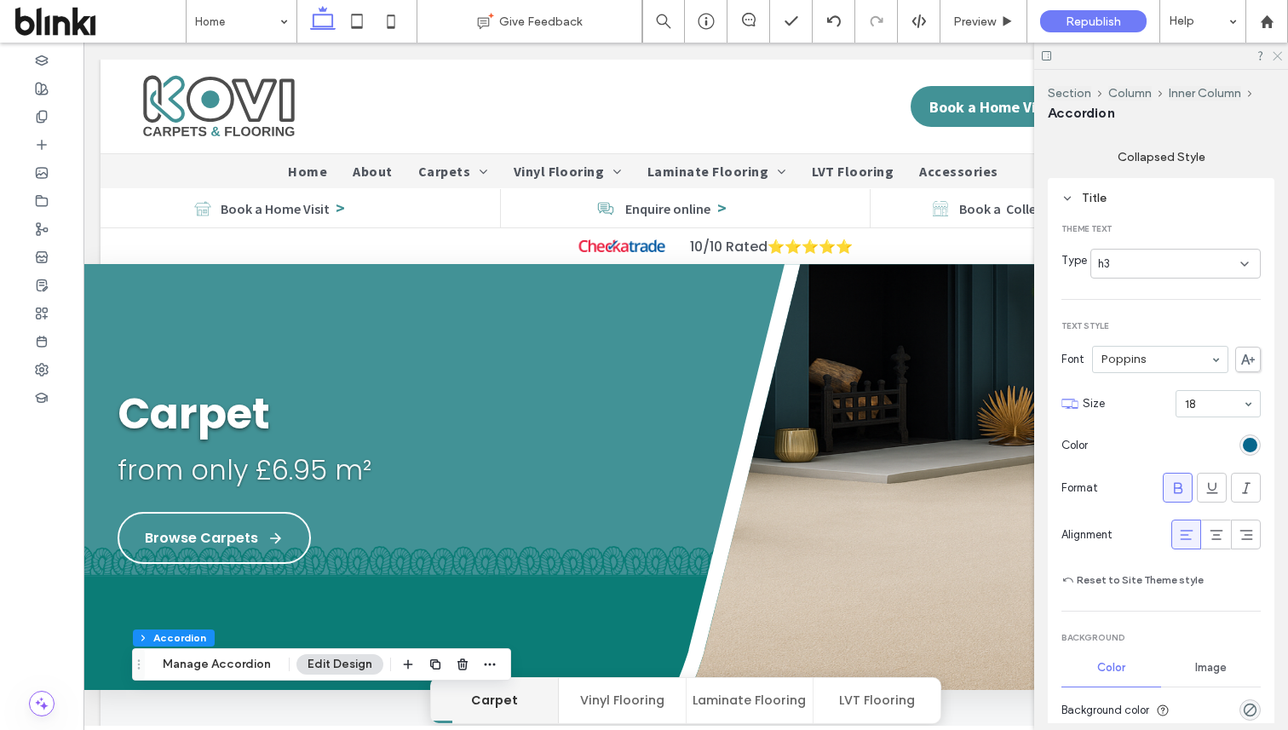
click at [1276, 56] on icon at bounding box center [1276, 54] width 11 height 11
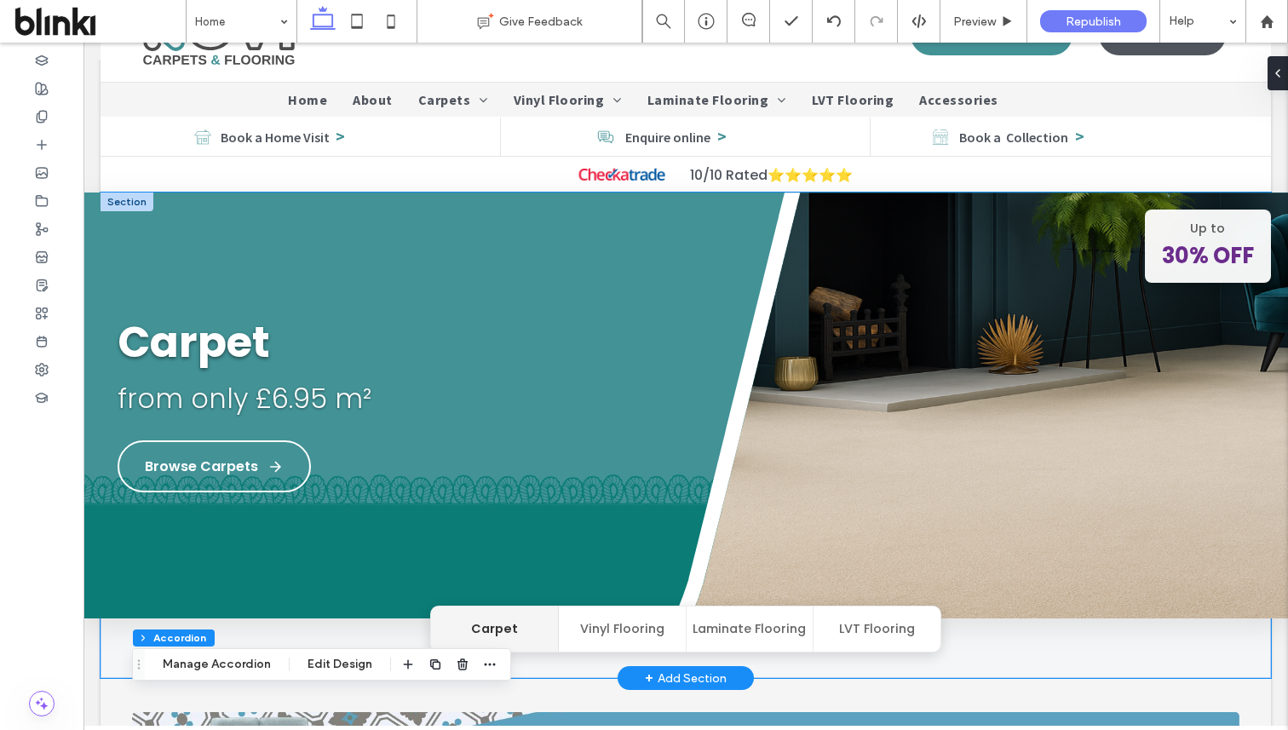
scroll to position [73, 0]
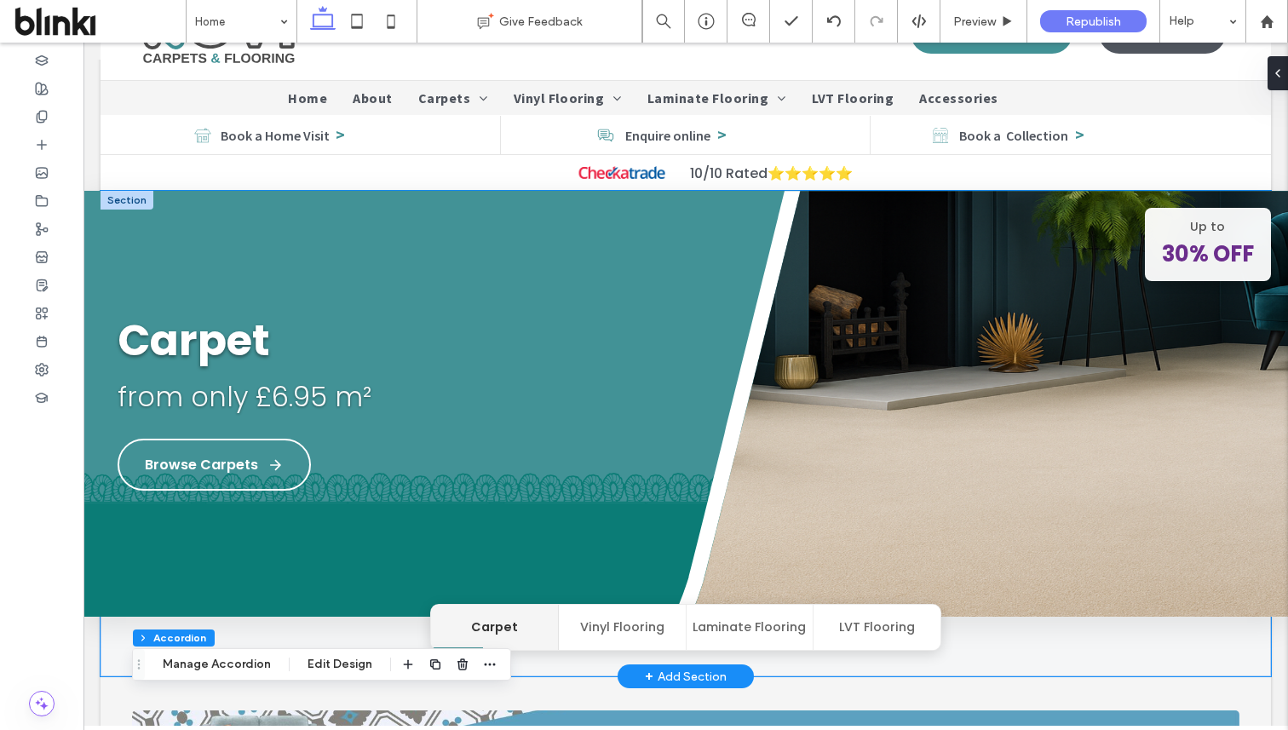
click at [634, 620] on button "Vinyl Flooring" at bounding box center [623, 627] width 128 height 45
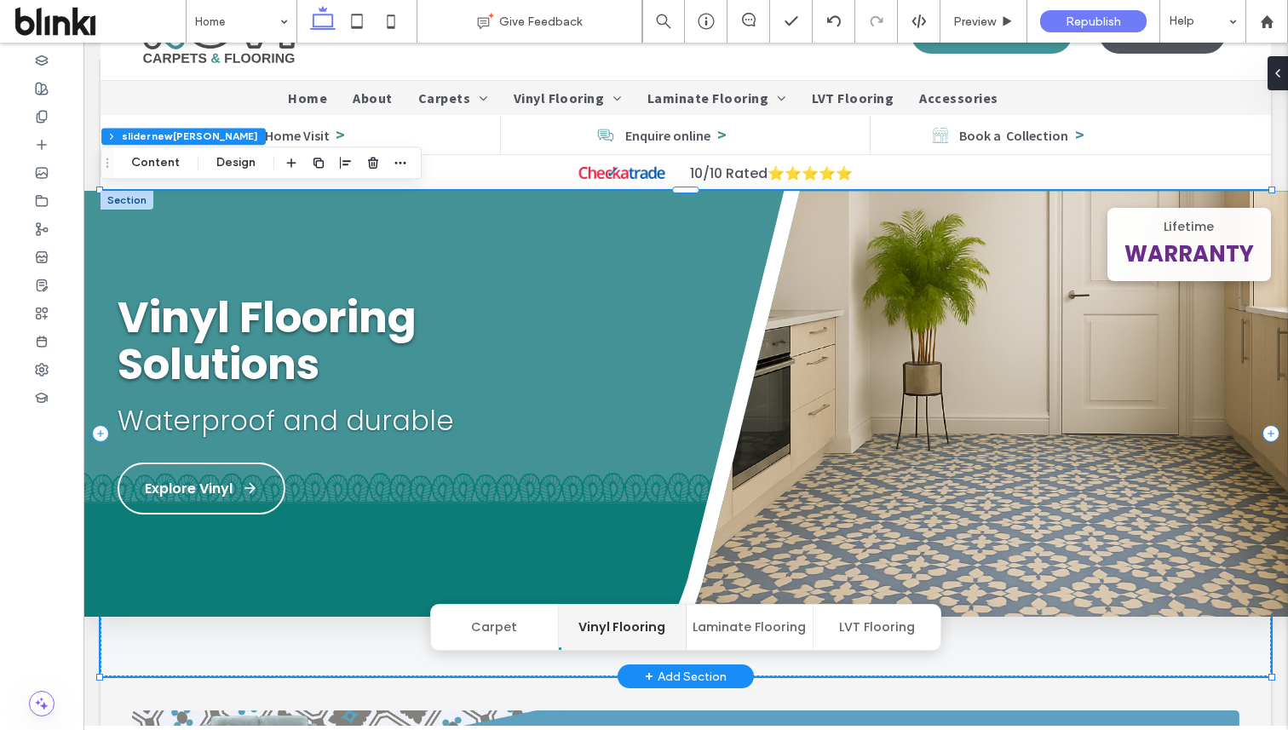
click at [549, 630] on button "Carpet" at bounding box center [495, 627] width 128 height 45
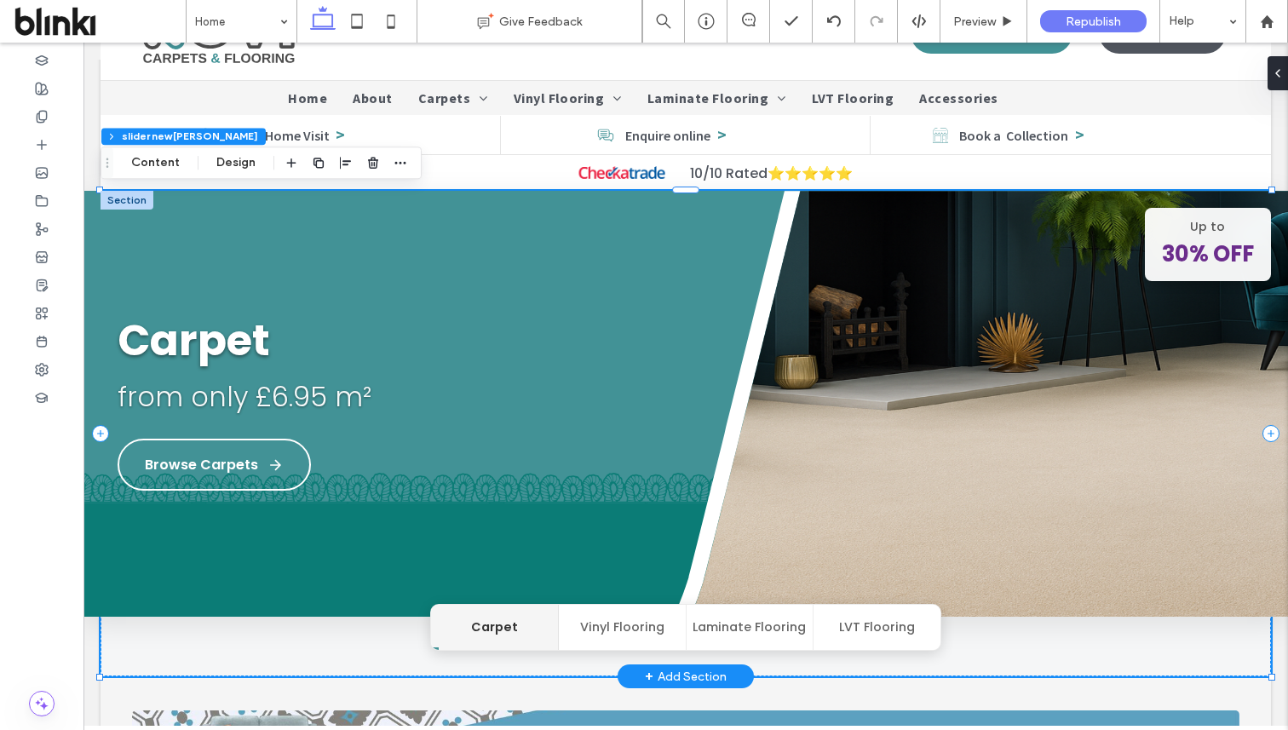
click at [723, 631] on button "Laminate Flooring" at bounding box center [751, 627] width 128 height 45
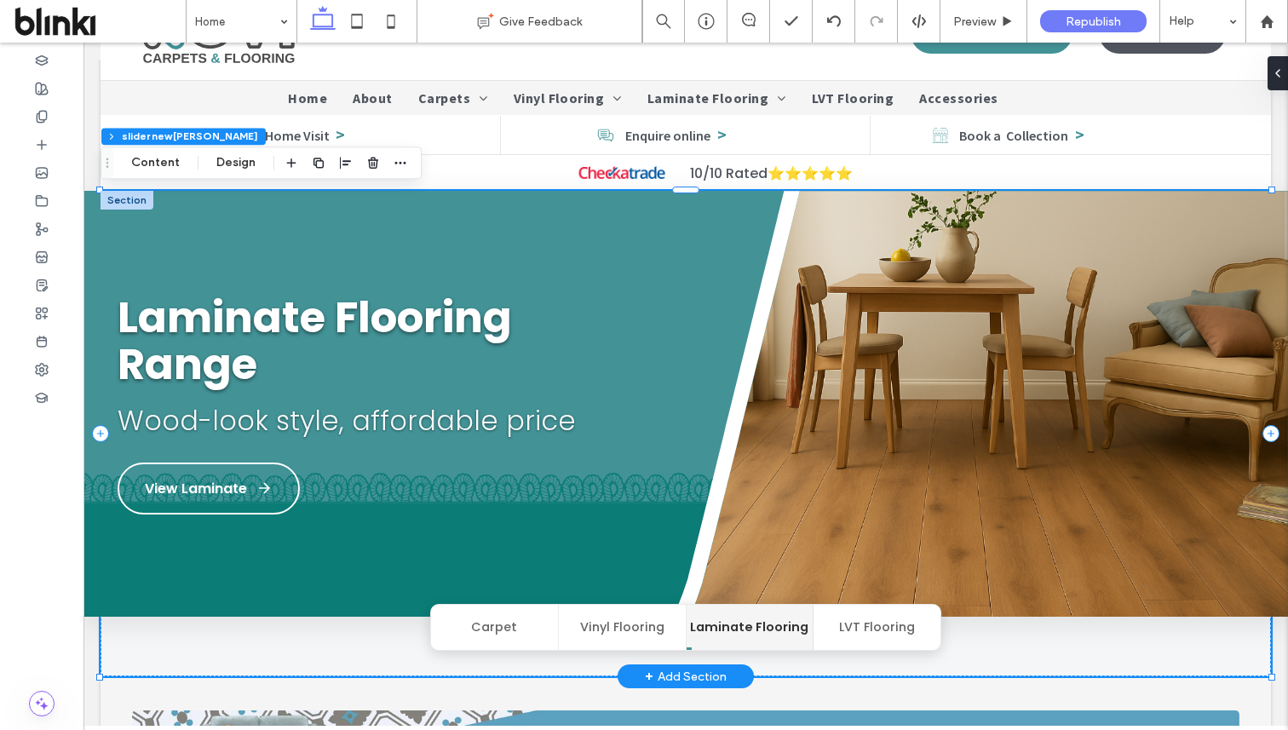
click at [886, 631] on button "LVT Flooring" at bounding box center [877, 627] width 127 height 45
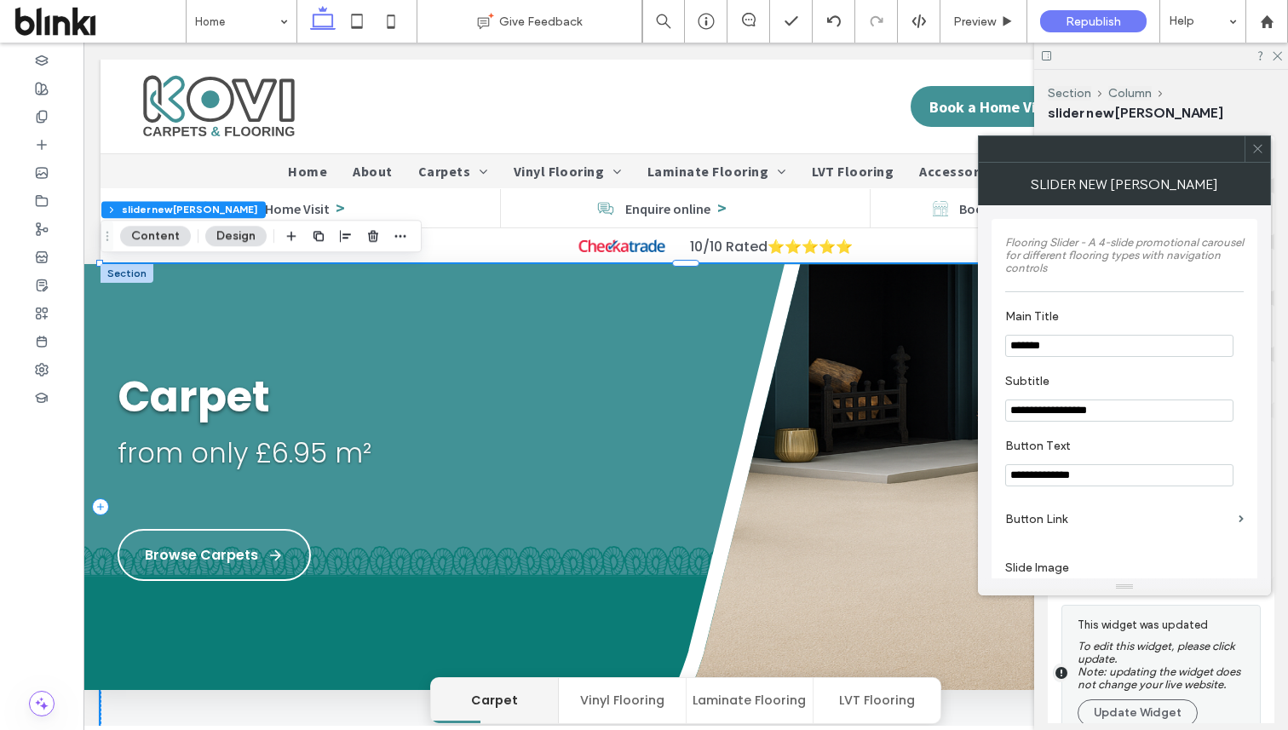
click at [1260, 145] on icon at bounding box center [1257, 148] width 13 height 13
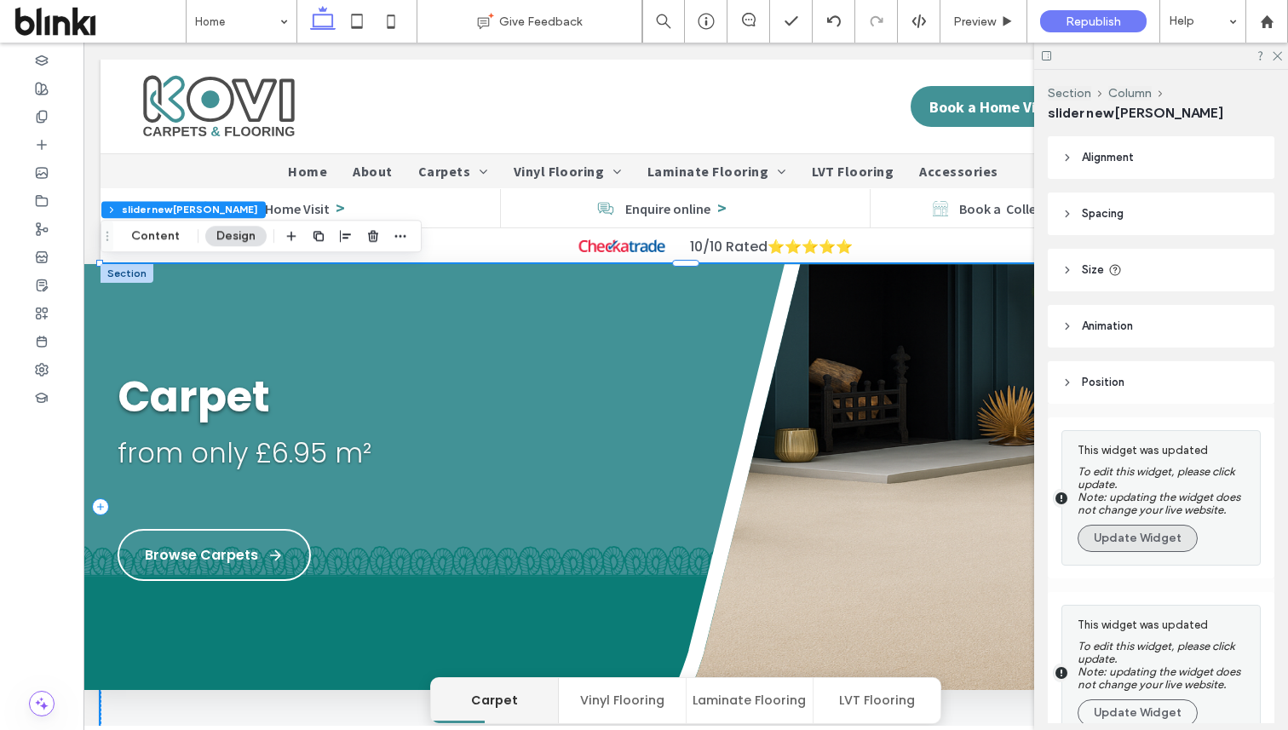
click at [1164, 545] on button "Update Widget" at bounding box center [1138, 538] width 120 height 27
click at [1164, 699] on button "Update Widget" at bounding box center [1138, 712] width 120 height 27
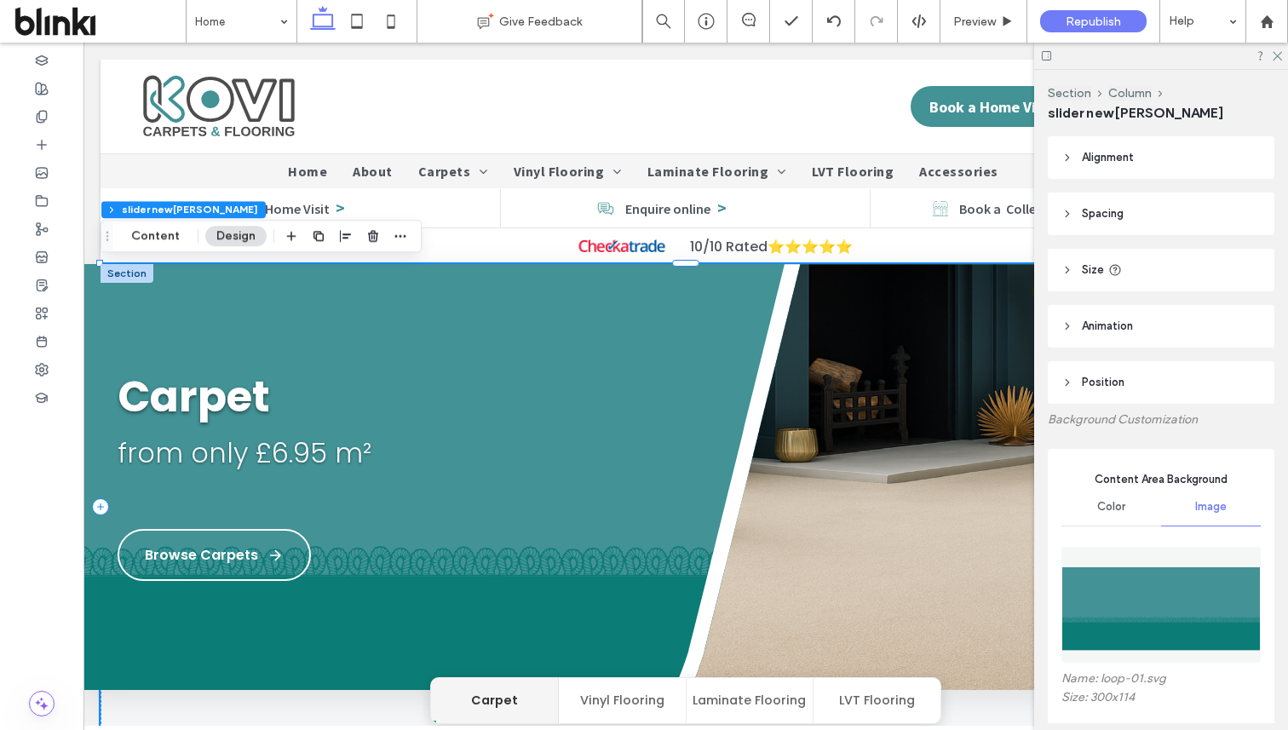
click at [1164, 547] on img at bounding box center [1160, 605] width 199 height 116
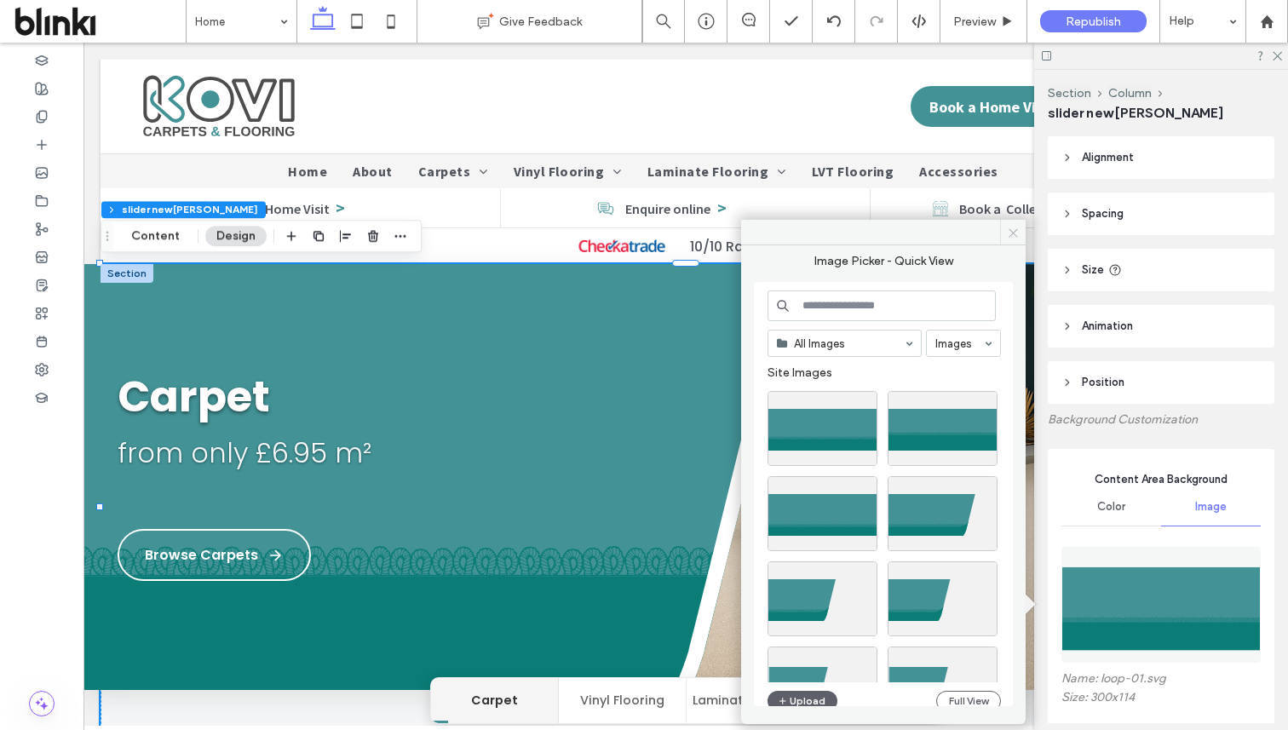
click at [1009, 230] on icon at bounding box center [1013, 233] width 13 height 13
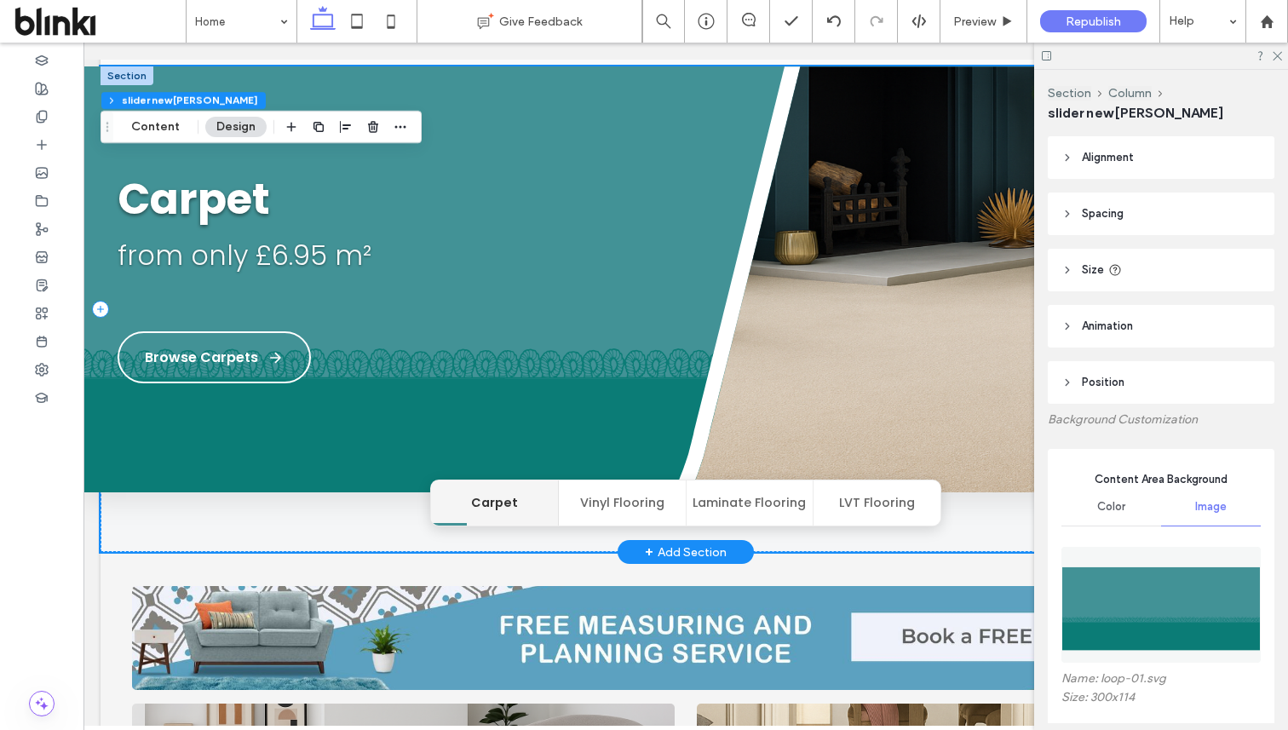
scroll to position [197, 0]
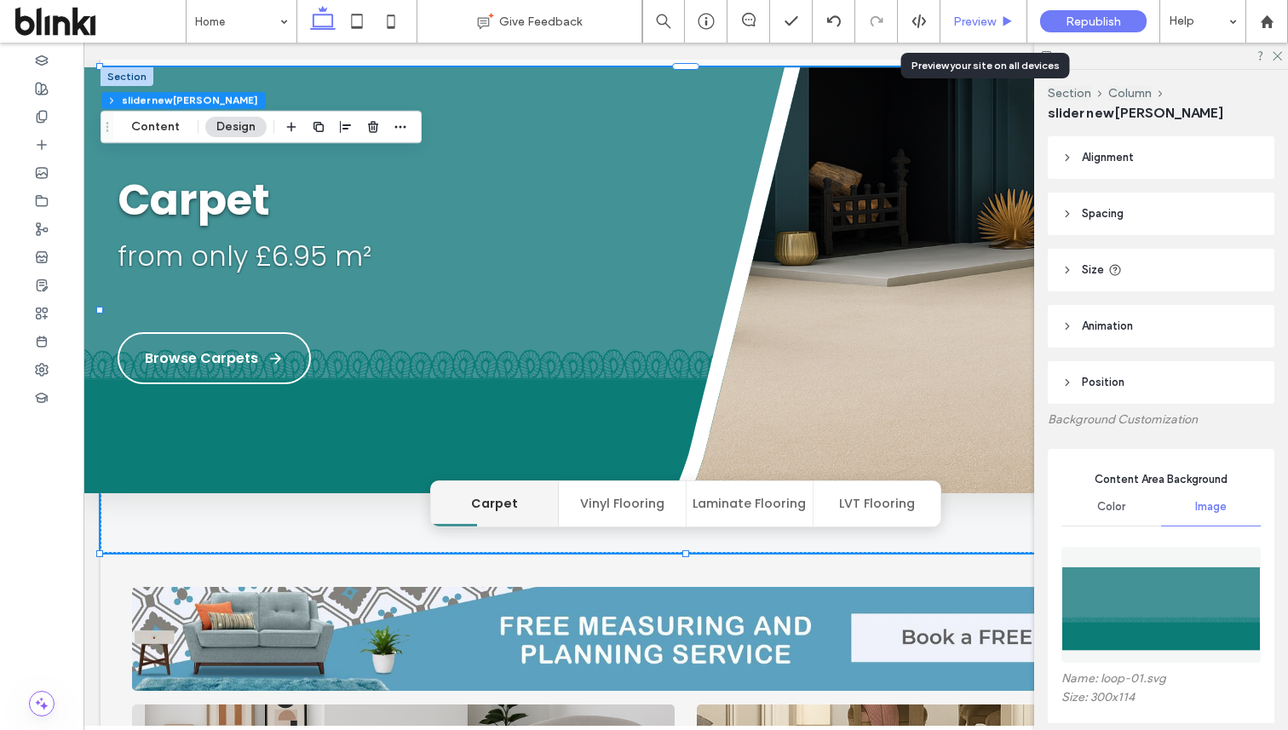
click at [1000, 16] on div "Preview" at bounding box center [983, 21] width 86 height 14
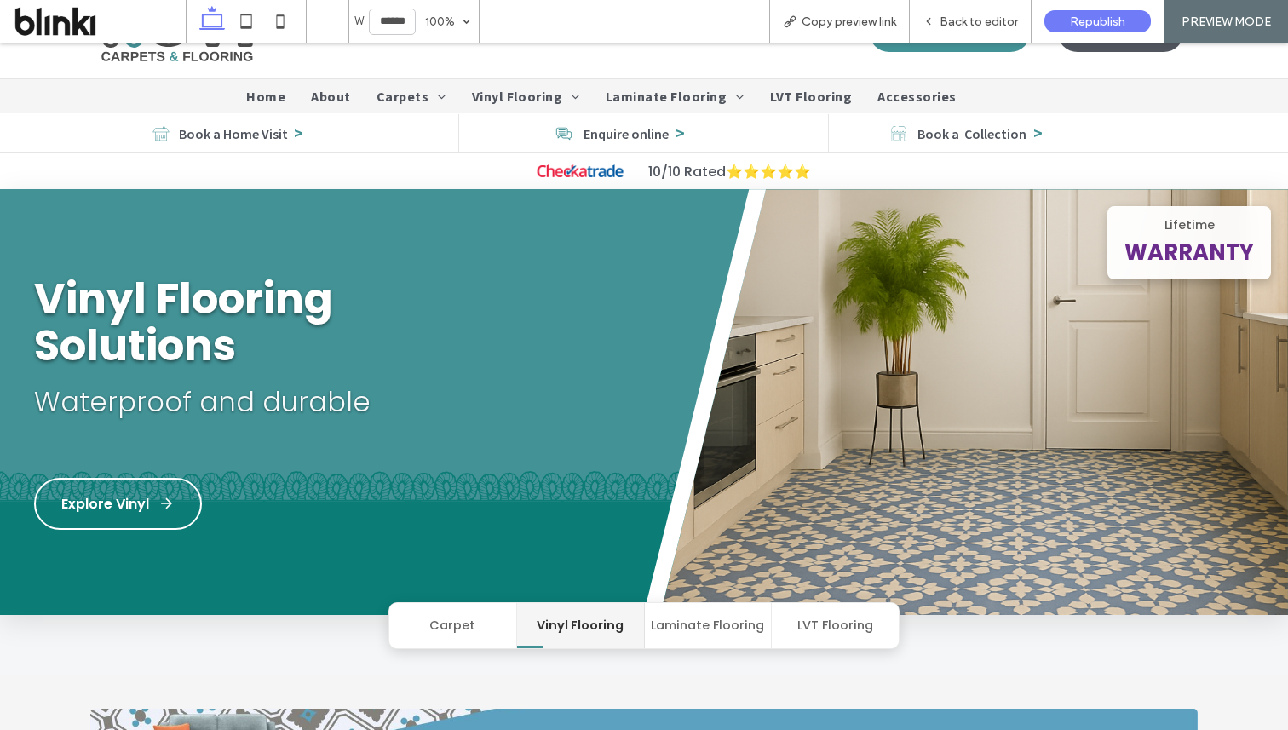
scroll to position [74, 0]
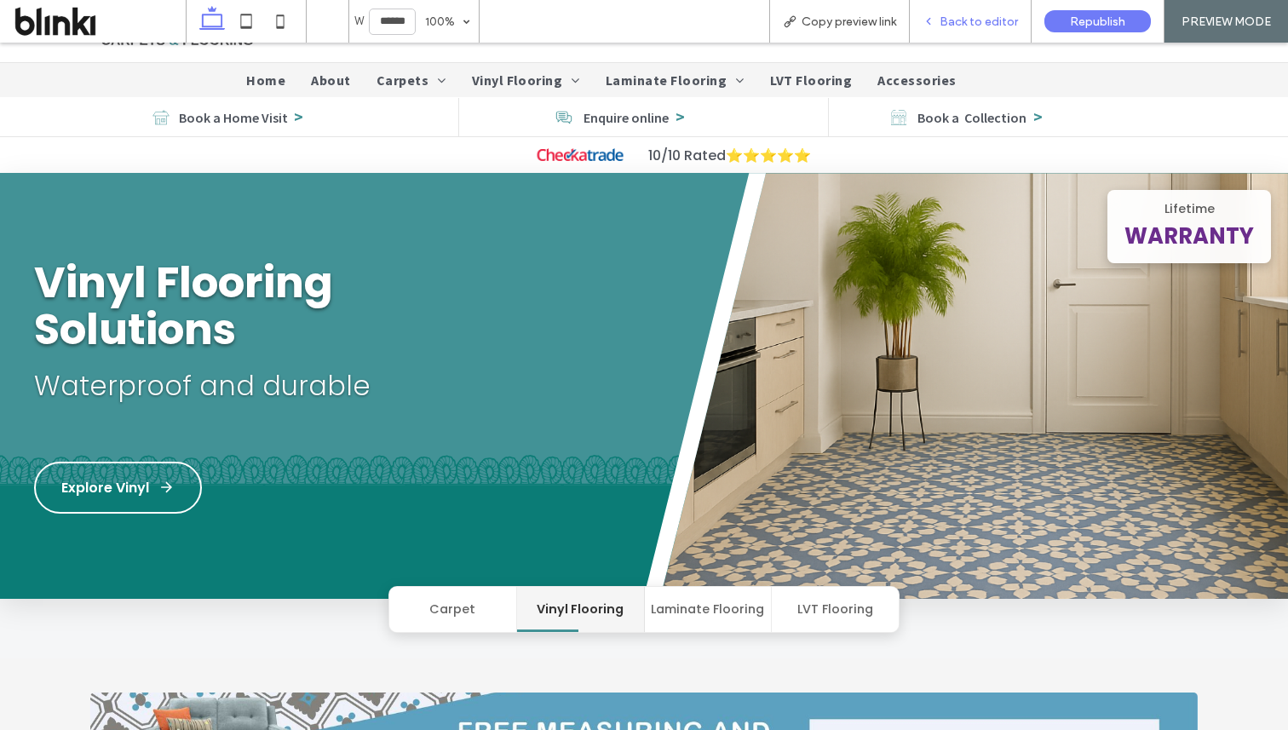
click at [982, 20] on span "Back to editor" at bounding box center [979, 21] width 78 height 14
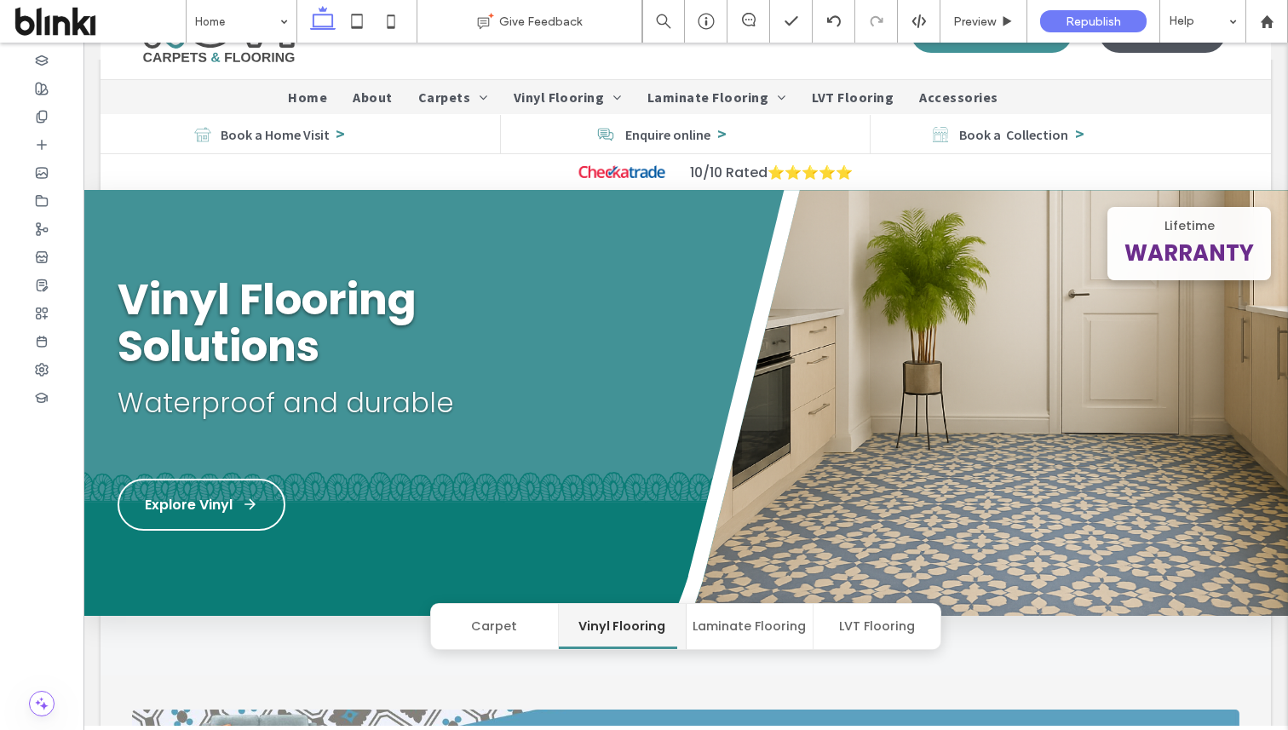
scroll to position [91, 0]
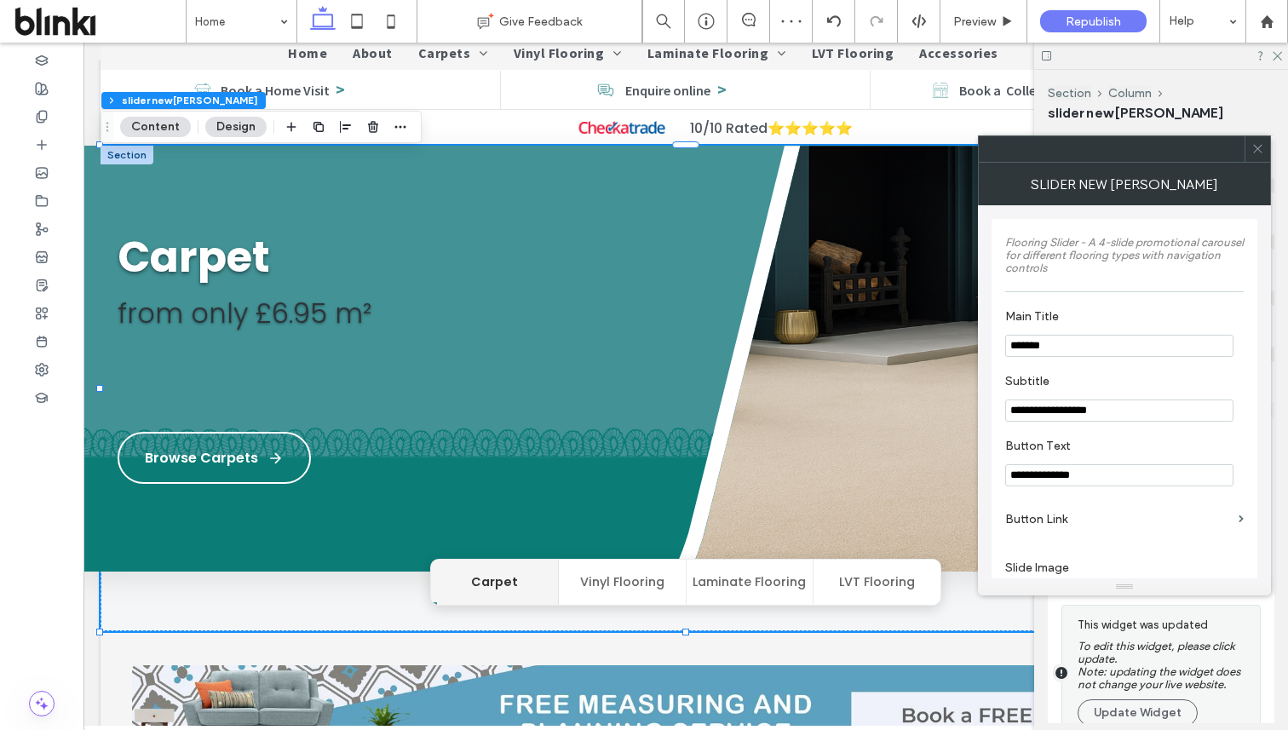
click at [1257, 154] on icon at bounding box center [1257, 148] width 13 height 13
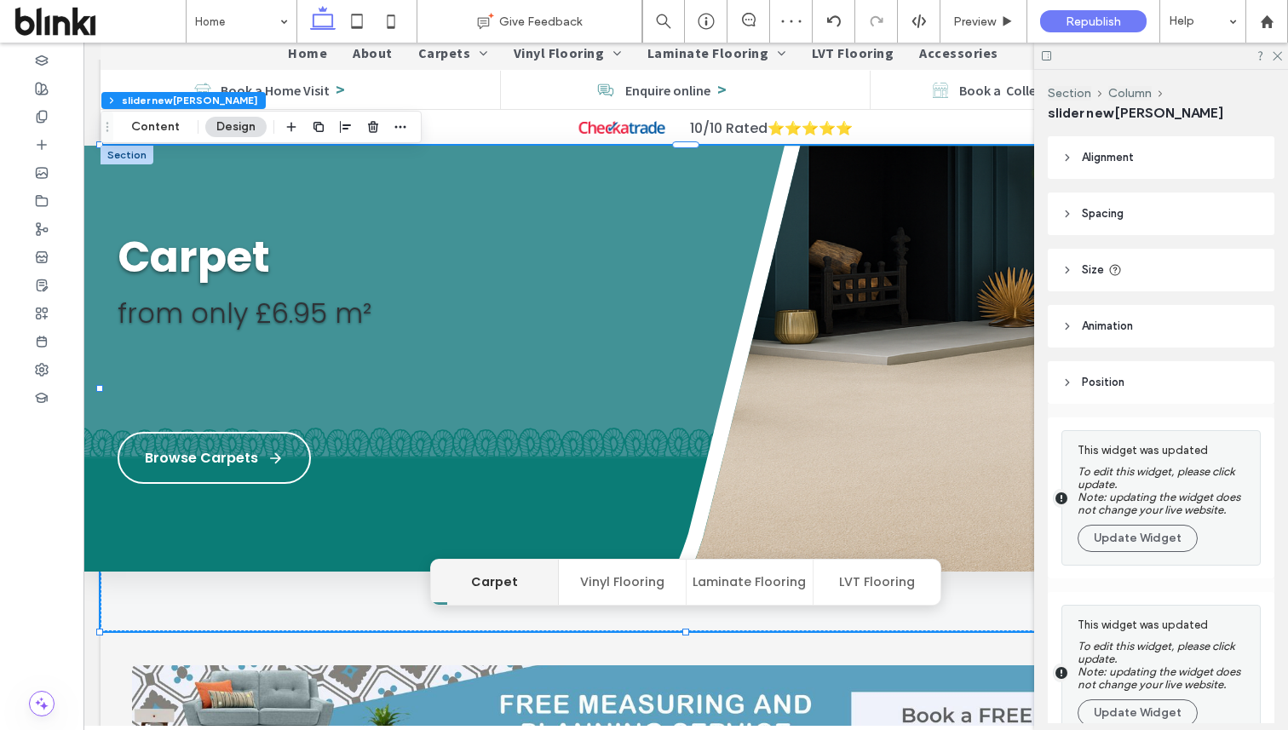
click at [1147, 526] on div "This widget was updated To edit this widget, please click update. Note: updatin…" at bounding box center [1165, 498] width 174 height 117
click at [1154, 531] on button "Update Widget" at bounding box center [1138, 538] width 120 height 27
click at [1154, 699] on button "Update Widget" at bounding box center [1138, 712] width 120 height 27
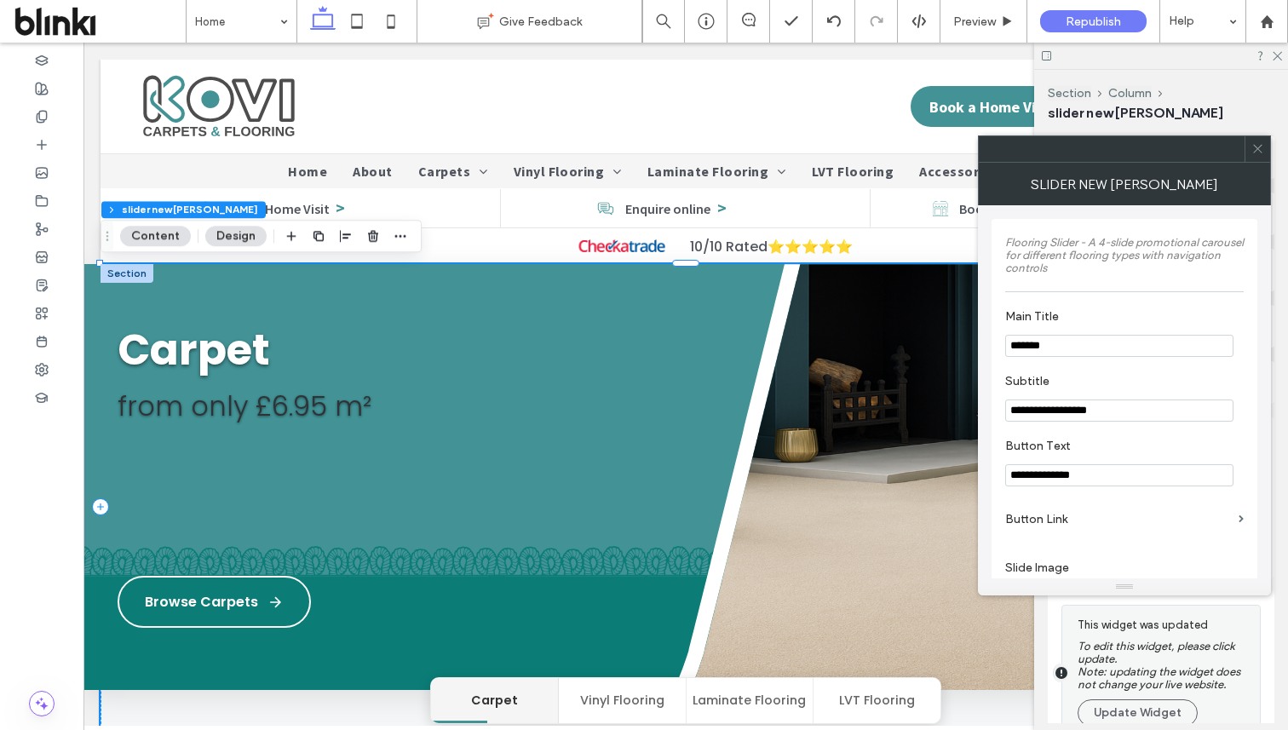
click at [1252, 147] on icon at bounding box center [1257, 148] width 13 height 13
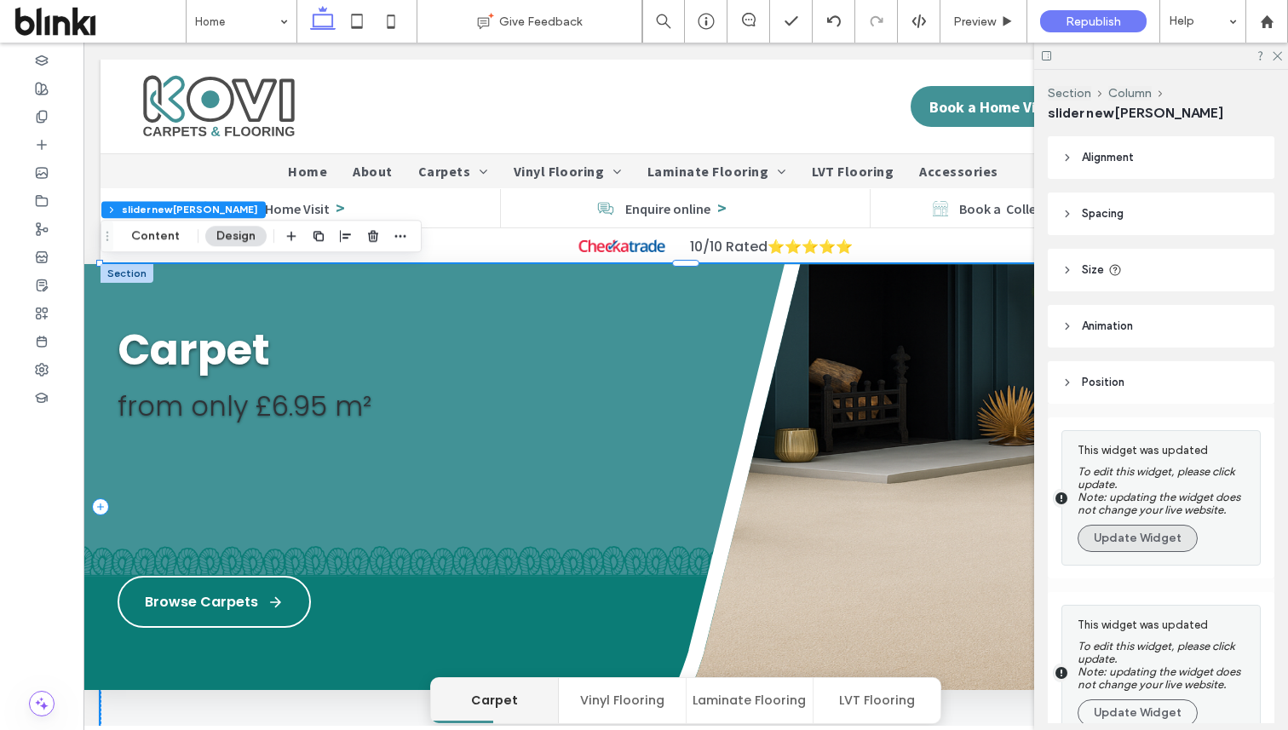
click at [1160, 550] on button "Update Widget" at bounding box center [1138, 538] width 120 height 27
click at [1160, 699] on button "Update Widget" at bounding box center [1138, 712] width 120 height 27
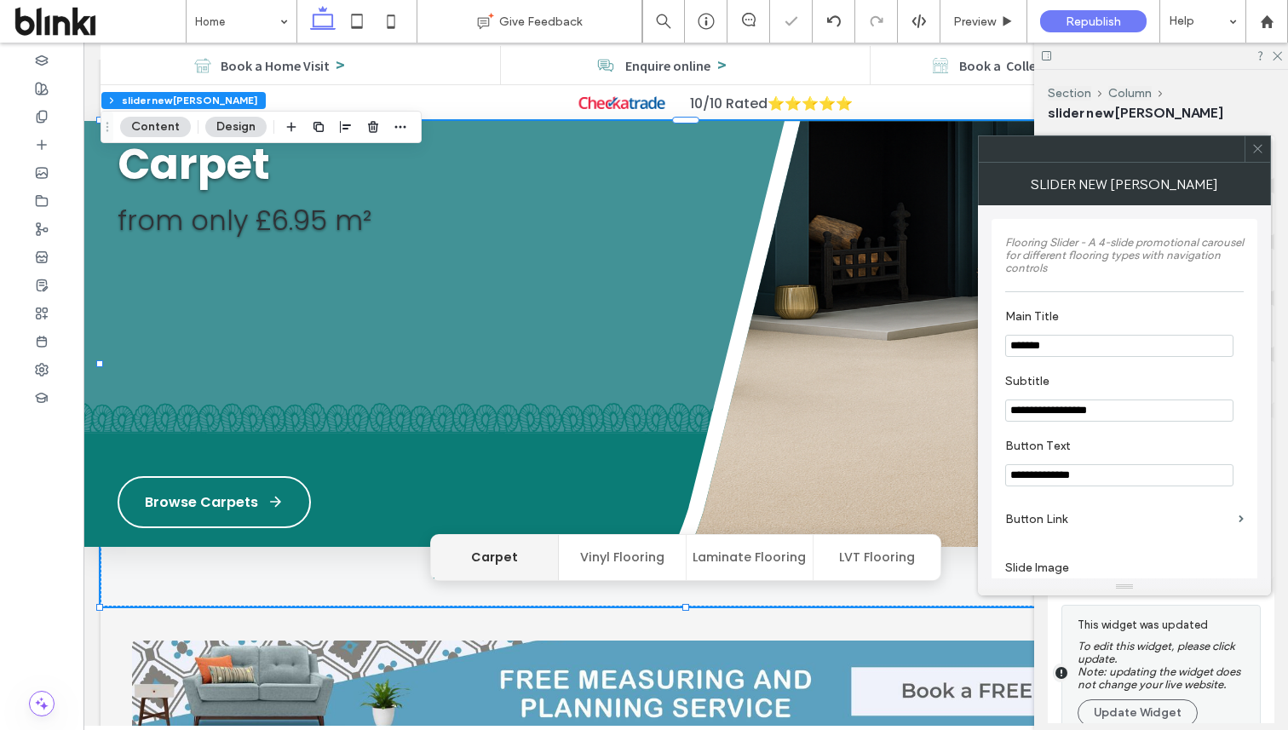
scroll to position [143, 0]
click at [1260, 146] on use at bounding box center [1257, 149] width 9 height 9
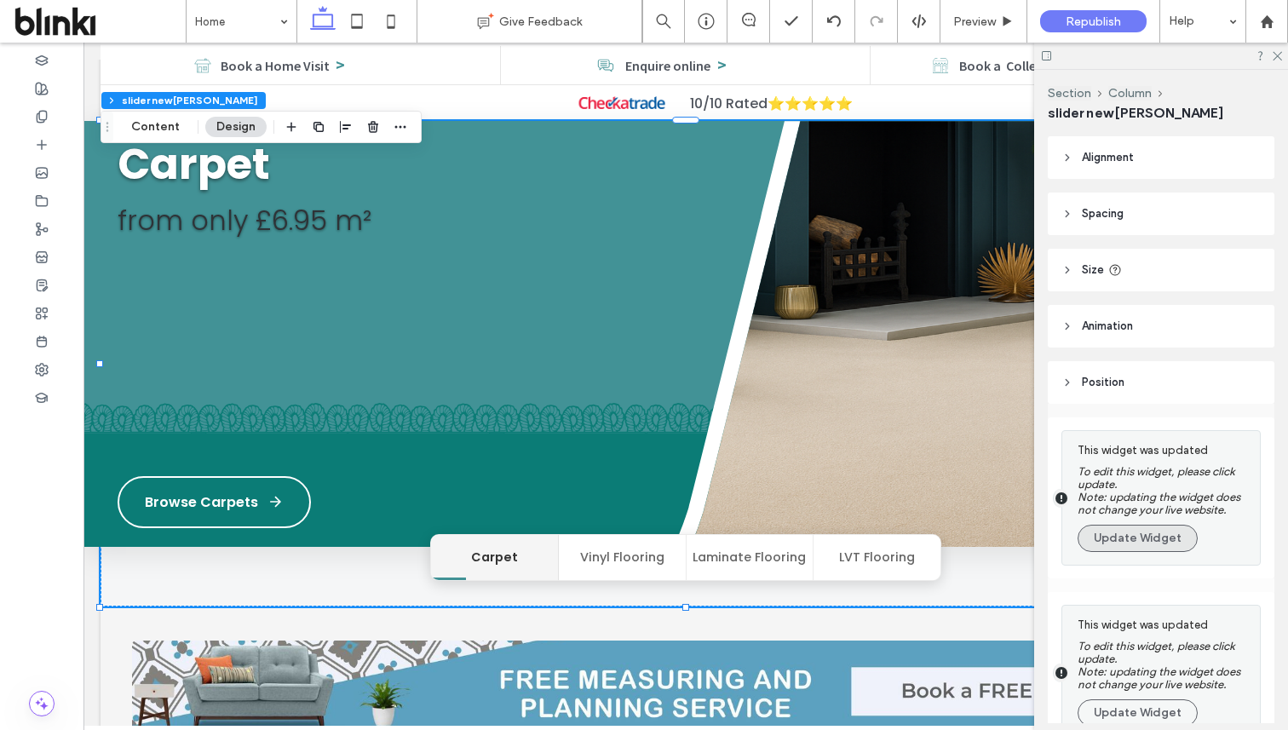
click at [1176, 540] on button "Update Widget" at bounding box center [1138, 538] width 120 height 27
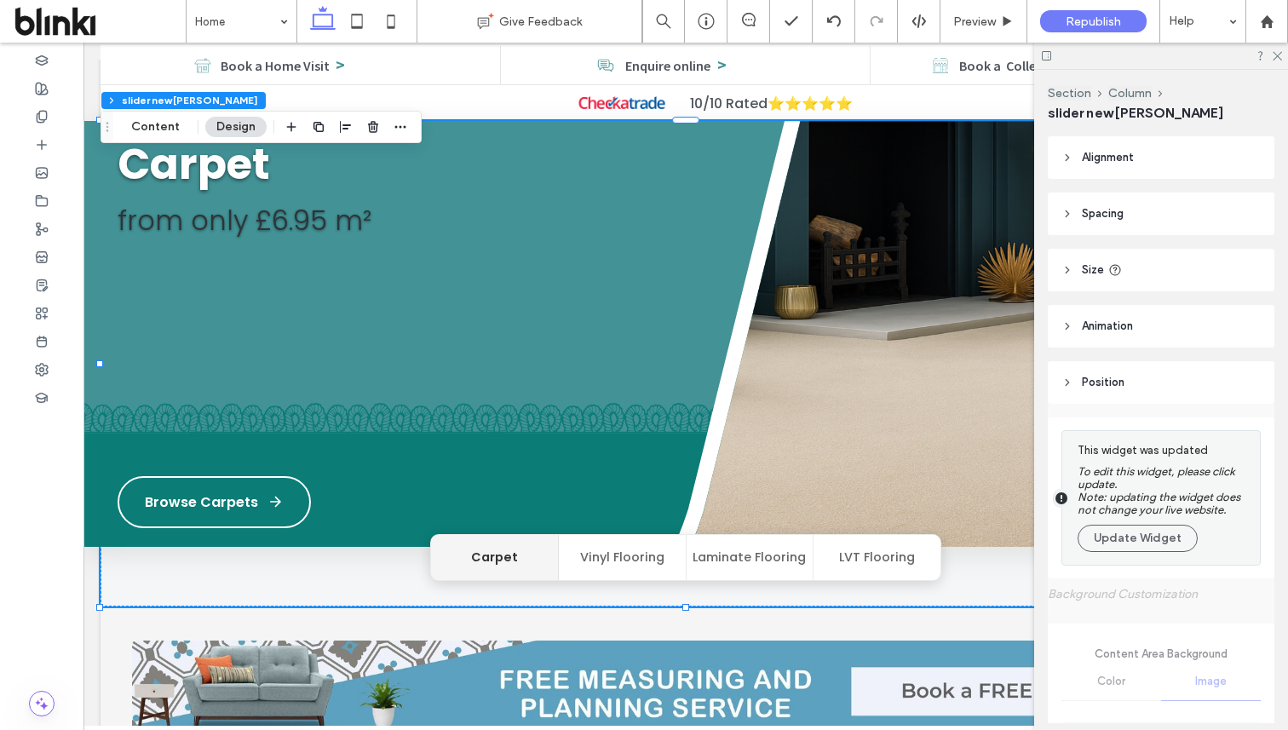
click at [1176, 540] on button "Update Widget" at bounding box center [1138, 538] width 120 height 27
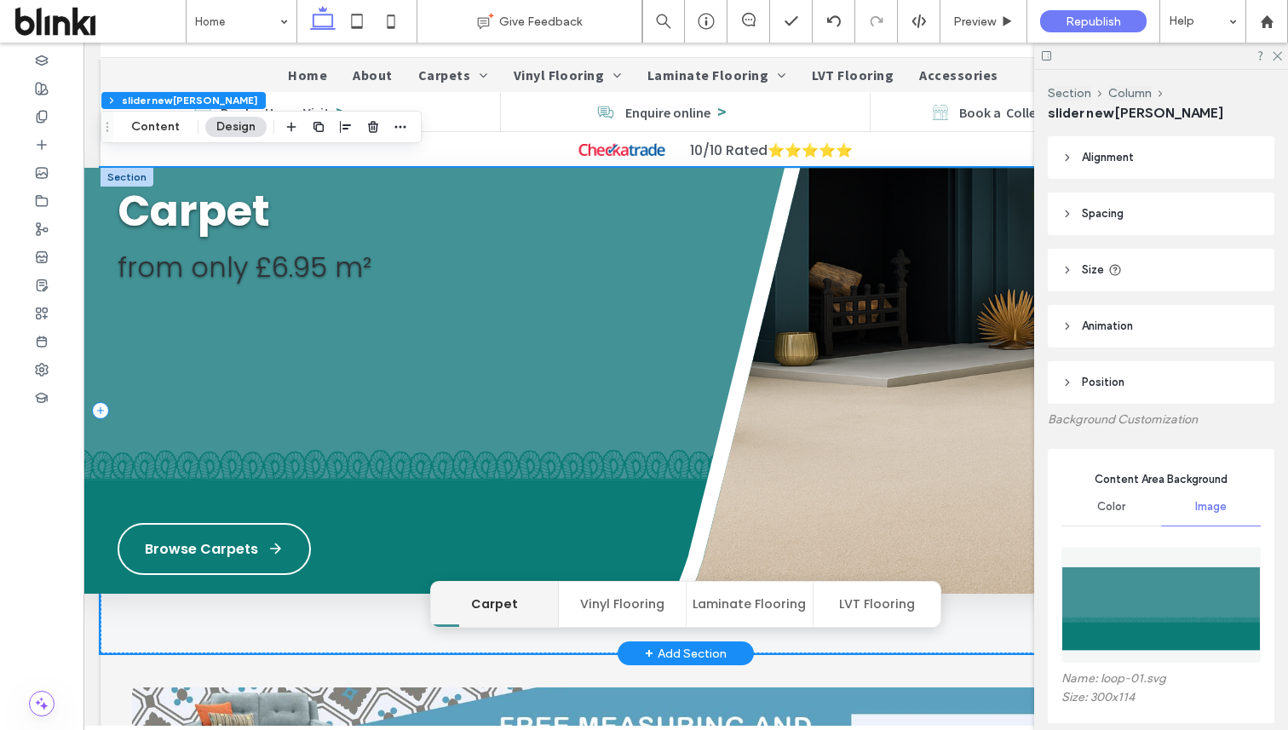
scroll to position [89, 0]
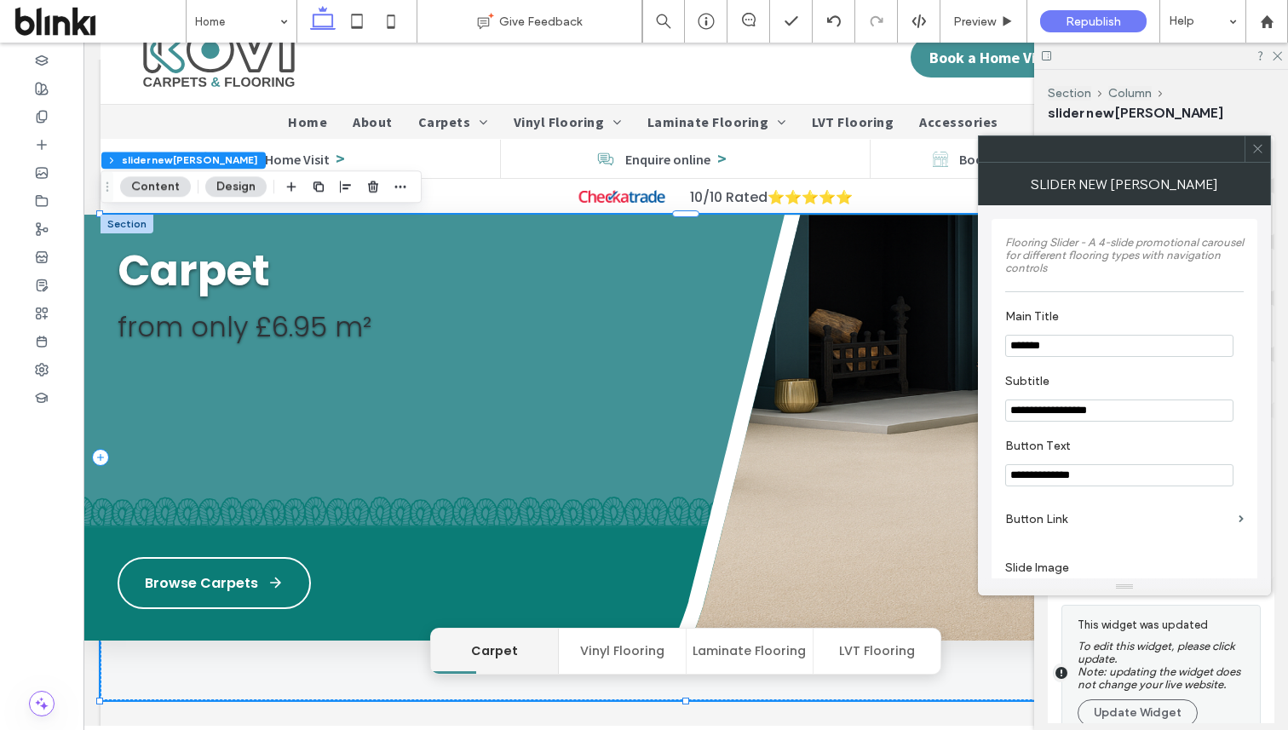
click at [1261, 148] on icon at bounding box center [1257, 148] width 13 height 13
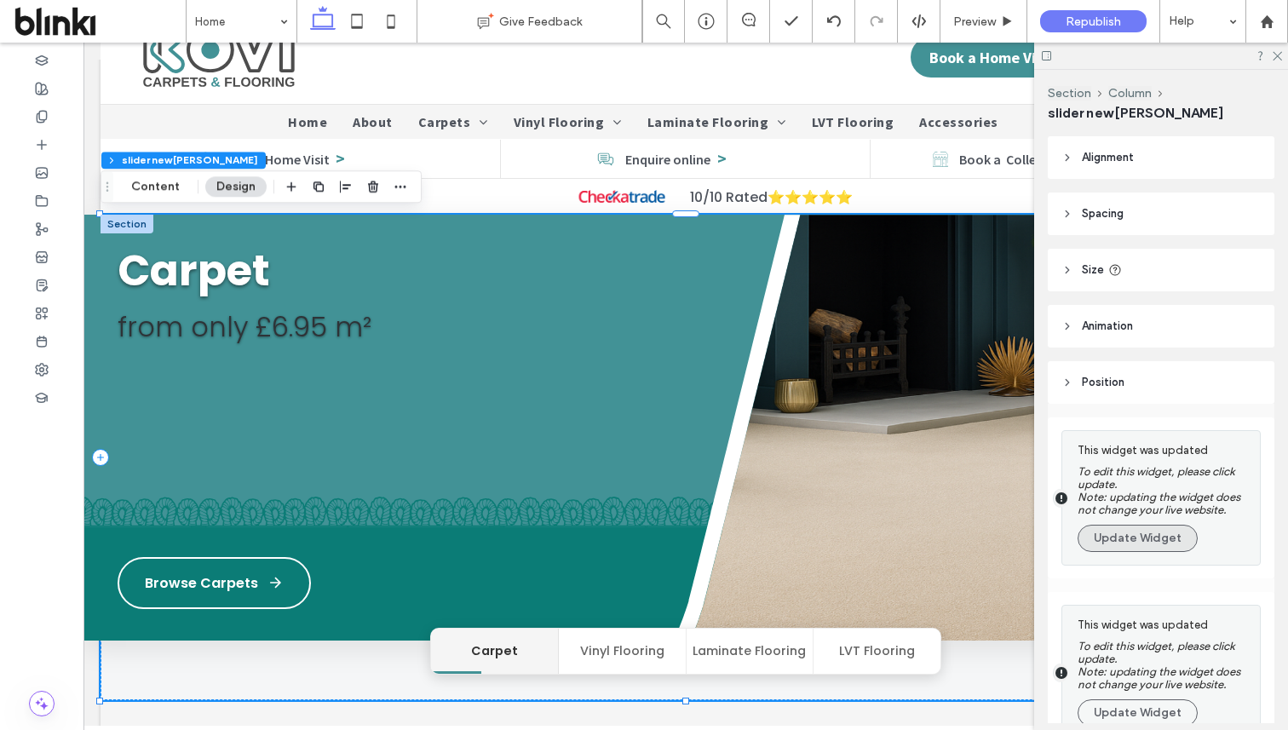
click at [1175, 540] on button "Update Widget" at bounding box center [1138, 538] width 120 height 27
click at [1175, 699] on button "Update Widget" at bounding box center [1138, 712] width 120 height 27
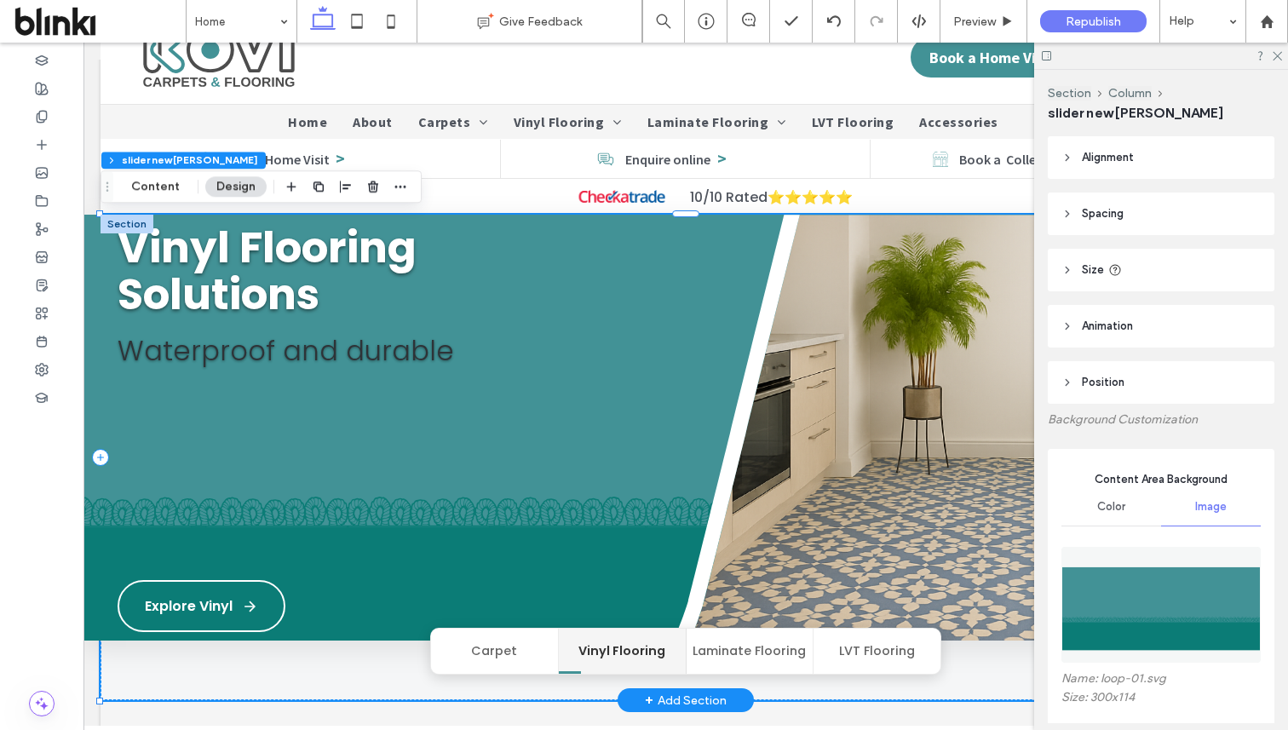
click at [959, 337] on img at bounding box center [956, 446] width 663 height 462
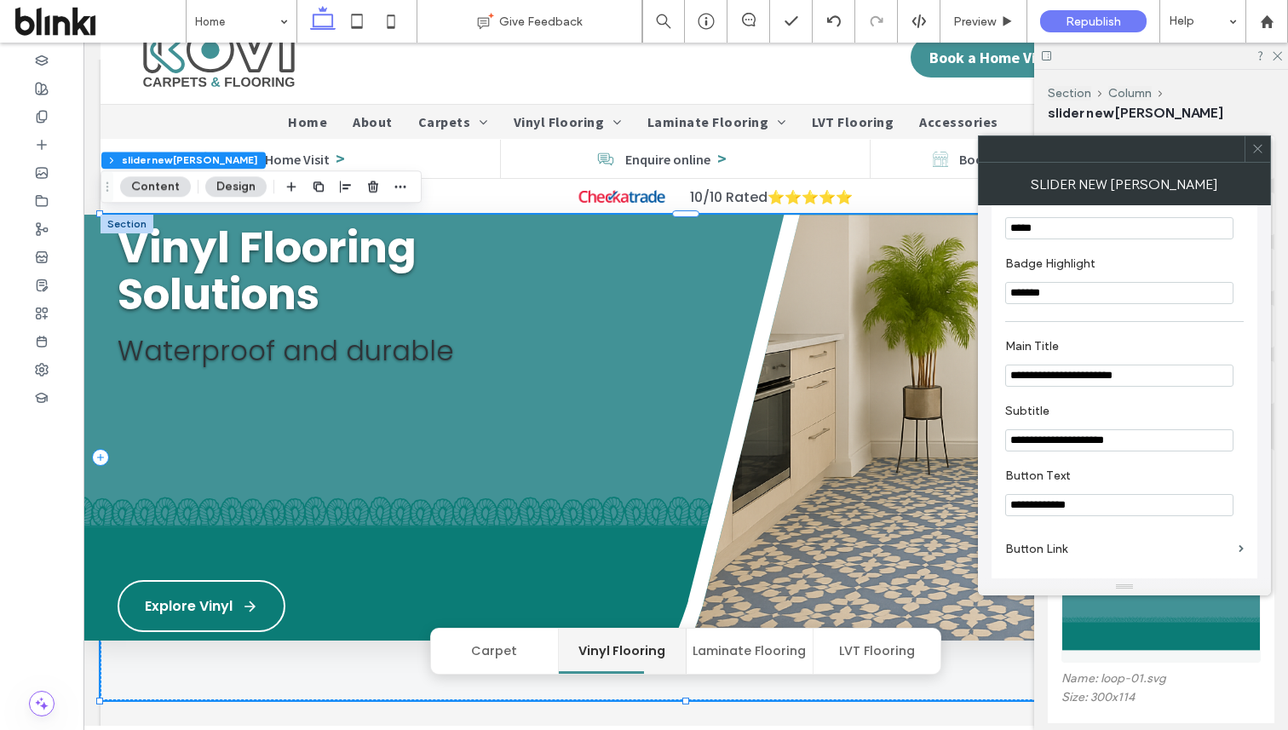
scroll to position [736, 0]
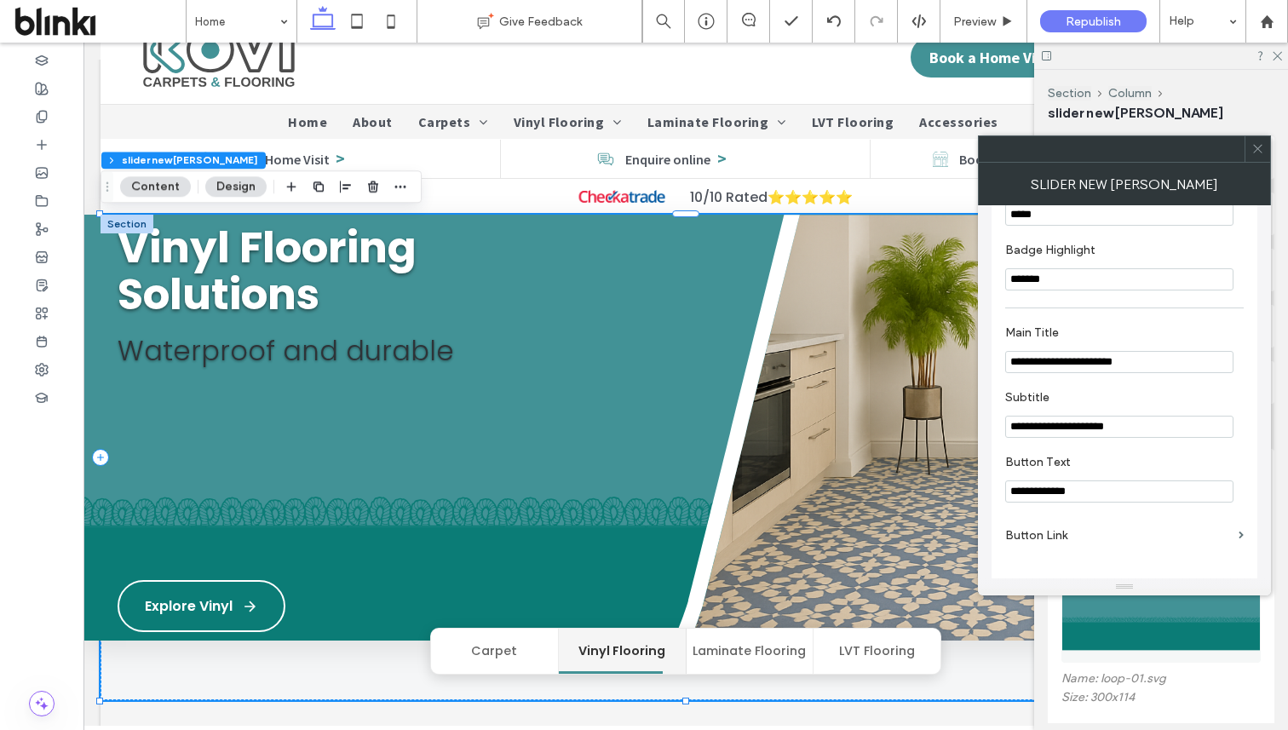
drag, startPoint x: 1081, startPoint y: 375, endPoint x: 1153, endPoint y: 374, distance: 71.6
click at [1153, 373] on input "**********" at bounding box center [1119, 362] width 228 height 22
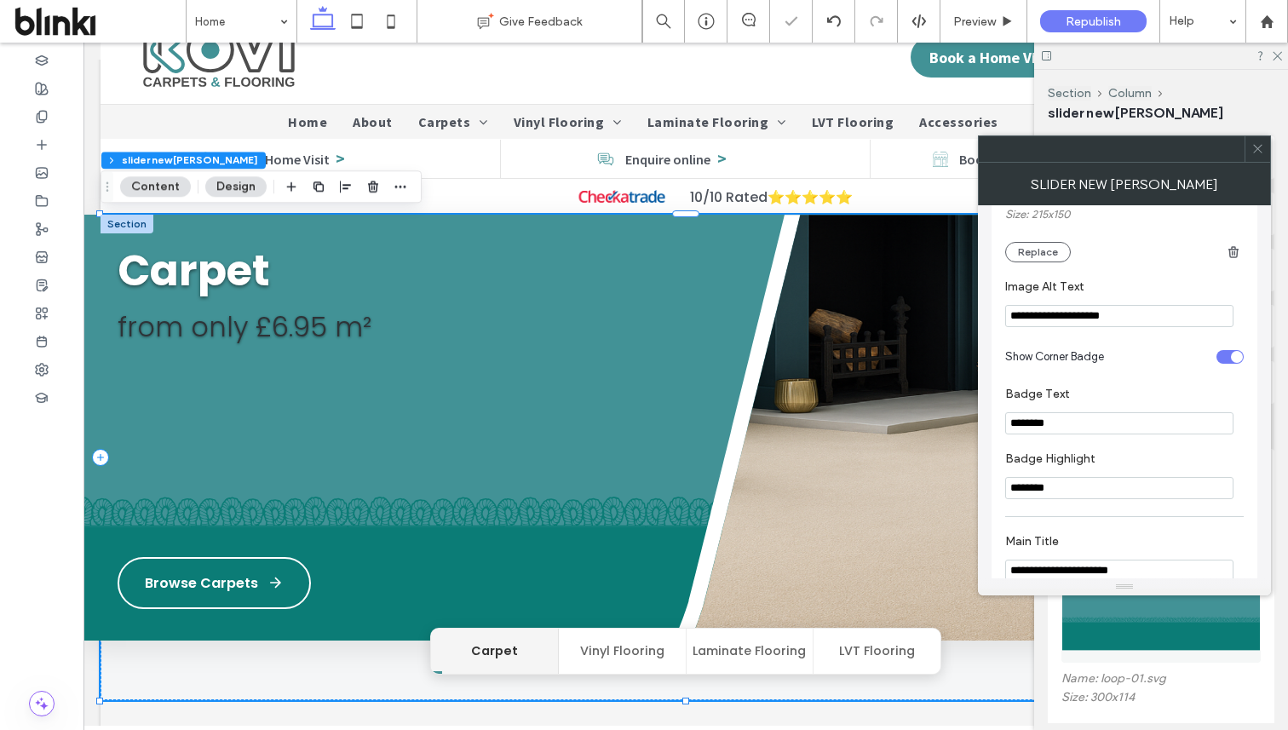
scroll to position [1354, 0]
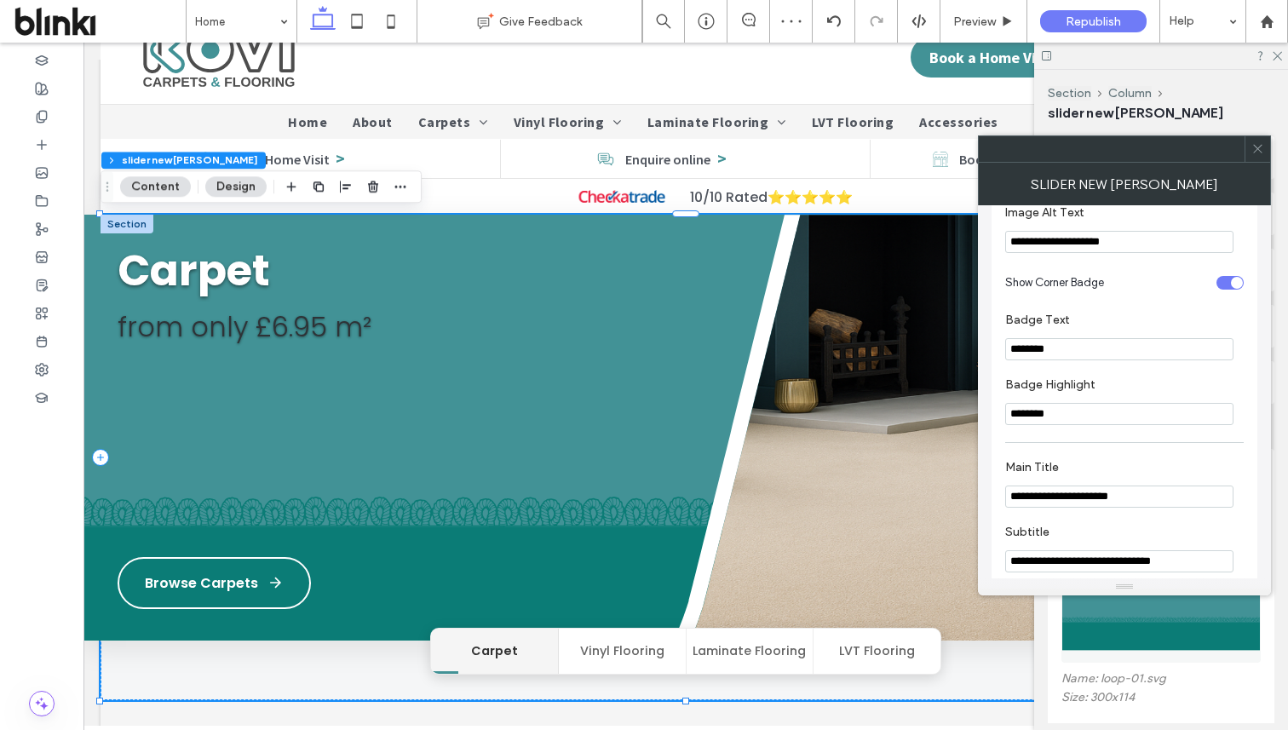
type input "**********"
drag, startPoint x: 1051, startPoint y: 262, endPoint x: 998, endPoint y: 261, distance: 53.7
click at [998, 261] on div "**********" at bounding box center [1125, 604] width 266 height 3478
type input "**********"
click at [1058, 290] on section "Show Corner Badge" at bounding box center [1124, 283] width 239 height 43
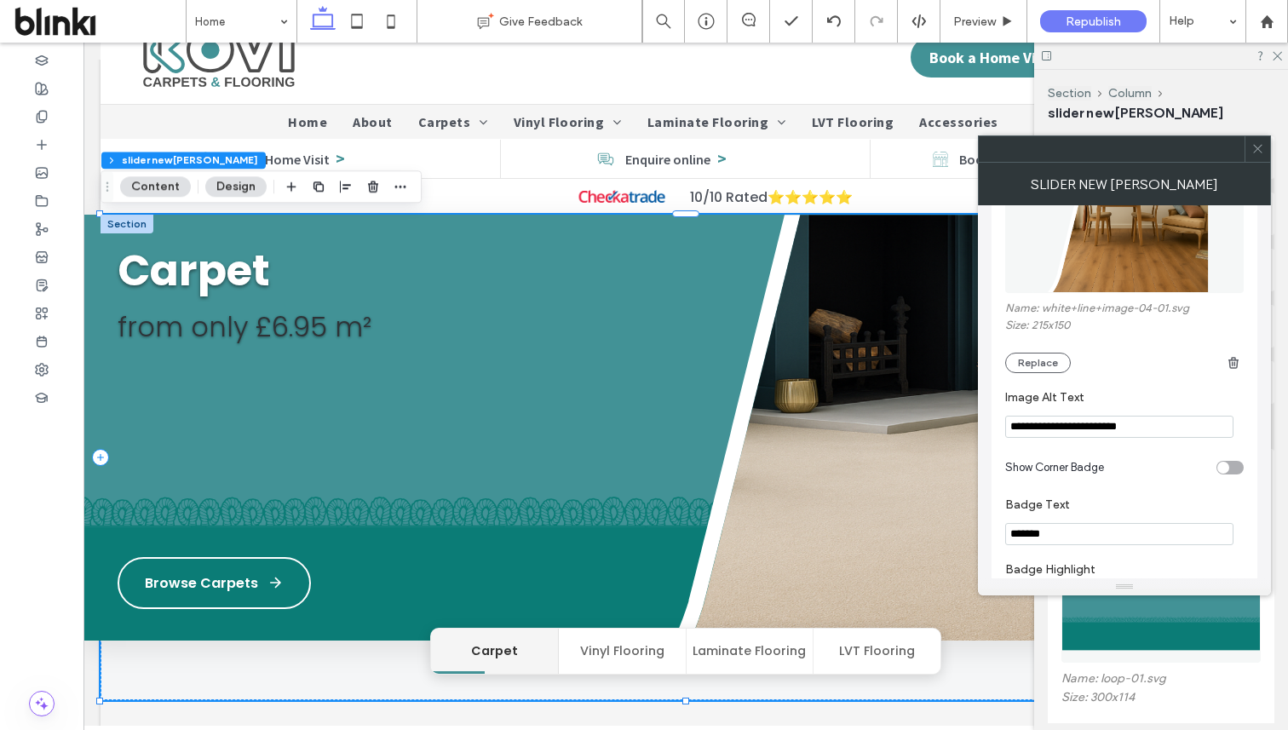
scroll to position [2015, 0]
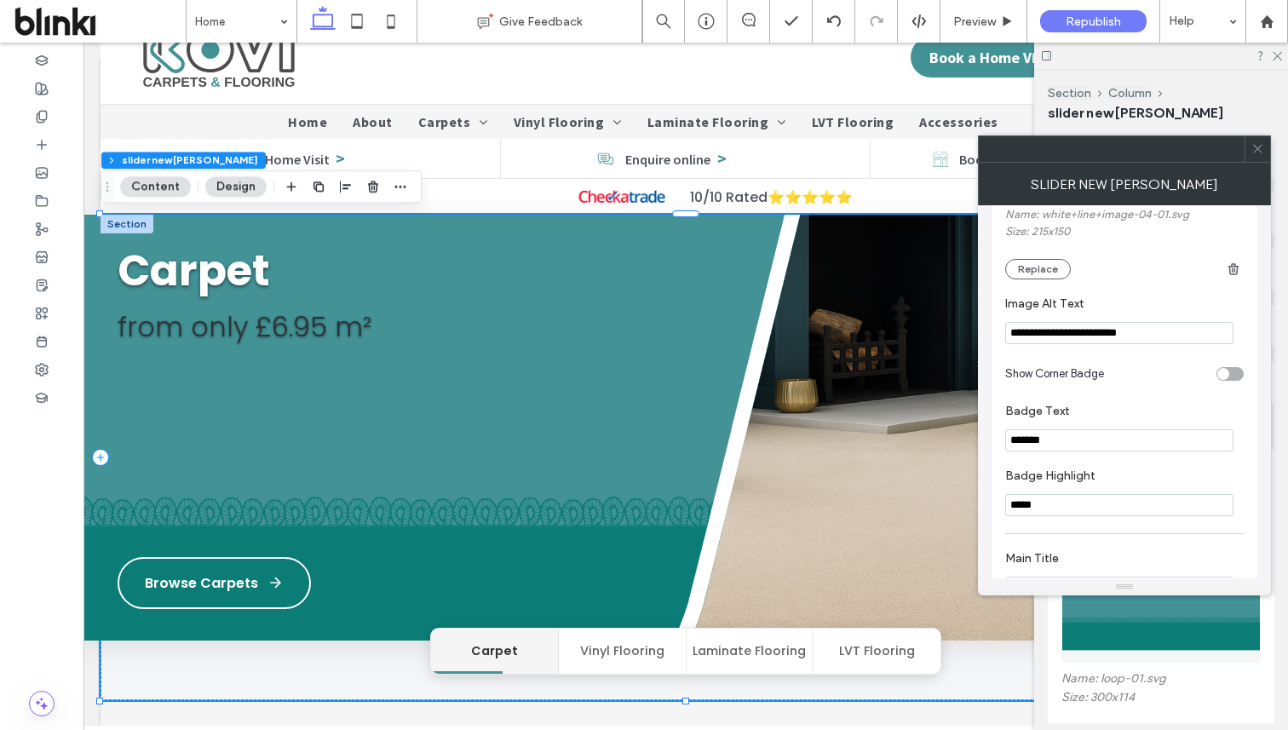
drag, startPoint x: 1061, startPoint y: 365, endPoint x: 1152, endPoint y: 363, distance: 91.2
click at [1152, 344] on input "**********" at bounding box center [1119, 333] width 228 height 22
type input "********"
click at [1153, 315] on label "Image Alt Text" at bounding box center [1121, 305] width 232 height 19
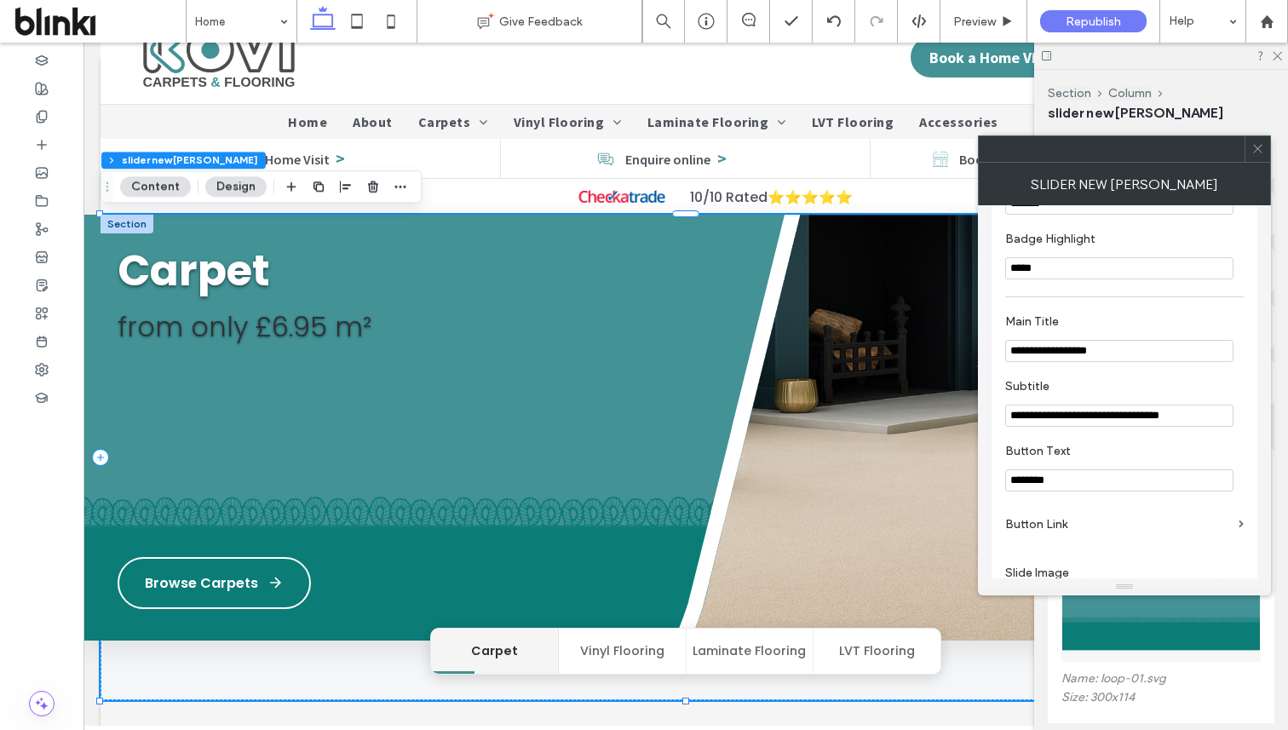
scroll to position [2321, 0]
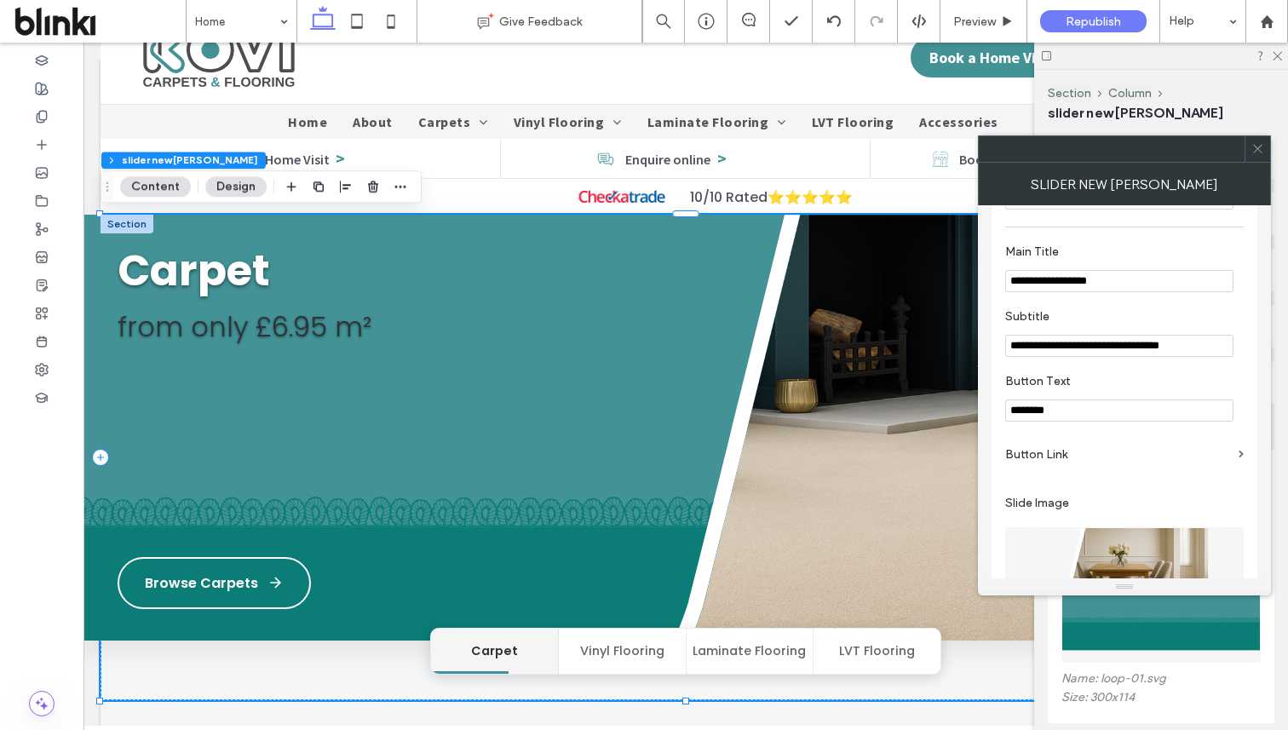
drag, startPoint x: 1097, startPoint y: 317, endPoint x: 998, endPoint y: 313, distance: 99.7
type input "***"
click at [1051, 328] on label "Subtitle" at bounding box center [1121, 318] width 232 height 19
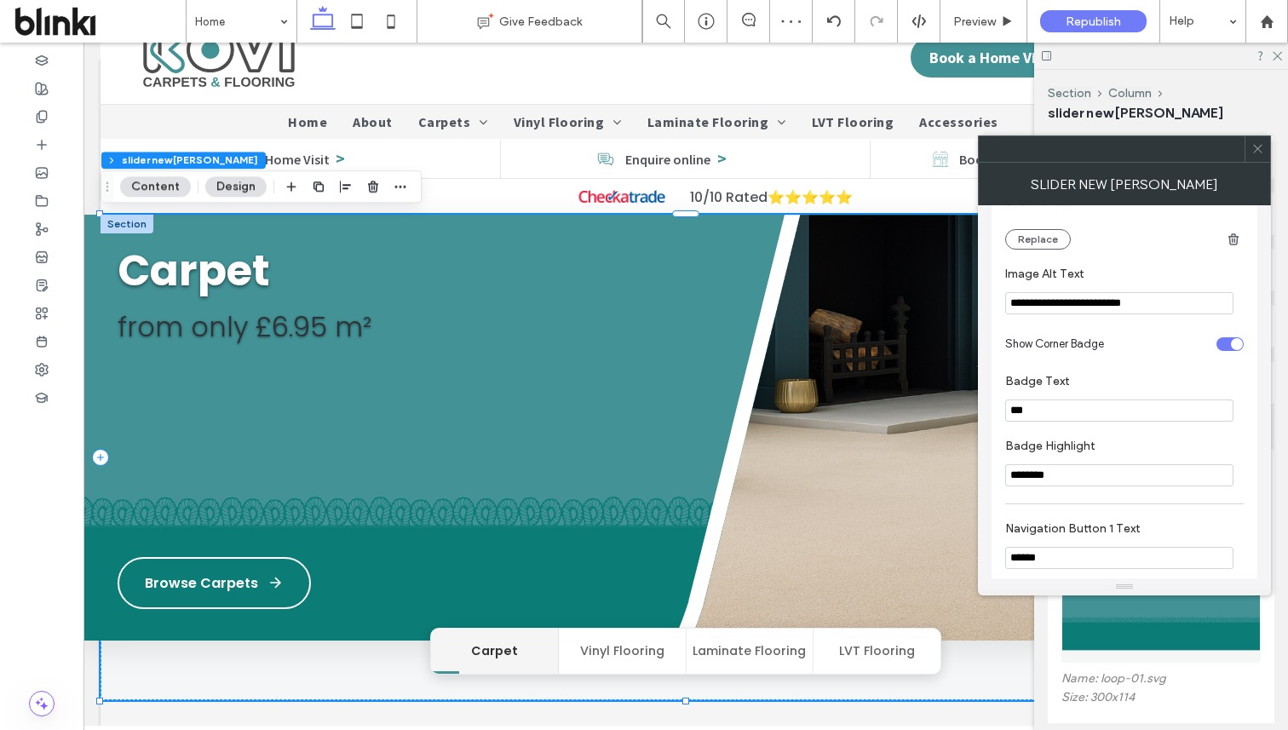
scroll to position [2822, 0]
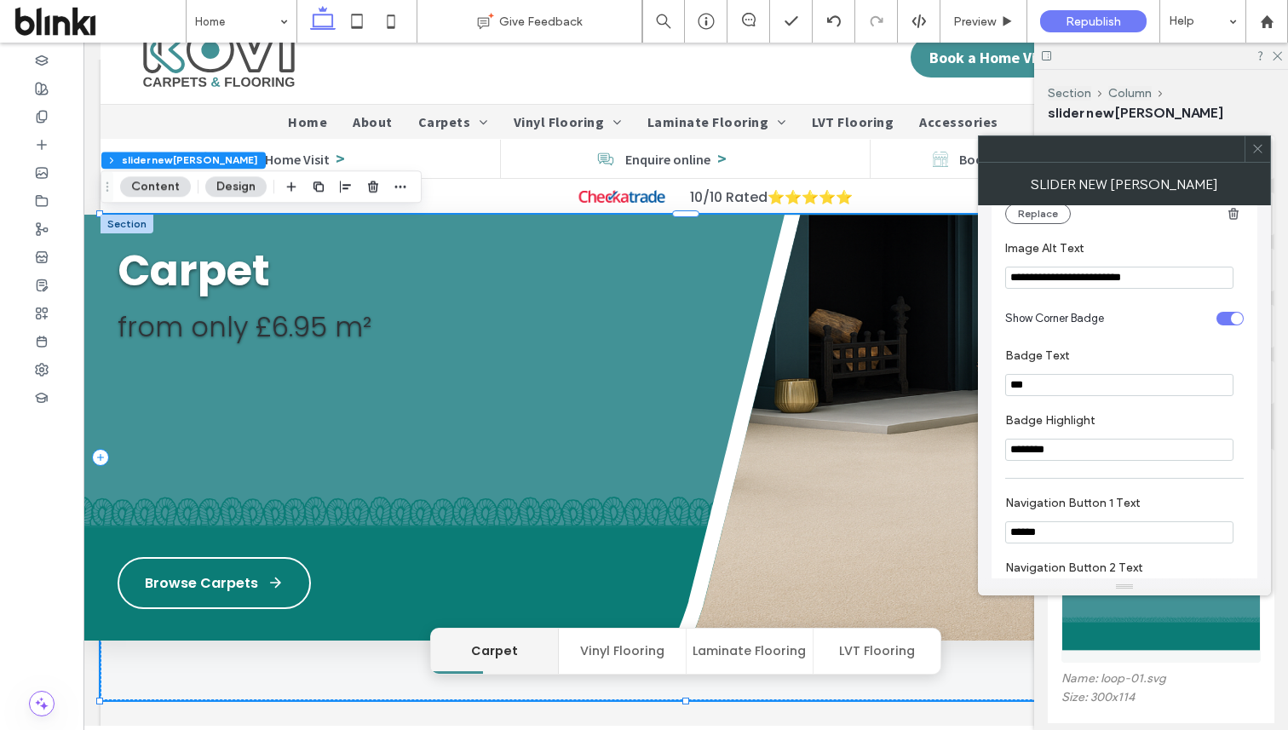
click at [1144, 297] on section "**********" at bounding box center [1124, 265] width 239 height 65
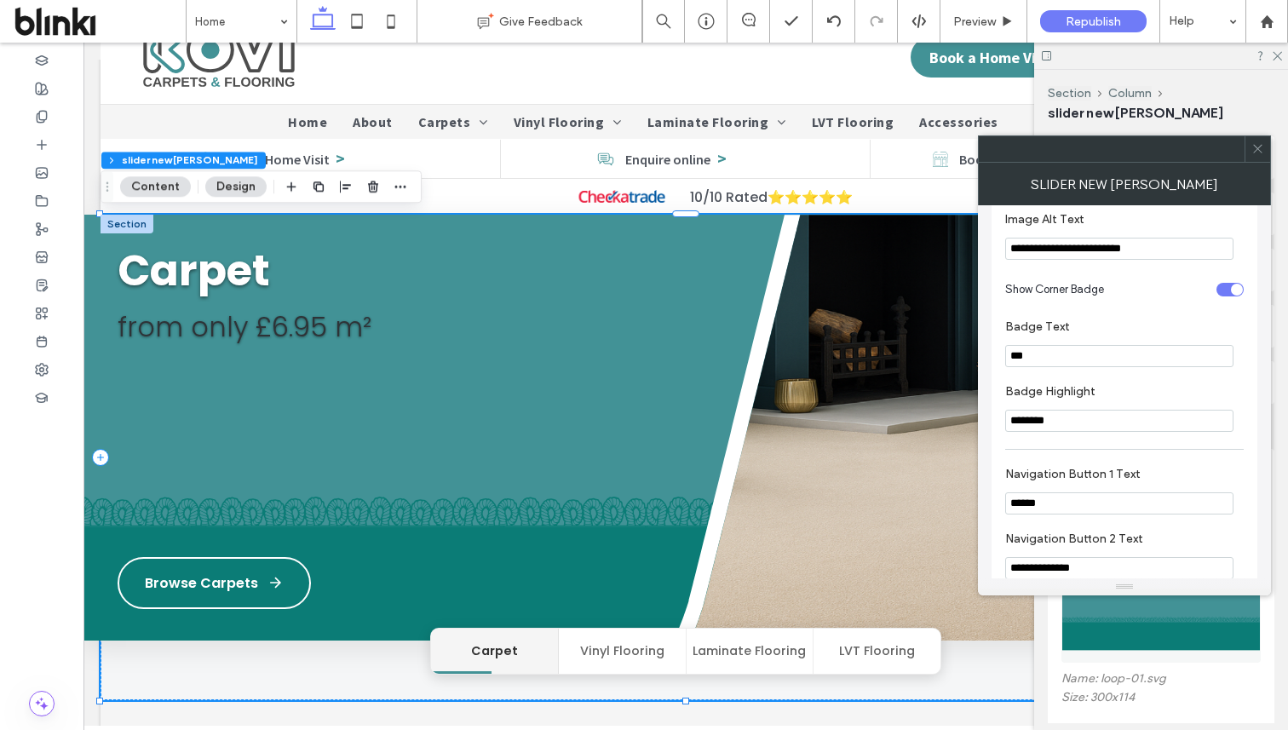
scroll to position [2852, 0]
click at [1251, 147] on icon at bounding box center [1257, 148] width 13 height 13
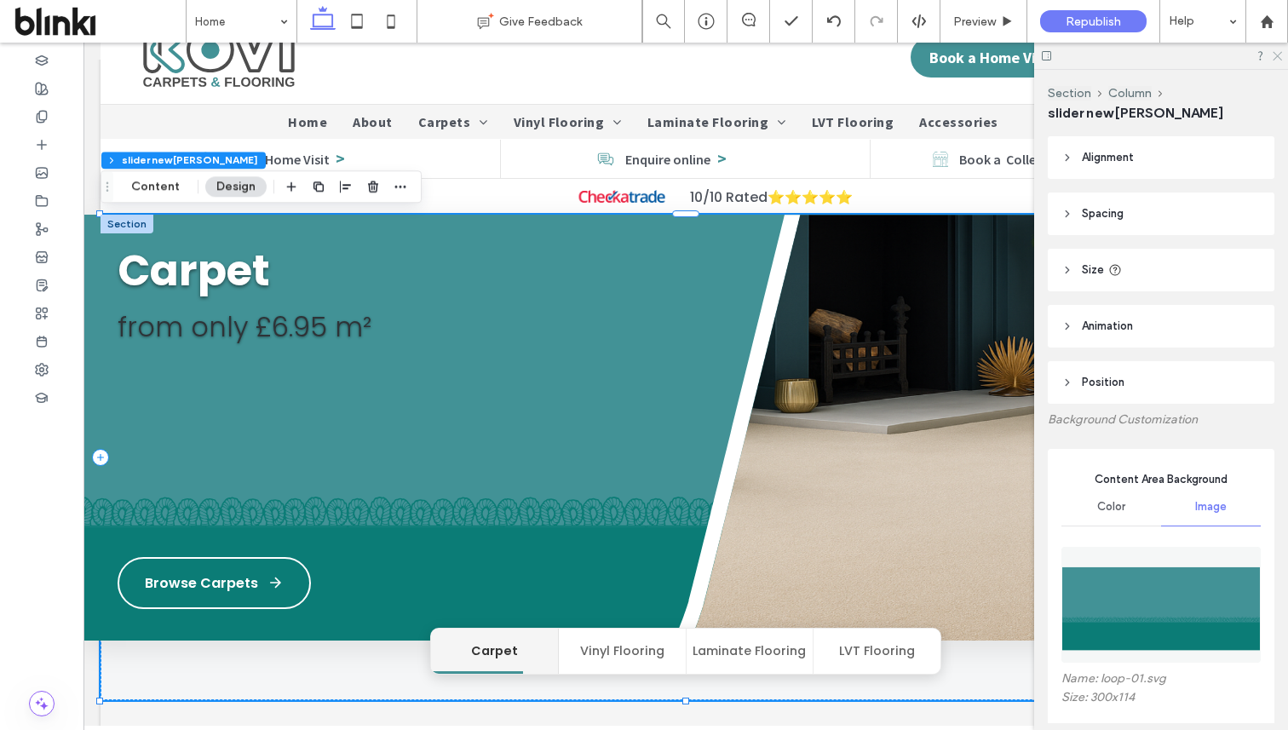
click at [1277, 55] on use at bounding box center [1277, 56] width 9 height 9
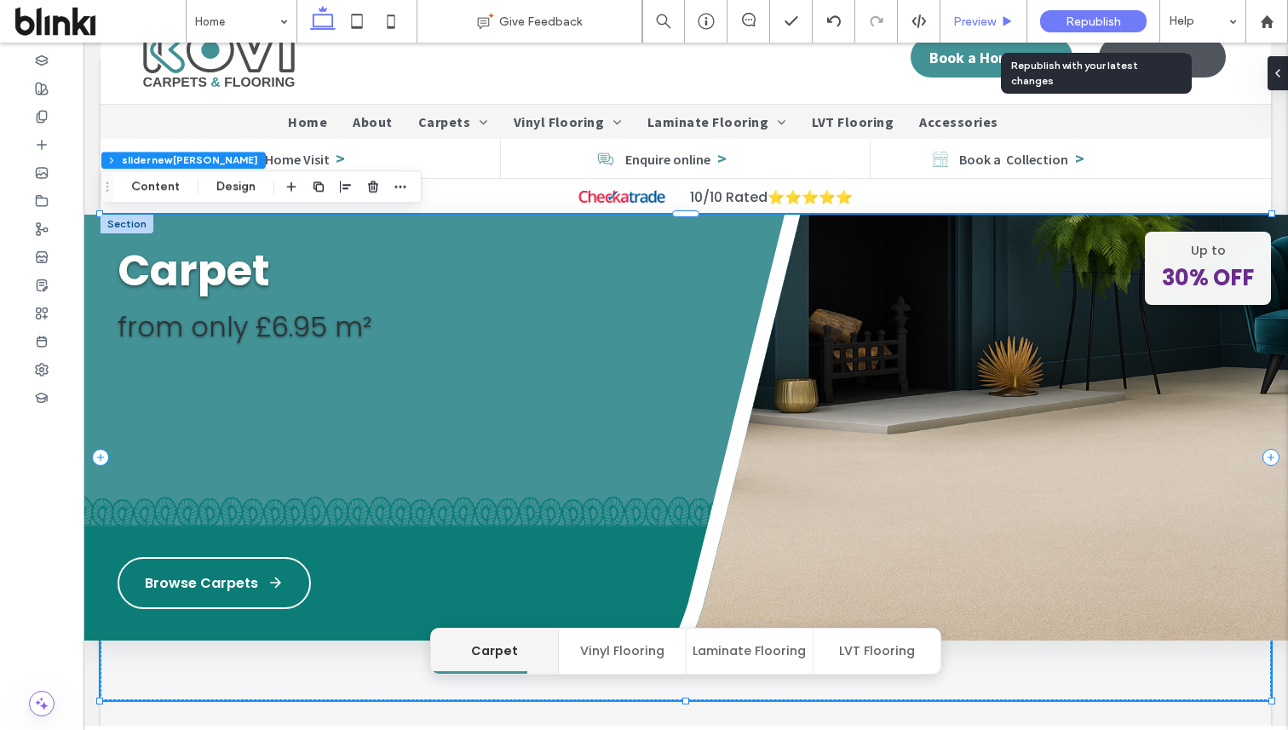
click at [1004, 22] on use at bounding box center [1007, 20] width 9 height 9
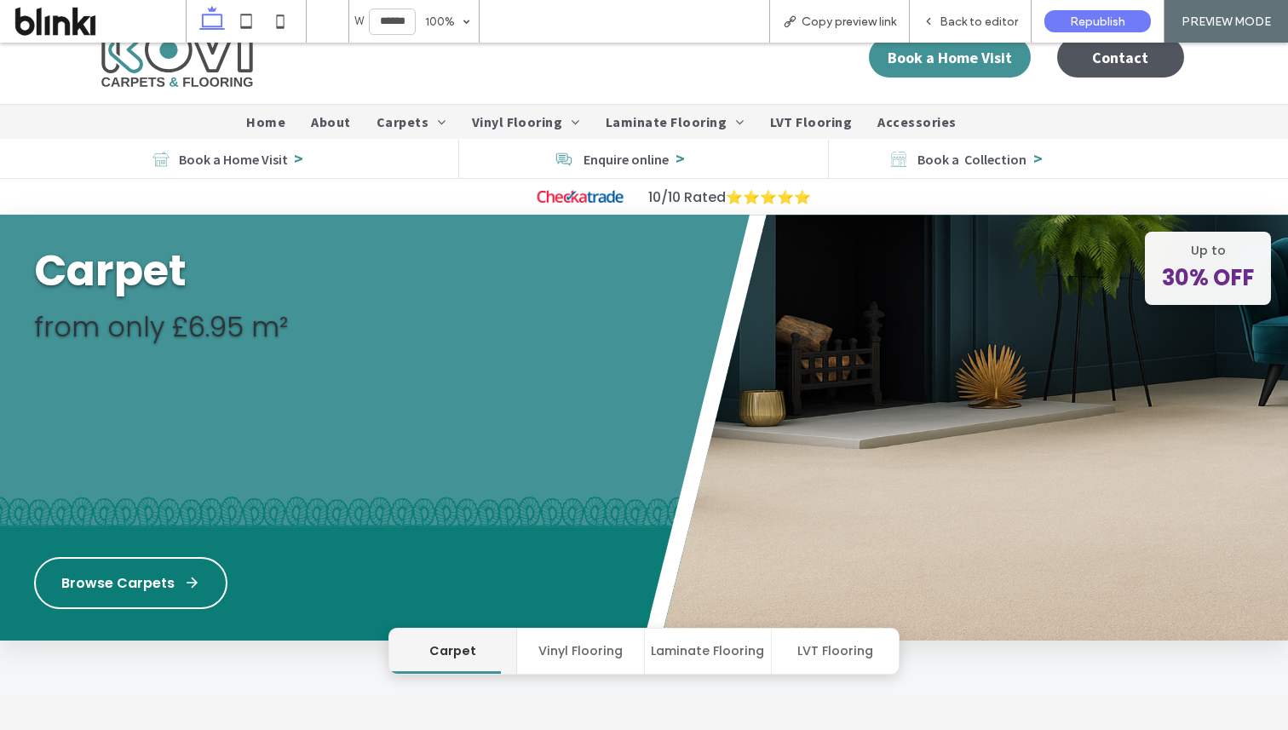
click at [586, 639] on button "Vinyl Flooring" at bounding box center [581, 651] width 128 height 45
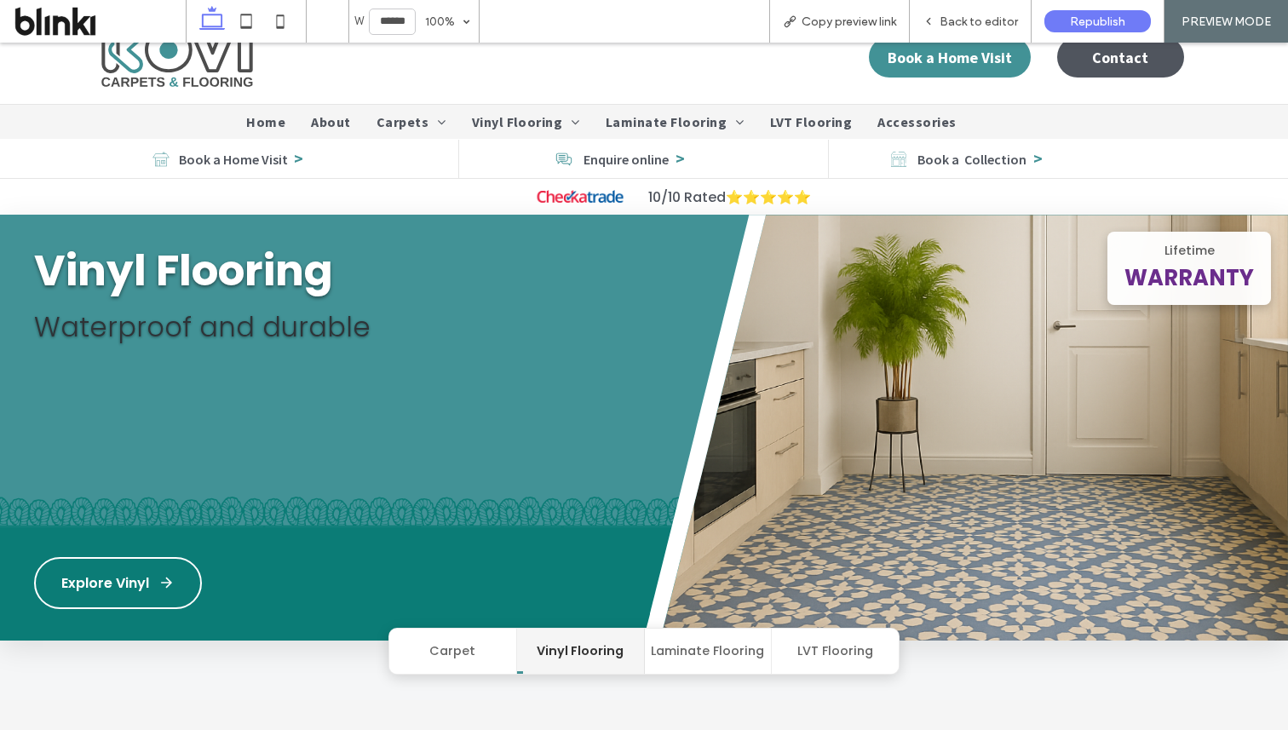
click at [707, 636] on button "Laminate Flooring" at bounding box center [709, 651] width 128 height 45
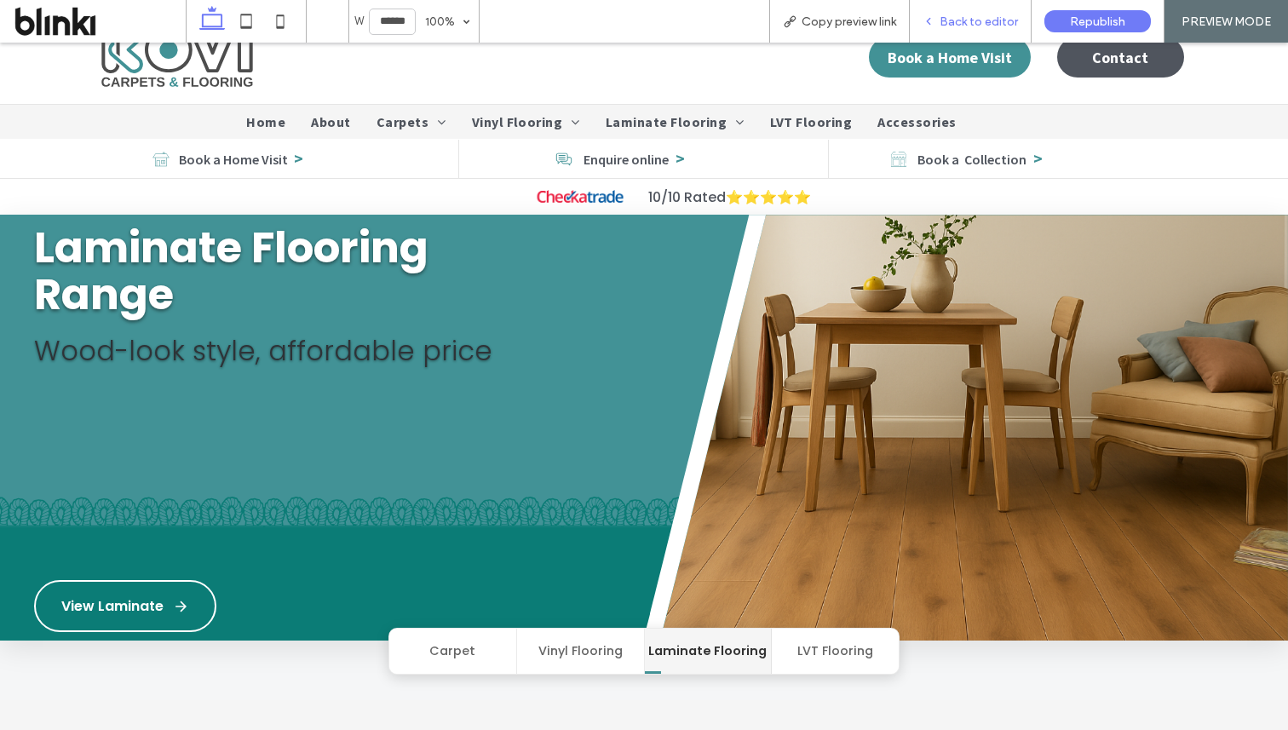
click at [985, 18] on span "Back to editor" at bounding box center [979, 21] width 78 height 14
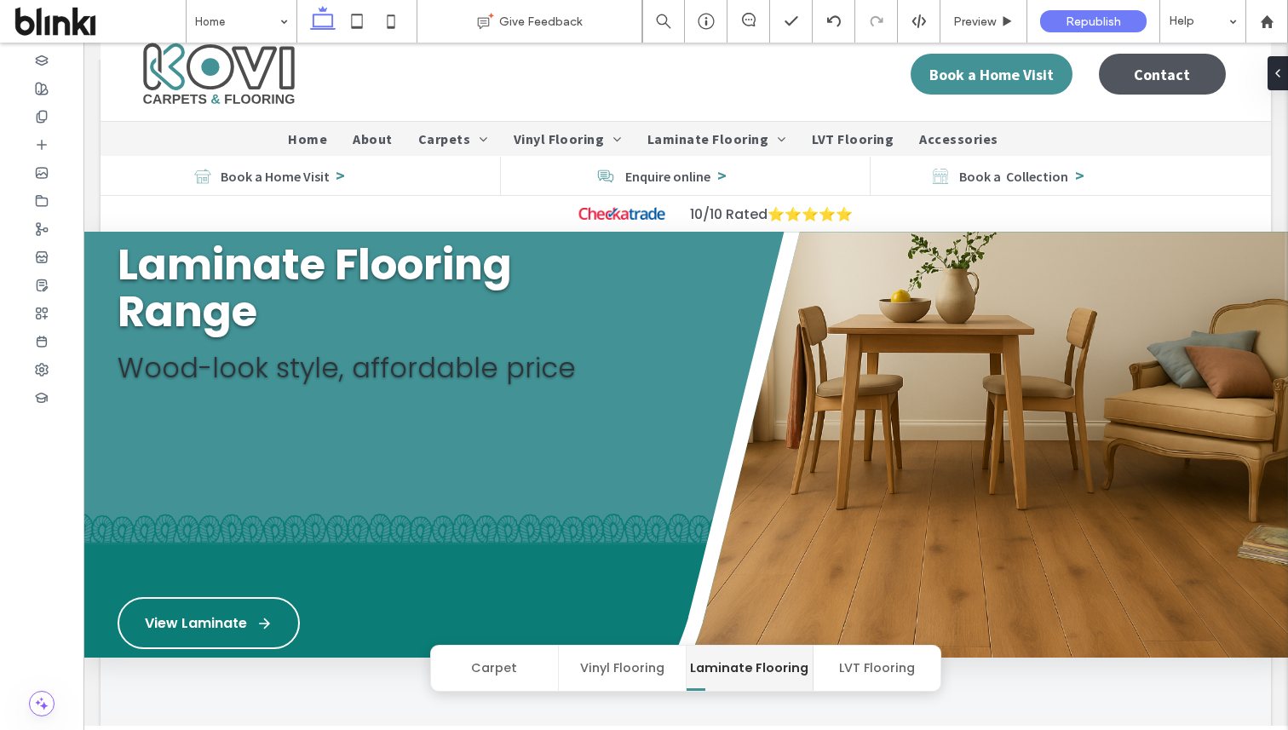
scroll to position [49, 0]
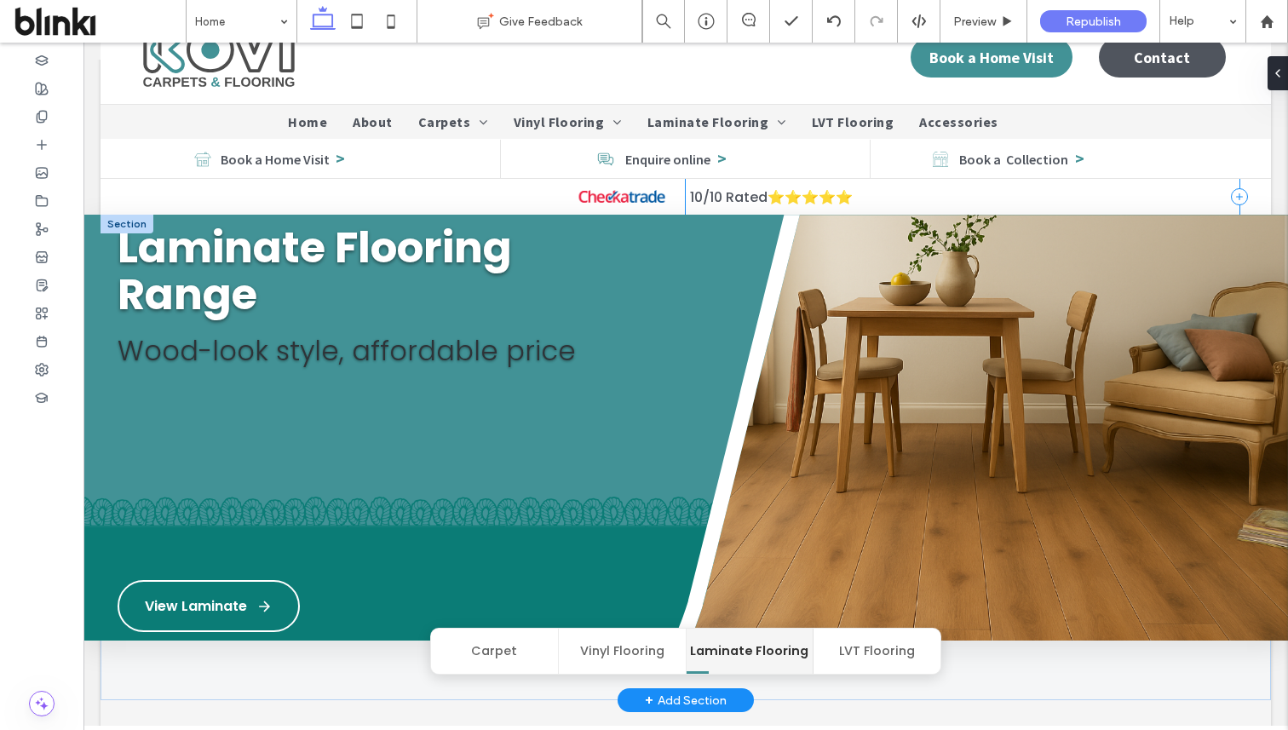
click at [842, 298] on img at bounding box center [956, 446] width 663 height 462
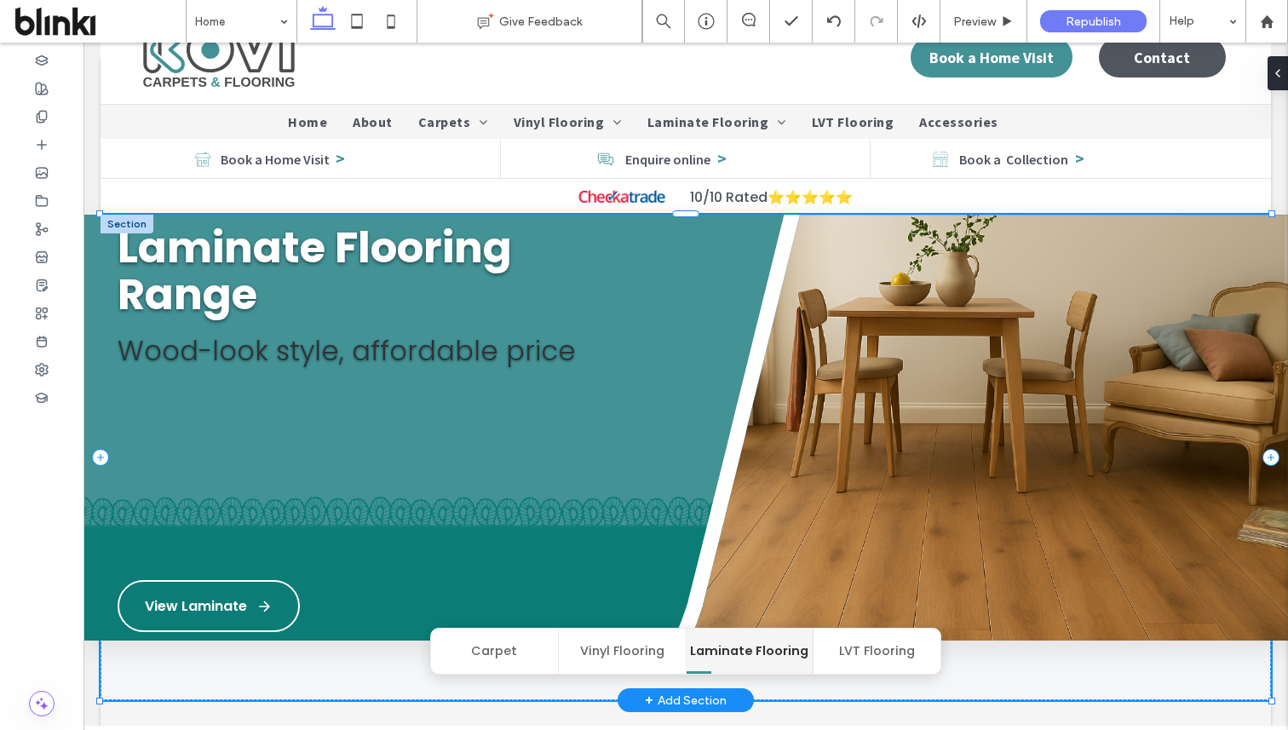
click at [842, 298] on img at bounding box center [956, 446] width 663 height 462
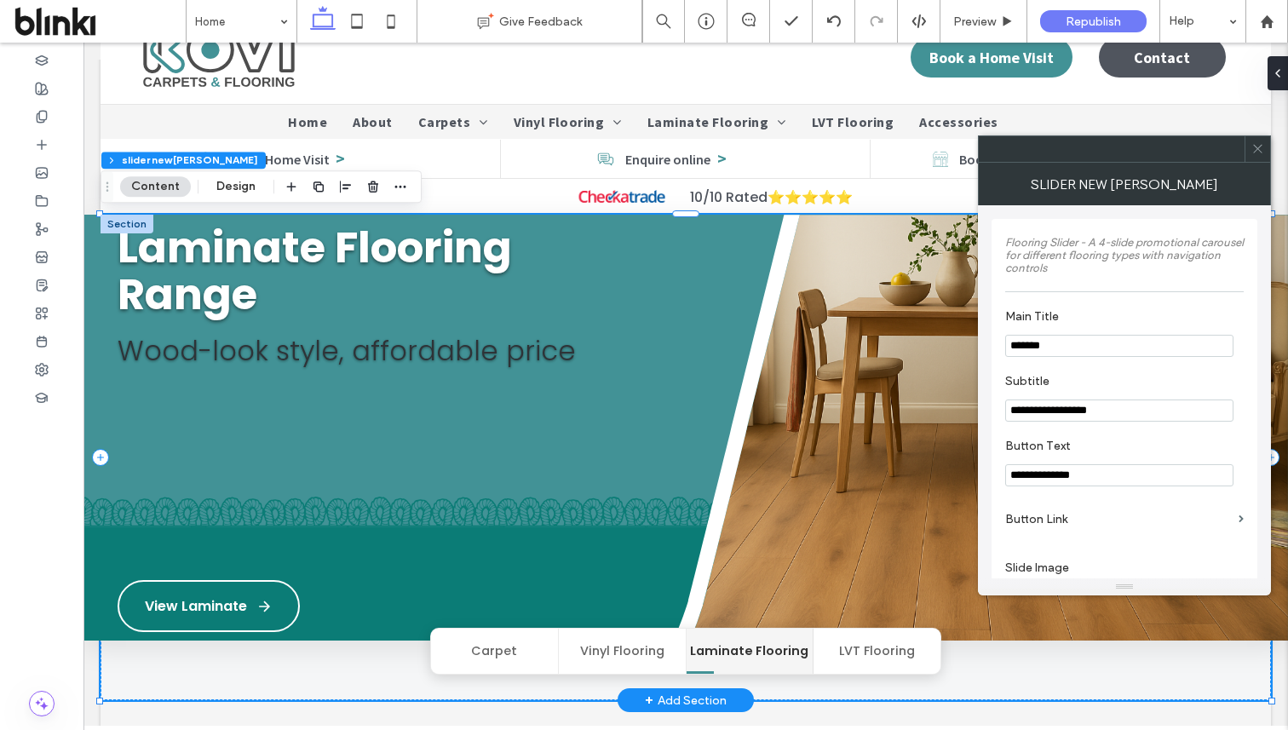
click at [842, 298] on img at bounding box center [956, 446] width 663 height 462
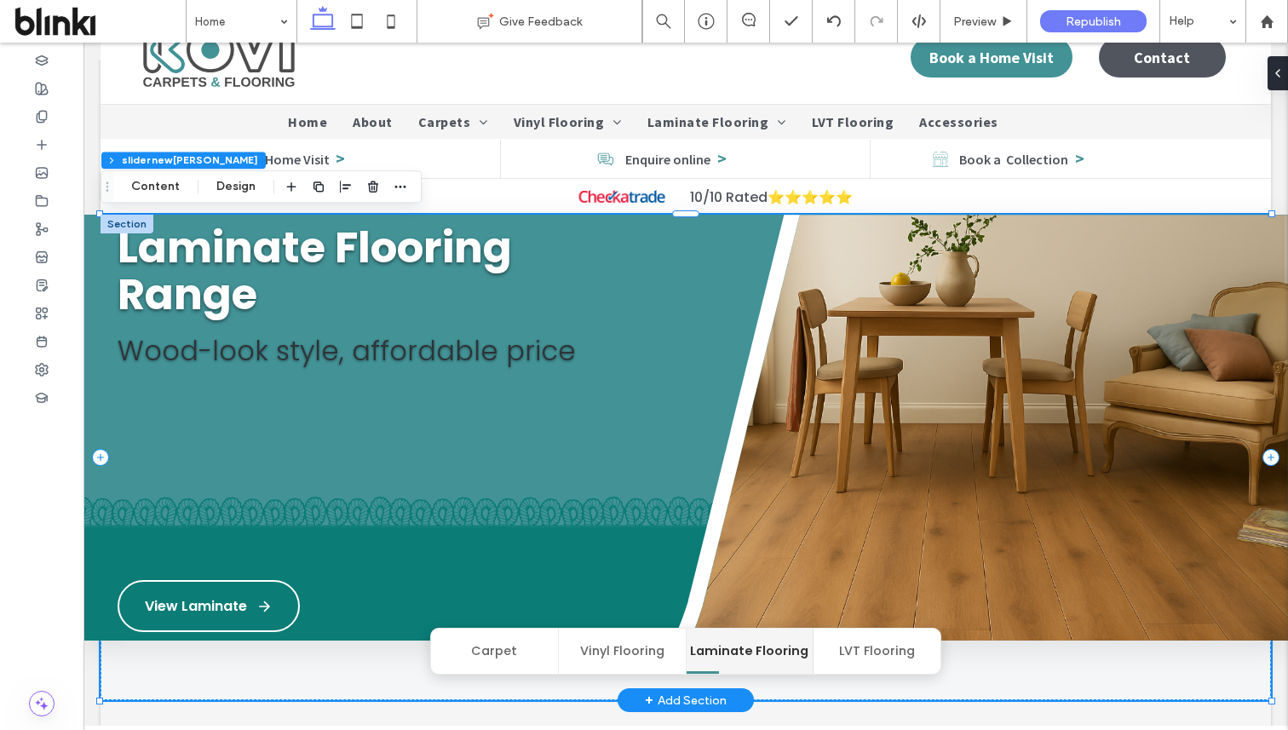
click at [842, 298] on img at bounding box center [956, 446] width 663 height 462
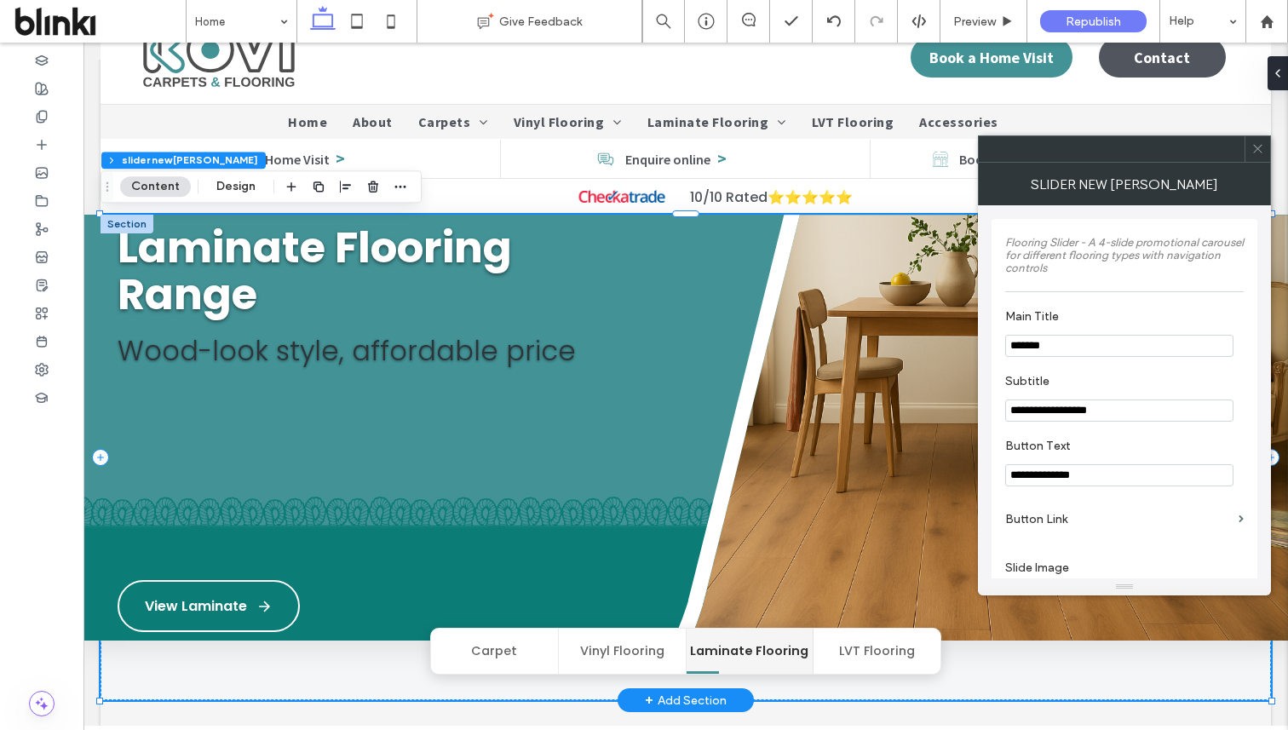
click at [842, 298] on img at bounding box center [956, 446] width 663 height 462
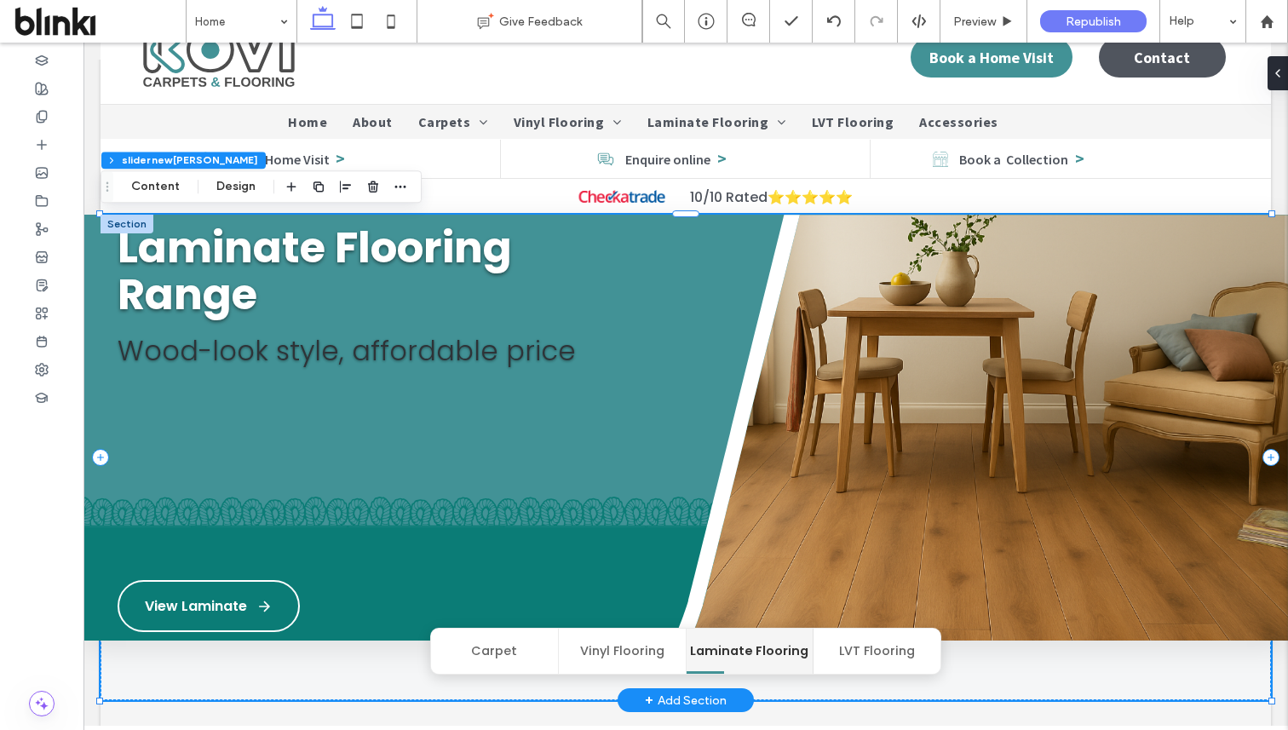
click at [842, 298] on img at bounding box center [956, 446] width 663 height 462
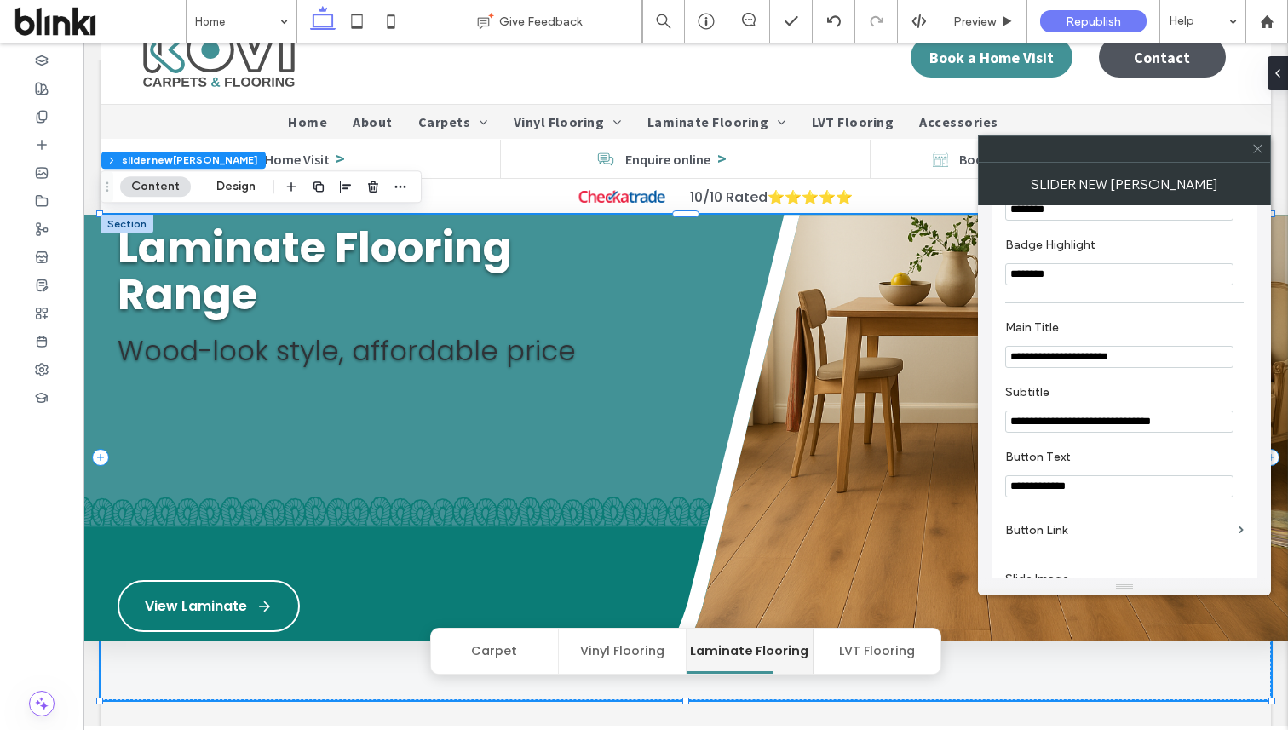
scroll to position [1576, 0]
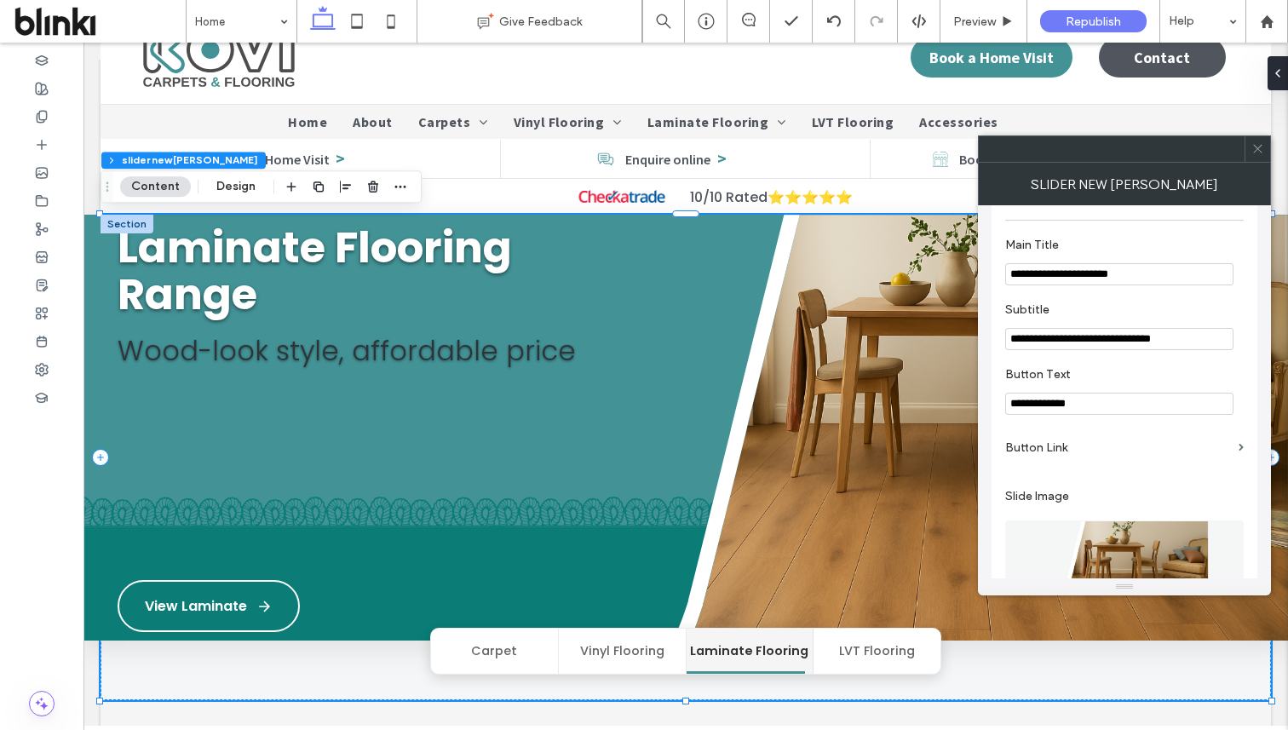
drag, startPoint x: 1102, startPoint y: 299, endPoint x: 1156, endPoint y: 298, distance: 53.7
click at [1156, 285] on input "**********" at bounding box center [1119, 274] width 228 height 22
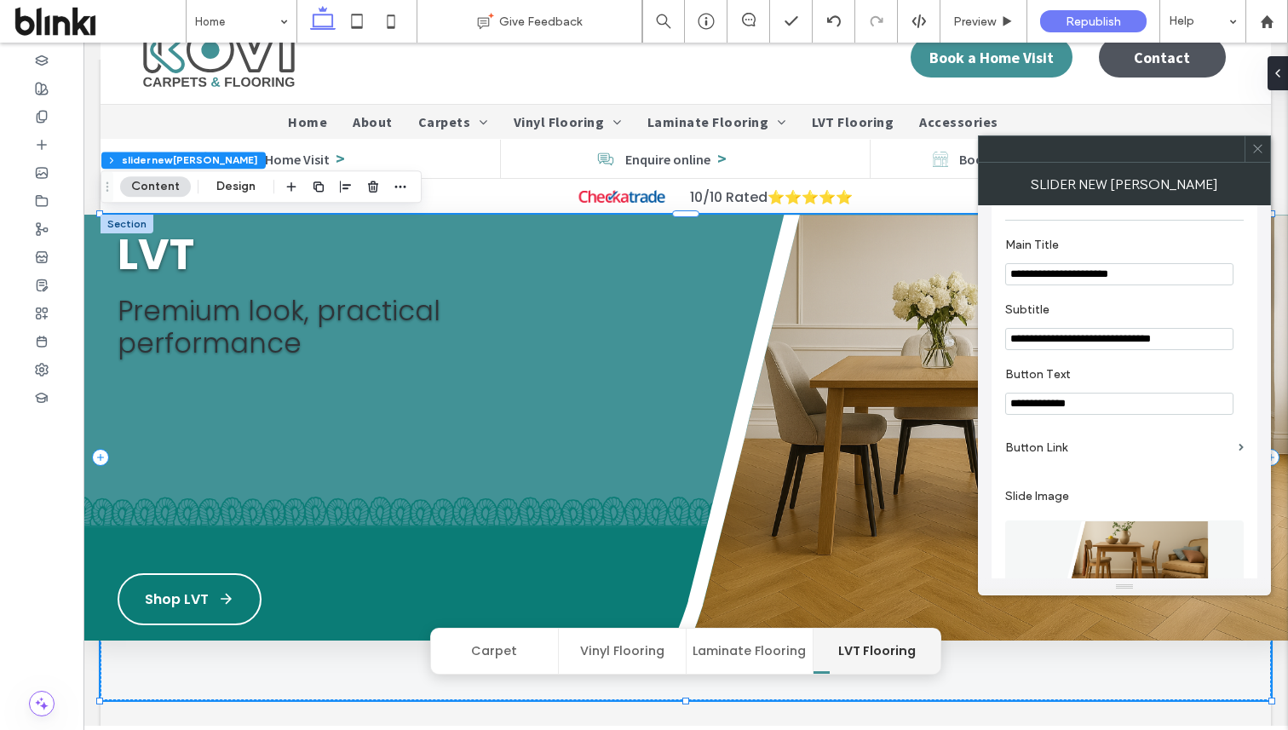
drag, startPoint x: 1102, startPoint y: 302, endPoint x: 1147, endPoint y: 302, distance: 45.1
click at [1147, 285] on input "**********" at bounding box center [1119, 274] width 228 height 22
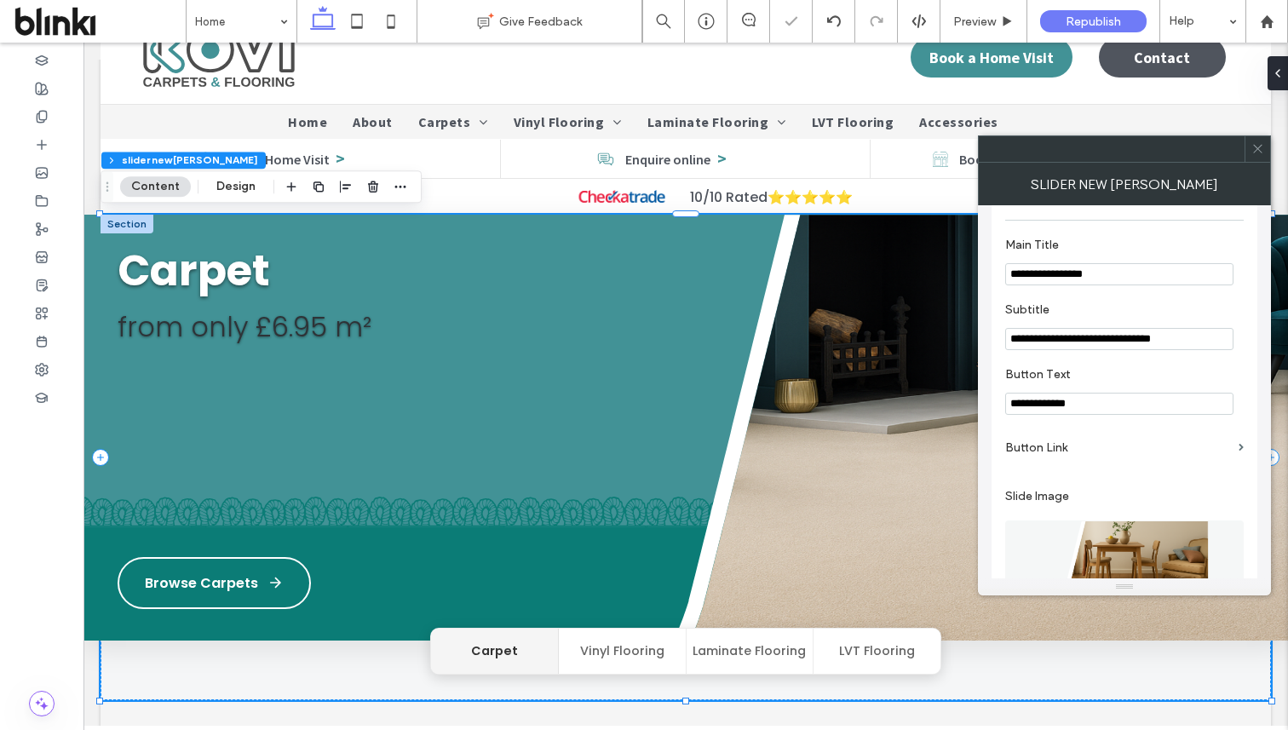
type input "**********"
click at [1148, 321] on label "Subtitle" at bounding box center [1121, 311] width 232 height 19
click at [1256, 140] on span at bounding box center [1257, 149] width 13 height 26
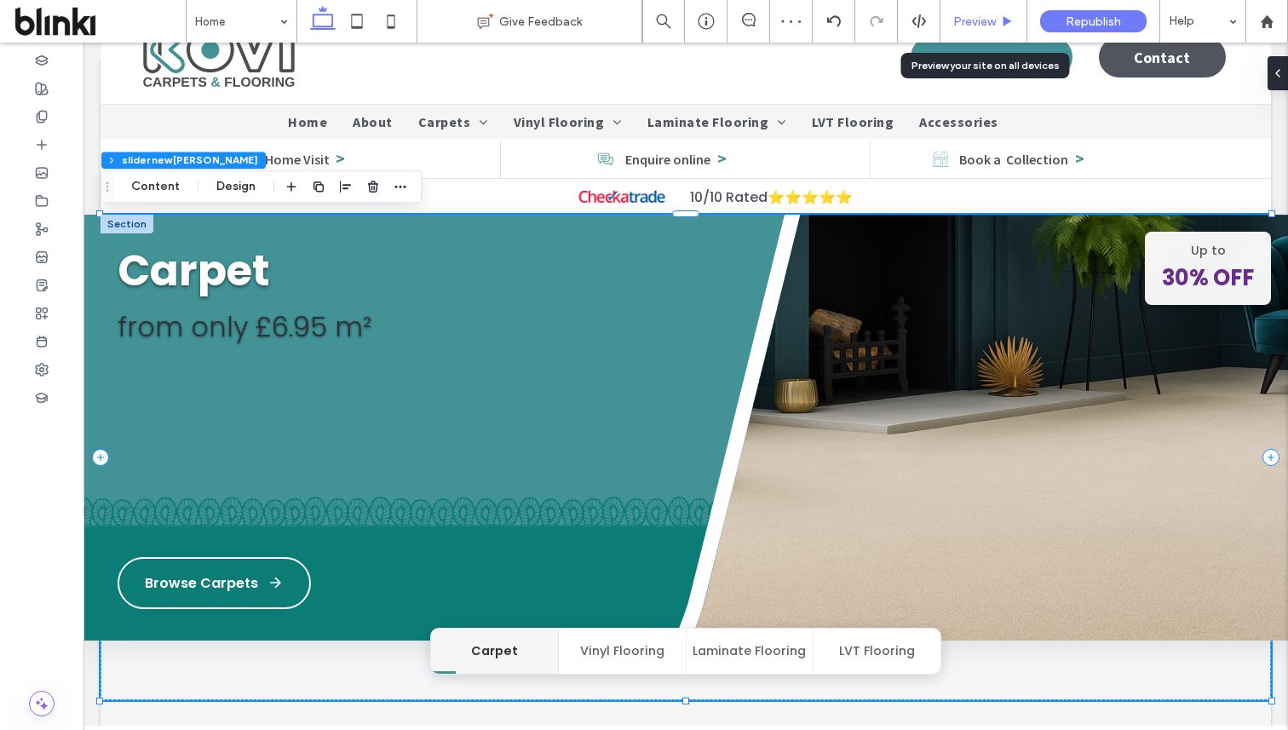
click at [1003, 22] on icon at bounding box center [1007, 21] width 13 height 13
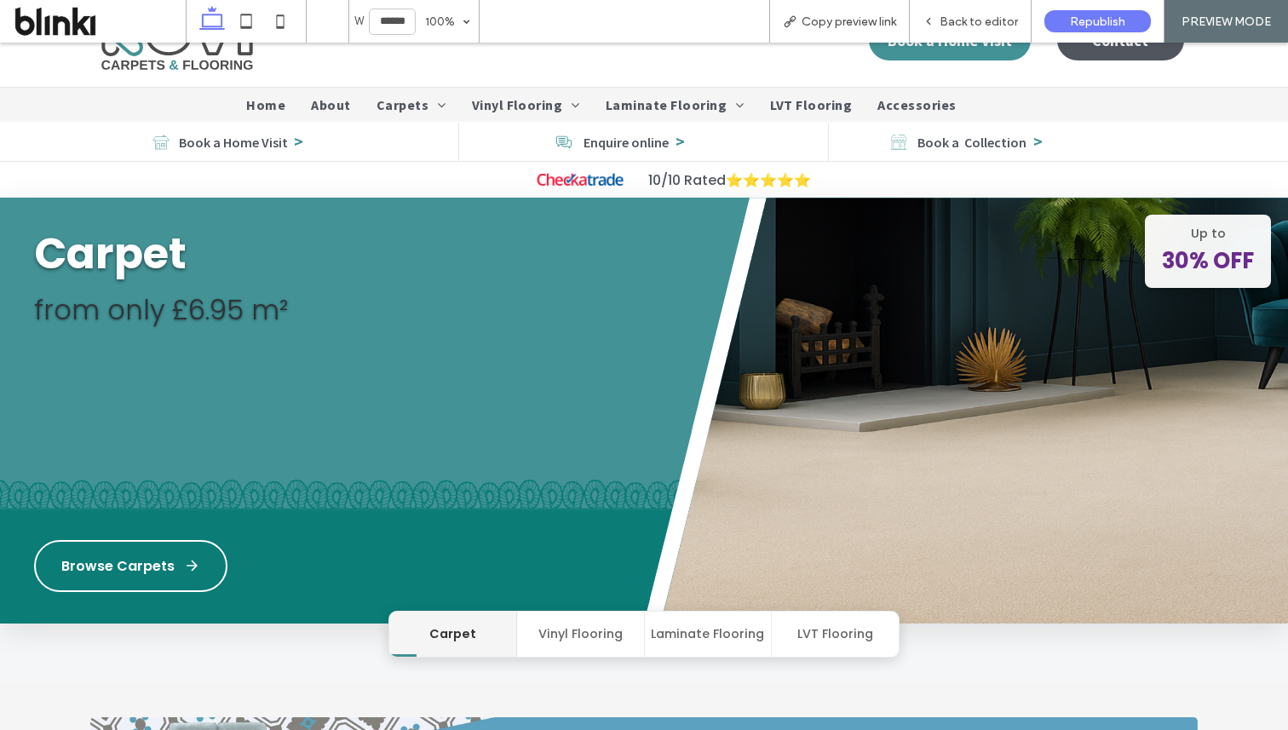
scroll to position [32, 0]
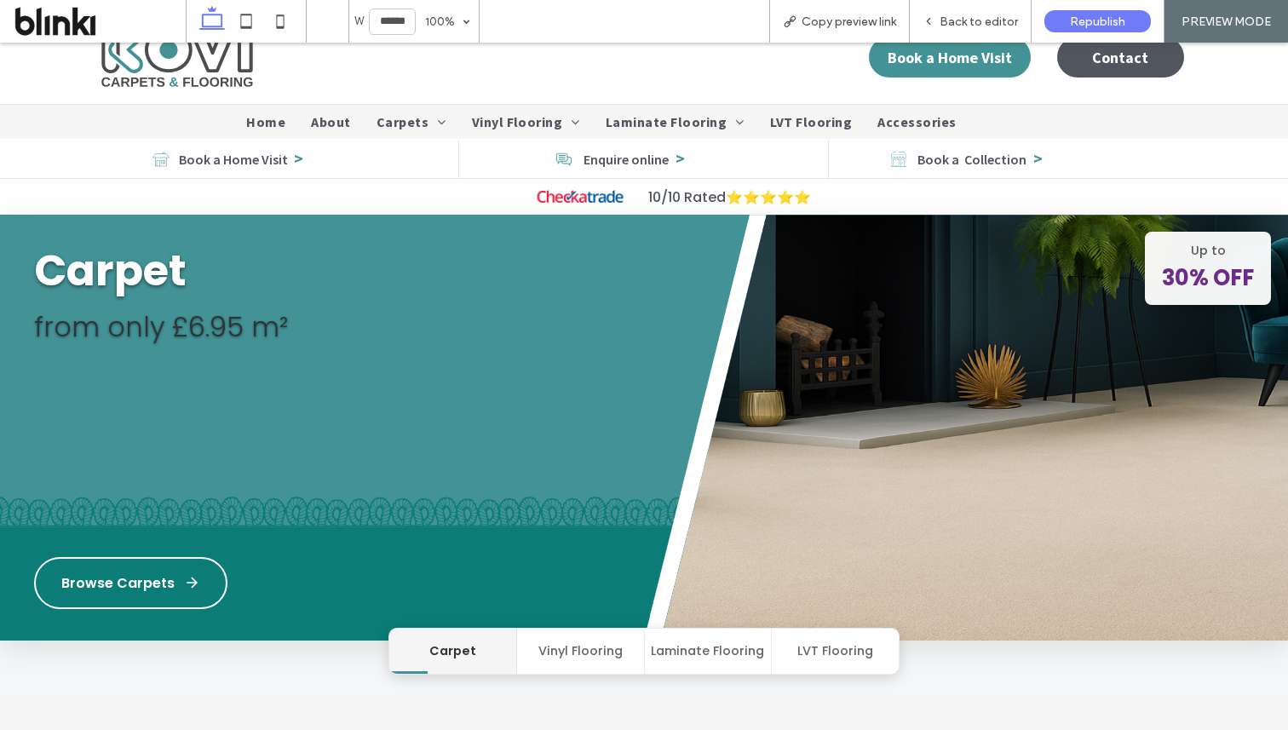
click at [597, 648] on button "Vinyl Flooring" at bounding box center [581, 651] width 128 height 45
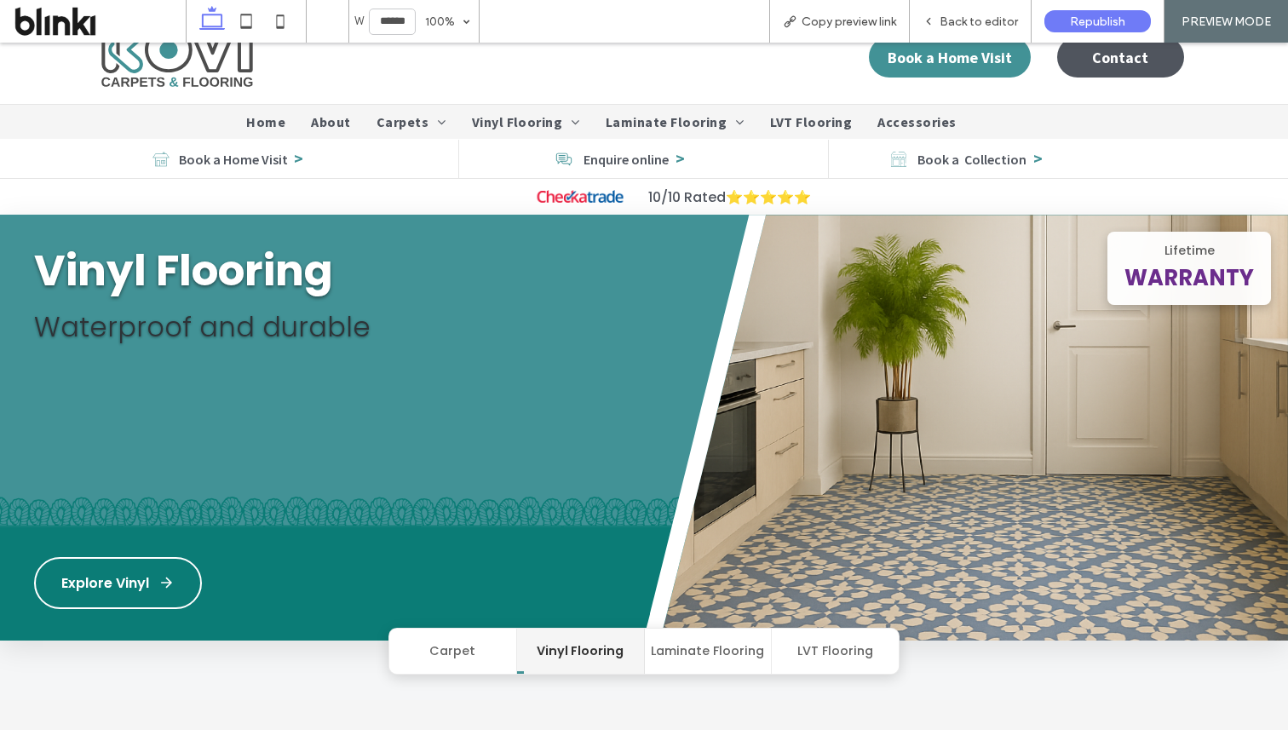
click at [681, 651] on button "Laminate Flooring" at bounding box center [709, 651] width 128 height 45
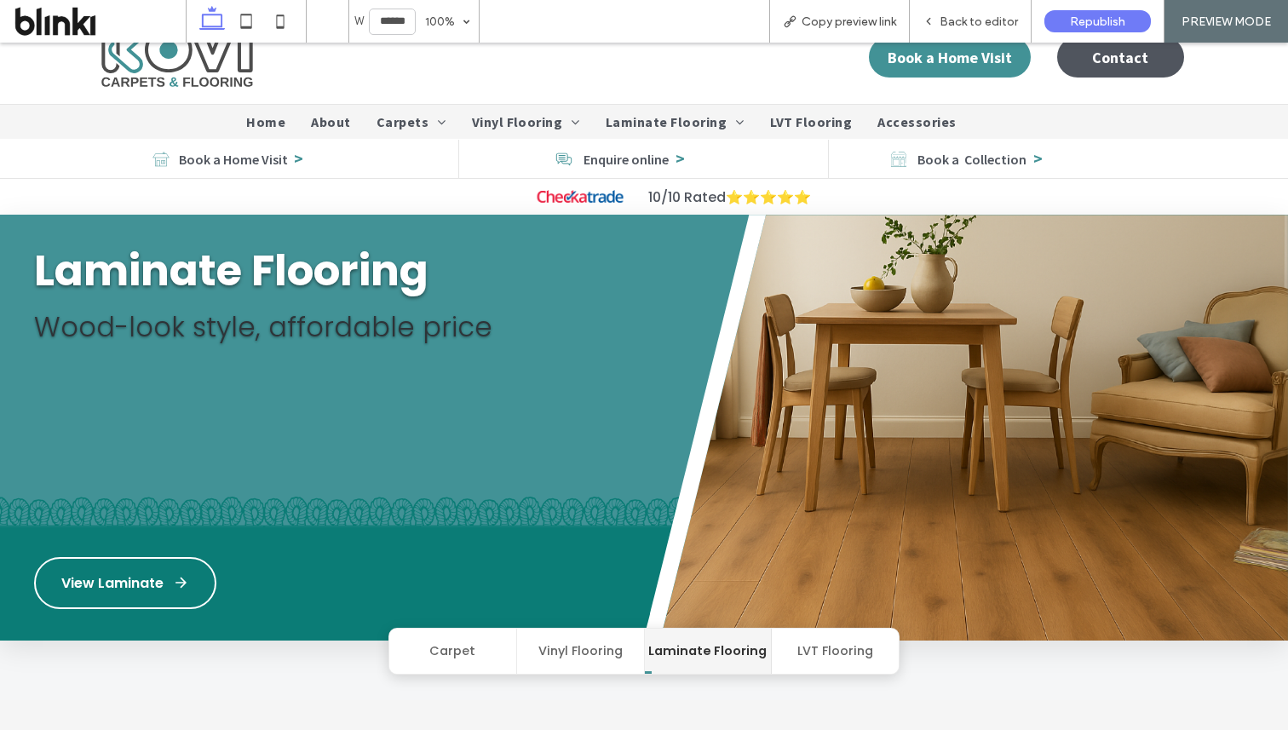
click at [818, 636] on button "LVT Flooring" at bounding box center [835, 651] width 127 height 45
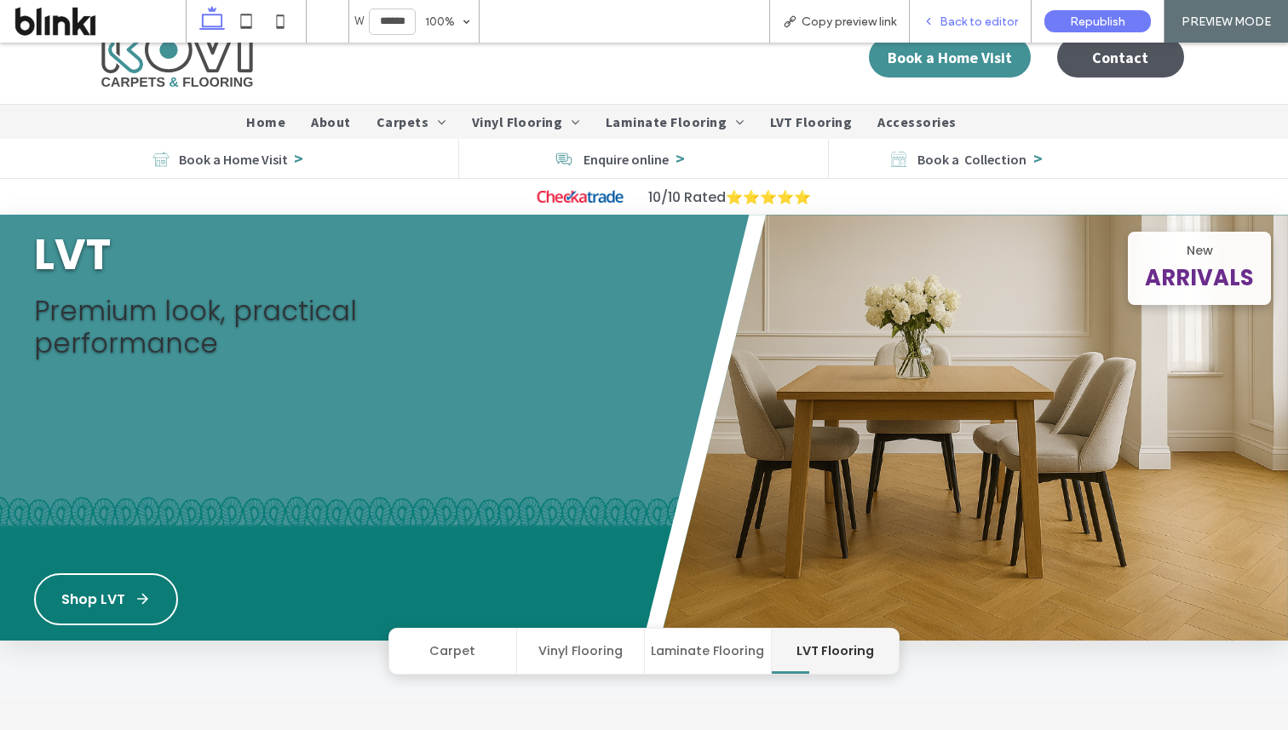
click at [981, 19] on span "Back to editor" at bounding box center [979, 21] width 78 height 14
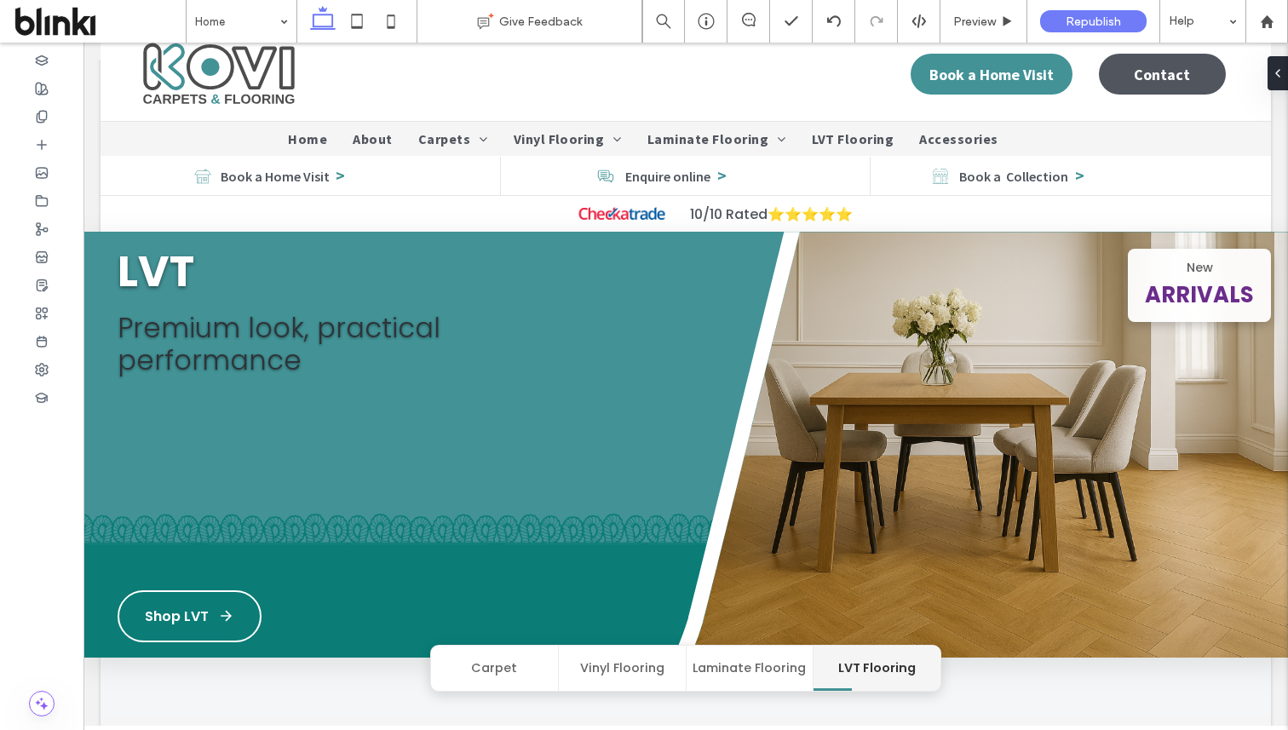
scroll to position [49, 0]
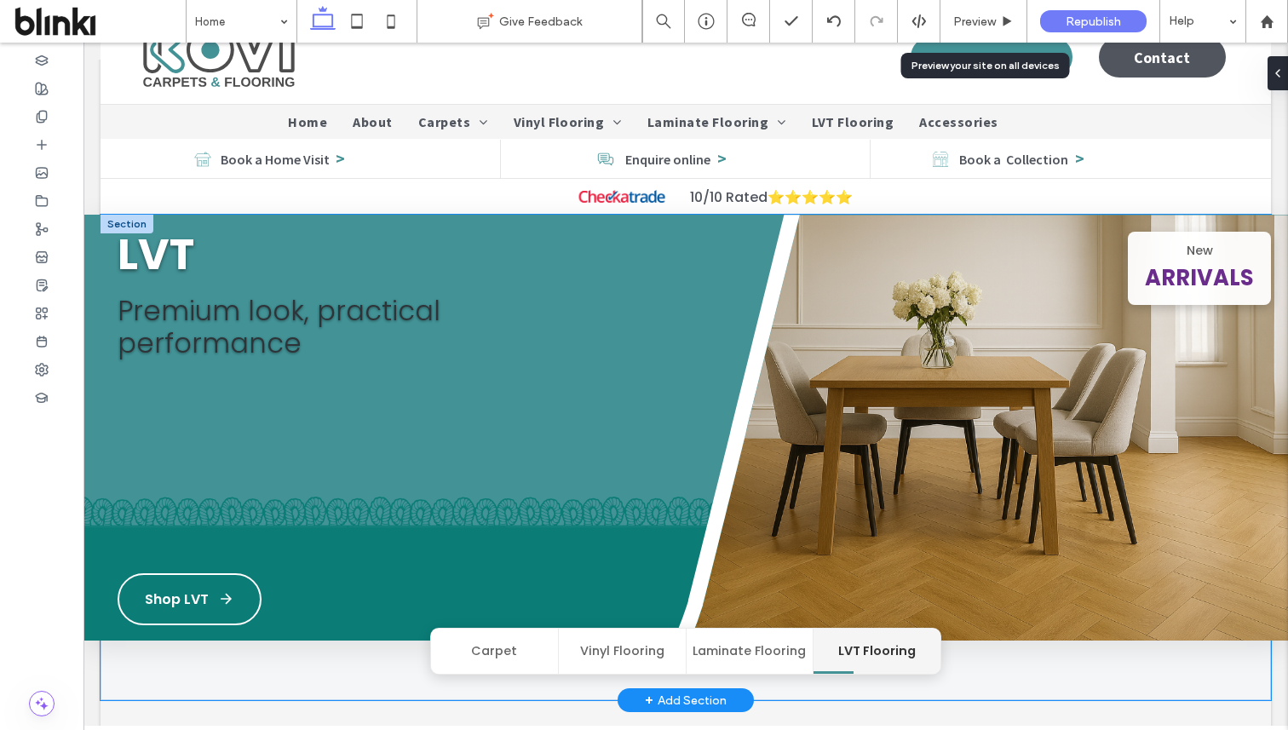
click at [802, 358] on img at bounding box center [956, 446] width 663 height 462
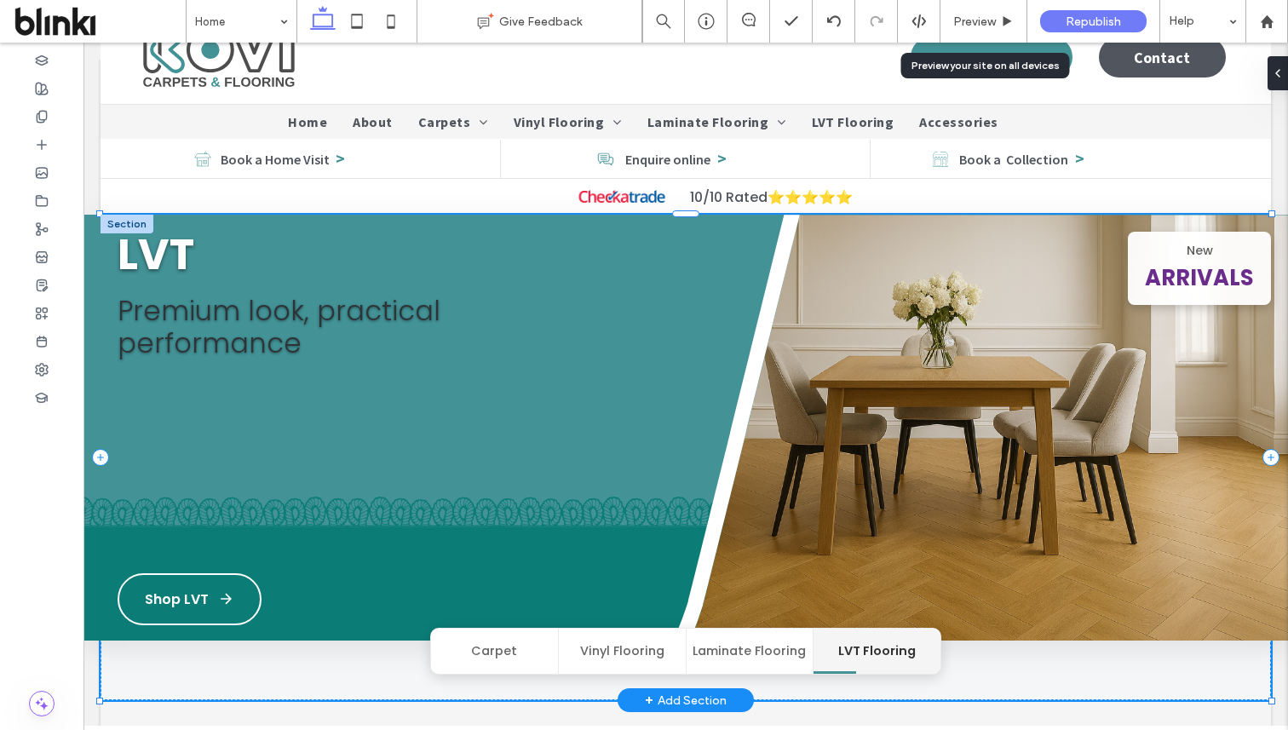
click at [802, 358] on img at bounding box center [956, 446] width 663 height 462
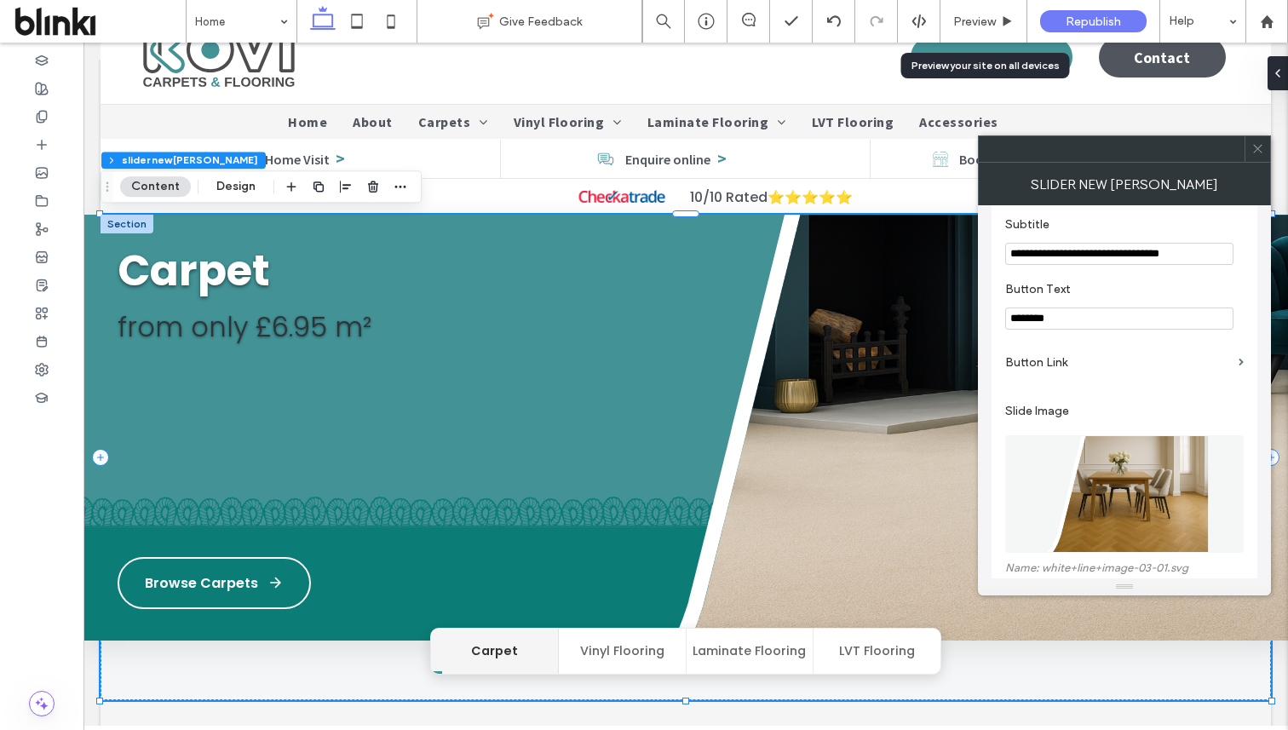
scroll to position [2375, 0]
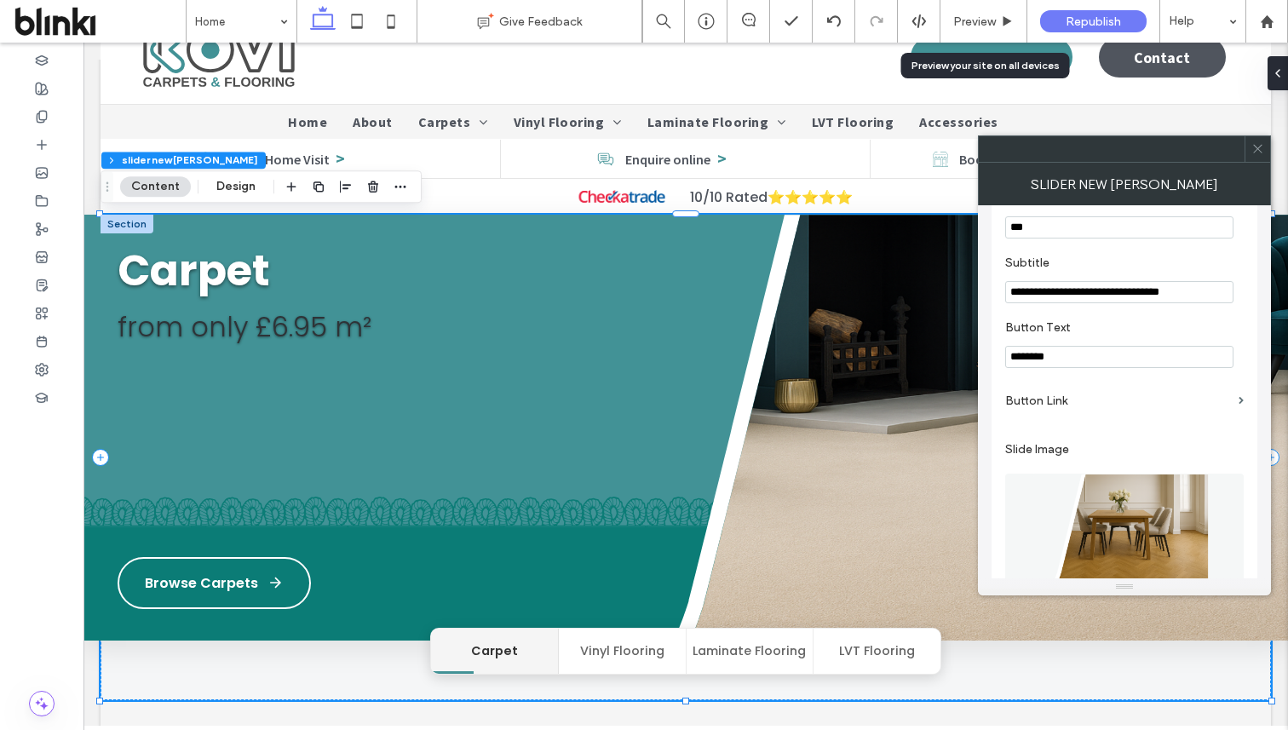
drag, startPoint x: 1130, startPoint y: 333, endPoint x: 1247, endPoint y: 332, distance: 117.6
type input "**********"
click at [1188, 289] on section "**********" at bounding box center [1124, 279] width 239 height 65
click at [1262, 142] on icon at bounding box center [1257, 148] width 13 height 13
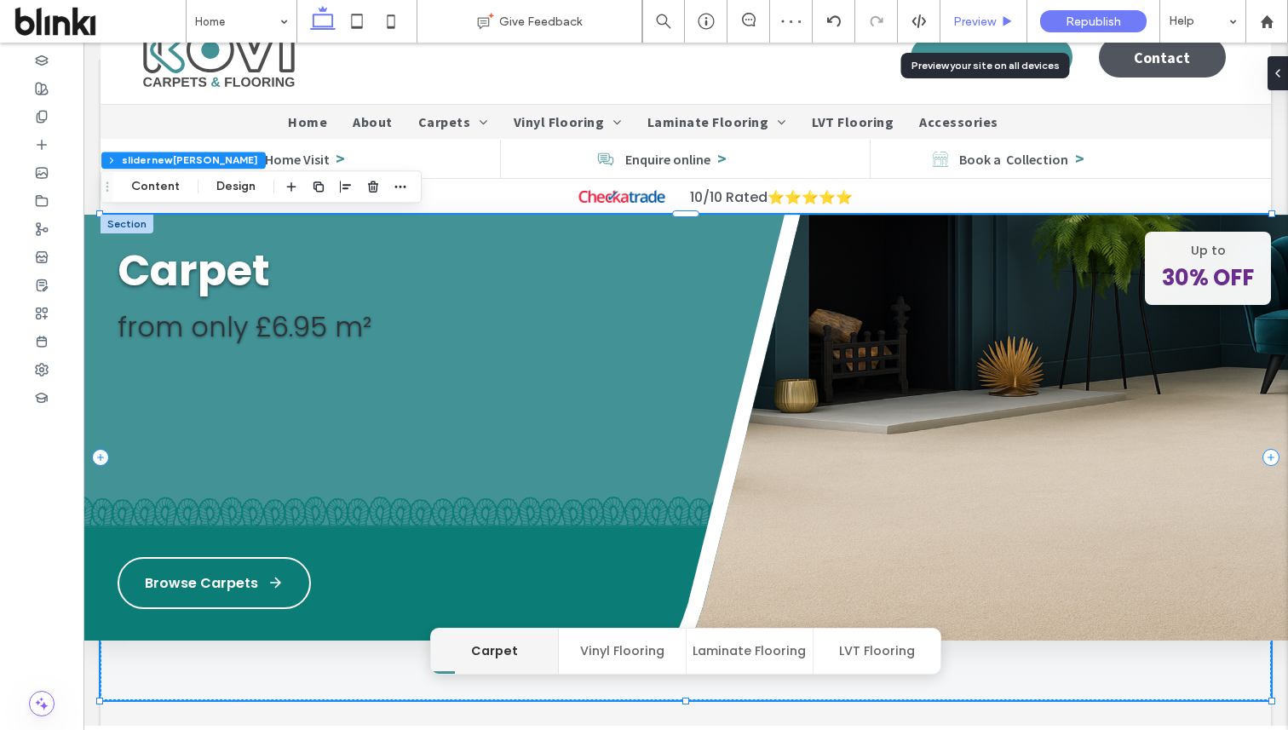
click at [998, 21] on div "Preview" at bounding box center [983, 21] width 86 height 14
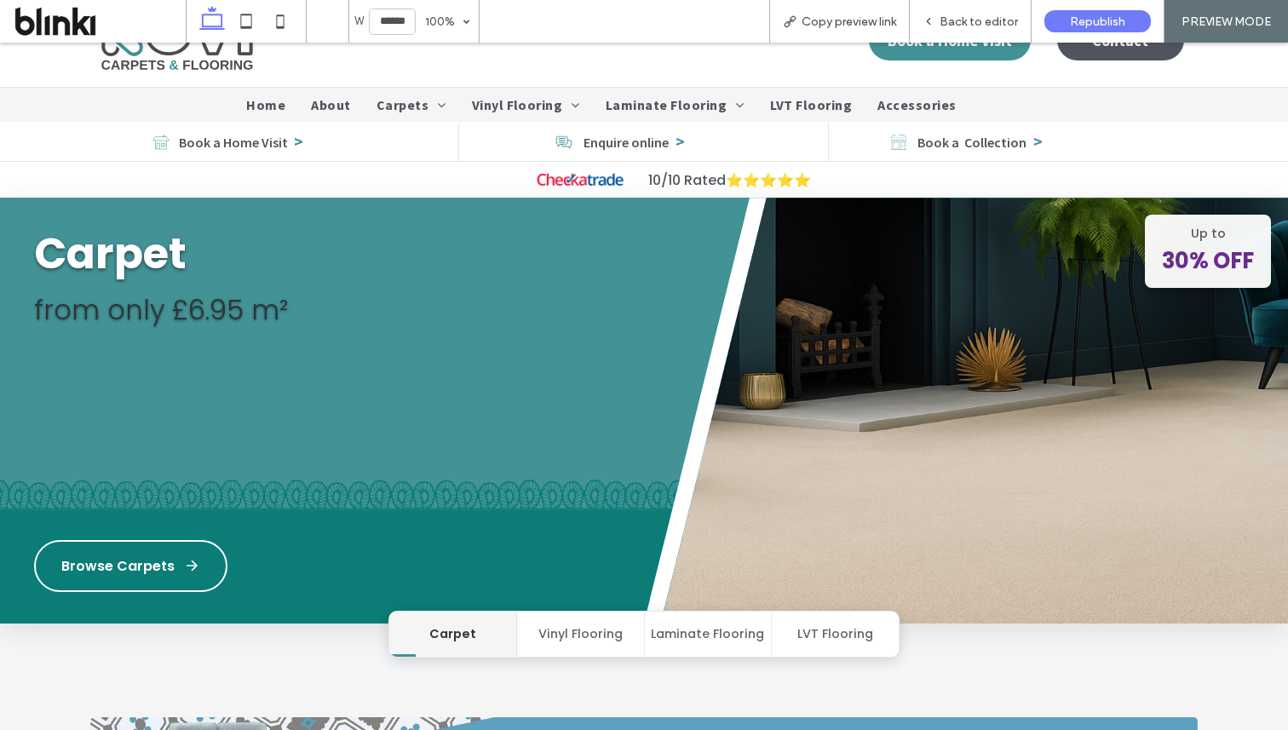
scroll to position [32, 0]
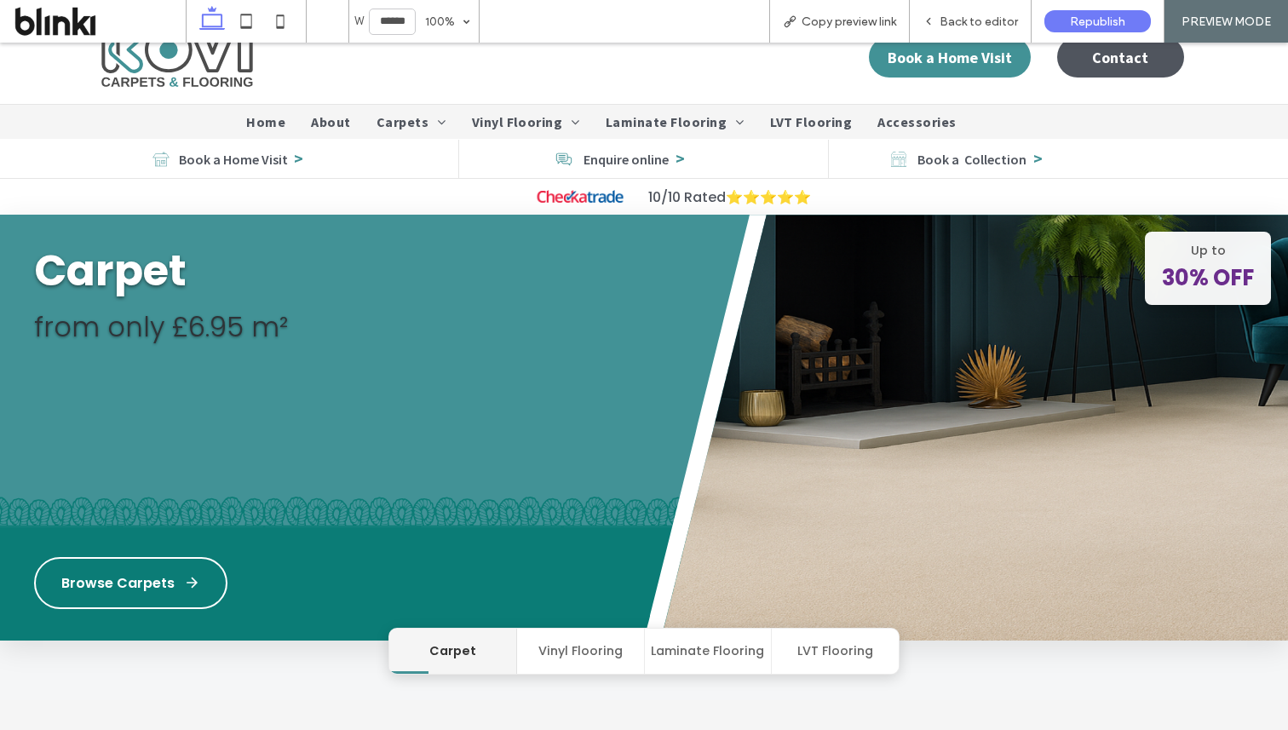
click at [596, 639] on button "Vinyl Flooring" at bounding box center [581, 651] width 128 height 45
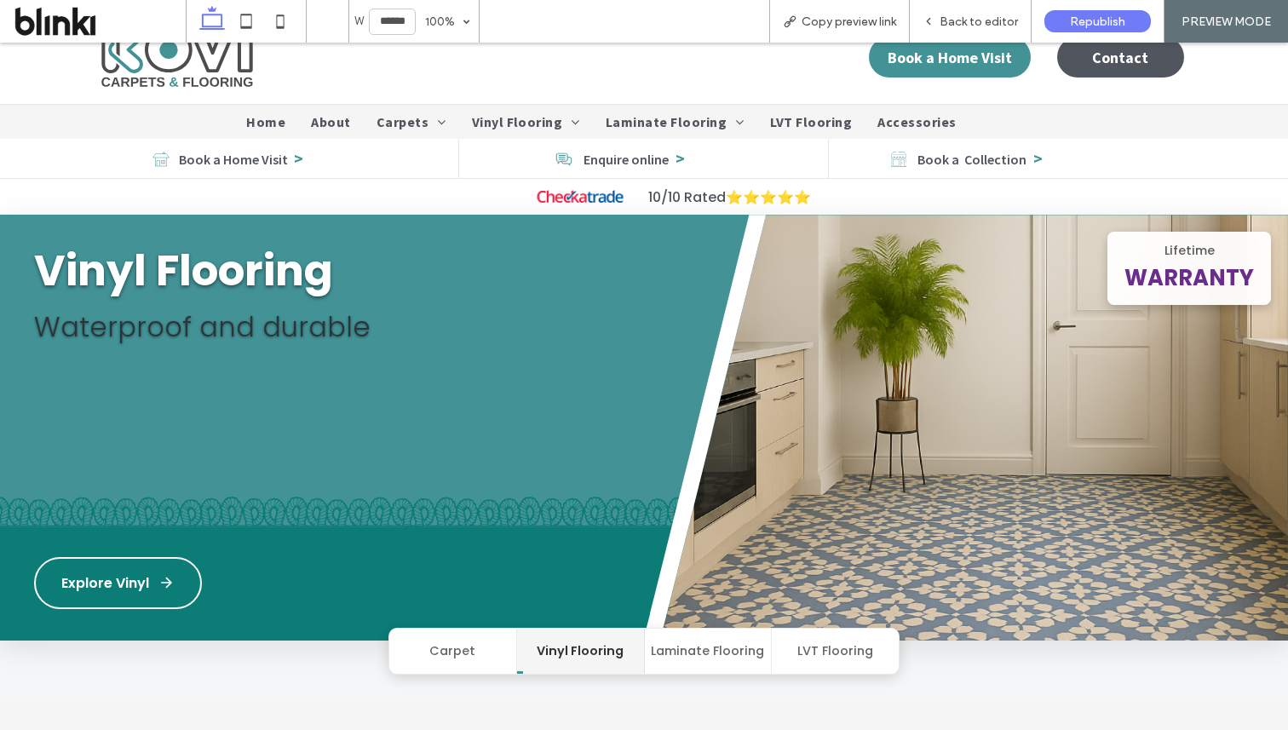
click at [694, 638] on button "Laminate Flooring" at bounding box center [709, 651] width 128 height 45
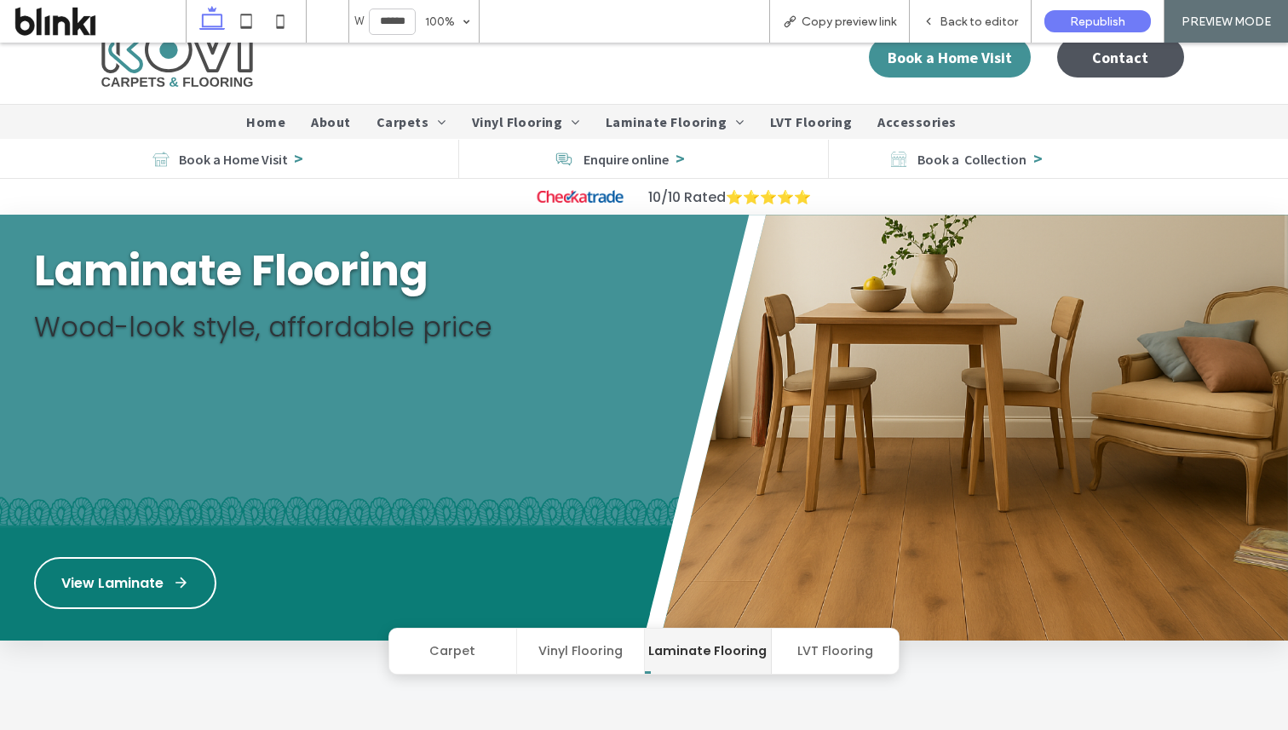
click at [788, 655] on button "LVT Flooring" at bounding box center [835, 651] width 127 height 45
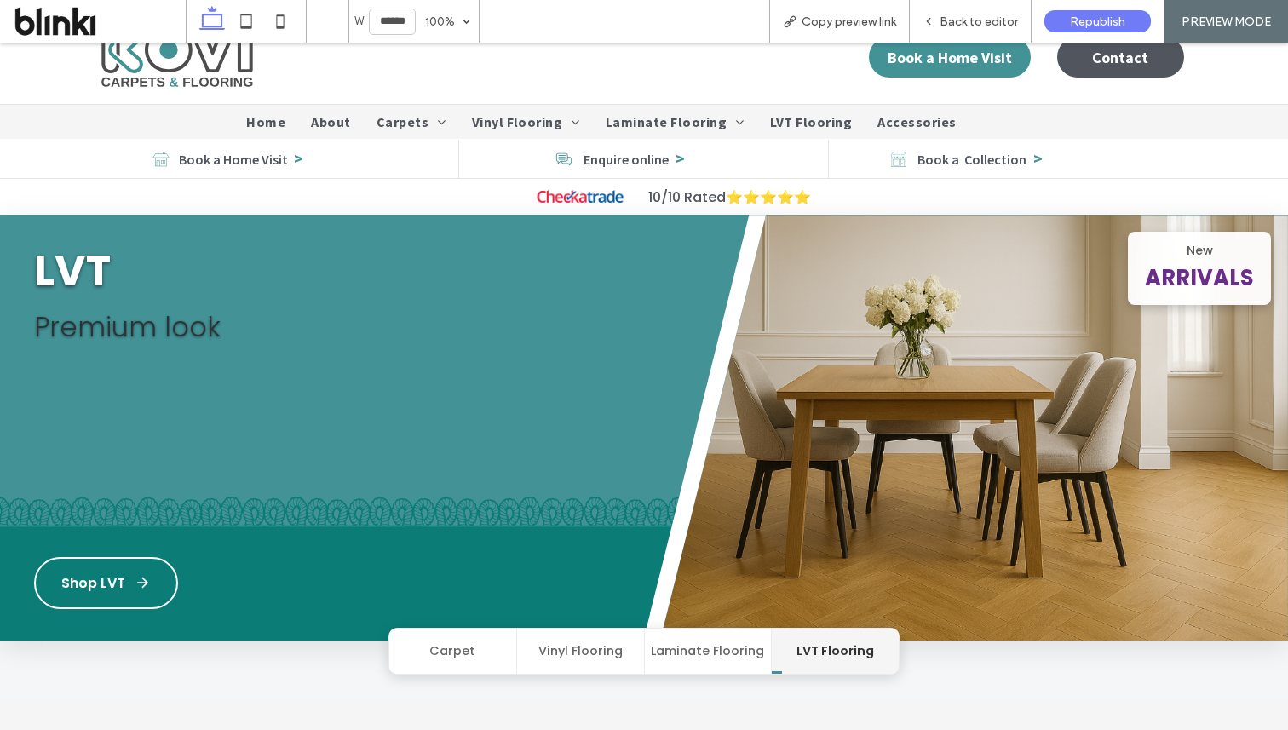
click at [476, 646] on button "Carpet" at bounding box center [453, 651] width 128 height 45
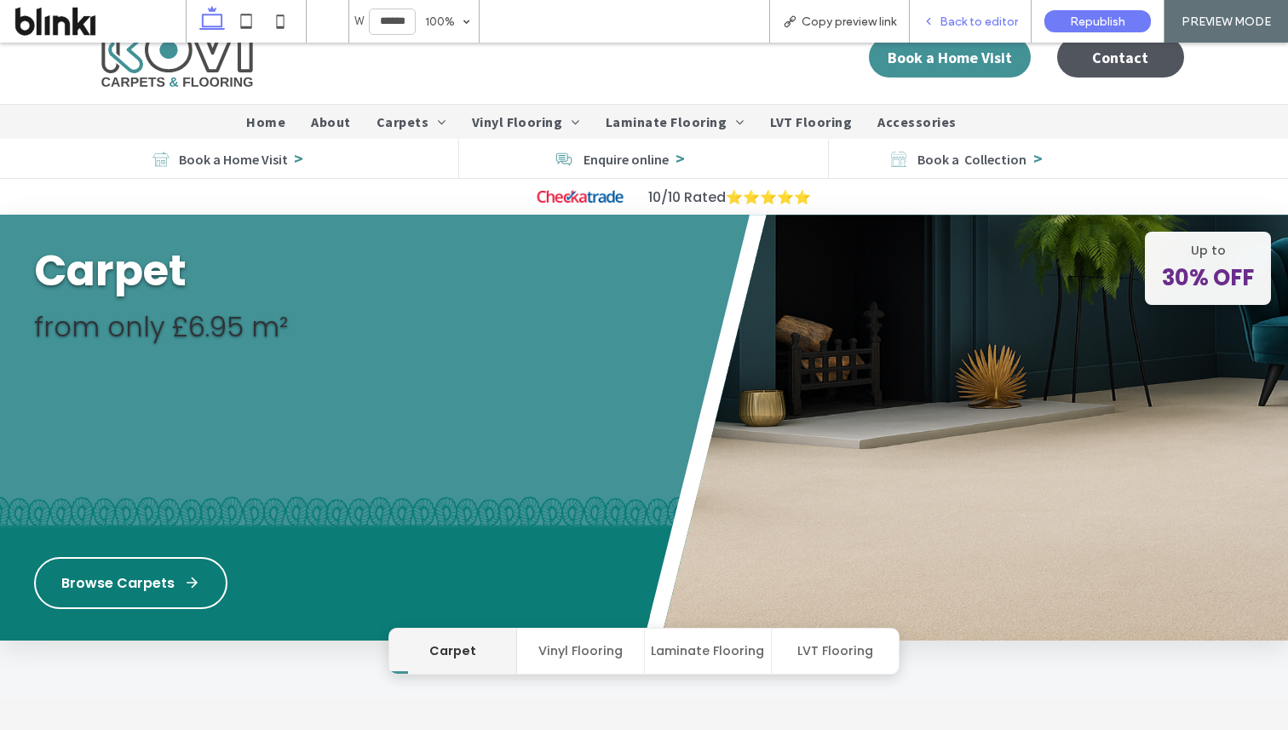
click at [951, 14] on span "Back to editor" at bounding box center [979, 21] width 78 height 14
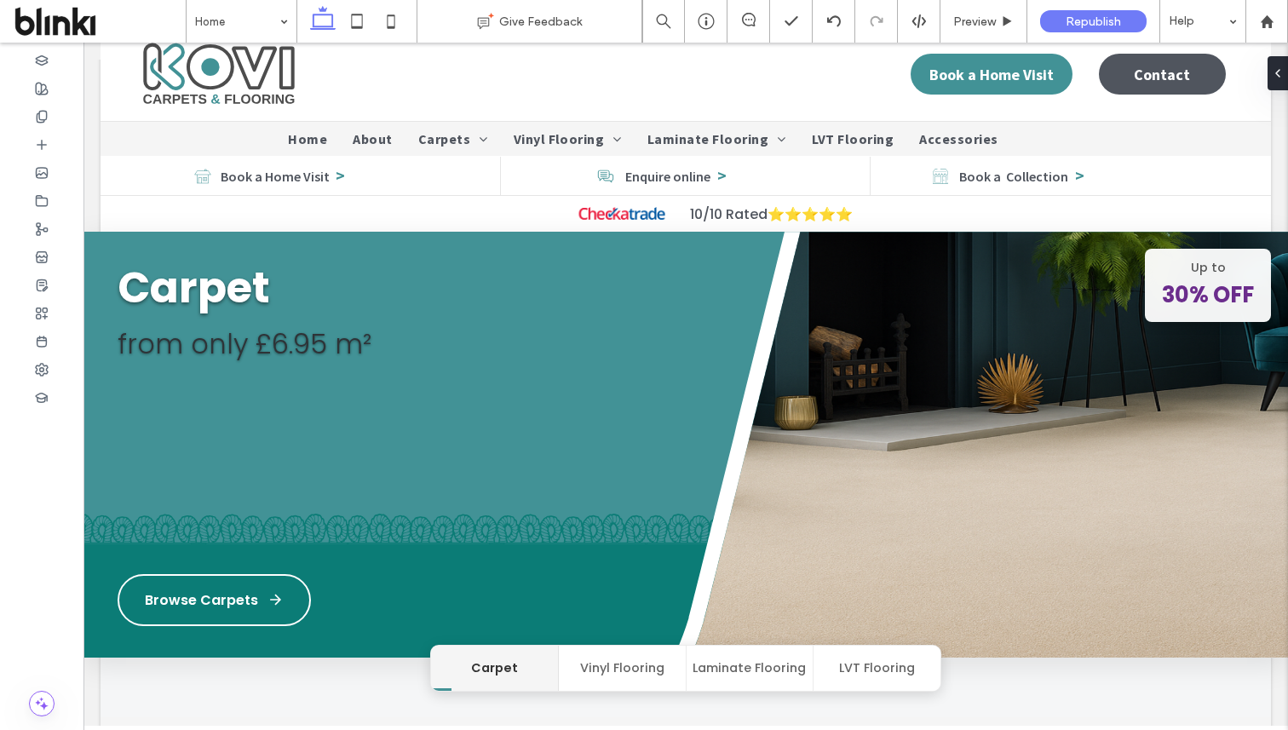
scroll to position [49, 0]
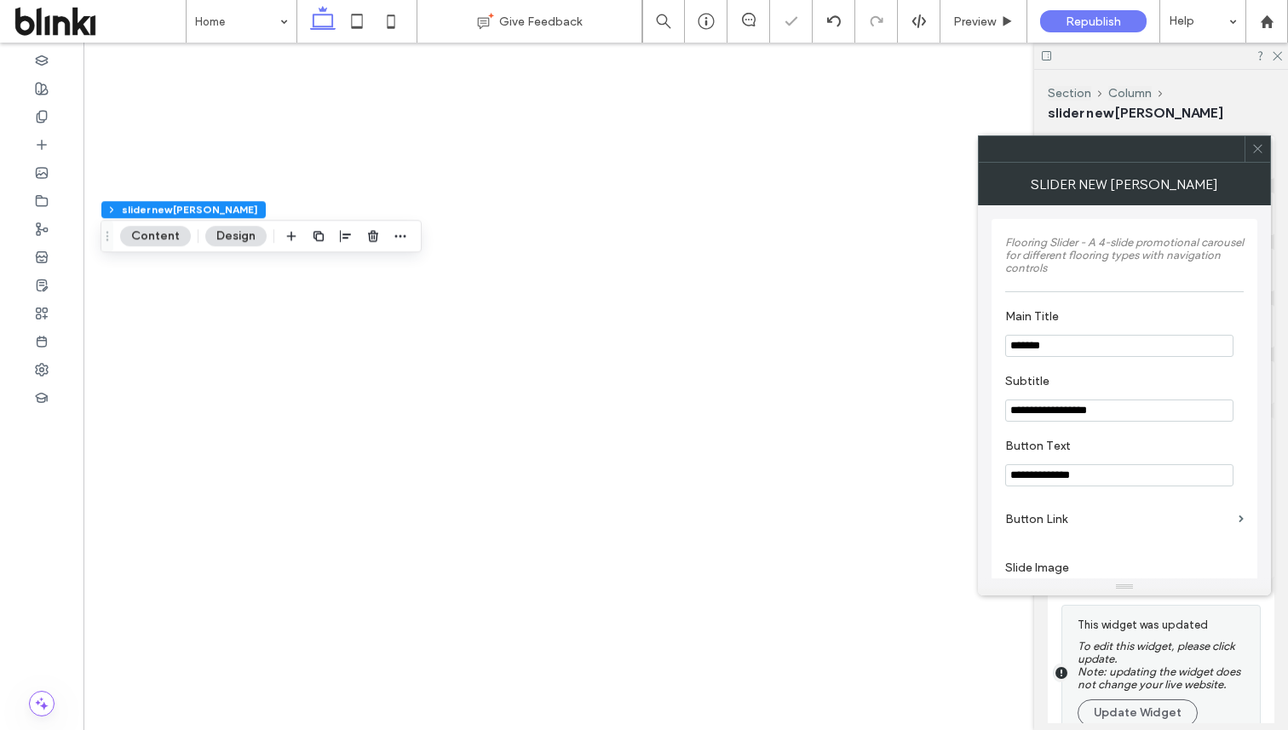
click at [1262, 152] on icon at bounding box center [1257, 148] width 13 height 13
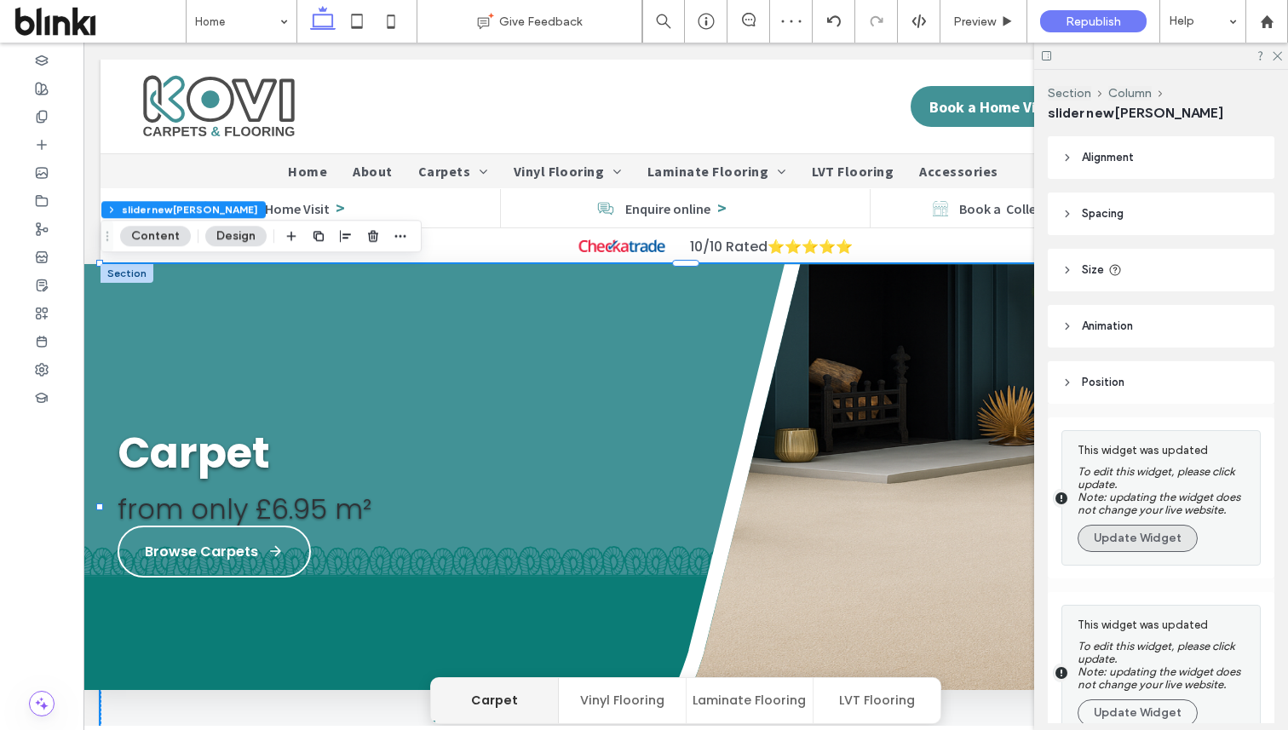
click at [1165, 535] on button "Update Widget" at bounding box center [1138, 538] width 120 height 27
click at [1165, 699] on button "Update Widget" at bounding box center [1138, 712] width 120 height 27
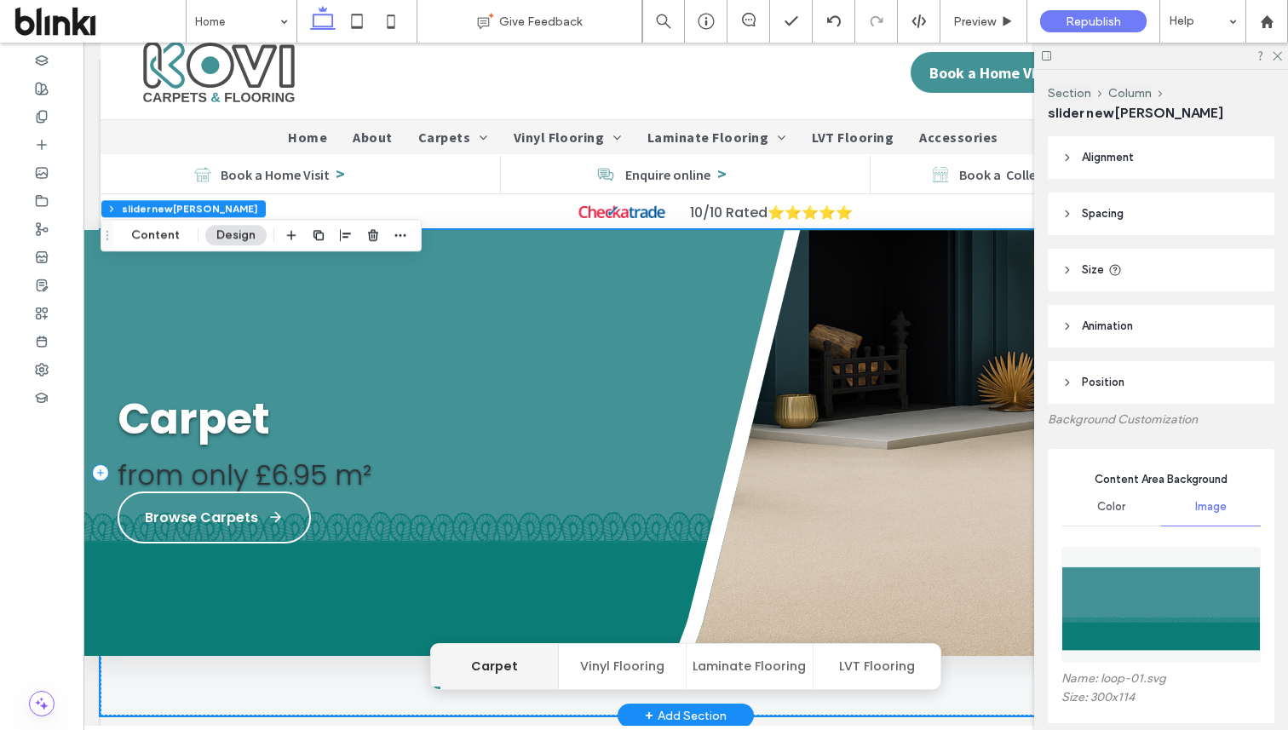
scroll to position [51, 0]
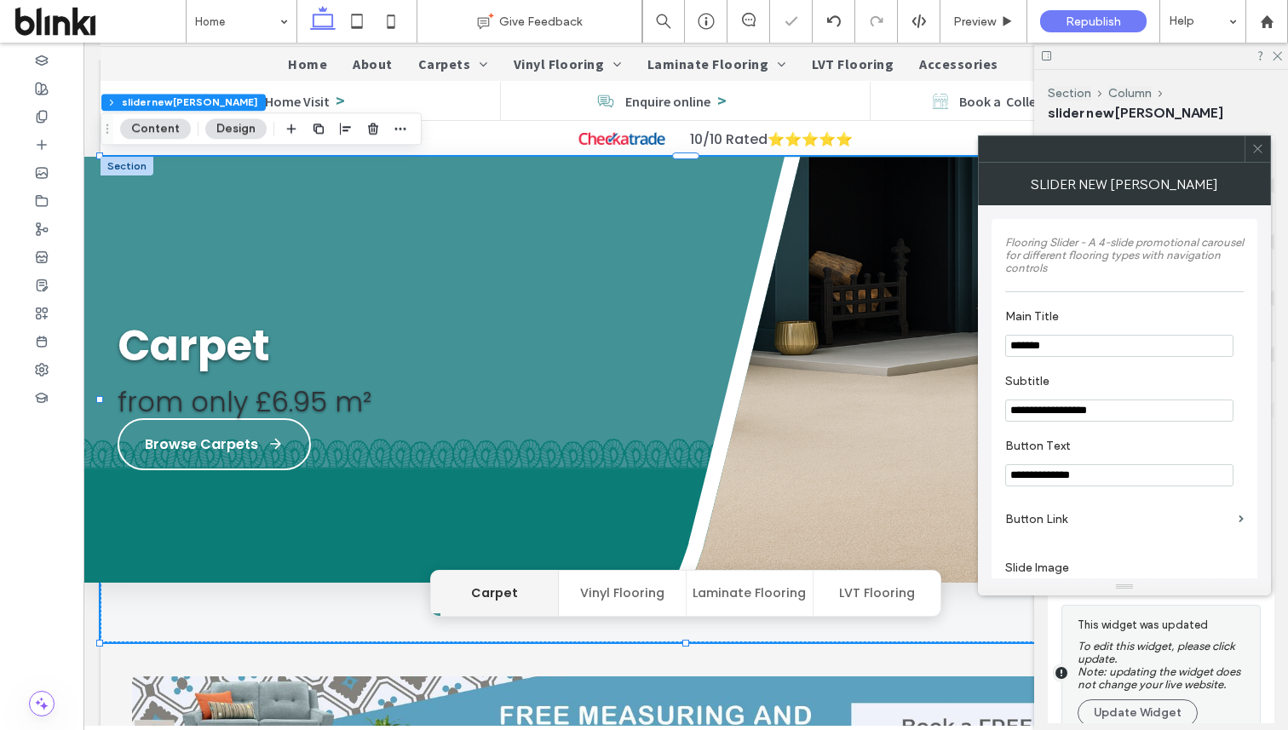
click at [1257, 138] on span at bounding box center [1257, 149] width 13 height 26
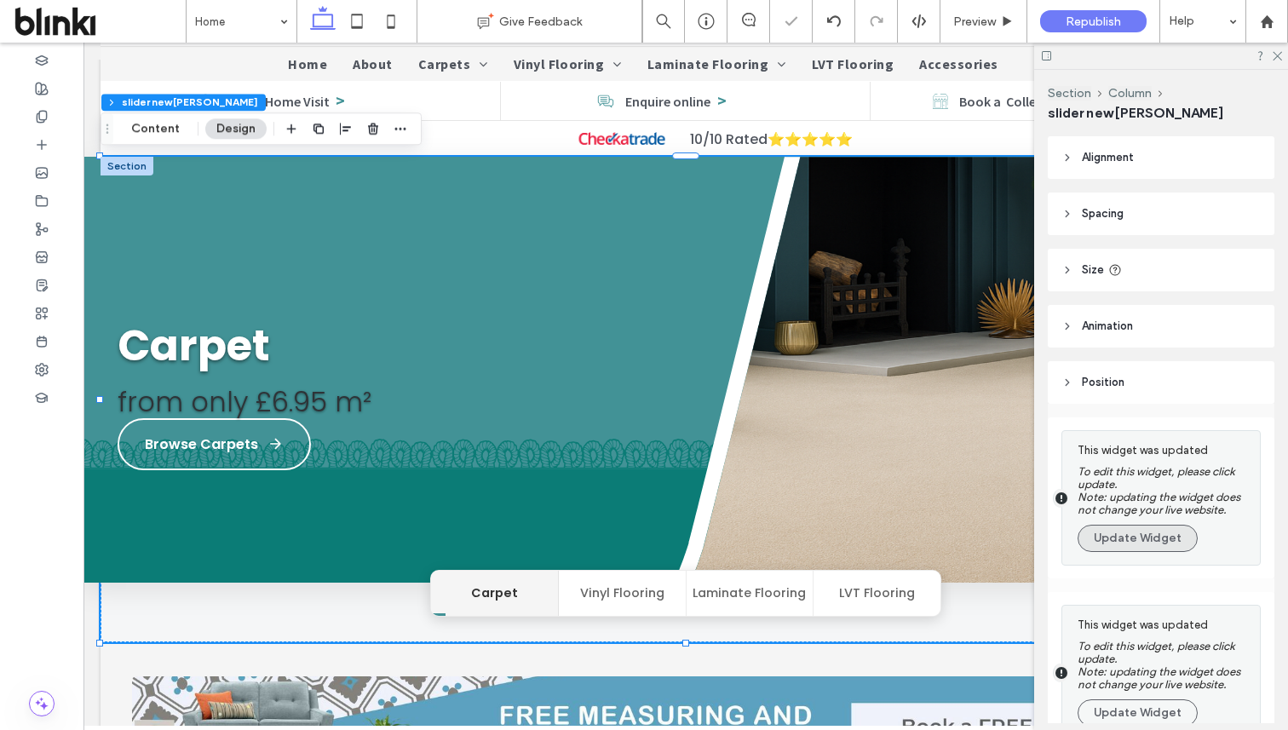
click at [1141, 539] on button "Update Widget" at bounding box center [1138, 538] width 120 height 27
click at [1141, 699] on button "Update Widget" at bounding box center [1138, 712] width 120 height 27
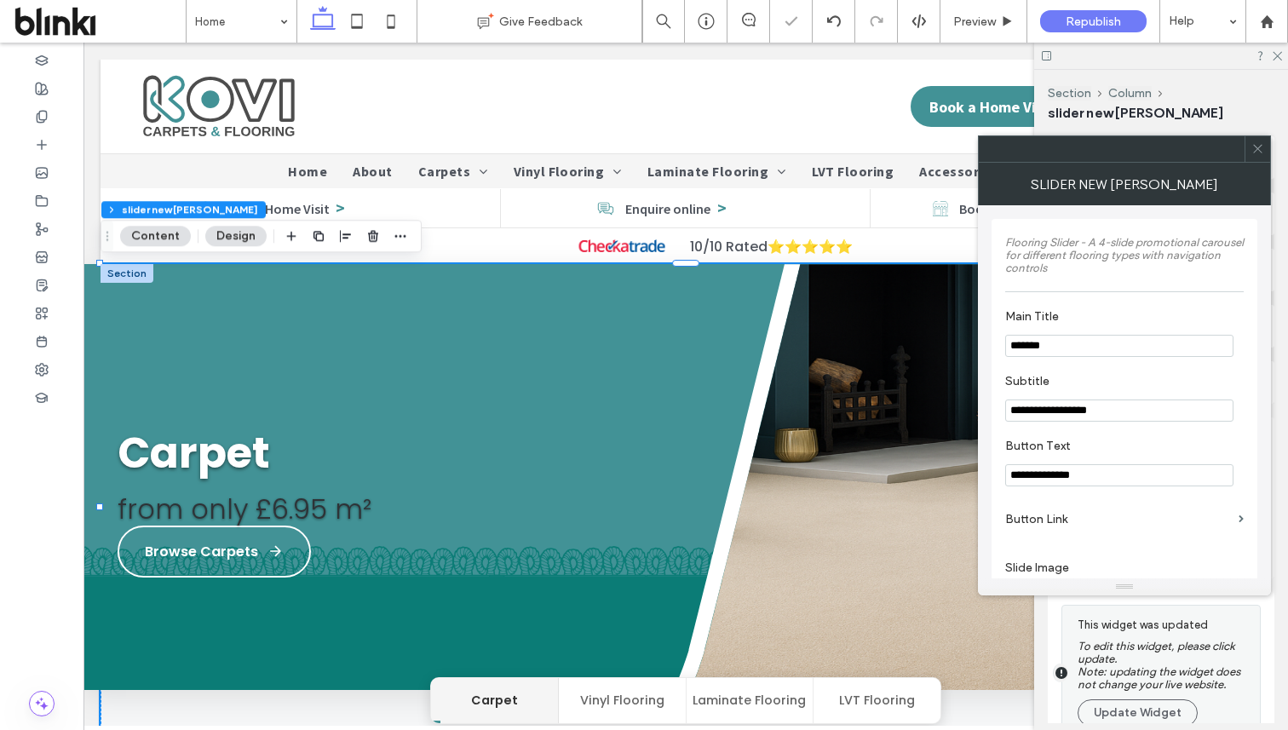
click at [1259, 155] on span at bounding box center [1257, 149] width 13 height 26
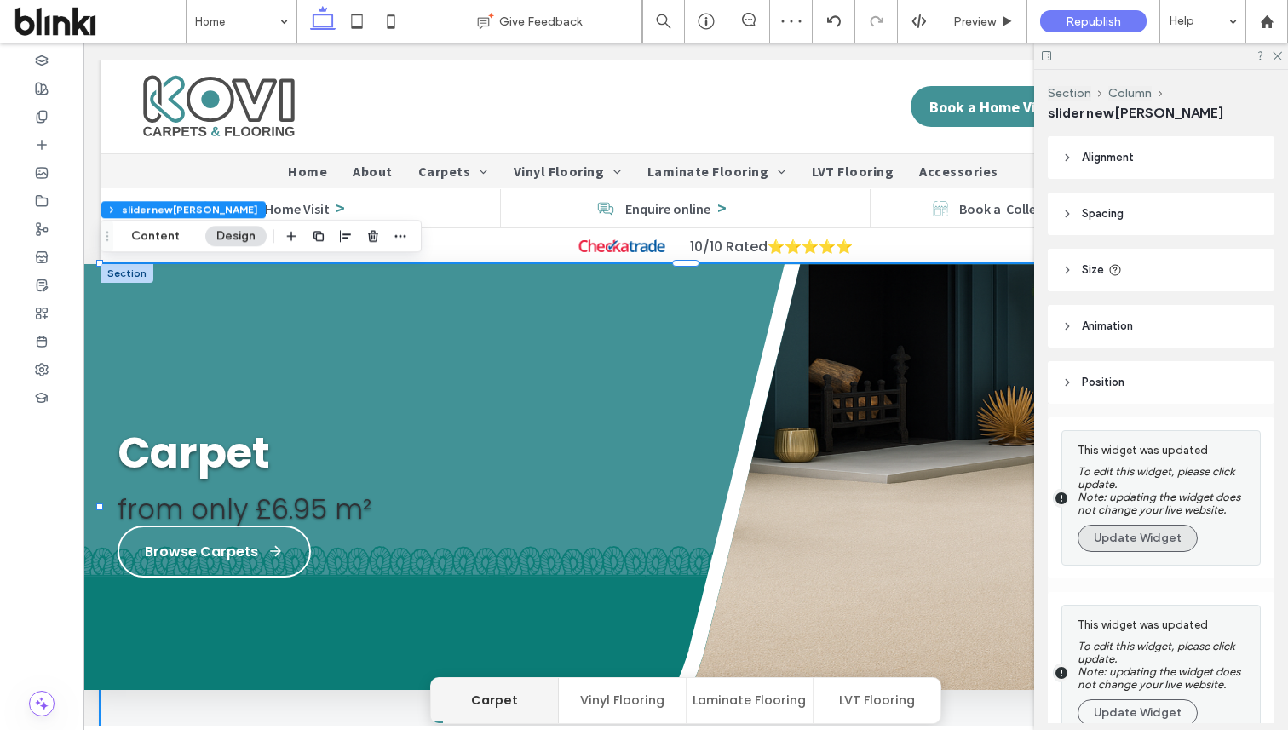
click at [1140, 551] on button "Update Widget" at bounding box center [1138, 538] width 120 height 27
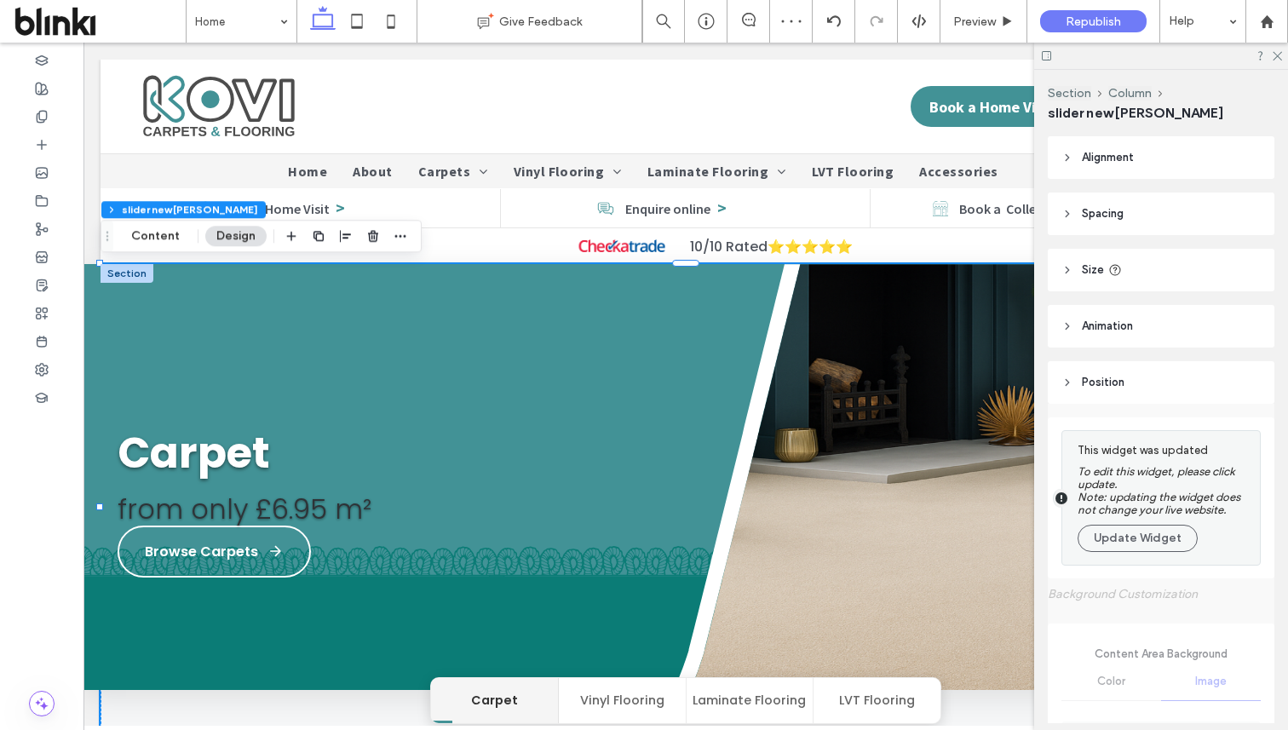
click at [1140, 551] on button "Update Widget" at bounding box center [1138, 538] width 120 height 27
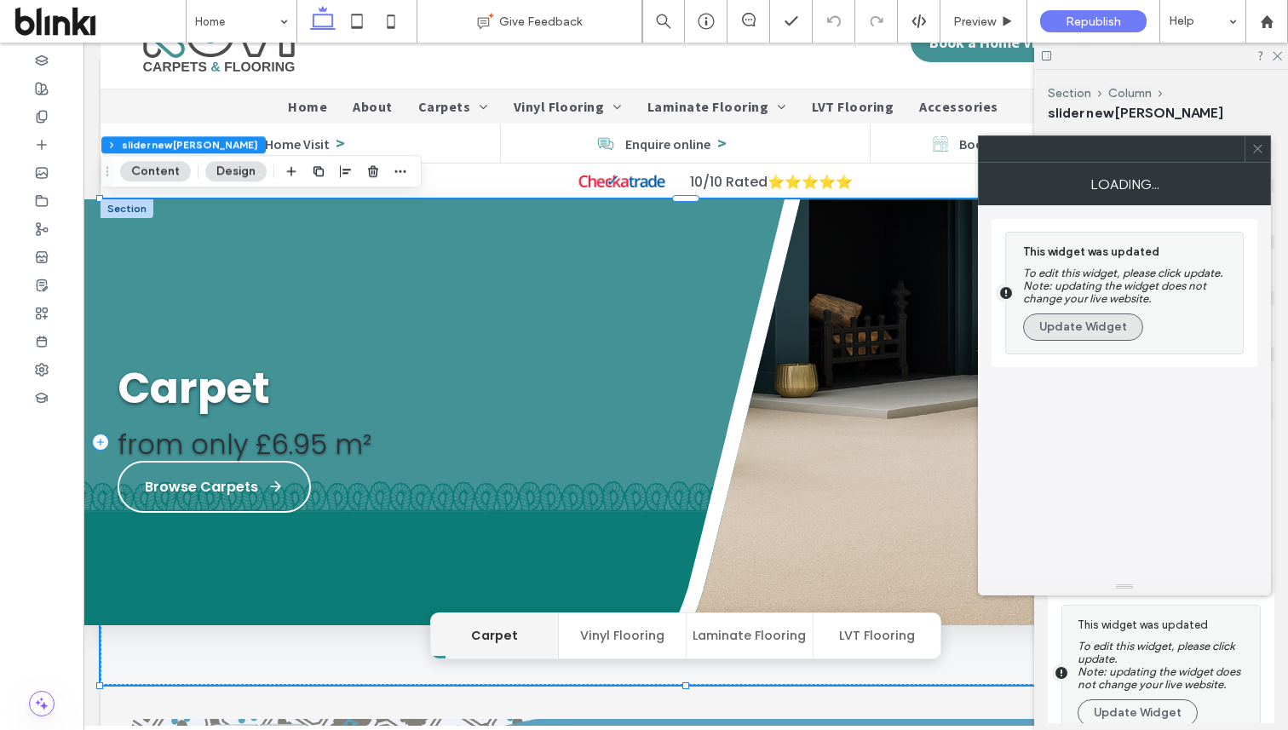
click at [1110, 332] on button "Update Widget" at bounding box center [1083, 326] width 120 height 27
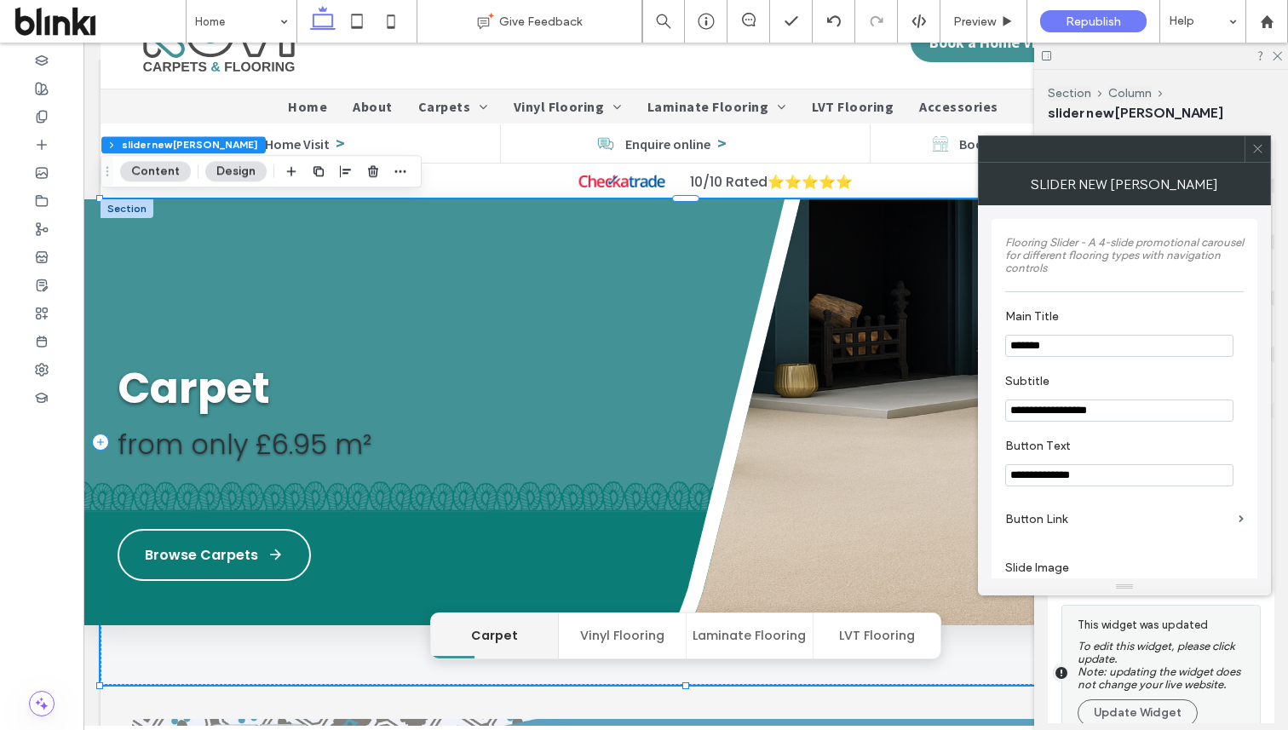
click at [1265, 148] on div at bounding box center [1258, 149] width 26 height 26
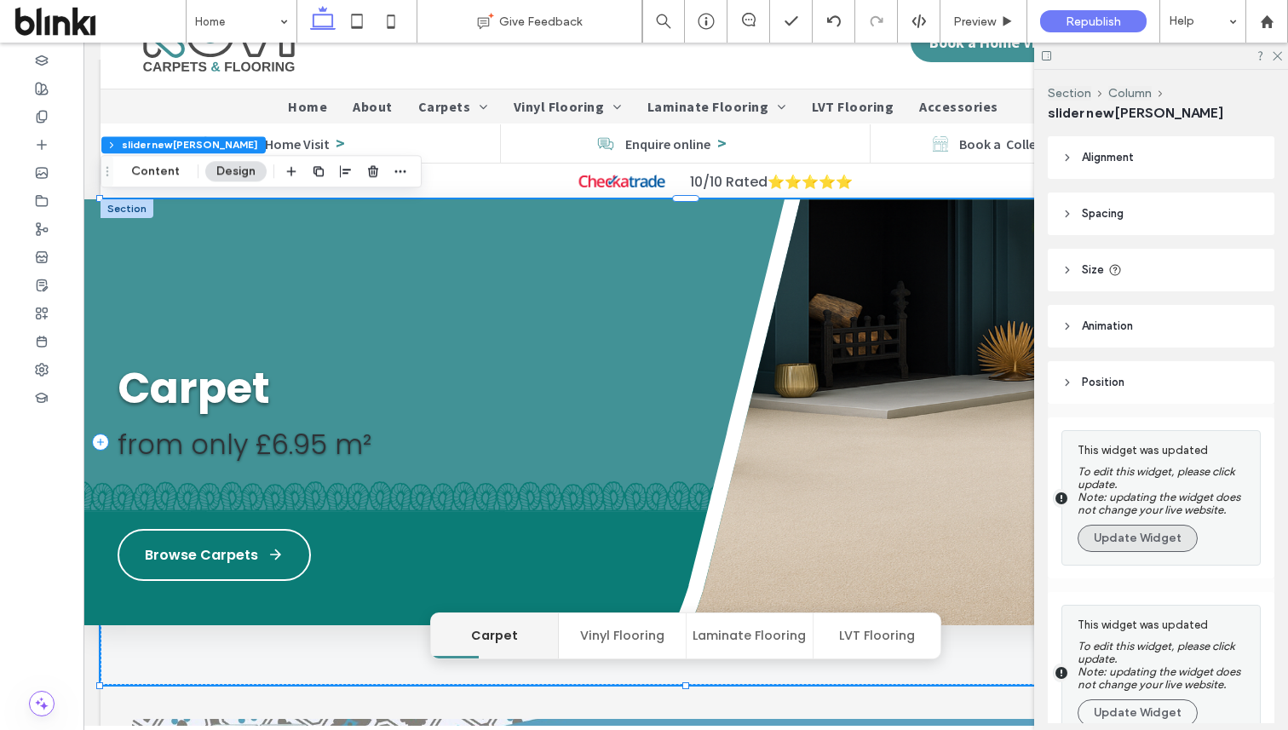
click at [1164, 547] on button "Update Widget" at bounding box center [1138, 538] width 120 height 27
click at [1164, 699] on button "Update Widget" at bounding box center [1138, 712] width 120 height 27
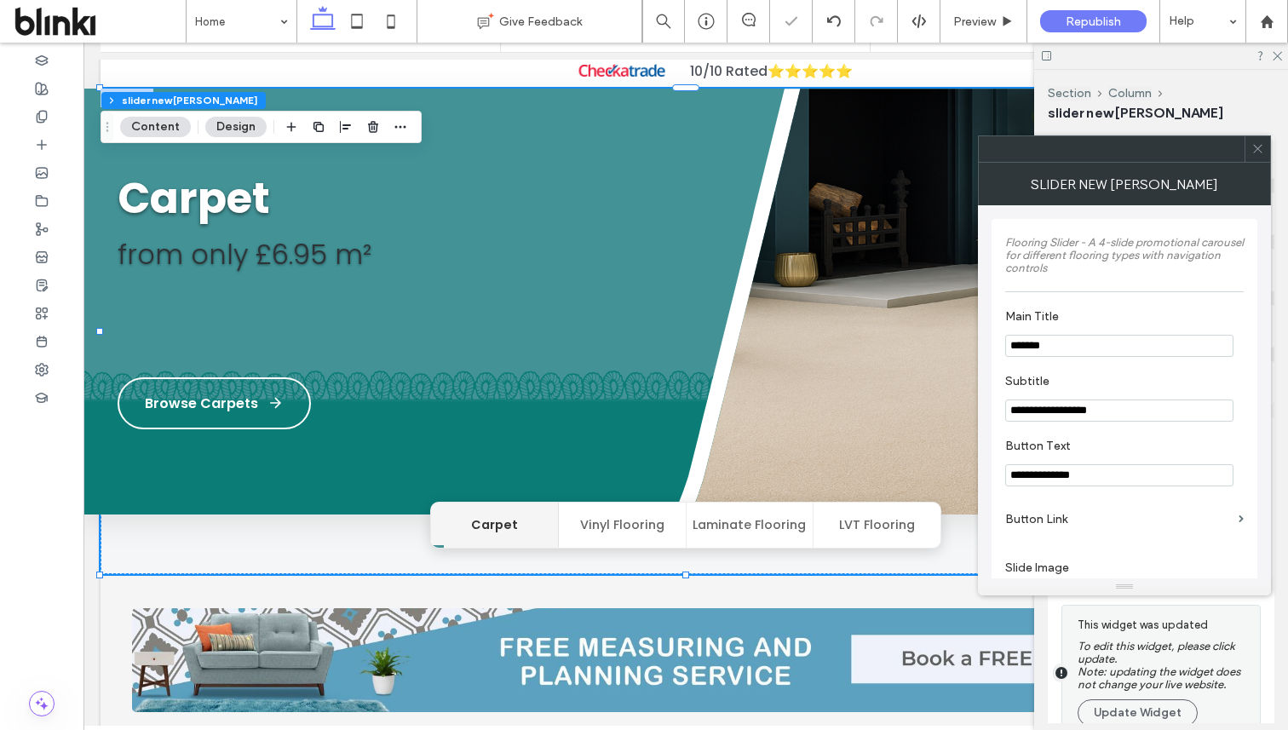
click at [1256, 153] on icon at bounding box center [1257, 148] width 13 height 13
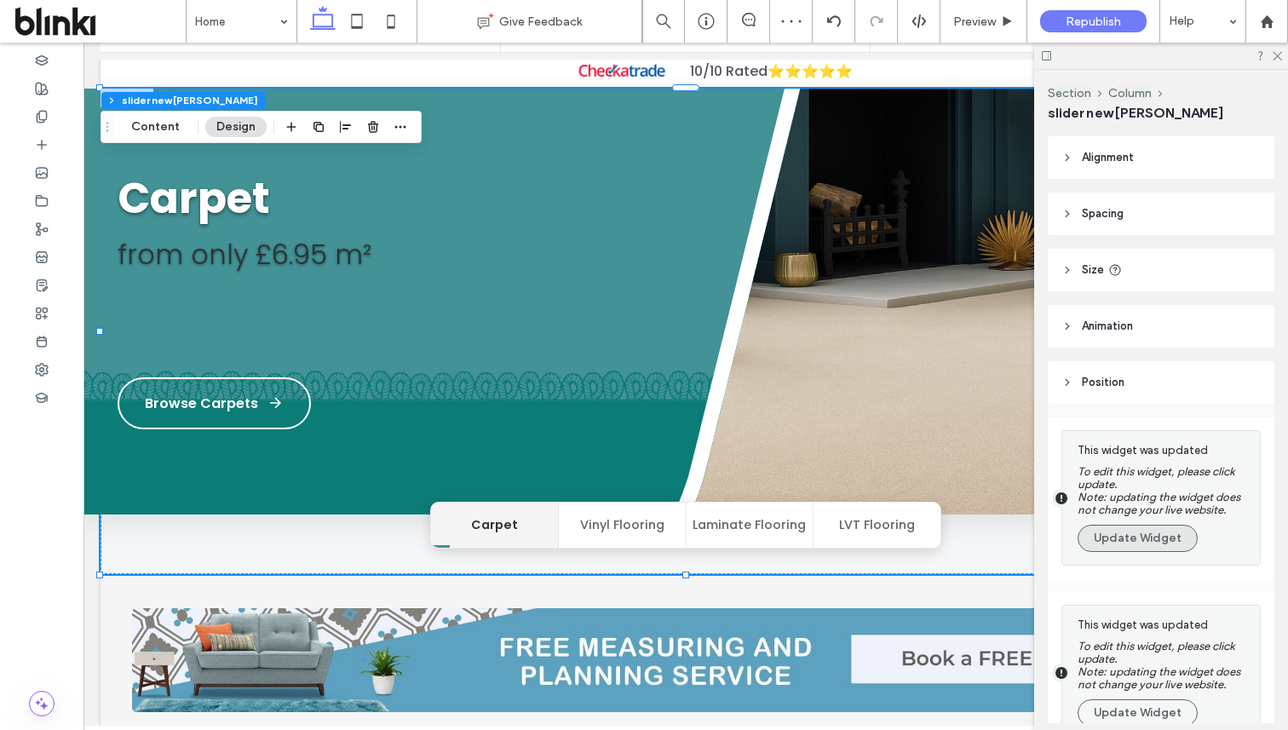
click at [1139, 546] on button "Update Widget" at bounding box center [1138, 538] width 120 height 27
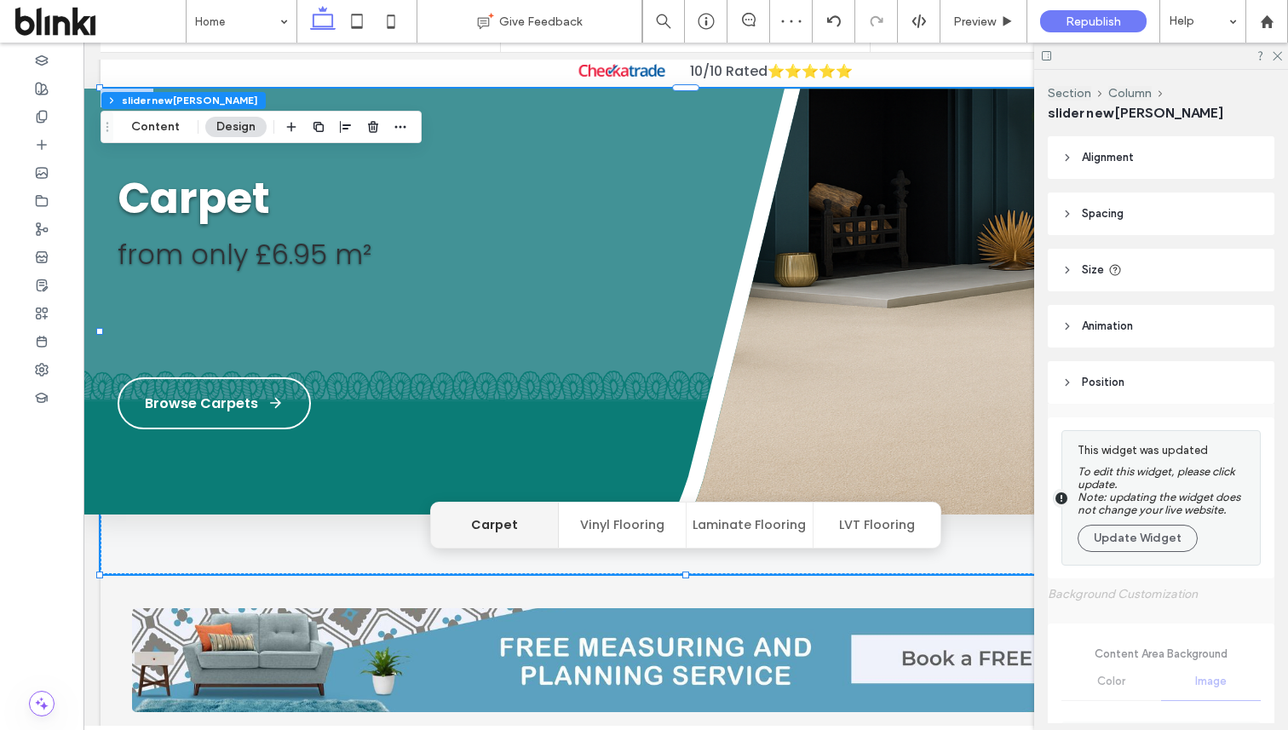
click at [1139, 546] on button "Update Widget" at bounding box center [1138, 538] width 120 height 27
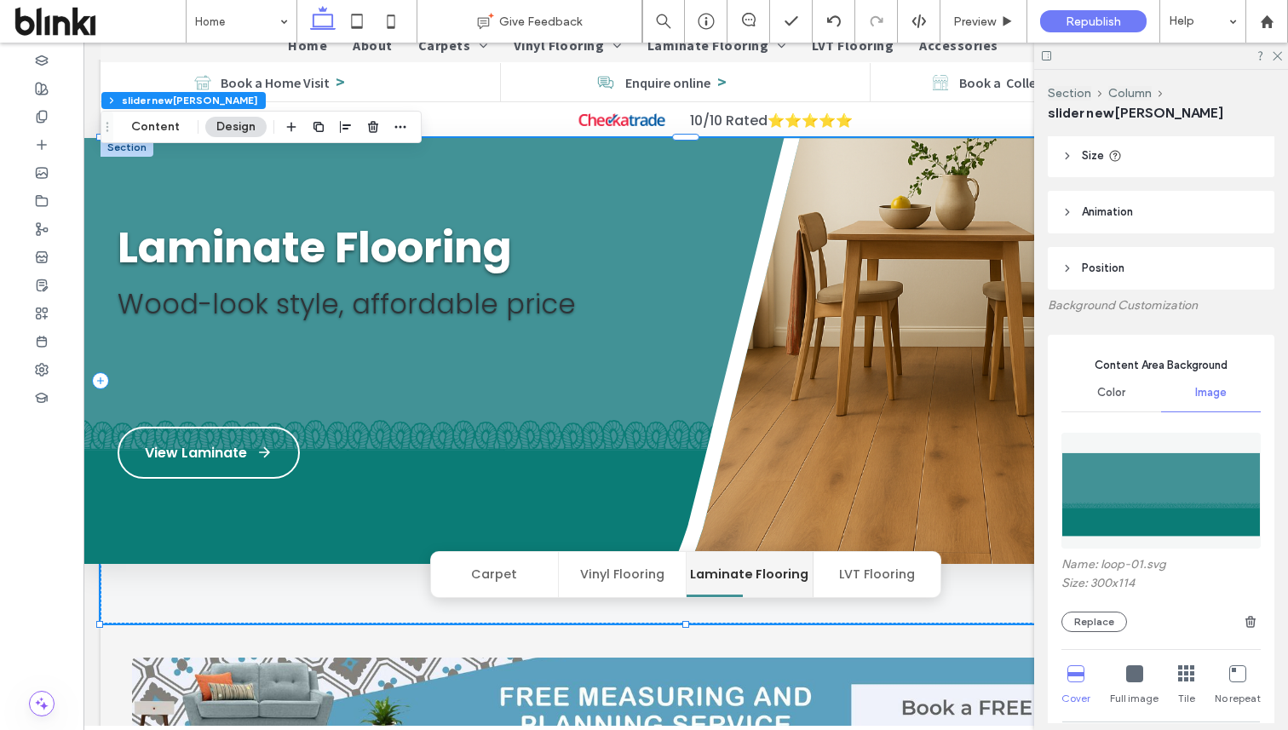
scroll to position [151, 0]
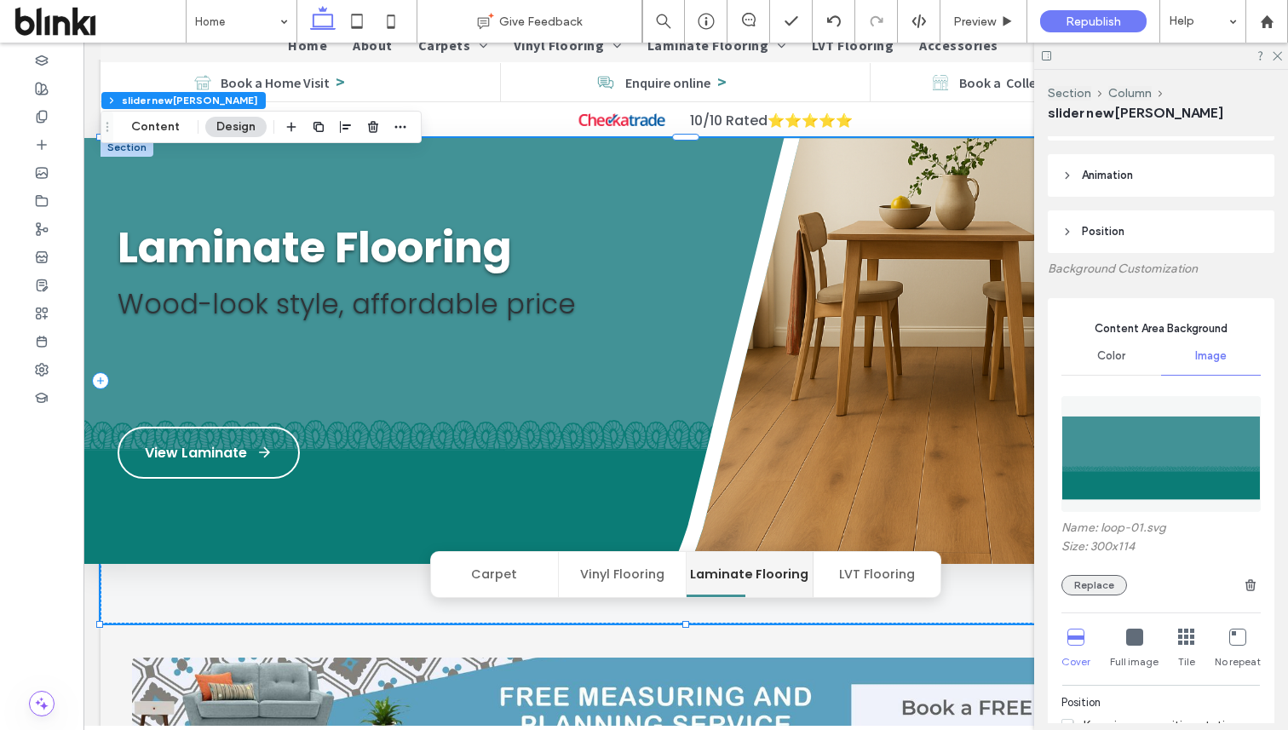
click at [1108, 580] on button "Replace" at bounding box center [1094, 585] width 66 height 20
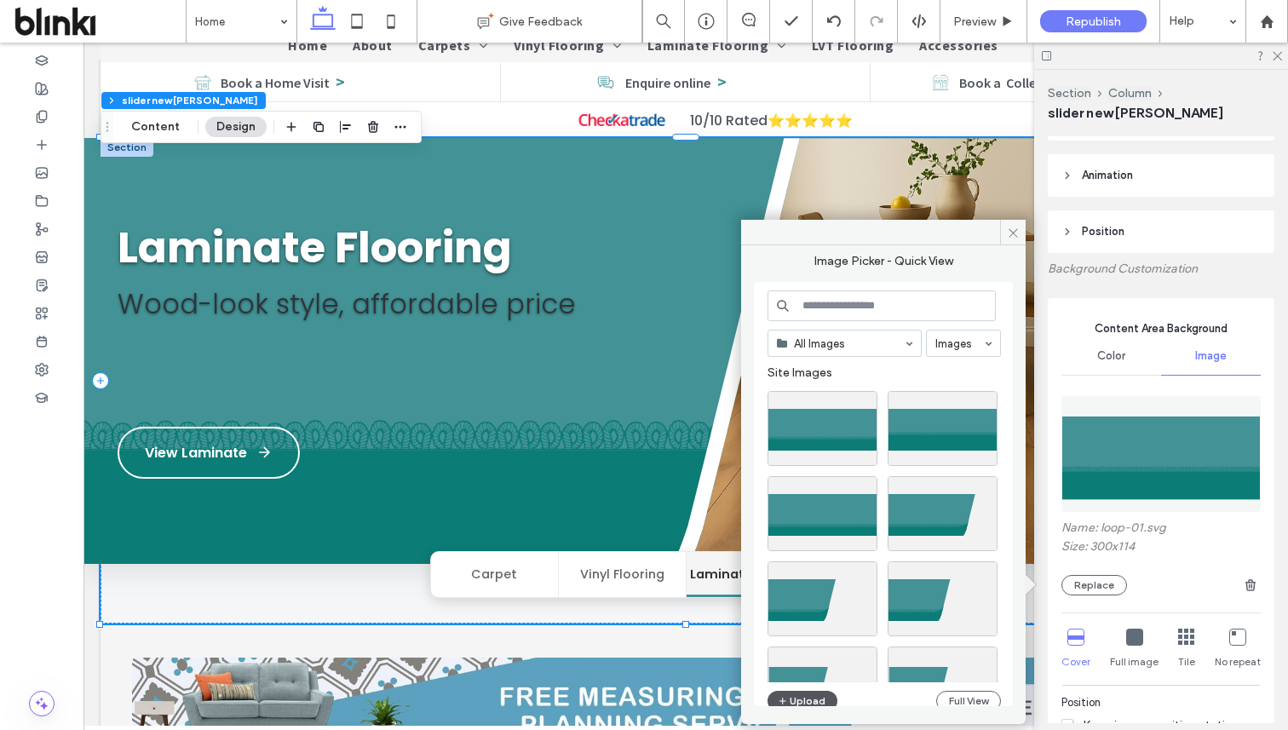
click at [814, 704] on button "Upload" at bounding box center [803, 701] width 70 height 20
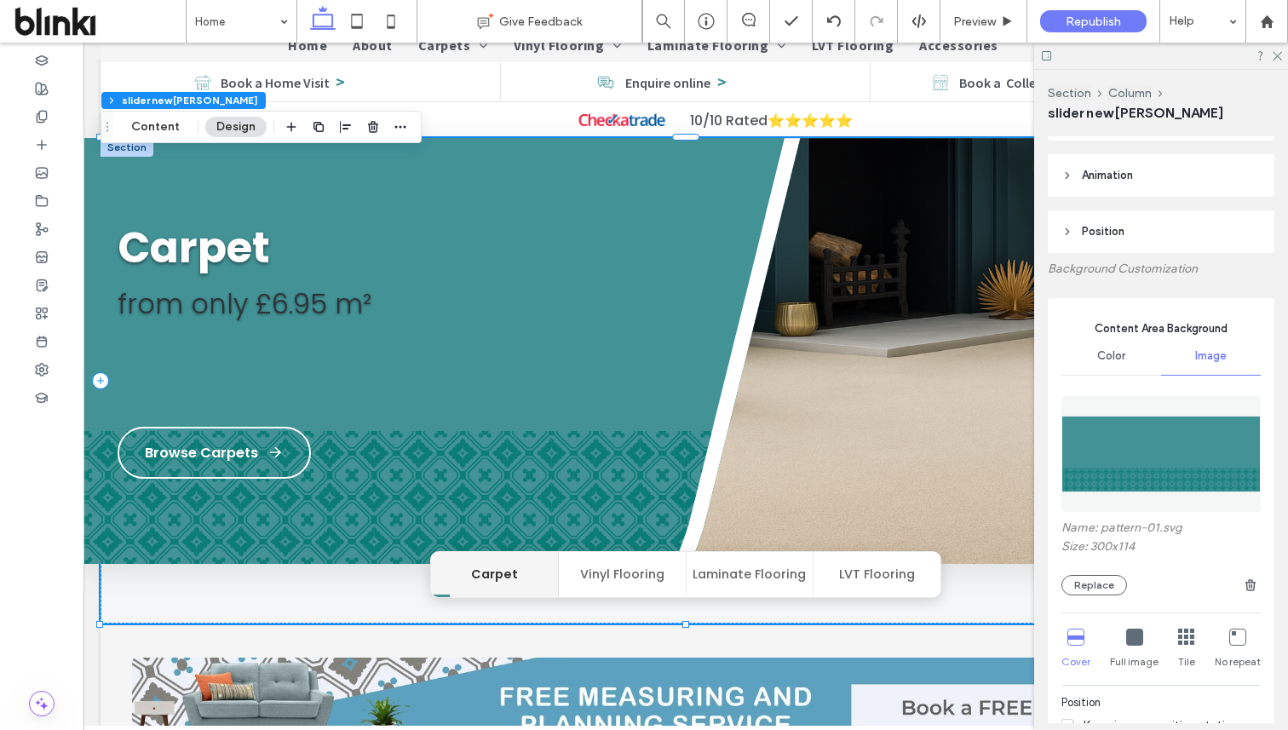
click at [1095, 598] on div "Name: pattern-01.svg Size: 300x114 Replace" at bounding box center [1160, 491] width 199 height 225
click at [1098, 582] on button "Replace" at bounding box center [1094, 585] width 66 height 20
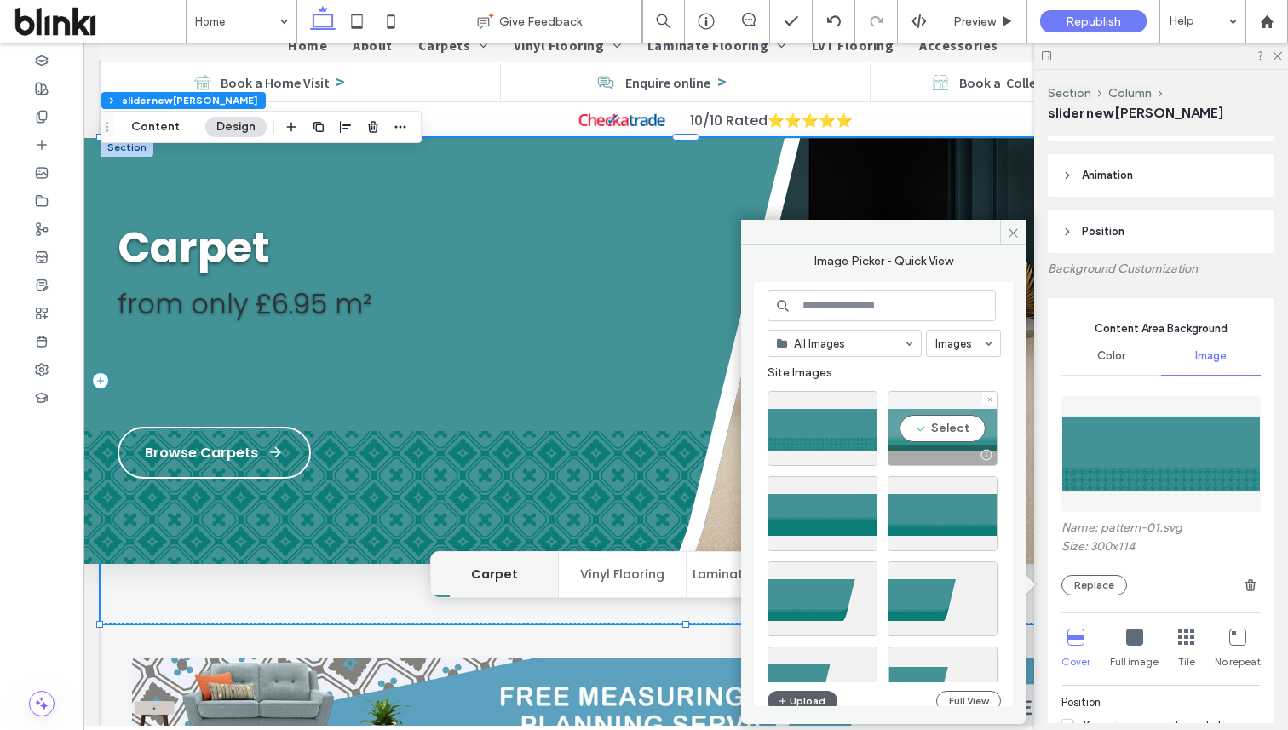
click at [944, 433] on div "Select" at bounding box center [943, 428] width 110 height 75
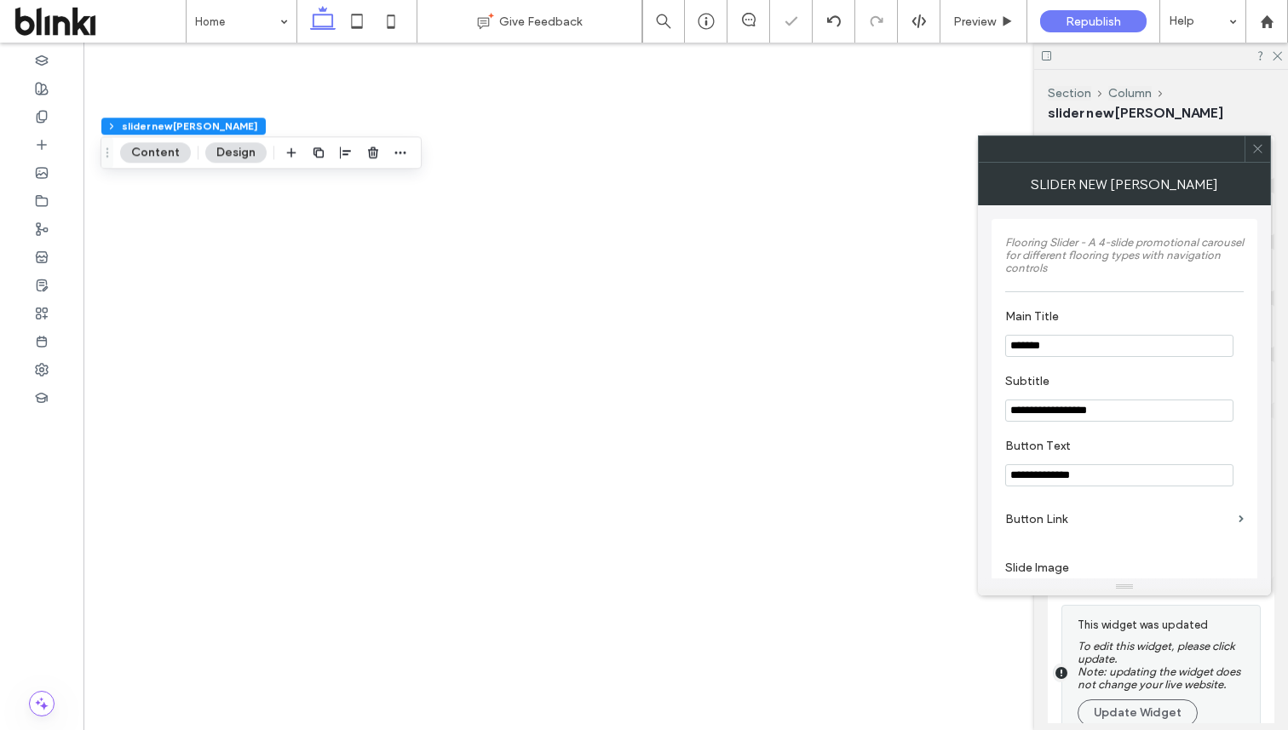
click at [1259, 142] on icon at bounding box center [1257, 148] width 13 height 13
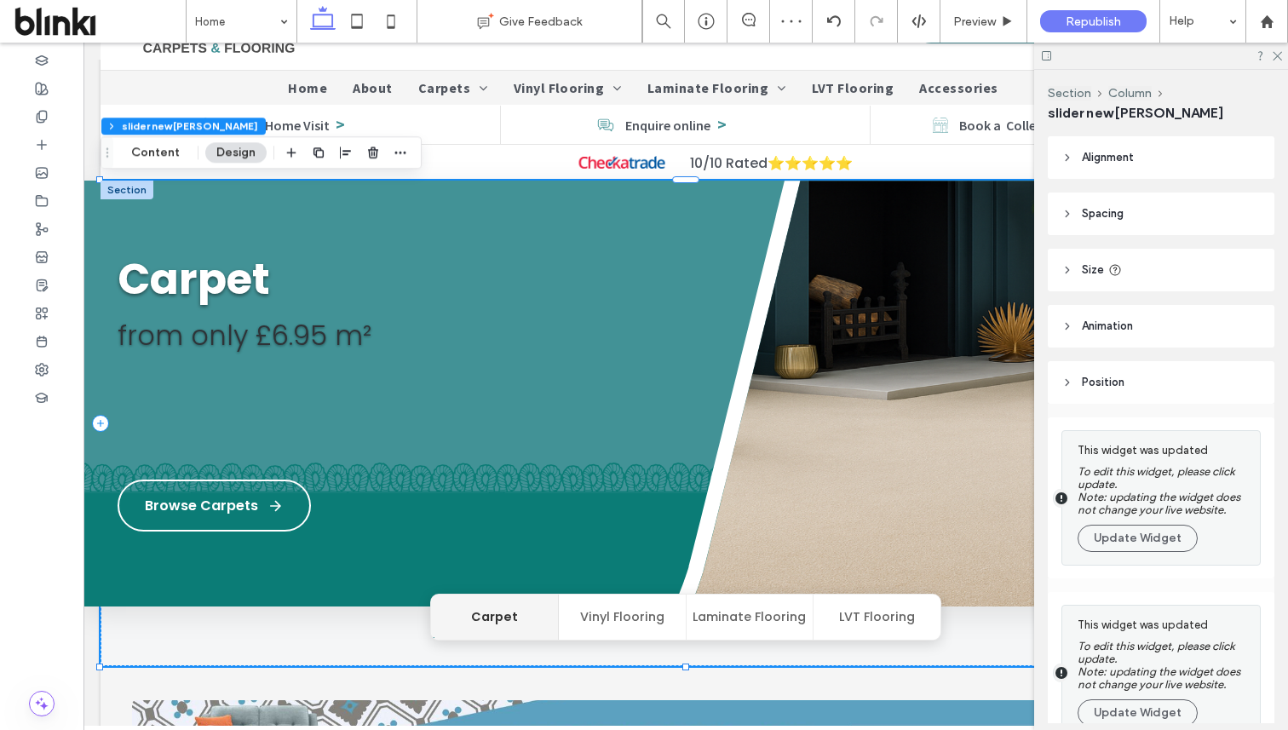
click at [1170, 524] on div "This widget was updated To edit this widget, please click update. Note: updatin…" at bounding box center [1165, 498] width 174 height 117
click at [1170, 534] on button "Update Widget" at bounding box center [1138, 538] width 120 height 27
click at [1170, 699] on button "Update Widget" at bounding box center [1138, 712] width 120 height 27
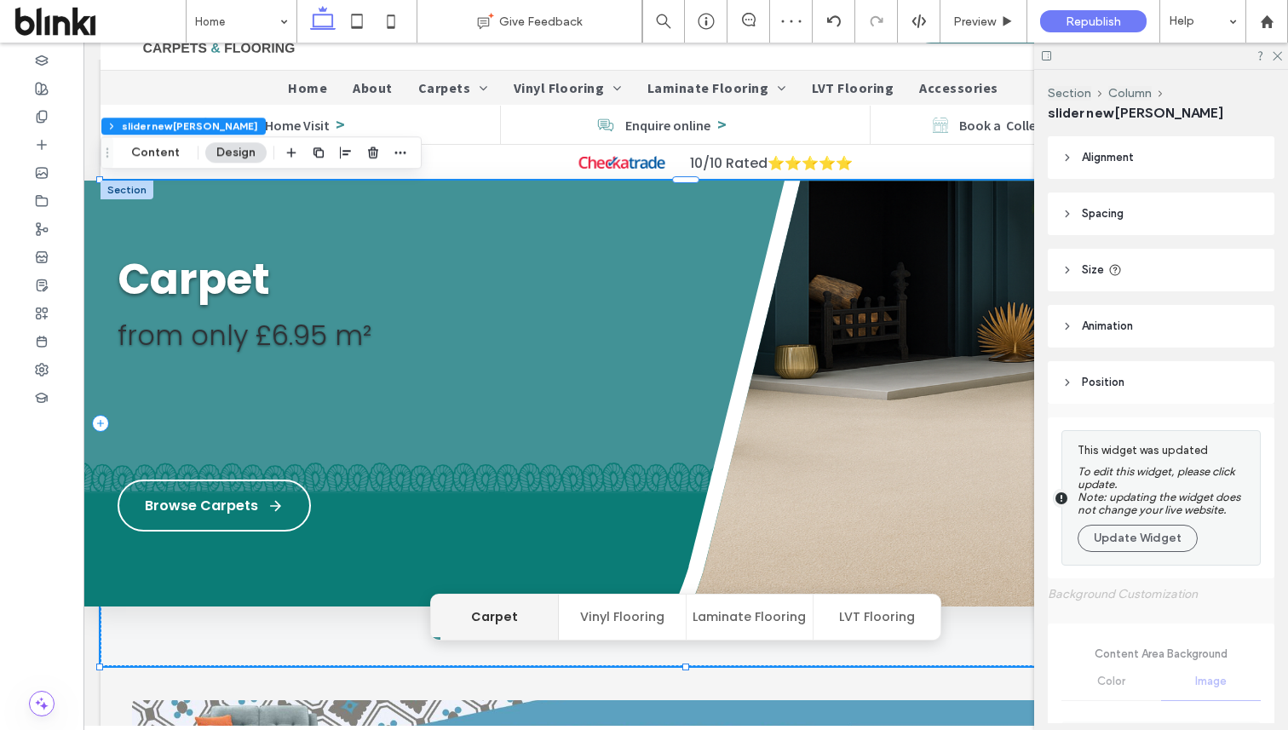
click at [1170, 534] on button "Update Widget" at bounding box center [1138, 538] width 120 height 27
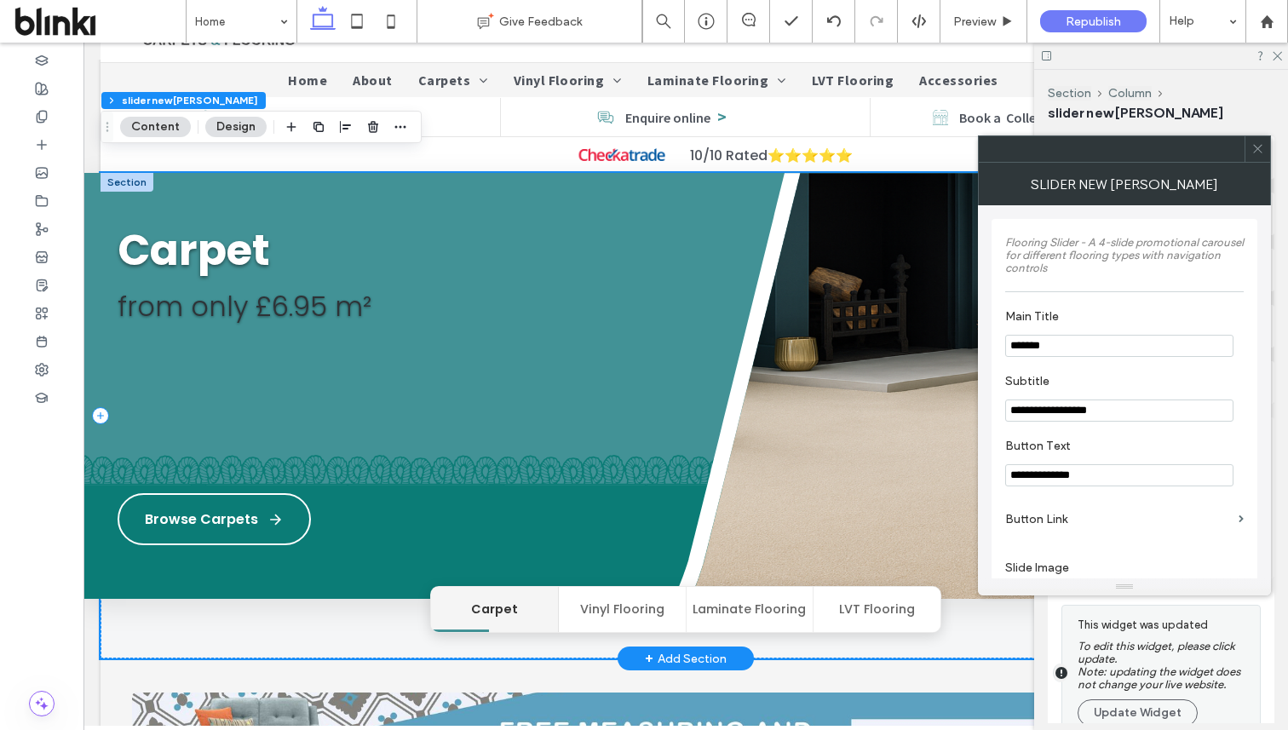
scroll to position [85, 0]
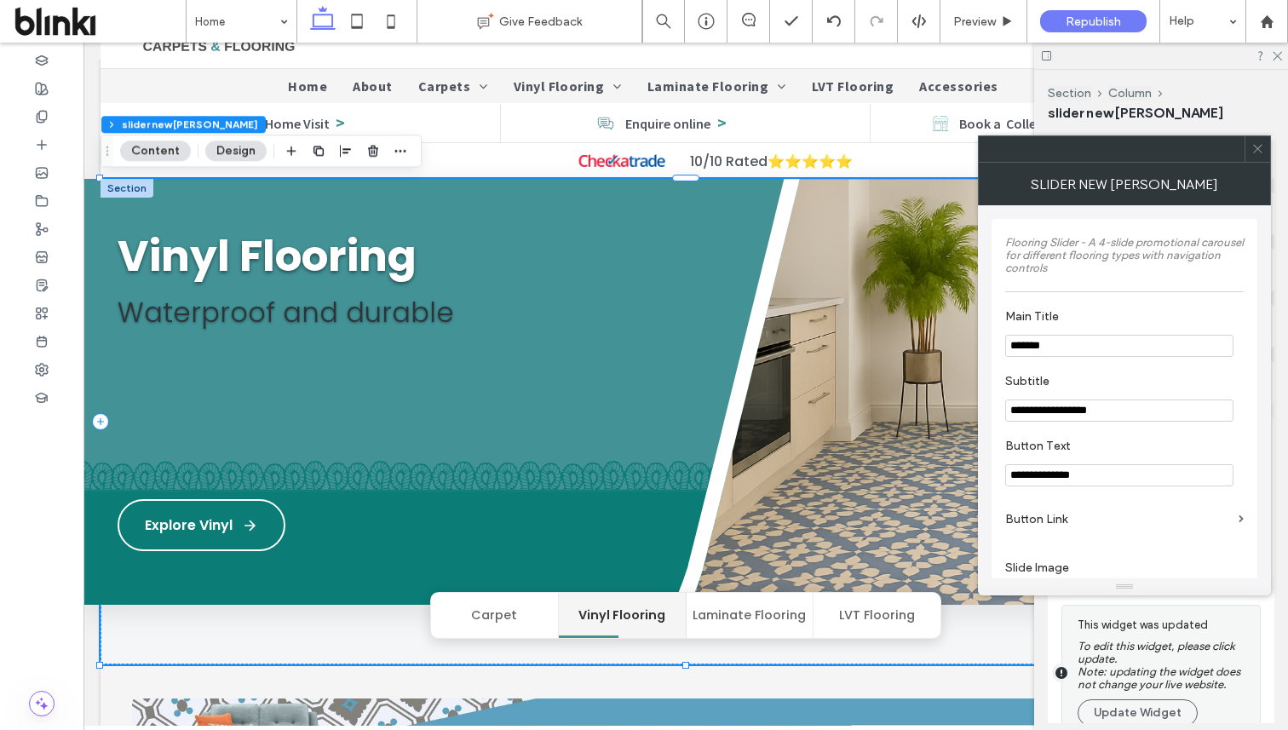
click at [1253, 143] on icon at bounding box center [1257, 148] width 13 height 13
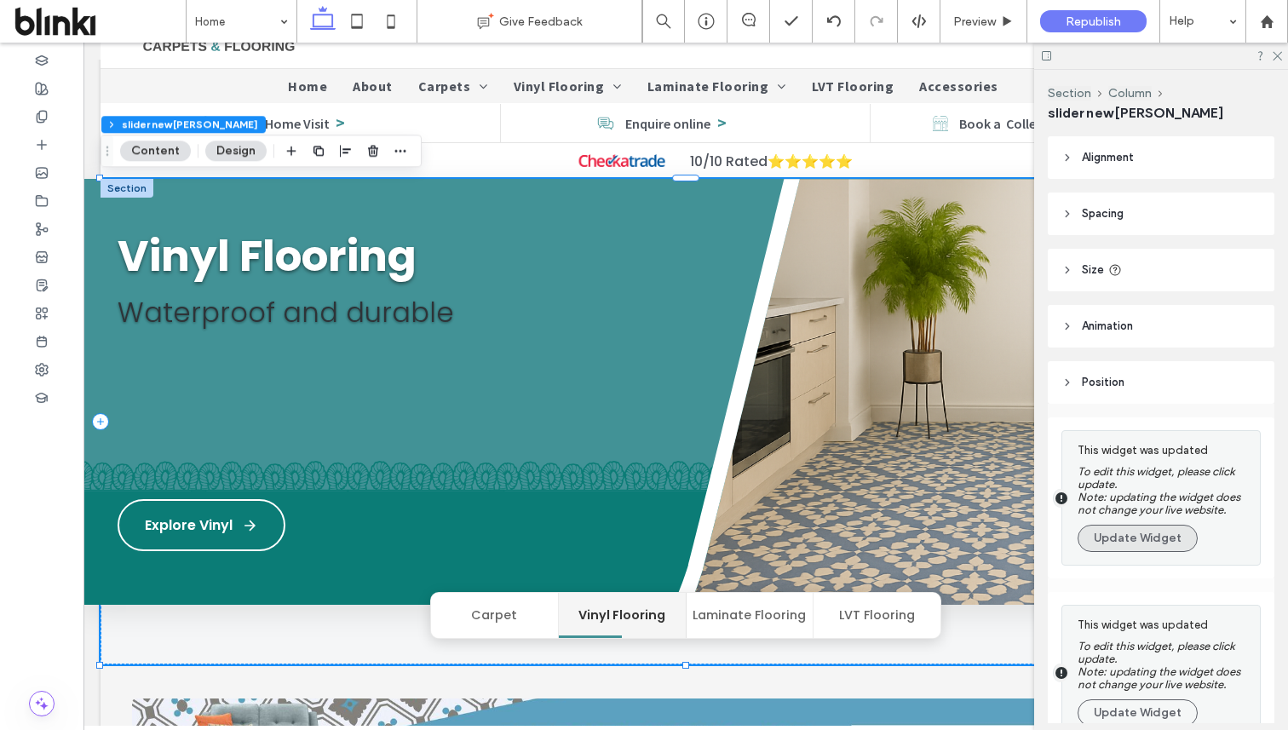
click at [1132, 543] on button "Update Widget" at bounding box center [1138, 538] width 120 height 27
click at [1132, 699] on button "Update Widget" at bounding box center [1138, 712] width 120 height 27
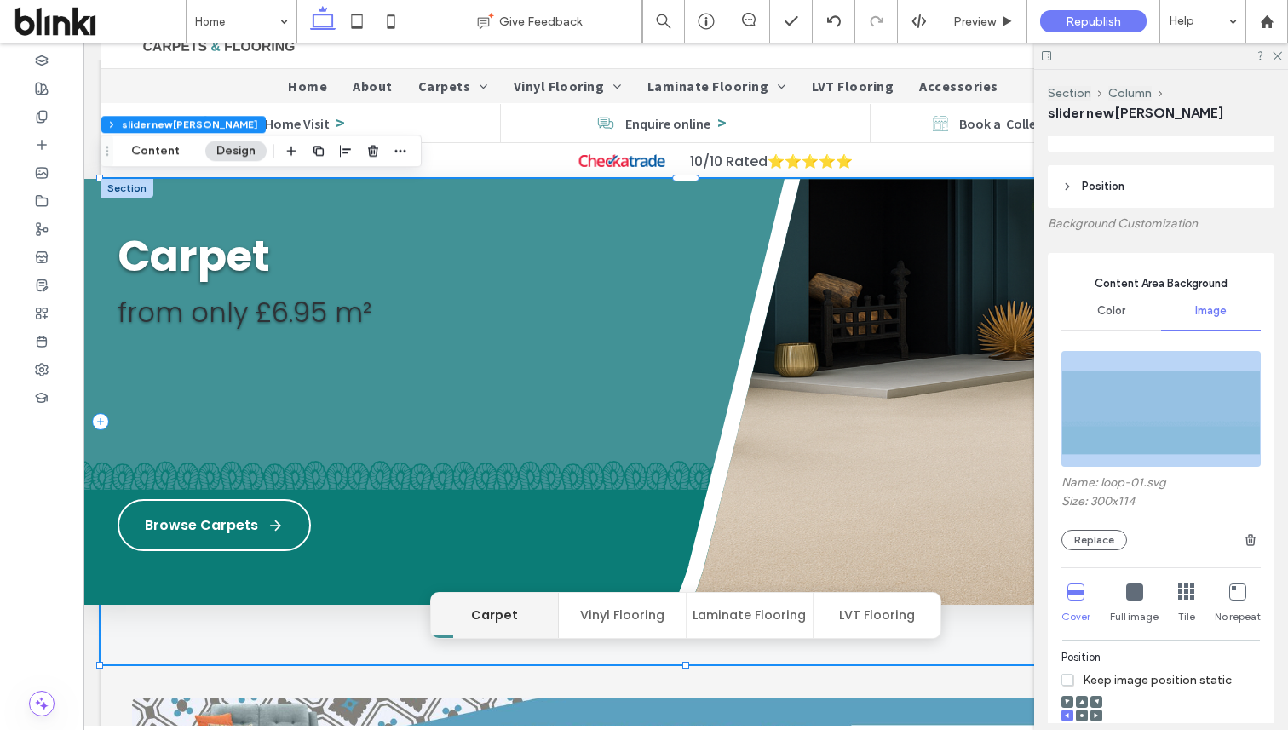
scroll to position [239, 0]
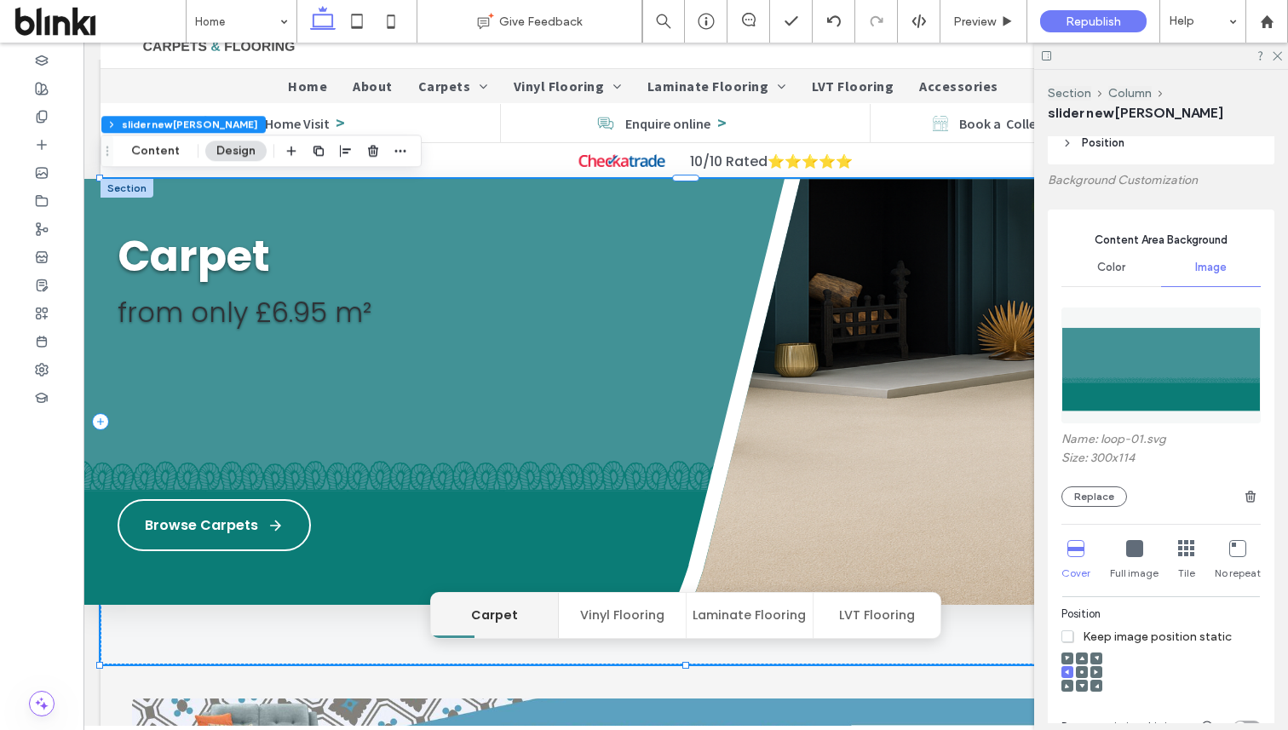
click at [1125, 279] on div "Color" at bounding box center [1111, 267] width 100 height 37
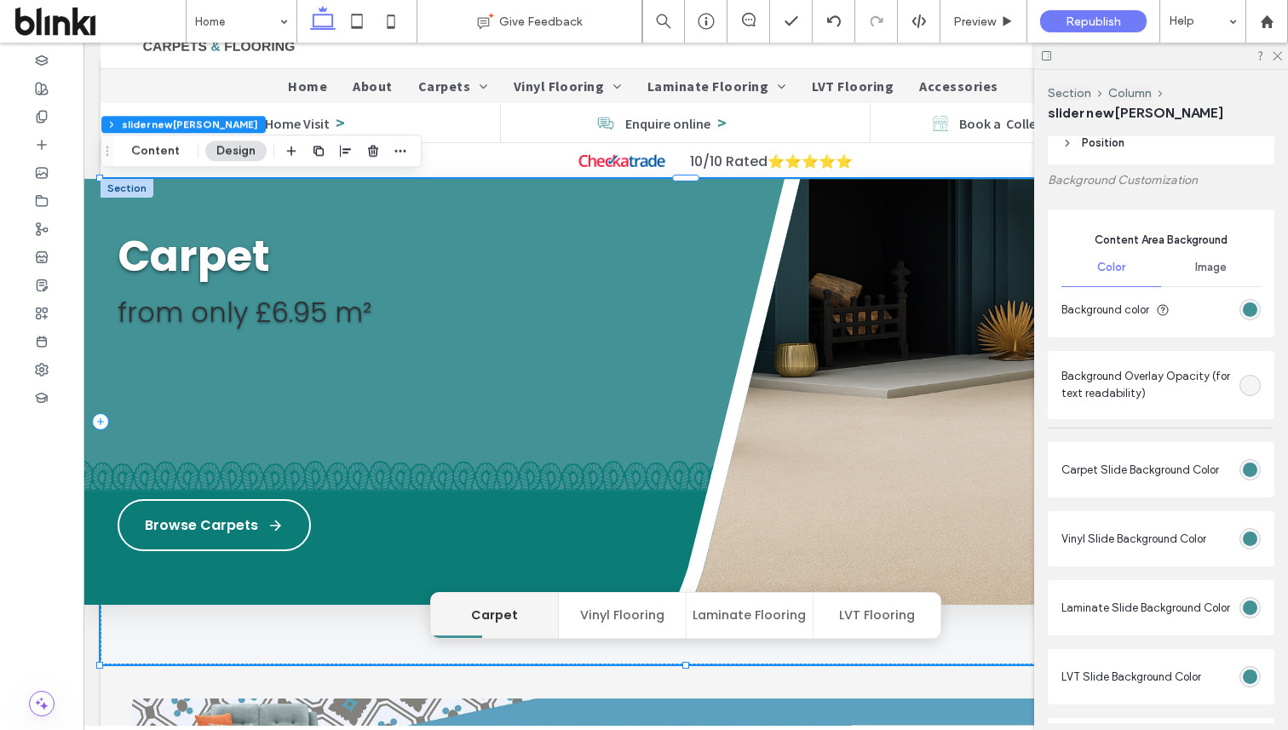
click at [1210, 266] on span "Image" at bounding box center [1211, 268] width 32 height 14
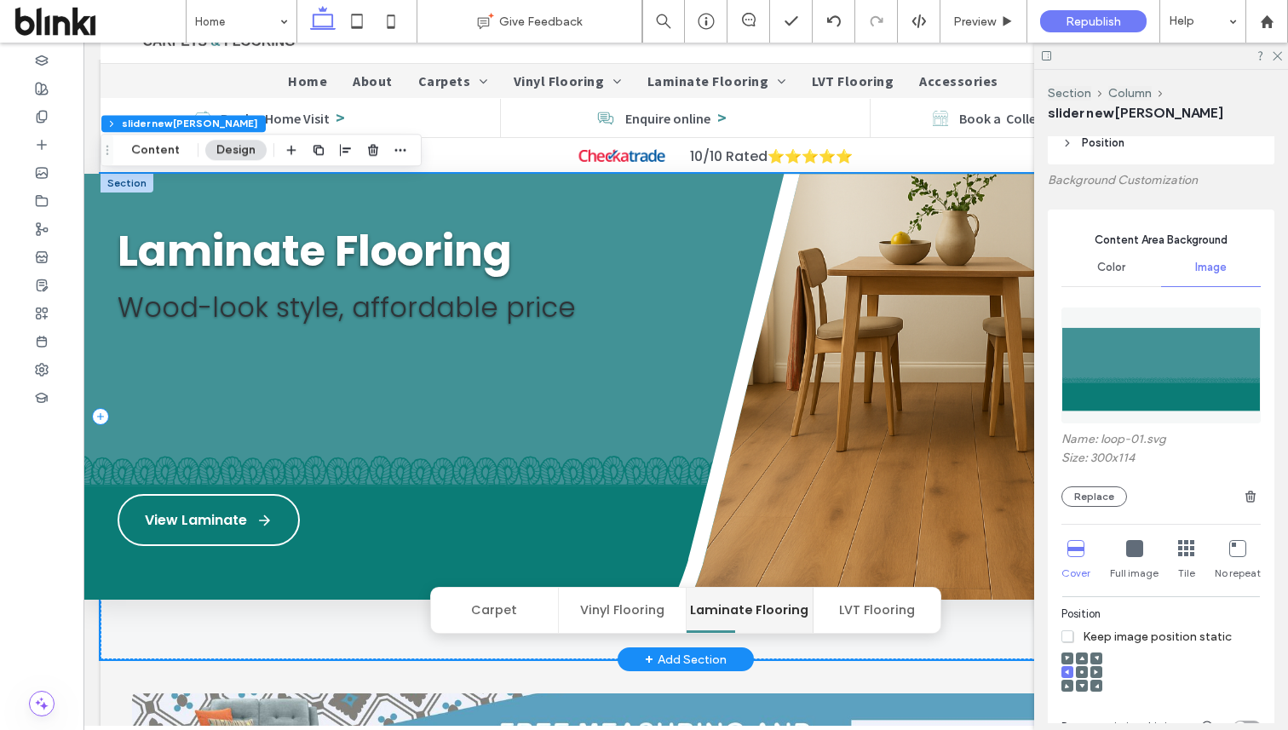
scroll to position [92, 0]
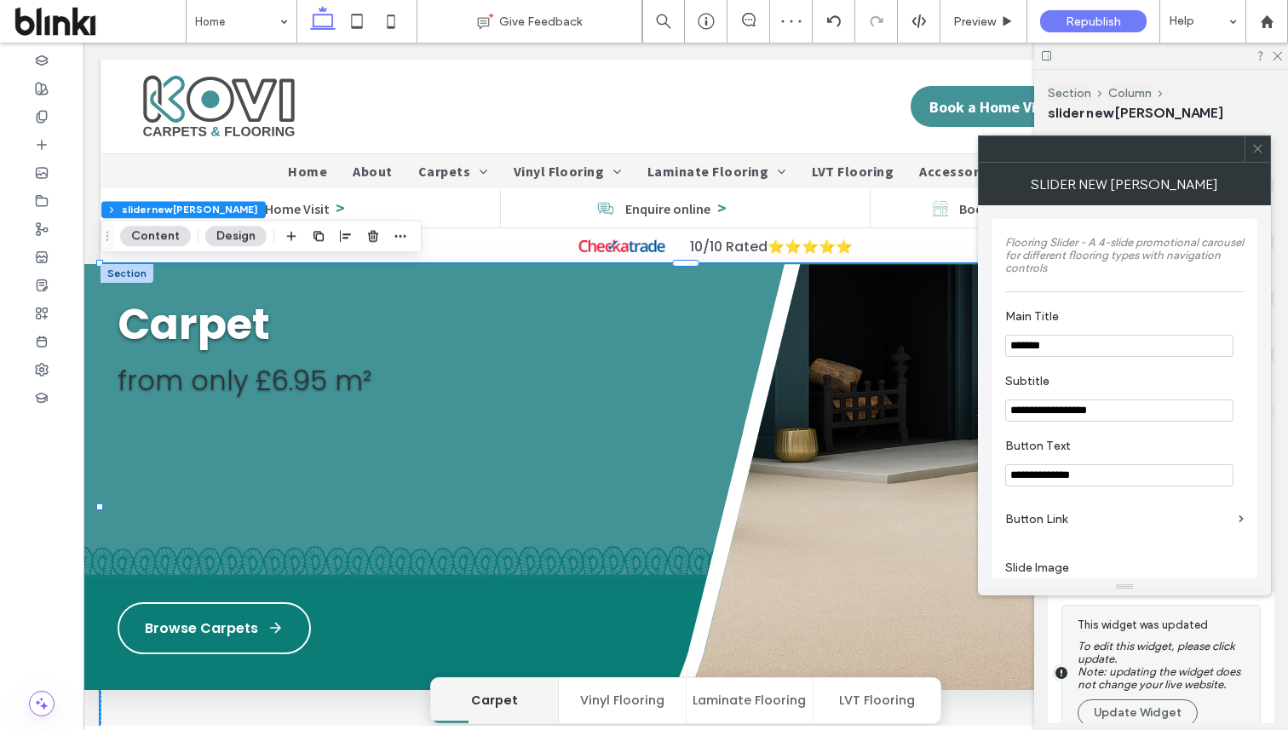
click at [1258, 150] on use at bounding box center [1257, 149] width 9 height 9
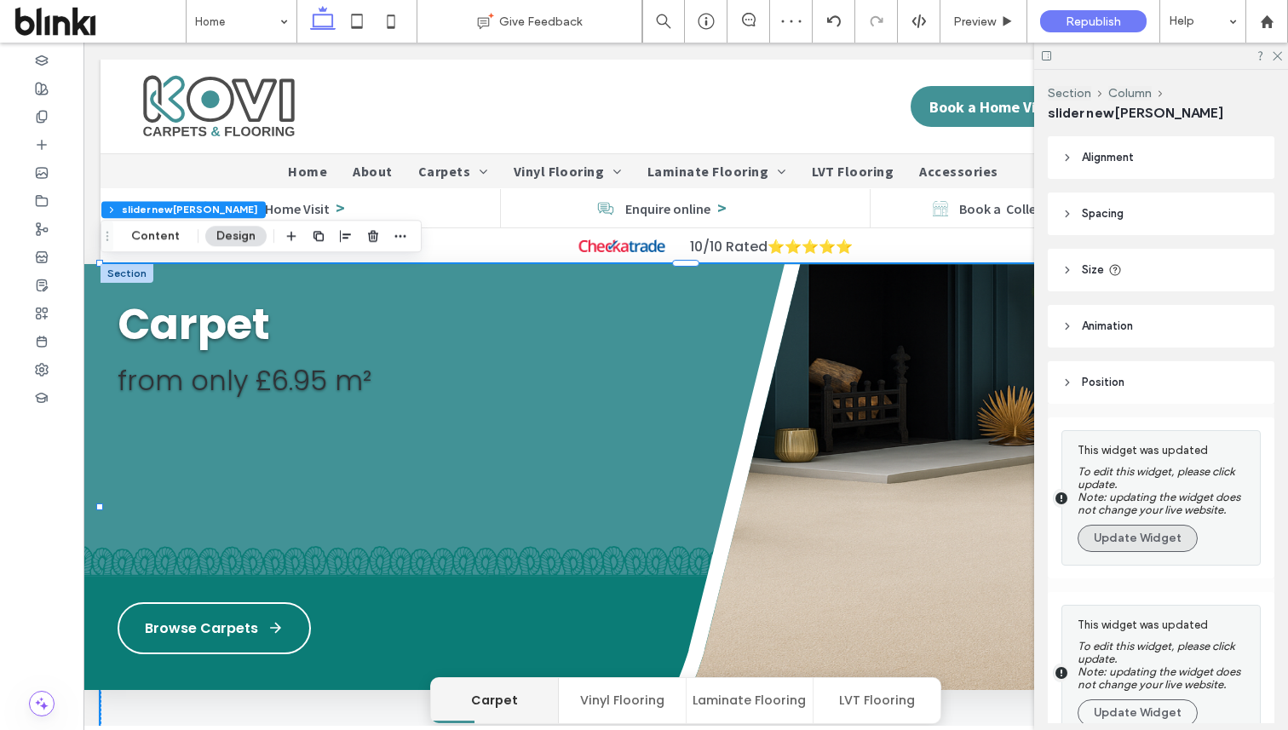
click at [1126, 543] on button "Update Widget" at bounding box center [1138, 538] width 120 height 27
click at [1126, 699] on button "Update Widget" at bounding box center [1138, 712] width 120 height 27
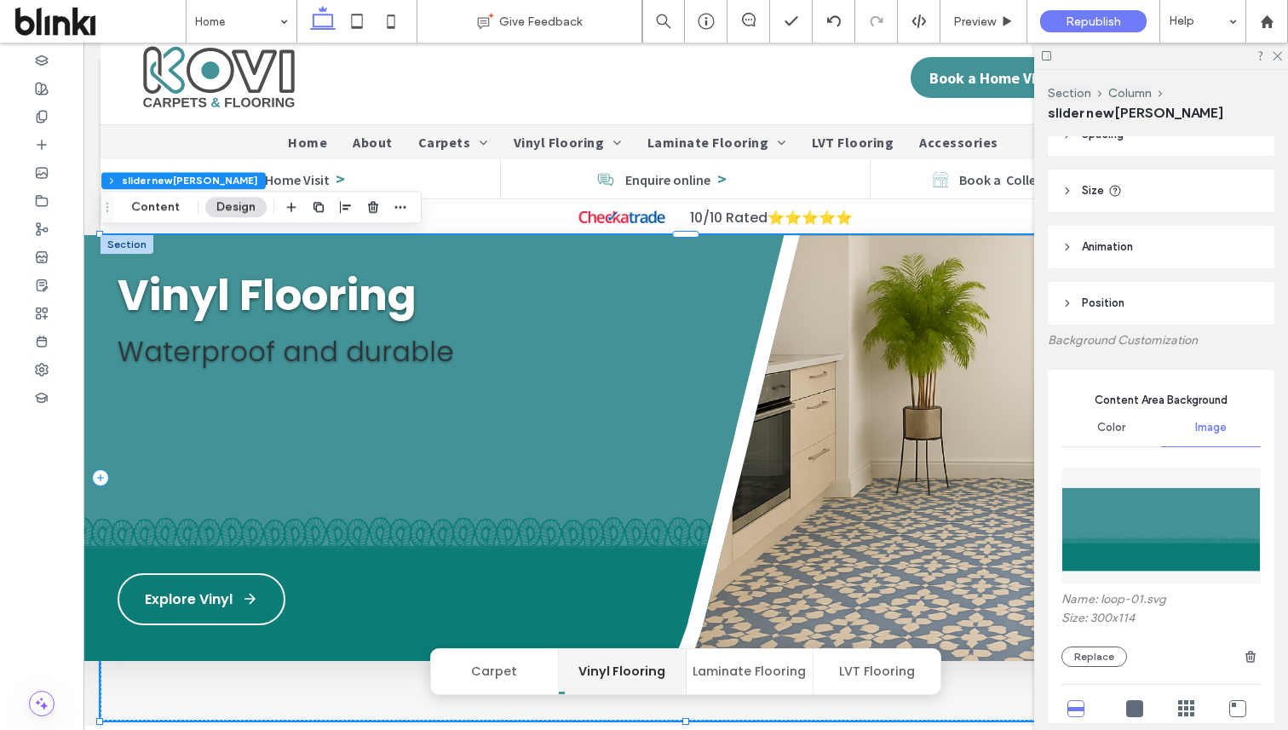
scroll to position [82, 0]
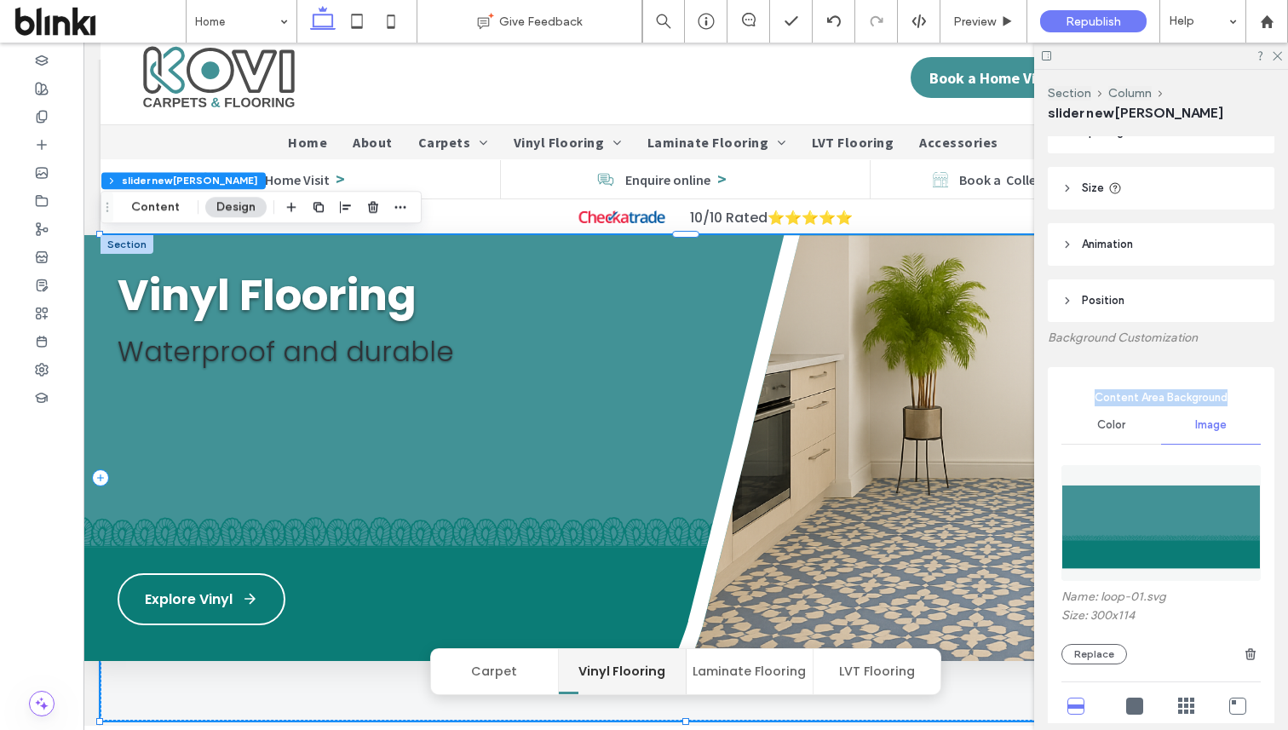
drag, startPoint x: 1092, startPoint y: 401, endPoint x: 1237, endPoint y: 400, distance: 144.8
click at [1237, 400] on span "Content Area Background" at bounding box center [1160, 397] width 199 height 17
copy span "Content Area Background"
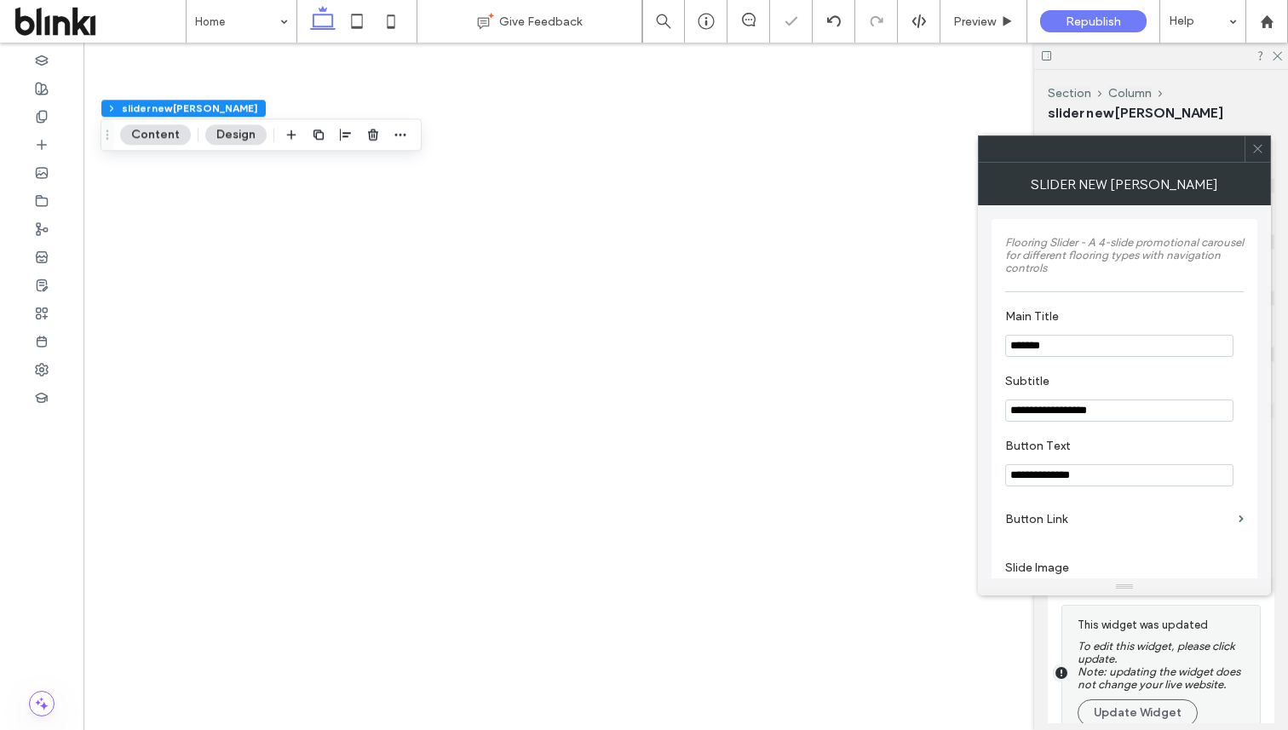
click at [1258, 148] on icon at bounding box center [1257, 148] width 13 height 13
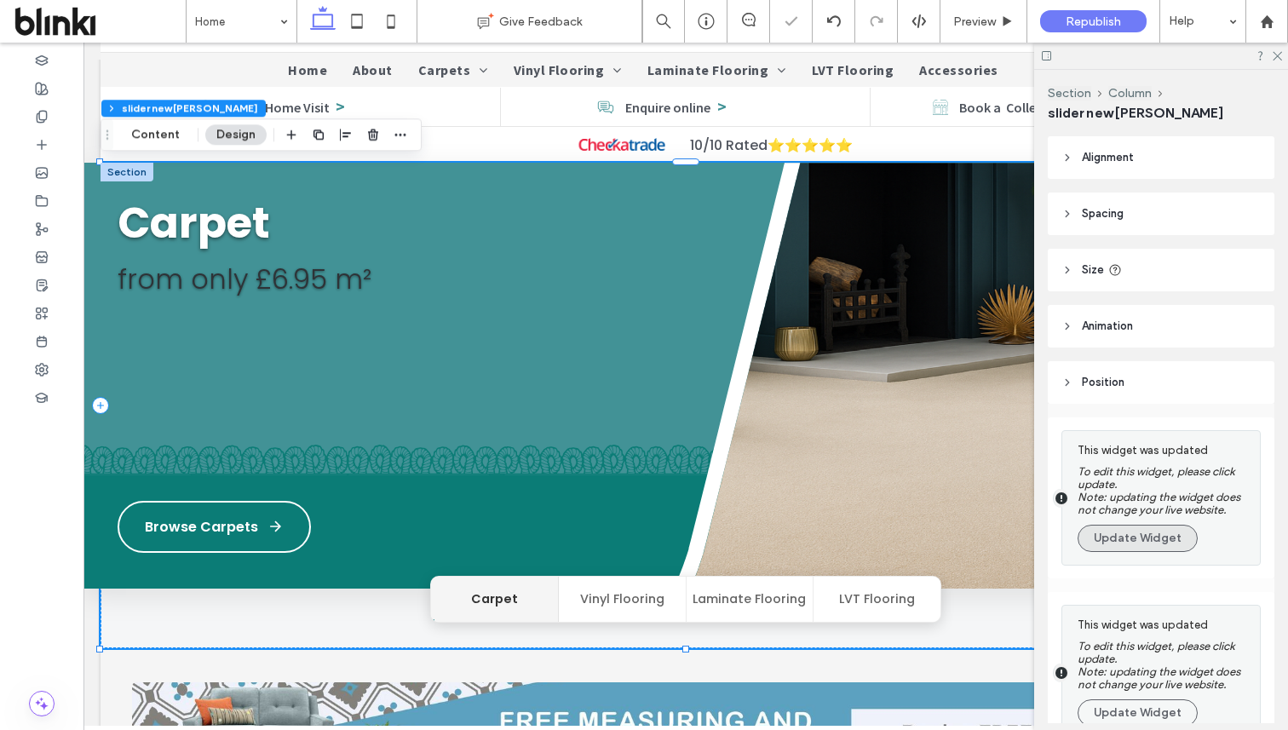
click at [1104, 549] on button "Update Widget" at bounding box center [1138, 538] width 120 height 27
click at [1104, 699] on button "Update Widget" at bounding box center [1138, 712] width 120 height 27
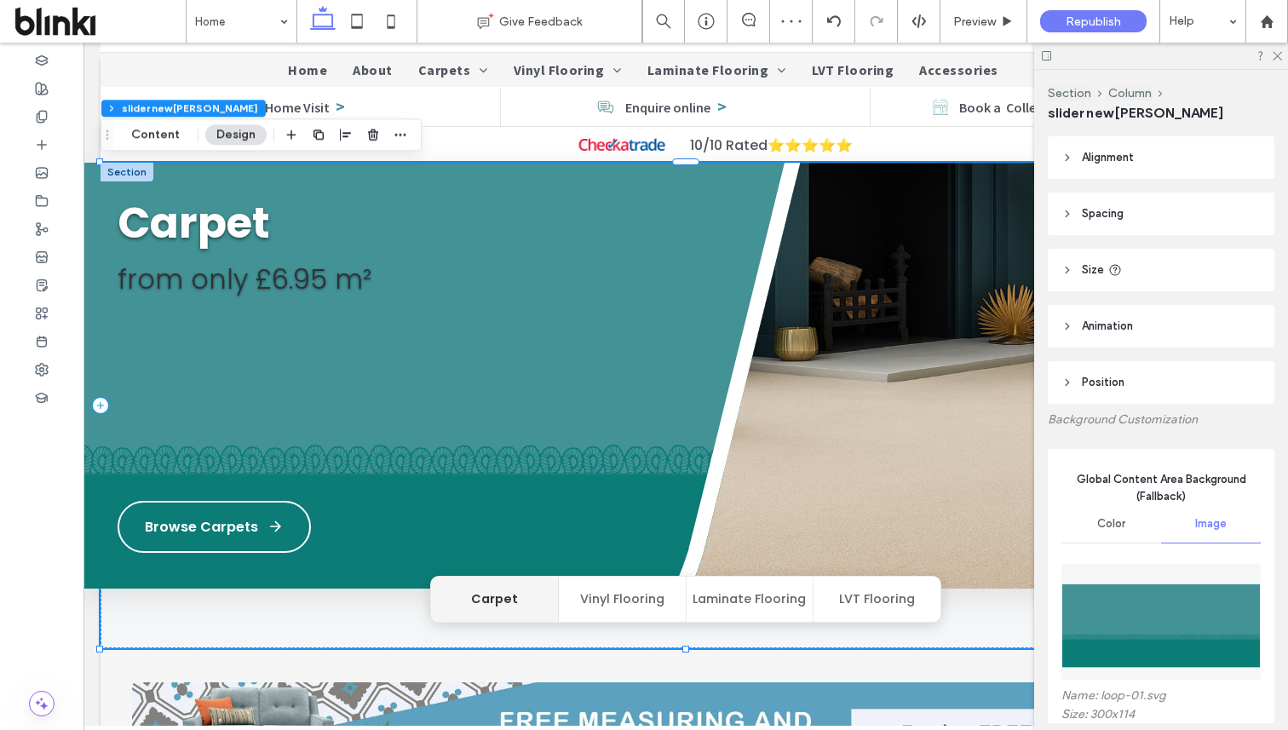
click at [1104, 549] on div "Name: loop-01.svg Size: 300x114 Replace" at bounding box center [1160, 659] width 199 height 225
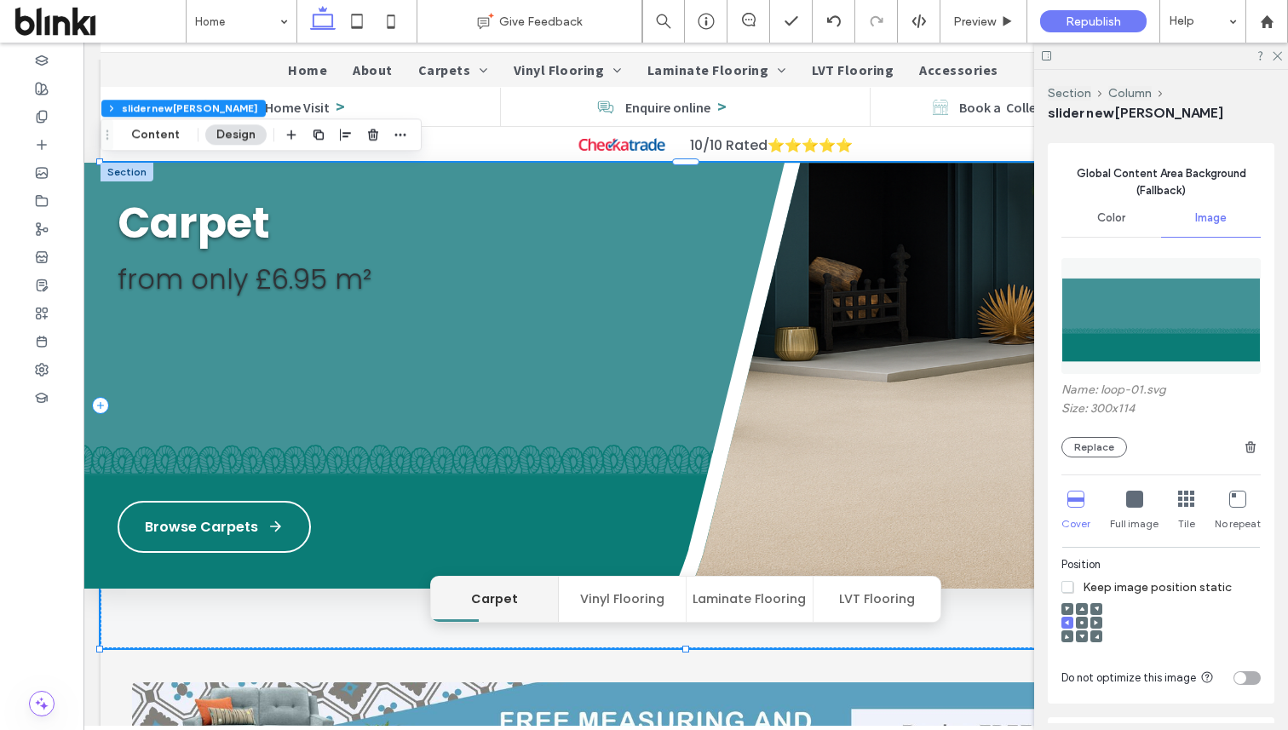
scroll to position [304, 0]
click at [1242, 439] on span "button" at bounding box center [1250, 449] width 20 height 20
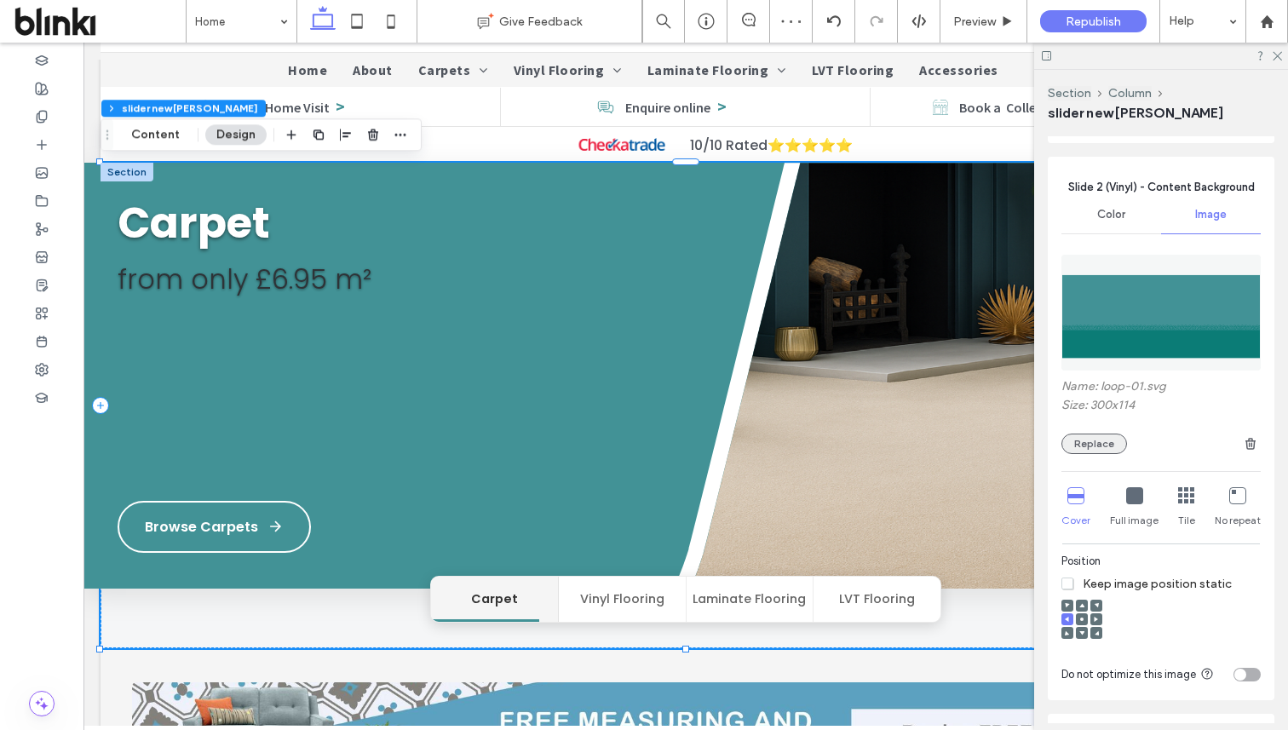
scroll to position [1169, 0]
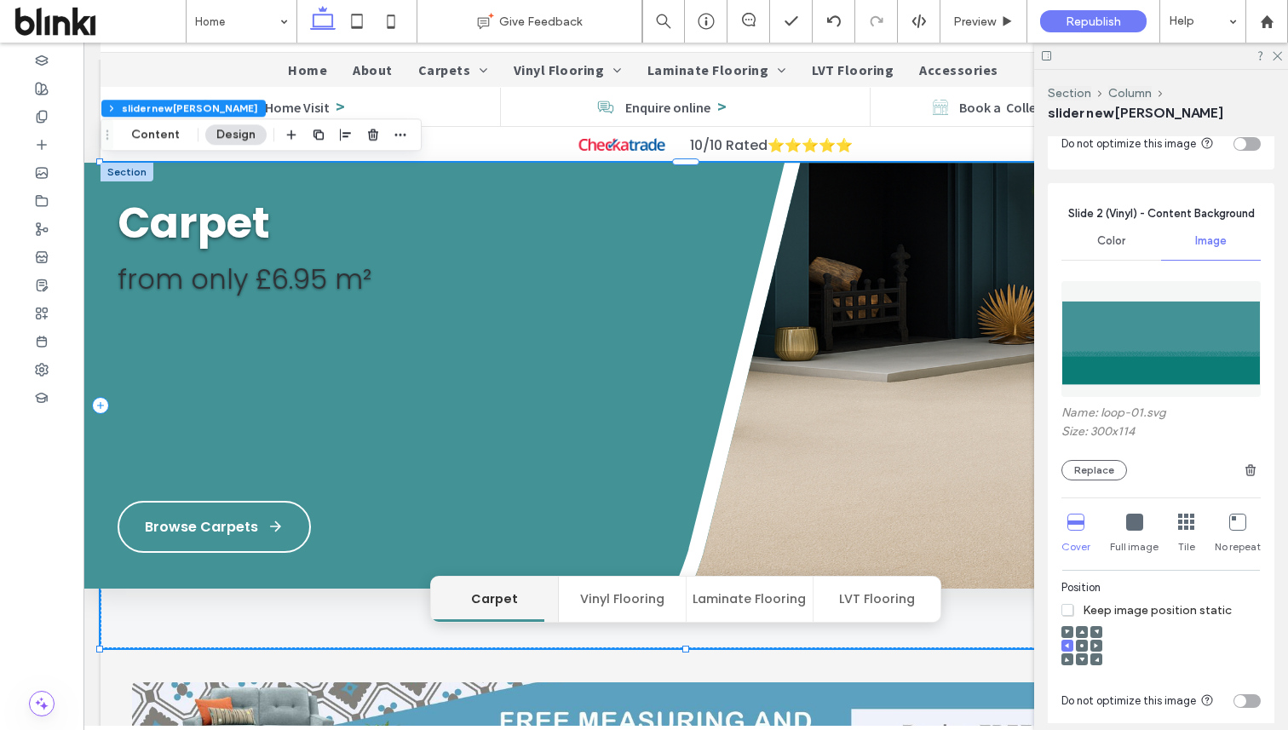
click at [1107, 439] on label "Size: 300x114" at bounding box center [1160, 433] width 199 height 19
click at [1113, 472] on button "Replace" at bounding box center [1094, 470] width 66 height 20
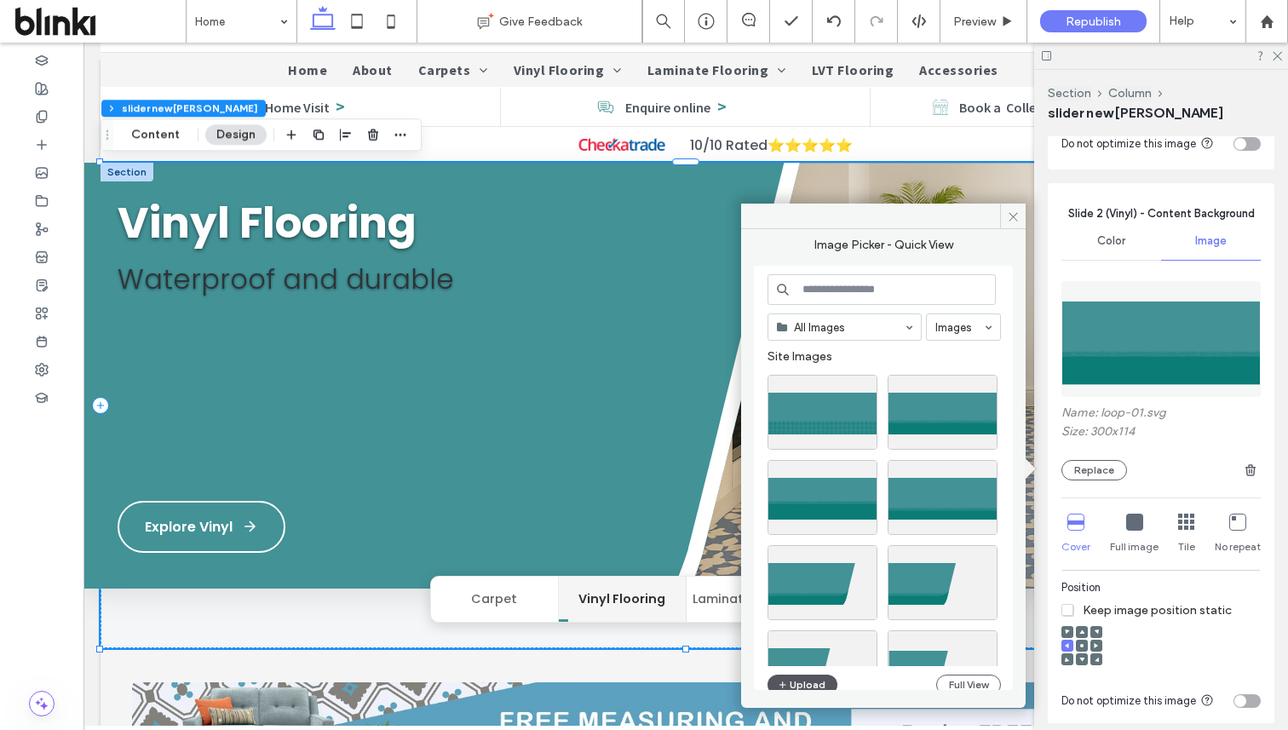
click at [814, 681] on button "Upload" at bounding box center [803, 685] width 70 height 20
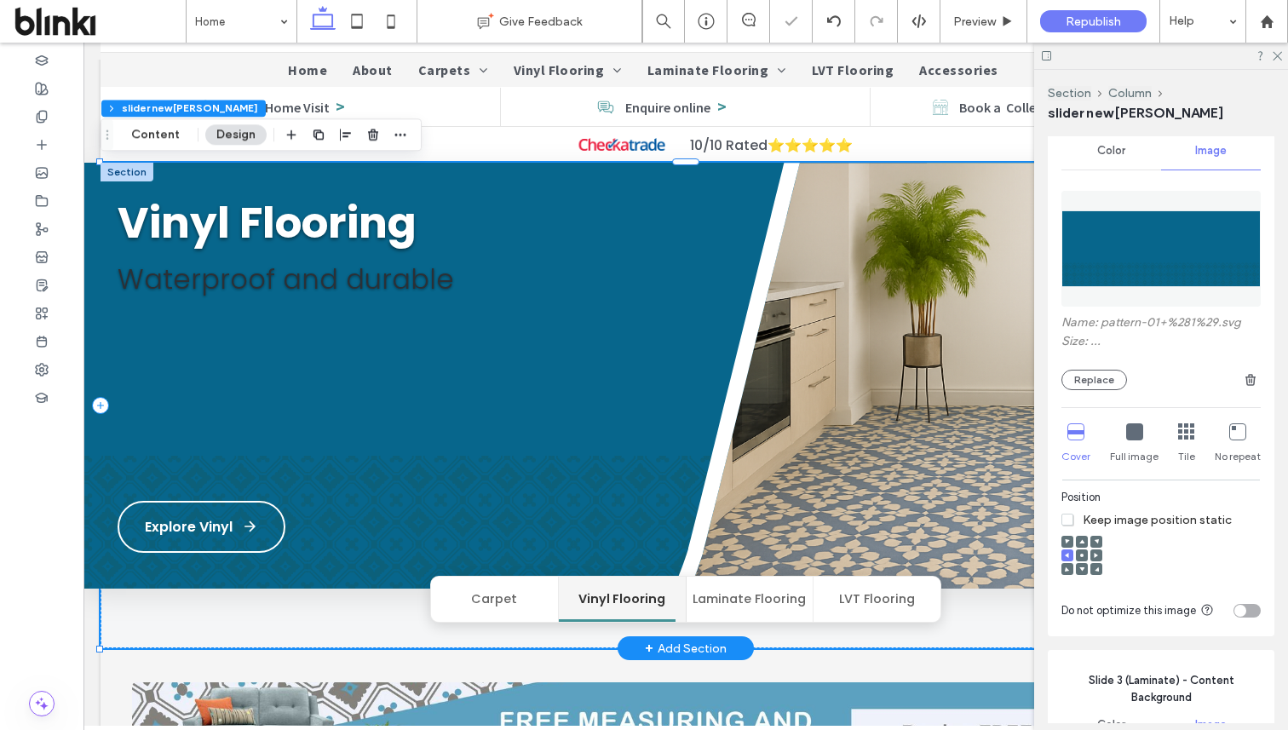
scroll to position [1078, 0]
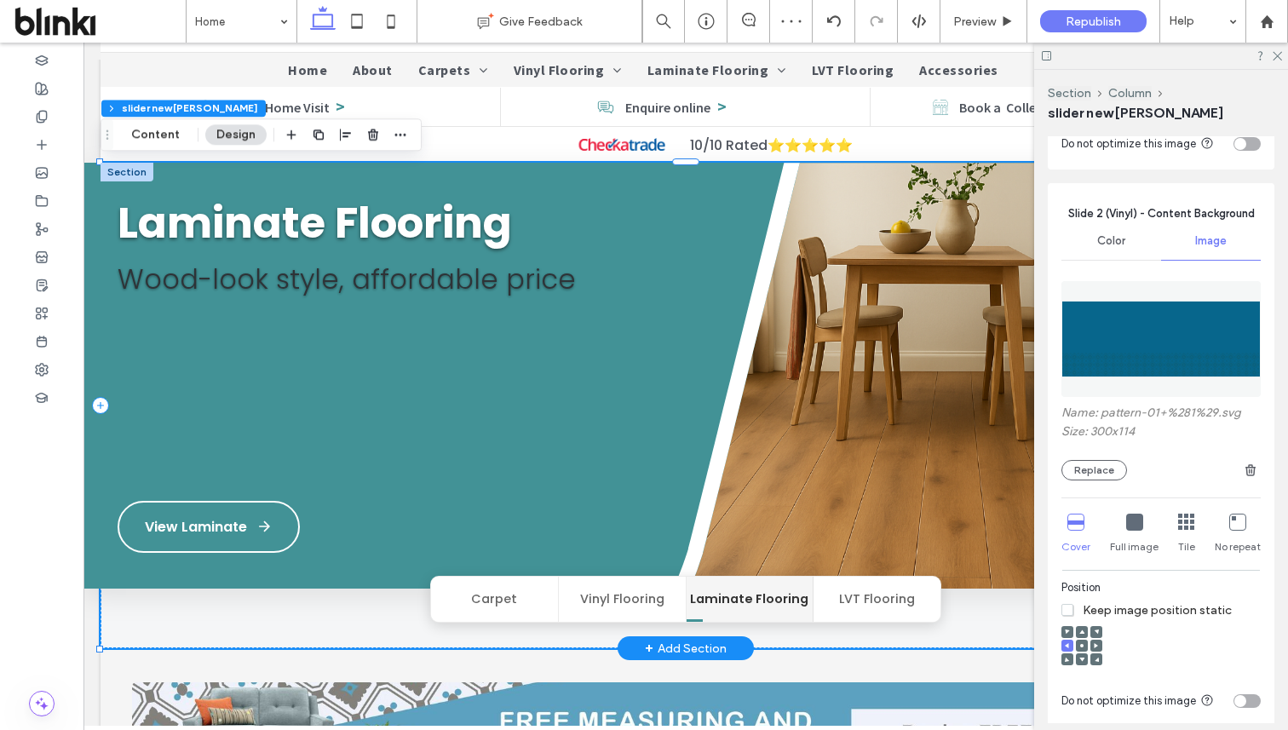
click at [636, 603] on button "Vinyl Flooring" at bounding box center [623, 599] width 128 height 45
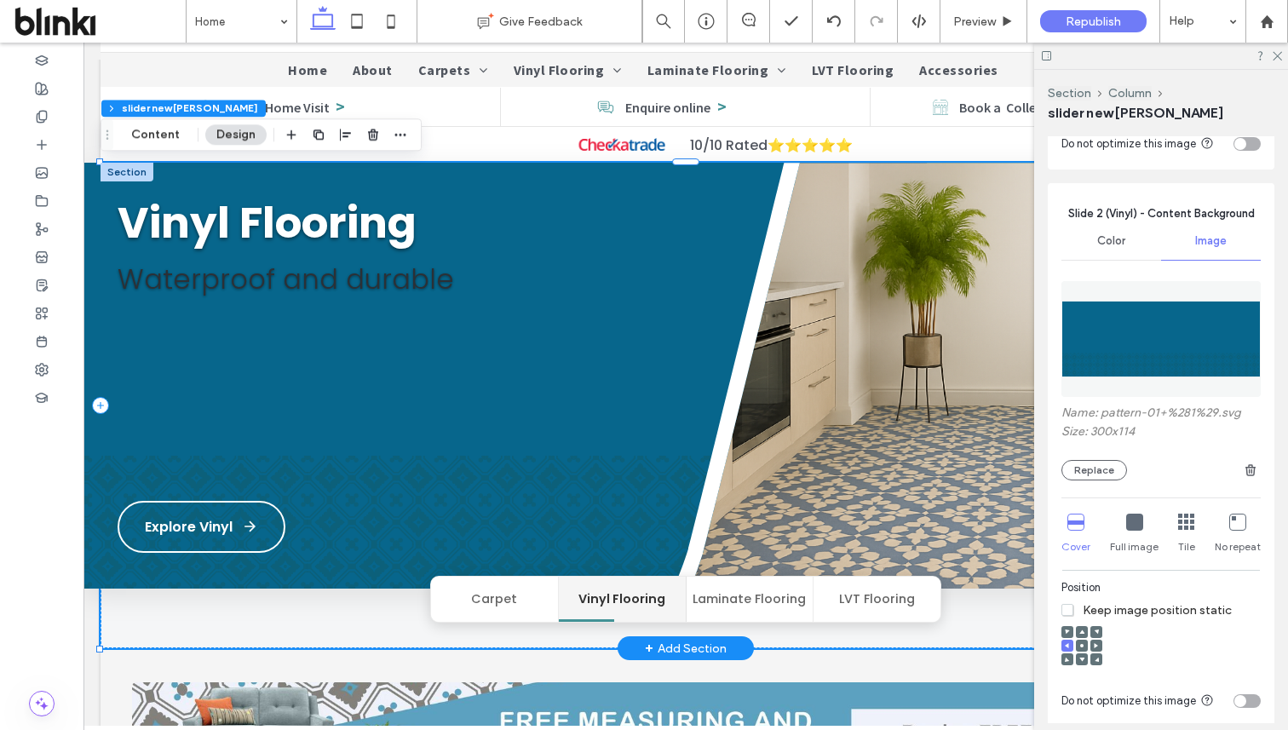
click at [700, 603] on button "Laminate Flooring" at bounding box center [751, 599] width 128 height 45
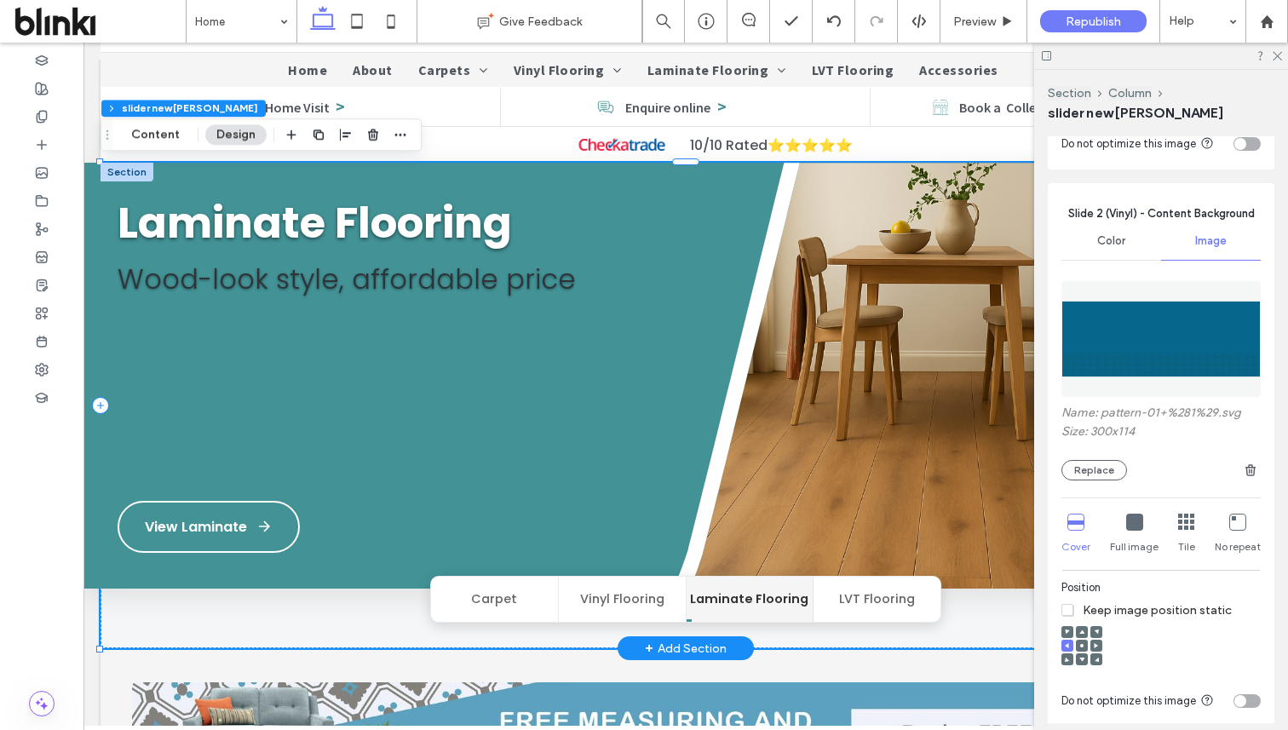
click at [536, 596] on button "Carpet" at bounding box center [495, 599] width 128 height 45
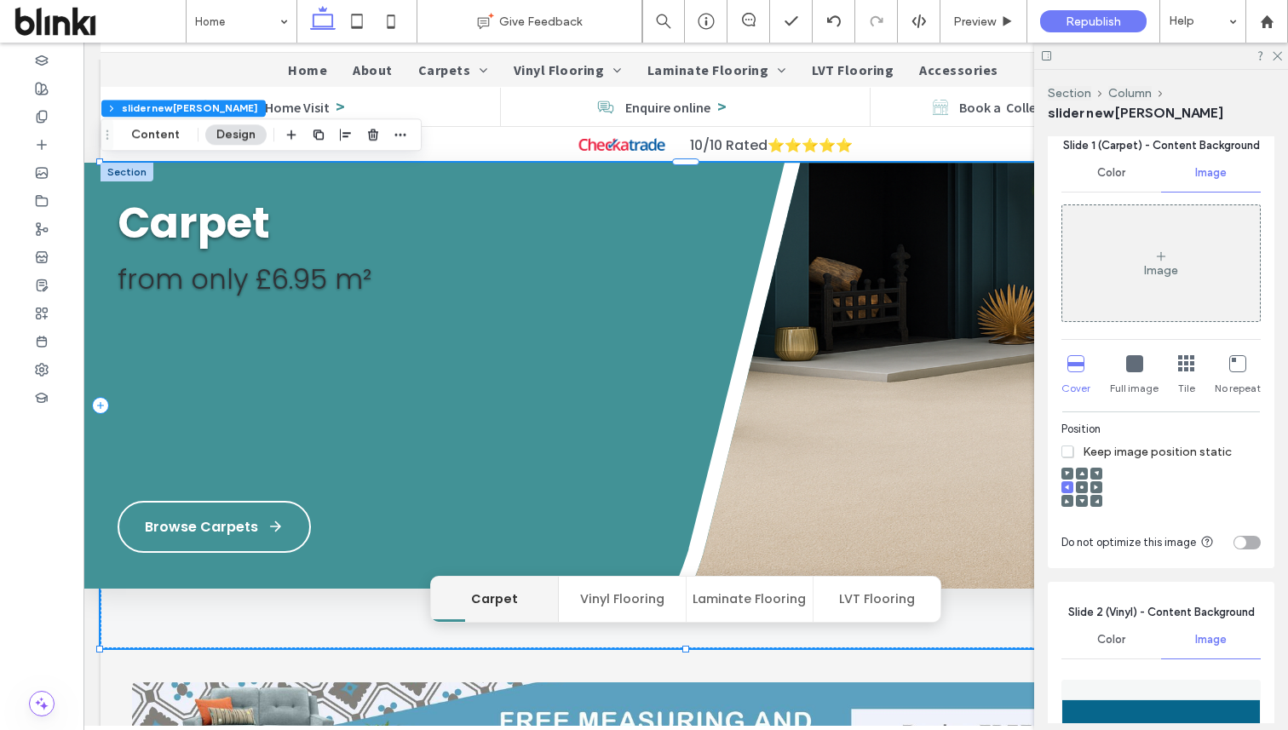
scroll to position [584, 0]
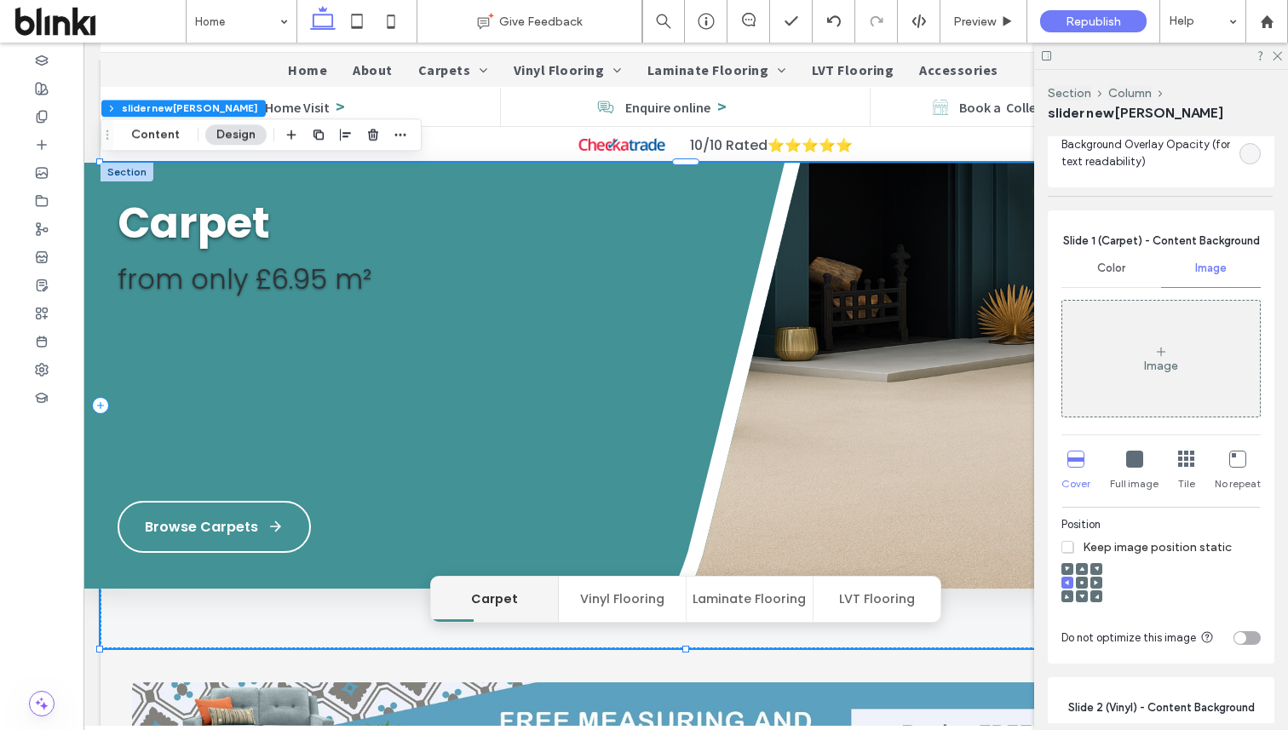
click at [1185, 371] on div "Image" at bounding box center [1161, 358] width 198 height 112
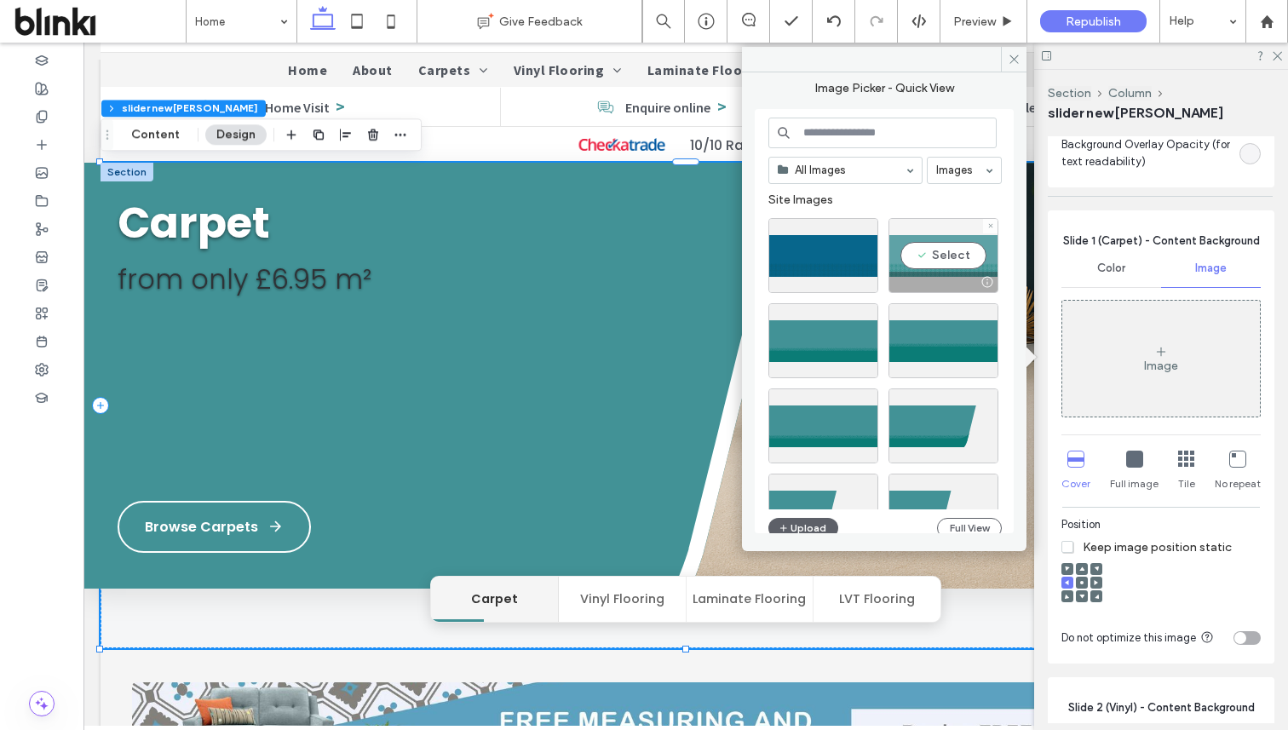
click at [966, 247] on div "Select" at bounding box center [943, 255] width 110 height 75
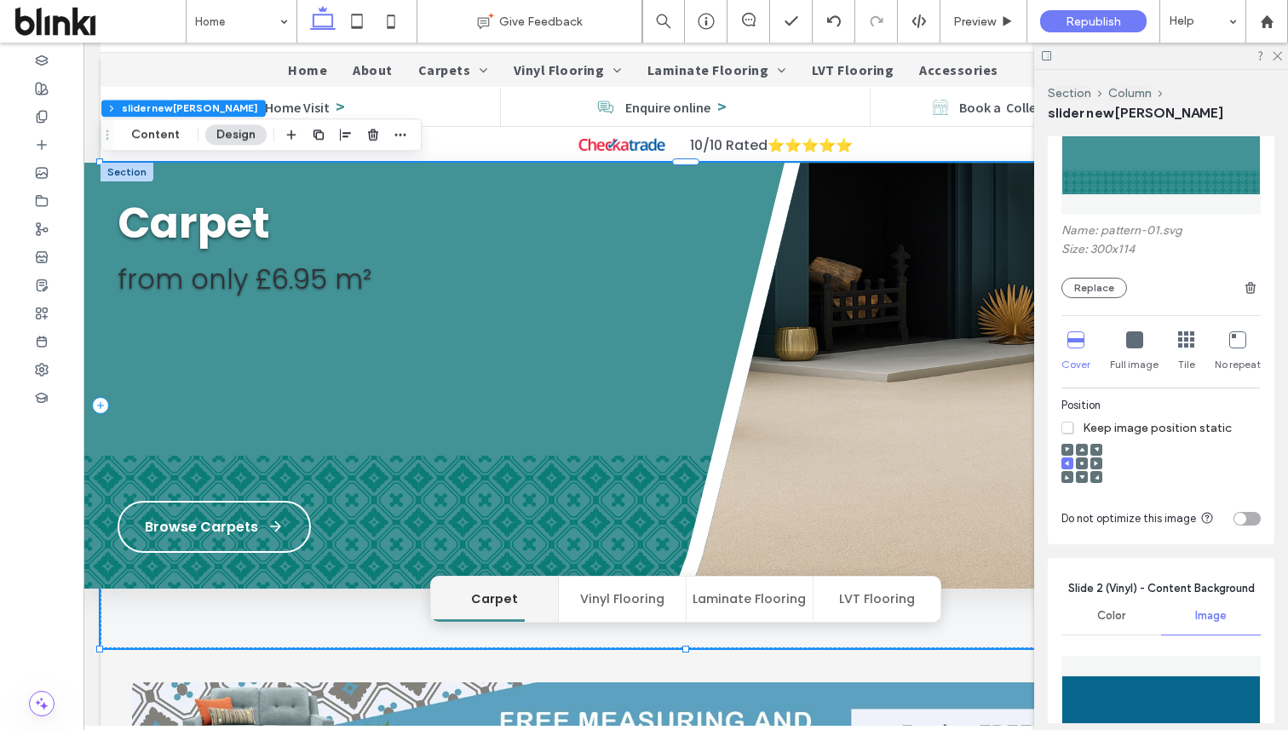
scroll to position [1024, 0]
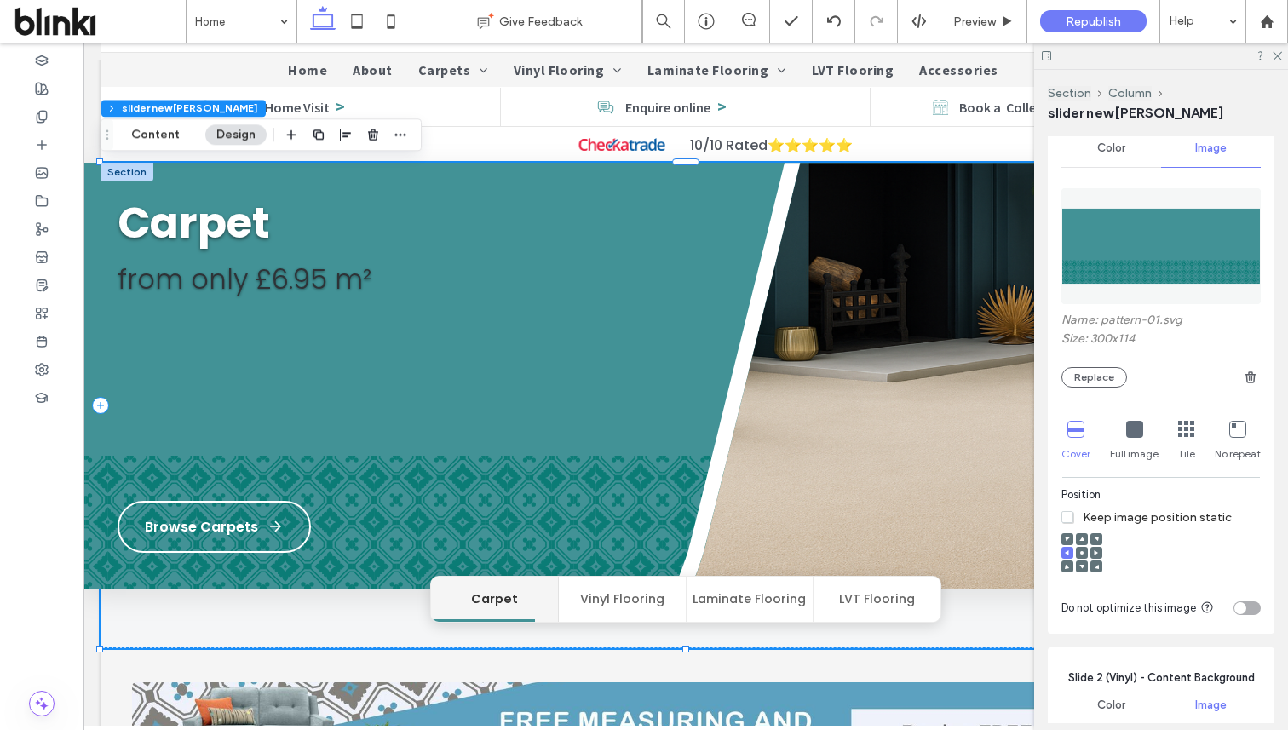
click at [1118, 393] on div "Name: pattern-01.svg Size: 300x114 Replace" at bounding box center [1160, 283] width 199 height 225
click at [1118, 380] on button "Replace" at bounding box center [1094, 377] width 66 height 20
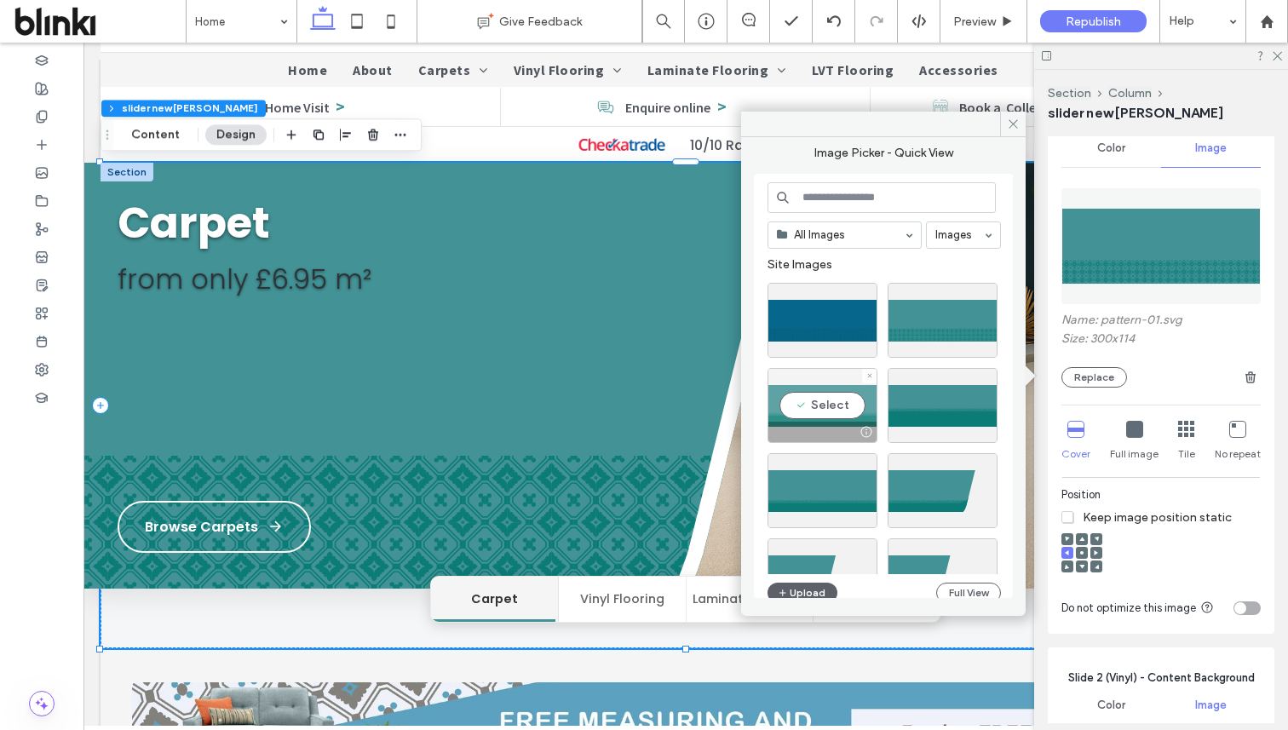
drag, startPoint x: 803, startPoint y: 323, endPoint x: 840, endPoint y: 414, distance: 98.2
click at [840, 414] on div "Site Images Select" at bounding box center [891, 355] width 246 height 196
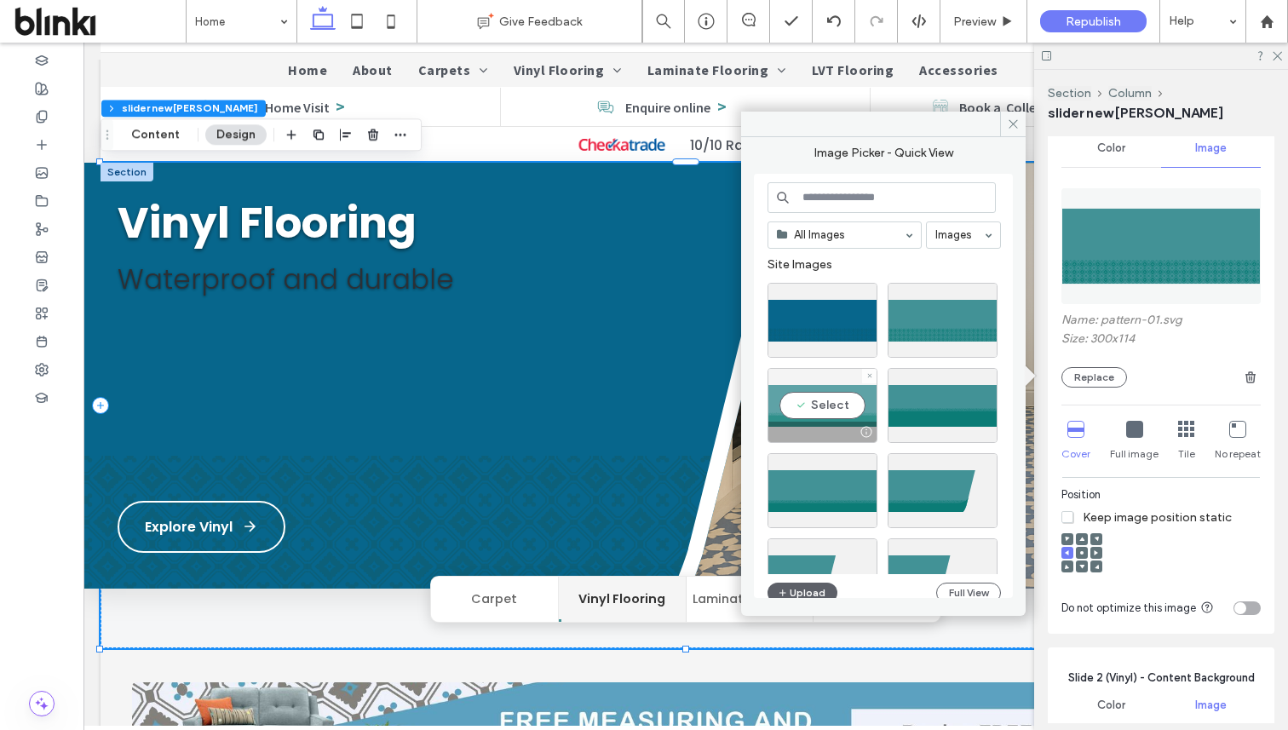
click at [840, 414] on div "Select" at bounding box center [823, 405] width 110 height 75
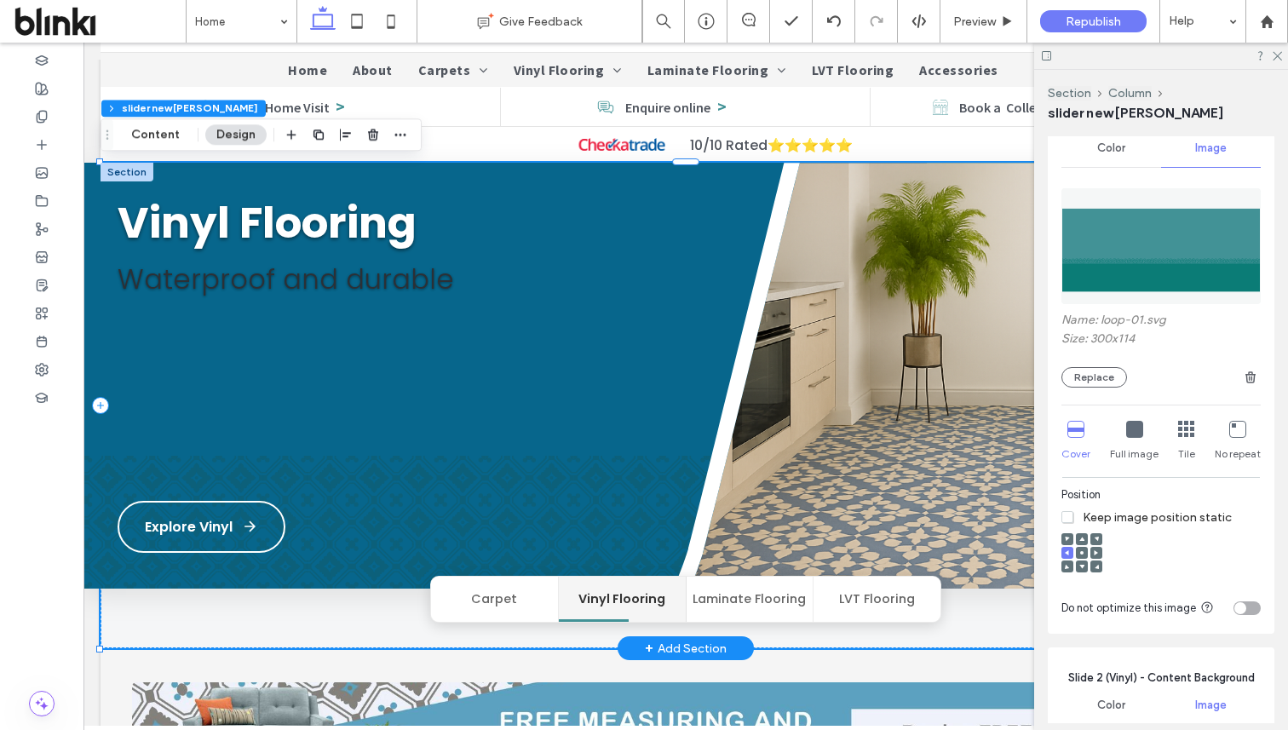
click at [493, 601] on button "Carpet" at bounding box center [495, 599] width 128 height 45
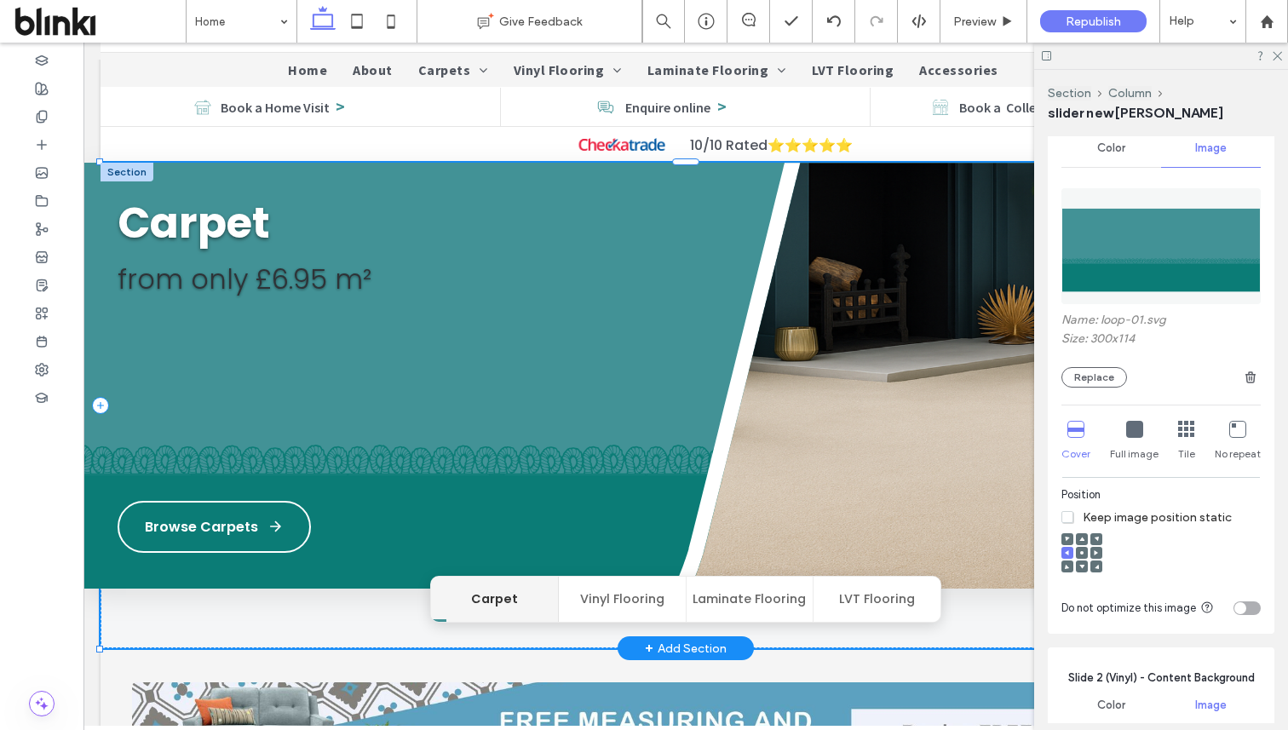
click at [615, 603] on button "Vinyl Flooring" at bounding box center [623, 599] width 128 height 45
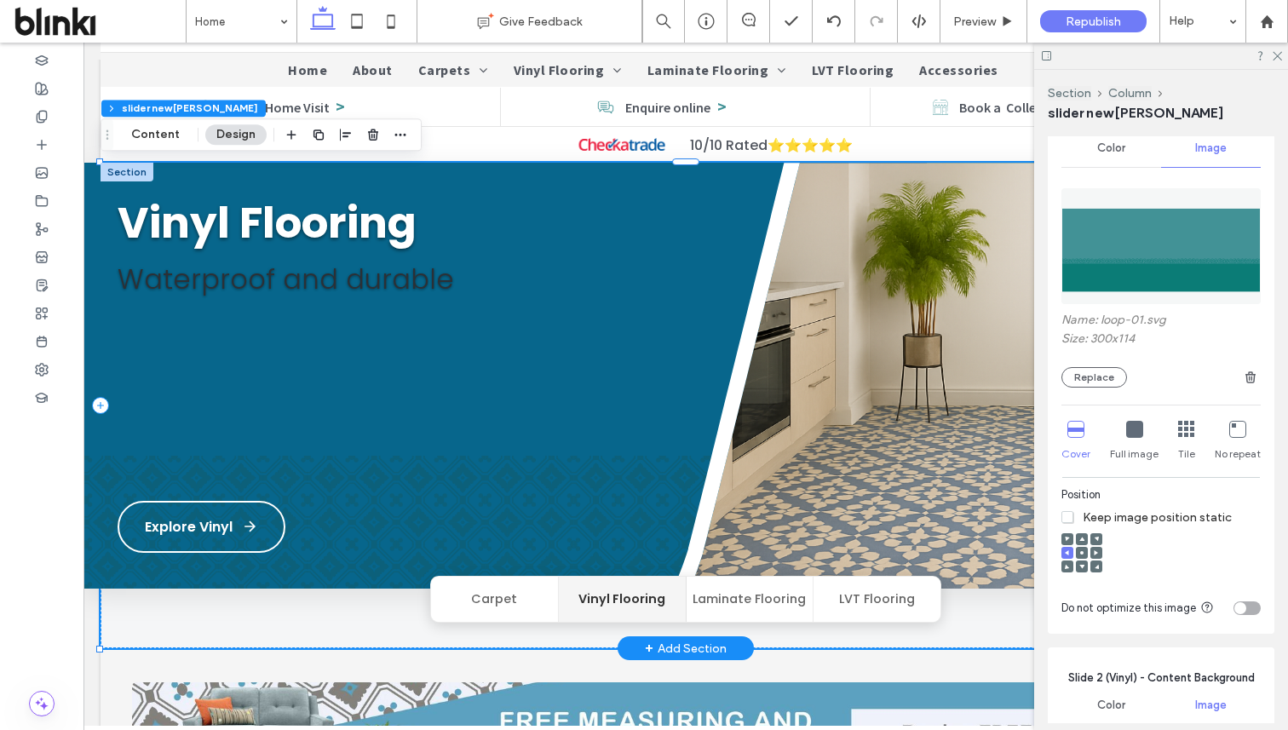
click at [615, 603] on button "Vinyl Flooring" at bounding box center [623, 599] width 128 height 45
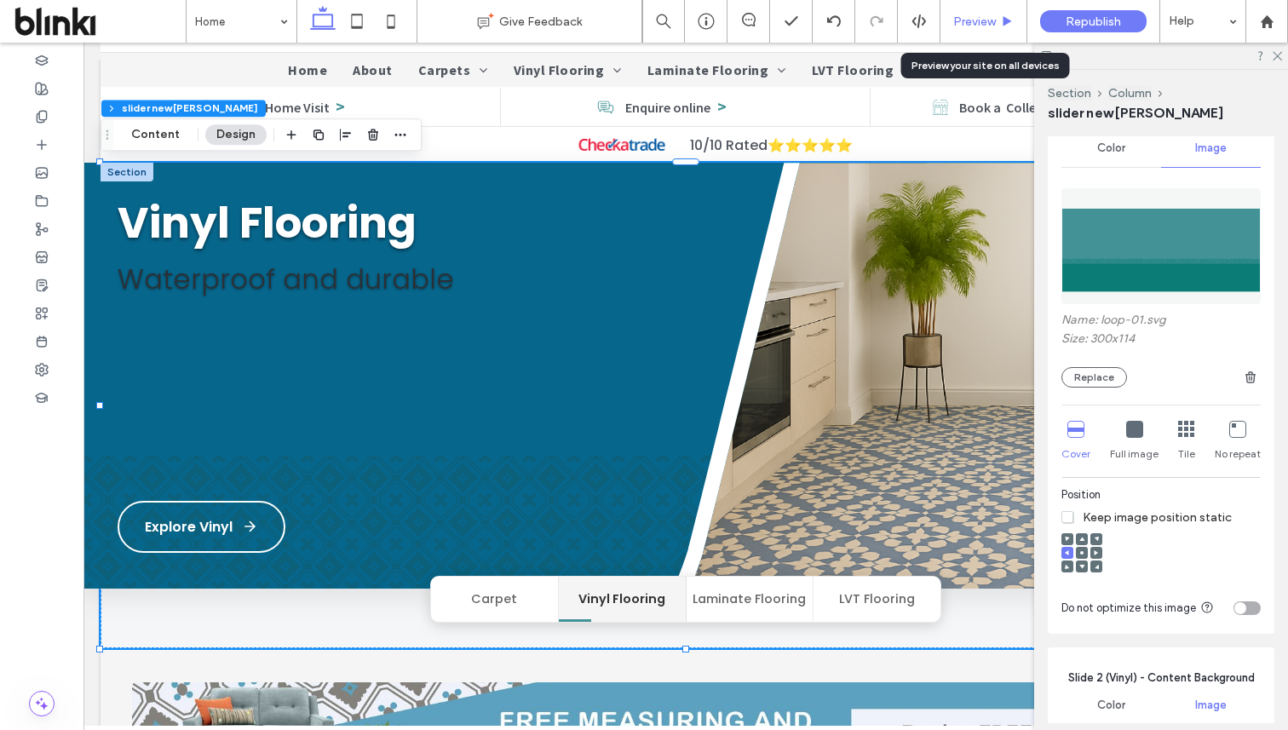
click at [991, 26] on span "Preview" at bounding box center [974, 21] width 43 height 14
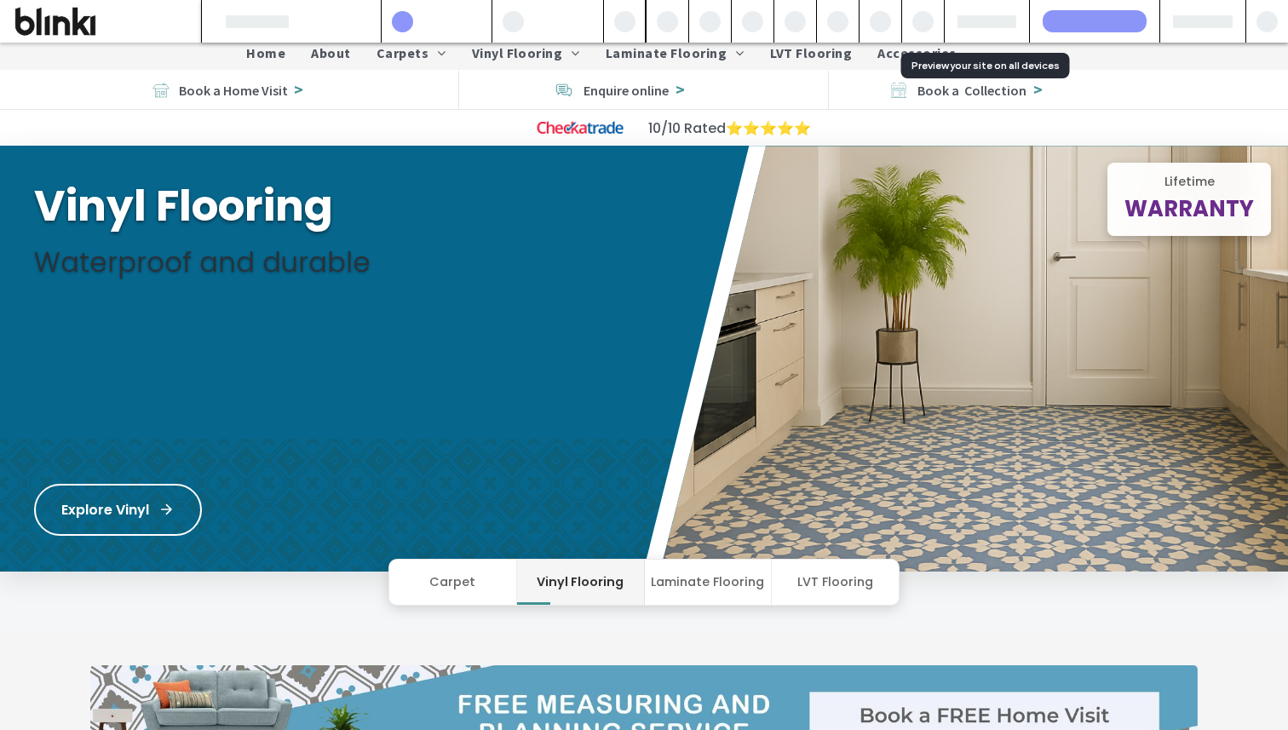
scroll to position [84, 0]
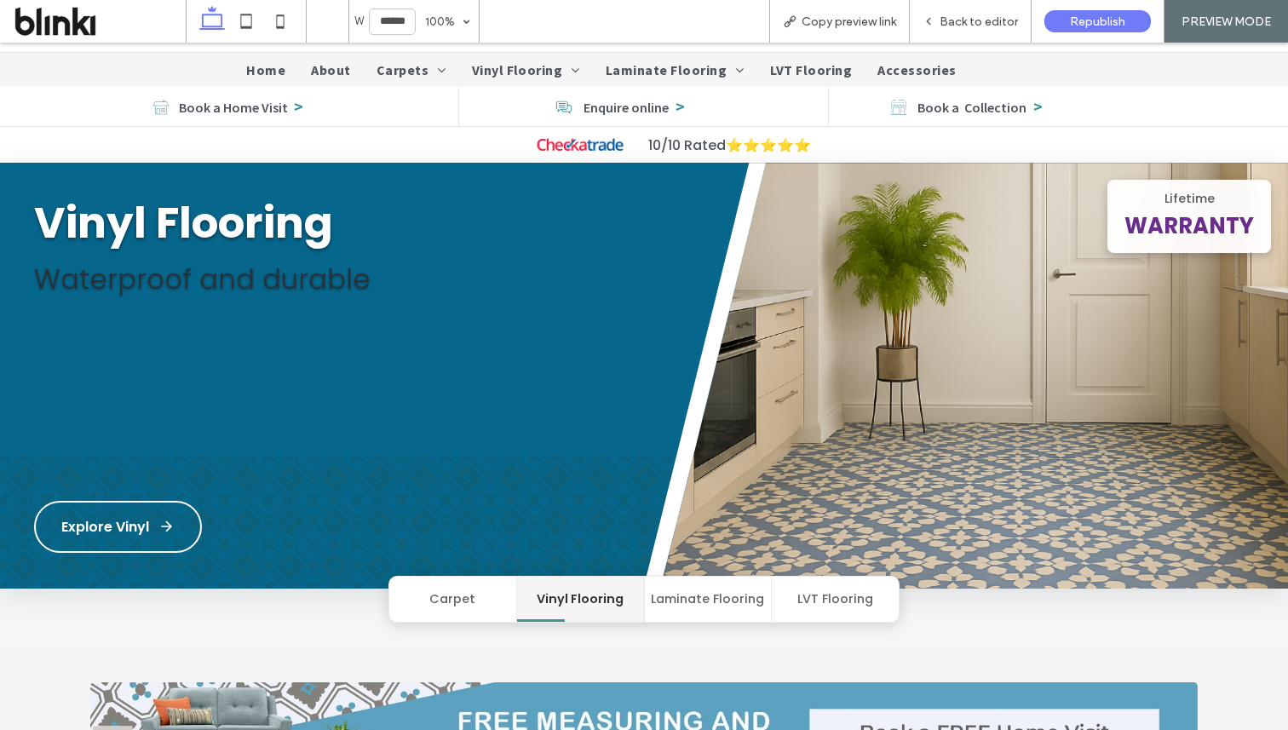
click at [457, 588] on button "Carpet" at bounding box center [453, 599] width 128 height 45
drag, startPoint x: 607, startPoint y: 603, endPoint x: 590, endPoint y: 605, distance: 17.1
click at [607, 603] on button "Vinyl Flooring" at bounding box center [581, 599] width 128 height 45
click at [477, 597] on button "Carpet" at bounding box center [453, 599] width 128 height 45
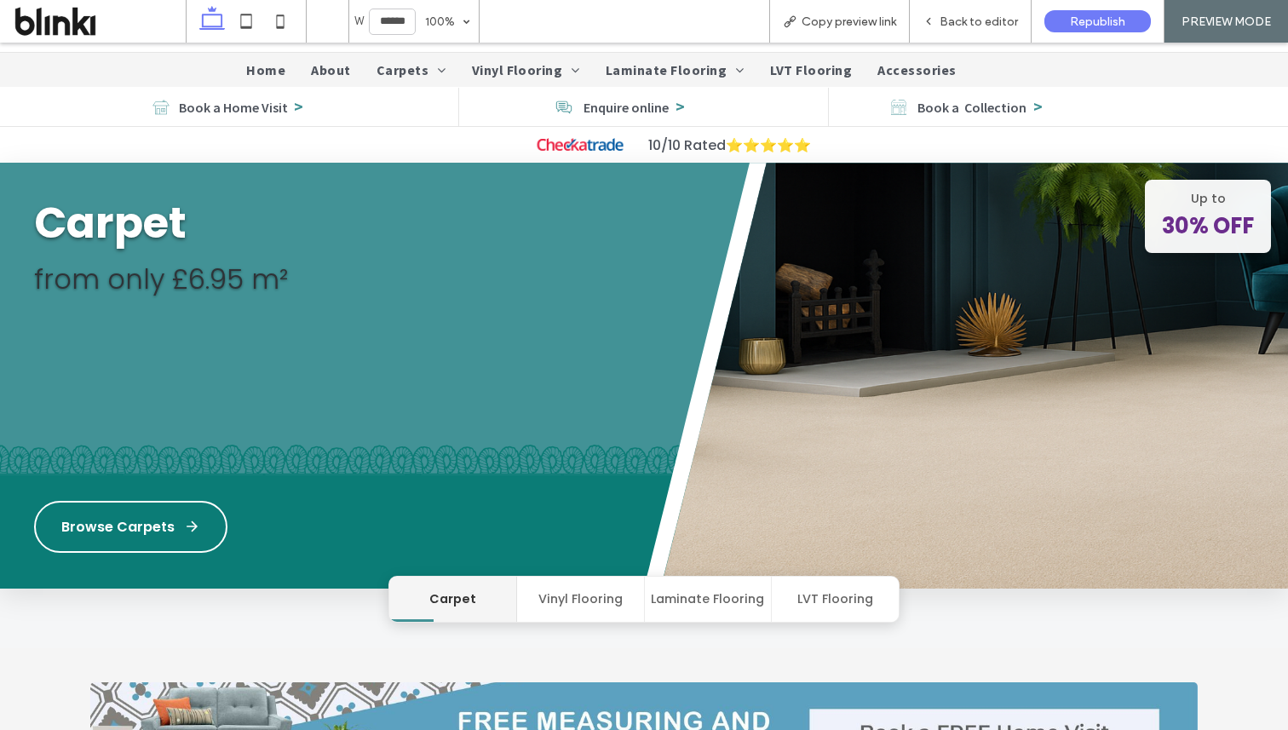
click at [580, 599] on button "Vinyl Flooring" at bounding box center [581, 599] width 128 height 45
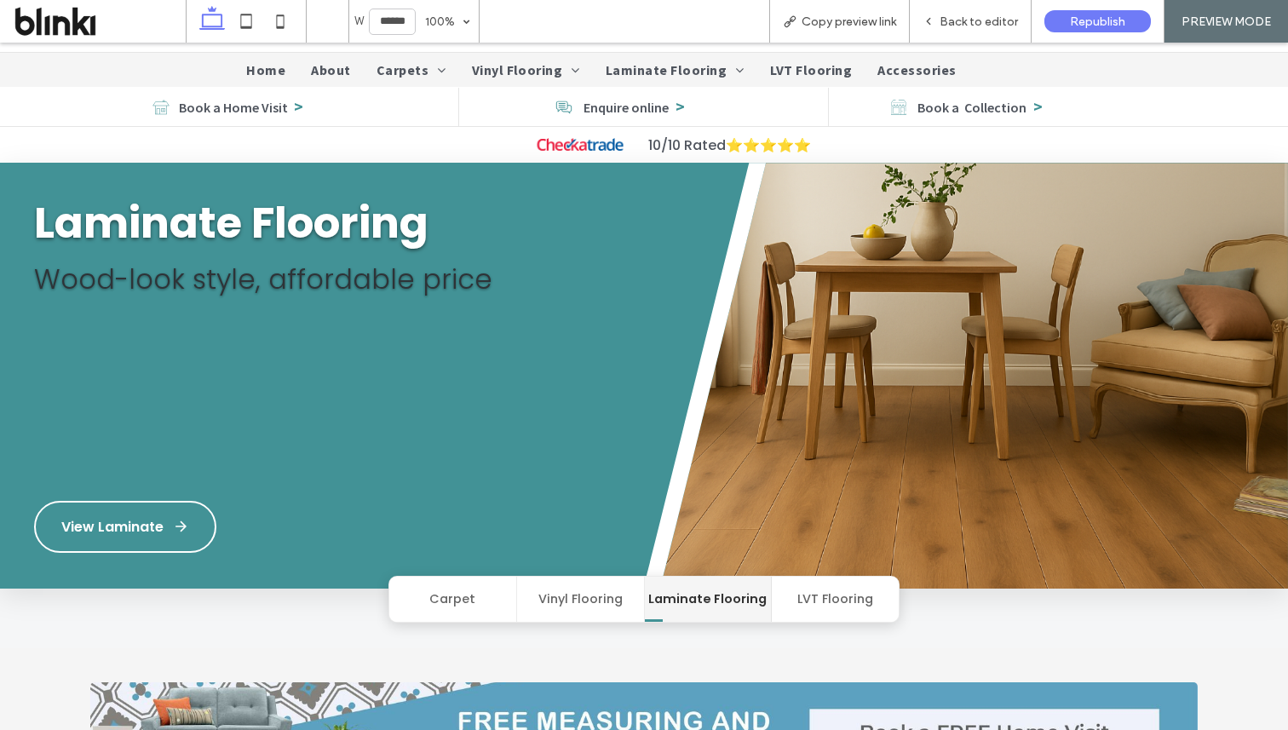
click at [458, 600] on button "Carpet" at bounding box center [453, 599] width 128 height 45
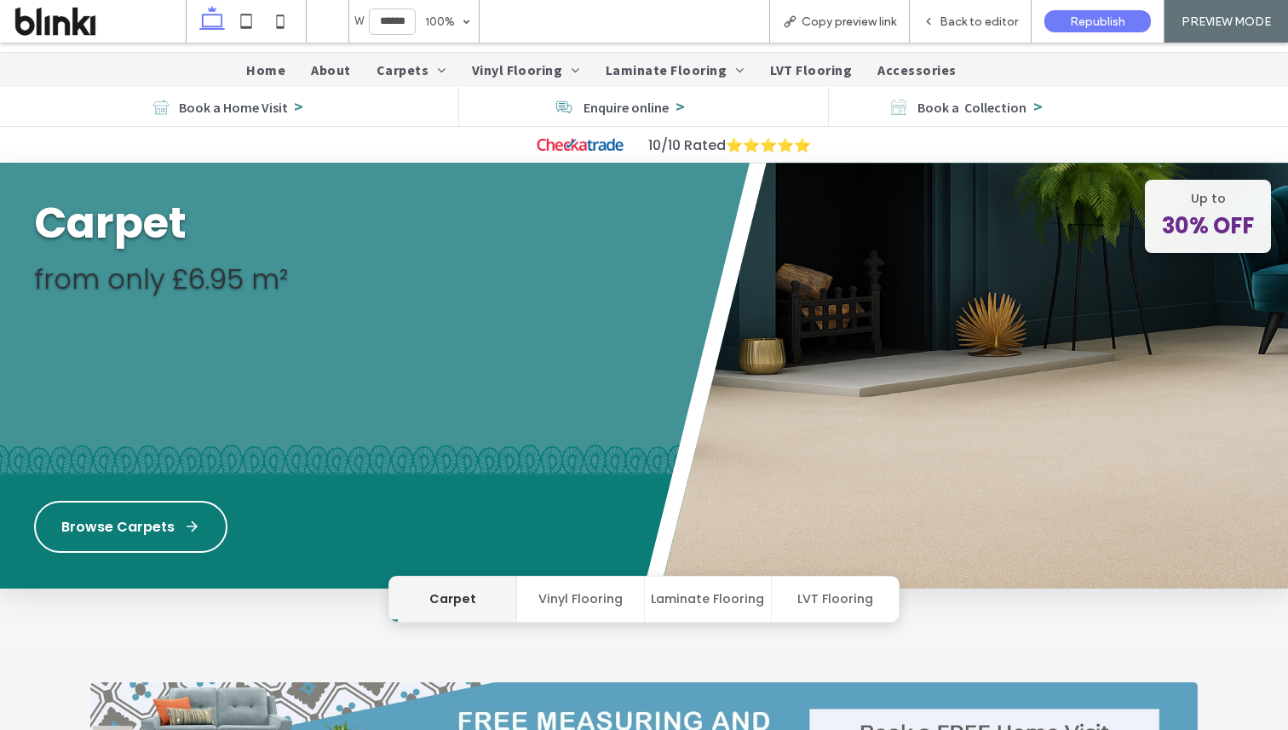
click at [565, 607] on button "Vinyl Flooring" at bounding box center [581, 599] width 128 height 45
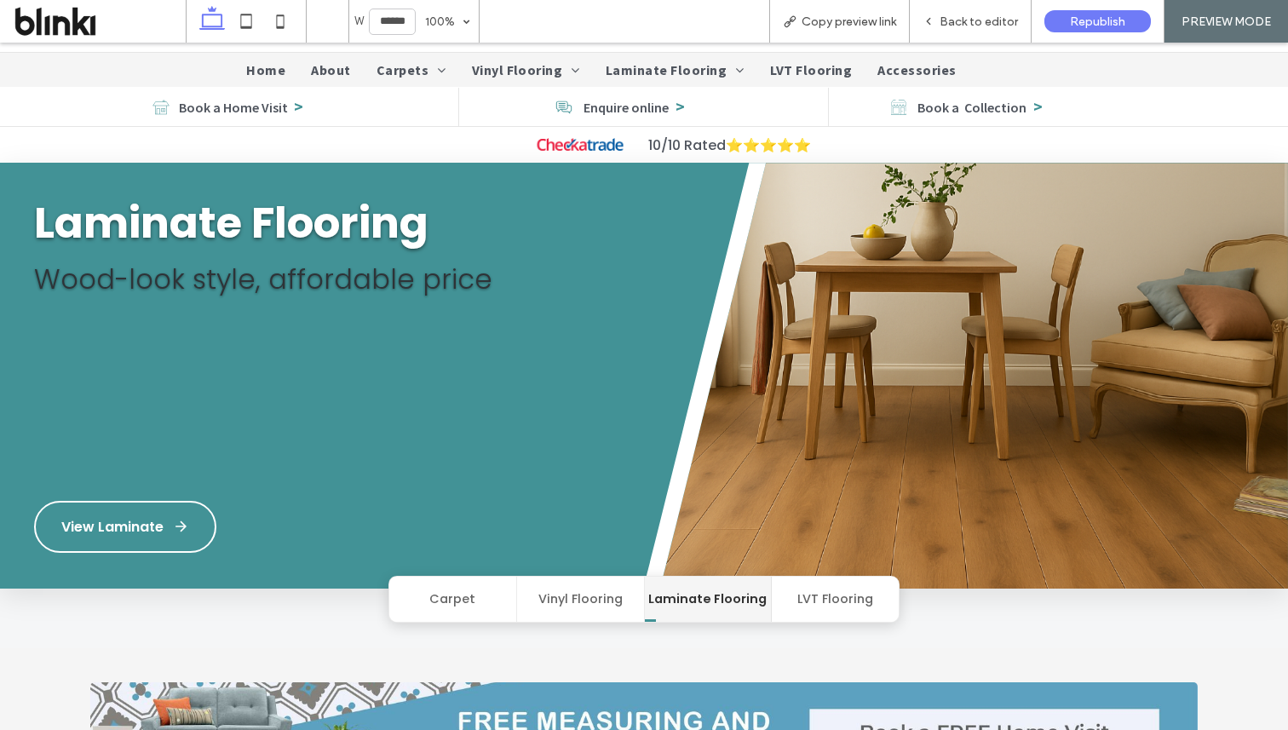
click at [557, 606] on button "Vinyl Flooring" at bounding box center [581, 599] width 128 height 45
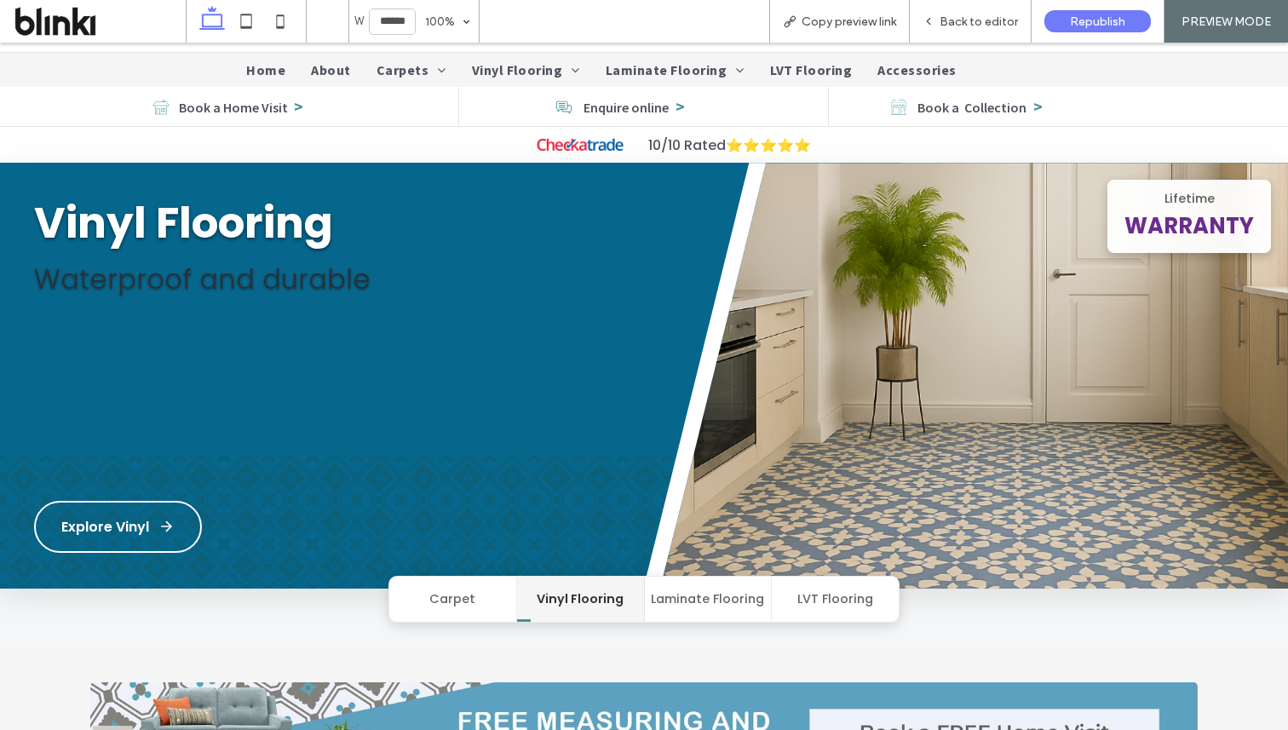
click at [522, 603] on button "Vinyl Flooring" at bounding box center [581, 599] width 128 height 45
click at [492, 603] on button "Carpet" at bounding box center [453, 599] width 128 height 45
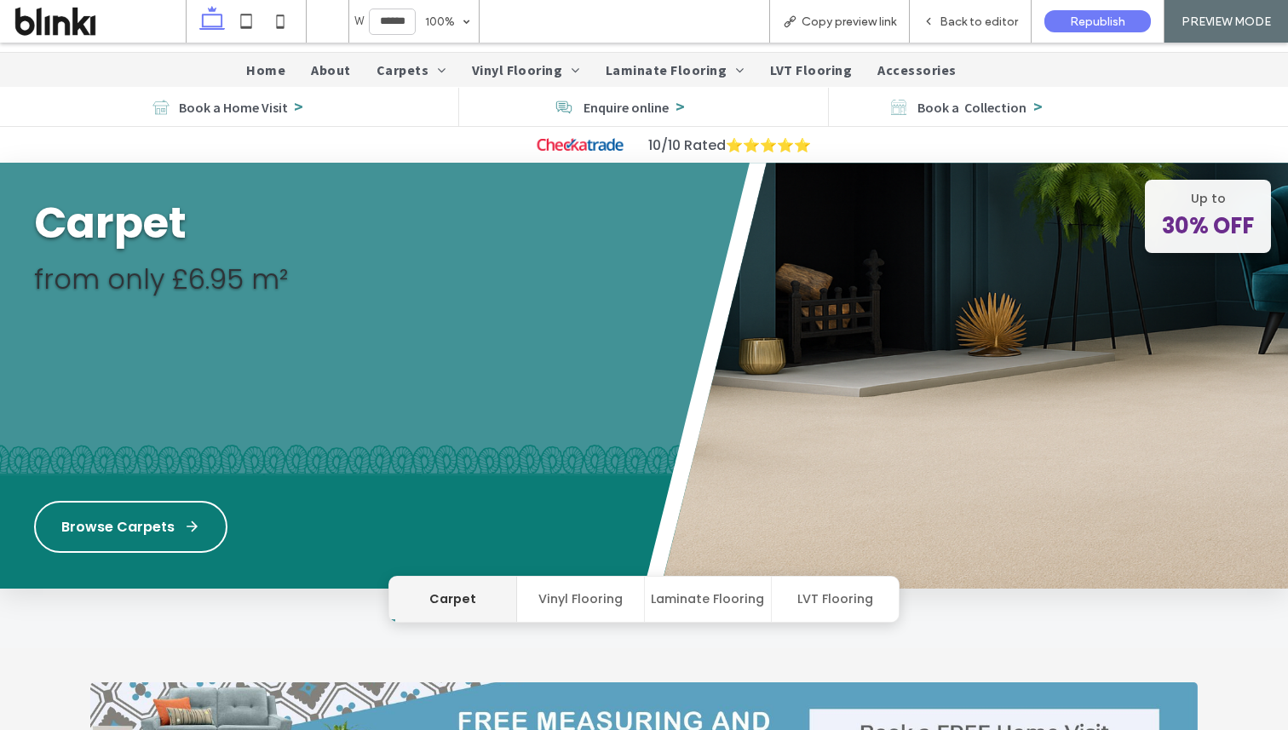
click at [555, 584] on button "Vinyl Flooring" at bounding box center [581, 599] width 128 height 45
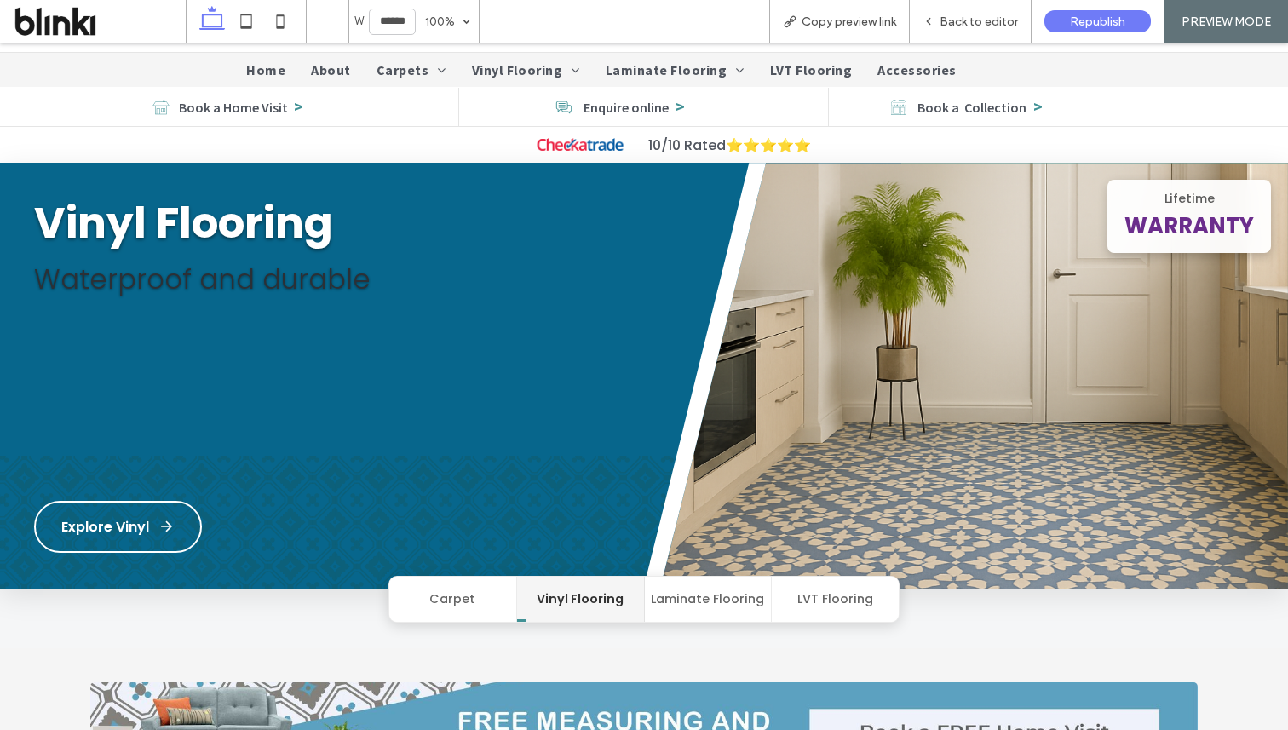
click at [668, 601] on button "Laminate Flooring" at bounding box center [709, 599] width 128 height 45
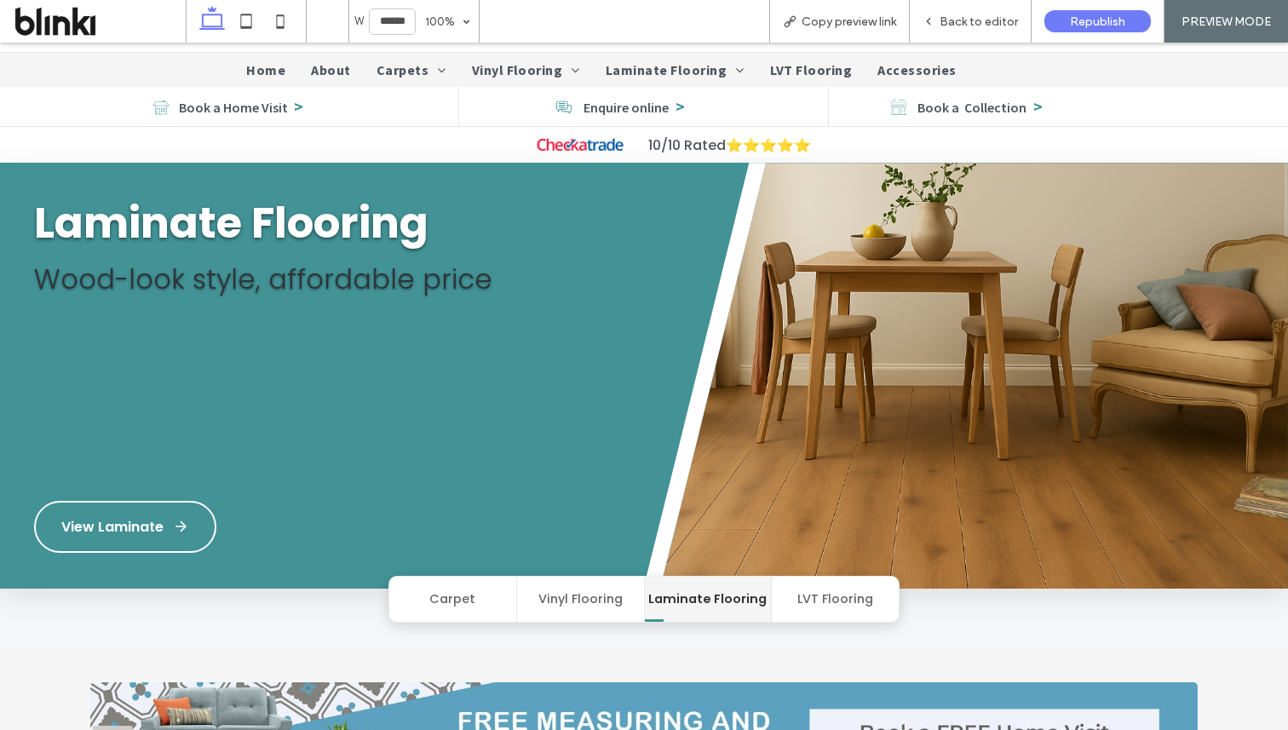
click at [598, 607] on button "Vinyl Flooring" at bounding box center [581, 599] width 128 height 45
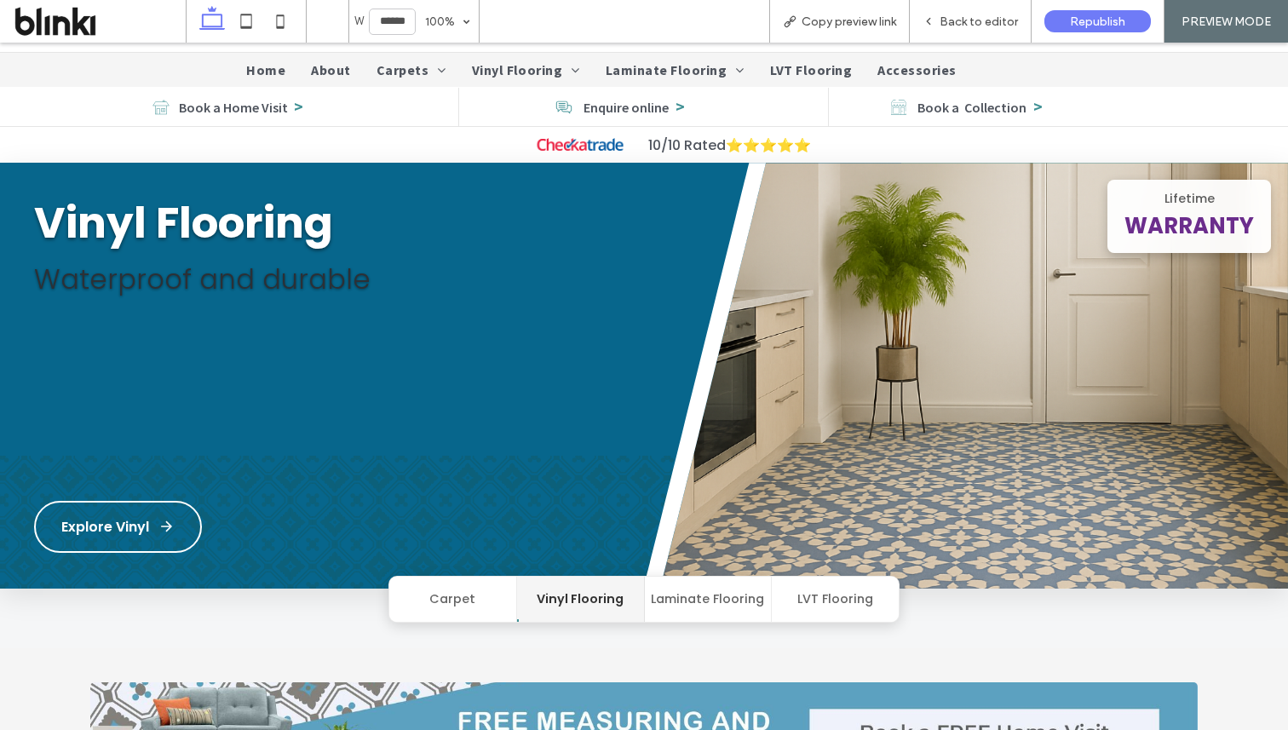
click at [487, 607] on button "Carpet" at bounding box center [453, 599] width 128 height 45
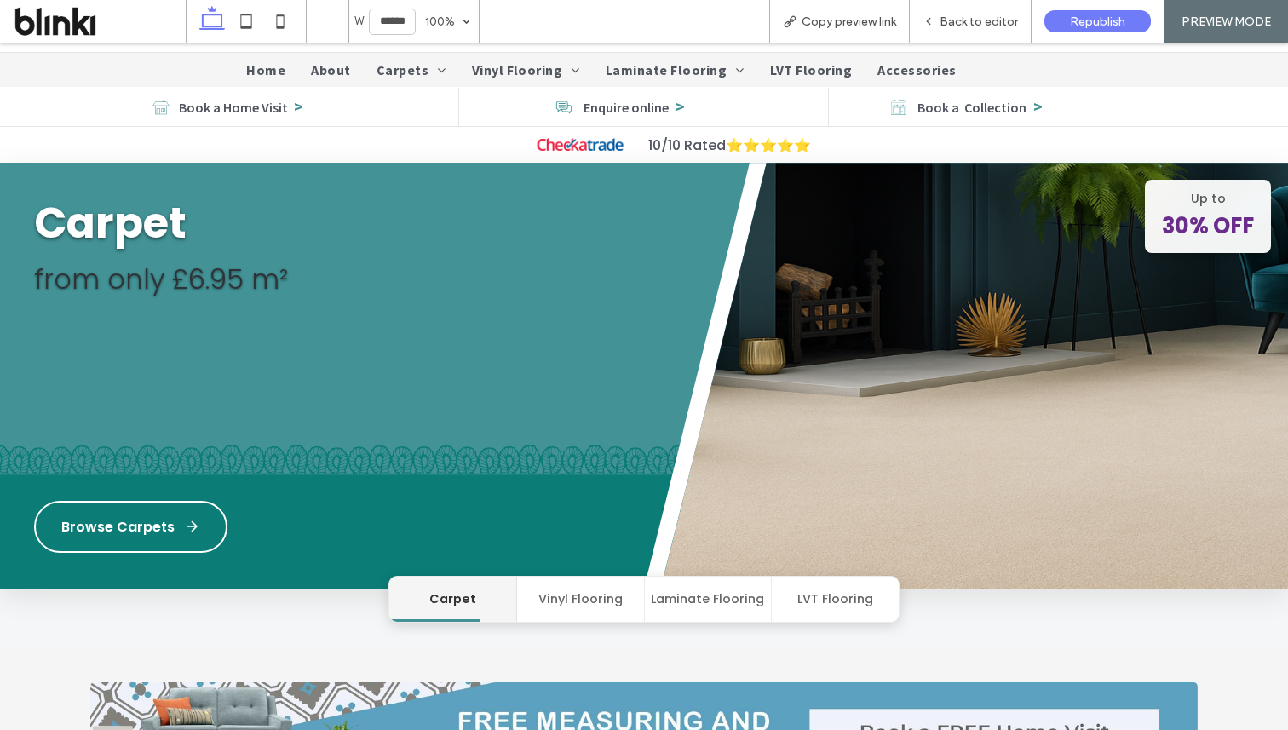
click at [607, 598] on button "Vinyl Flooring" at bounding box center [581, 599] width 128 height 45
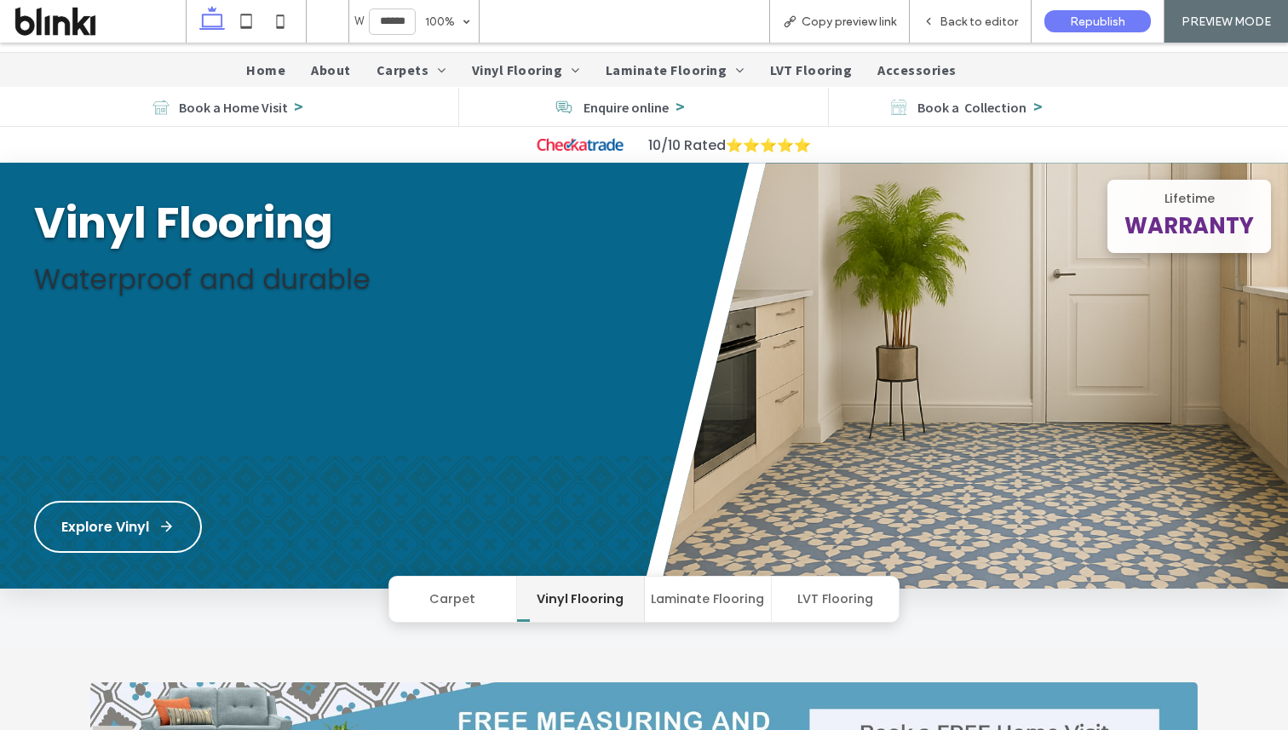
click at [673, 589] on button "Laminate Flooring" at bounding box center [709, 599] width 128 height 45
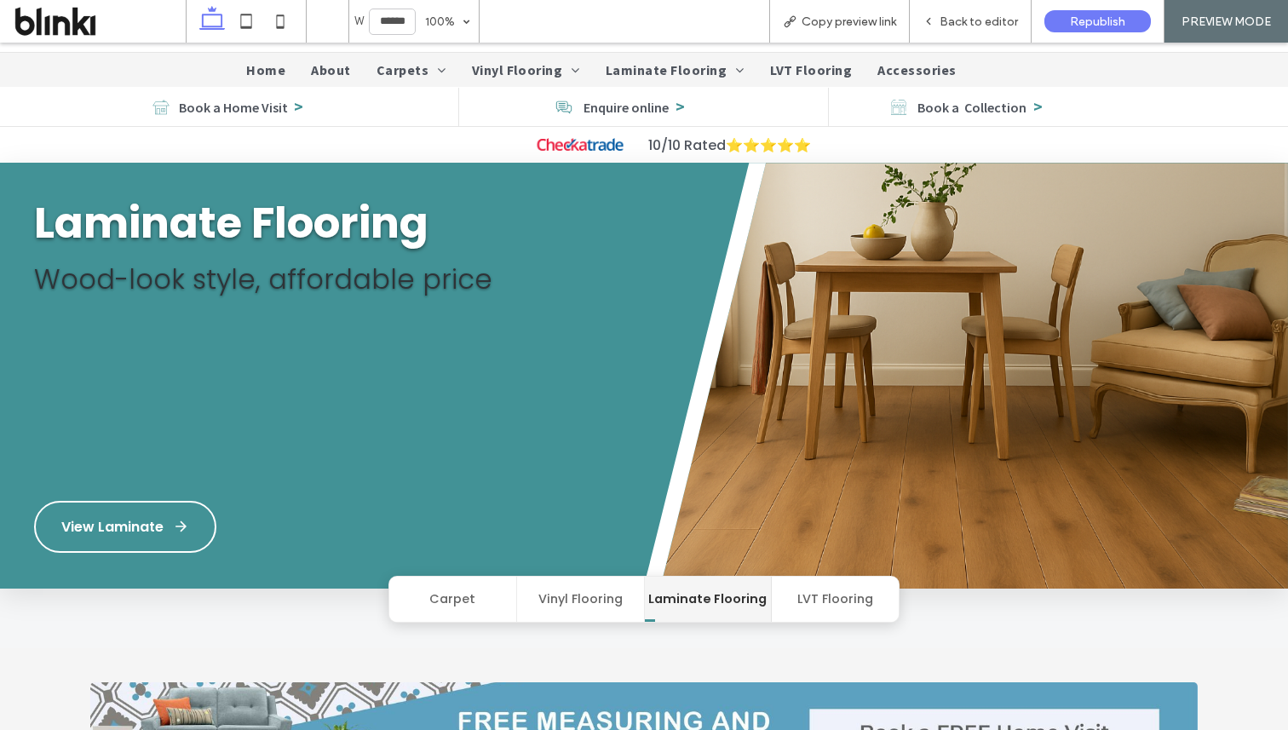
click at [486, 588] on button "Carpet" at bounding box center [453, 599] width 128 height 45
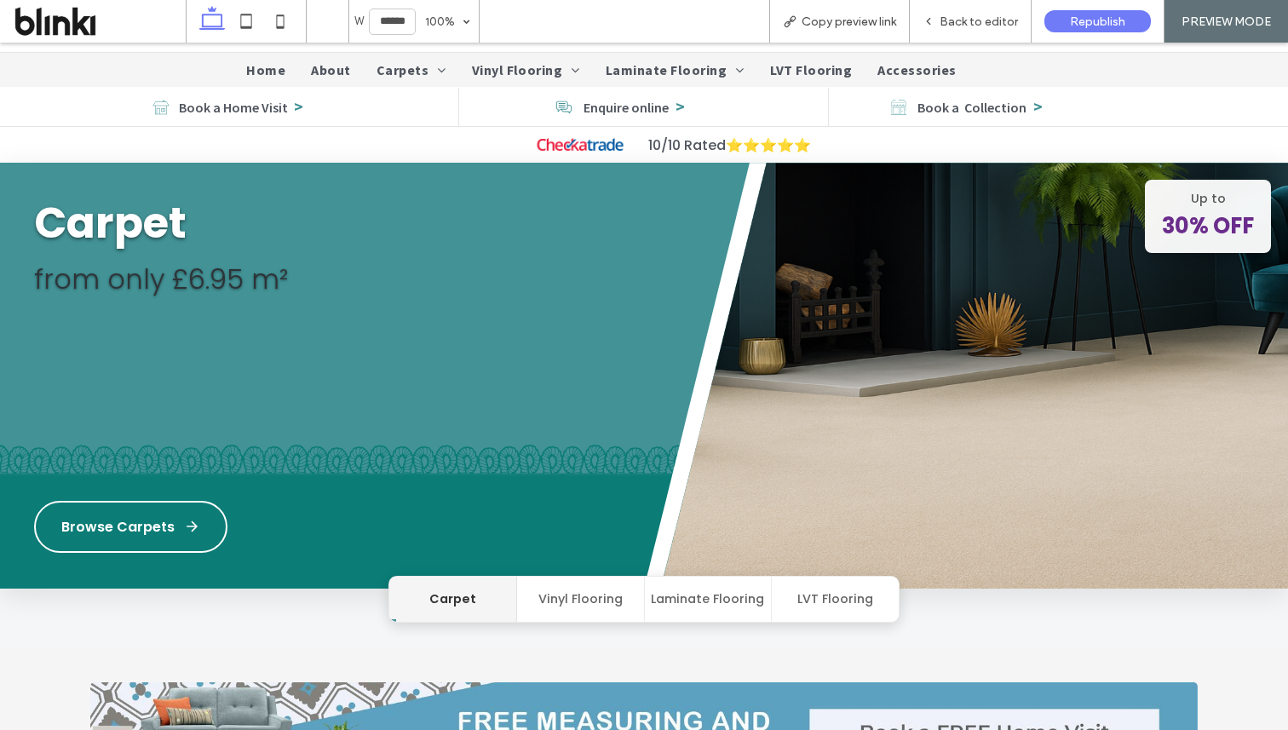
click at [583, 595] on button "Vinyl Flooring" at bounding box center [581, 599] width 128 height 45
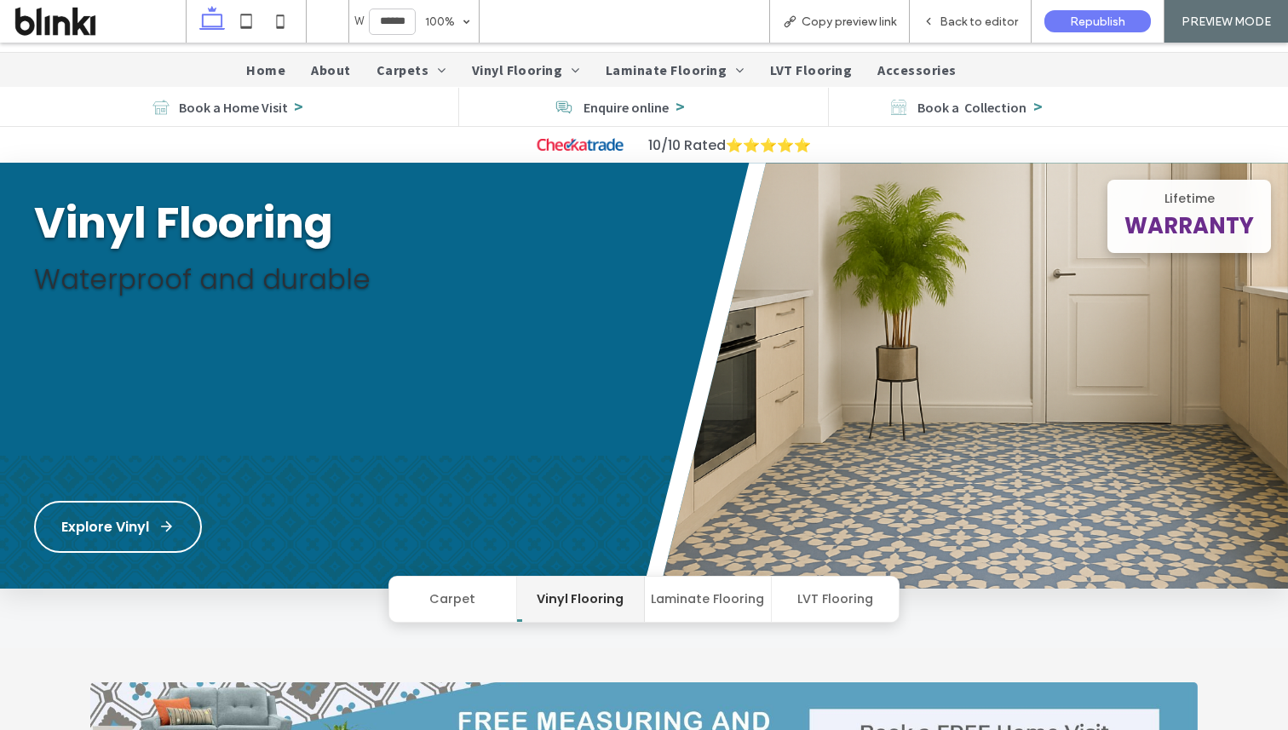
click at [624, 596] on button "Vinyl Flooring" at bounding box center [581, 599] width 128 height 45
click at [487, 600] on button "Carpet" at bounding box center [453, 599] width 128 height 45
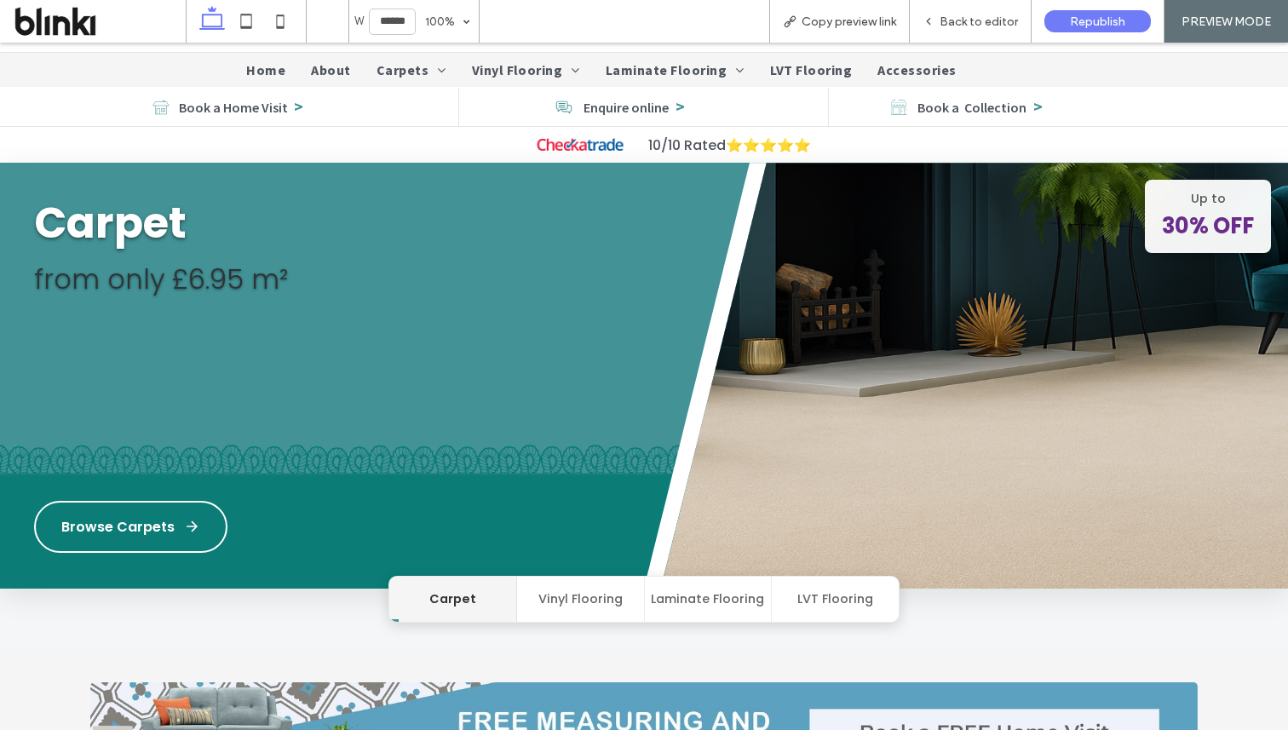
click at [593, 595] on button "Vinyl Flooring" at bounding box center [581, 599] width 128 height 45
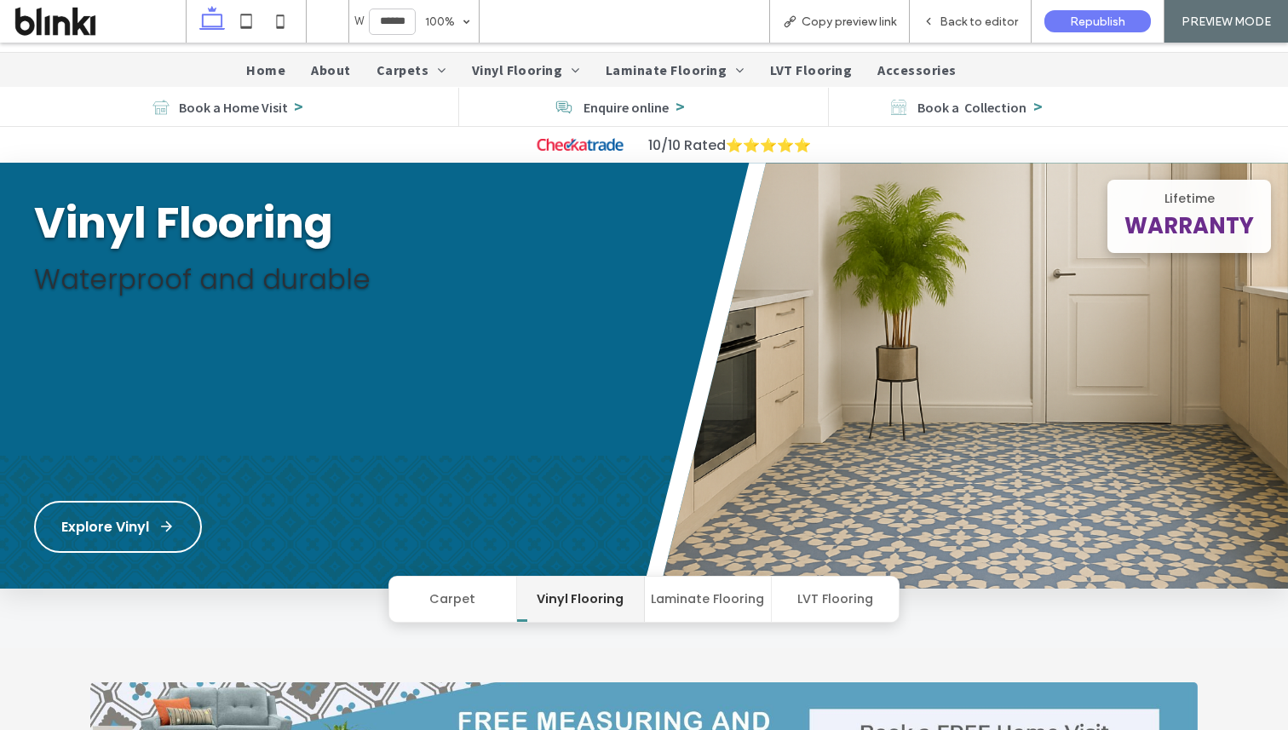
click at [733, 606] on button "Laminate Flooring" at bounding box center [709, 599] width 128 height 45
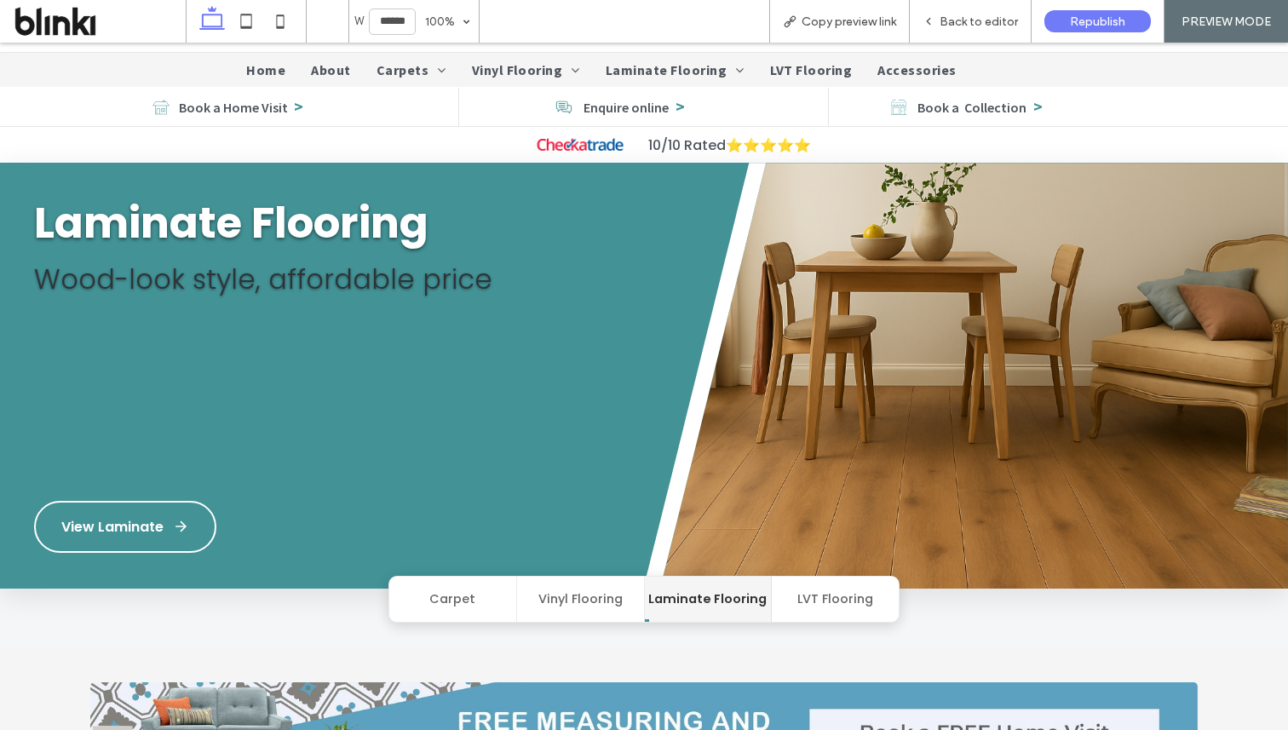
click at [792, 601] on button "LVT Flooring" at bounding box center [835, 599] width 127 height 45
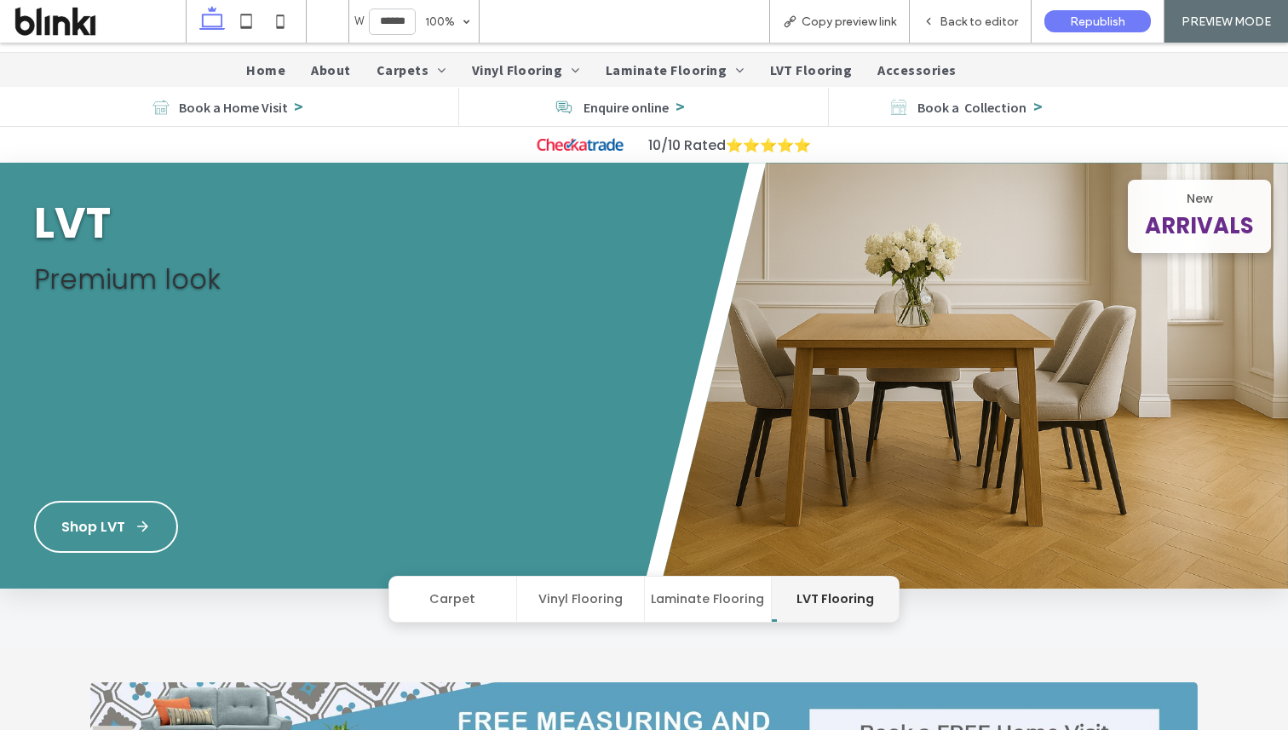
click at [578, 599] on button "Vinyl Flooring" at bounding box center [581, 599] width 128 height 45
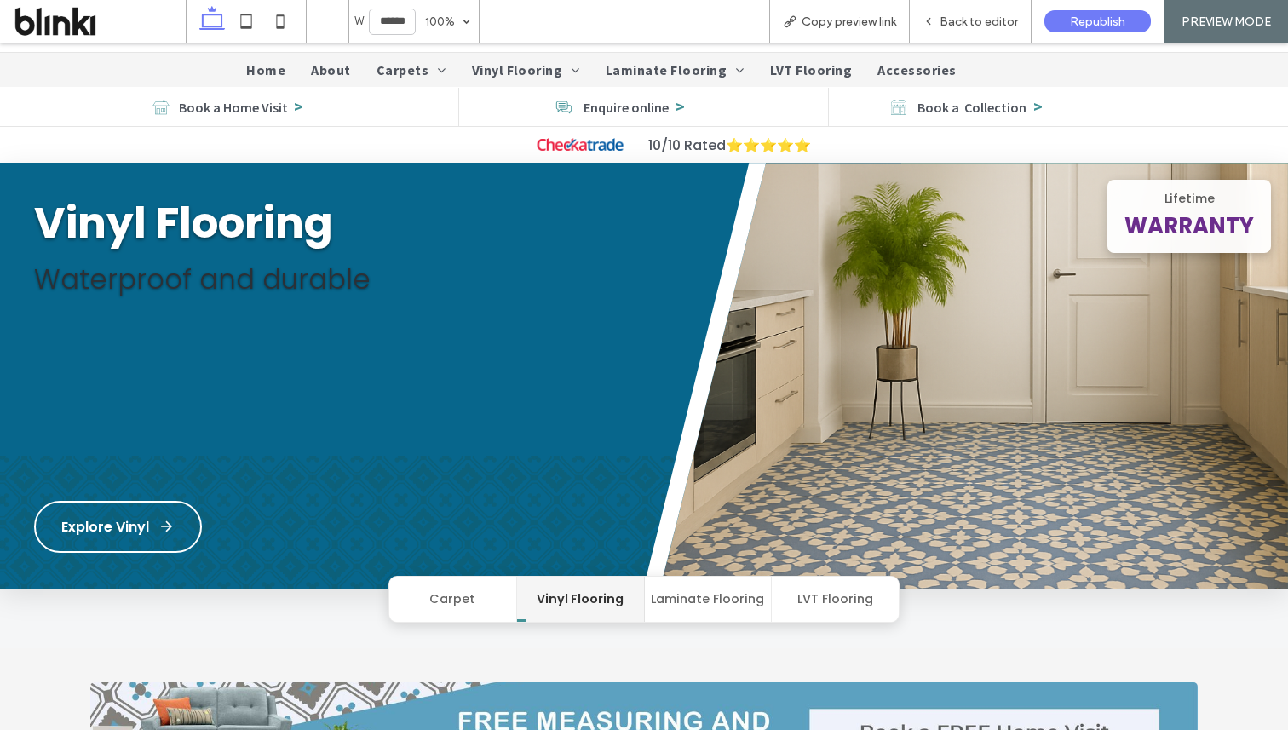
click at [439, 603] on button "Carpet" at bounding box center [453, 599] width 128 height 45
click at [492, 599] on button "Carpet" at bounding box center [453, 599] width 128 height 45
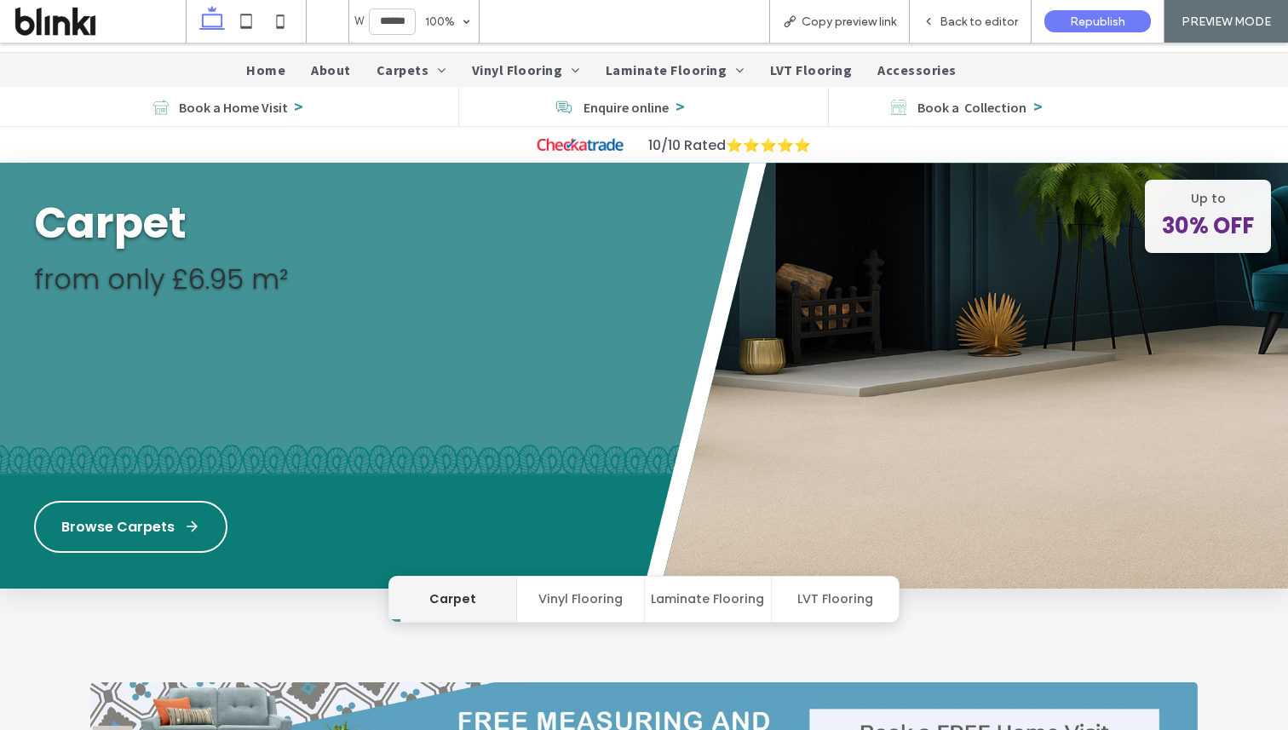
click at [607, 595] on button "Vinyl Flooring" at bounding box center [581, 599] width 128 height 45
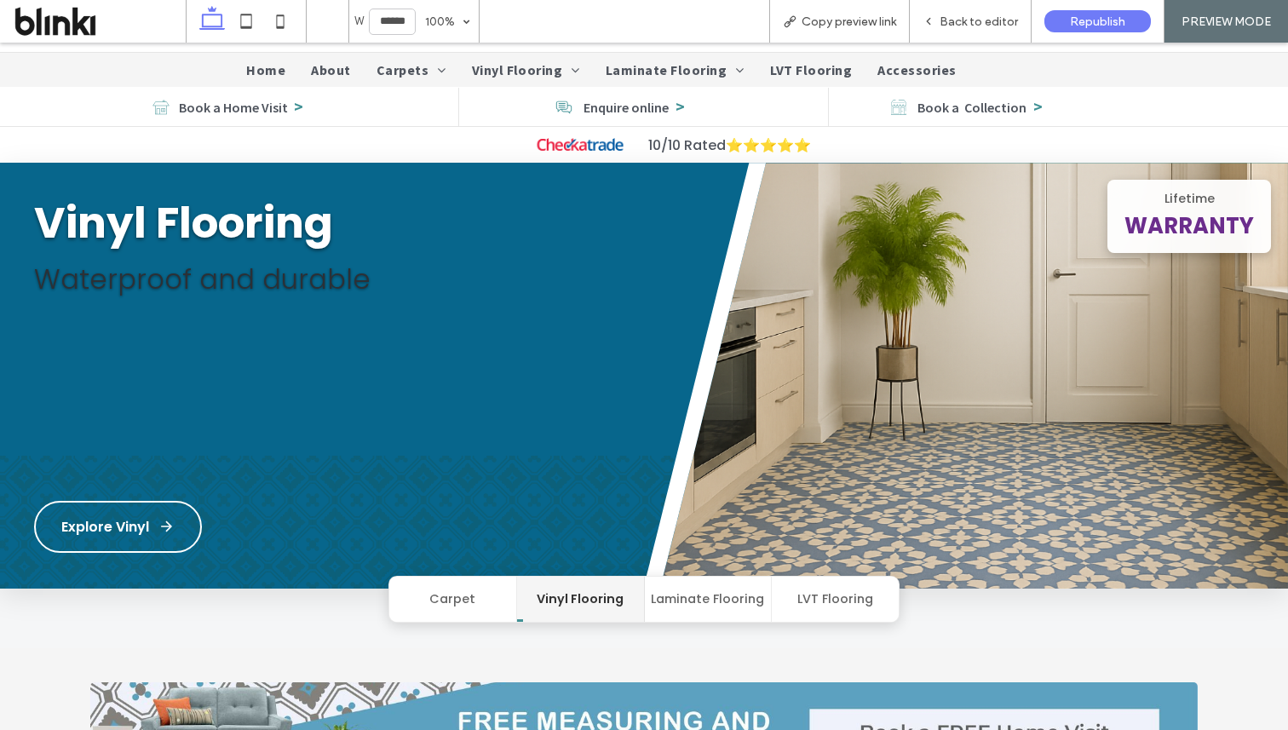
click at [505, 588] on button "Carpet" at bounding box center [453, 599] width 128 height 45
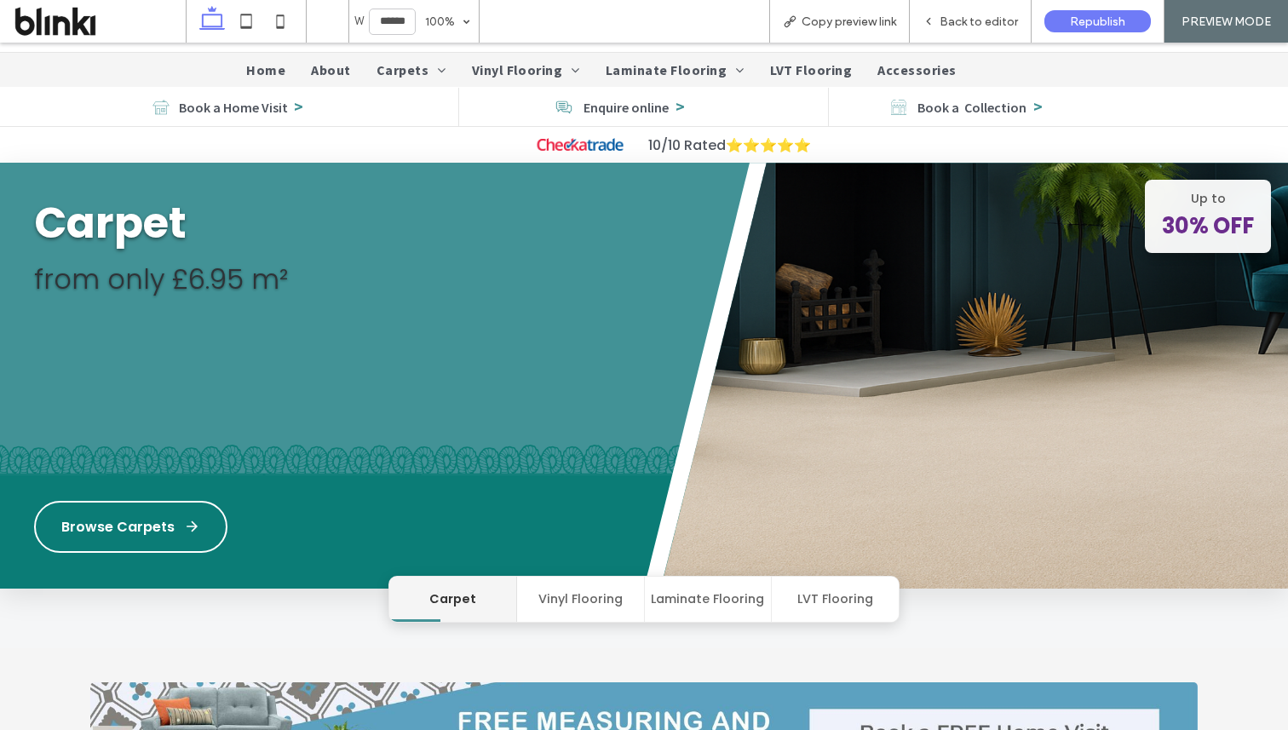
click at [603, 590] on button "Vinyl Flooring" at bounding box center [581, 599] width 128 height 45
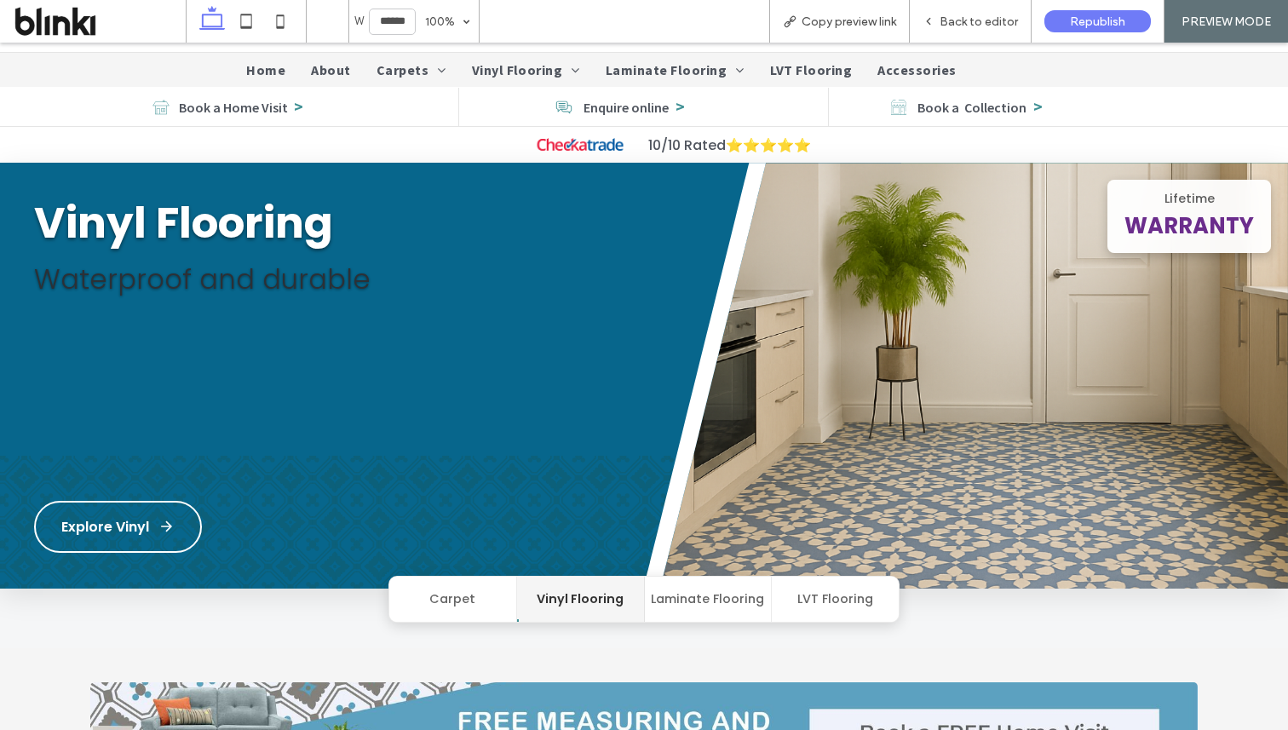
click at [667, 591] on button "Laminate Flooring" at bounding box center [709, 599] width 128 height 45
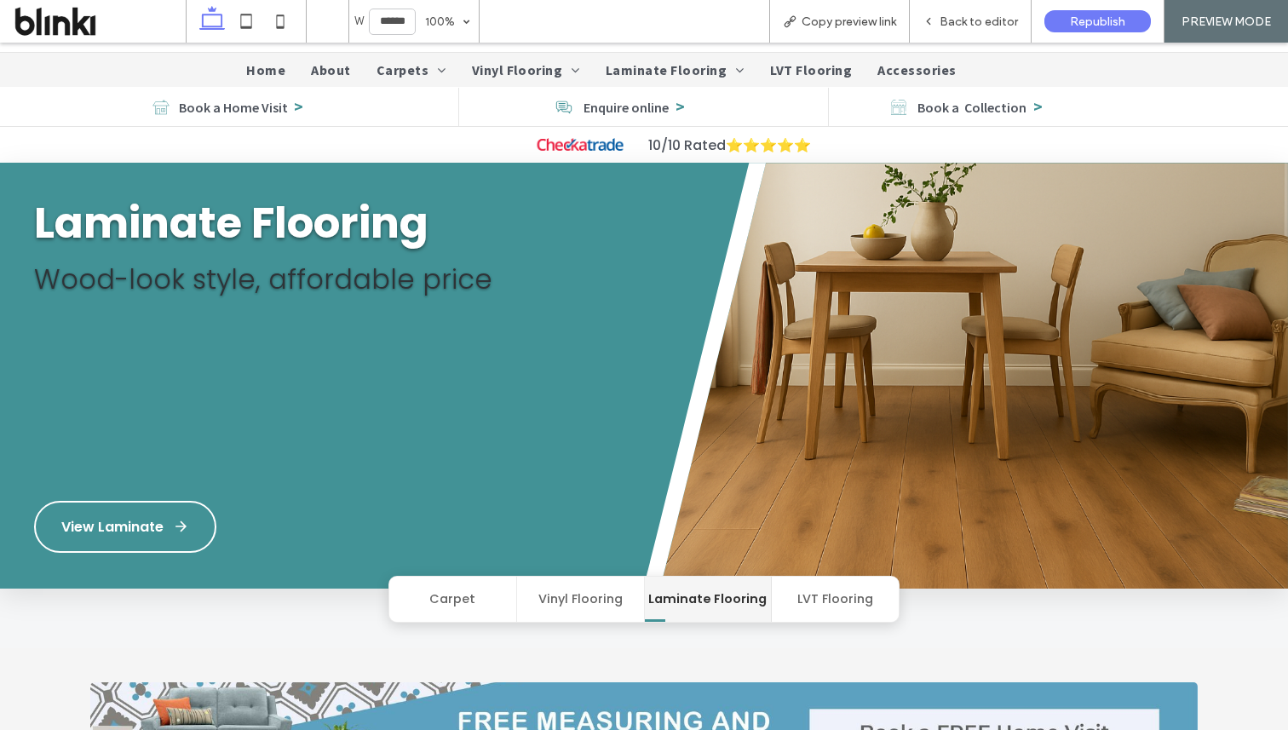
drag, startPoint x: 652, startPoint y: 601, endPoint x: 753, endPoint y: 601, distance: 101.4
click at [753, 601] on button "Laminate Flooring" at bounding box center [709, 599] width 128 height 45
click at [955, 14] on span "Back to editor" at bounding box center [979, 21] width 78 height 14
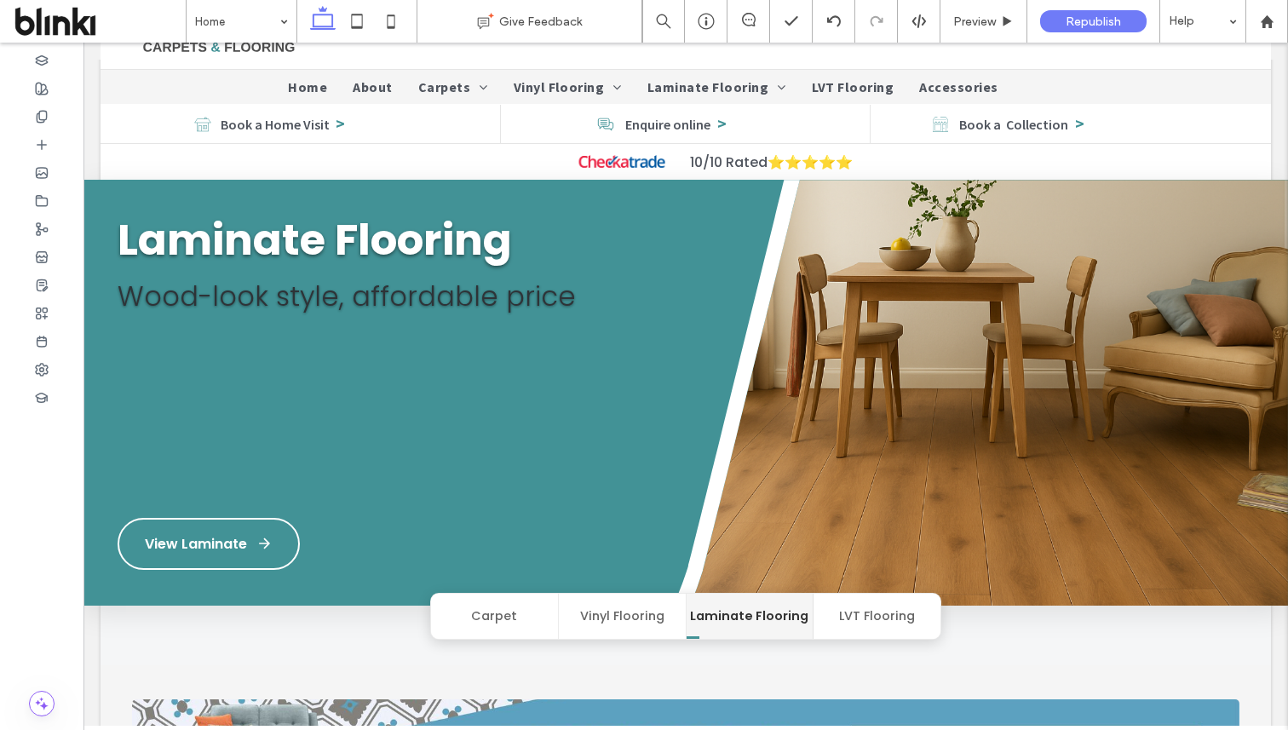
scroll to position [101, 0]
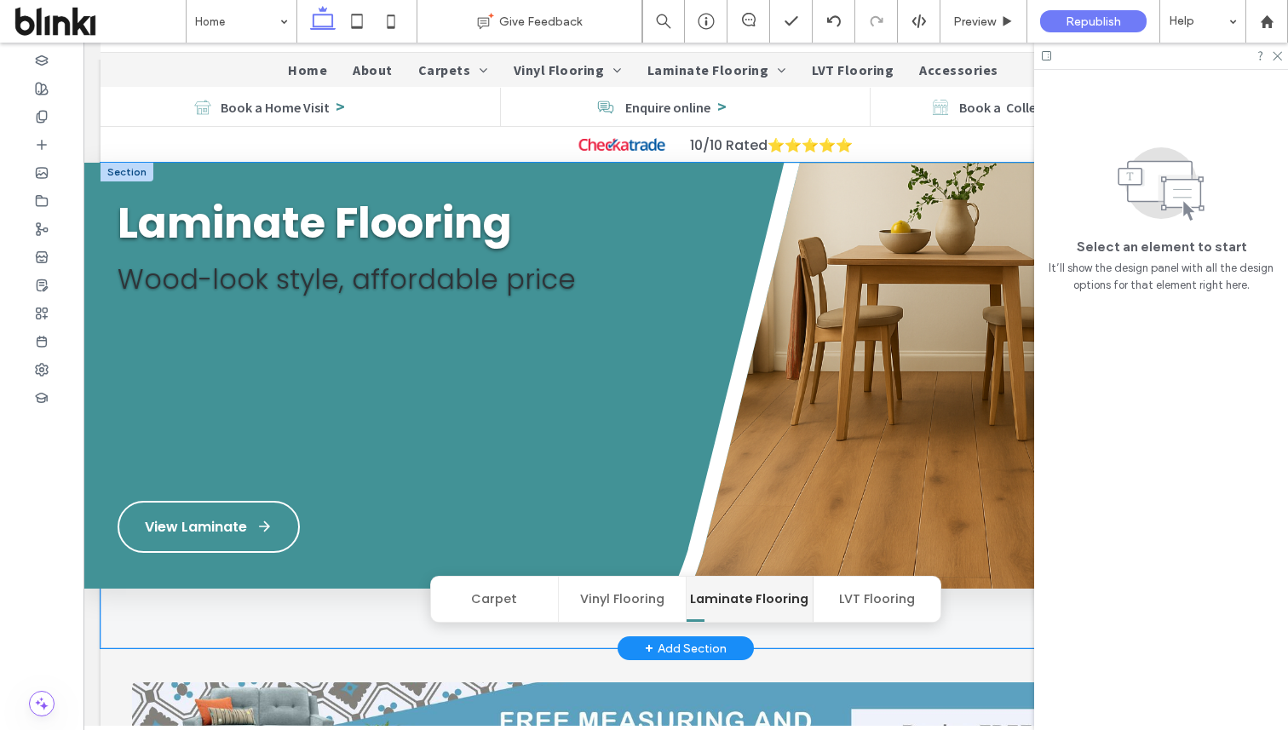
click at [888, 235] on img at bounding box center [956, 394] width 663 height 462
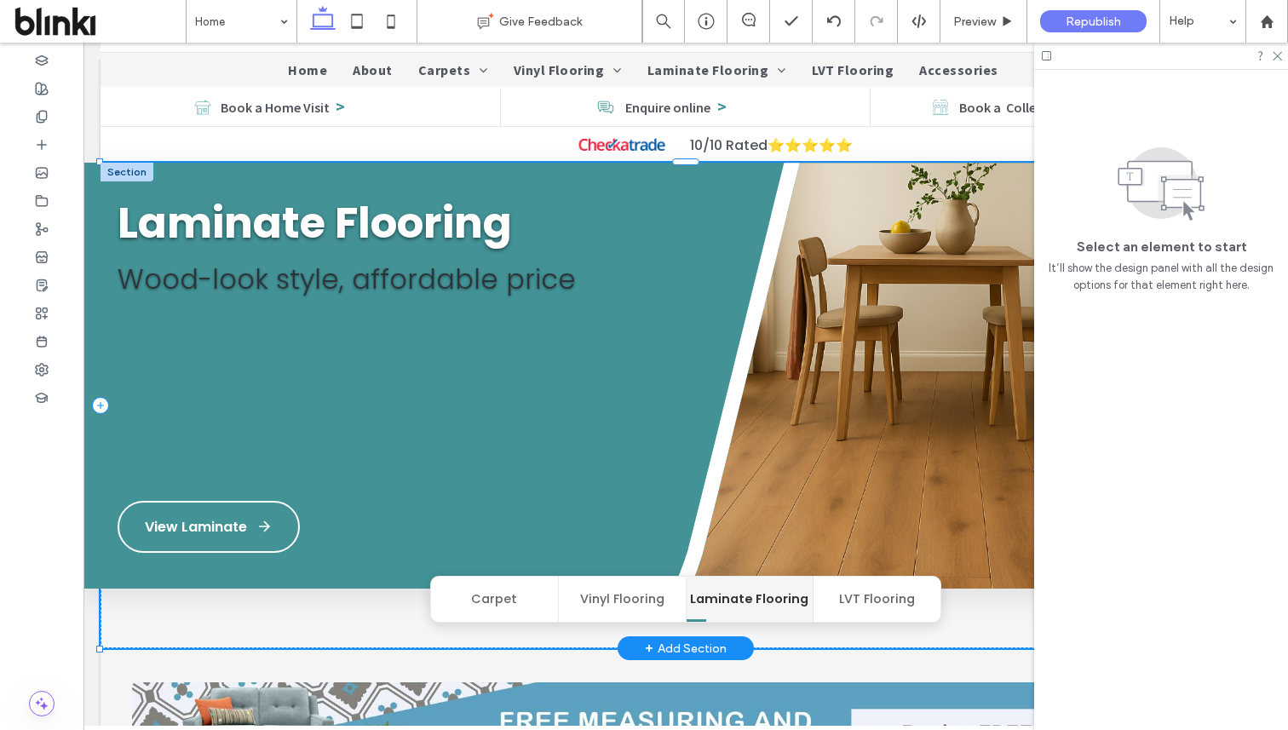
click at [888, 235] on img at bounding box center [956, 394] width 663 height 462
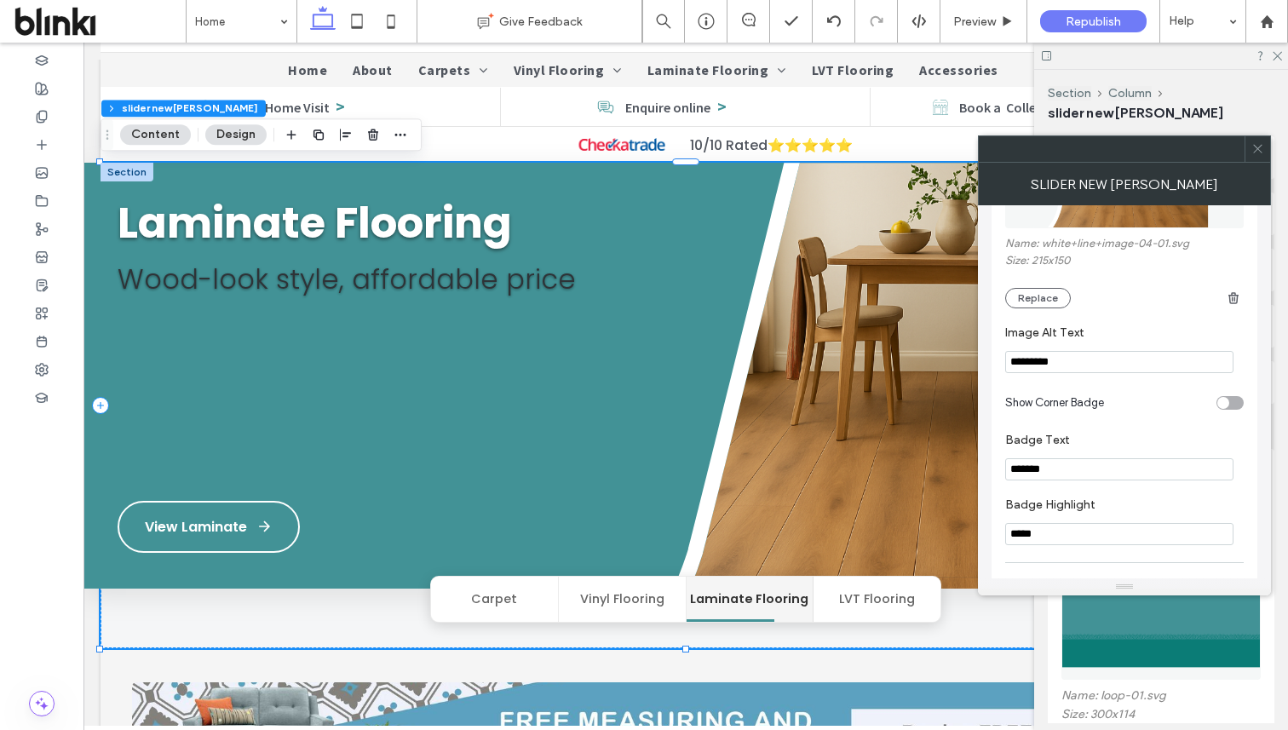
scroll to position [1990, 0]
drag, startPoint x: 1064, startPoint y: 394, endPoint x: 998, endPoint y: 394, distance: 66.4
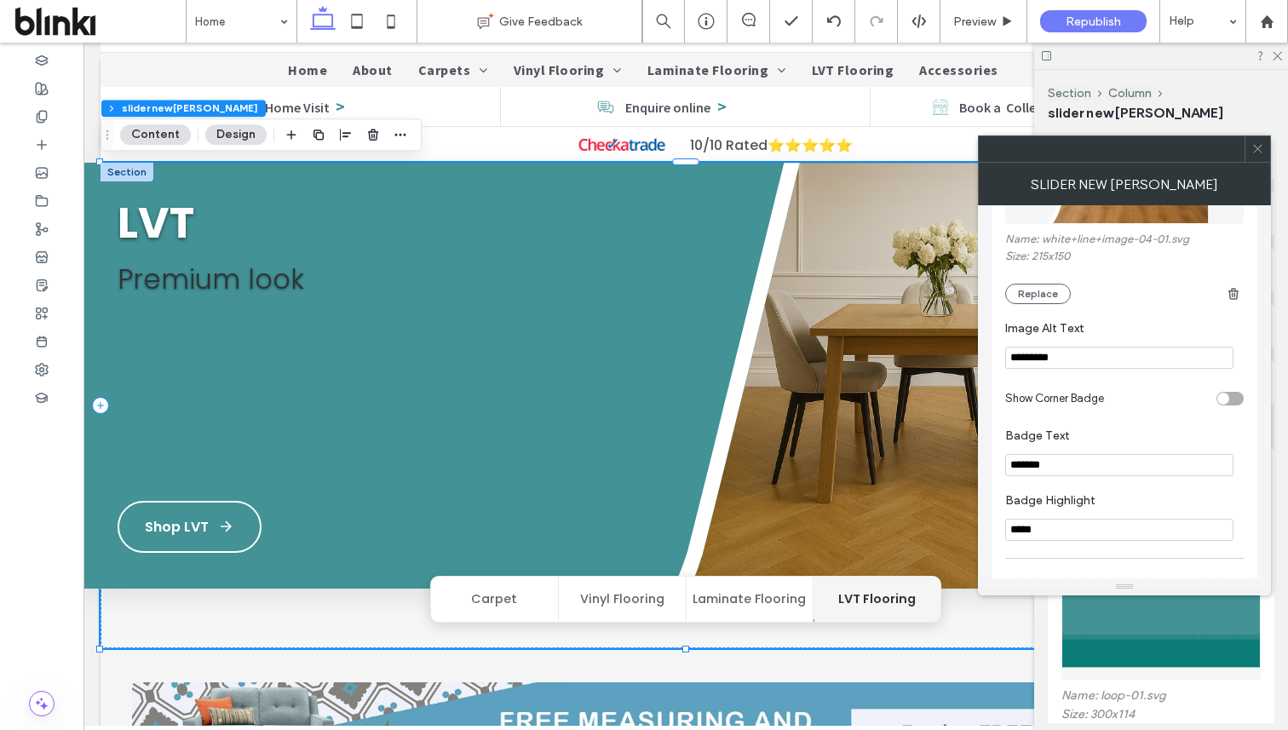
type input "********"
click at [608, 612] on button "Vinyl Flooring" at bounding box center [623, 599] width 128 height 45
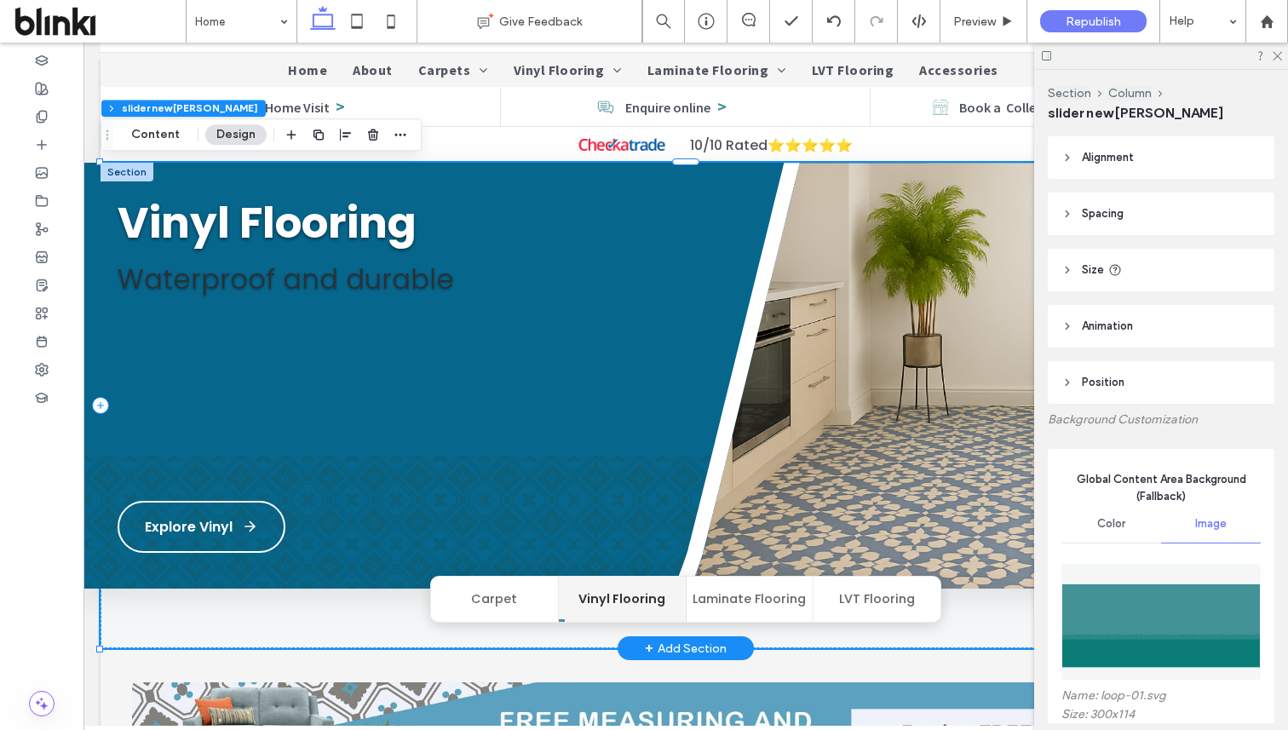
click at [532, 601] on button "Carpet" at bounding box center [495, 599] width 128 height 45
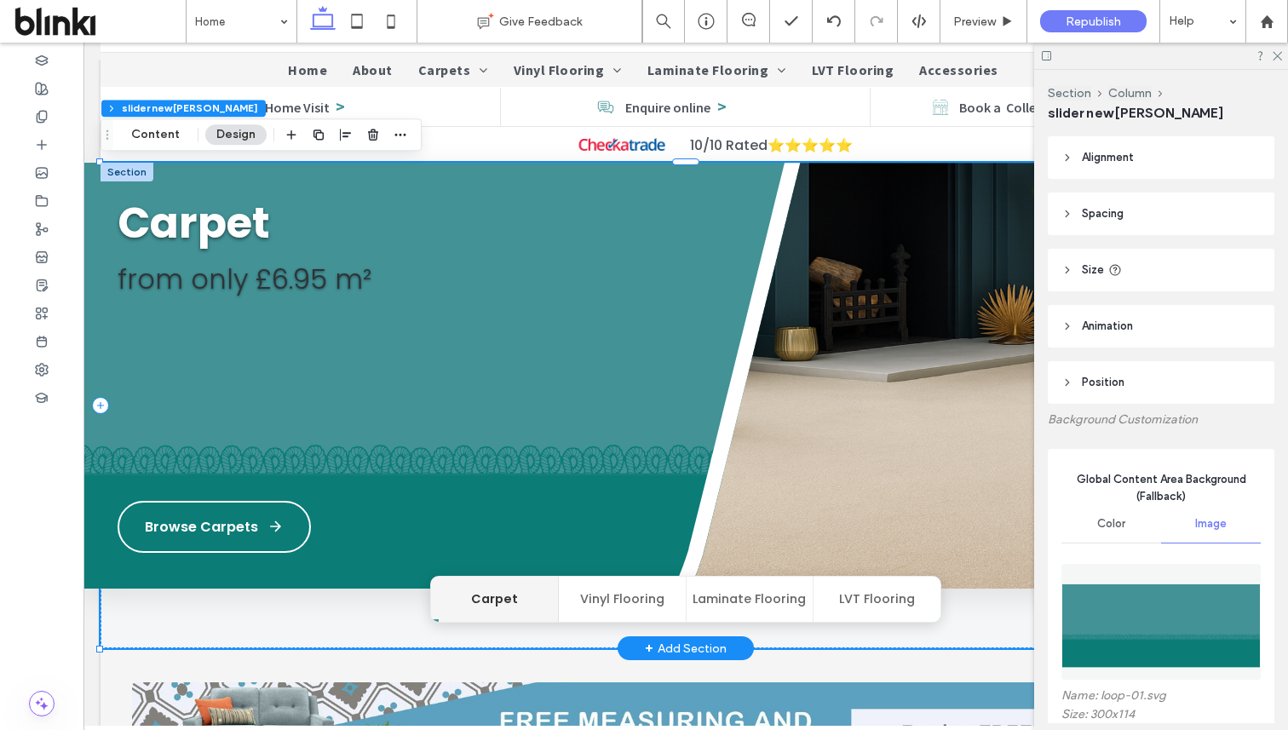
click at [593, 601] on button "Vinyl Flooring" at bounding box center [623, 599] width 128 height 45
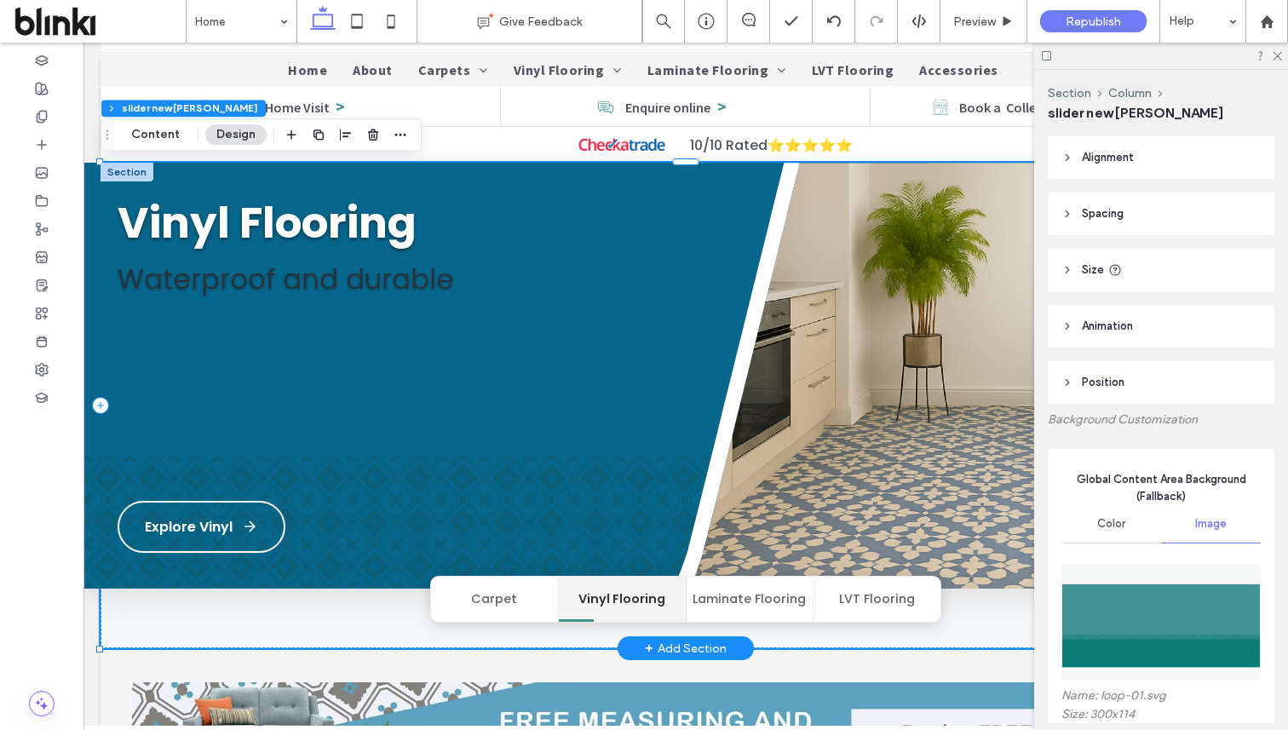
click at [496, 589] on button "Carpet" at bounding box center [495, 599] width 128 height 45
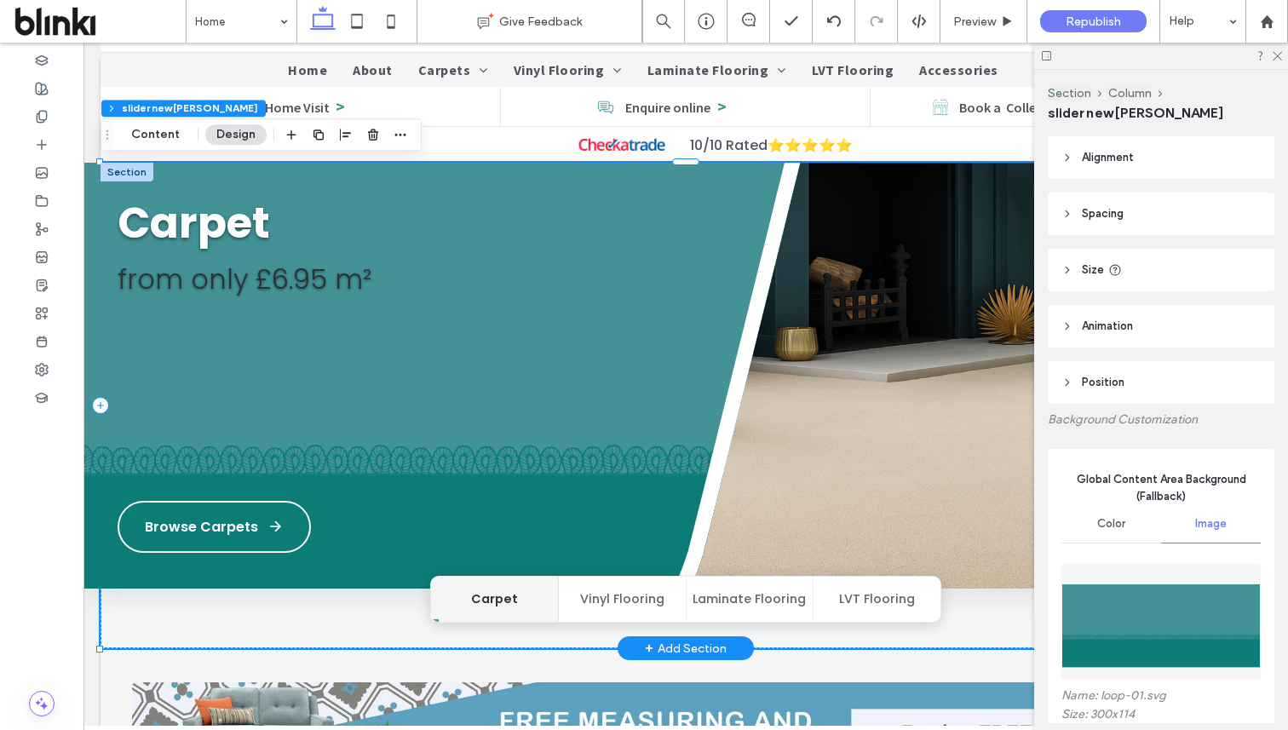
click at [598, 601] on button "Vinyl Flooring" at bounding box center [623, 599] width 128 height 45
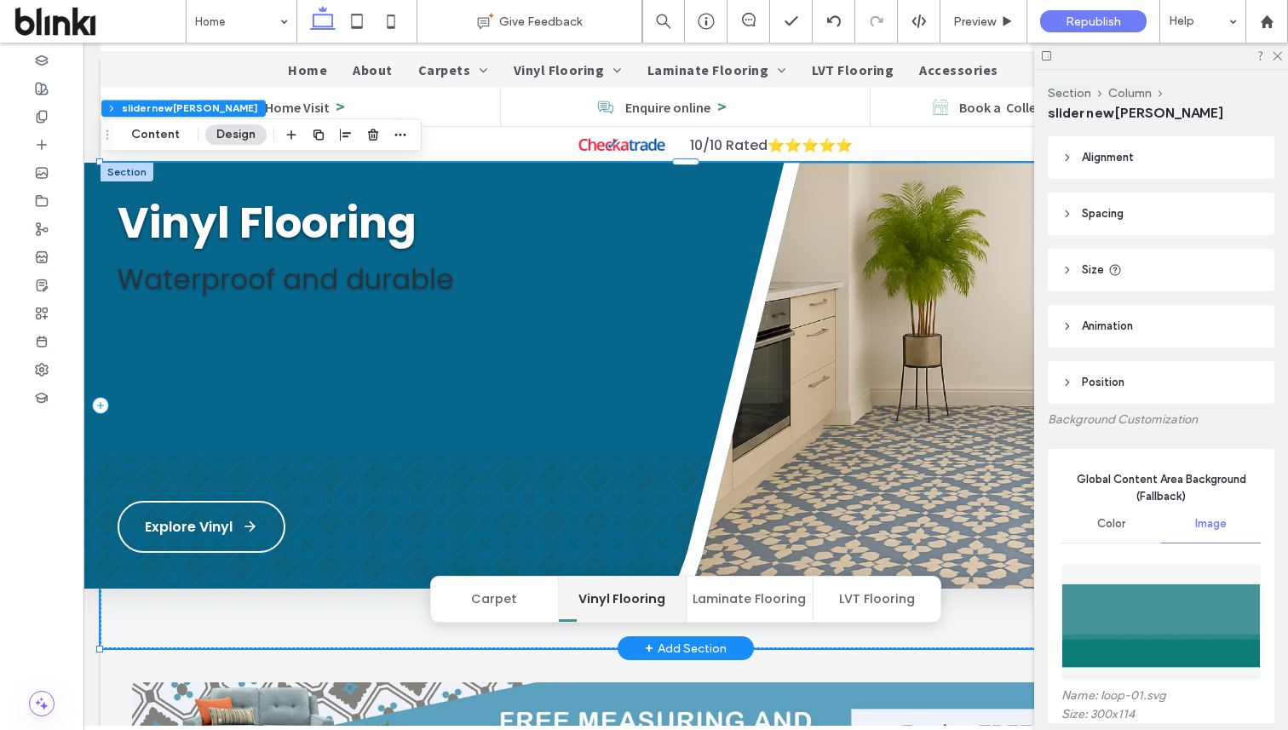
click at [518, 603] on button "Carpet" at bounding box center [495, 599] width 128 height 45
click at [519, 595] on button "Carpet" at bounding box center [495, 599] width 128 height 45
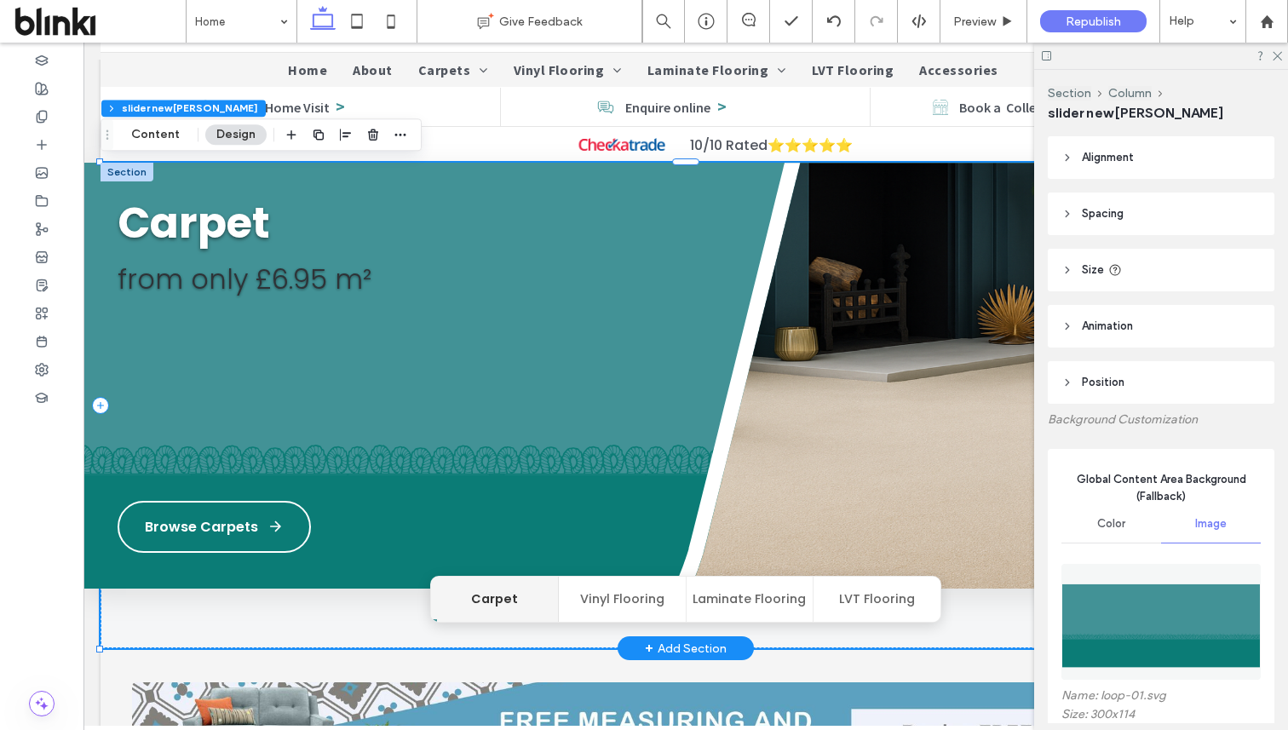
click at [589, 601] on button "Vinyl Flooring" at bounding box center [623, 599] width 128 height 45
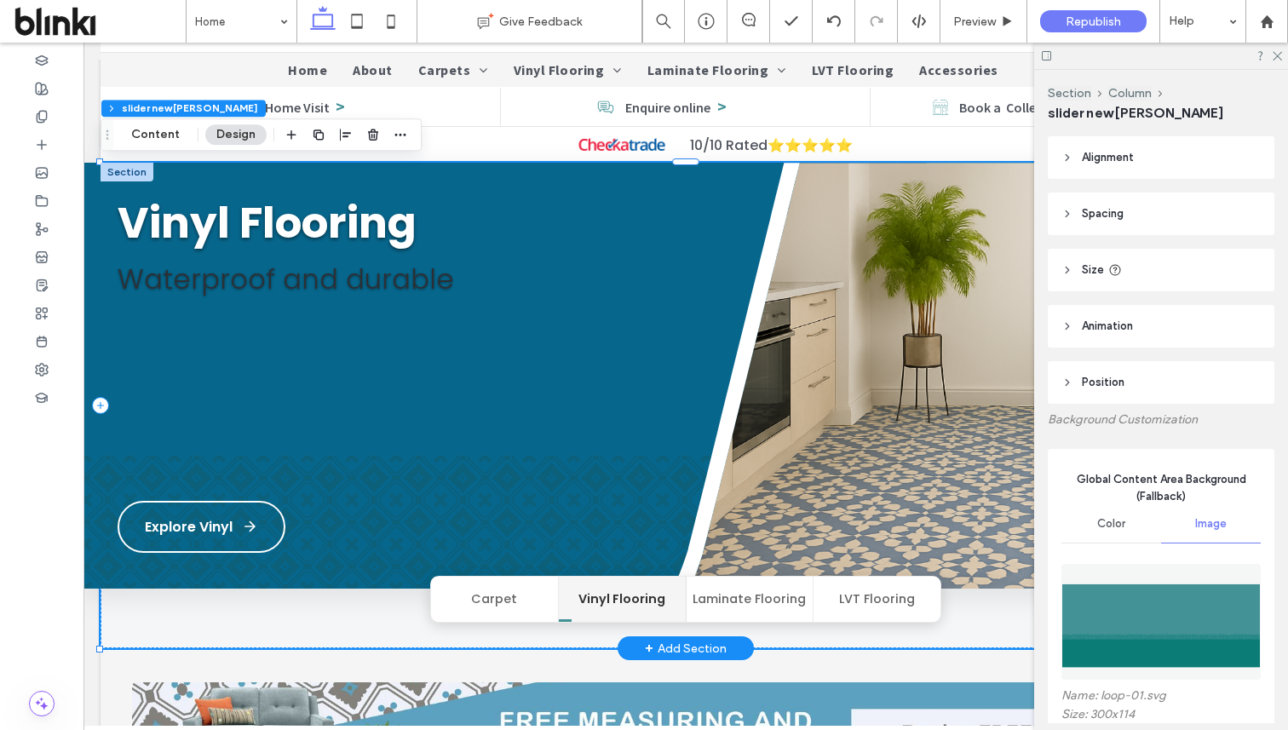
click at [727, 604] on button "Laminate Flooring" at bounding box center [751, 599] width 128 height 45
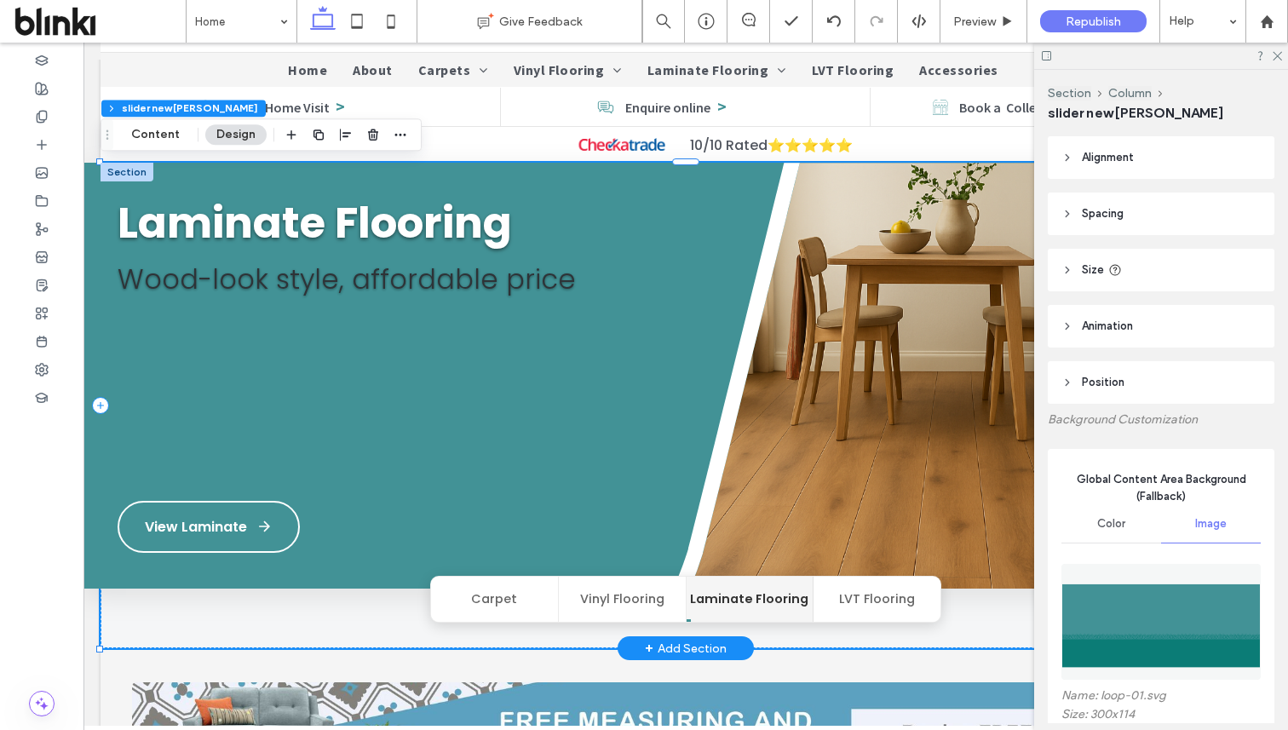
click at [653, 601] on button "Vinyl Flooring" at bounding box center [623, 599] width 128 height 45
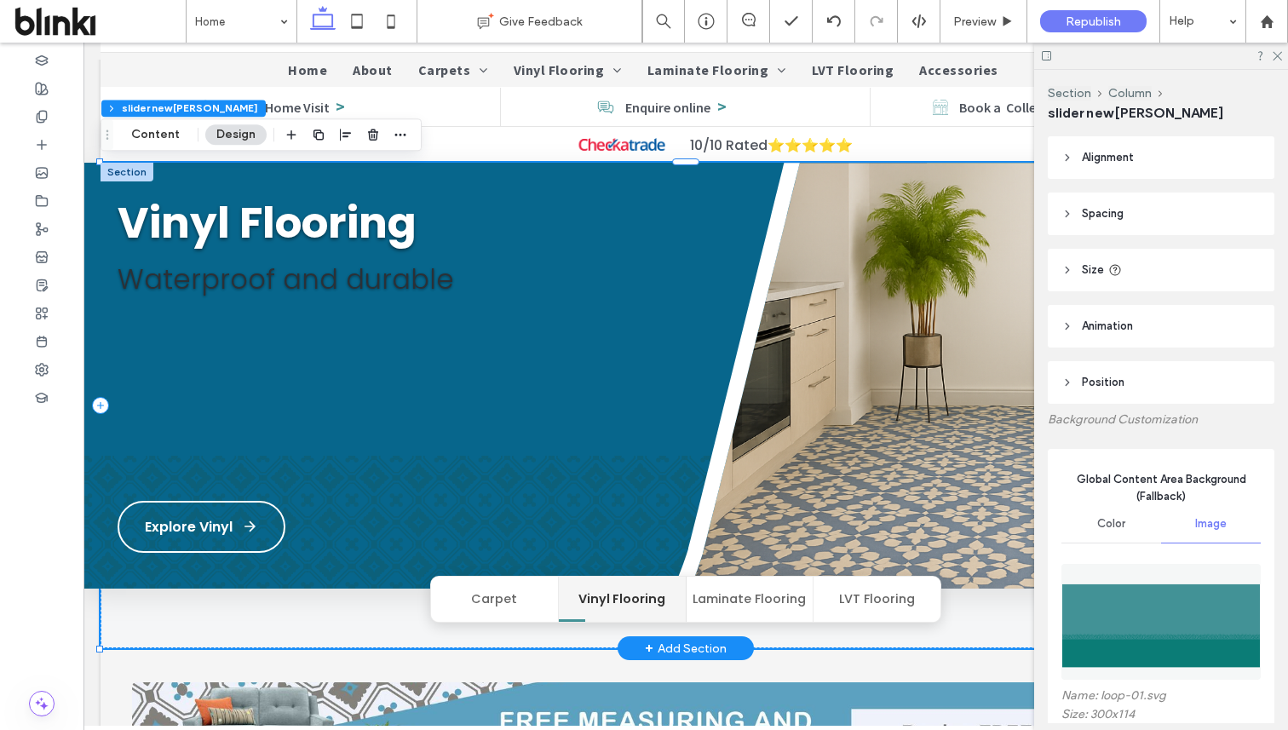
click at [773, 600] on button "Laminate Flooring" at bounding box center [751, 599] width 128 height 45
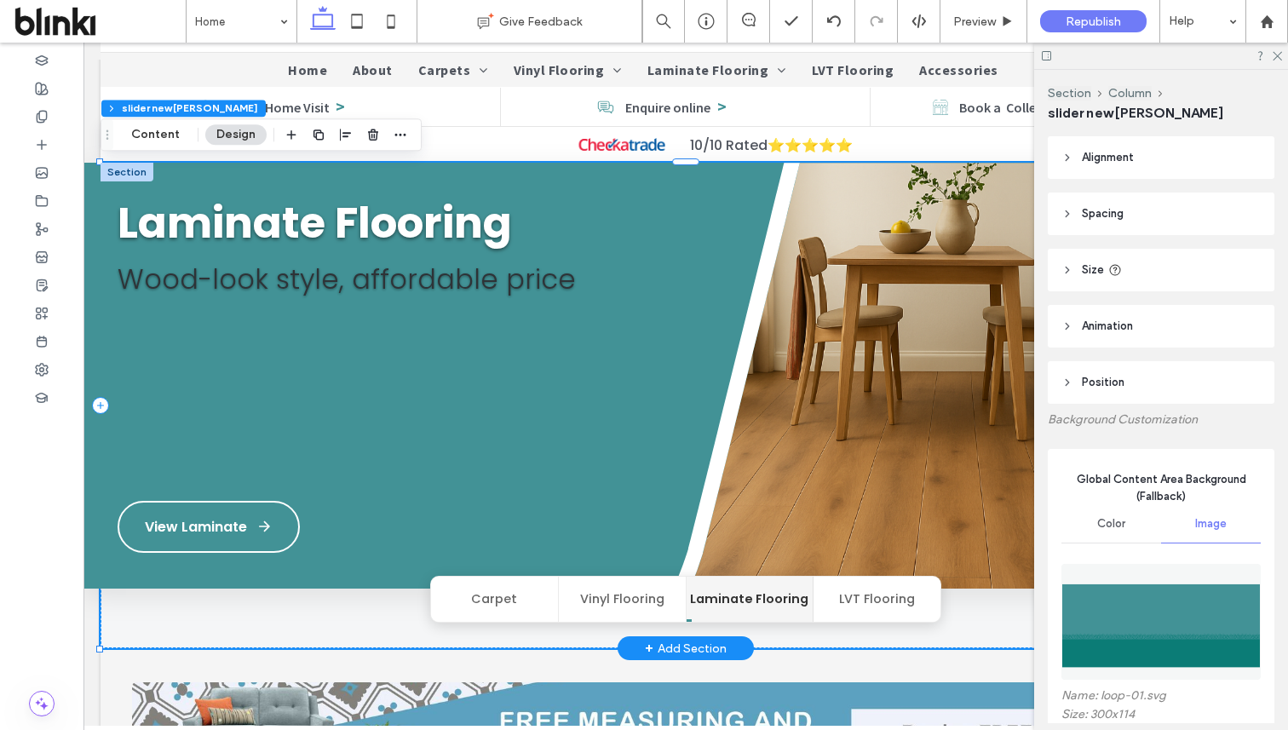
click at [906, 615] on button "LVT Flooring" at bounding box center [877, 599] width 127 height 45
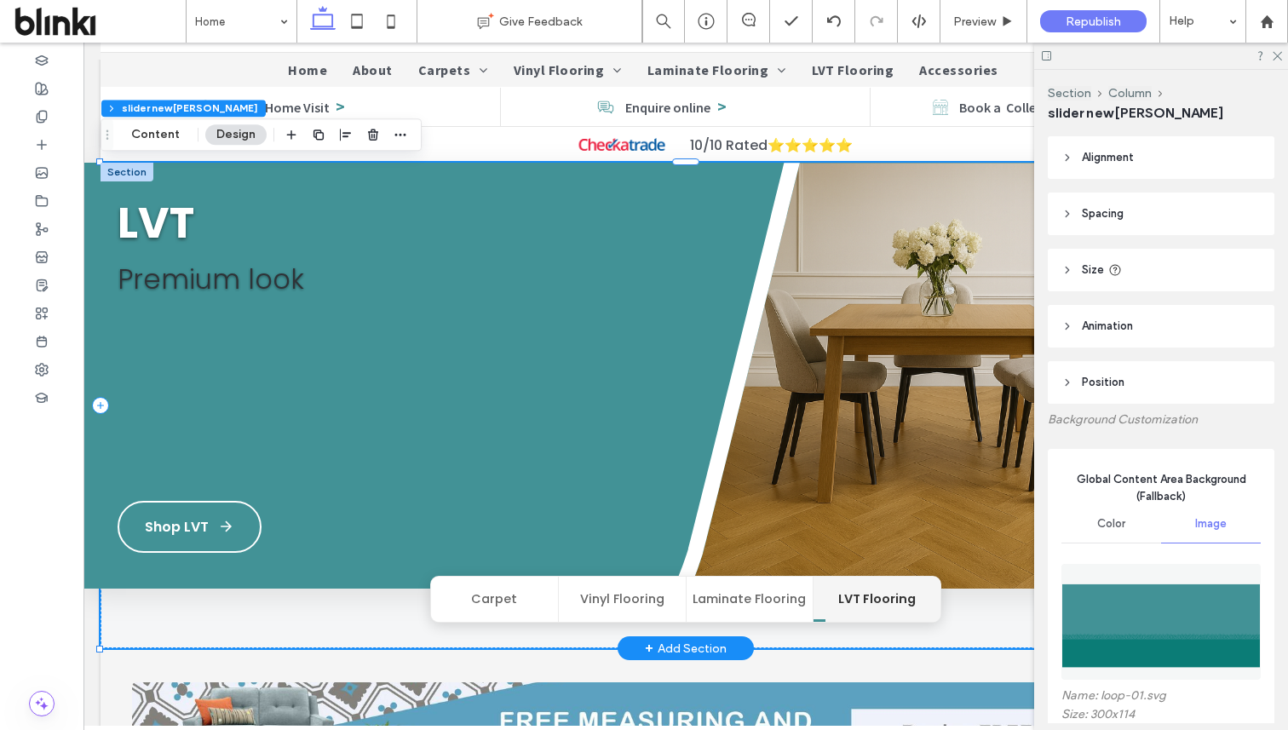
click at [746, 607] on button "Laminate Flooring" at bounding box center [751, 599] width 128 height 45
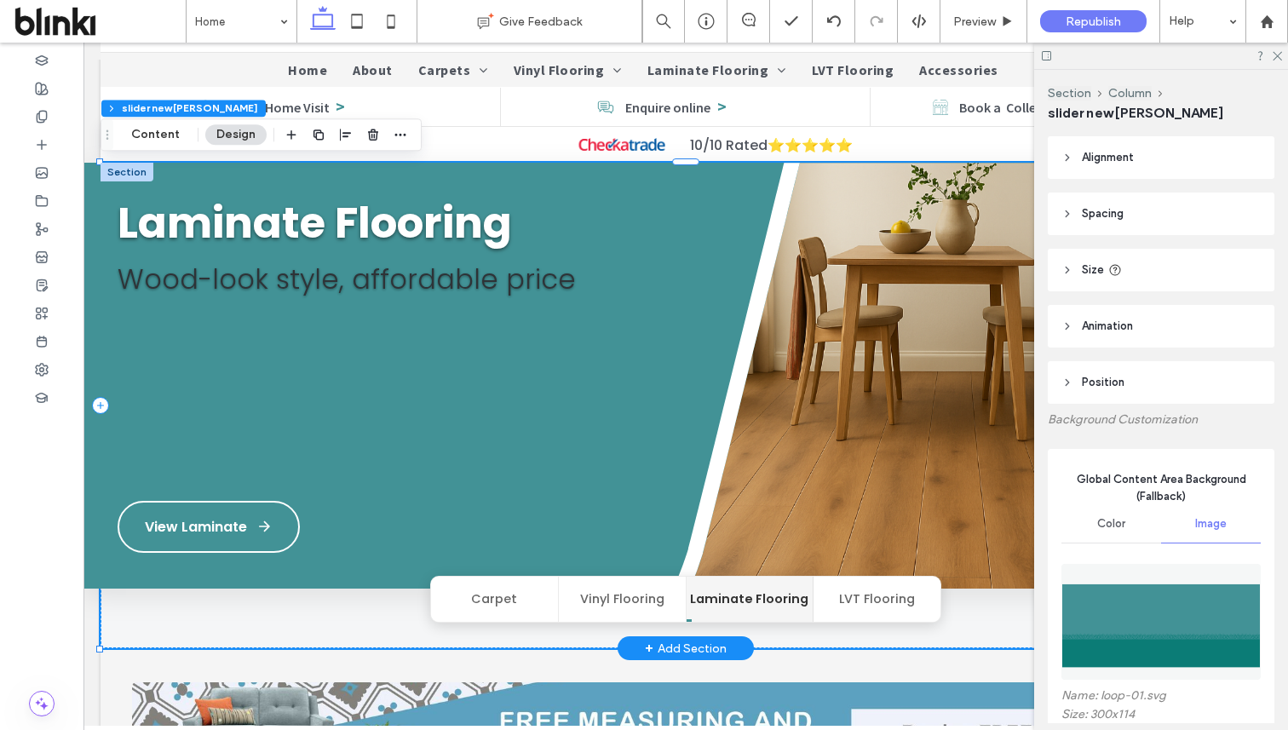
click at [641, 609] on button "Vinyl Flooring" at bounding box center [623, 599] width 128 height 45
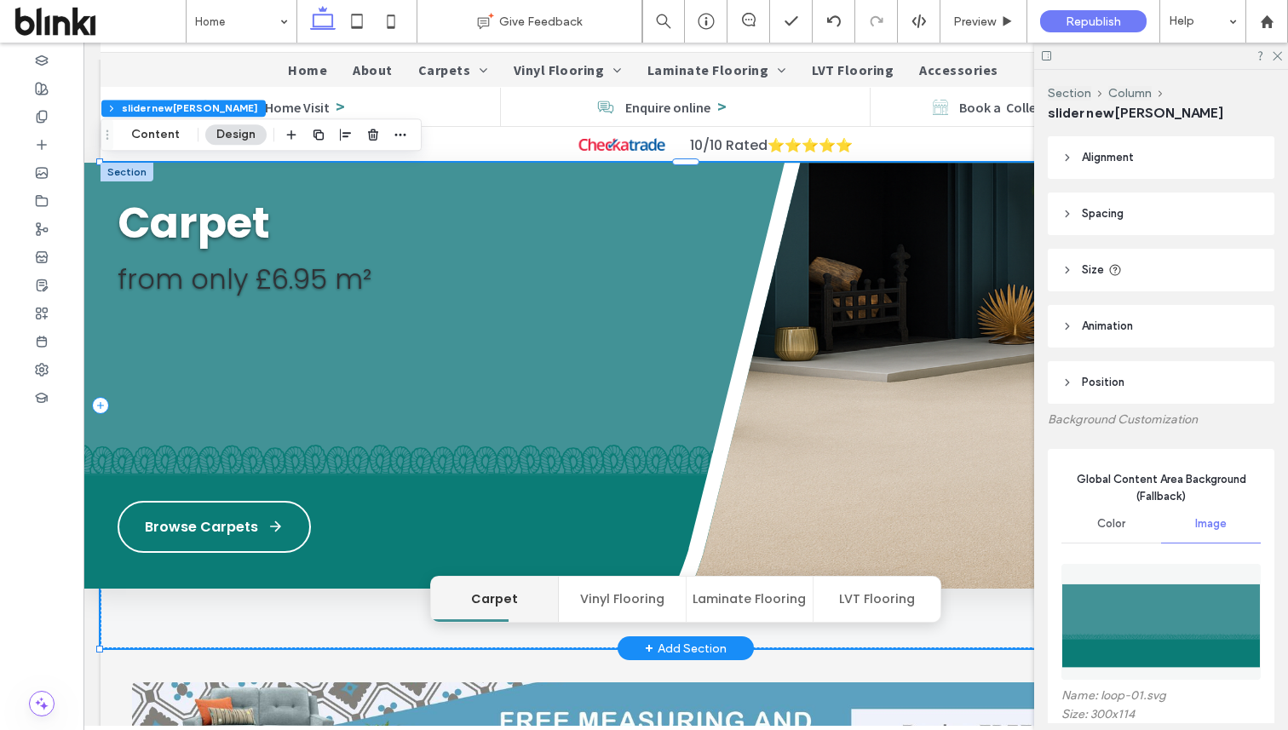
click at [637, 595] on button "Vinyl Flooring" at bounding box center [623, 599] width 128 height 45
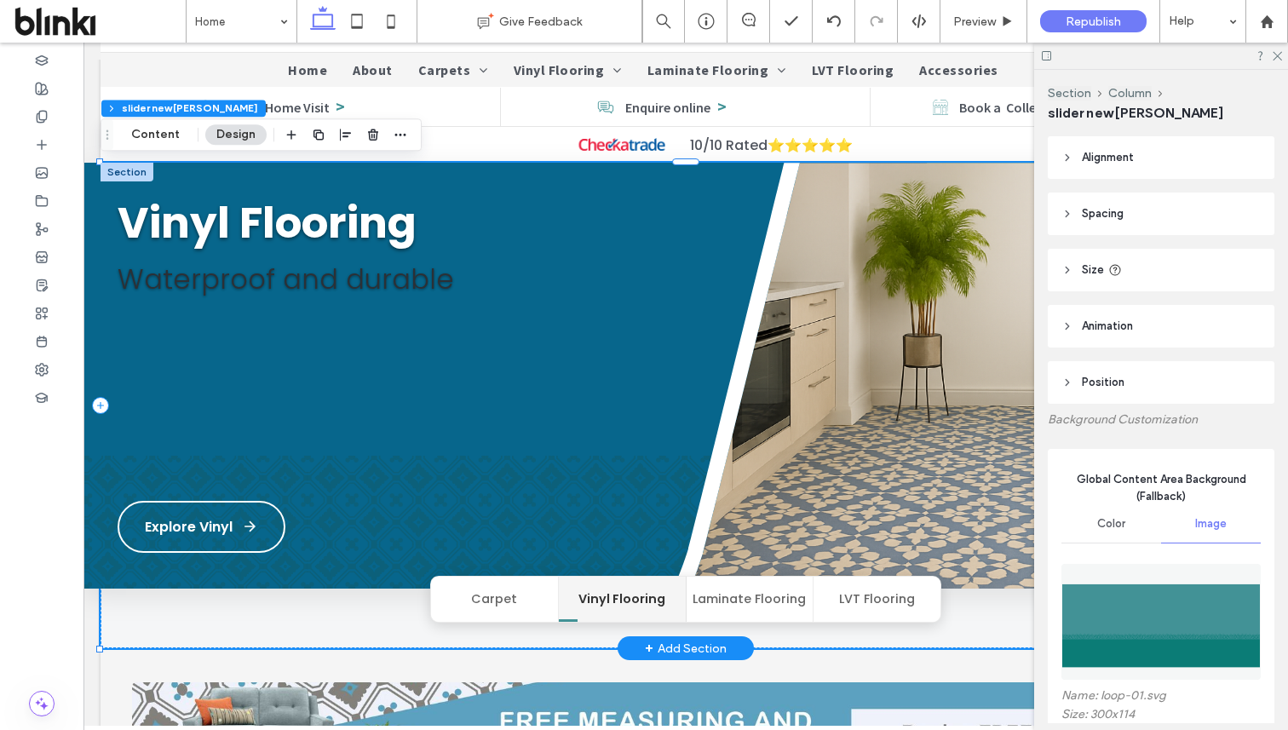
click at [722, 598] on button "Laminate Flooring" at bounding box center [751, 599] width 128 height 45
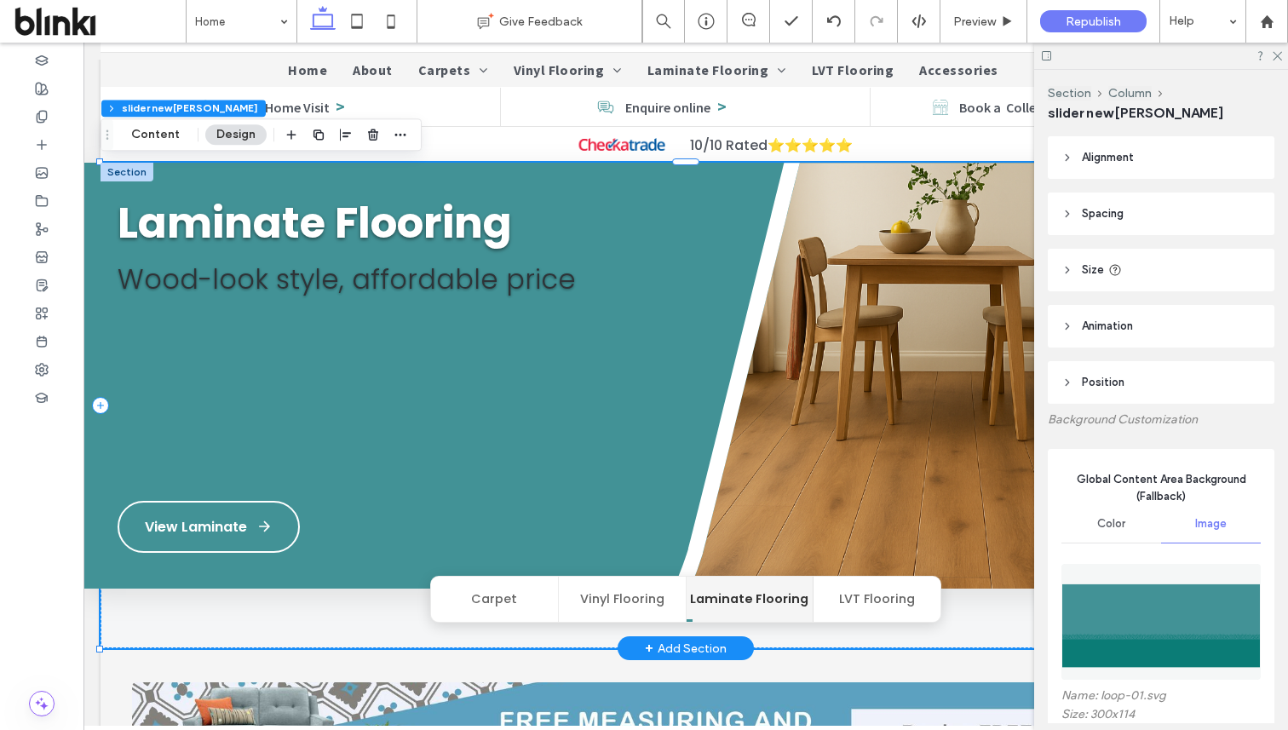
click at [812, 597] on button "Laminate Flooring" at bounding box center [751, 599] width 128 height 45
click at [871, 597] on button "LVT Flooring" at bounding box center [877, 599] width 127 height 45
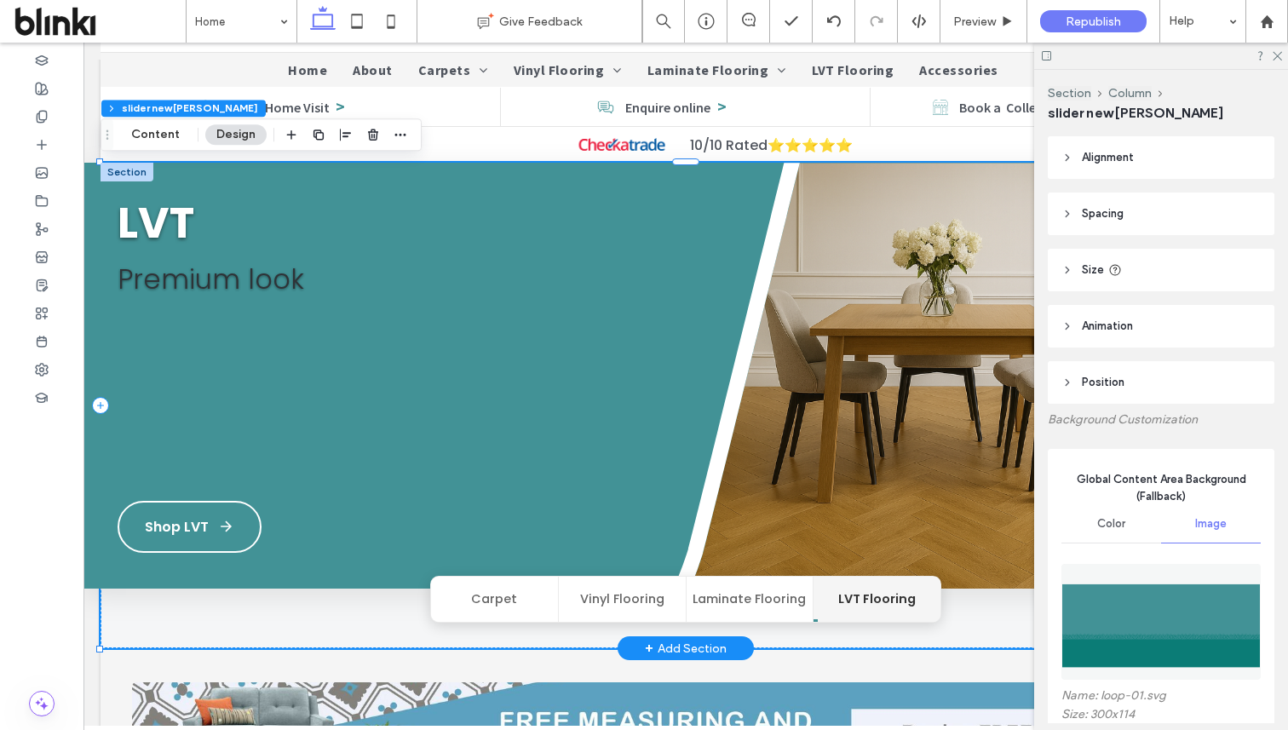
click at [509, 607] on button "Carpet" at bounding box center [495, 599] width 128 height 45
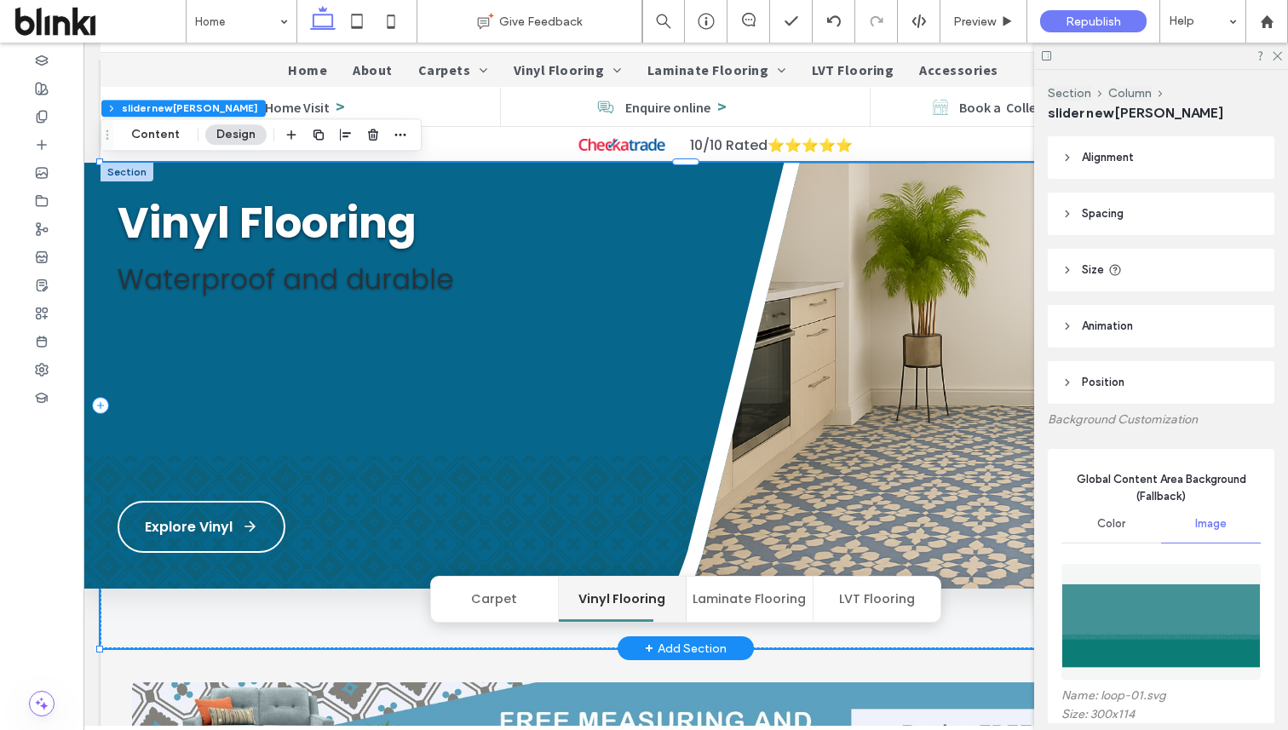
click at [530, 592] on button "Carpet" at bounding box center [495, 599] width 128 height 45
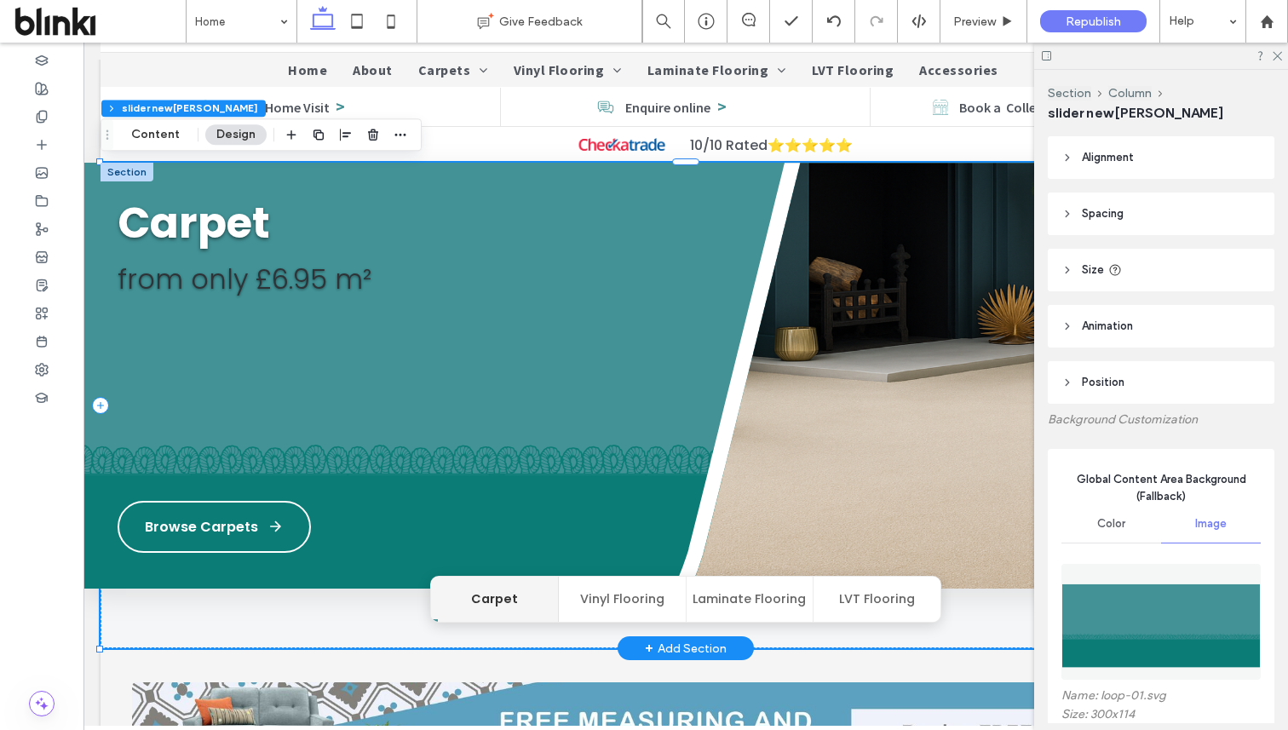
click at [549, 537] on div "Carpet from only £6.95 m² Browse Carpets" at bounding box center [350, 375] width 465 height 353
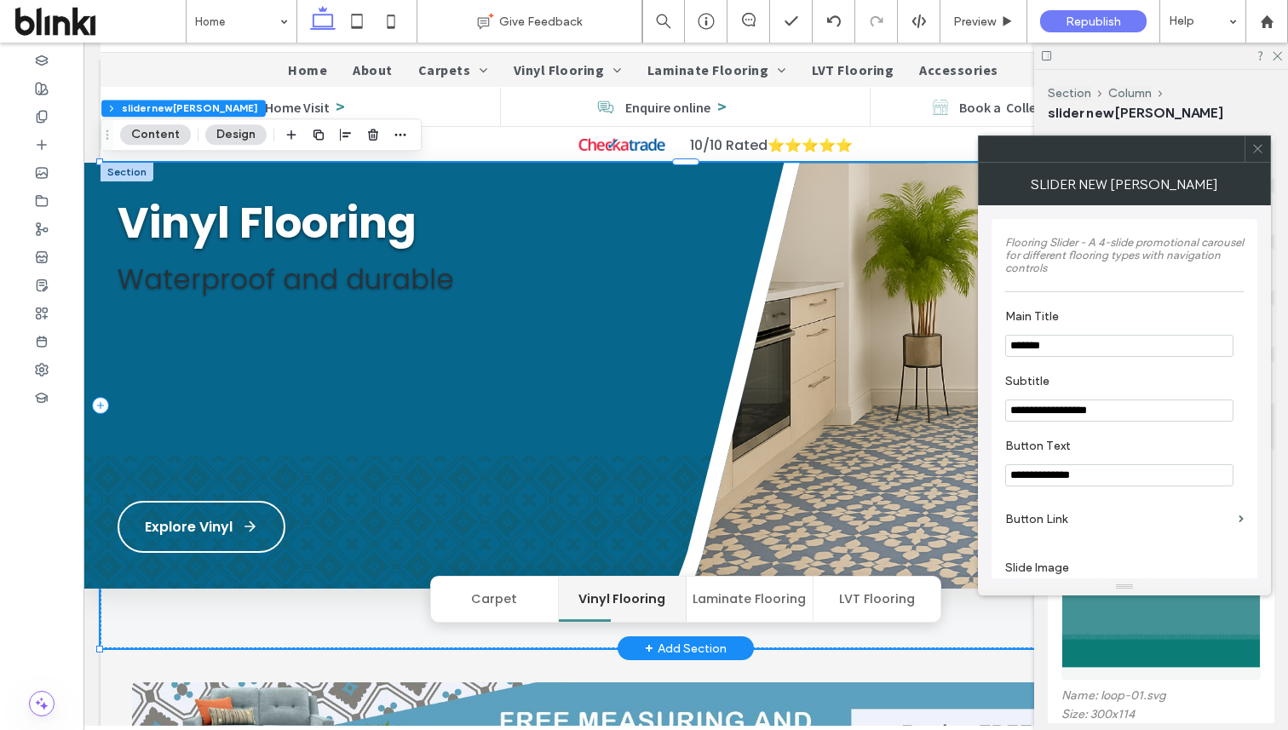
click at [775, 603] on button "Laminate Flooring" at bounding box center [751, 599] width 128 height 45
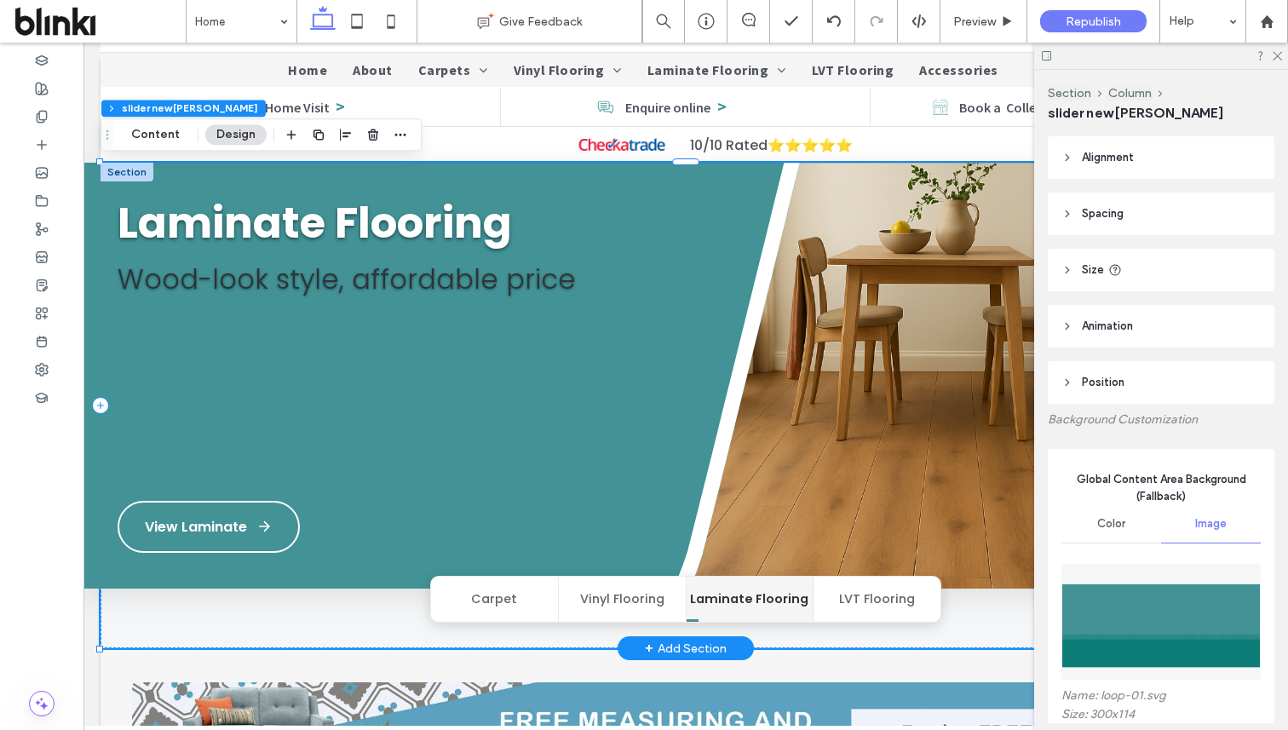
click at [515, 602] on button "Carpet" at bounding box center [495, 599] width 128 height 45
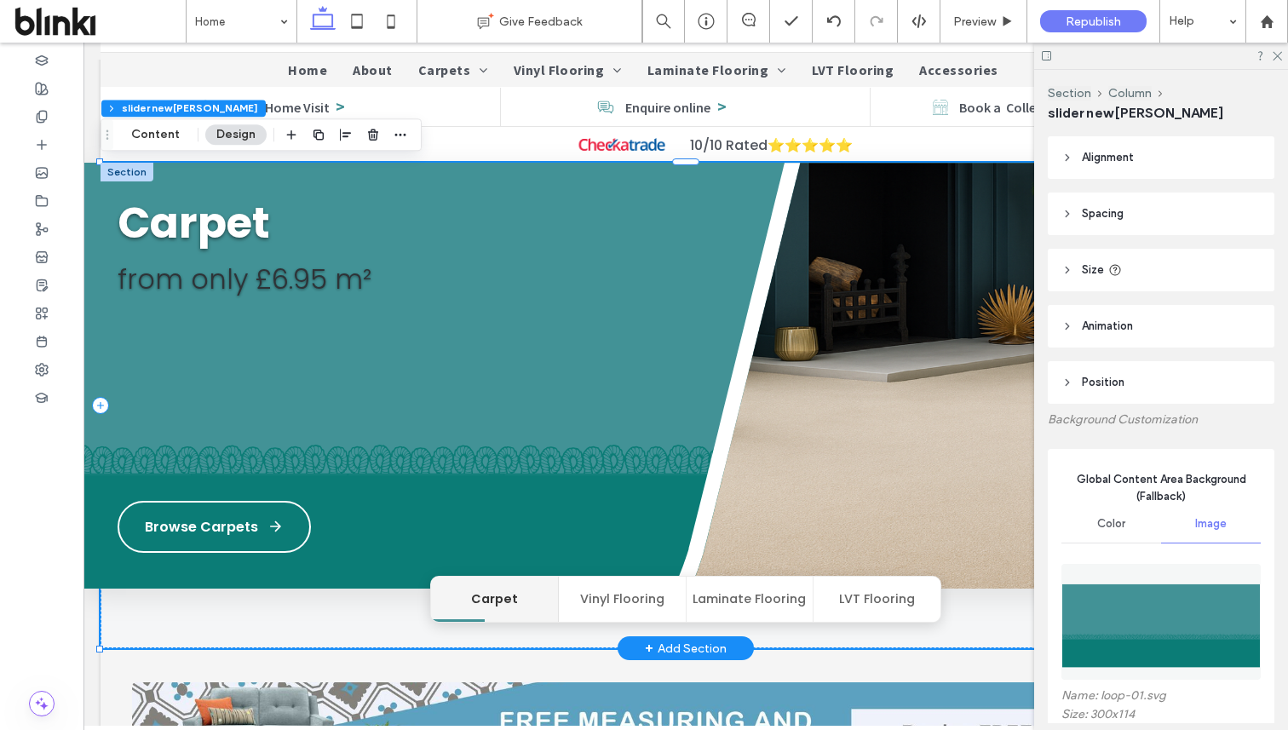
click at [626, 601] on button "Vinyl Flooring" at bounding box center [623, 599] width 128 height 45
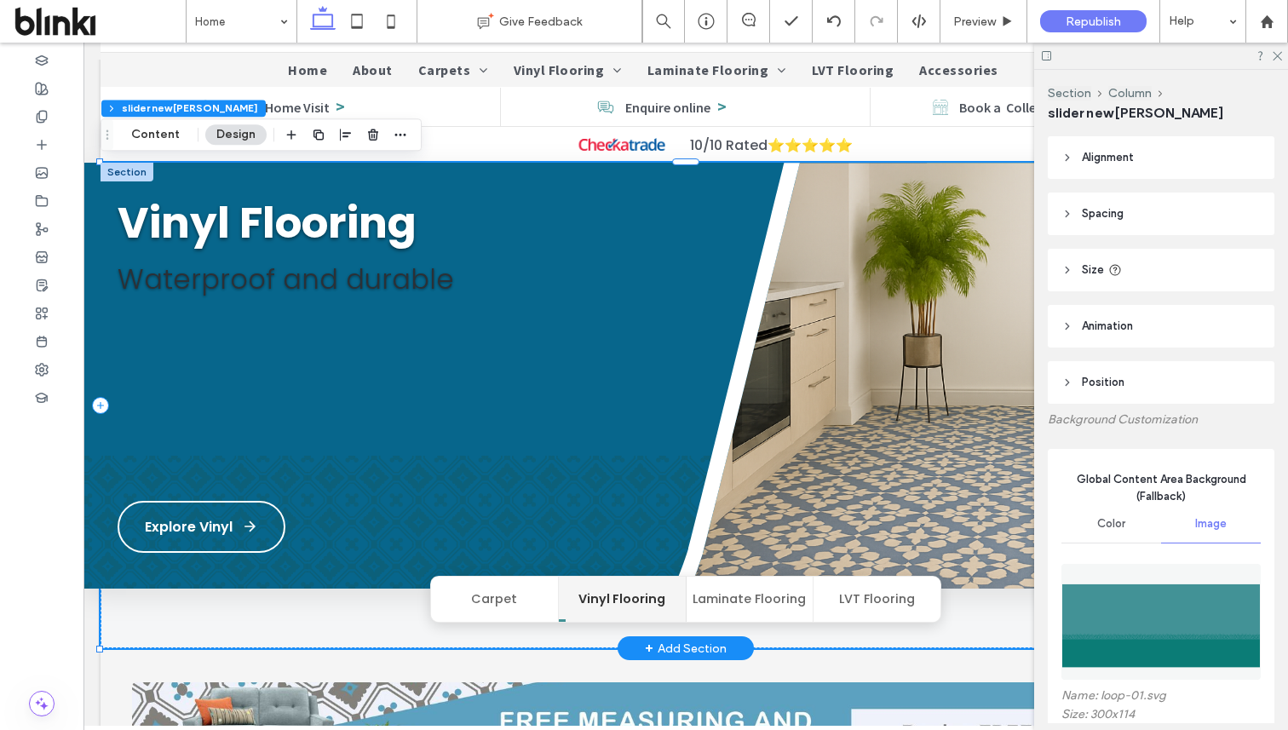
click at [711, 614] on button "Laminate Flooring" at bounding box center [751, 599] width 128 height 45
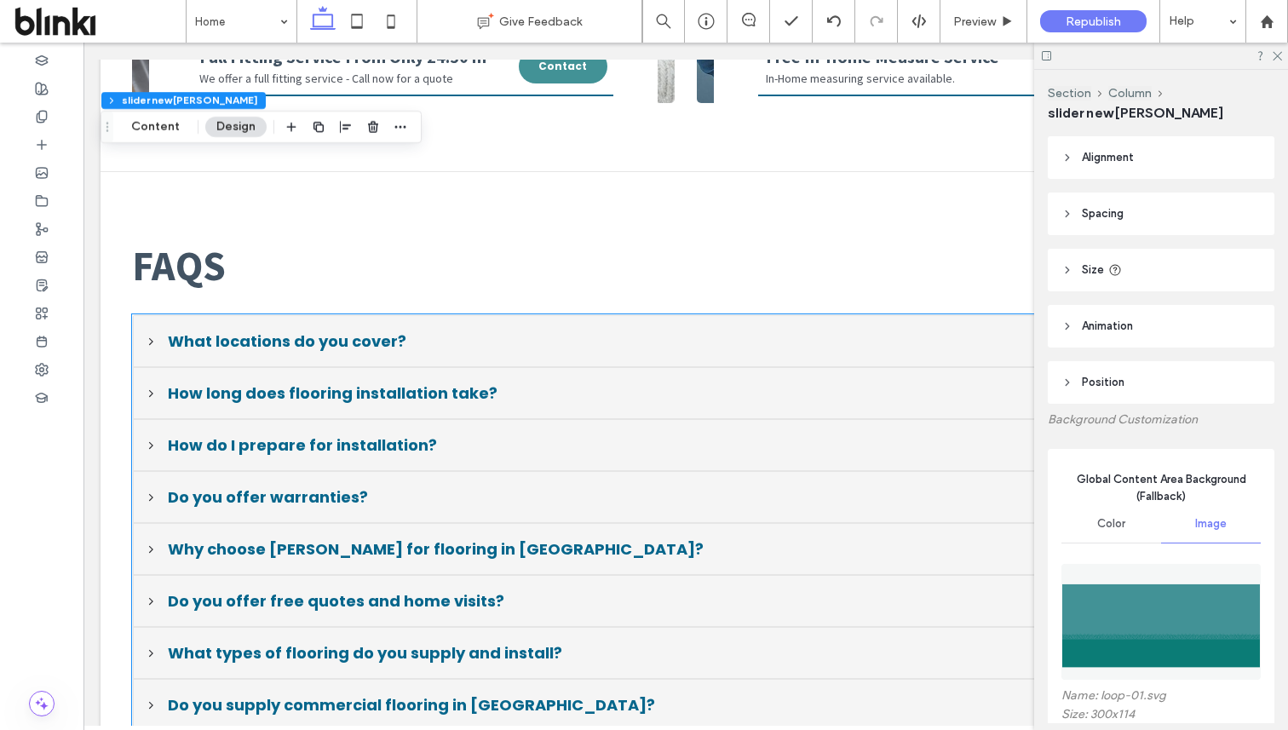
scroll to position [2305, 0]
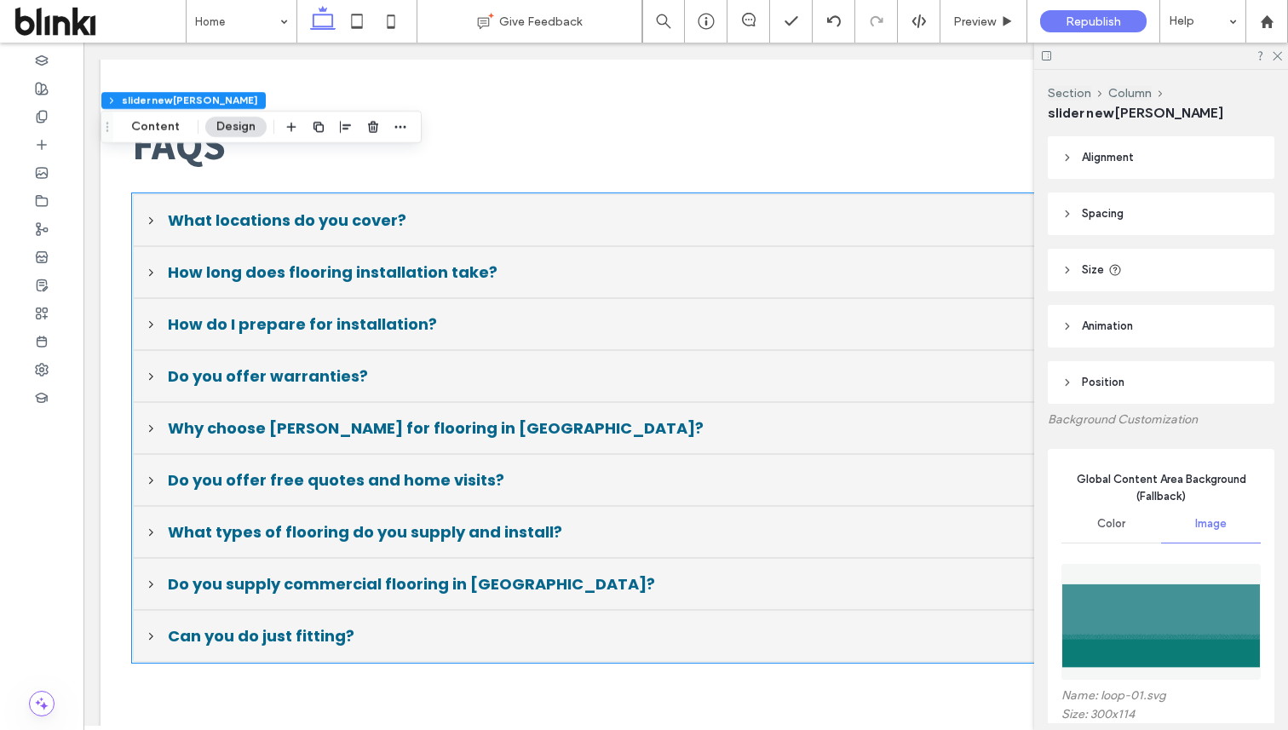
click at [630, 482] on span "Do you offer free quotes and home visits?" at bounding box center [697, 480] width 1059 height 23
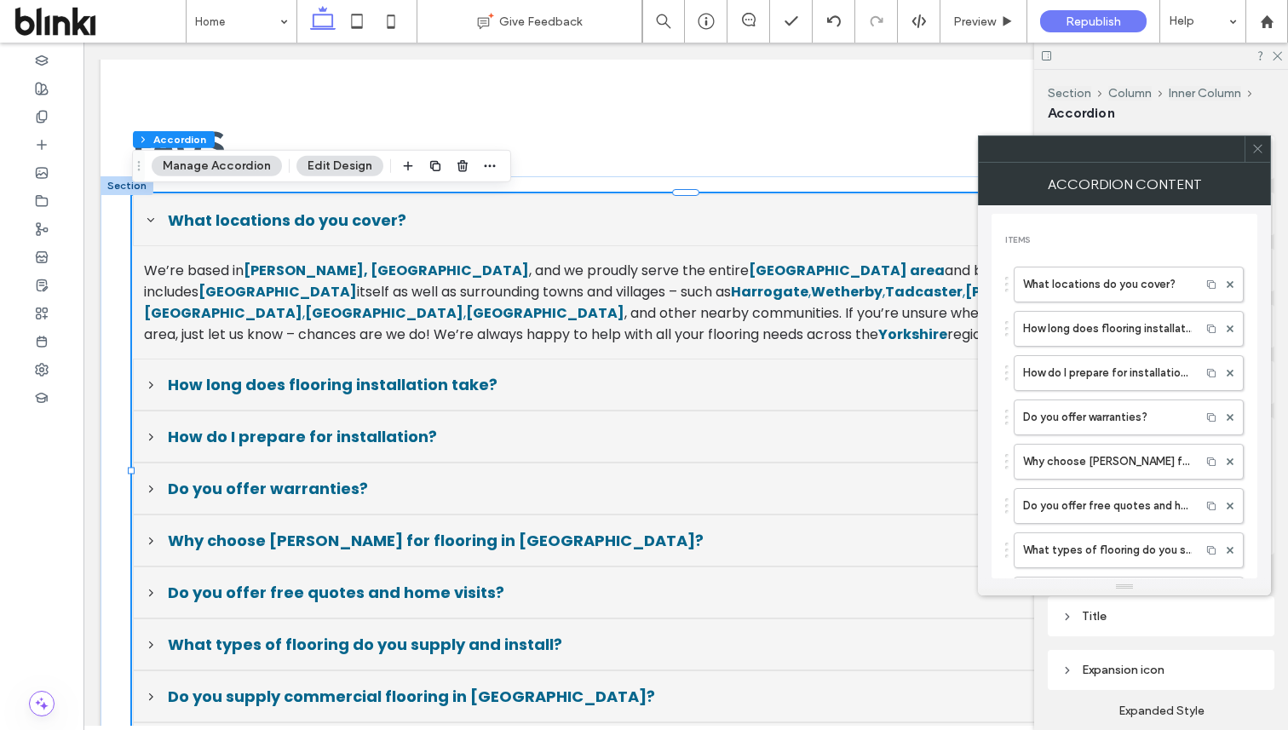
click at [1256, 150] on use at bounding box center [1257, 149] width 9 height 9
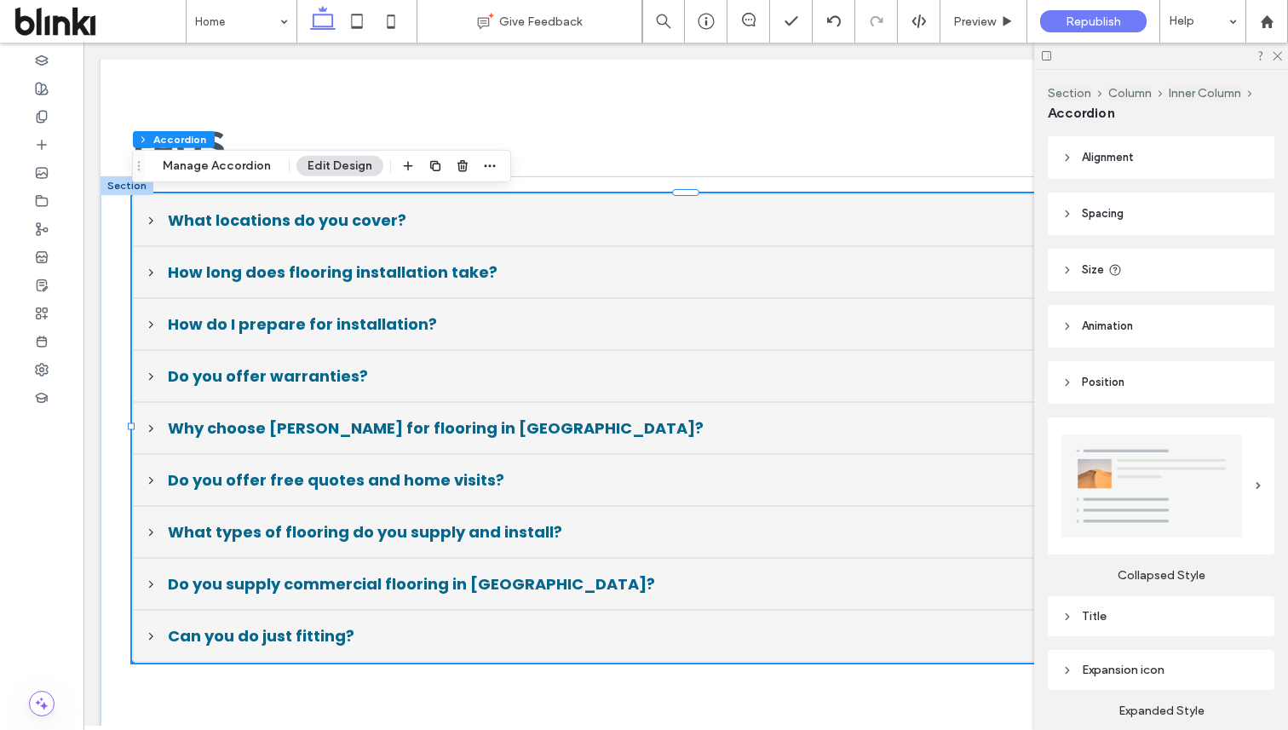
click at [1129, 608] on div "Title" at bounding box center [1160, 616] width 199 height 23
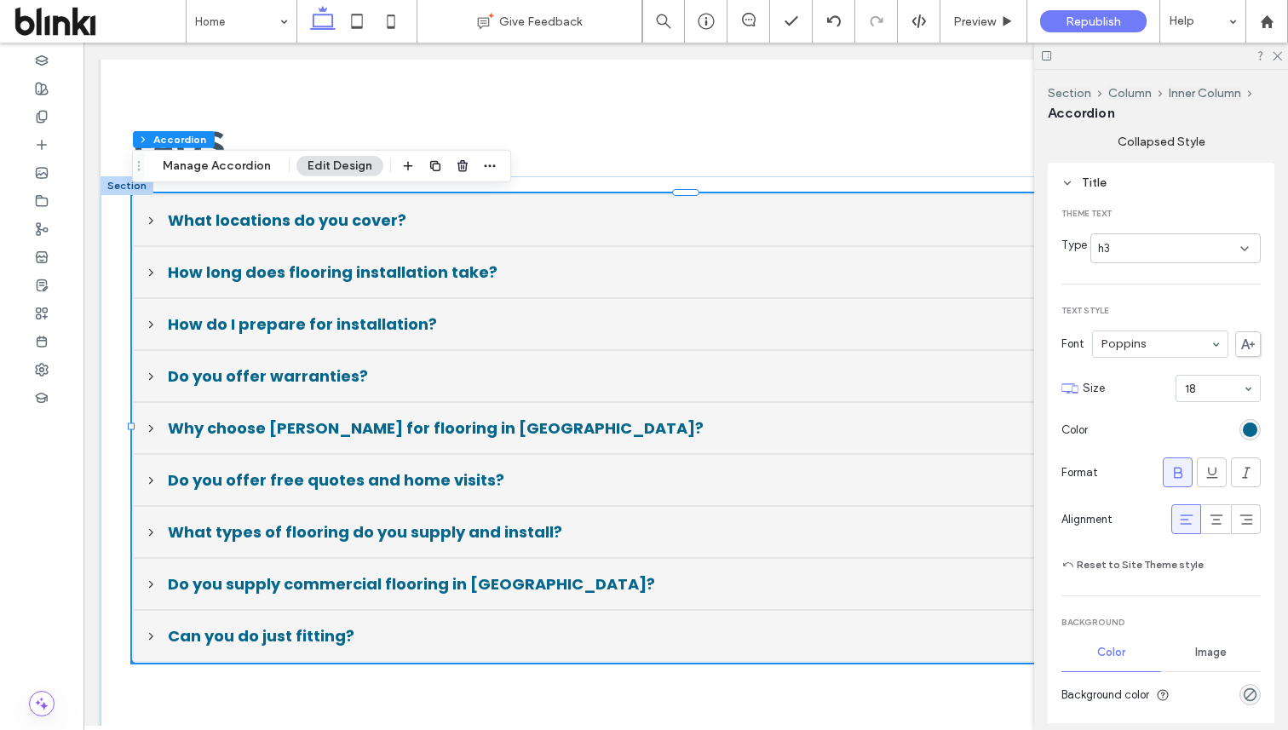
scroll to position [523, 0]
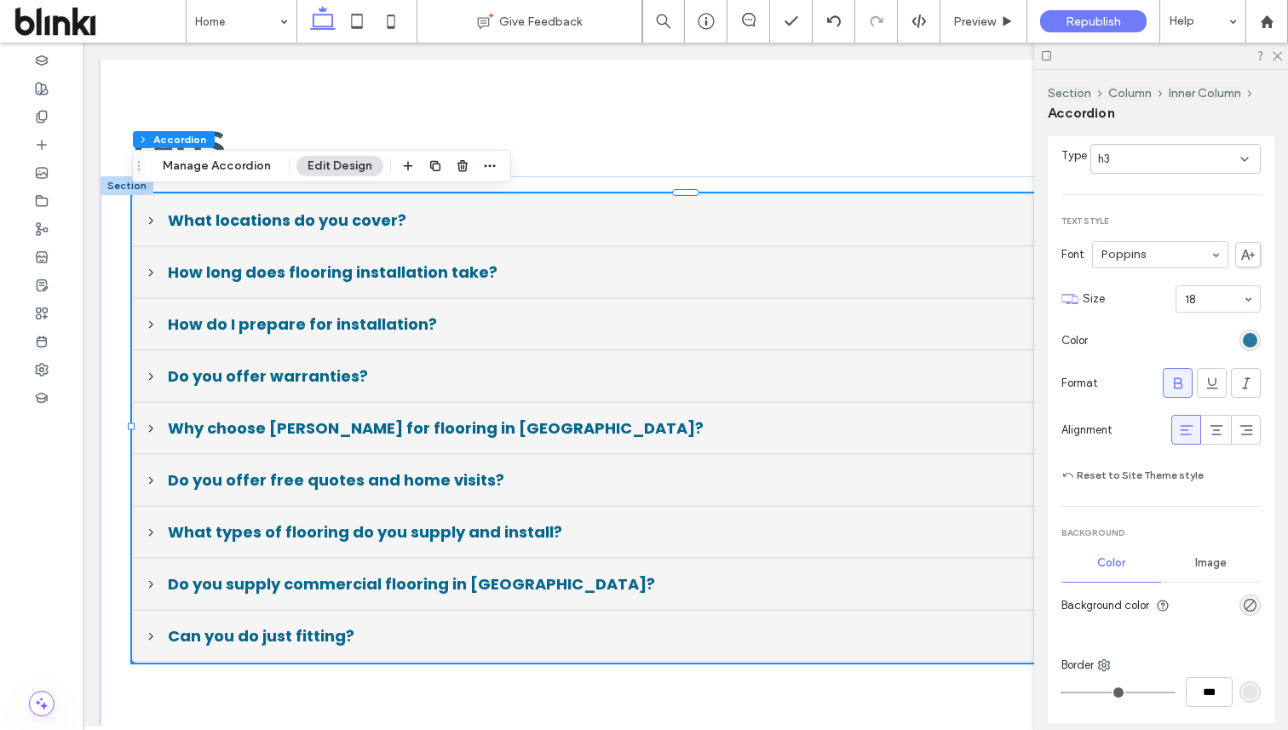
click at [1245, 345] on div "rgb(7, 102, 140)" at bounding box center [1250, 340] width 14 height 14
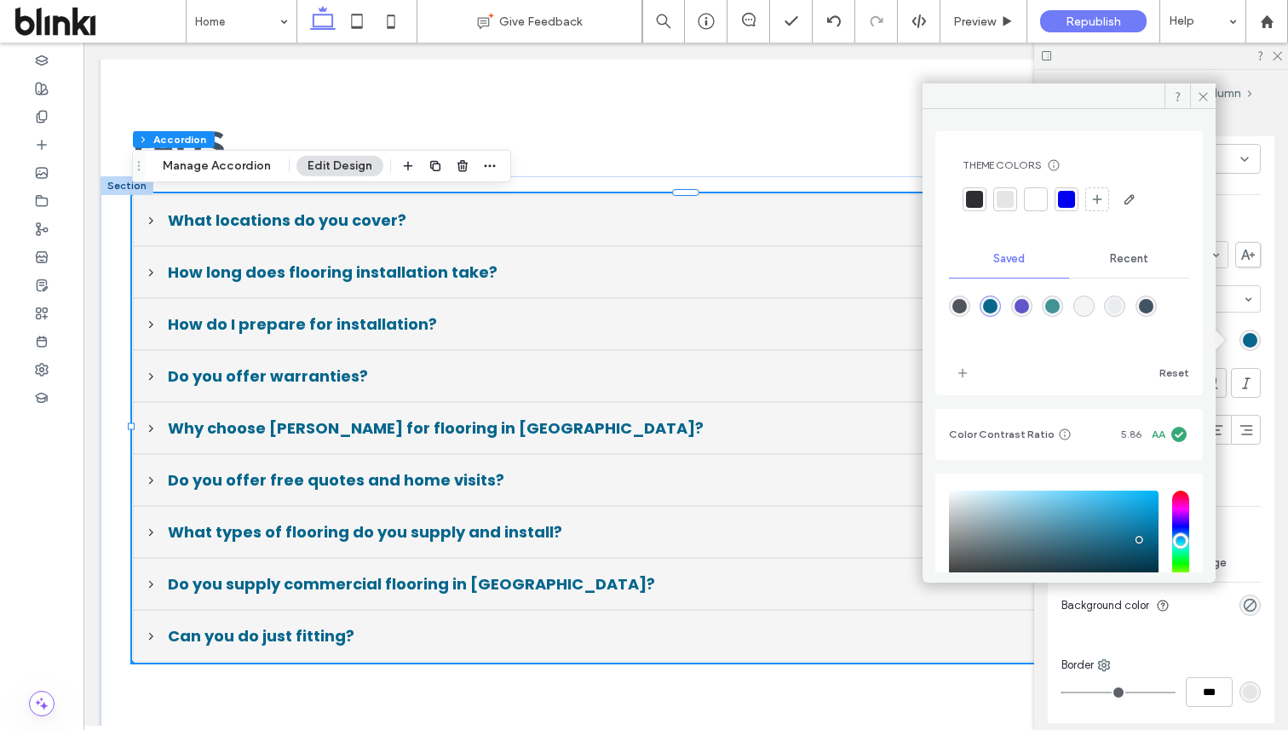
click at [1029, 303] on div "rgba(98,86,202,1)" at bounding box center [1022, 306] width 14 height 14
type input "*"
type input "*******"
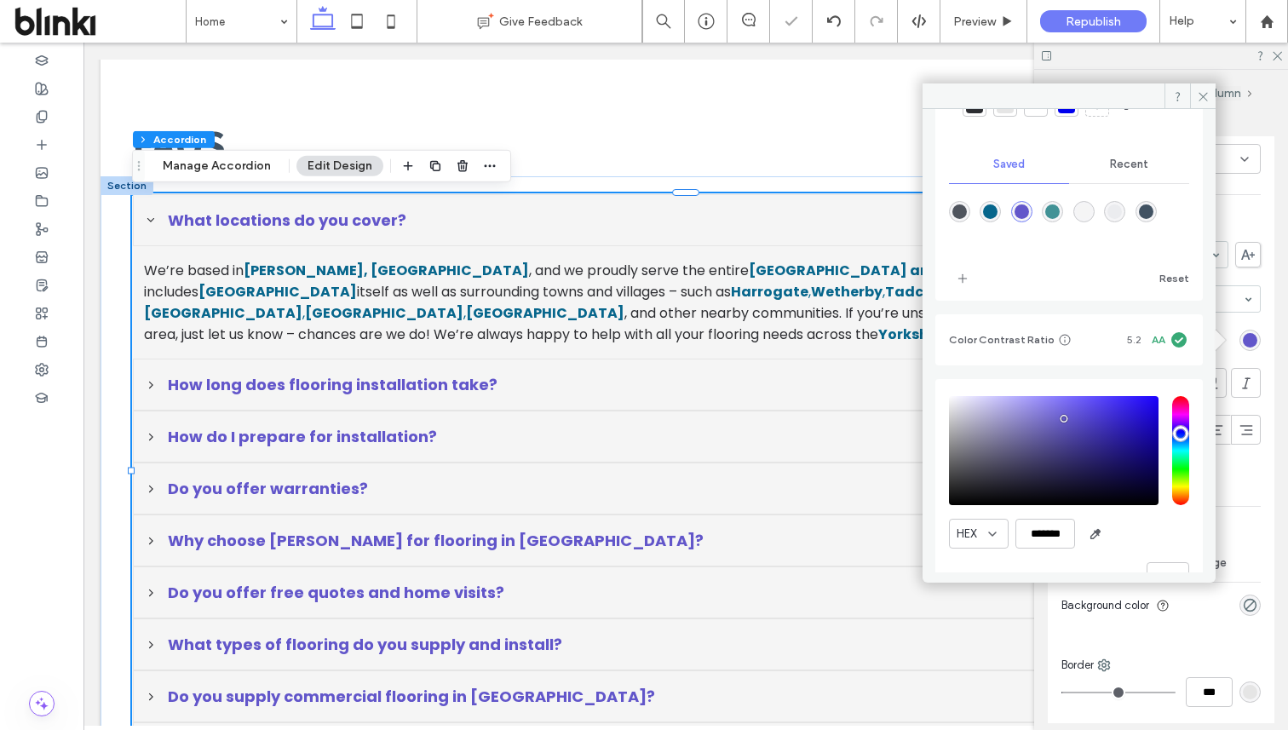
scroll to position [135, 0]
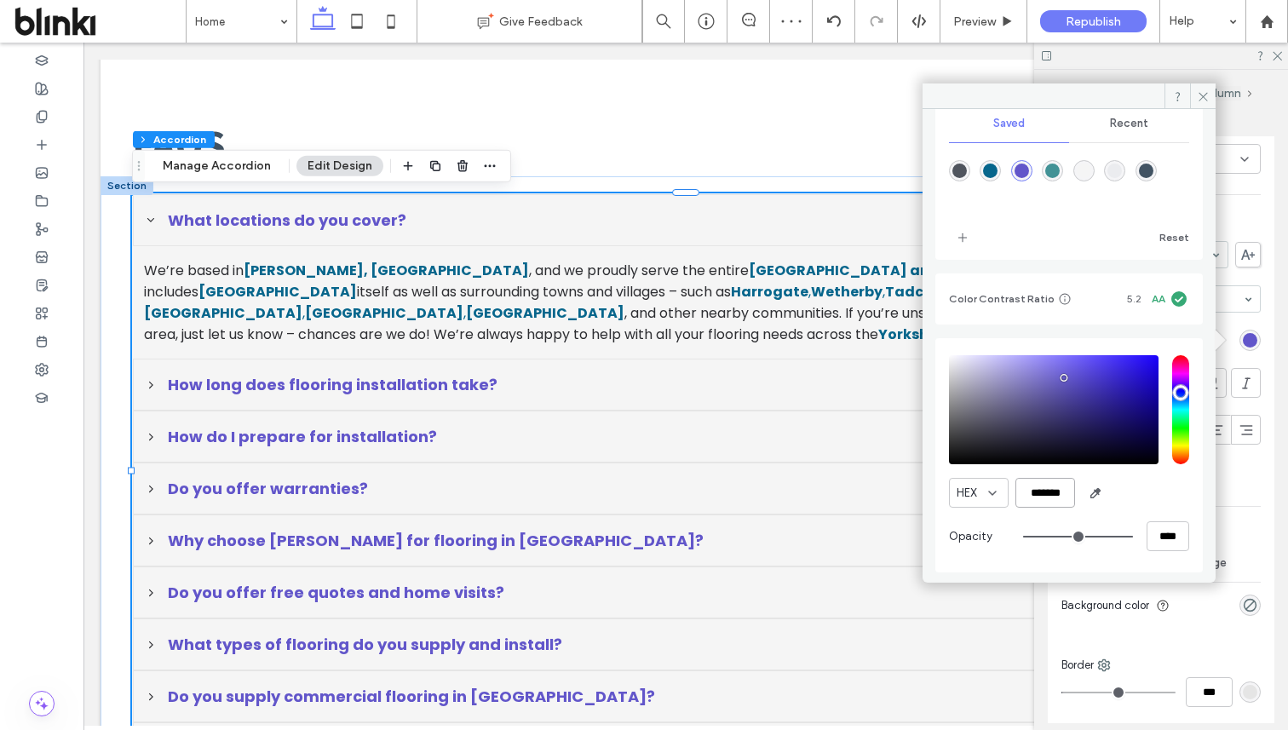
drag, startPoint x: 1023, startPoint y: 492, endPoint x: 1072, endPoint y: 494, distance: 48.6
click at [1072, 494] on input "*******" at bounding box center [1045, 493] width 60 height 30
click at [990, 172] on div "rgba(7,102,140,1)" at bounding box center [990, 171] width 14 height 14
type input "*"
type input "*******"
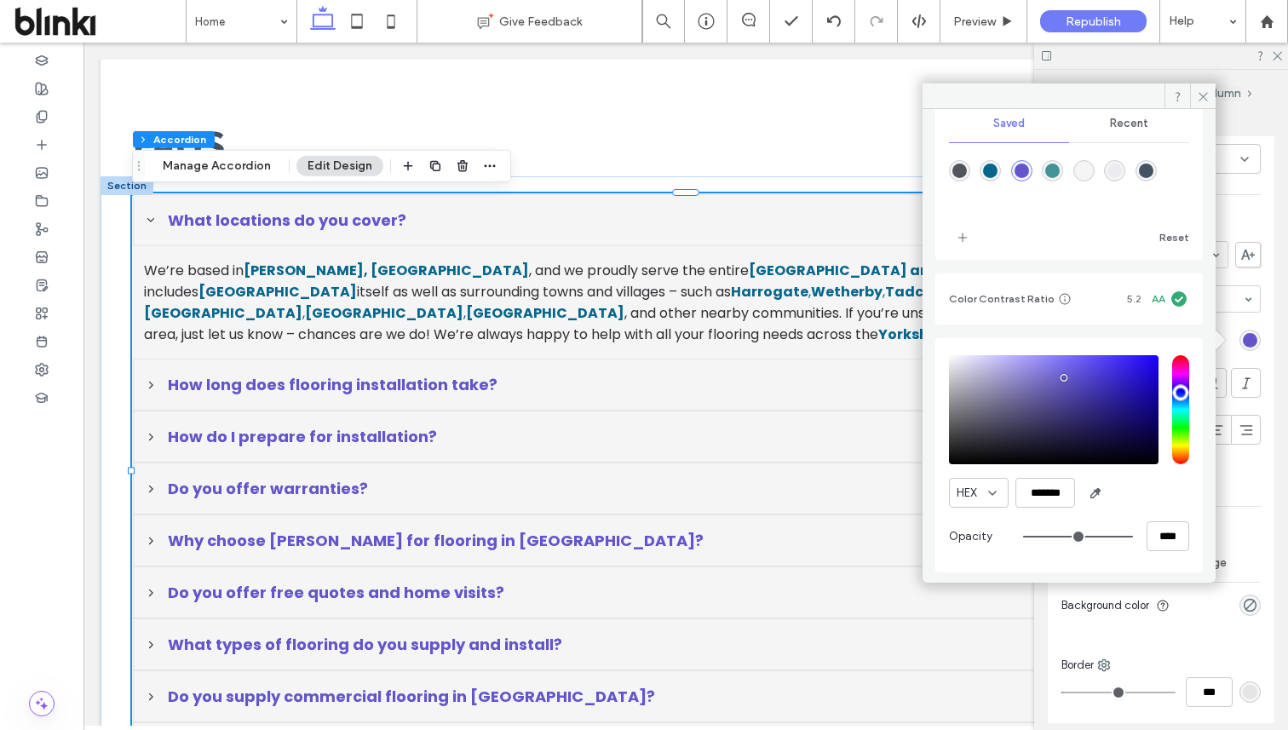
type input "*"
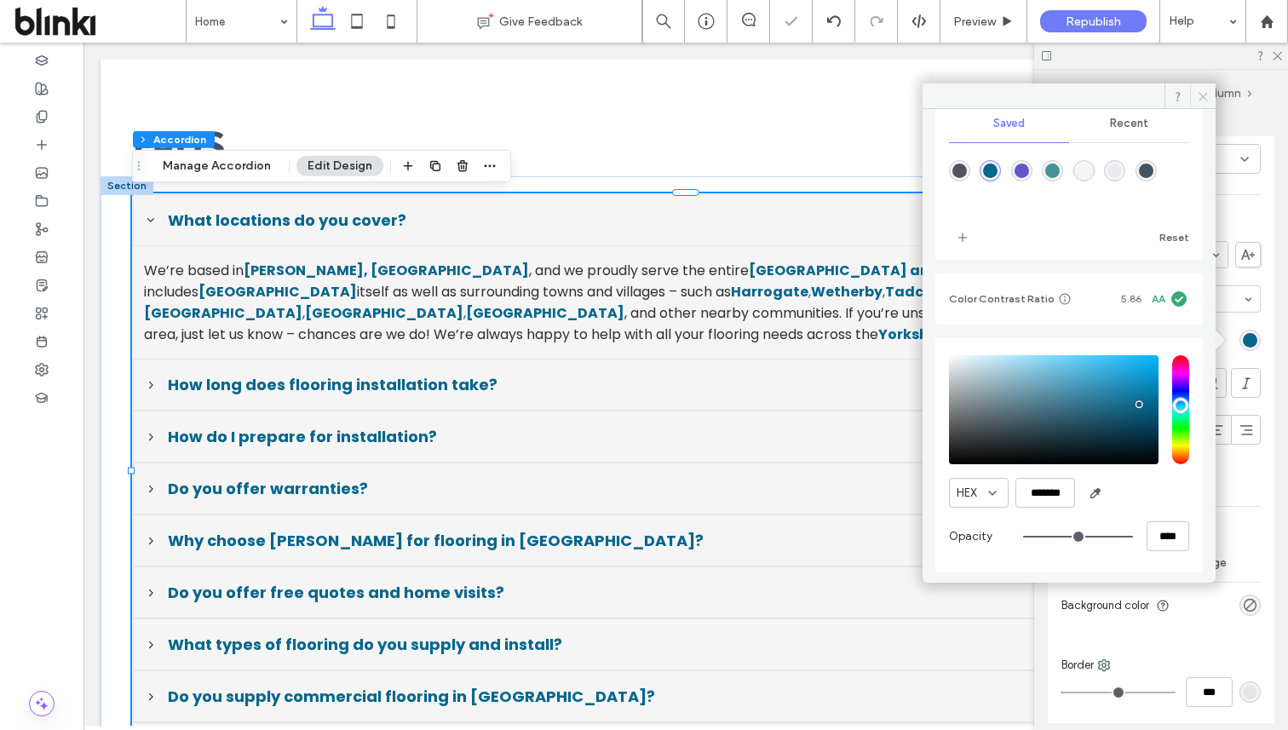
click at [1198, 95] on icon at bounding box center [1203, 96] width 13 height 13
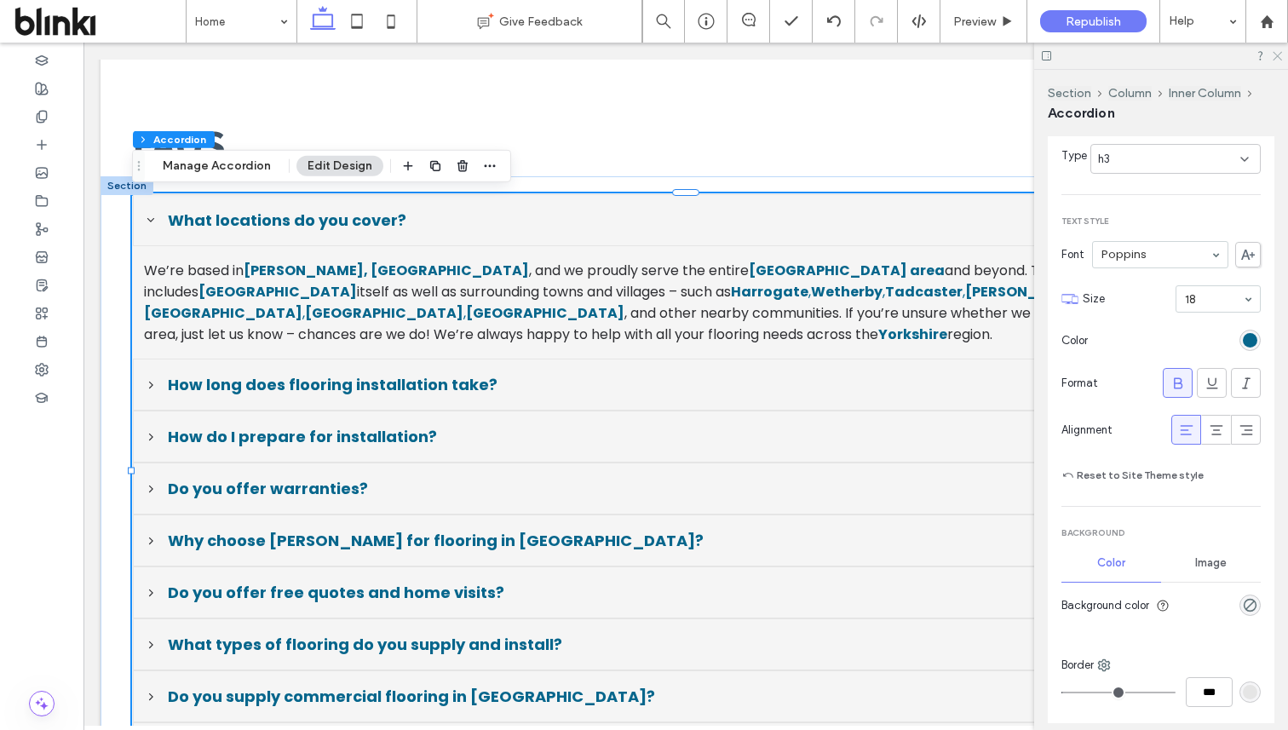
click at [1279, 55] on use at bounding box center [1277, 56] width 9 height 9
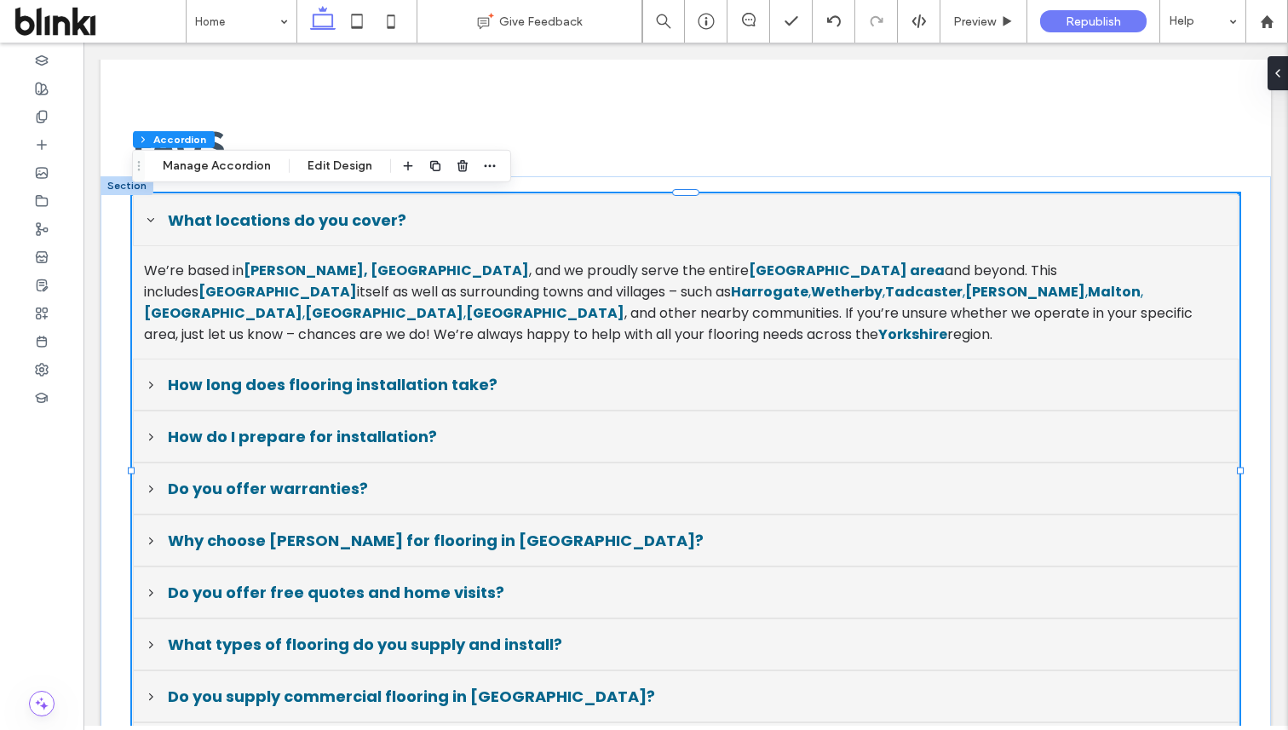
click at [1164, 232] on span "What locations do you cover?" at bounding box center [697, 220] width 1059 height 23
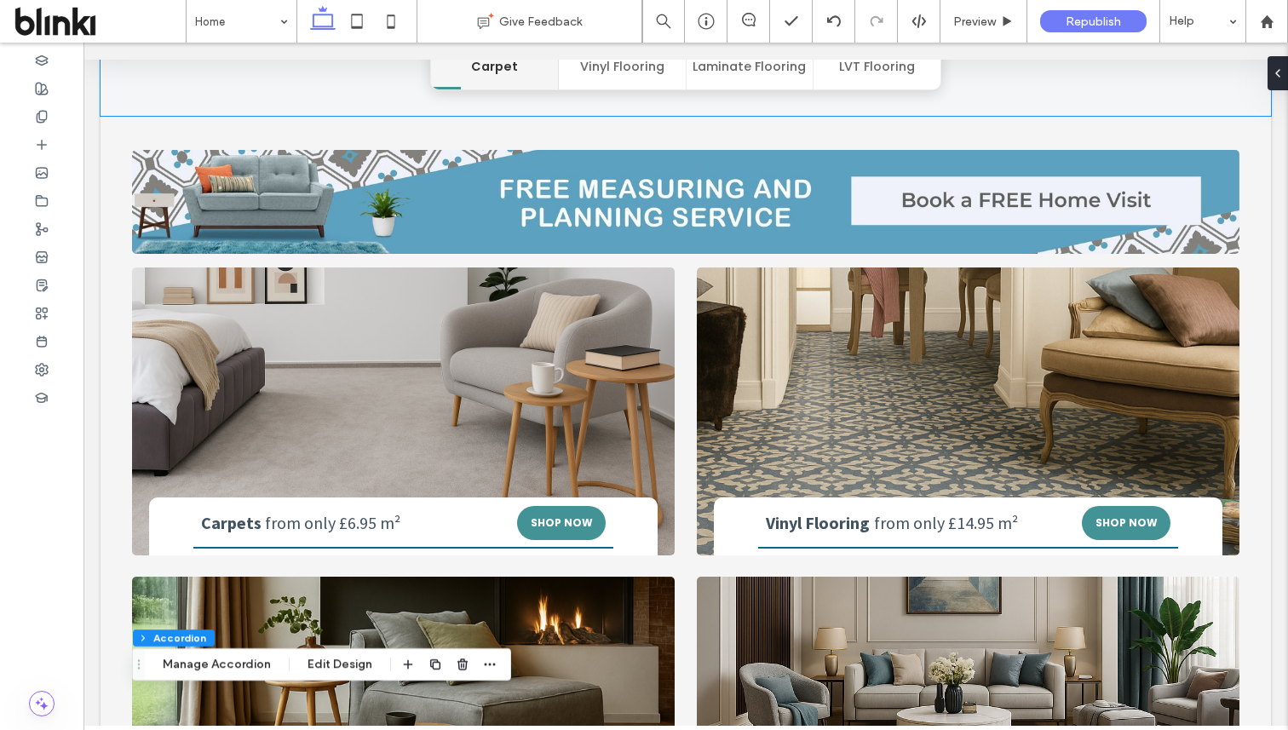
scroll to position [173, 0]
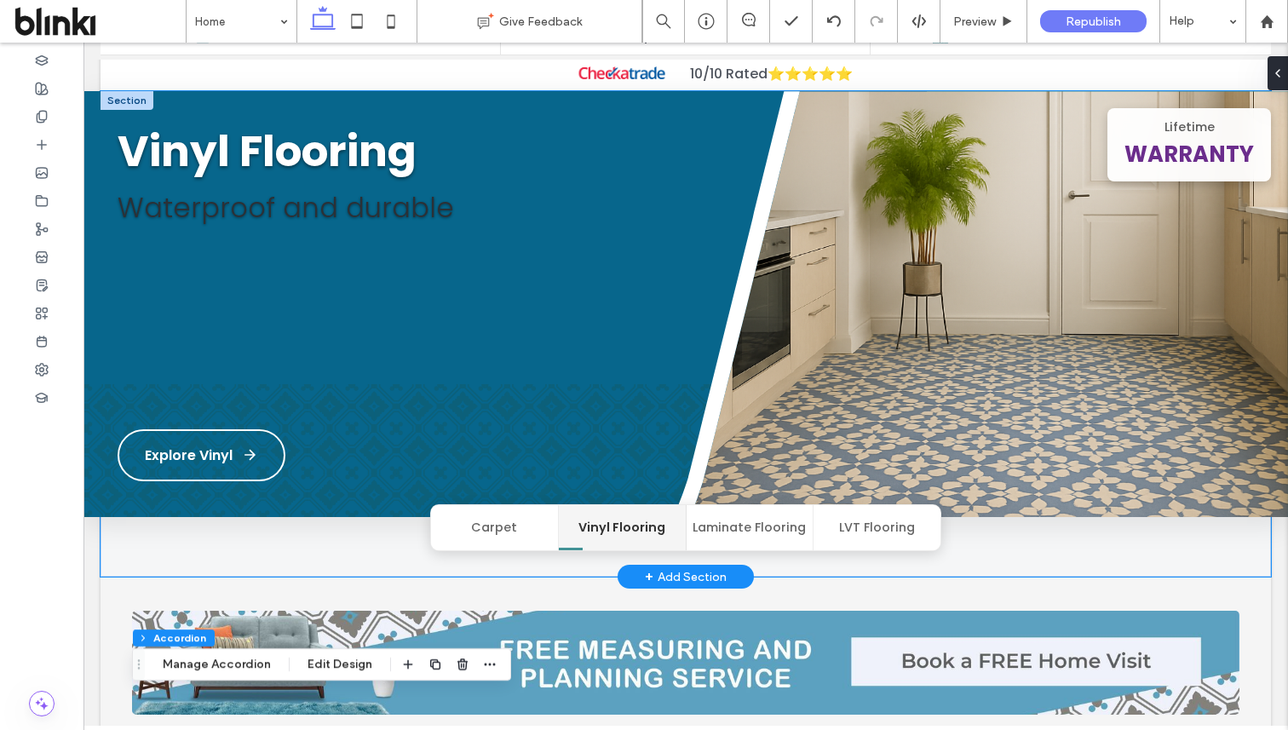
click at [889, 383] on img at bounding box center [956, 322] width 663 height 462
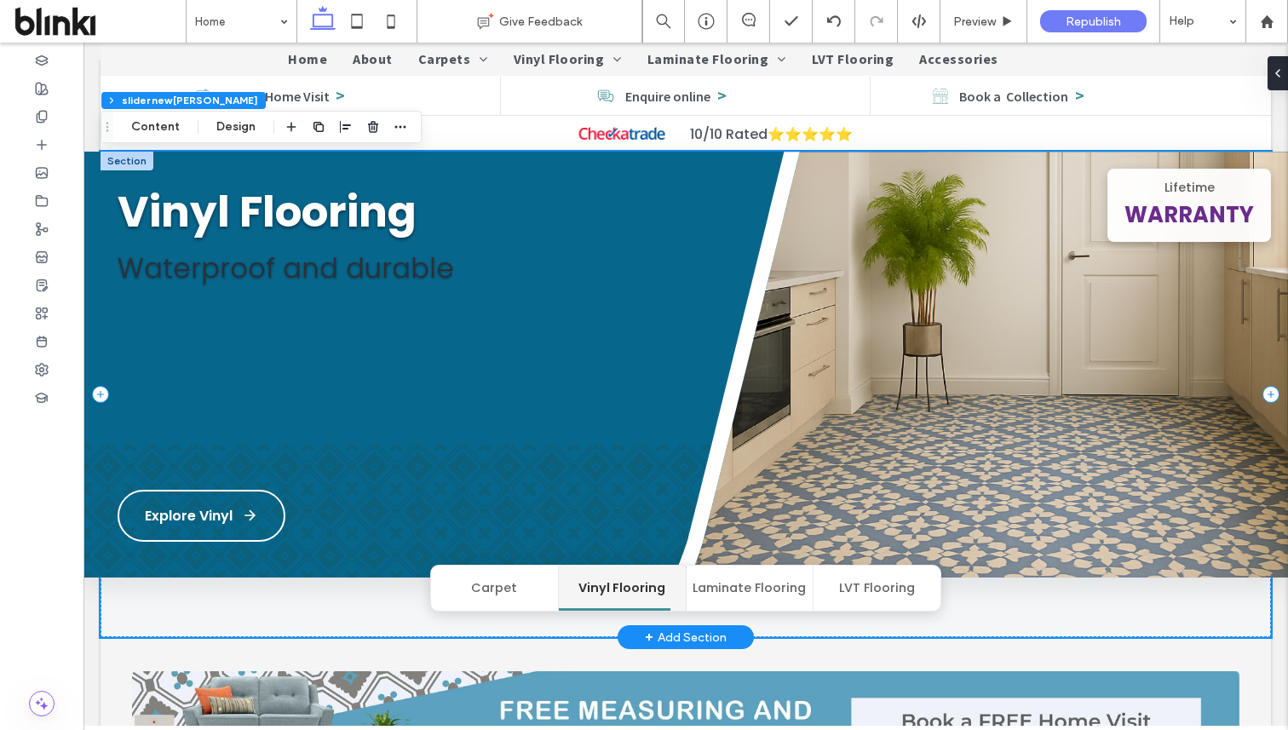
scroll to position [110, 0]
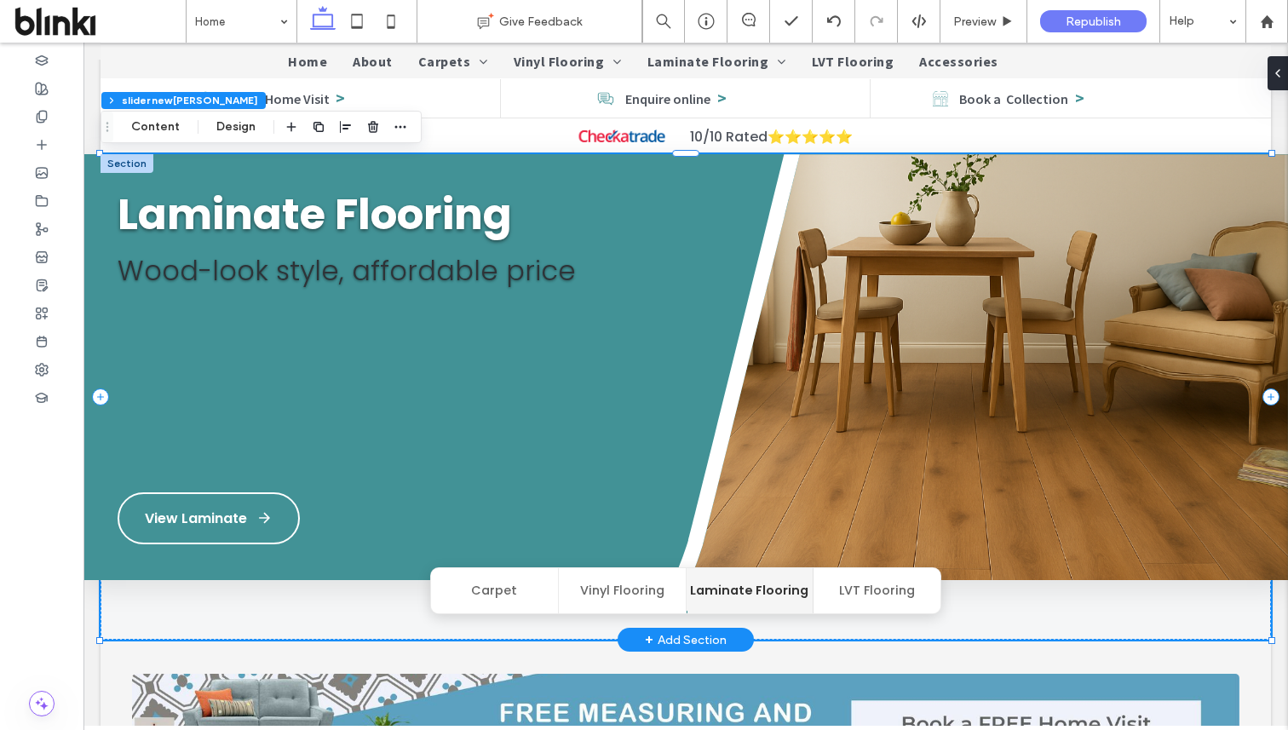
click at [512, 611] on button "Carpet" at bounding box center [495, 590] width 128 height 45
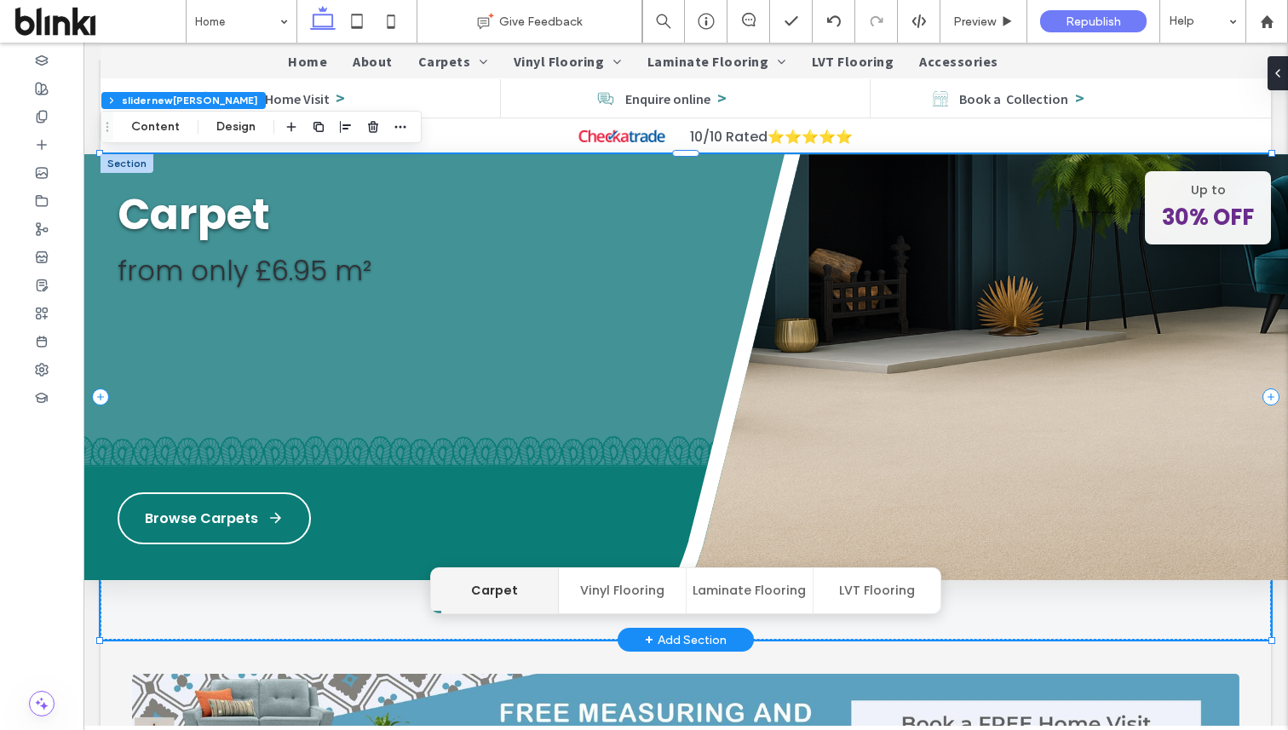
click at [599, 589] on button "Vinyl Flooring" at bounding box center [623, 590] width 128 height 45
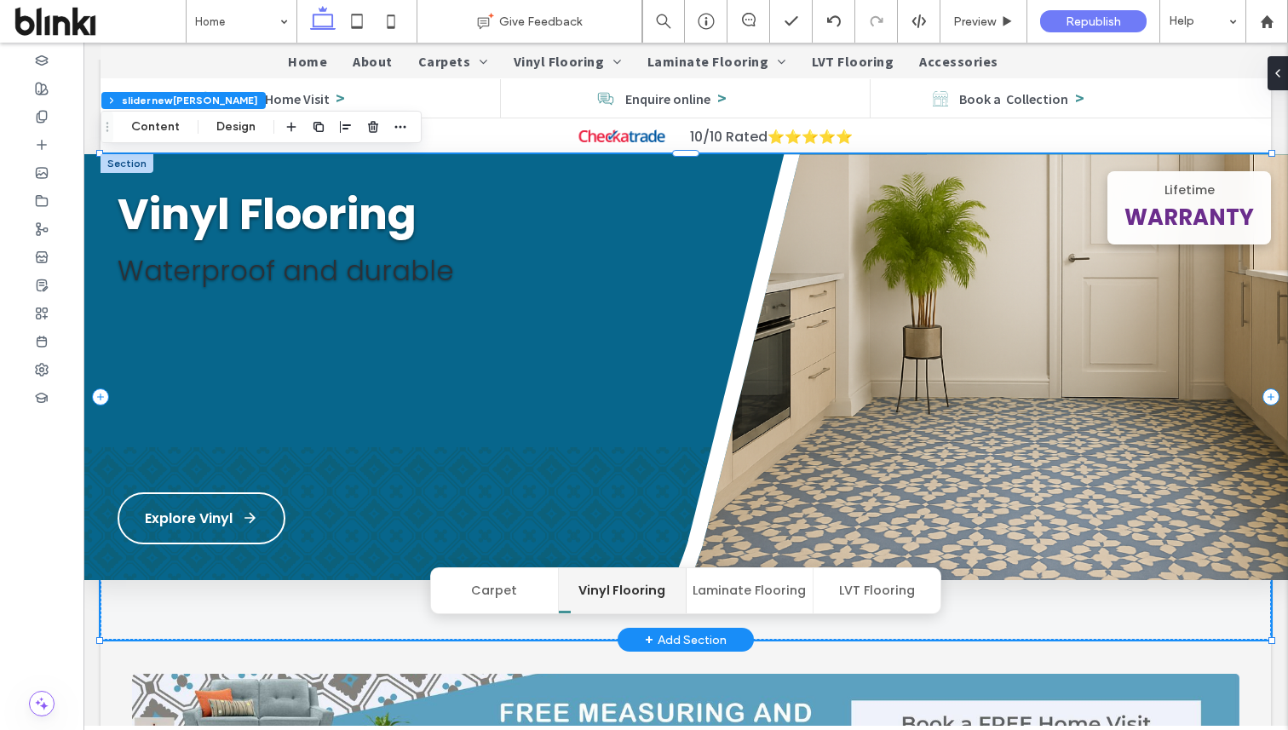
click at [541, 589] on button "Carpet" at bounding box center [495, 590] width 128 height 45
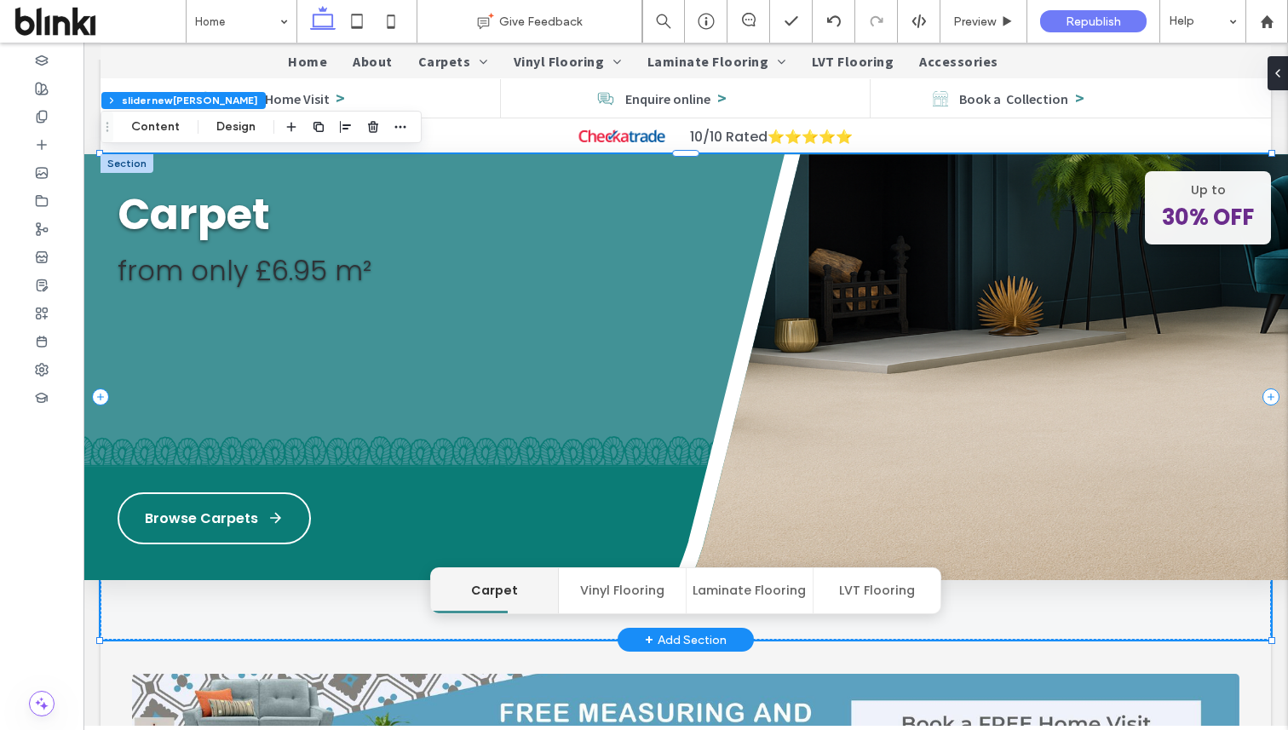
click at [607, 590] on button "Vinyl Flooring" at bounding box center [623, 590] width 128 height 45
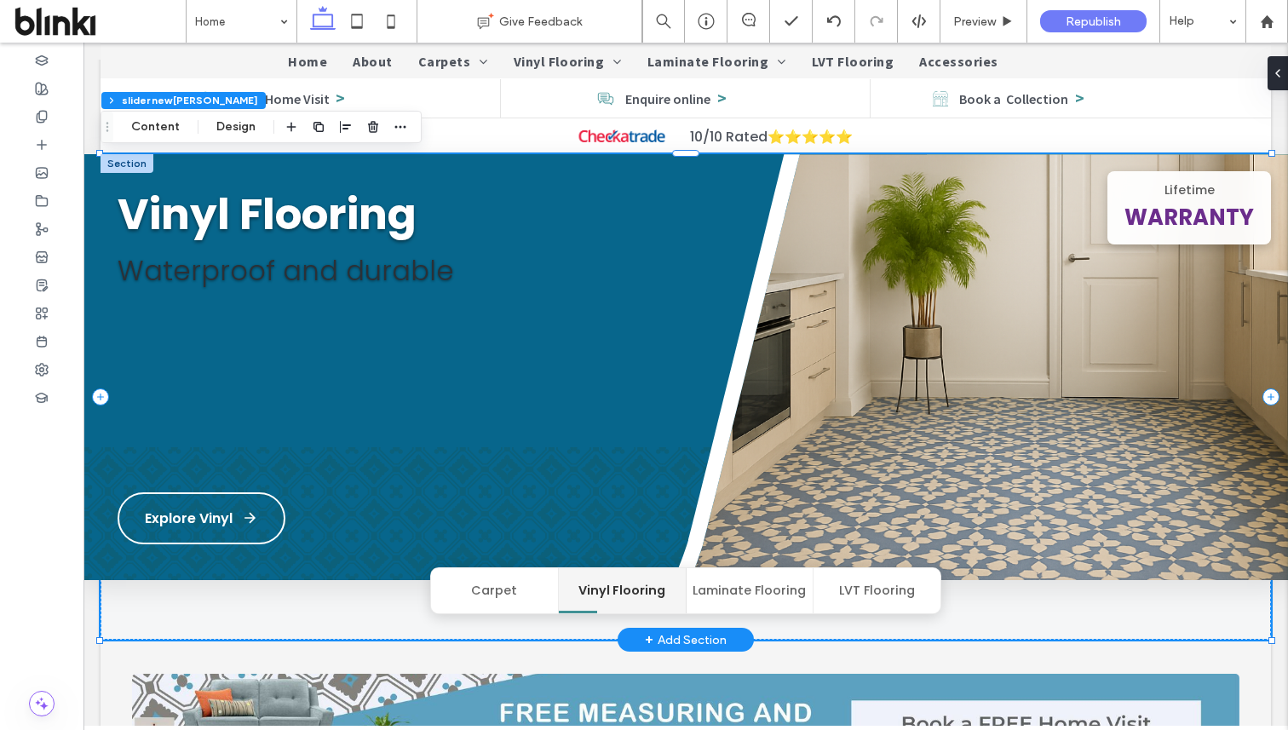
click at [712, 591] on button "Laminate Flooring" at bounding box center [751, 590] width 128 height 45
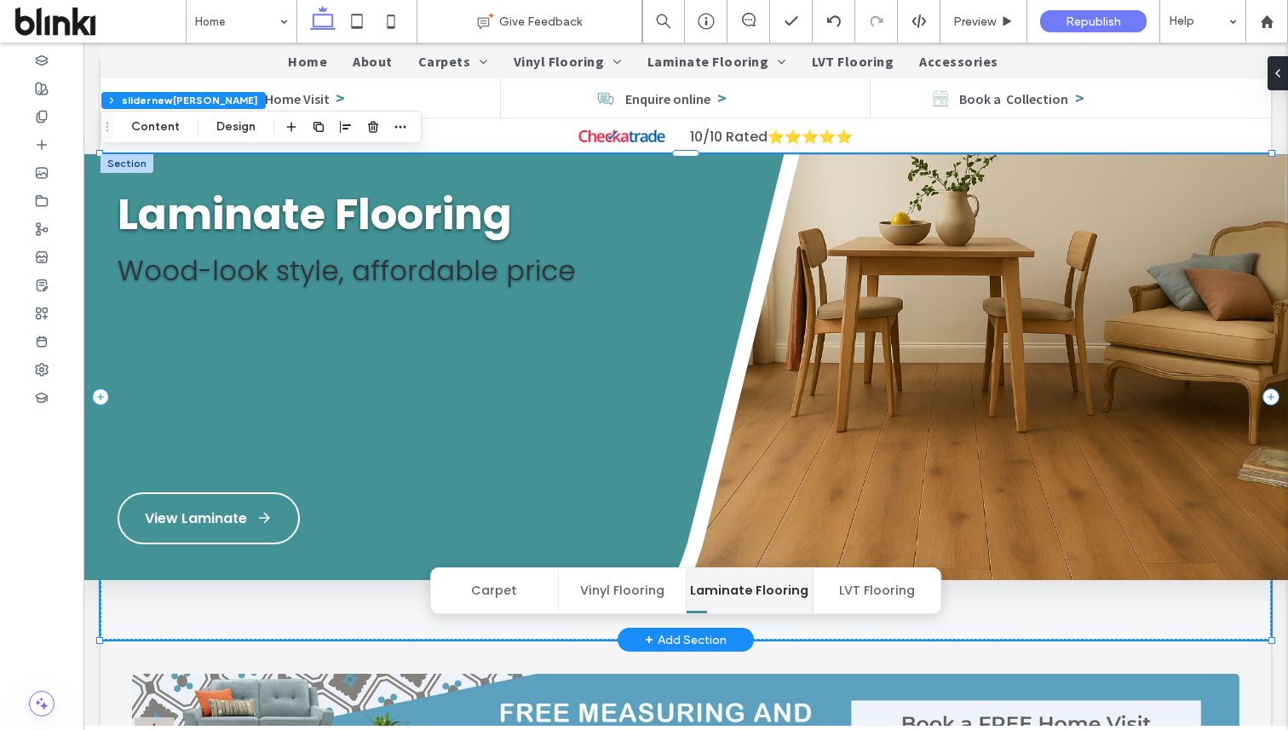
click at [864, 602] on button "LVT Flooring" at bounding box center [877, 590] width 127 height 45
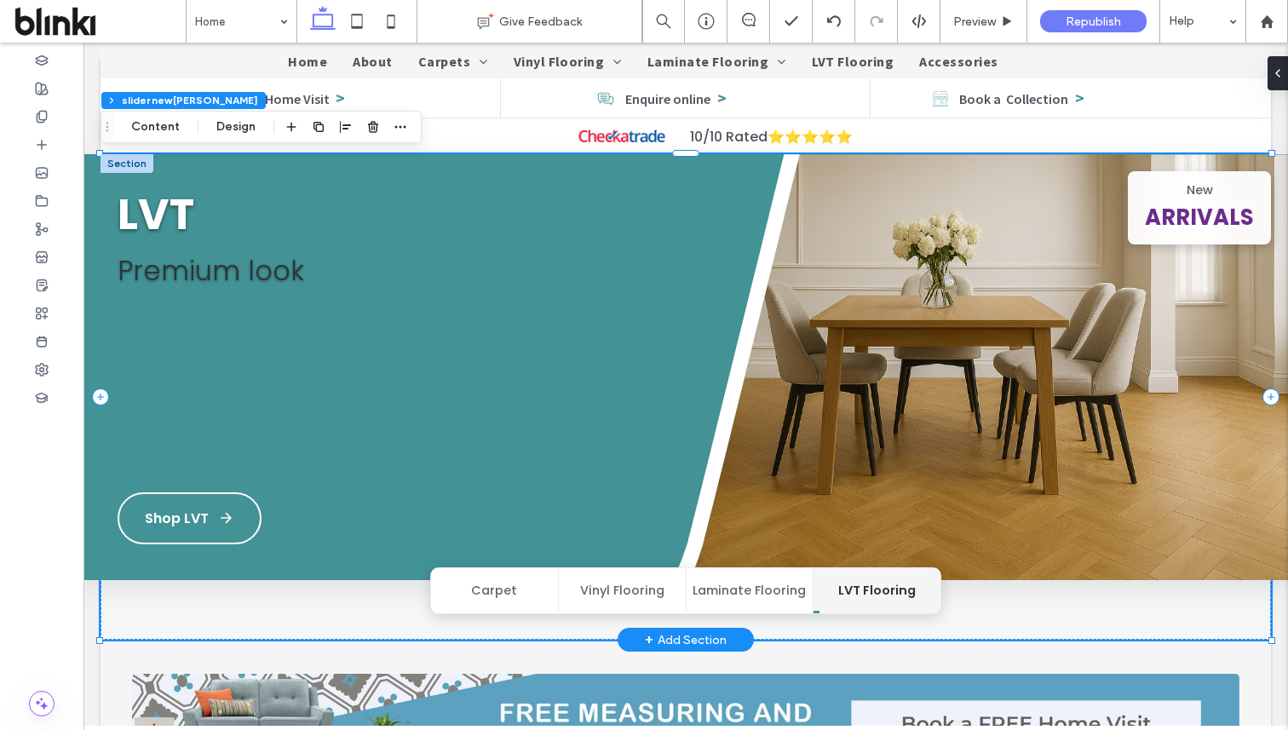
click at [780, 592] on button "Laminate Flooring" at bounding box center [751, 590] width 128 height 45
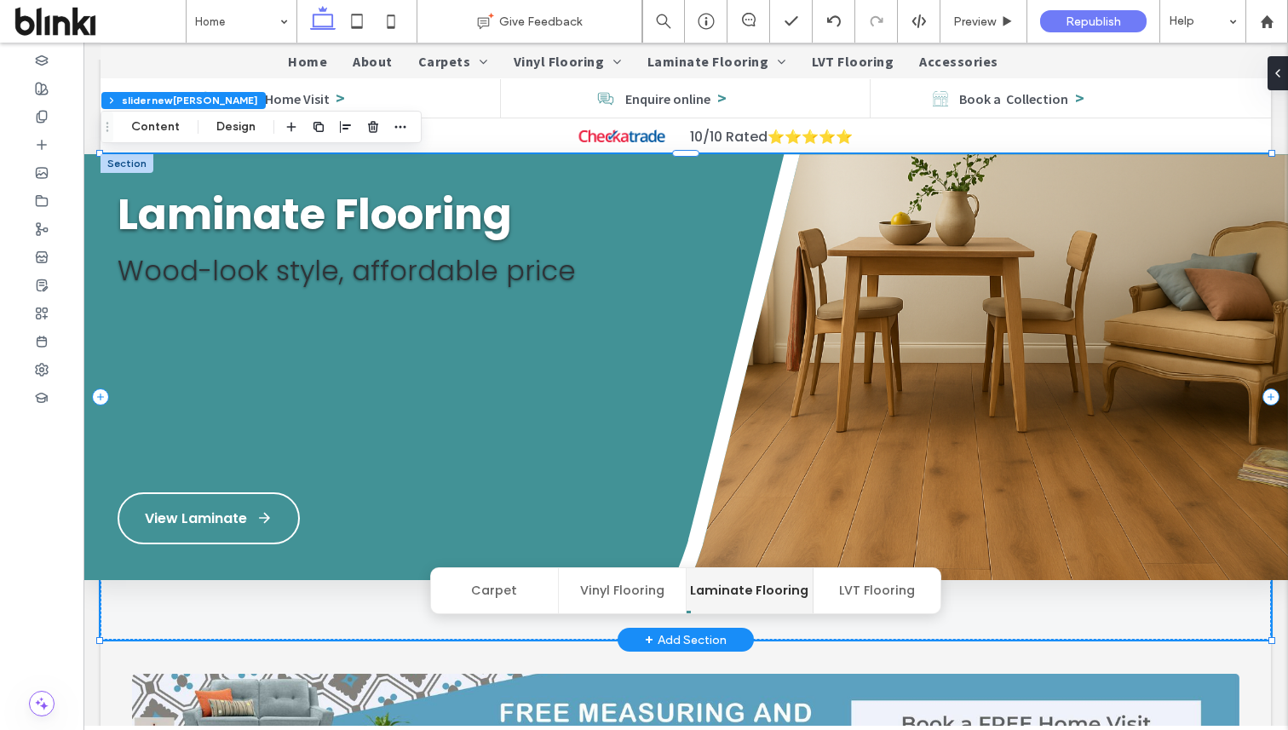
click at [660, 591] on button "Vinyl Flooring" at bounding box center [623, 590] width 128 height 45
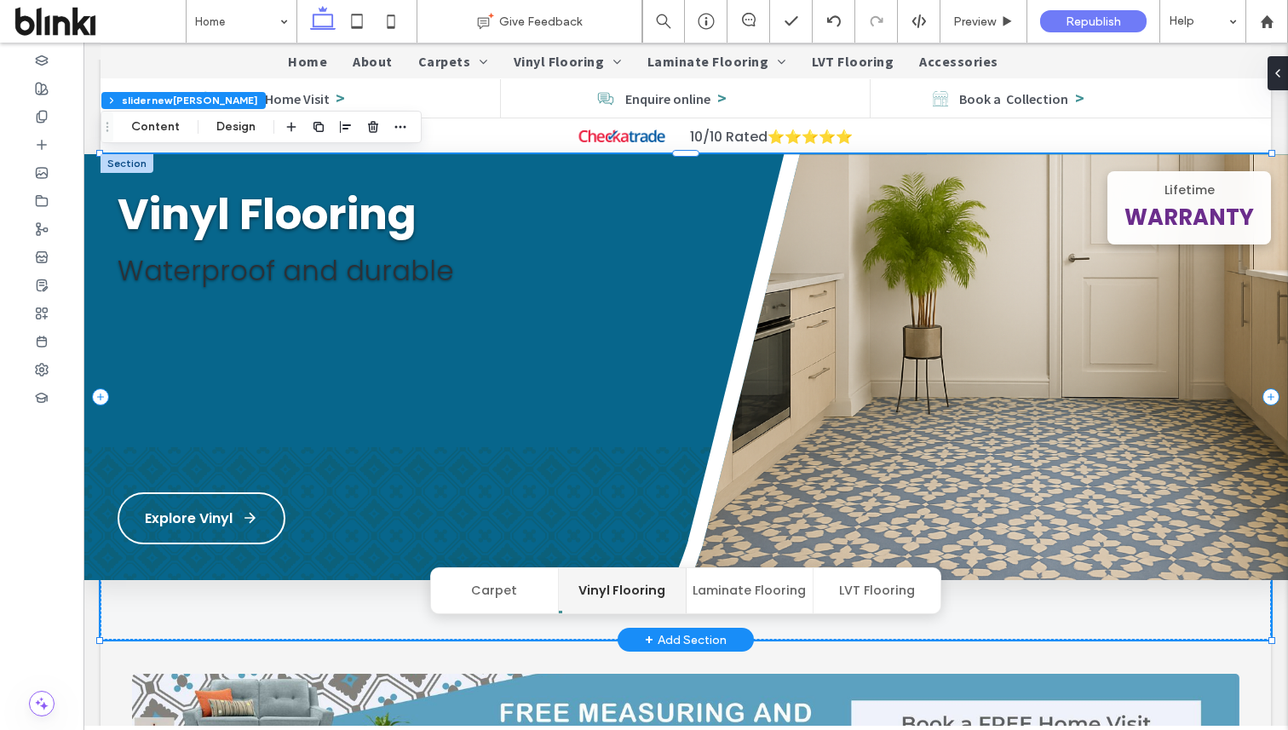
click at [503, 585] on button "Carpet" at bounding box center [495, 590] width 128 height 45
click at [492, 601] on button "Carpet" at bounding box center [495, 590] width 128 height 45
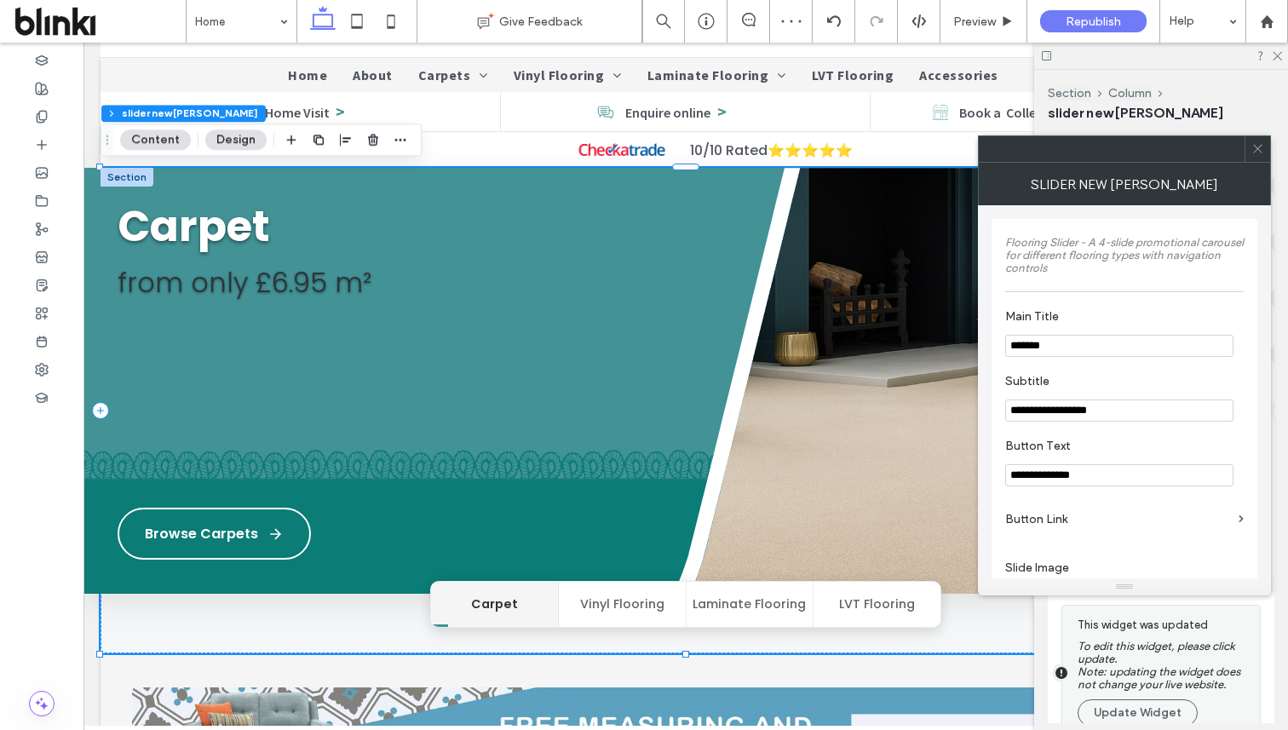
click at [1251, 157] on span at bounding box center [1257, 149] width 13 height 26
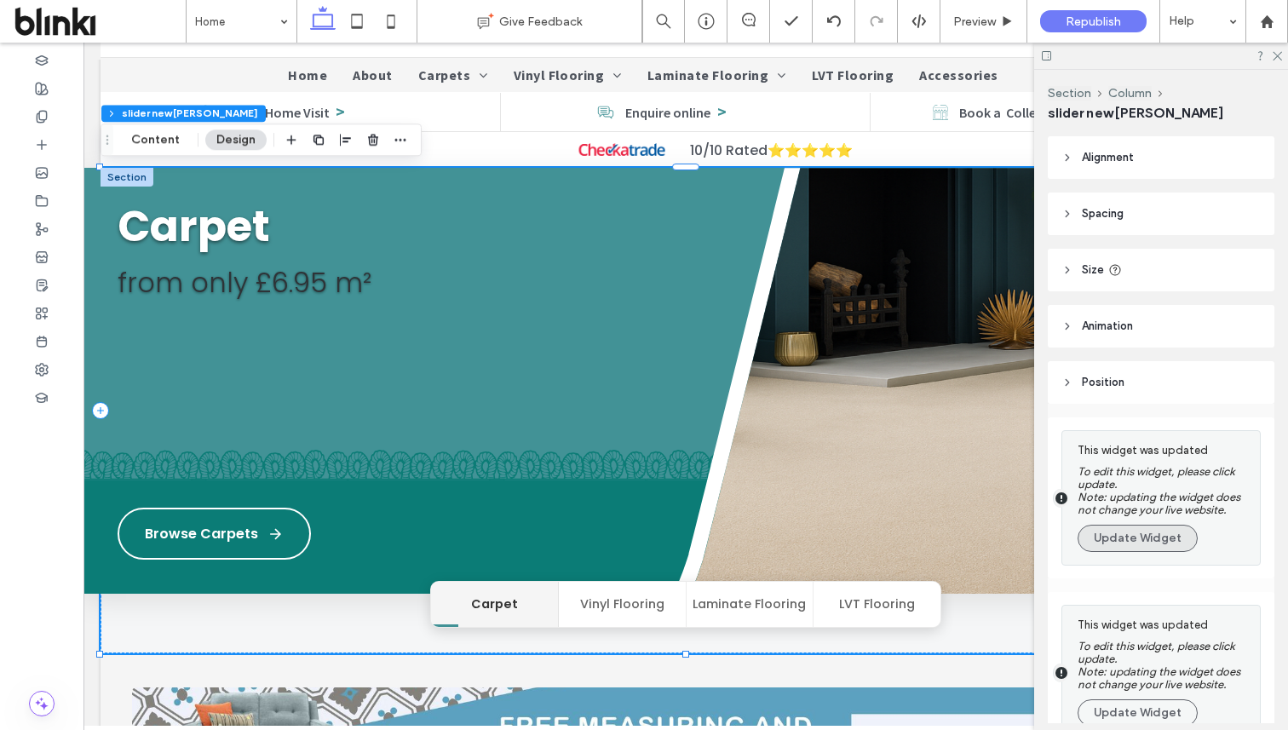
click at [1153, 543] on button "Update Widget" at bounding box center [1138, 538] width 120 height 27
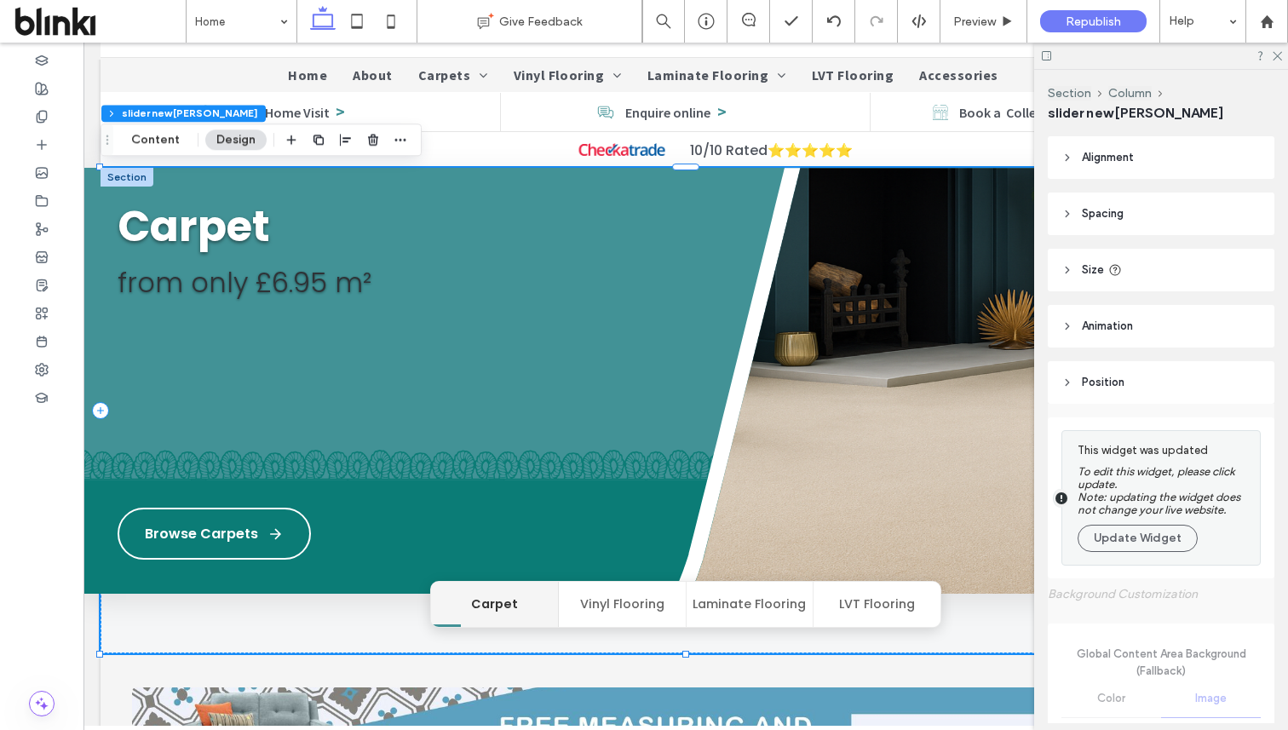
click at [1153, 543] on button "Update Widget" at bounding box center [1138, 538] width 120 height 27
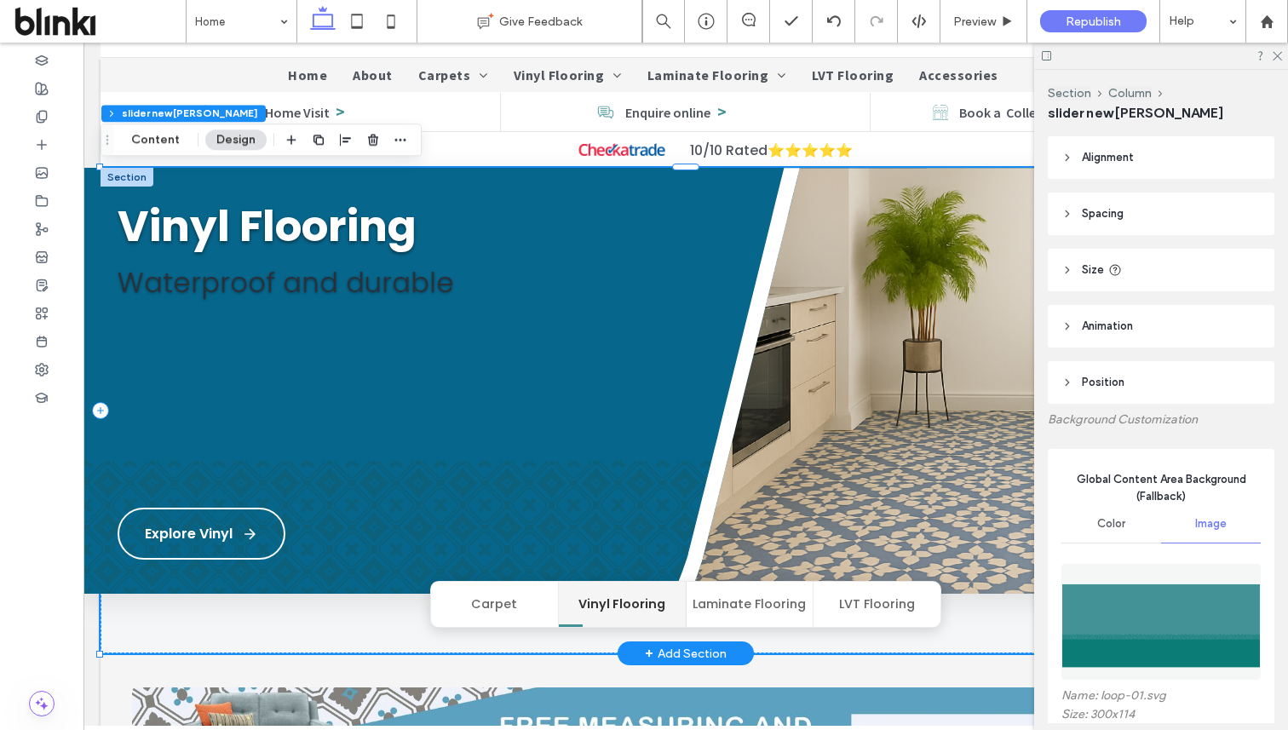
click at [469, 619] on button "Carpet" at bounding box center [495, 604] width 128 height 45
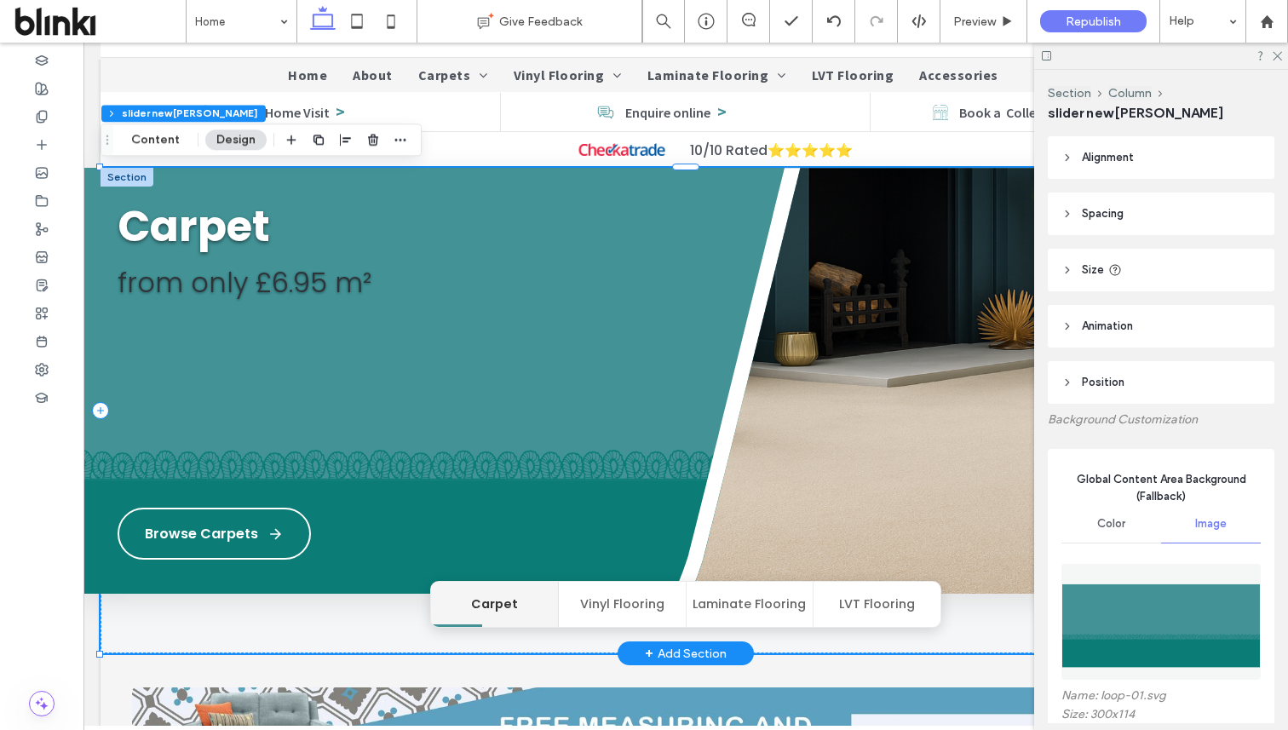
click at [602, 606] on button "Vinyl Flooring" at bounding box center [623, 604] width 128 height 45
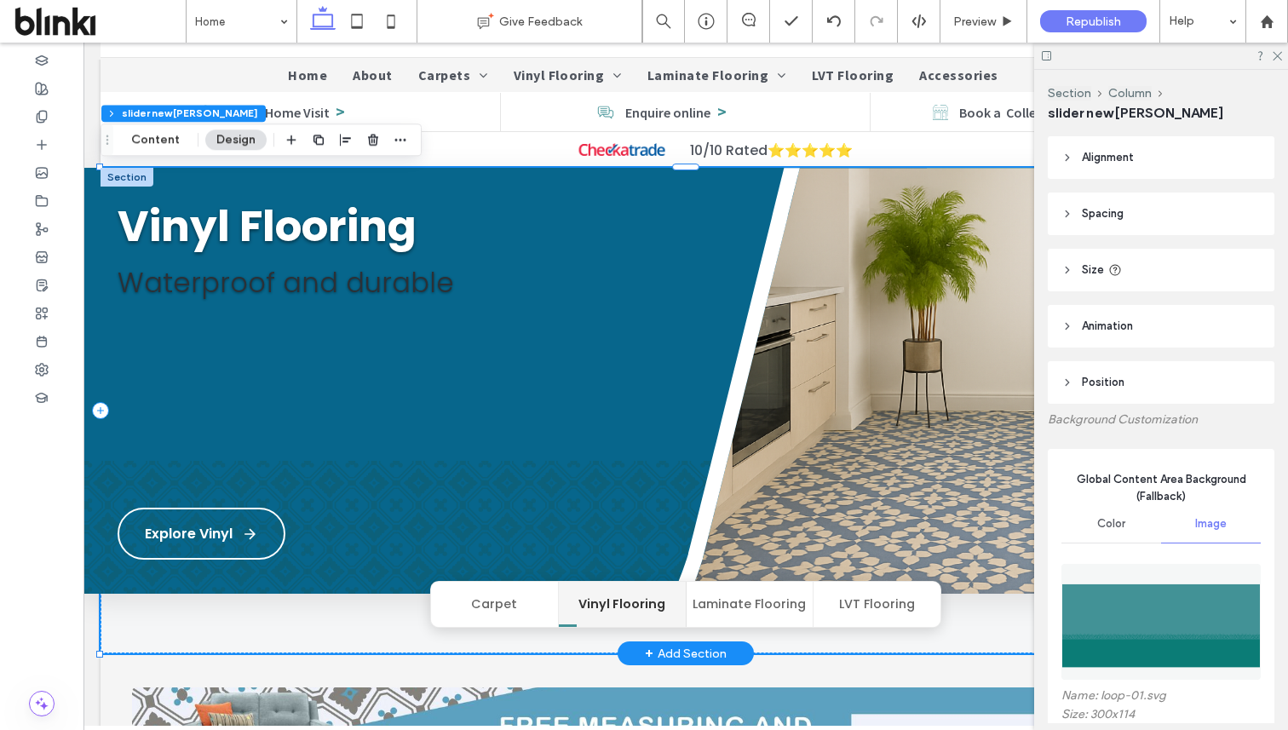
click at [518, 612] on button "Carpet" at bounding box center [495, 604] width 128 height 45
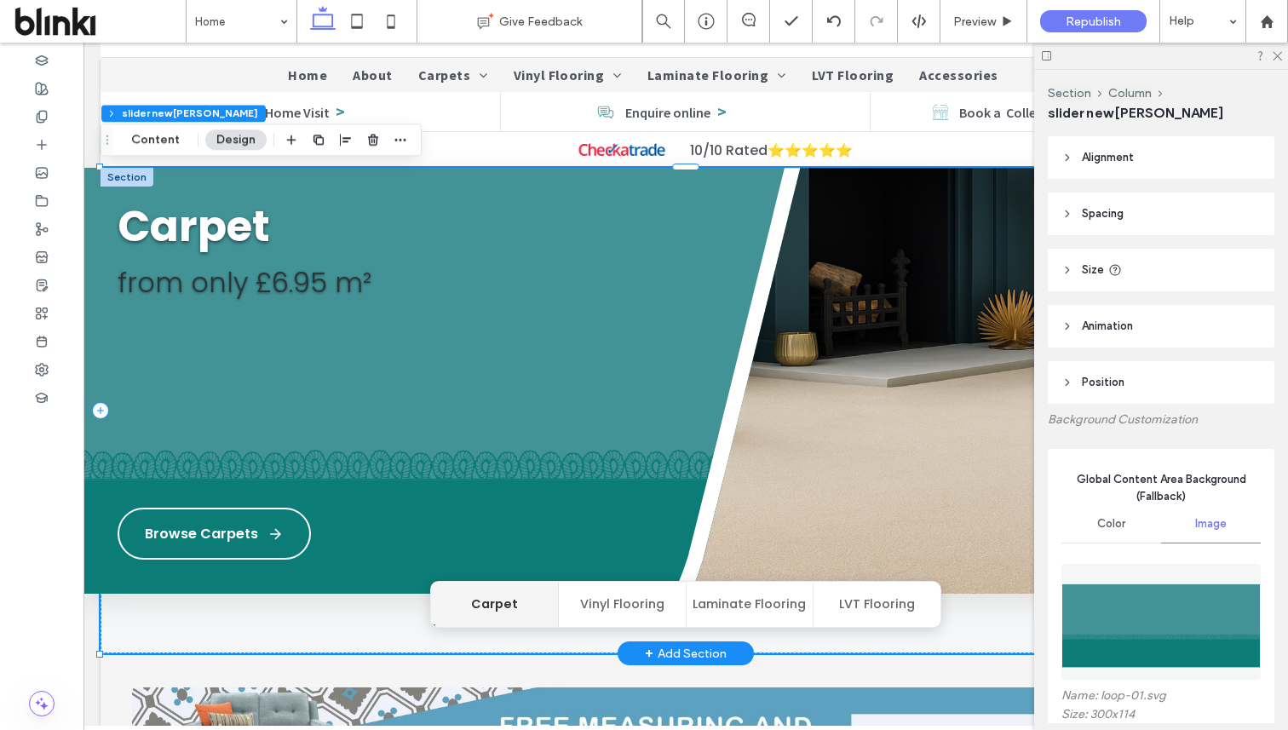
click at [567, 612] on button "Vinyl Flooring" at bounding box center [623, 604] width 128 height 45
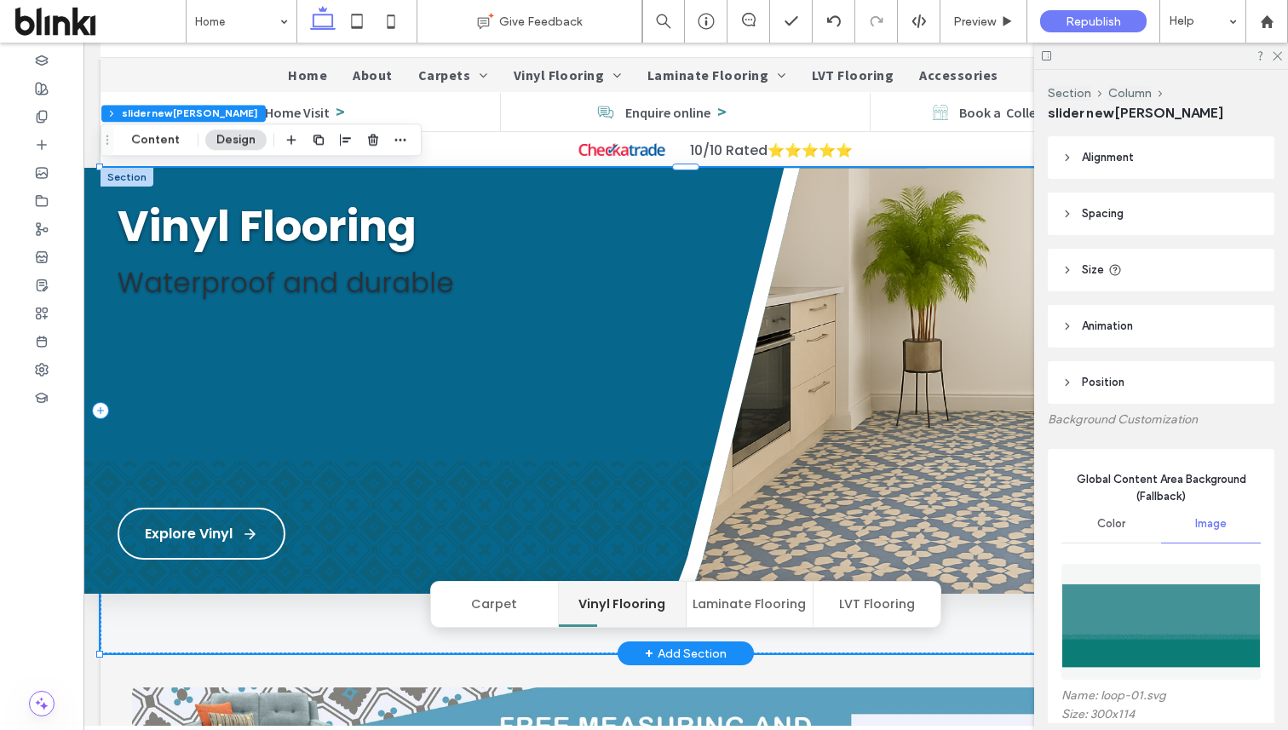
click at [516, 611] on button "Carpet" at bounding box center [495, 604] width 128 height 45
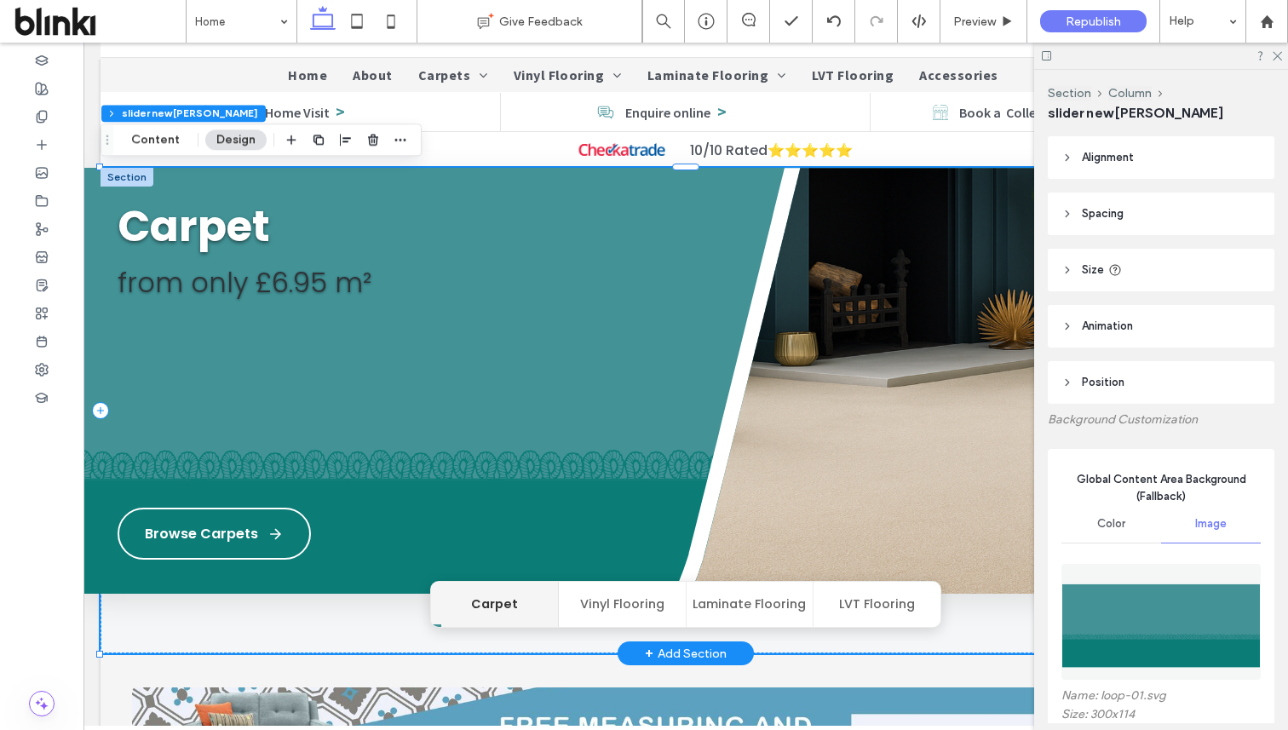
click at [647, 614] on button "Vinyl Flooring" at bounding box center [623, 604] width 128 height 45
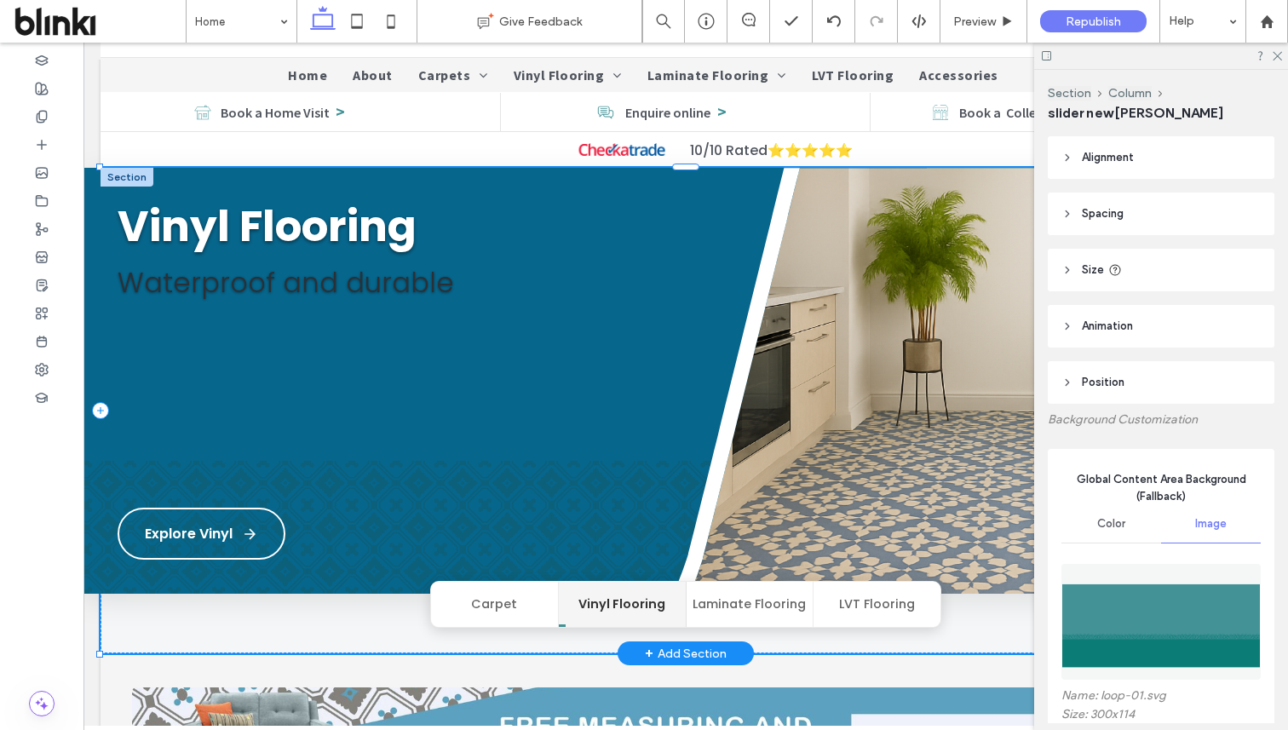
click at [779, 607] on button "Laminate Flooring" at bounding box center [751, 604] width 128 height 45
